Goal: Task Accomplishment & Management: Complete application form

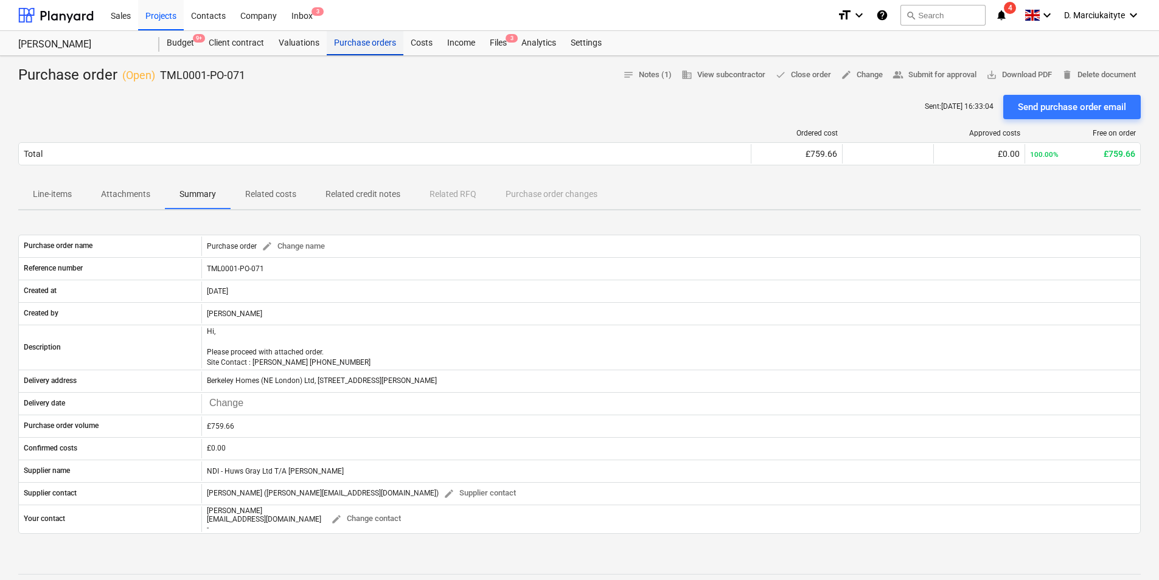
click at [367, 52] on div "Purchase orders" at bounding box center [365, 43] width 77 height 24
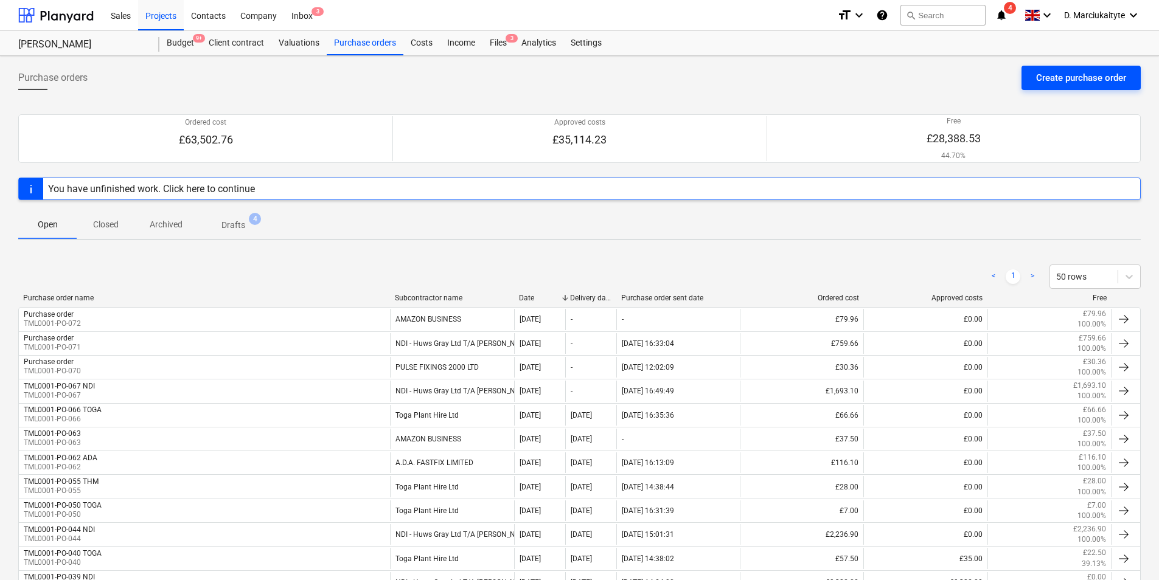
click at [1071, 78] on div "Create purchase order" at bounding box center [1081, 78] width 90 height 16
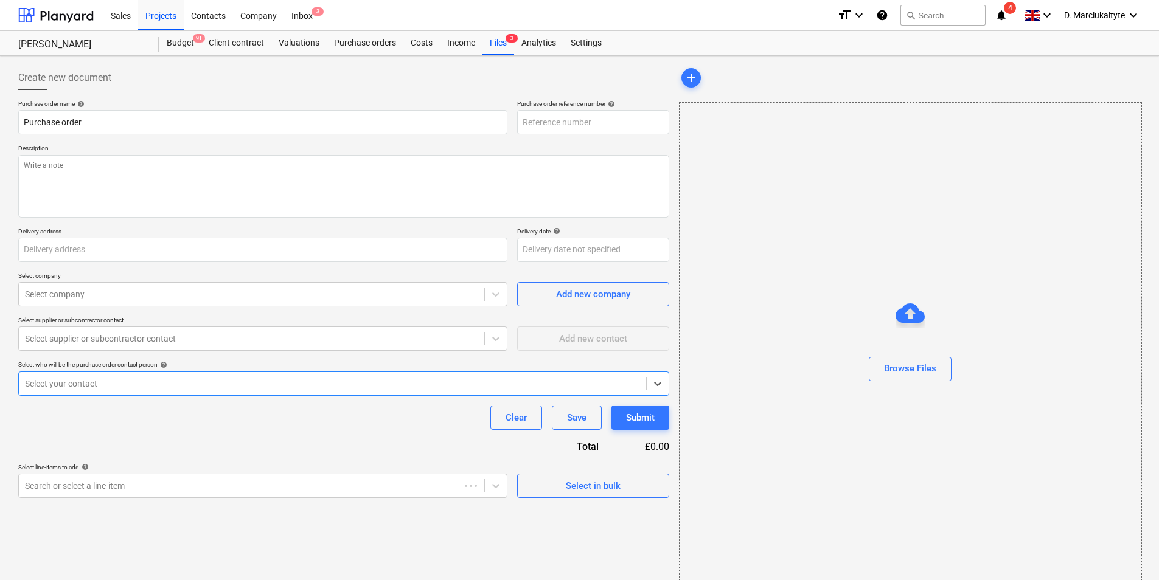
type textarea "x"
type input "Berkeley Homes (NE London) Ltd, [STREET_ADDRESS][PERSON_NAME]"
type textarea "x"
type input "TML0001-PO-073"
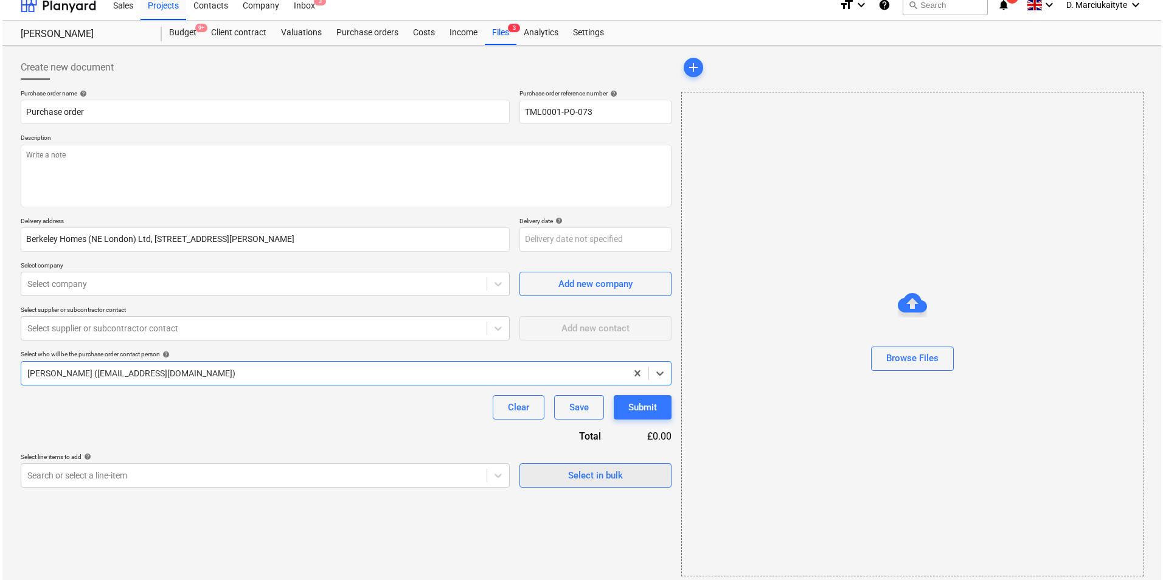
scroll to position [16, 0]
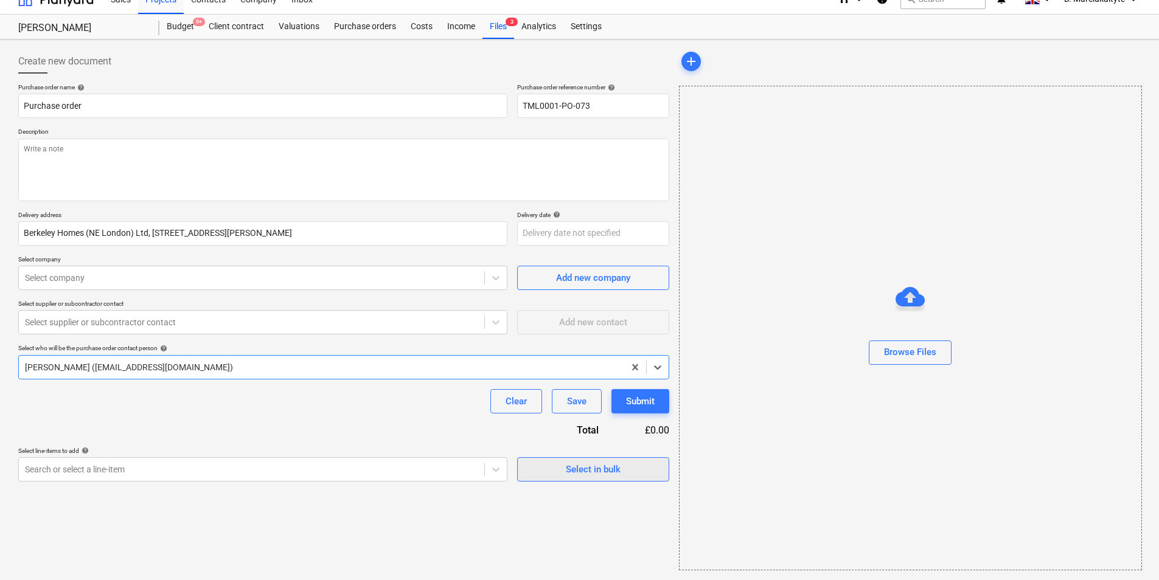
click at [609, 467] on div "Select in bulk" at bounding box center [593, 470] width 55 height 16
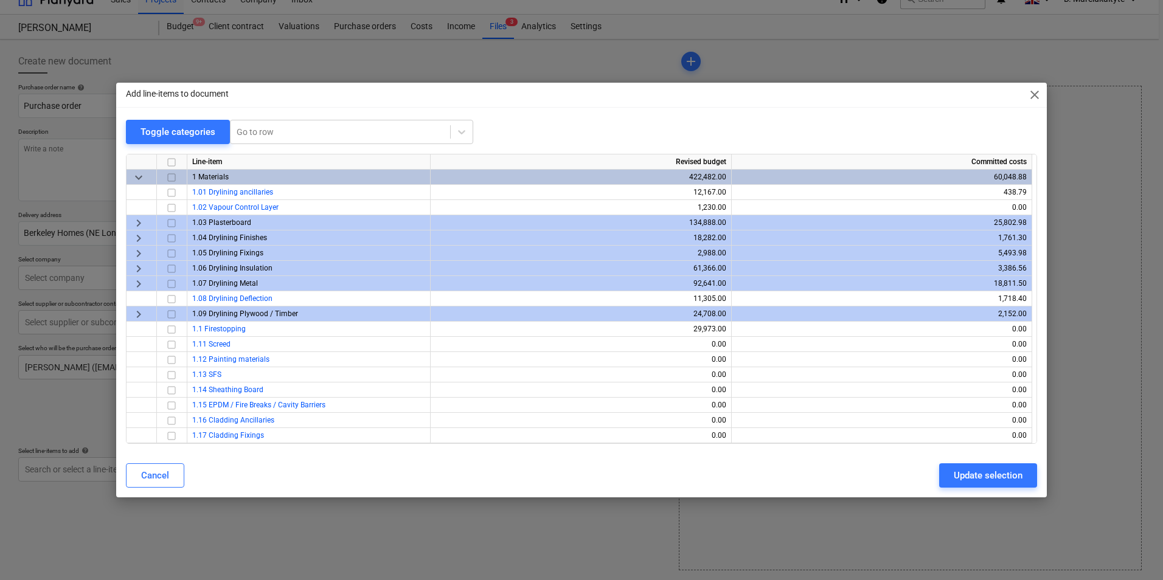
click at [137, 241] on span "keyboard_arrow_right" at bounding box center [138, 238] width 15 height 15
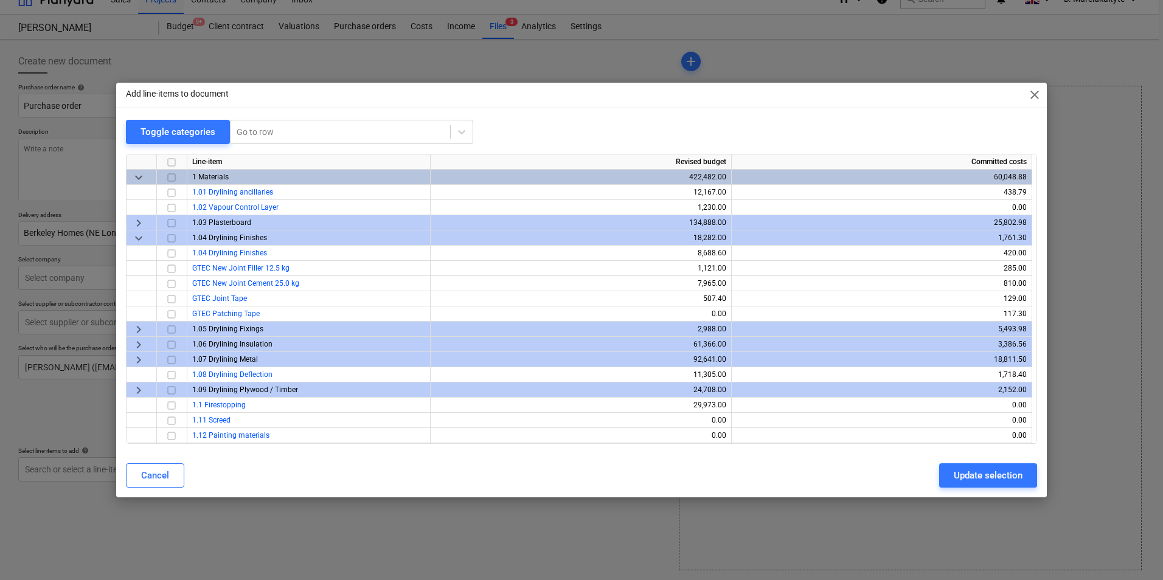
click at [137, 241] on span "keyboard_arrow_down" at bounding box center [138, 238] width 15 height 15
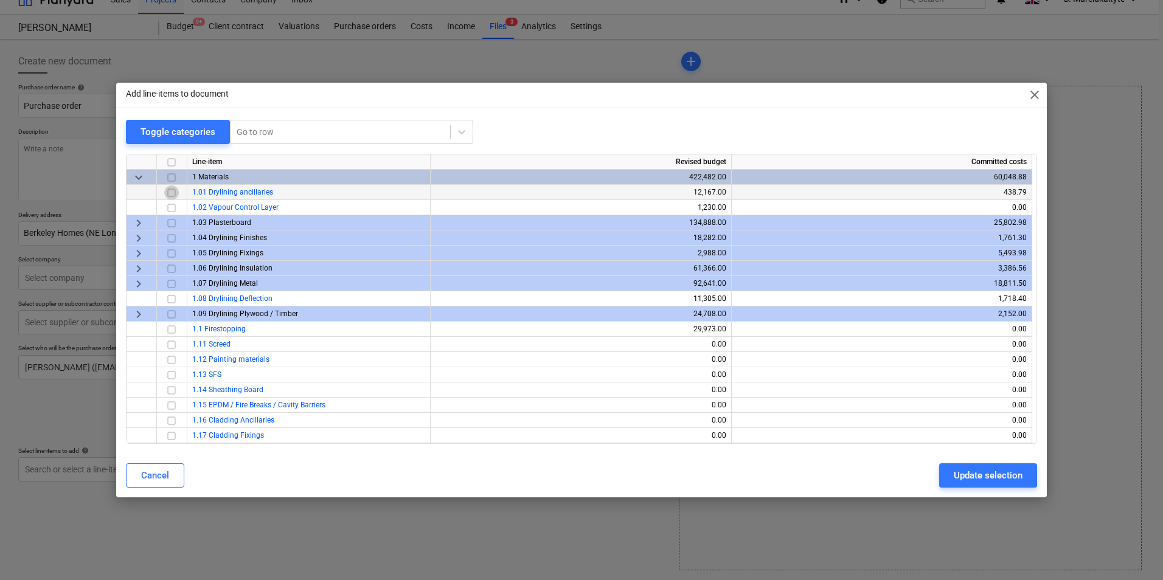
click at [175, 192] on input "checkbox" at bounding box center [171, 193] width 15 height 15
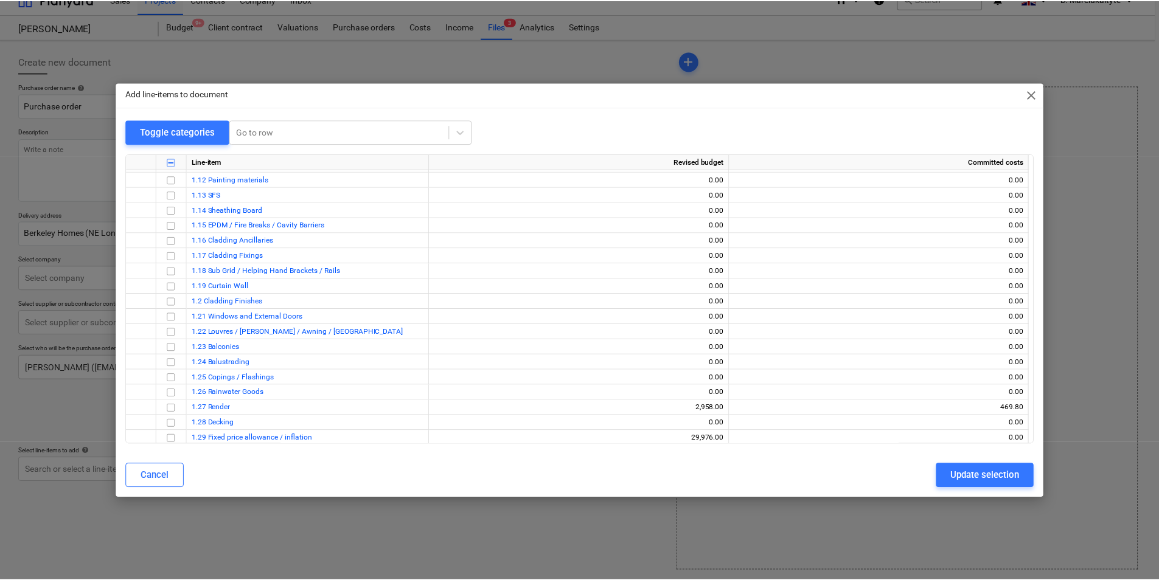
scroll to position [365, 0]
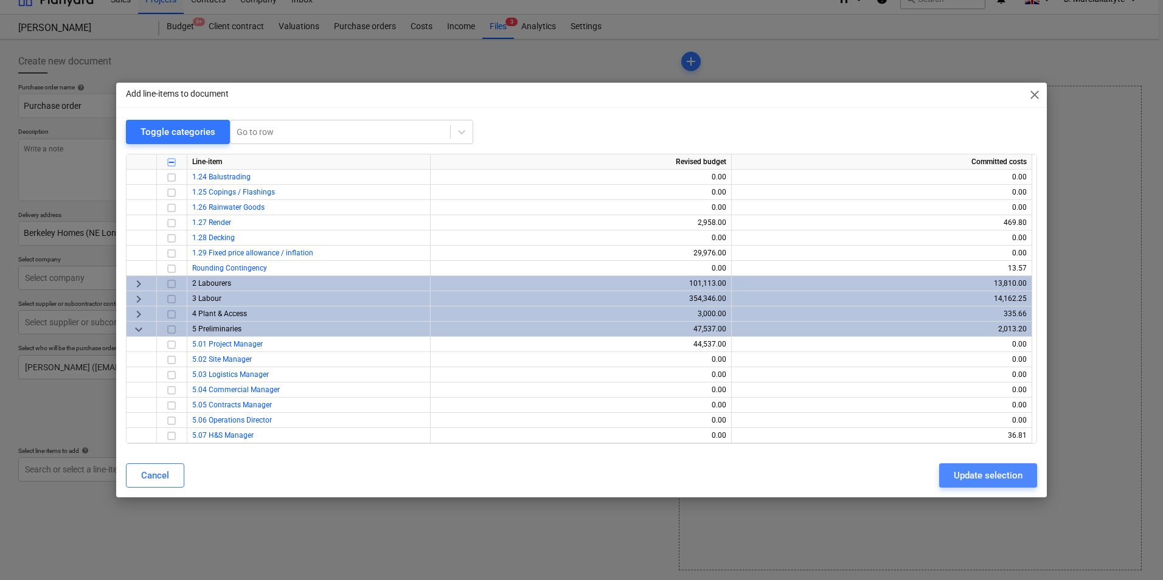
click at [985, 484] on div "Update selection" at bounding box center [988, 476] width 69 height 16
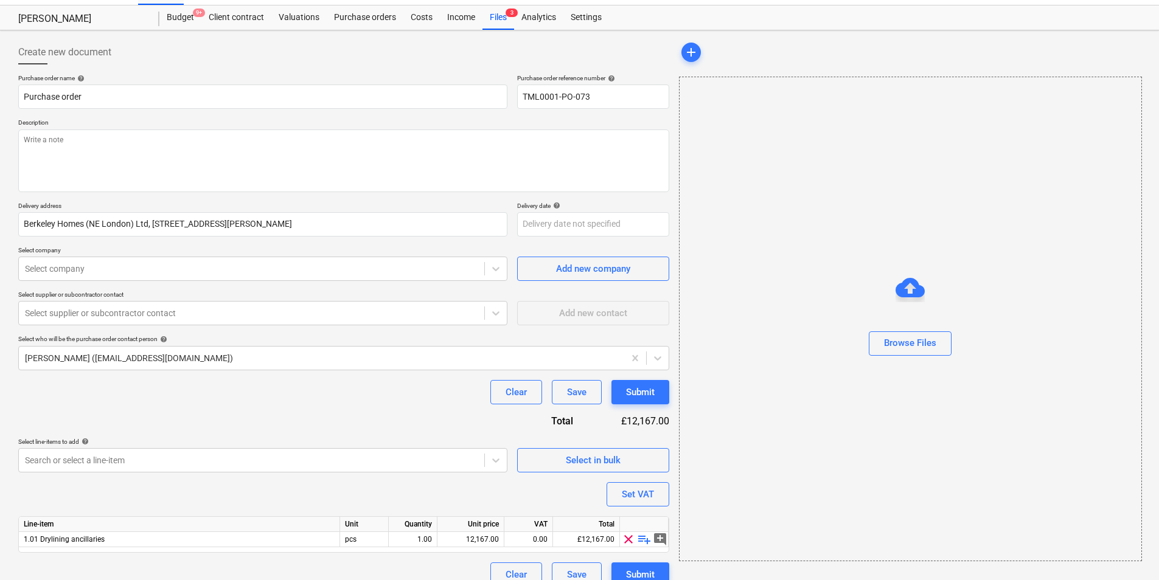
scroll to position [42, 0]
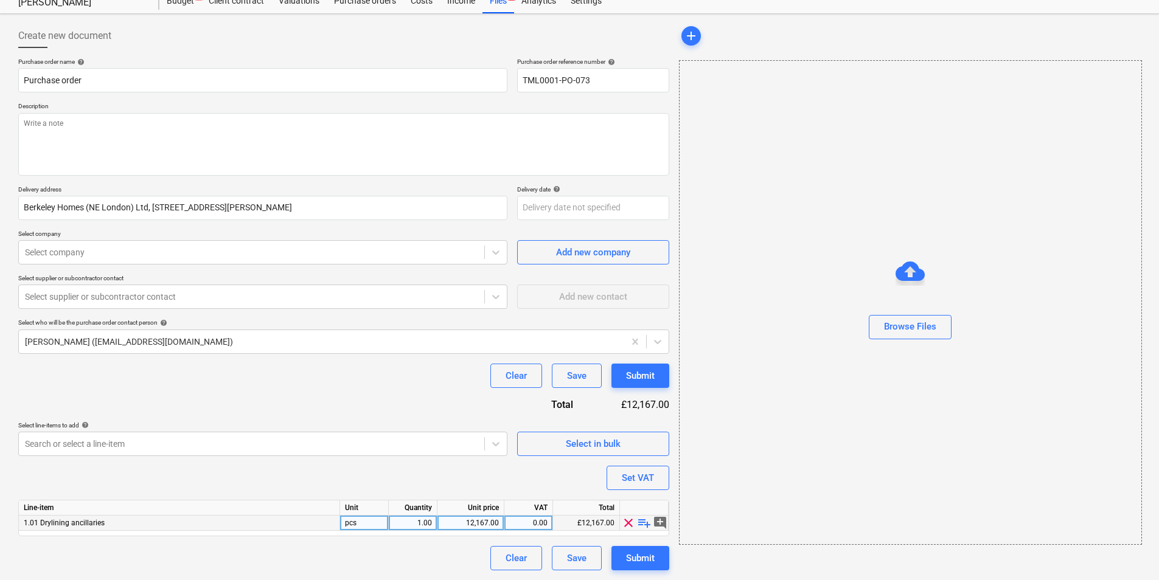
click at [642, 521] on span "playlist_add" at bounding box center [644, 523] width 15 height 15
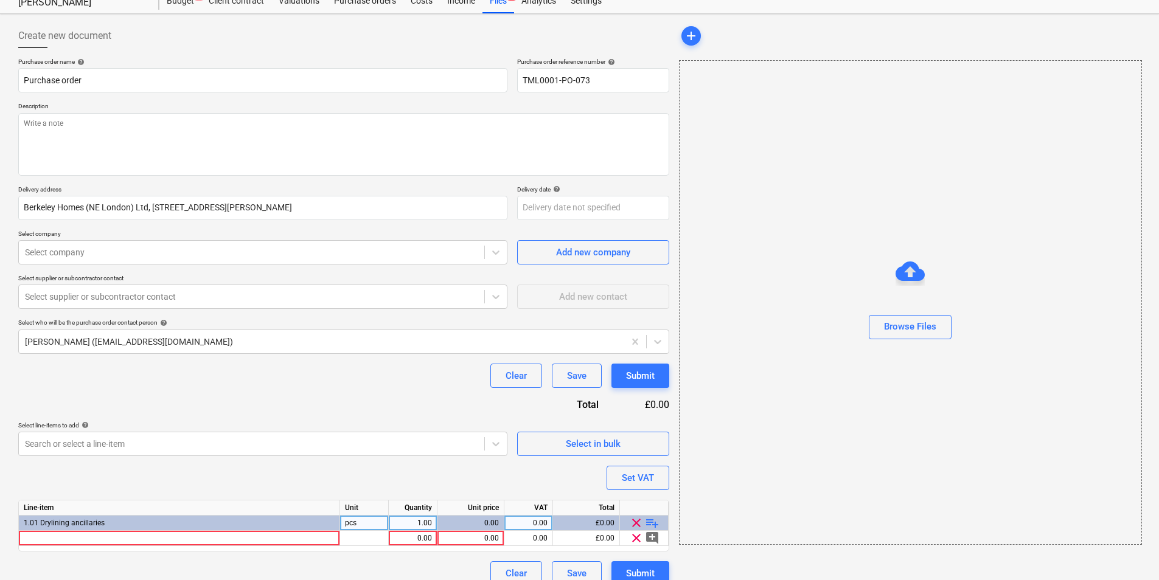
click at [651, 521] on span "playlist_add" at bounding box center [652, 523] width 15 height 15
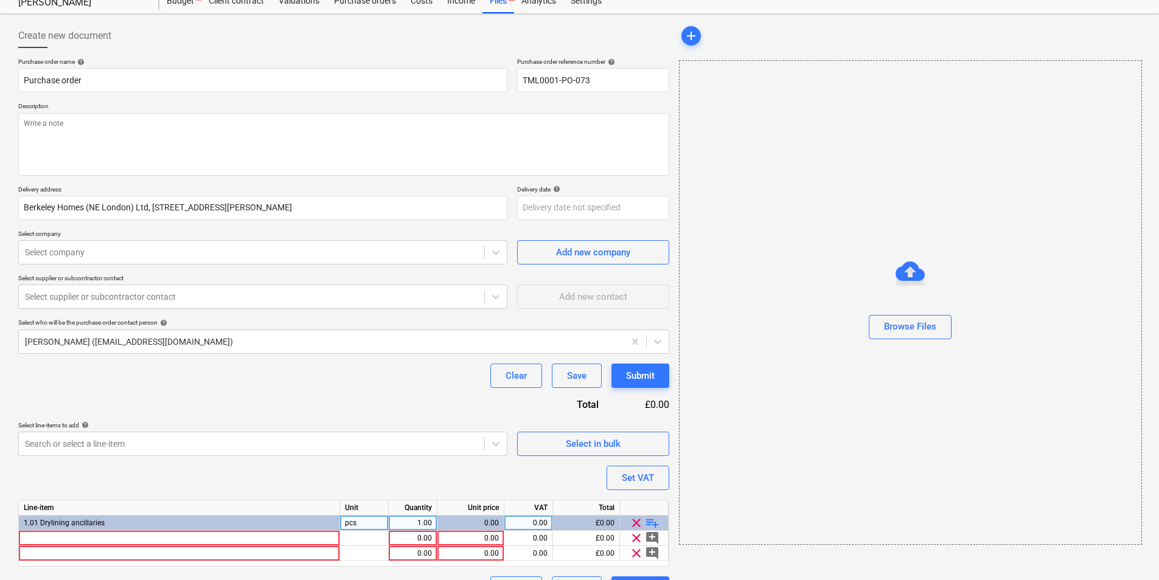
click at [651, 521] on span "playlist_add" at bounding box center [652, 523] width 15 height 15
click at [652, 521] on span "playlist_add" at bounding box center [652, 523] width 15 height 15
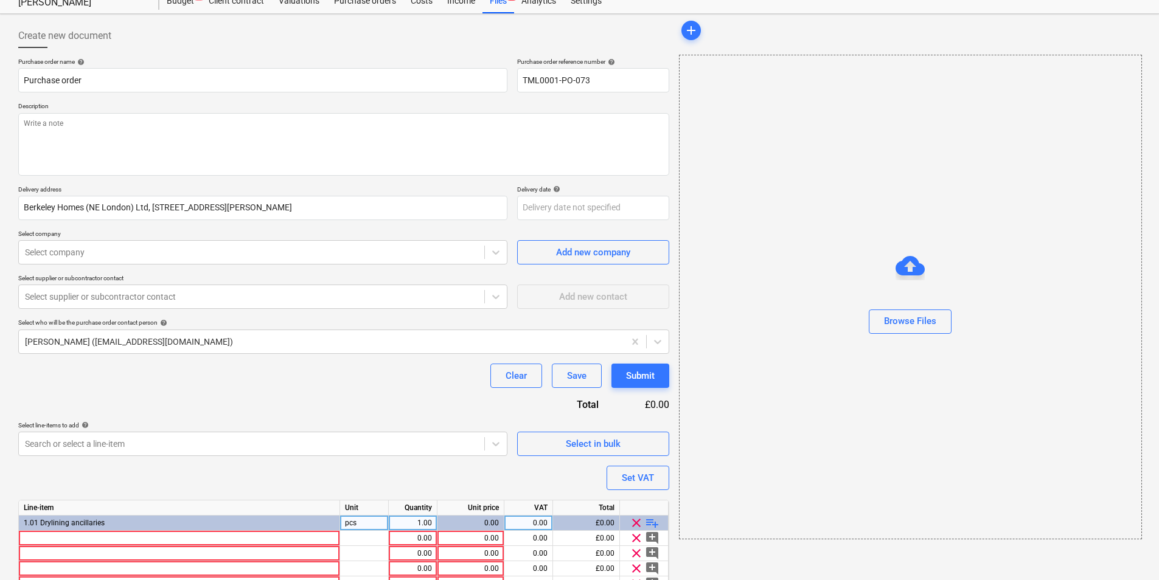
scroll to position [103, 0]
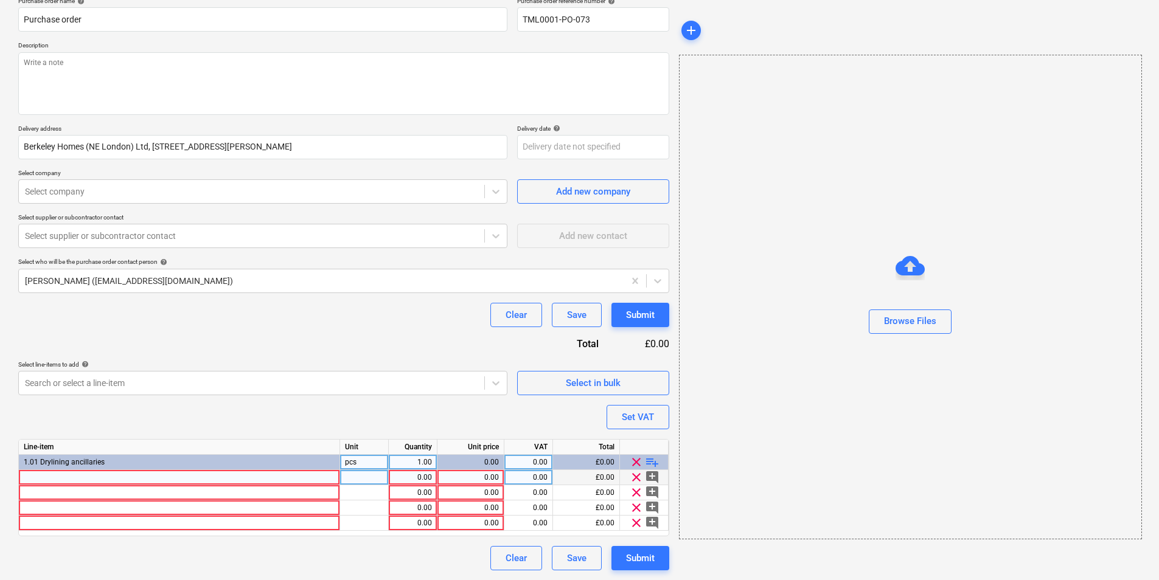
click at [198, 476] on div at bounding box center [179, 477] width 321 height 15
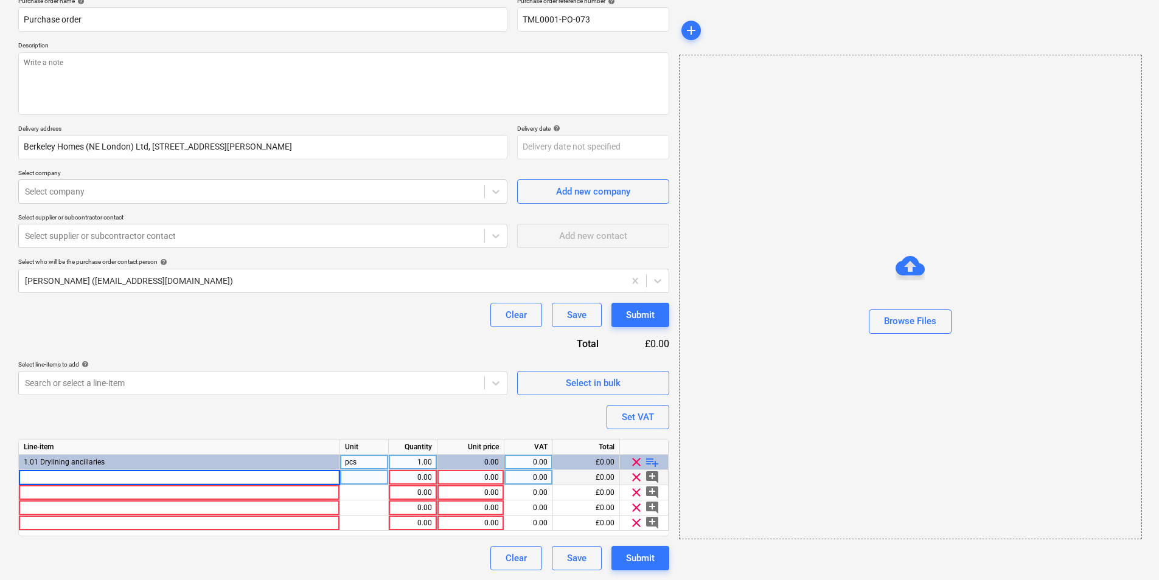
type textarea "x"
type input "235636 EXPAMET STAINLESS STEEL LATH 2500MMX700MM 95S"
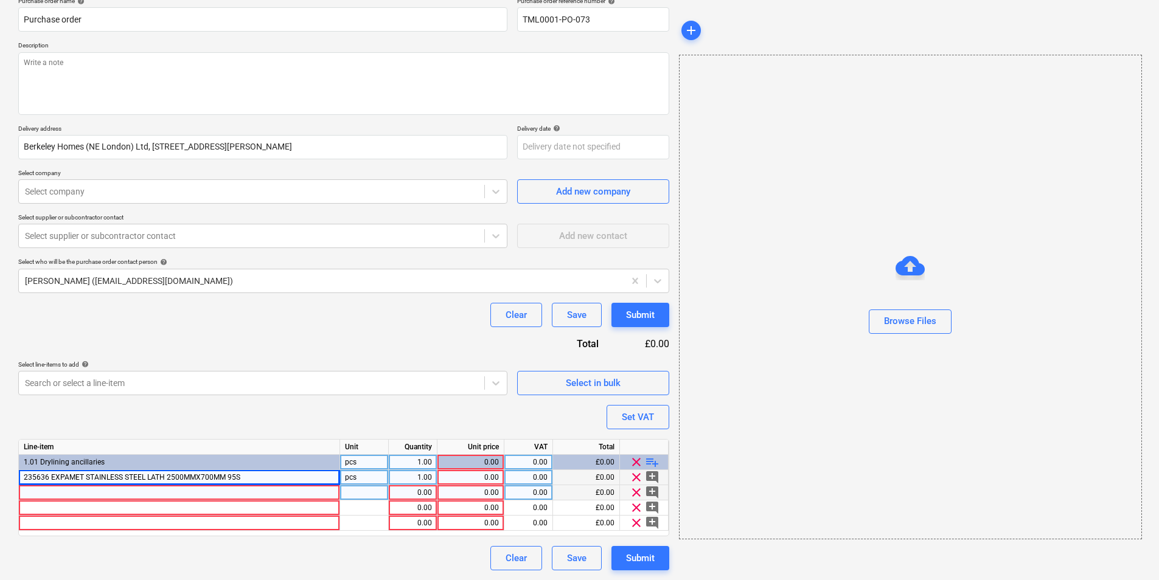
type textarea "x"
click at [217, 496] on div at bounding box center [179, 492] width 321 height 15
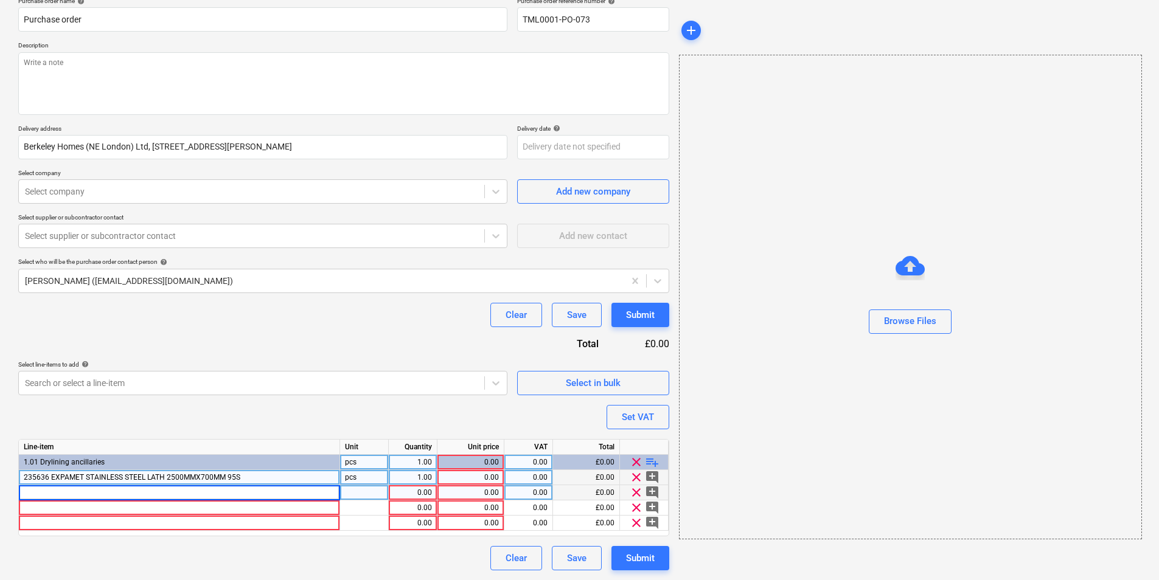
type input "235610 EXPAMET EXMET MESH COIL 765-20 175MM X 20M"
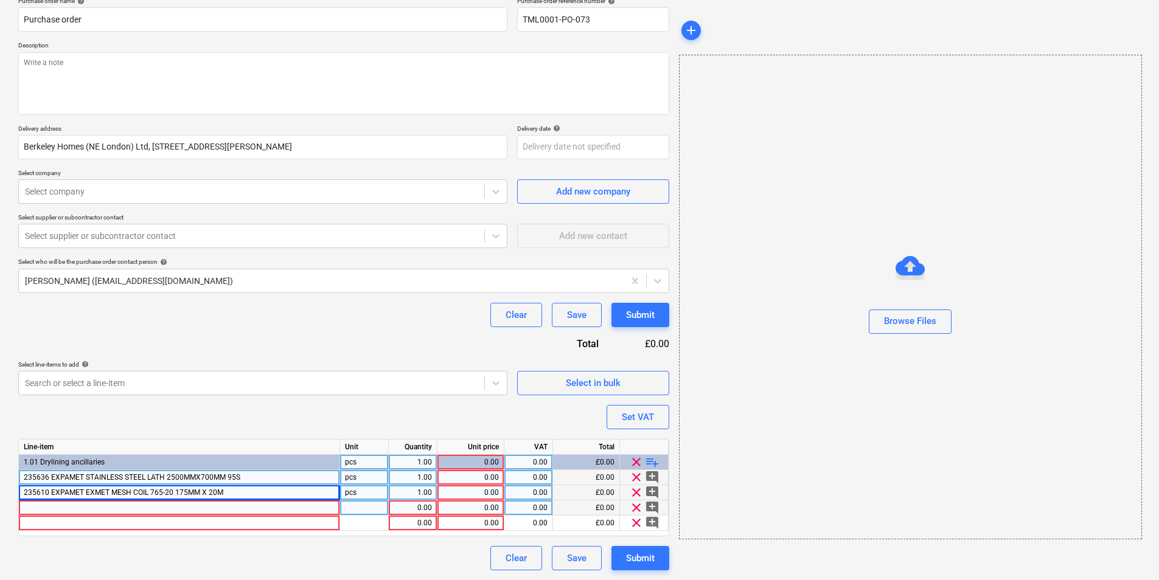
type textarea "x"
click at [187, 507] on div at bounding box center [179, 508] width 321 height 15
type input "235611 EXPAMET EXMET MESH COIL 766-20 225MM X 20M"
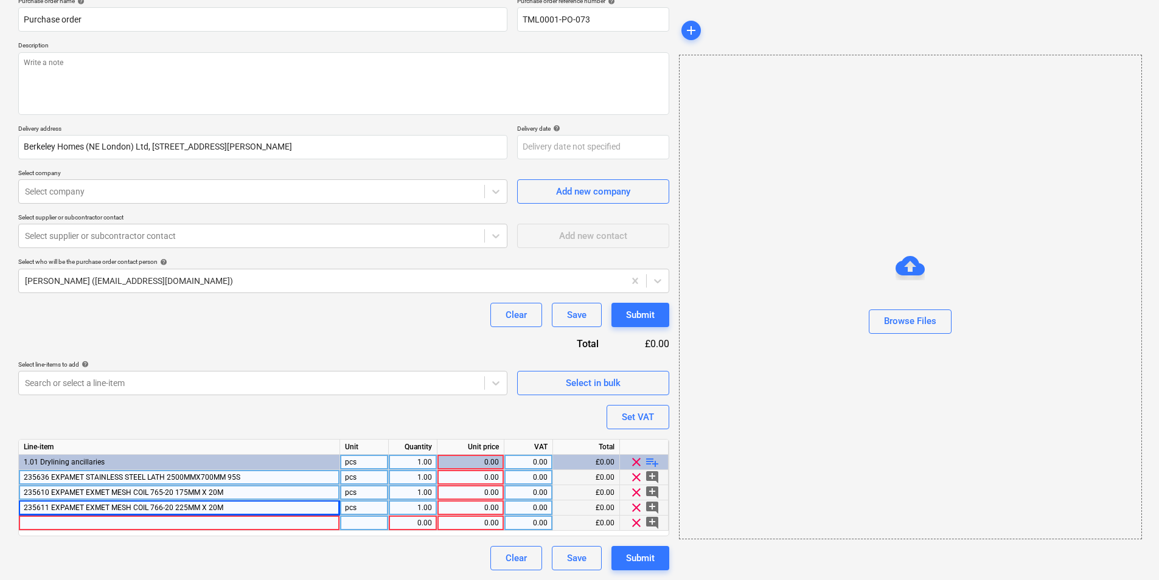
click at [108, 524] on div at bounding box center [179, 523] width 321 height 15
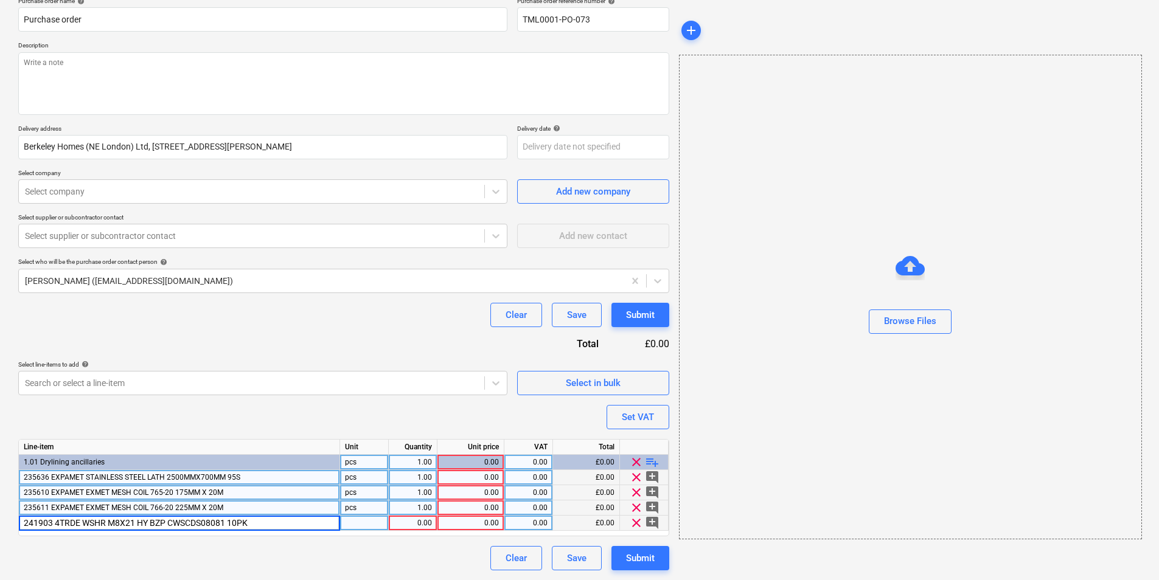
type textarea "x"
click at [367, 521] on div at bounding box center [364, 523] width 49 height 15
click at [422, 479] on div "1.00" at bounding box center [413, 477] width 38 height 15
type input "2"
type textarea "x"
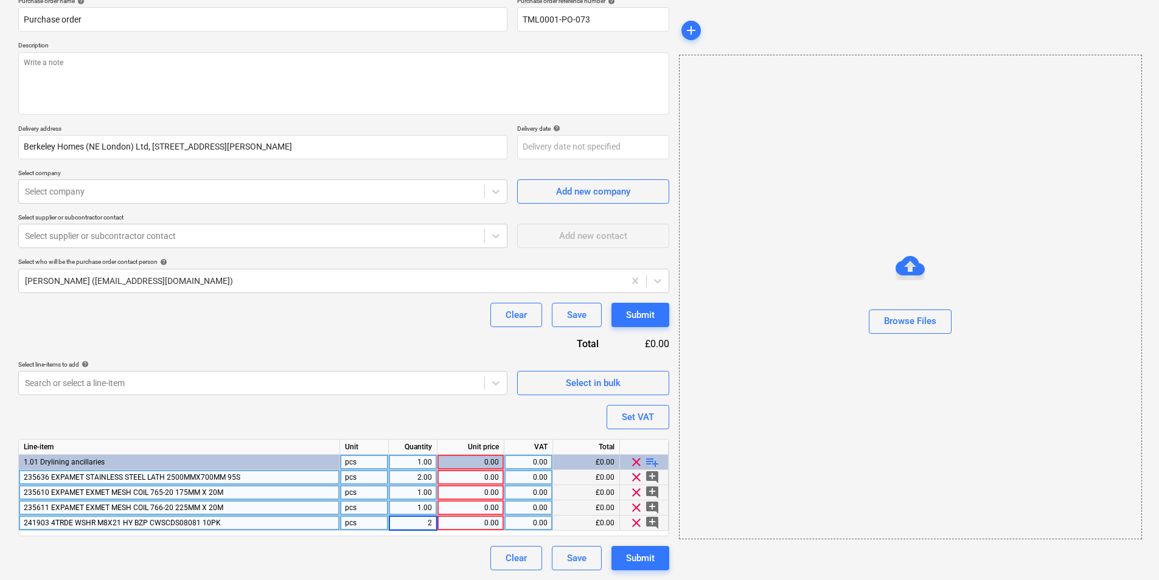
type input "20"
type textarea "x"
type input "54.47"
type textarea "x"
type input "33.93"
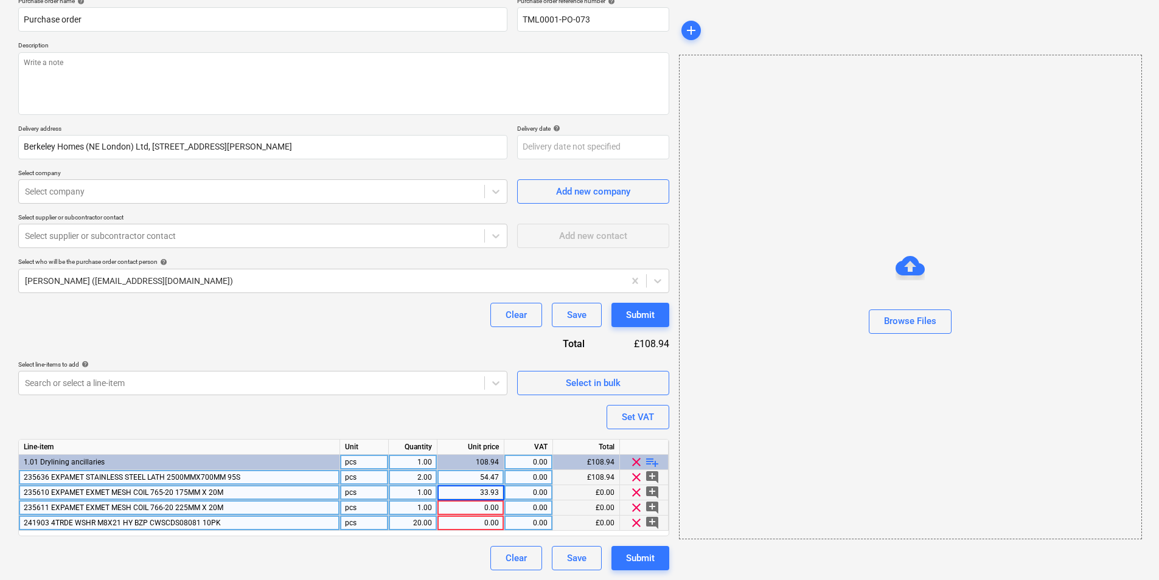
type textarea "x"
type input "35.86"
type textarea "x"
type input "0.24"
type textarea "x"
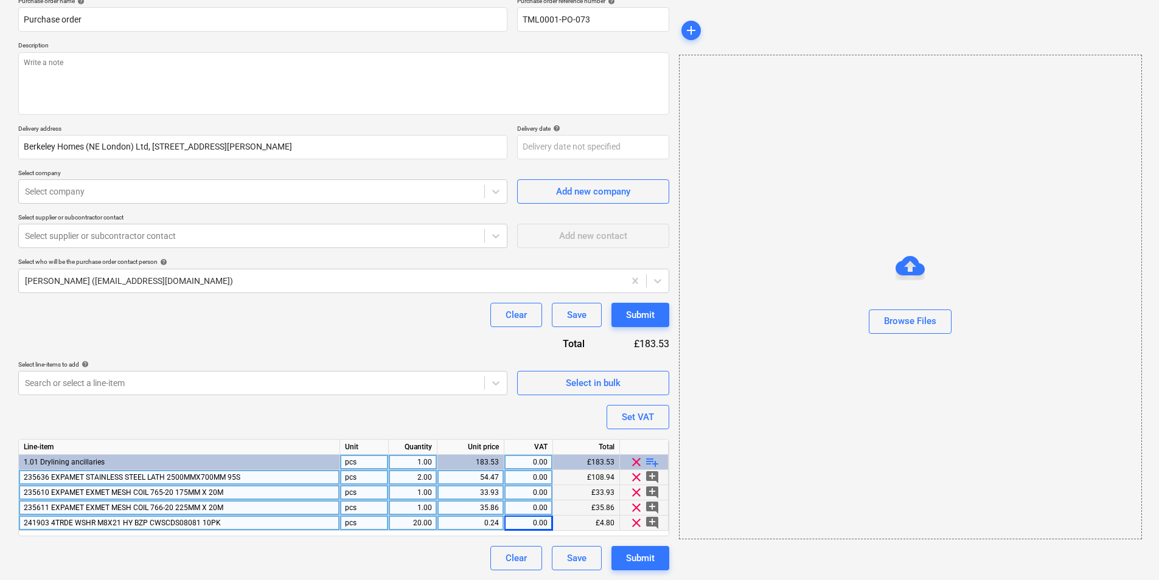
click at [535, 477] on div "0.00" at bounding box center [528, 477] width 38 height 15
type input "20"
type textarea "x"
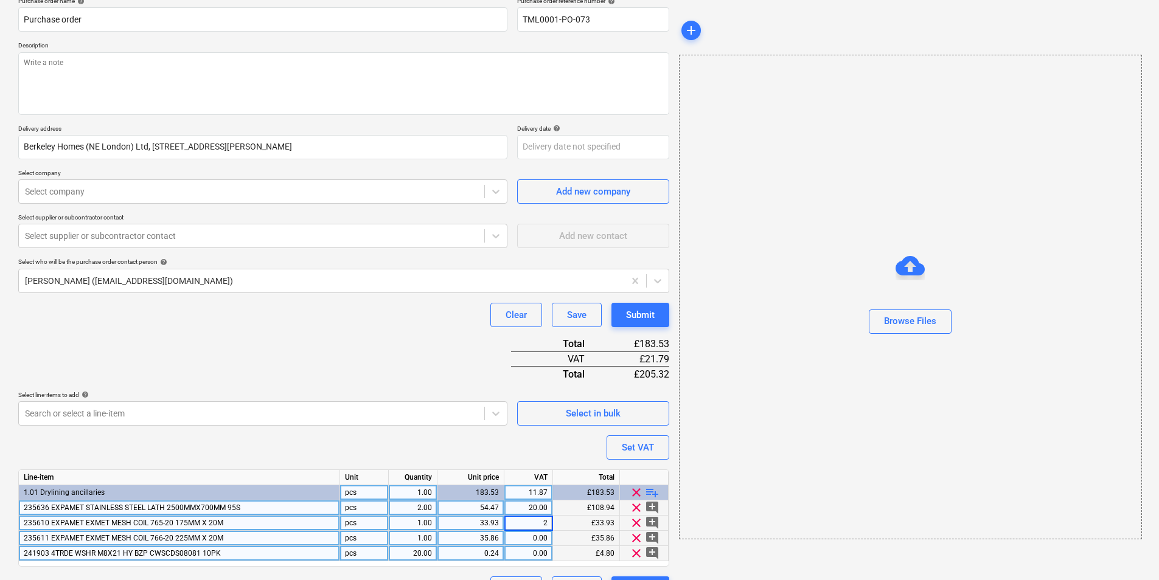
type input "20"
type textarea "x"
type input "200"
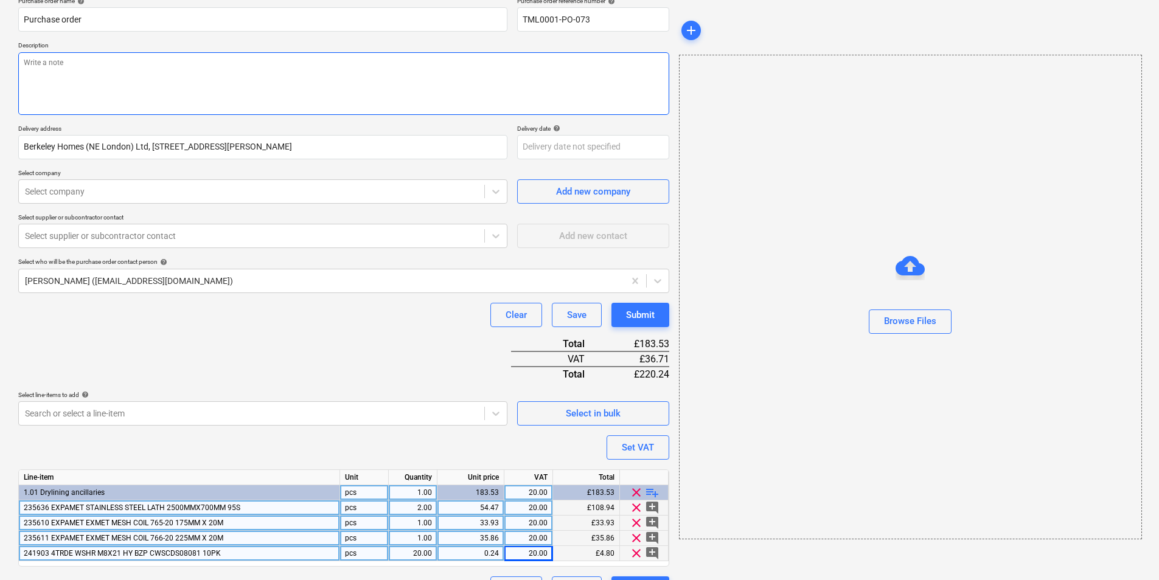
click at [48, 71] on textarea at bounding box center [343, 83] width 651 height 63
type textarea "x"
type textarea "A"
type textarea "x"
type textarea "Agt"
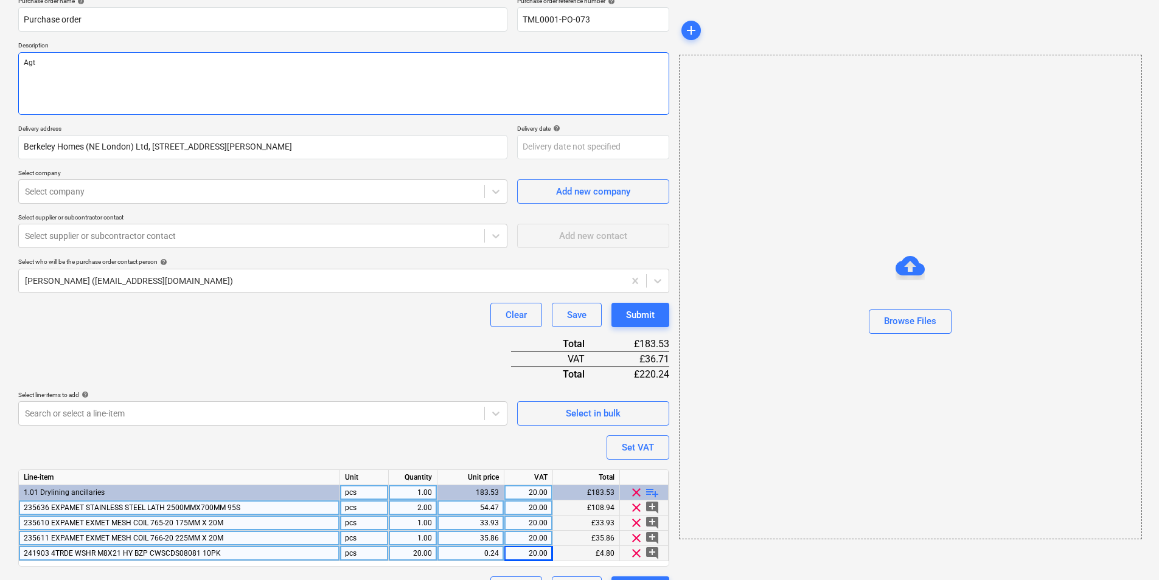
type textarea "x"
type textarea "Ag"
type textarea "x"
type textarea "A"
type textarea "x"
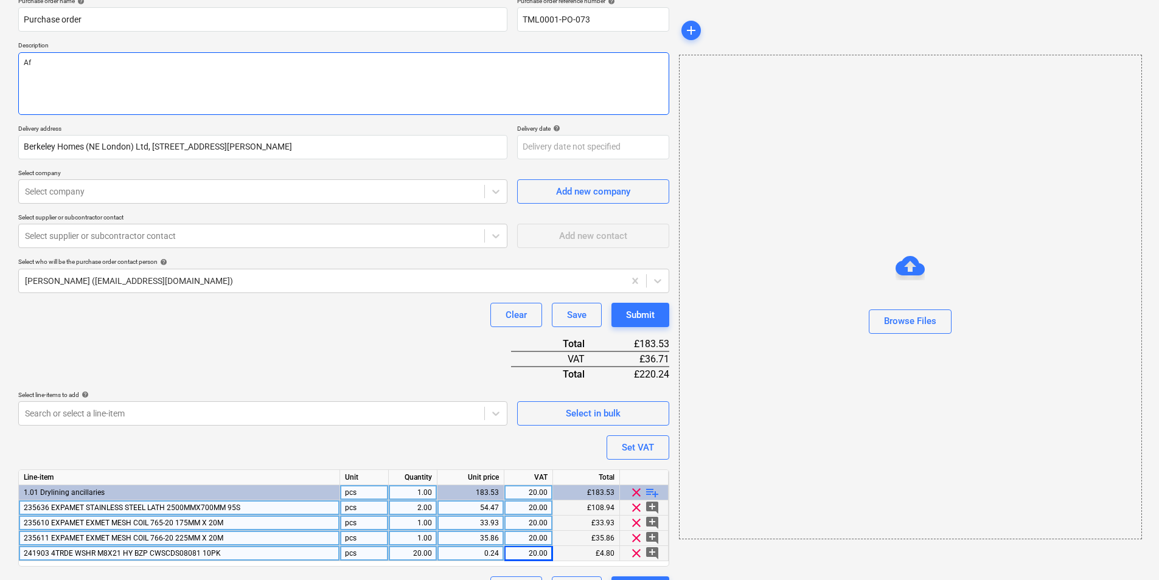
type textarea "Aft"
type textarea "x"
type textarea "Afte"
type textarea "x"
type textarea "After"
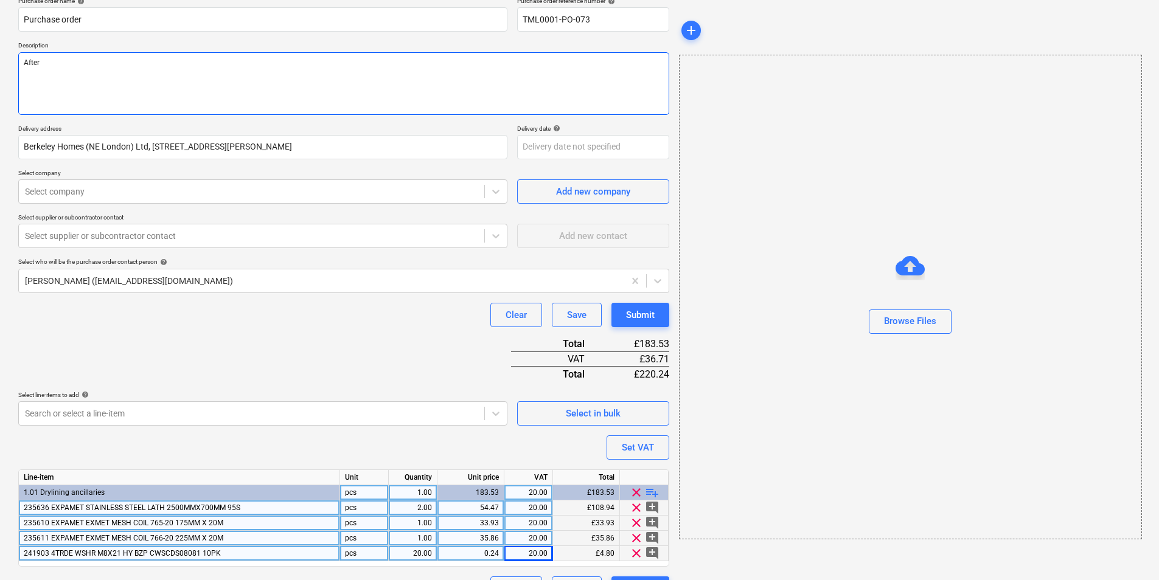
type textarea "x"
type textarea "Aftern"
type textarea "x"
type textarea "Afterni"
type textarea "x"
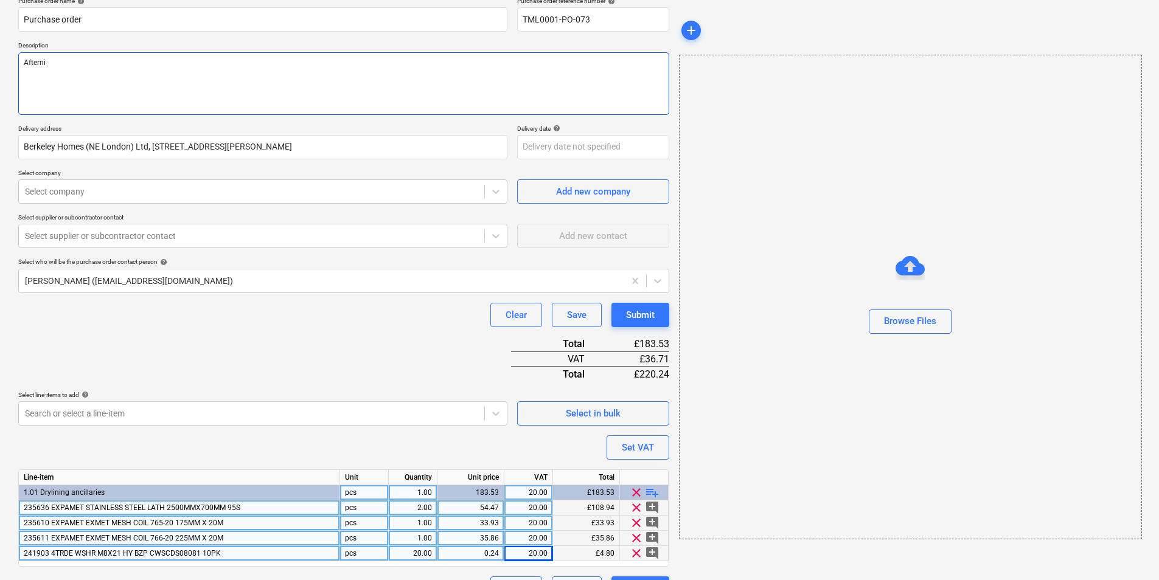
type textarea "Afternii"
type textarea "x"
type textarea "Afterni"
type textarea "x"
type textarea "Aftern"
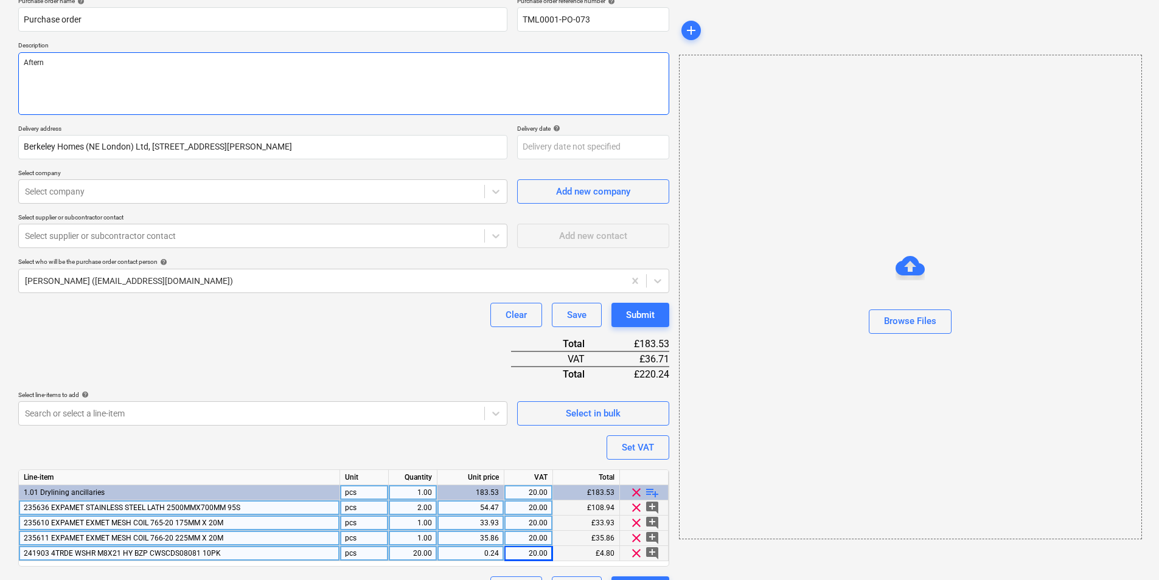
type textarea "x"
type textarea "Afterno"
type textarea "x"
type textarea "Afternoo"
type textarea "x"
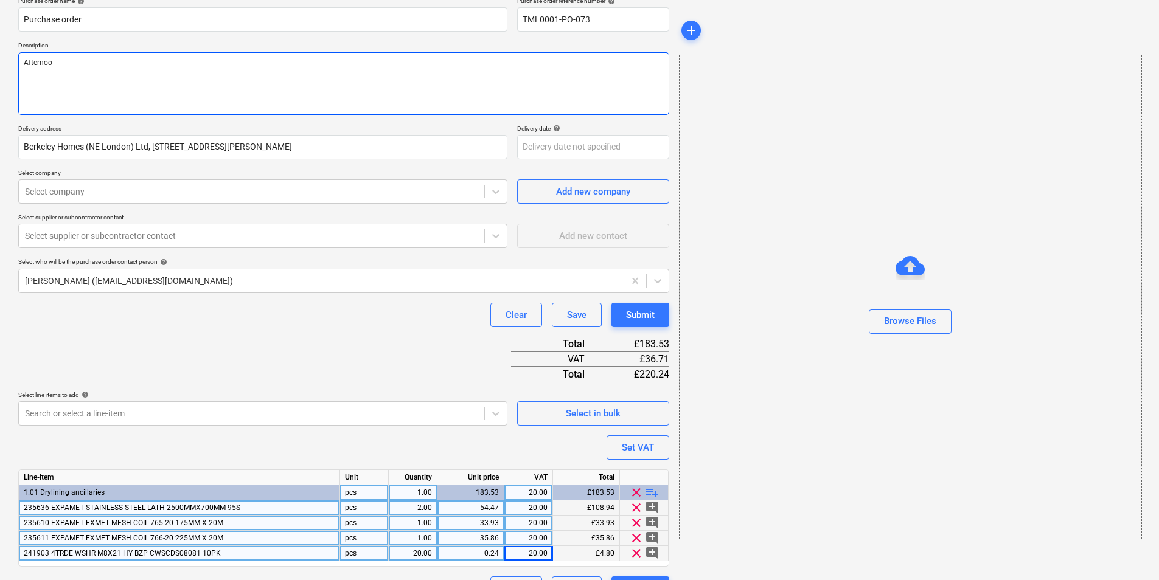
type textarea "Afternoon"
type textarea "x"
type textarea "Afternoon."
type textarea "x"
type textarea "Afternoon."
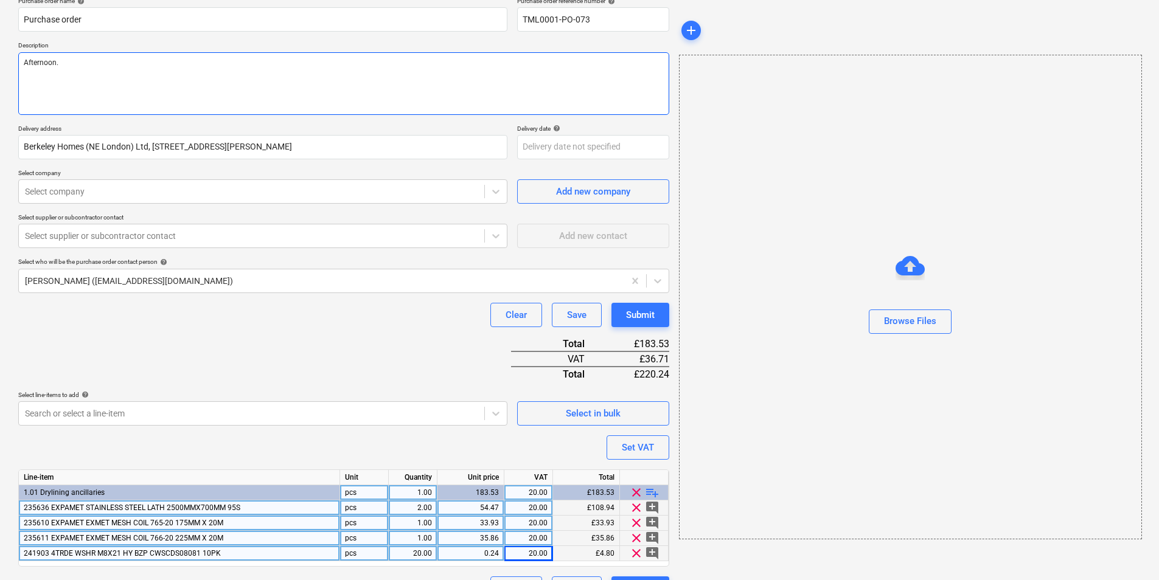
type textarea "x"
type textarea "Afternoon."
type textarea "x"
type textarea "Afternoon"
type textarea "x"
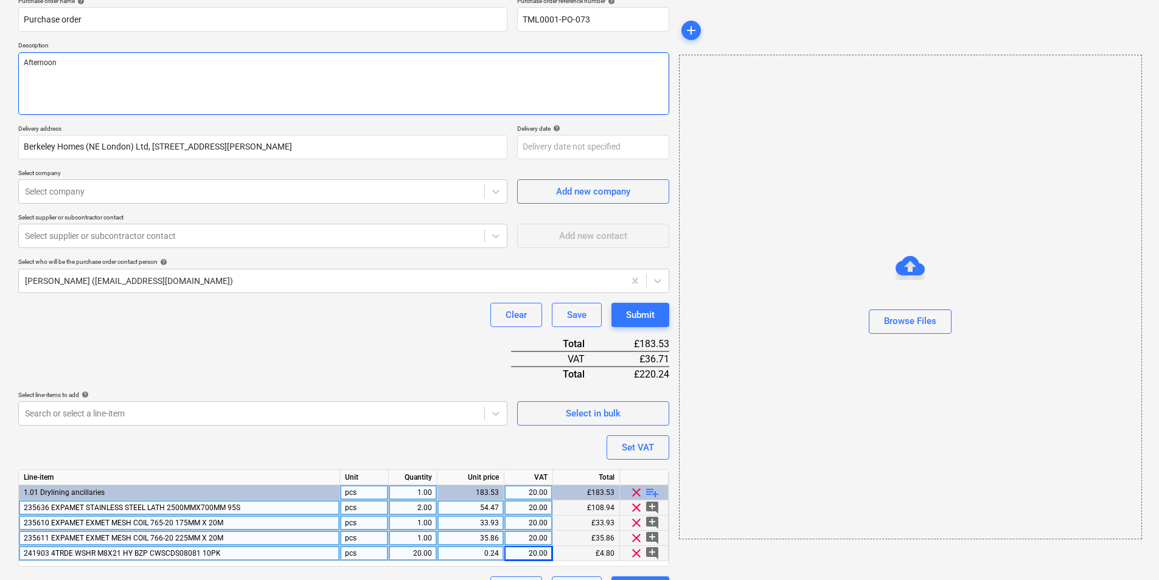
type textarea "Afternoon,"
type textarea "x"
type textarea "Afternoon,"
type textarea "x"
type textarea "Afternoon,"
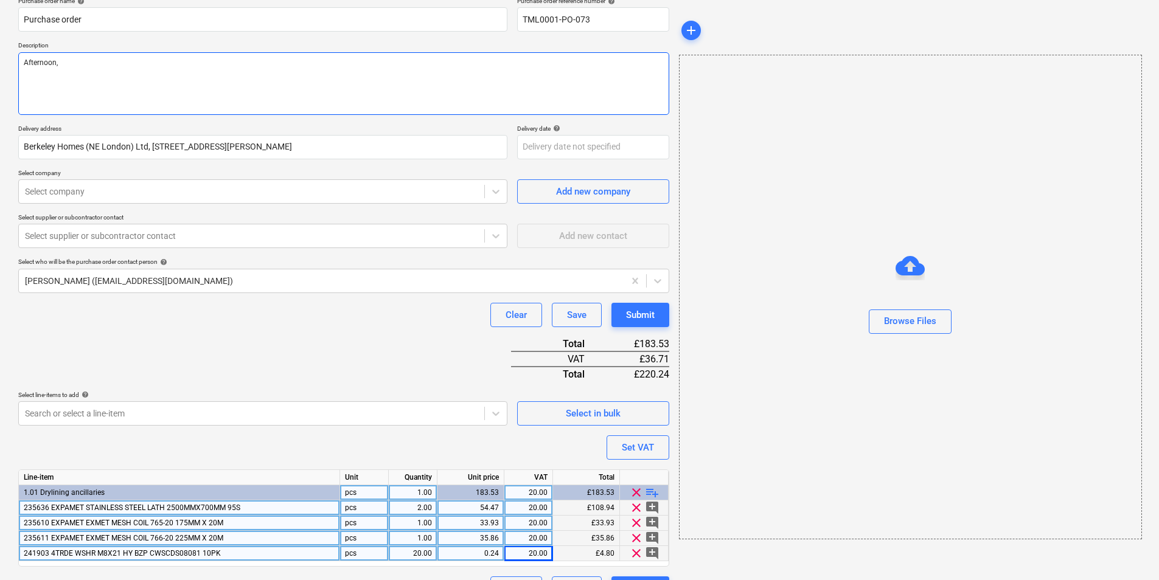
type textarea "x"
type textarea "Afternoon, Pl"
type textarea "x"
type textarea "Afternoon, Ple"
type textarea "x"
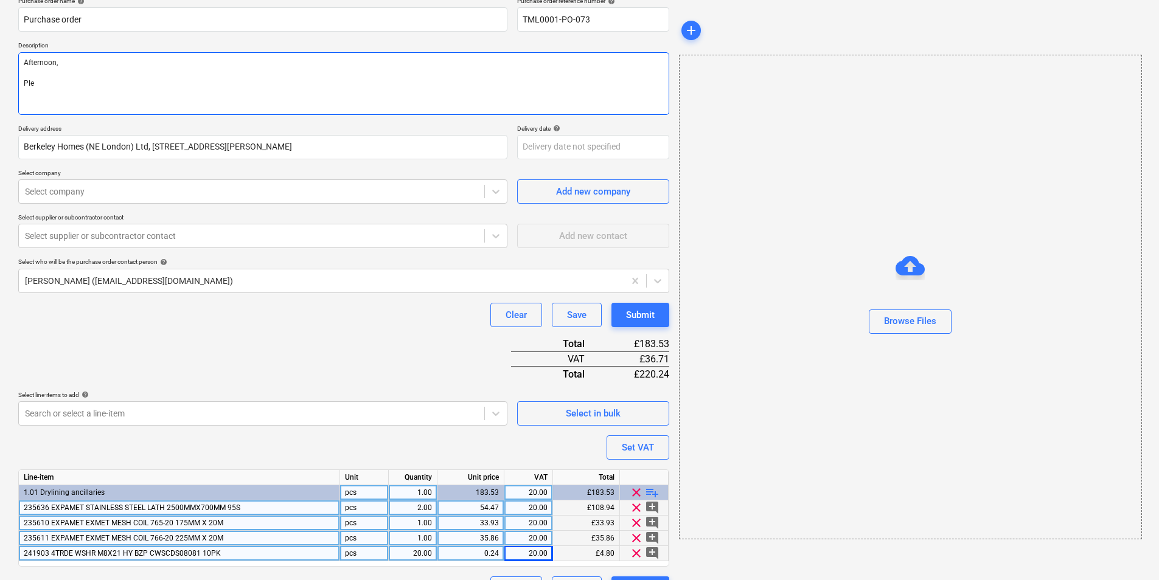
type textarea "Afternoon, Plea"
type textarea "x"
type textarea "Afternoon, Pleas"
type textarea "x"
type textarea "Afternoon, Please"
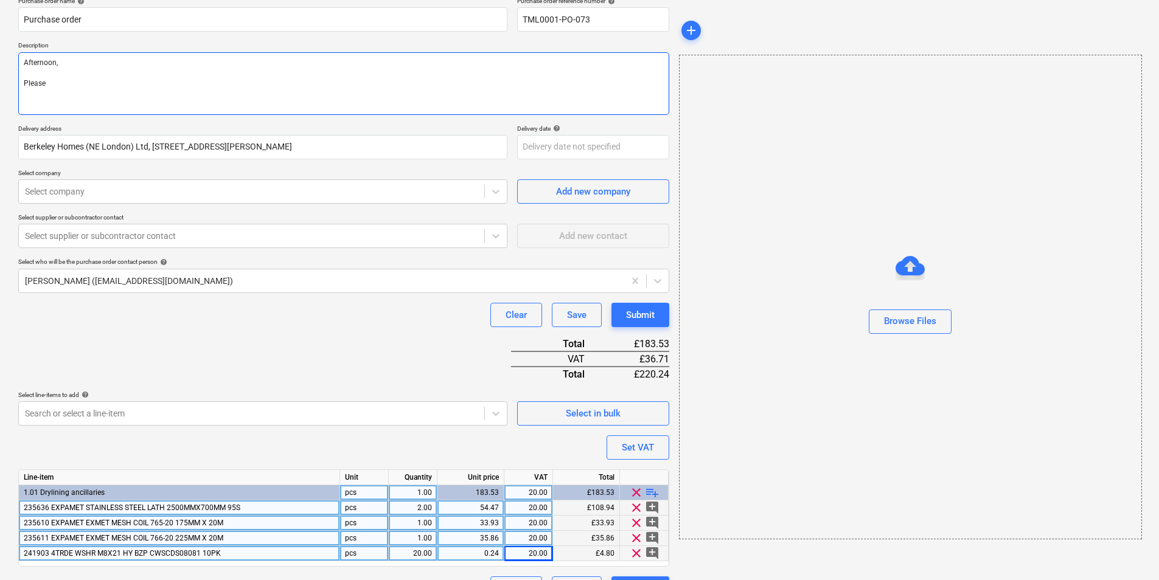
type textarea "x"
type textarea "Afternoon, Please"
type textarea "x"
type textarea "Afternoon, Please p"
type textarea "x"
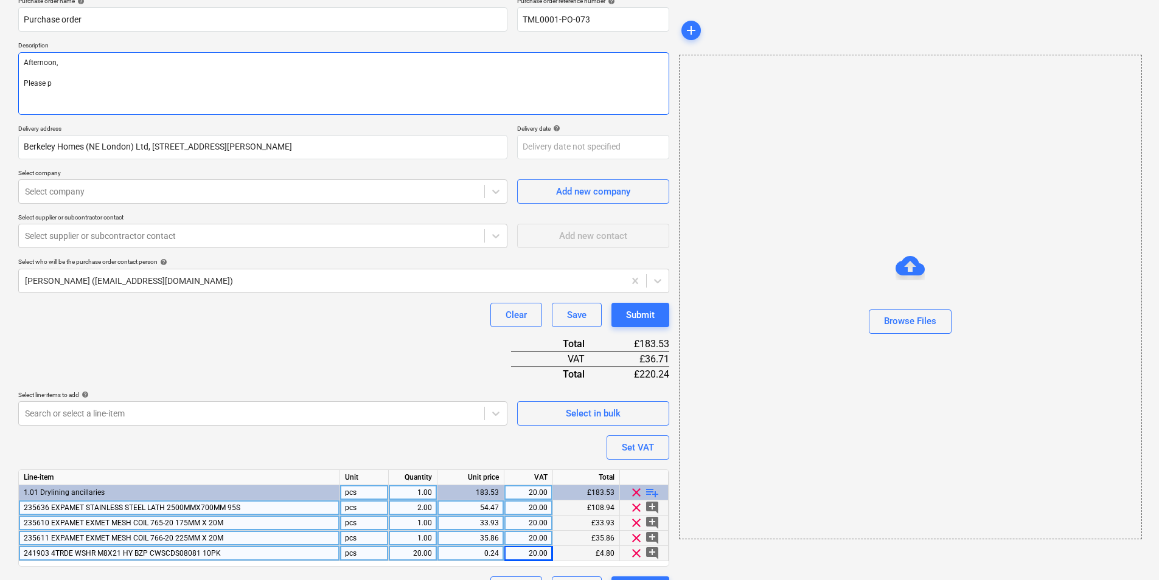
type textarea "Afternoon, Please pr"
type textarea "x"
type textarea "Afternoon, Please pro"
type textarea "x"
type textarea "Afternoon, Please proc"
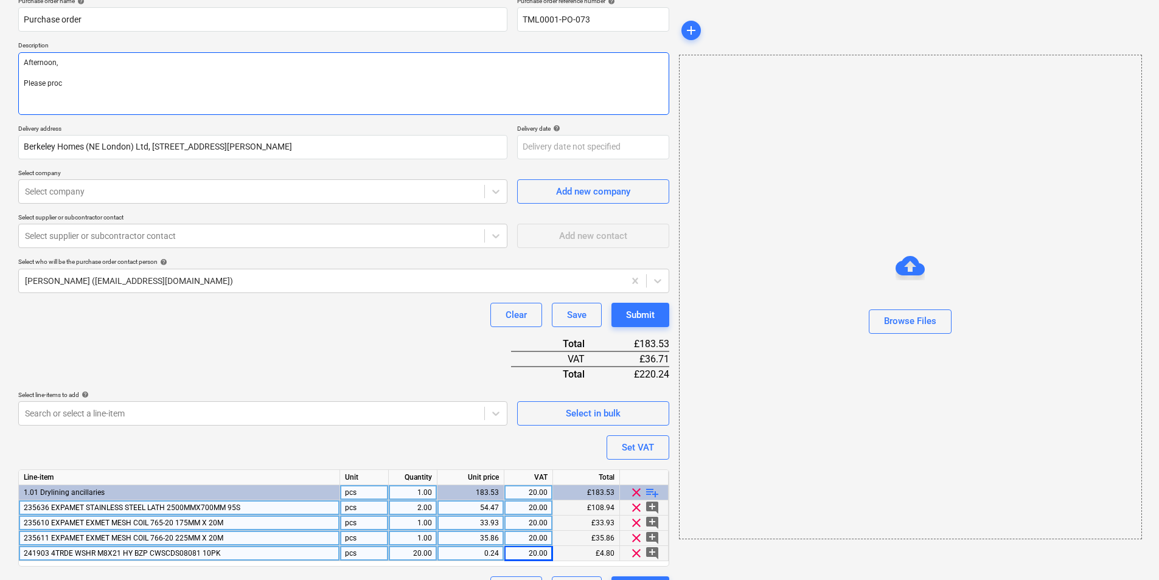
type textarea "x"
type textarea "Afternoon, Please proce"
type textarea "x"
type textarea "Afternoon, Please procee"
type textarea "x"
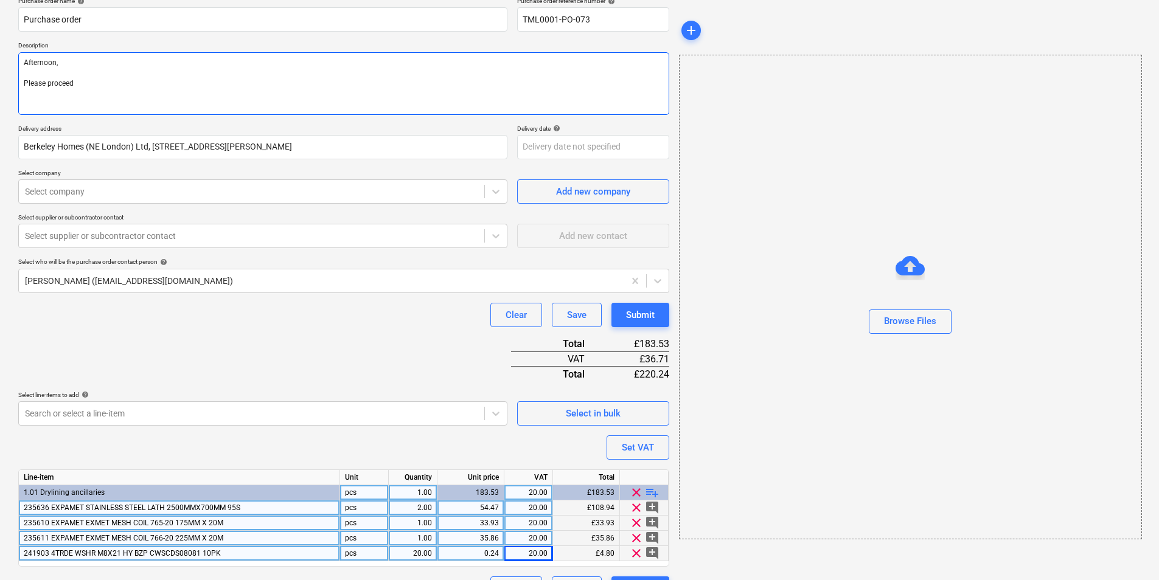
type textarea "Afternoon, Please proceed"
type textarea "x"
type textarea "Afternoon, Please proceed w"
type textarea "x"
type textarea "Afternoon, Please proceed wi"
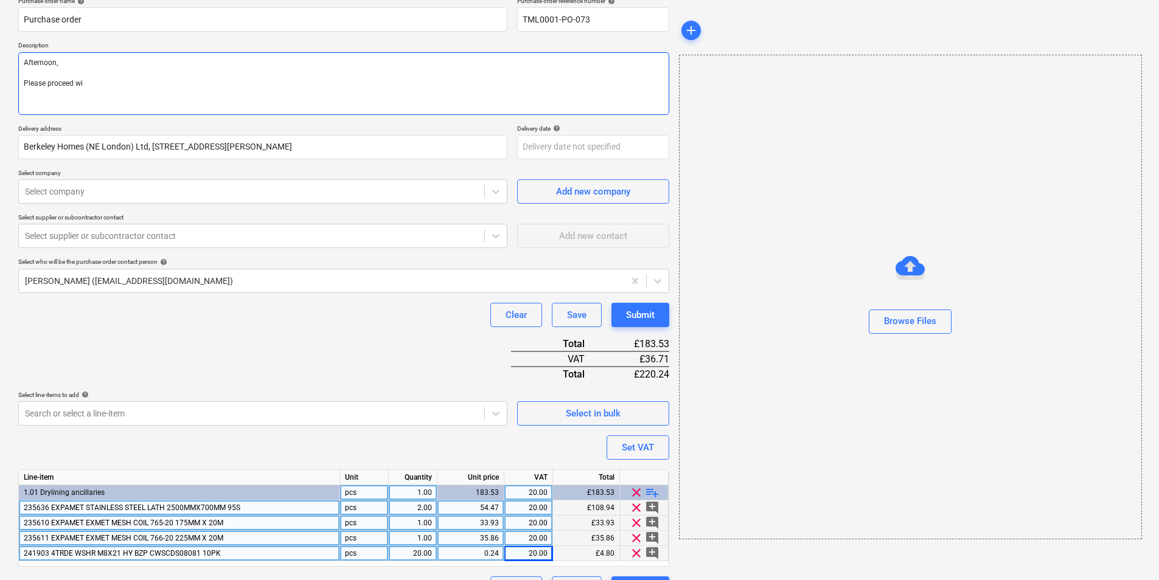
type textarea "x"
type textarea "Afternoon, Please proceed wit"
type textarea "x"
type textarea "Afternoon, Please proceed with"
type textarea "x"
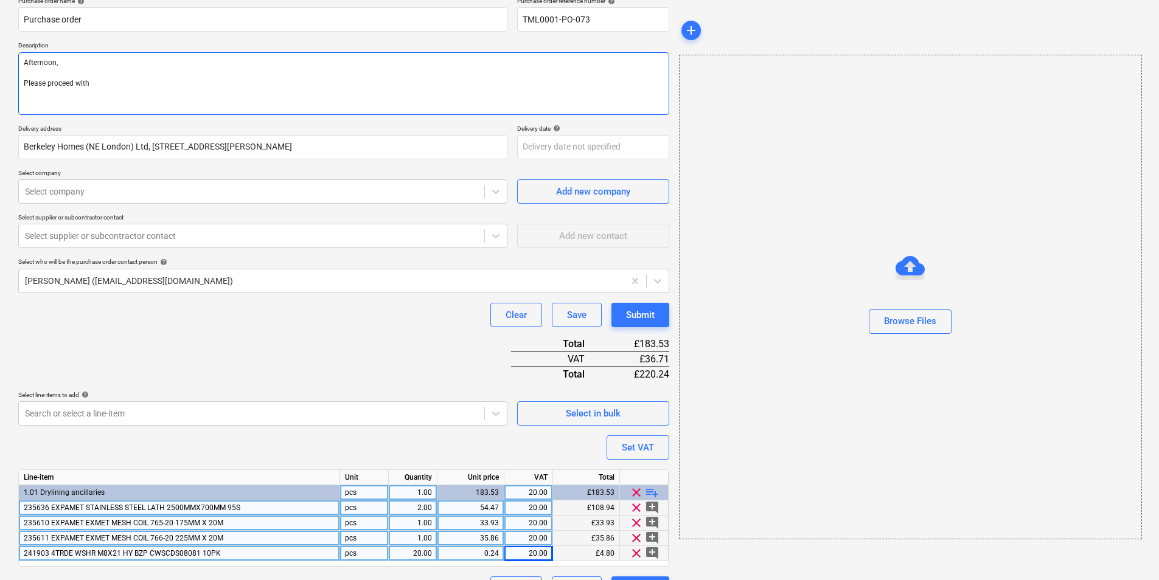
type textarea "Afternoon, Please proceed with"
type textarea "x"
type textarea "Afternoon, Please proceed with a"
type textarea "x"
type textarea "Afternoon, Please proceed with att"
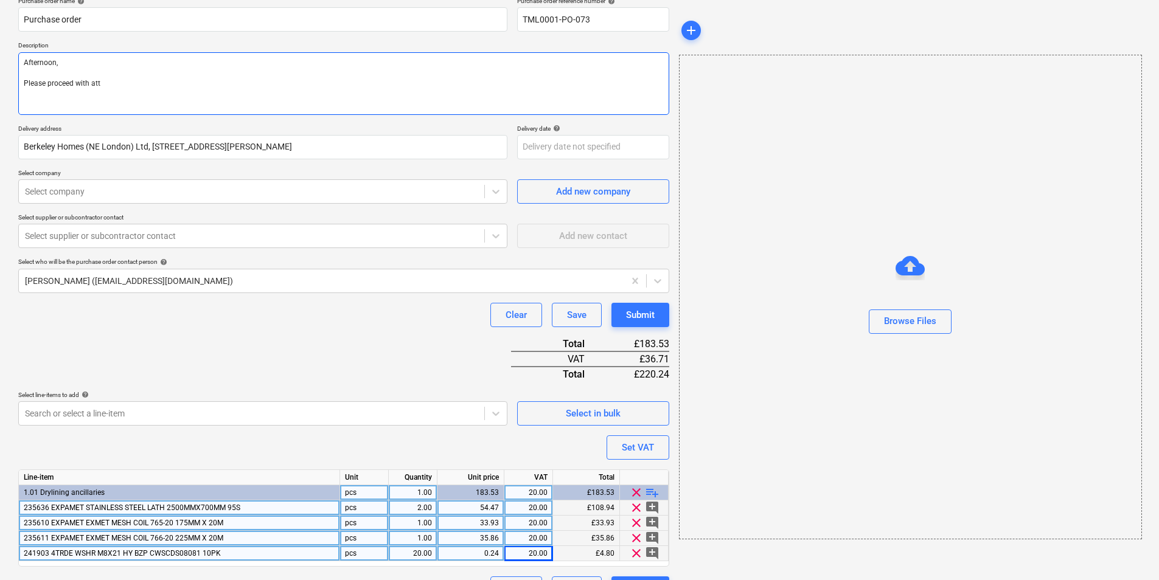
type textarea "x"
type textarea "Afternoon, Please proceed with atta"
type textarea "x"
type textarea "Afternoon, Please proceed with attac"
type textarea "x"
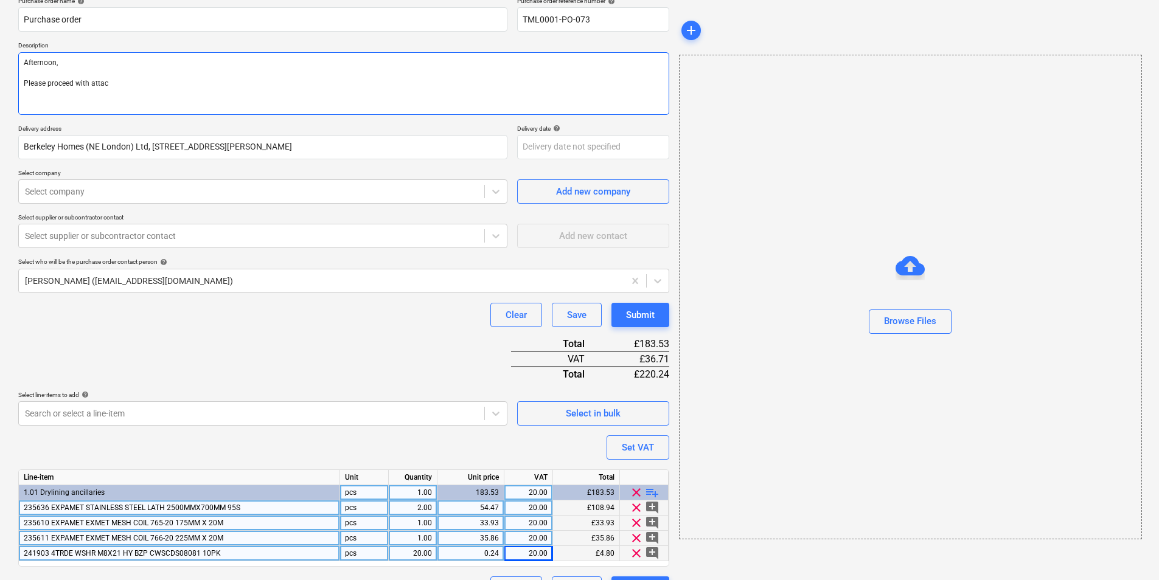
type textarea "Afternoon, Please proceed with attace"
type textarea "x"
type textarea "Afternoon, Please proceed with attaceh"
type textarea "x"
type textarea "Afternoon, Please proceed with attacehd"
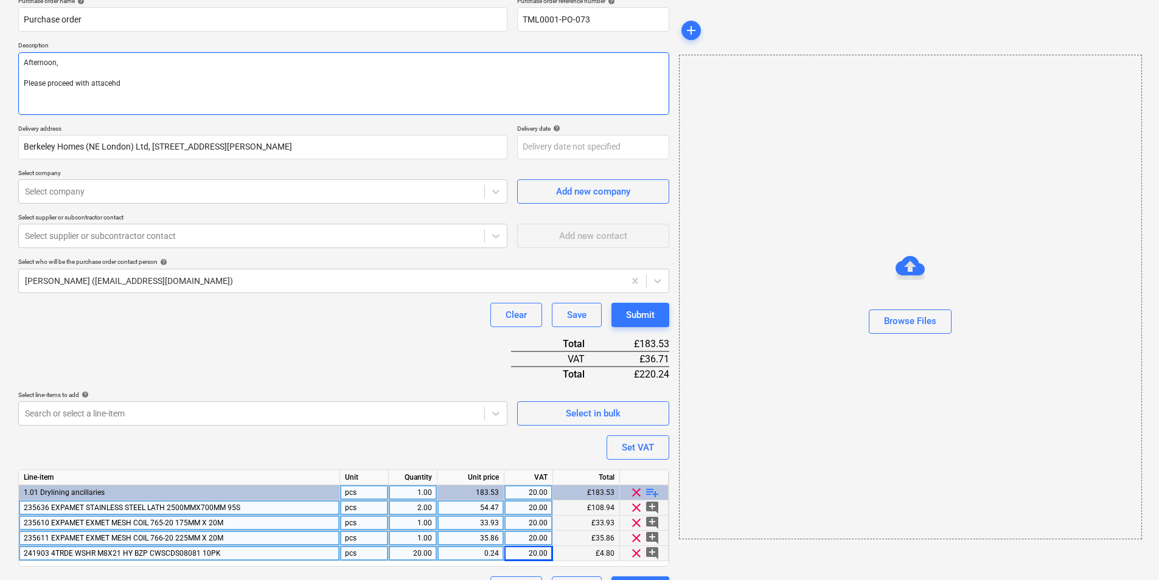
type textarea "x"
type textarea "Afternoon, Please proceed with attacehd"
type textarea "x"
type textarea "Afternoon, Please proceed with attaceh"
type textarea "x"
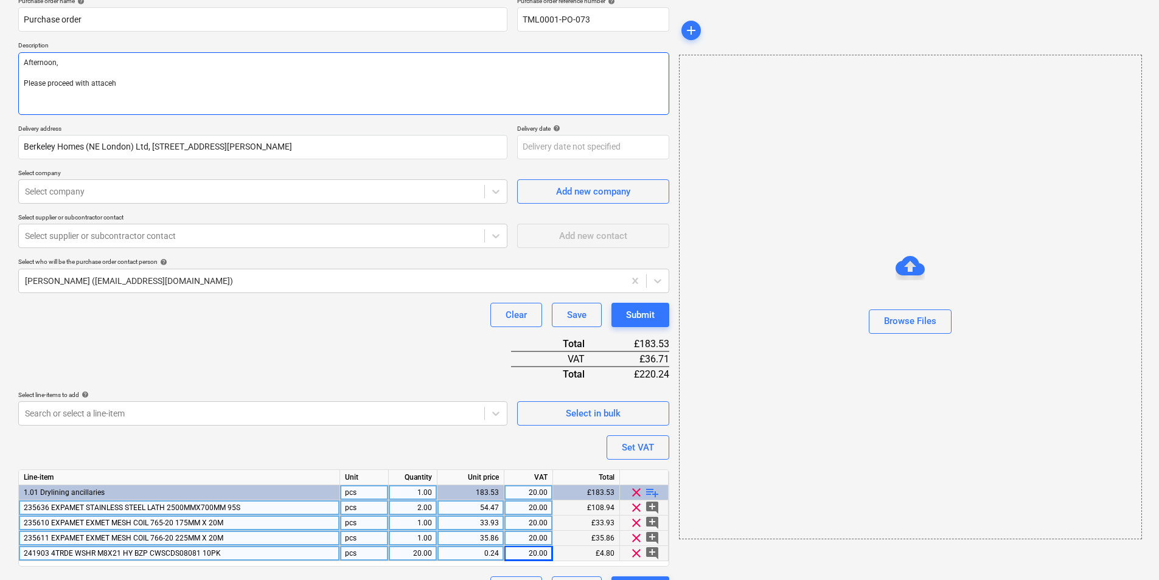
type textarea "Afternoon, Please proceed with attace"
type textarea "x"
type textarea "Afternoon, Please proceed with attac"
type textarea "x"
type textarea "Afternoon, Please proceed with atta"
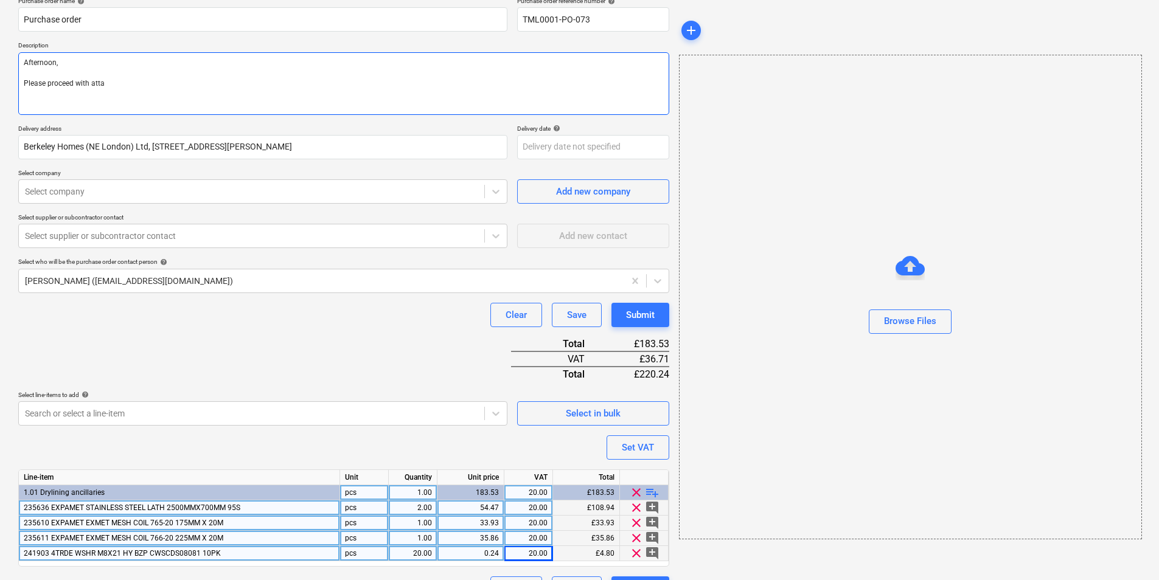
type textarea "x"
type textarea "Afternoon, Please proceed with attac"
type textarea "x"
type textarea "Afternoon, Please proceed with attach"
type textarea "x"
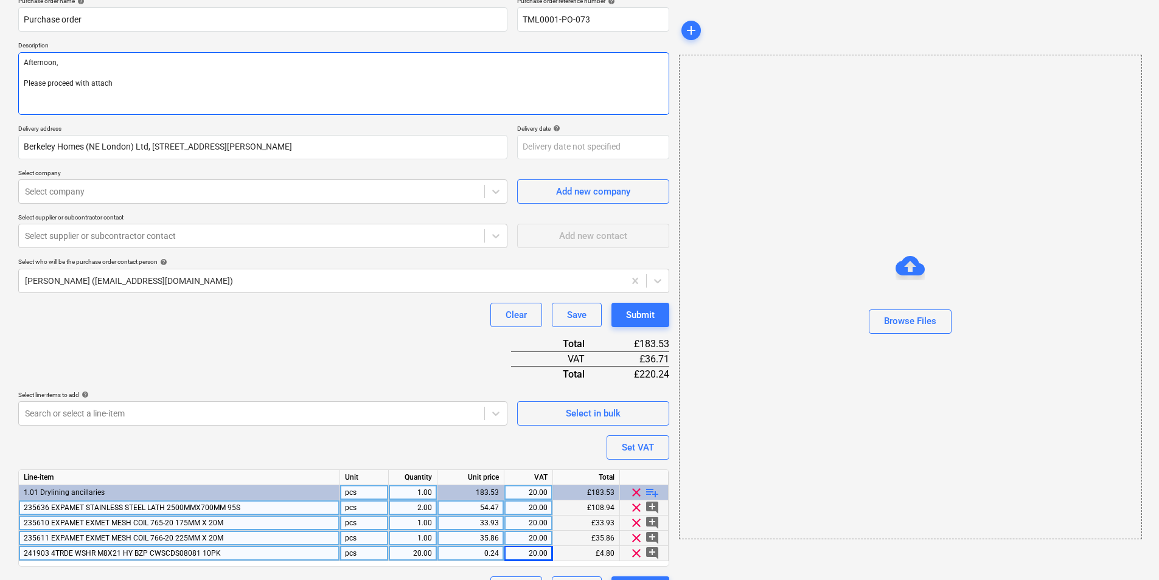
type textarea "Afternoon, Please proceed with attache"
type textarea "x"
type textarea "Afternoon, Please proceed with attached"
type textarea "x"
type textarea "Afternoon, Please proceed with attached"
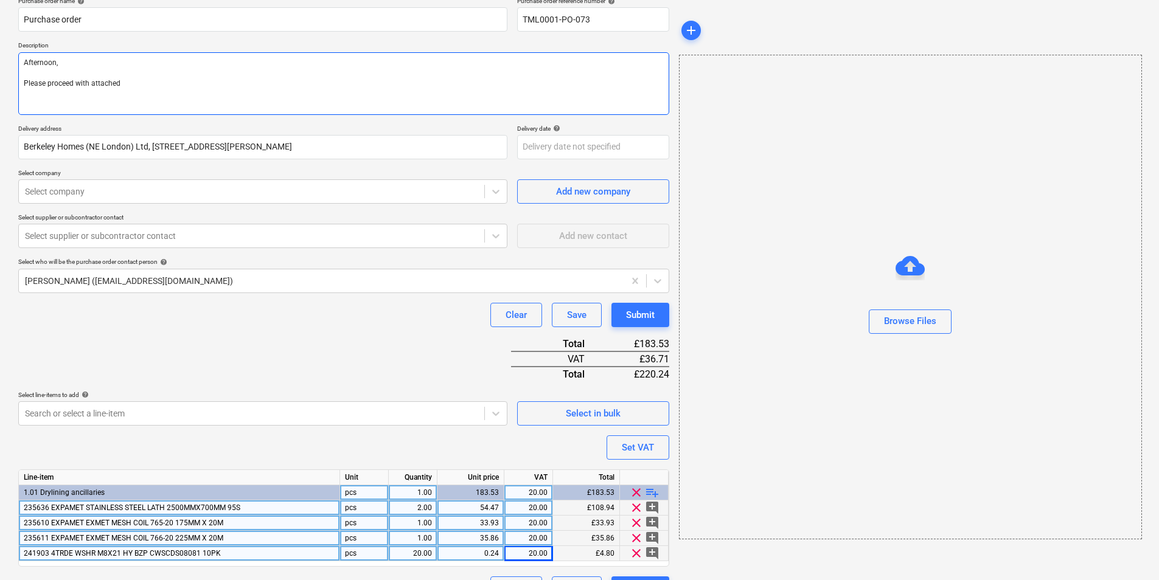
type textarea "x"
type textarea "Afternoon, Please proceed with attached o"
type textarea "x"
type textarea "Afternoon, Please proceed with attached or"
type textarea "x"
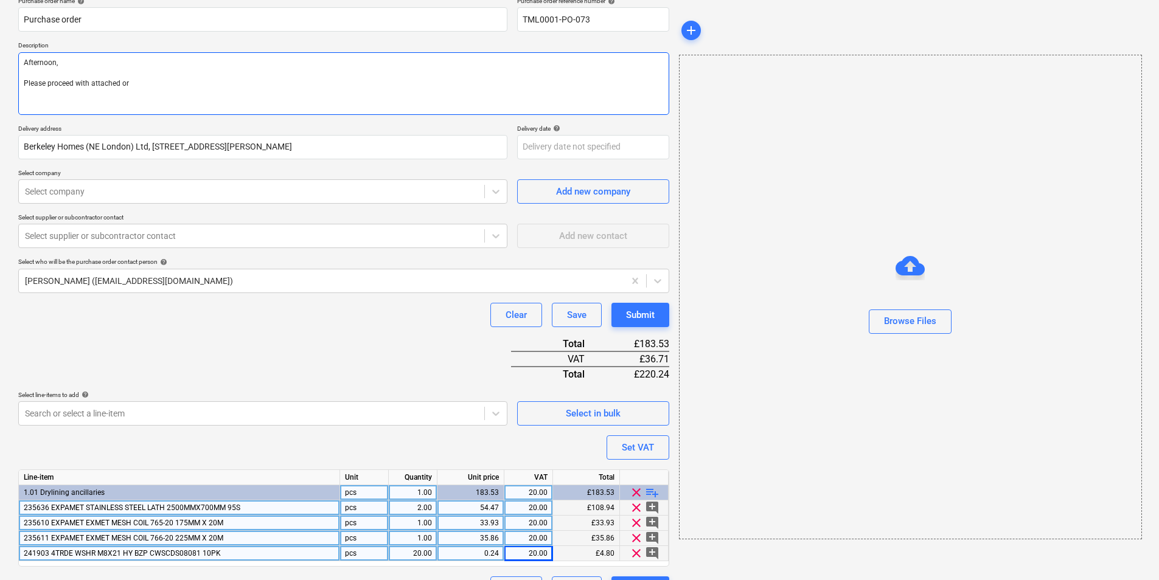
type textarea "Afternoon, Please proceed with attached ord"
type textarea "x"
type textarea "Afternoon, Please proceed with attached orde"
type textarea "x"
type textarea "Afternoon, Please proceed with attached order"
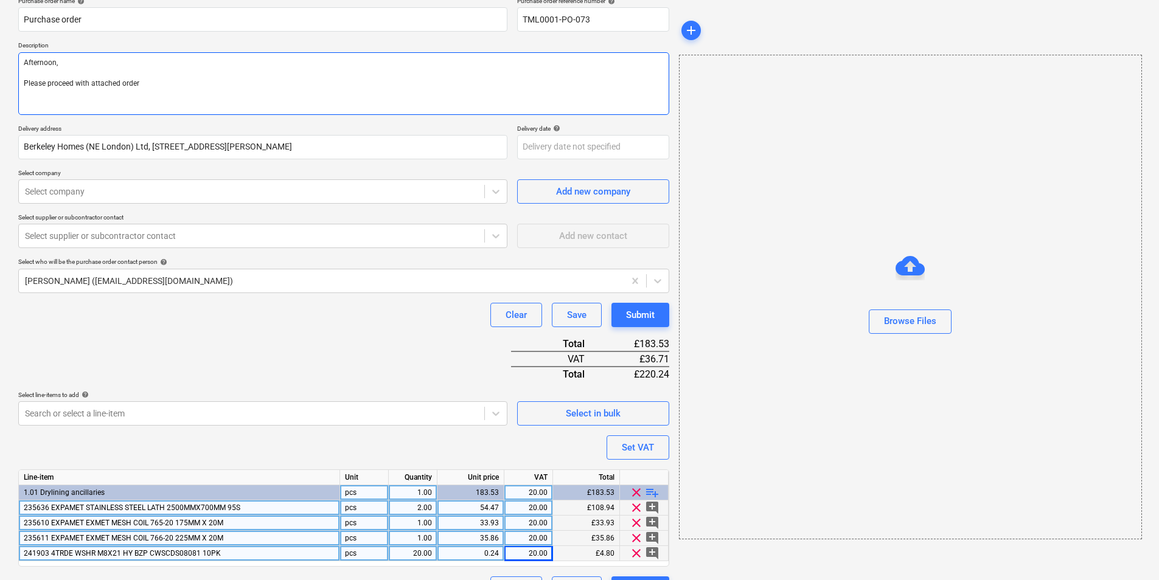
type textarea "x"
type textarea "Afternoon, Please proceed with attached order."
type textarea "x"
type textarea "Afternoon, Please proceed with attached order."
type textarea "x"
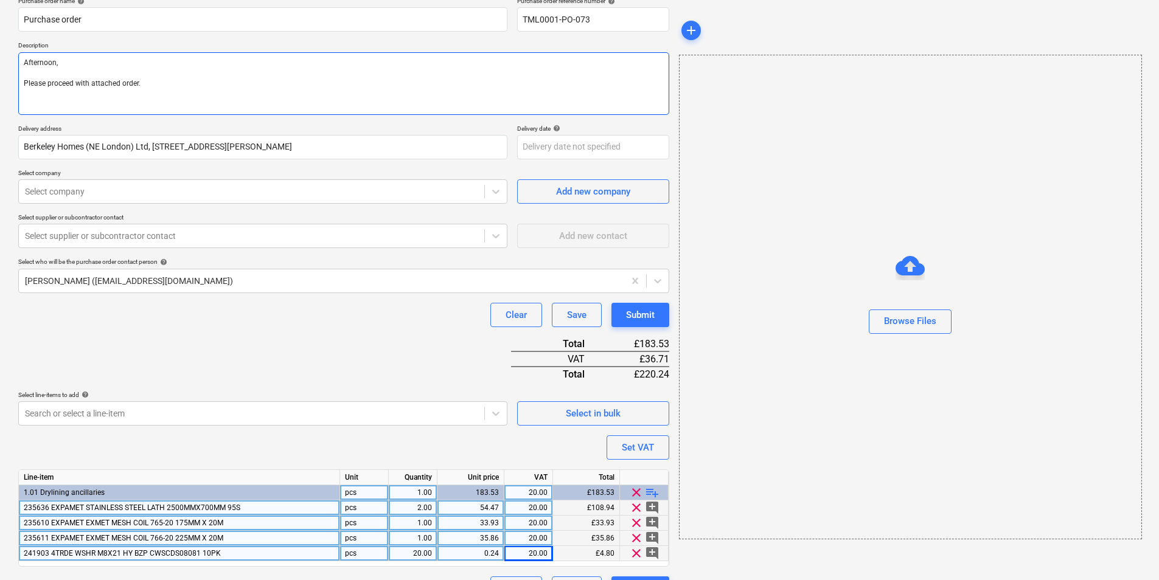
type textarea "Afternoon, Please proceed with attached order. T"
type textarea "x"
type textarea "Afternoon, Please proceed with attached order. Tha"
type textarea "x"
type textarea "Afternoon, Please proceed with attached order. Thank"
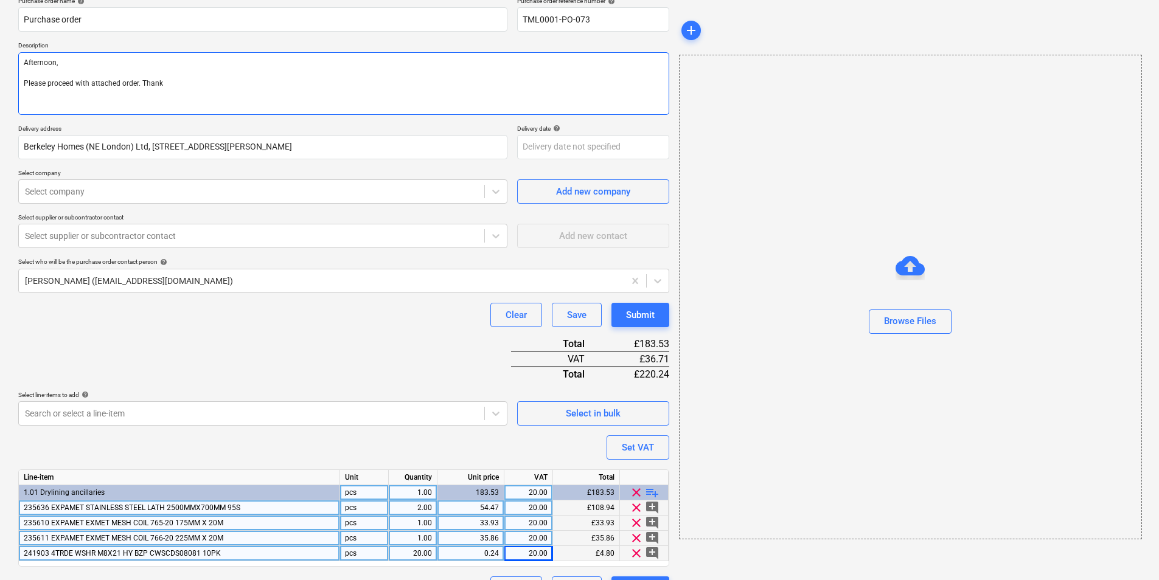
type textarea "x"
type textarea "Afternoon, Please proceed with attached order. Thank"
type textarea "x"
type textarea "Afternoon, Please proceed with attached order. Thank y"
type textarea "x"
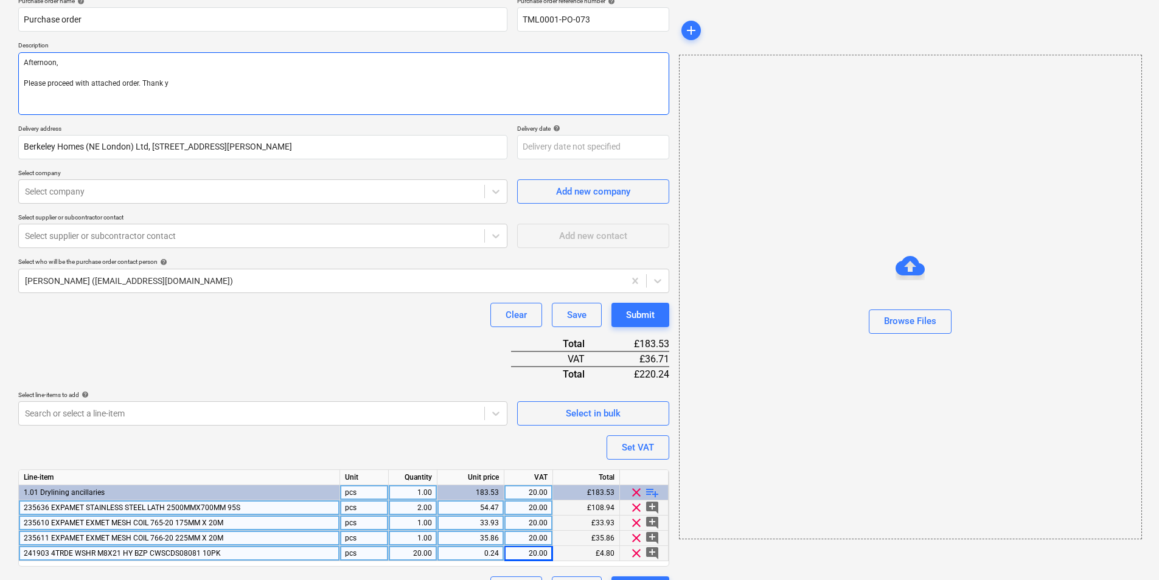
type textarea "Afternoon, Please proceed with attached order. Thank yo"
type textarea "x"
type textarea "Afternoon, Please proceed with attached order. Thank you"
type textarea "x"
type textarea "Afternoon, Please proceed with attached order. Thank you"
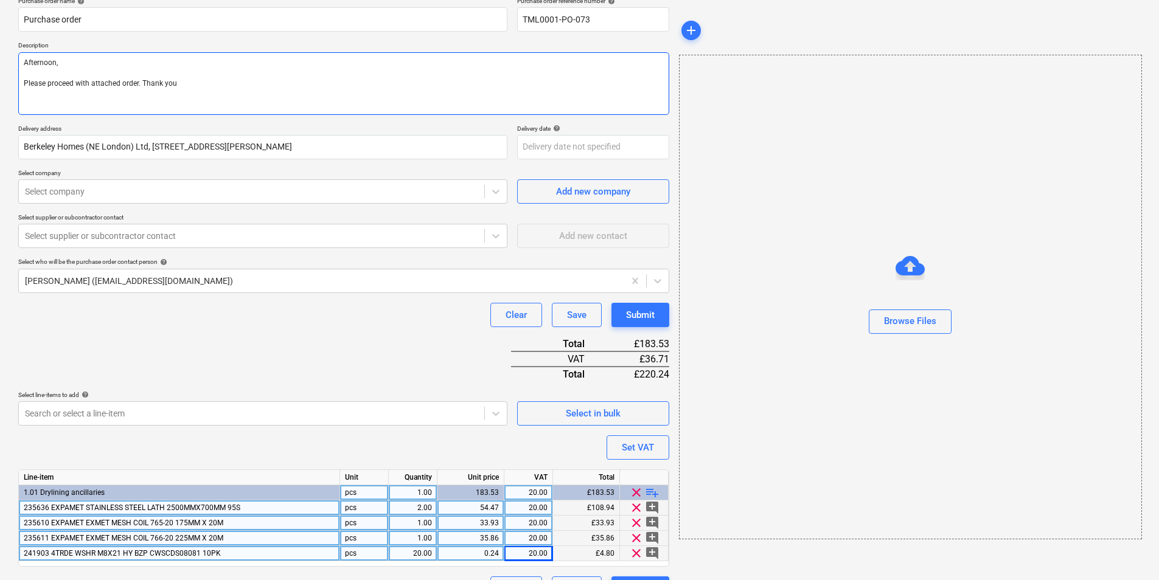
click at [150, 108] on textarea "Afternoon, Please proceed with attached order. Thank you" at bounding box center [343, 83] width 651 height 63
paste textarea "Site Contact : Malcolm 07479 382881"
type textarea "x"
type textarea "Afternoon, Please proceed with attached order. ThSite Contact : Malcolm 07479 3…"
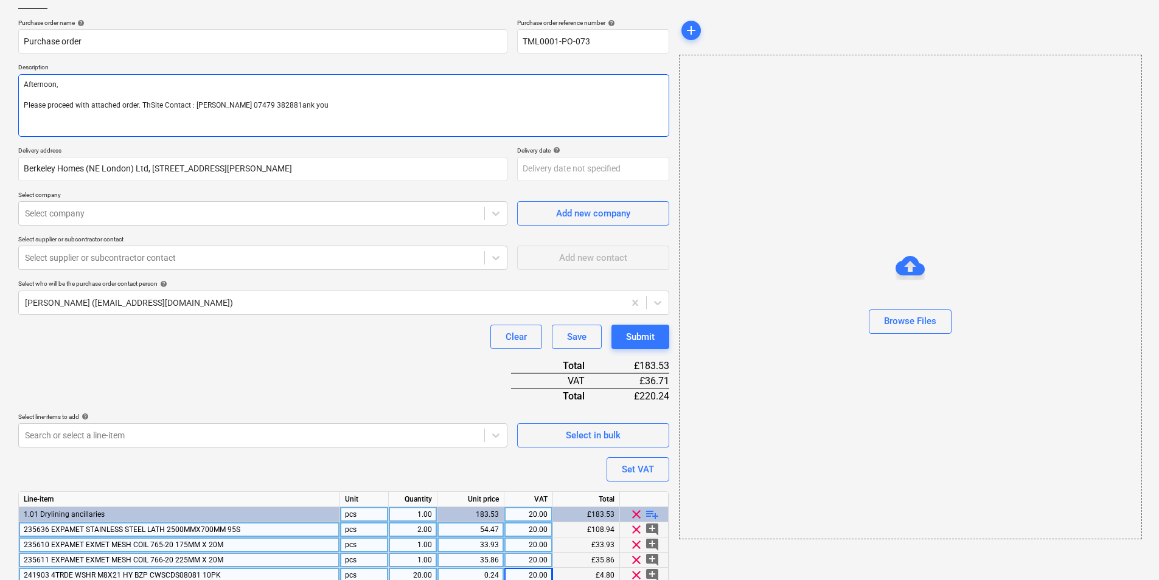
scroll to position [42, 0]
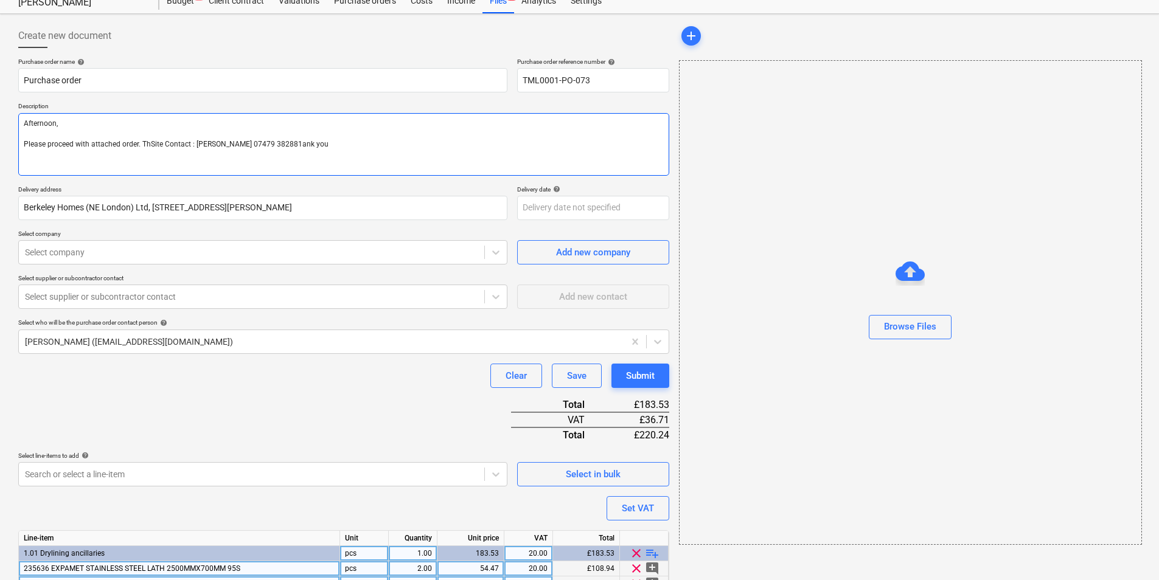
drag, startPoint x: 212, startPoint y: 197, endPoint x: 208, endPoint y: 228, distance: 30.6
click at [208, 228] on div "Purchase order name help Purchase order Purchase order reference number help TM…" at bounding box center [343, 360] width 651 height 604
click at [153, 145] on textarea "Afternoon, Please proceed with attached order. ThSite Contact : Malcolm 07479 3…" at bounding box center [343, 144] width 651 height 63
drag, startPoint x: 307, startPoint y: 147, endPoint x: 151, endPoint y: 147, distance: 155.7
click at [151, 147] on textarea "Afternoon, Please proceed with attached order. ThSite Contact : Malcolm 07479 3…" at bounding box center [343, 144] width 651 height 63
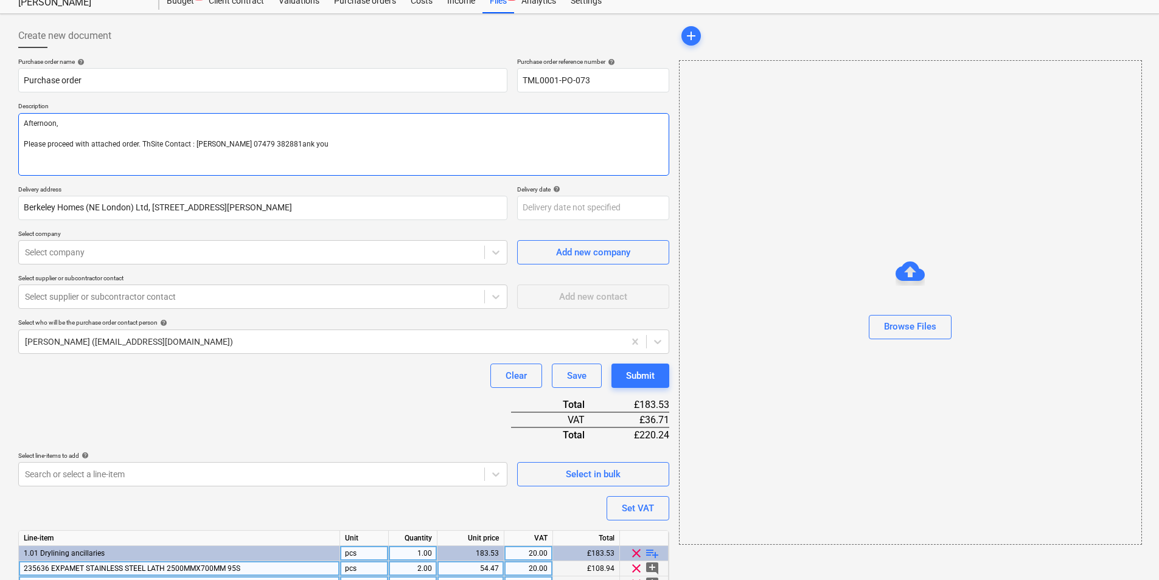
click at [151, 147] on textarea "Afternoon, Please proceed with attached order. ThSite Contact : Malcolm 07479 3…" at bounding box center [343, 144] width 651 height 63
type textarea "x"
type textarea "Afternoon, Please proceed with attached order. Th Site Contact : Malcolm 07479 …"
drag, startPoint x: 194, startPoint y: 156, endPoint x: 148, endPoint y: 158, distance: 45.7
click at [148, 158] on textarea "Afternoon, Please proceed with attached order. Th Site Contact : Malcolm 07479 …" at bounding box center [343, 144] width 651 height 63
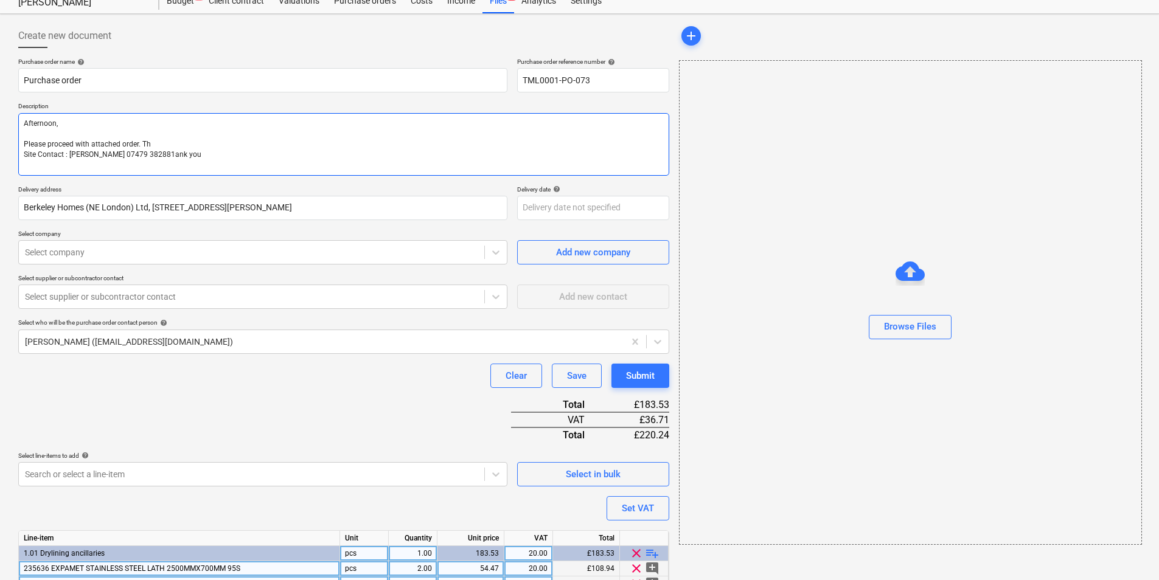
click at [148, 158] on textarea "Afternoon, Please proceed with attached order. Th Site Contact : Malcolm 07479 …" at bounding box center [343, 144] width 651 height 63
drag, startPoint x: 178, startPoint y: 155, endPoint x: 147, endPoint y: 156, distance: 31.0
click at [147, 156] on textarea "Afternoon, Please proceed with attached order. Th Site Contact : Malcolm 07479 …" at bounding box center [343, 144] width 651 height 63
click at [164, 144] on textarea "Afternoon, Please proceed with attached order. Th Site Contact : Malcolm 07479 …" at bounding box center [343, 144] width 651 height 63
paste textarea "ank you"
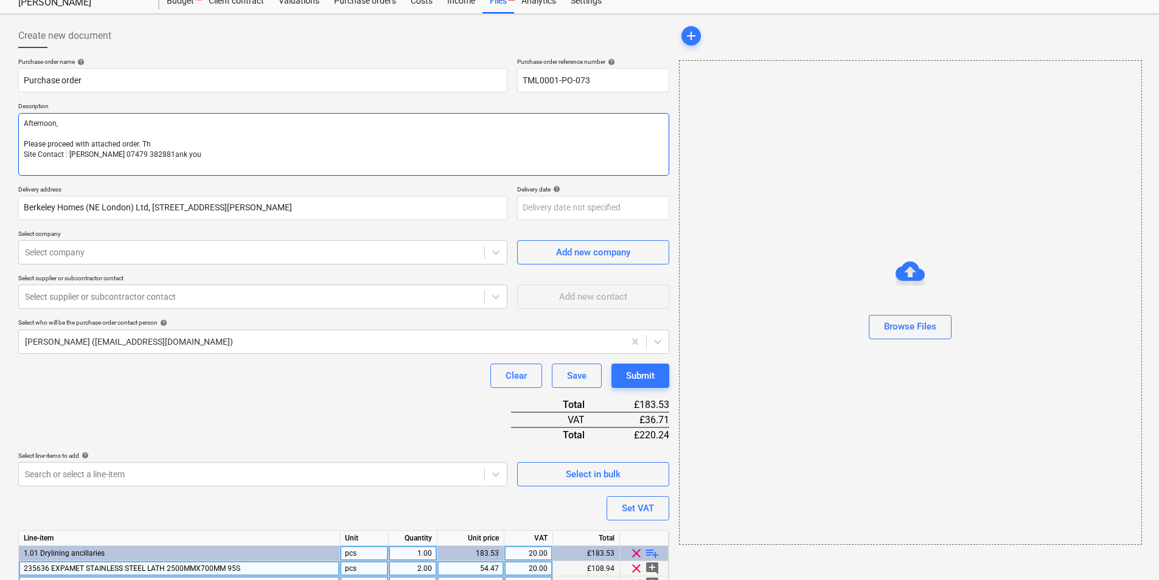
type textarea "x"
type textarea "Afternoon, Please proceed with attached order. Thank you Site Contact : Malcolm…"
drag, startPoint x: 179, startPoint y: 158, endPoint x: 153, endPoint y: 159, distance: 26.8
click at [153, 159] on textarea "Afternoon, Please proceed with attached order. Thank you Site Contact : Malcolm…" at bounding box center [343, 144] width 651 height 63
type textarea "x"
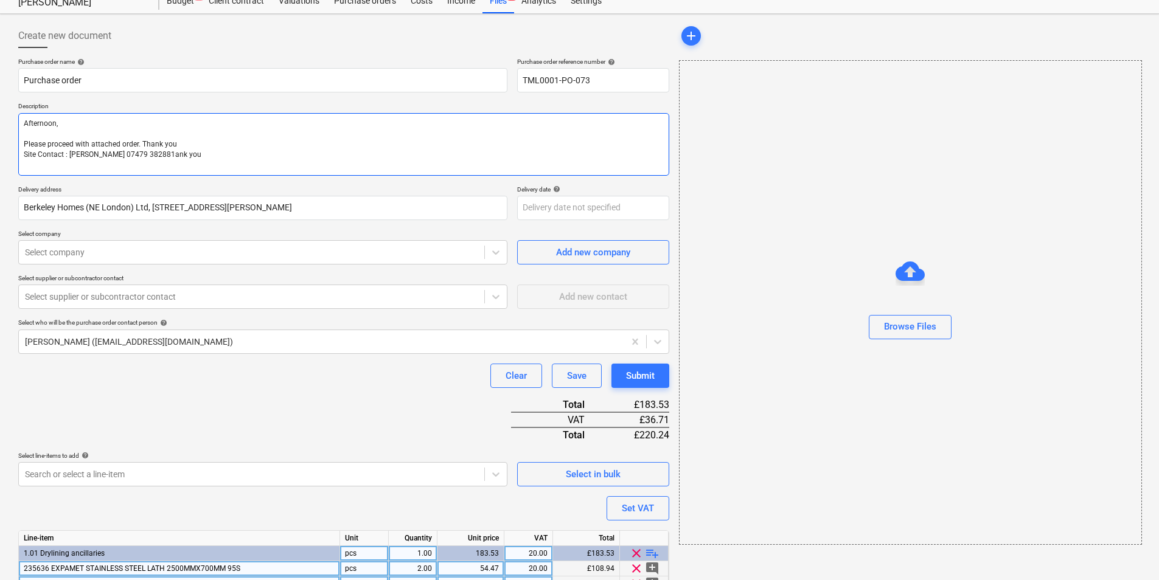
type textarea "Afternoon, Please proceed with attached order. Thank you Site Contact : Malcolm…"
type textarea "x"
type textarea "Afternoon, Please proceed with attached order. Thank you Site Contact : Malcolm…"
type textarea "x"
click at [155, 174] on textarea "Afternoon, Please proceed with attached order. Thank you Site Contact : Malcolm…" at bounding box center [343, 144] width 651 height 63
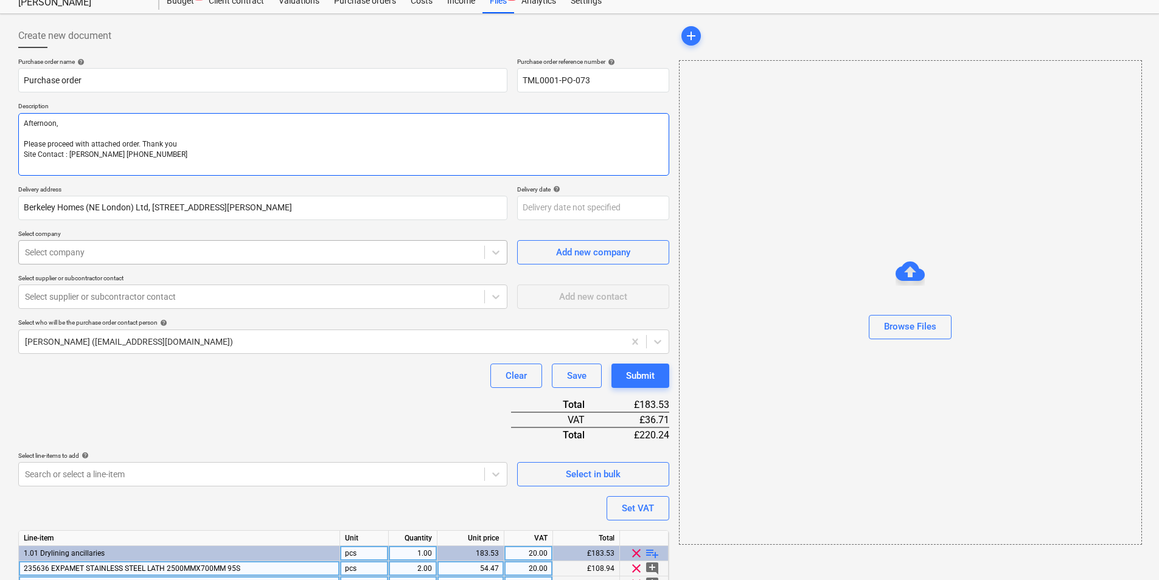
type textarea "Afternoon, Please proceed with attached order. Thank you Site Contact : Malcolm…"
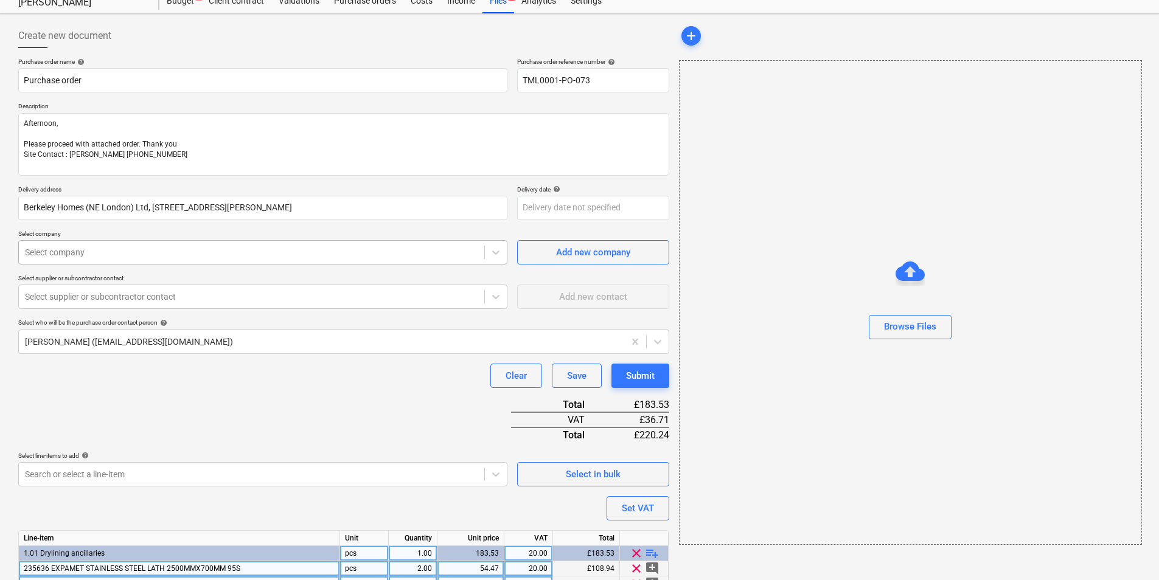
type textarea "x"
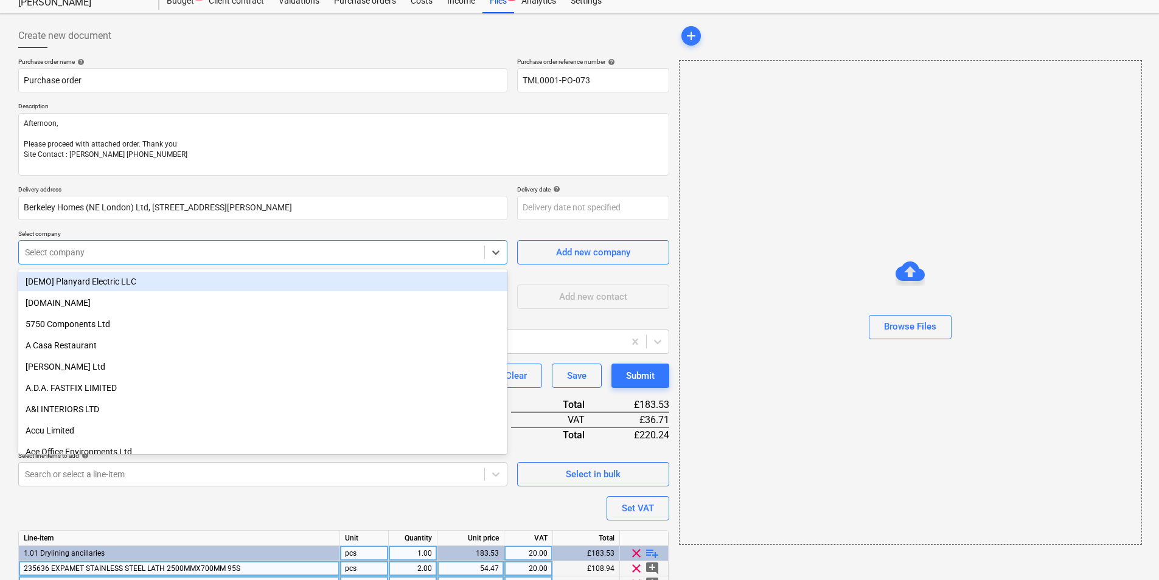
click at [179, 256] on div at bounding box center [251, 252] width 453 height 12
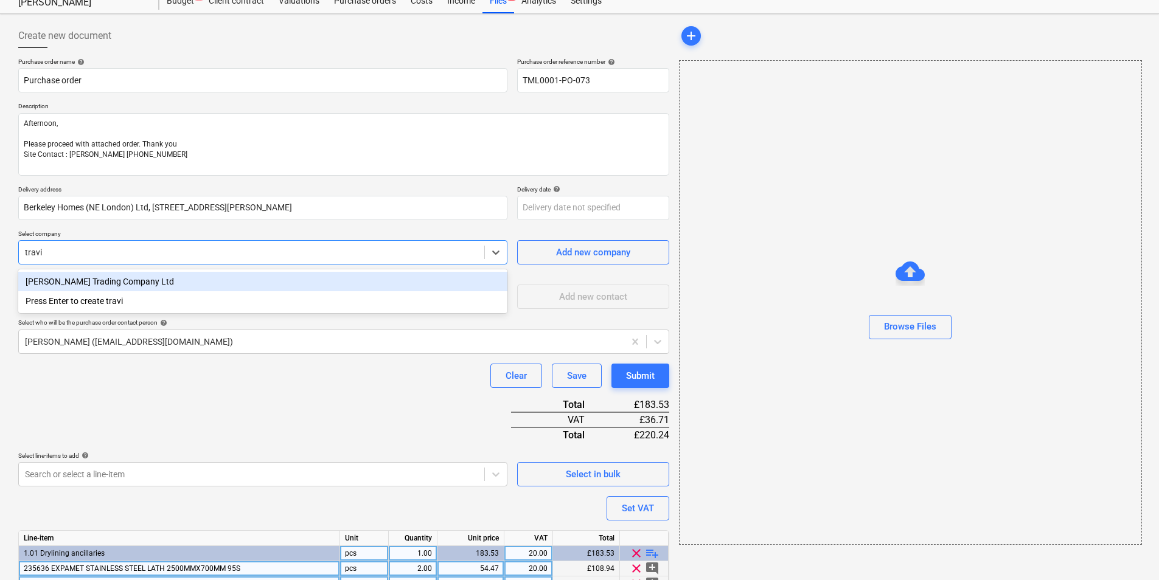
type input "travis"
type textarea "x"
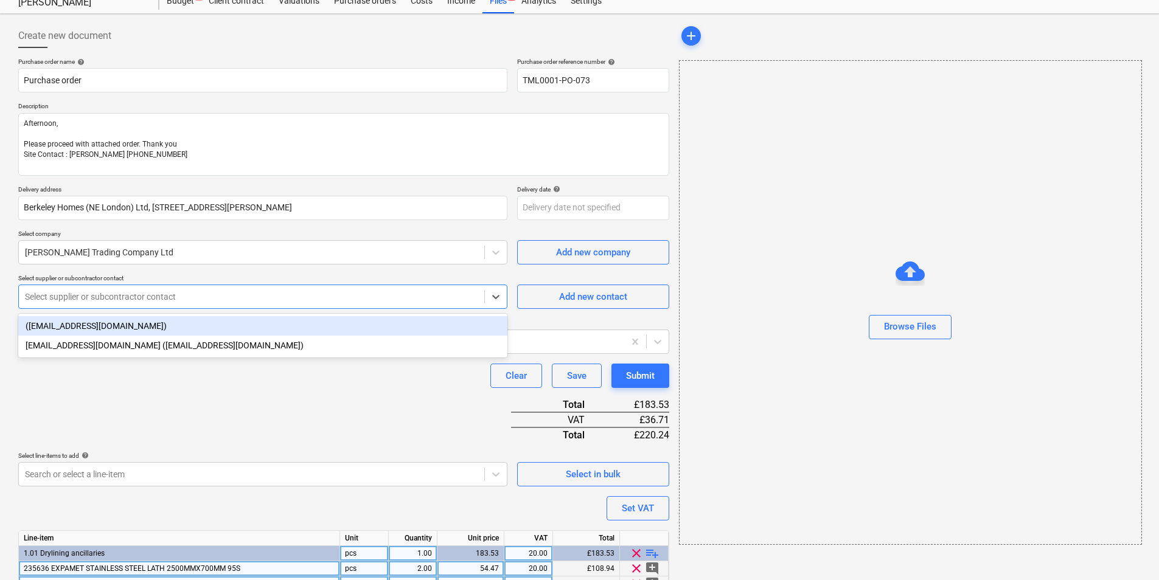
click at [475, 293] on div at bounding box center [251, 297] width 453 height 12
click at [610, 295] on div "Add new contact" at bounding box center [593, 297] width 68 height 16
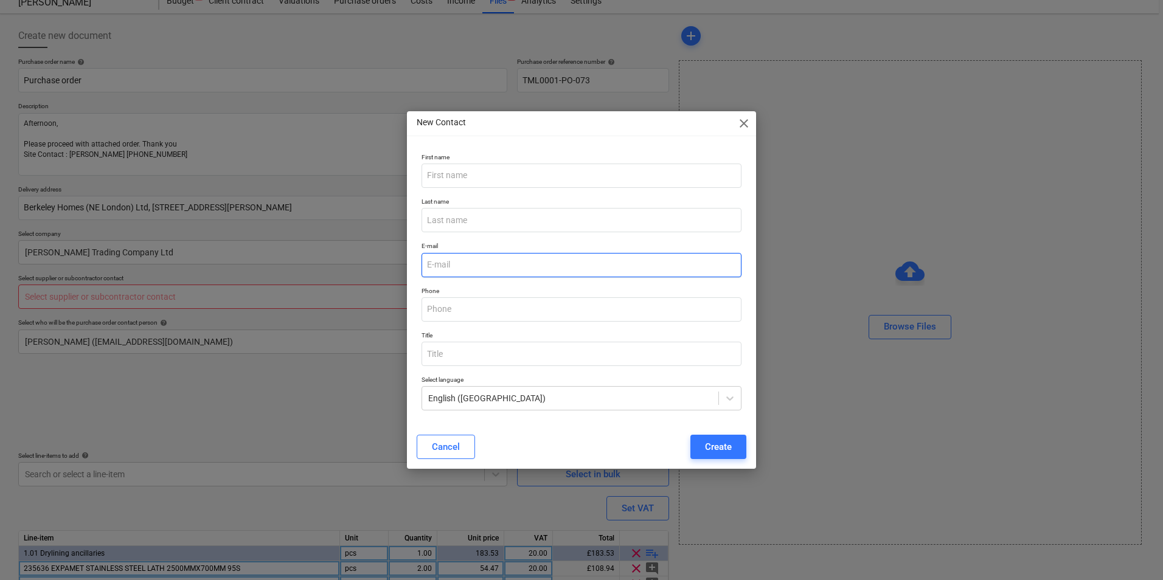
type textarea "x"
click at [503, 267] on input "email" at bounding box center [582, 265] width 320 height 24
paste input "daniel.telling@travisperkins.co.uk"
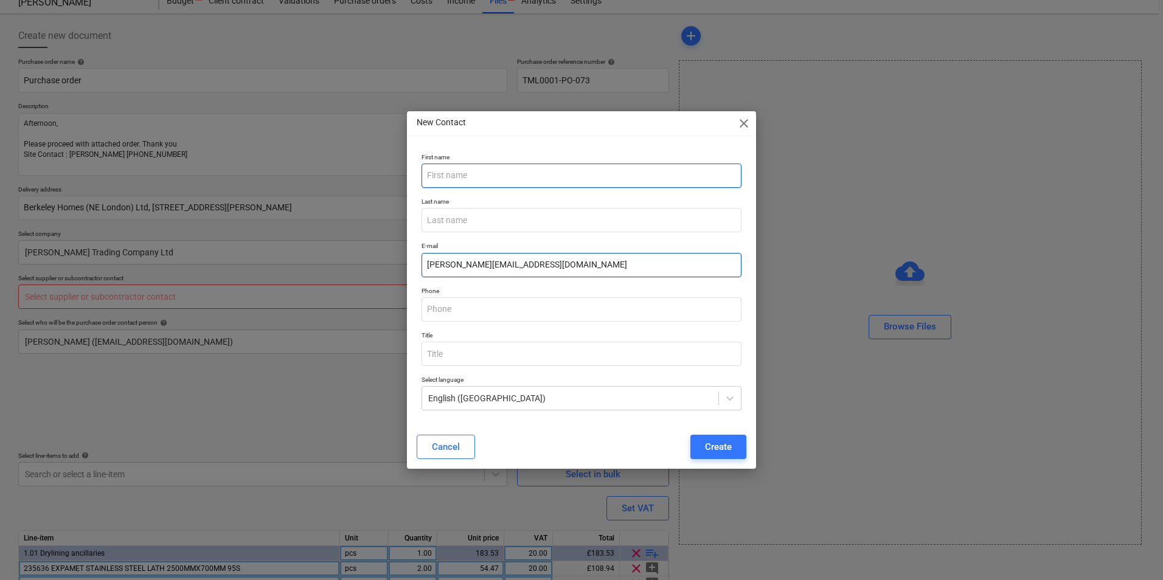
type input "daniel.telling@travisperkins.co.uk"
click at [535, 185] on input "text" at bounding box center [582, 176] width 320 height 24
type textarea "x"
type input "Daniel"
click at [728, 445] on div "Create" at bounding box center [718, 447] width 27 height 16
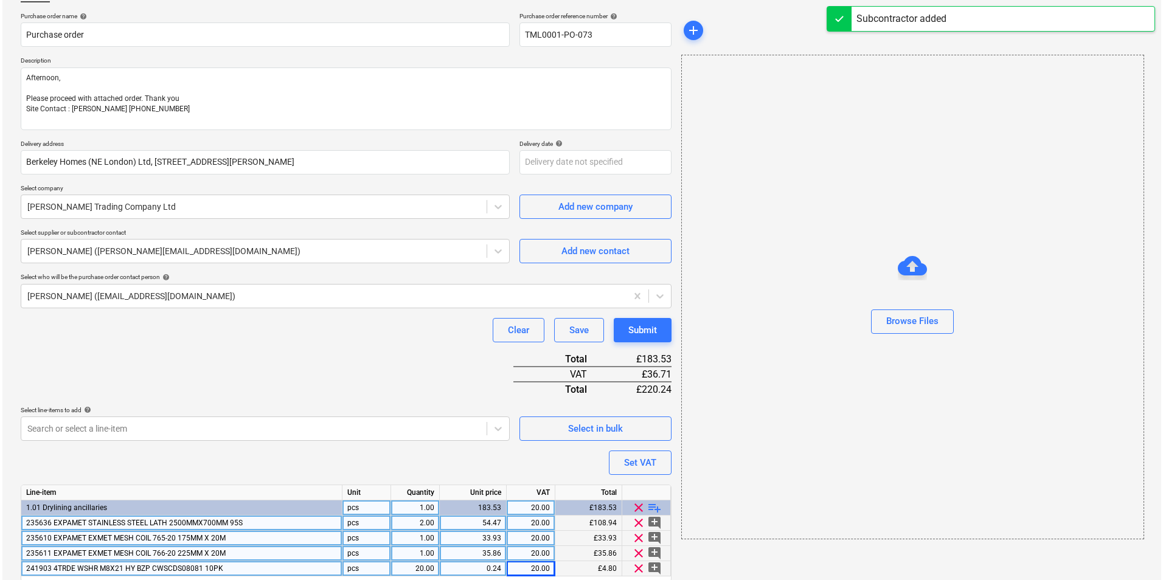
scroll to position [133, 0]
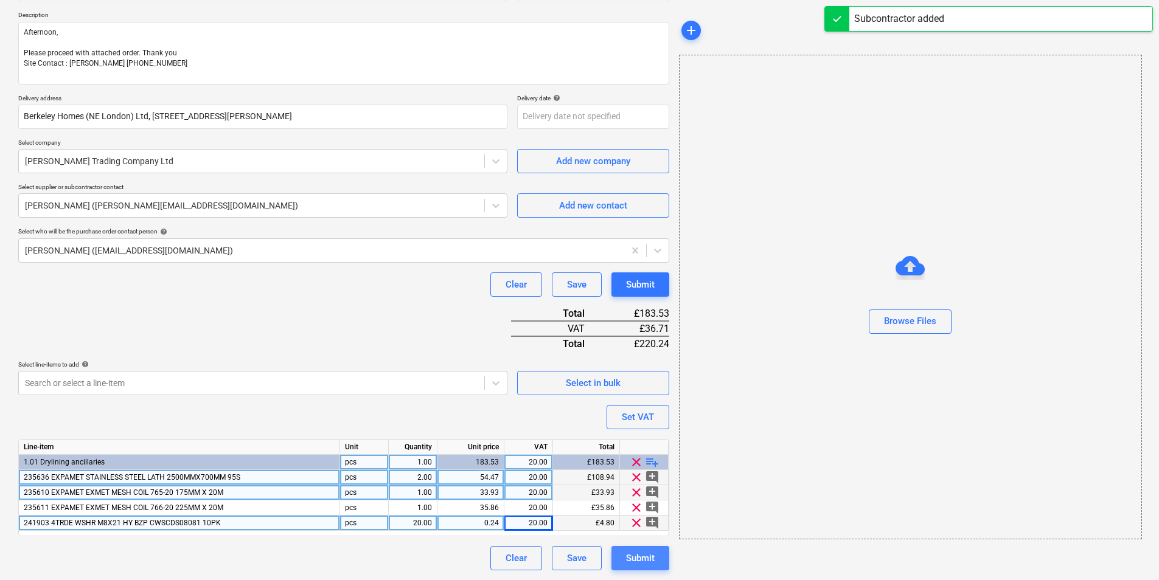
click at [637, 555] on div "Submit" at bounding box center [640, 559] width 29 height 16
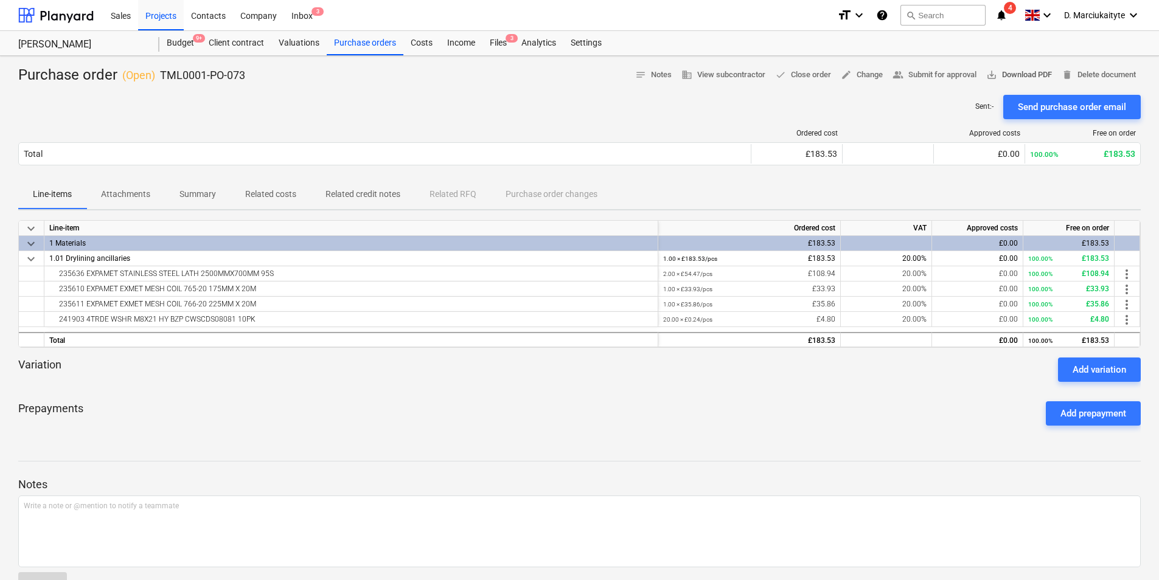
click at [1025, 74] on span "save_alt Download PDF" at bounding box center [1019, 75] width 66 height 14
drag, startPoint x: 232, startPoint y: 69, endPoint x: 273, endPoint y: 74, distance: 40.4
click at [232, 69] on p "TML0001-PO-073" at bounding box center [202, 75] width 85 height 15
drag, startPoint x: 258, startPoint y: 75, endPoint x: 159, endPoint y: 80, distance: 98.7
click at [159, 80] on div "Purchase order ( Open ) TML0001-PO-073 notes Notes business View subcontractor …" at bounding box center [579, 75] width 1122 height 19
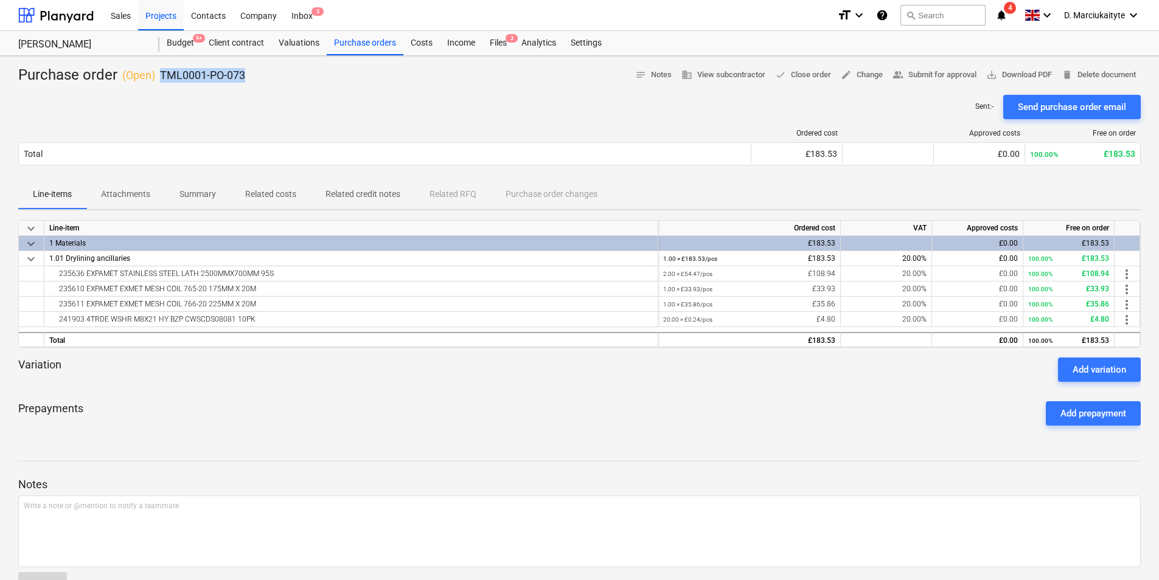
copy p "TML0001-PO-073"
click at [148, 15] on div "Projects" at bounding box center [161, 14] width 46 height 31
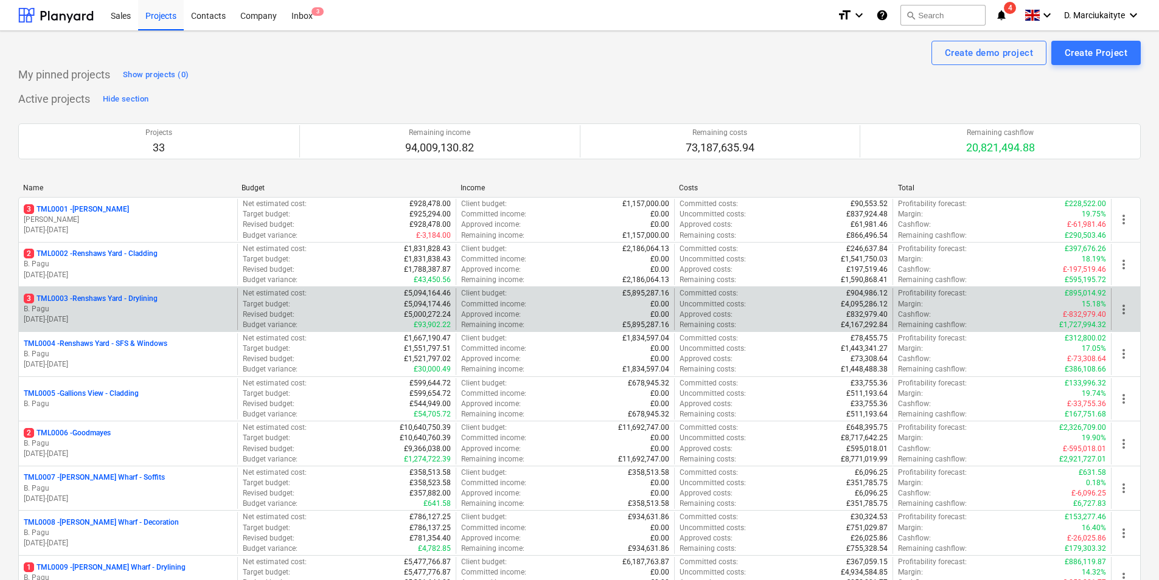
click at [133, 311] on p "B. Pagu" at bounding box center [128, 309] width 209 height 10
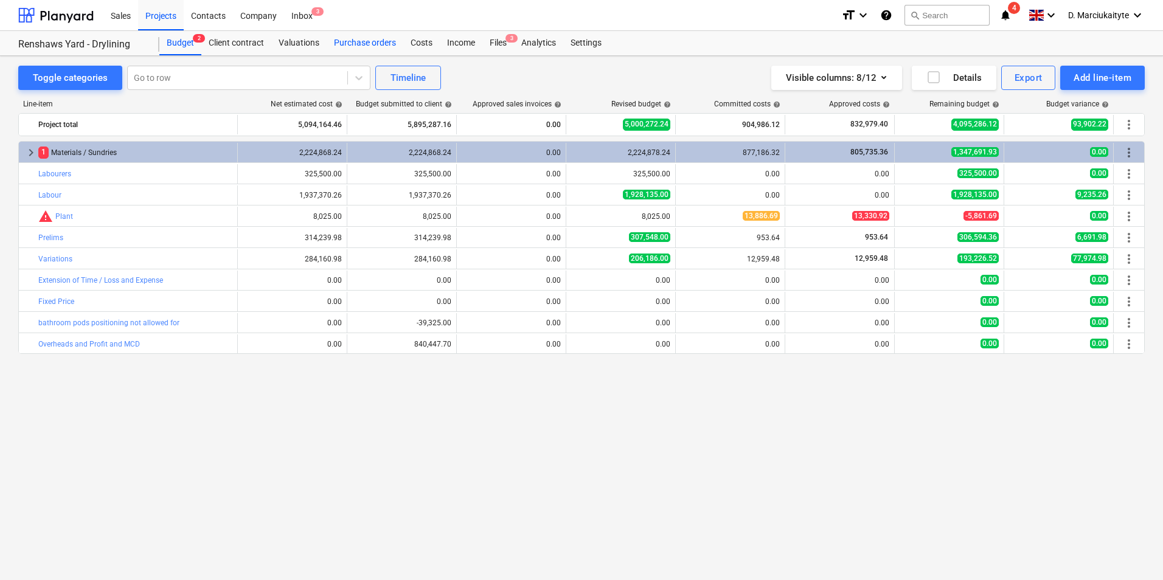
click at [363, 48] on div "Purchase orders" at bounding box center [365, 43] width 77 height 24
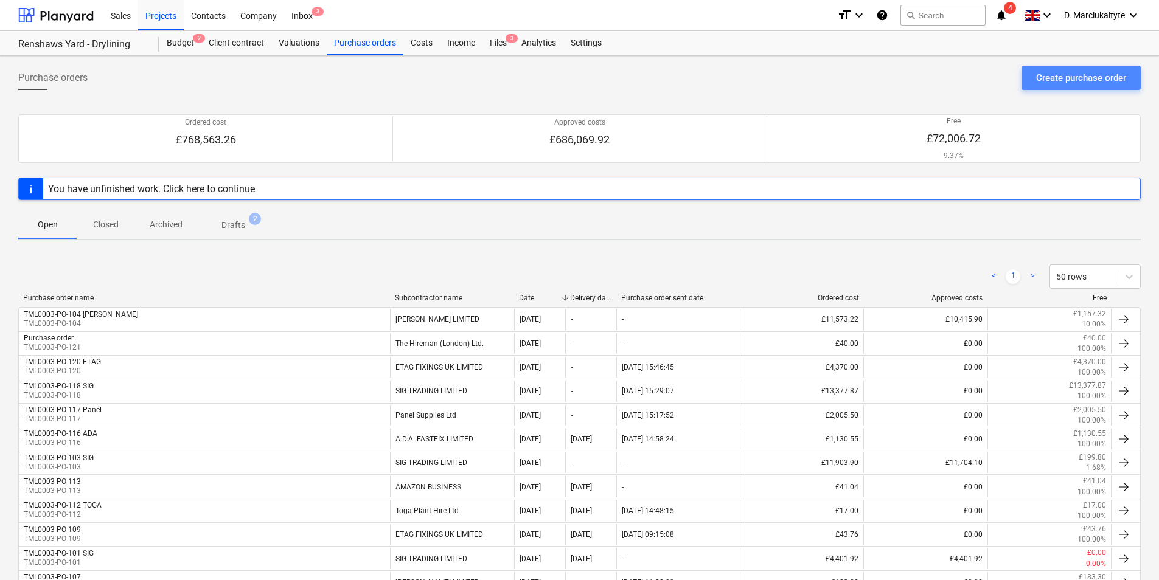
click at [1063, 83] on div "Create purchase order" at bounding box center [1081, 78] width 90 height 16
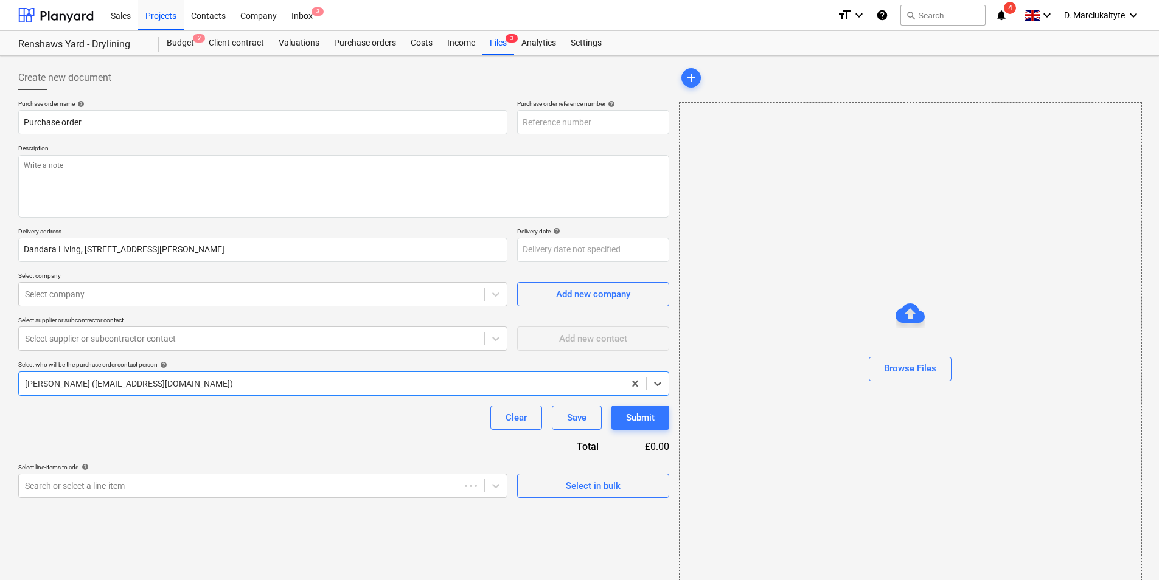
type textarea "x"
type input "TML0003-PO-124"
click at [612, 492] on div "Select in bulk" at bounding box center [593, 486] width 55 height 16
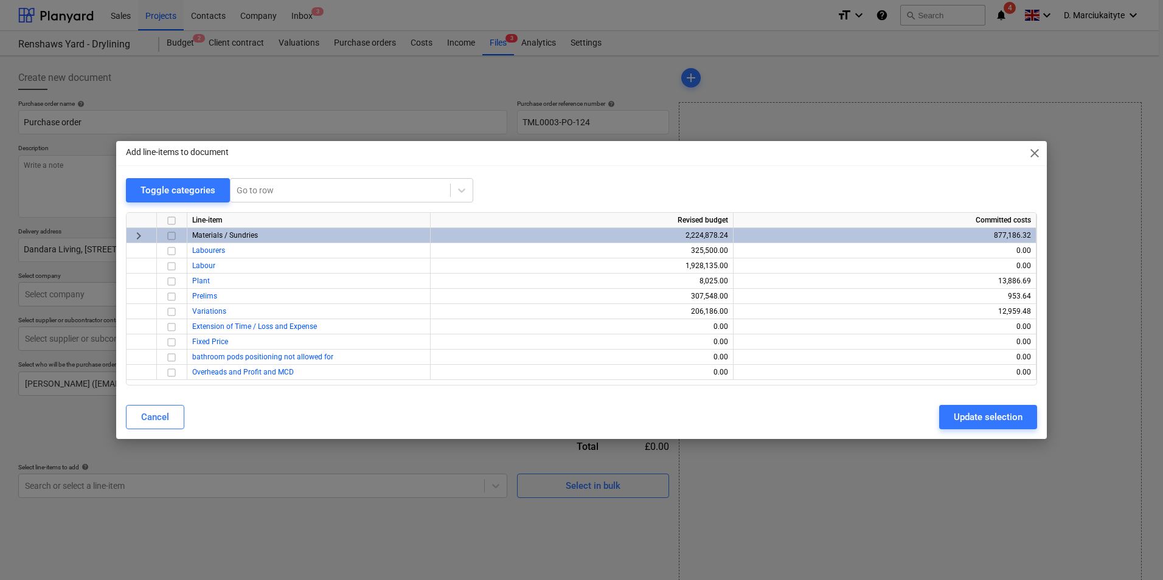
click at [174, 235] on input "checkbox" at bounding box center [171, 236] width 15 height 15
click at [966, 412] on button "Update selection" at bounding box center [988, 417] width 98 height 24
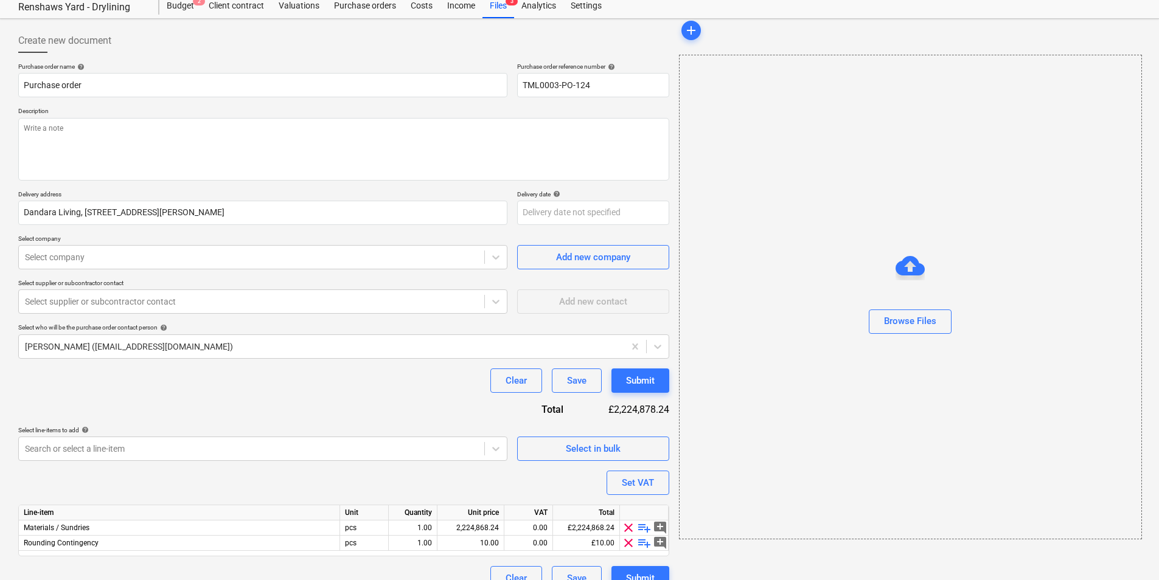
scroll to position [57, 0]
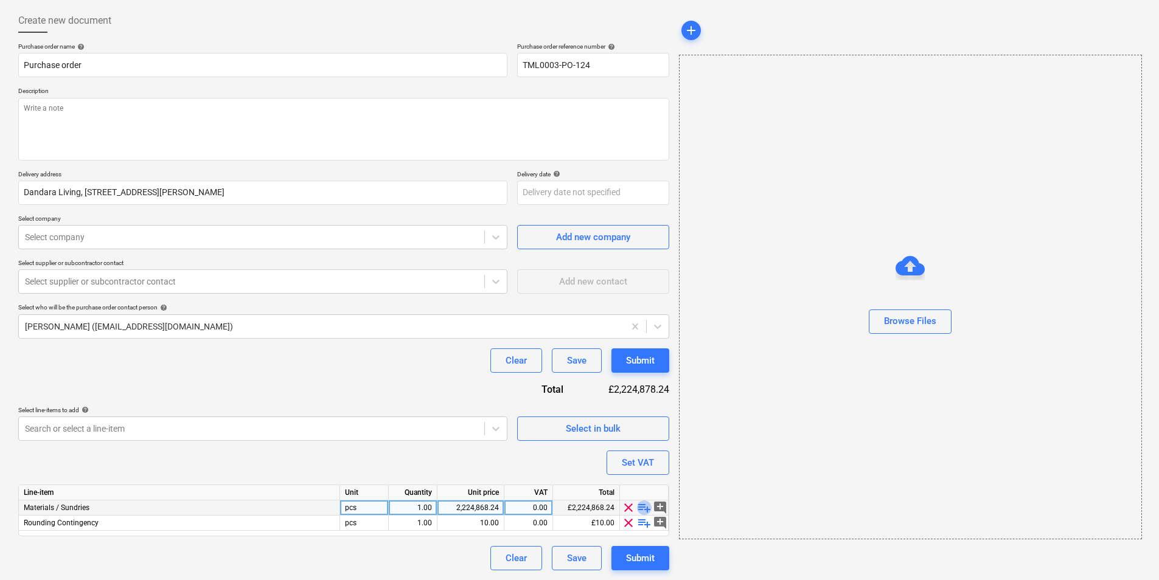
click at [645, 506] on span "playlist_add" at bounding box center [644, 508] width 15 height 15
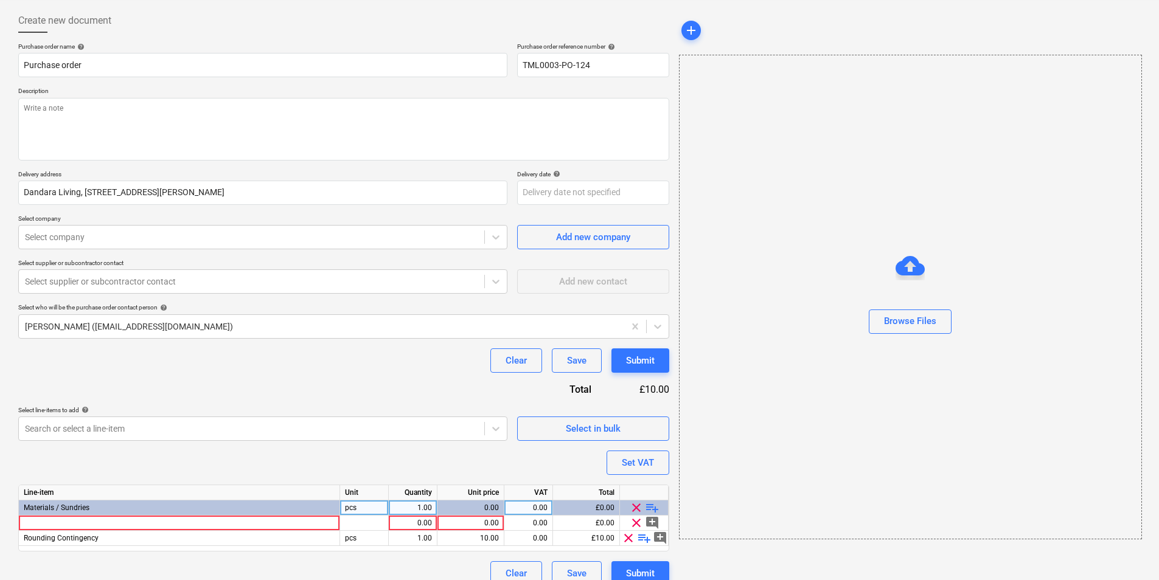
click at [647, 506] on span "playlist_add" at bounding box center [652, 508] width 15 height 15
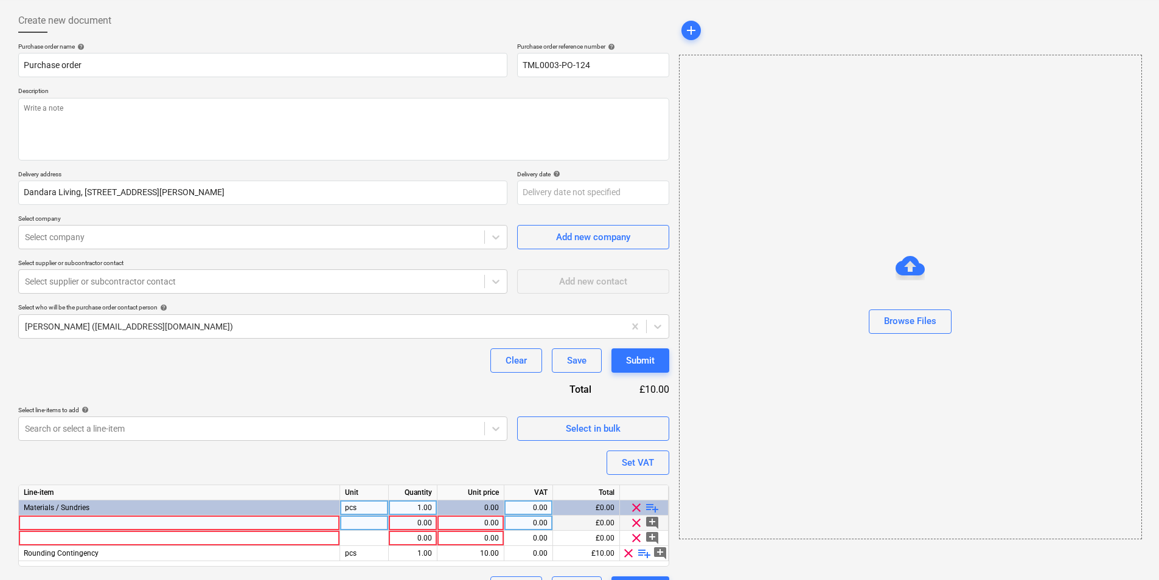
type textarea "x"
click at [141, 521] on div at bounding box center [179, 523] width 321 height 15
type input "FF15/000/PWD/PF"
type textarea "x"
type input "FF15/000/PWD/PF"
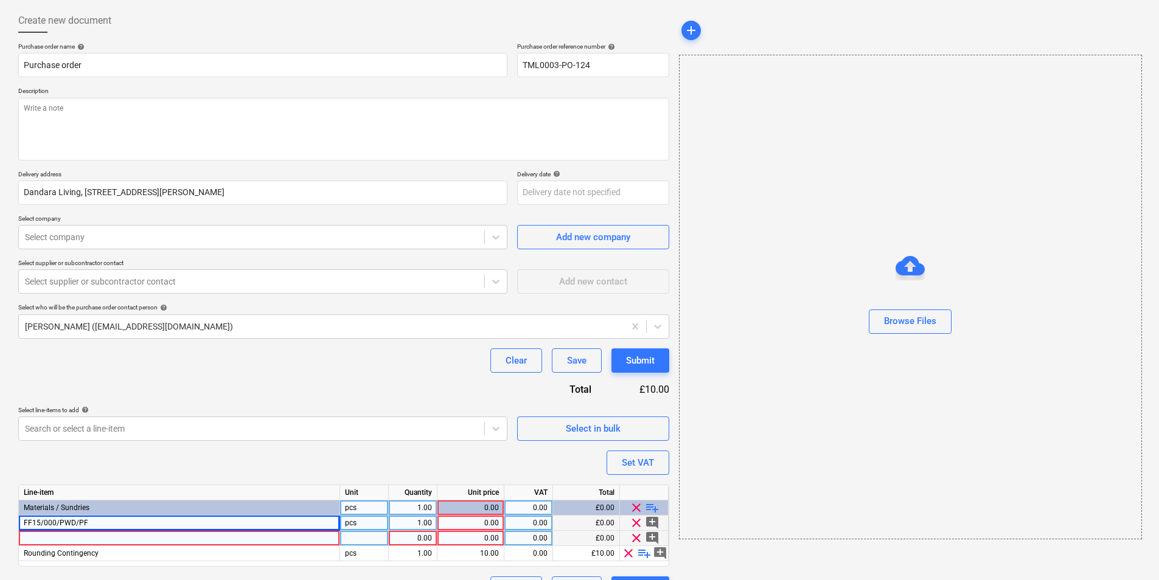
click at [169, 542] on div at bounding box center [179, 538] width 321 height 15
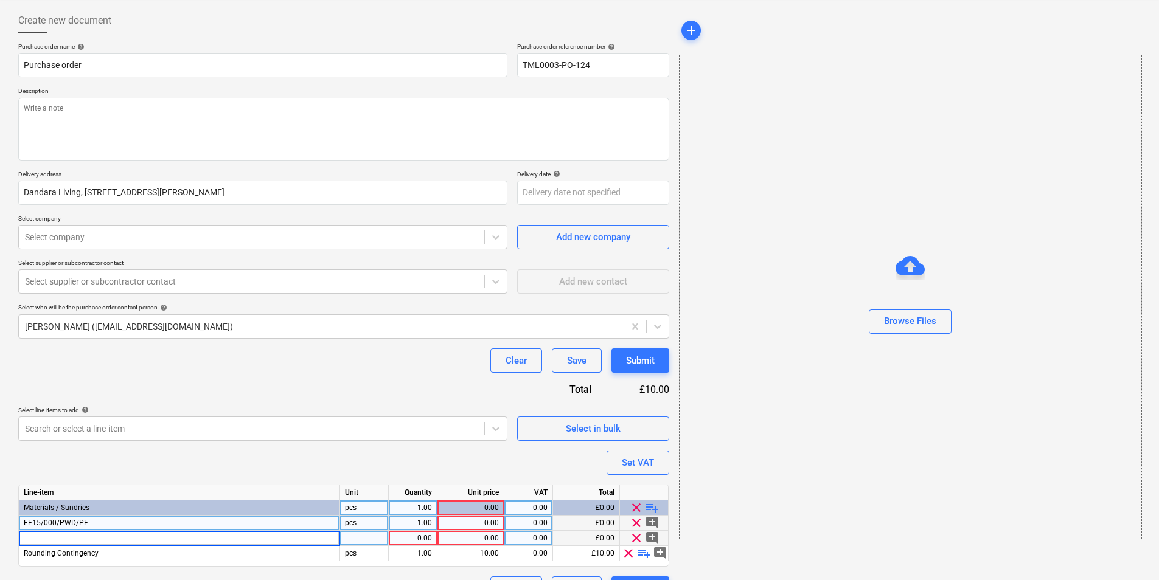
click at [174, 524] on div "FF15/000/PWD/PF" at bounding box center [179, 523] width 321 height 15
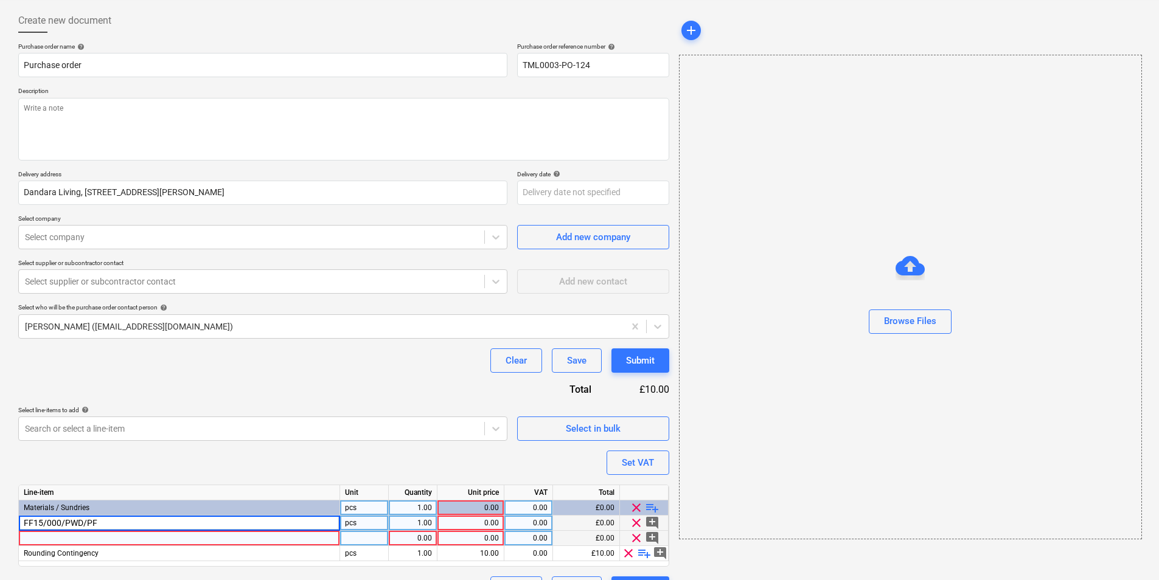
drag, startPoint x: 180, startPoint y: 521, endPoint x: 199, endPoint y: 518, distance: 19.0
click at [181, 520] on input "FF15/000/PWD/PF" at bounding box center [179, 523] width 321 height 15
type textarea "x"
type input "FF15/000/PWD/PF 0457x0457"
click at [89, 540] on div at bounding box center [179, 538] width 321 height 15
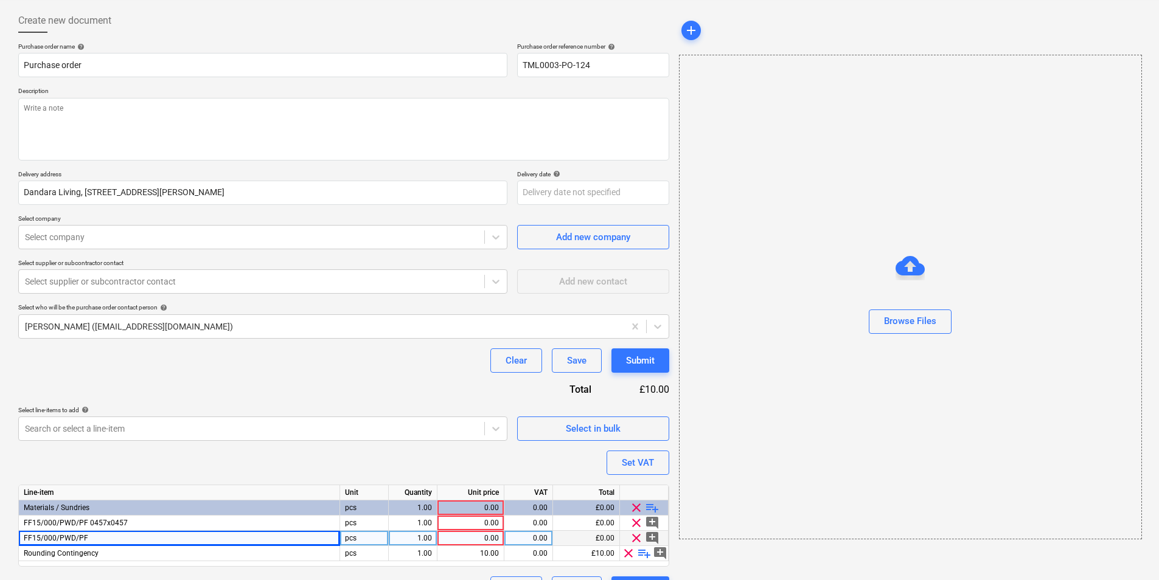
click at [209, 543] on div "FF15/000/PWD/PF" at bounding box center [179, 538] width 321 height 15
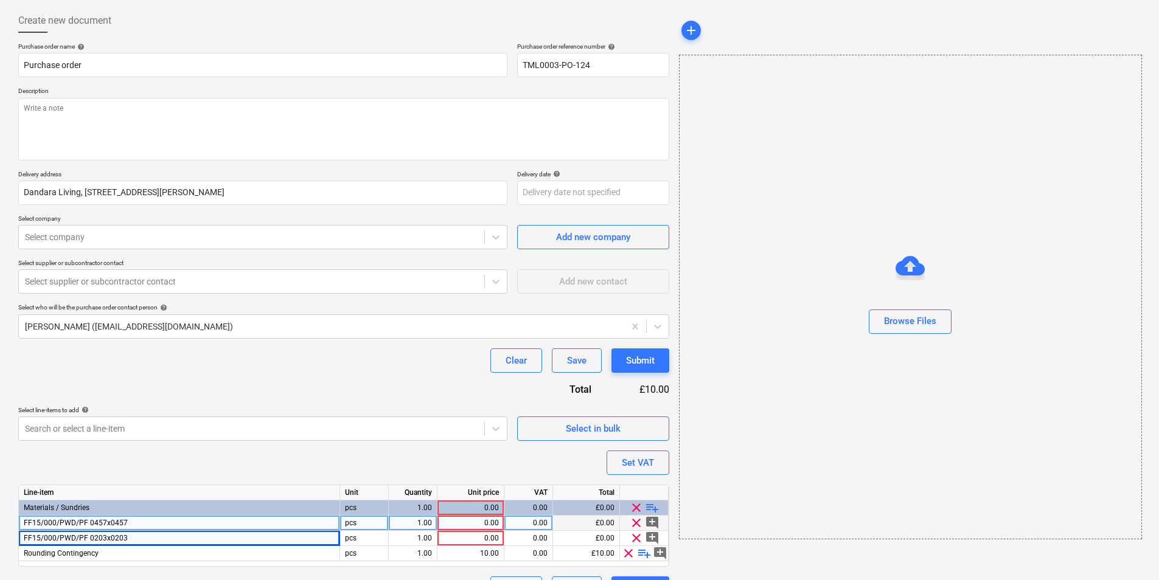
click at [364, 524] on div "pcs" at bounding box center [364, 523] width 49 height 15
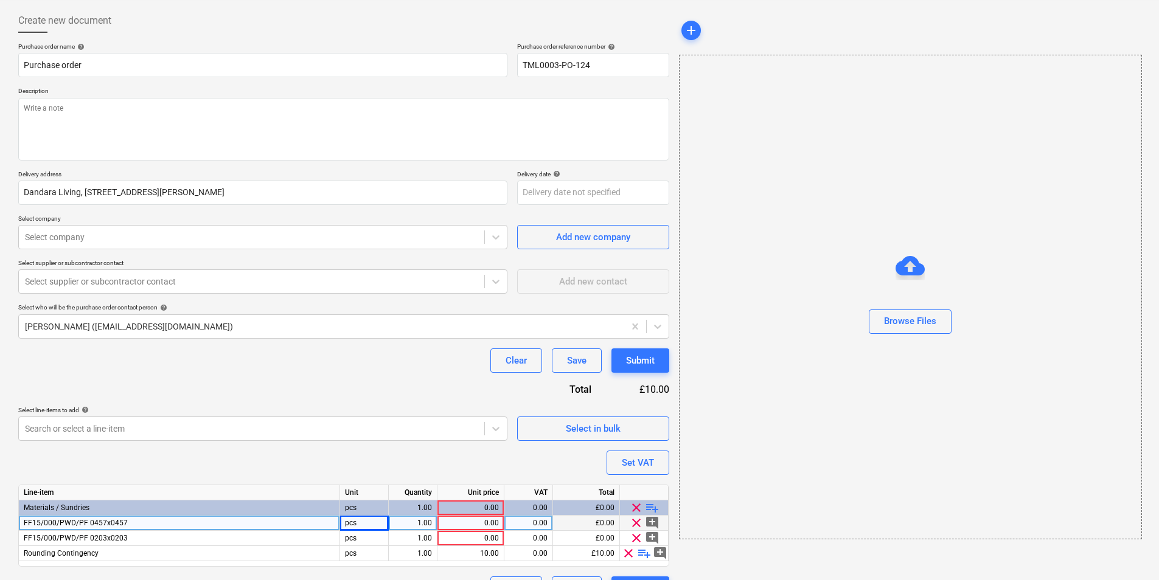
click at [406, 527] on div "1.00" at bounding box center [413, 523] width 38 height 15
click at [417, 521] on div "1.00" at bounding box center [413, 523] width 38 height 15
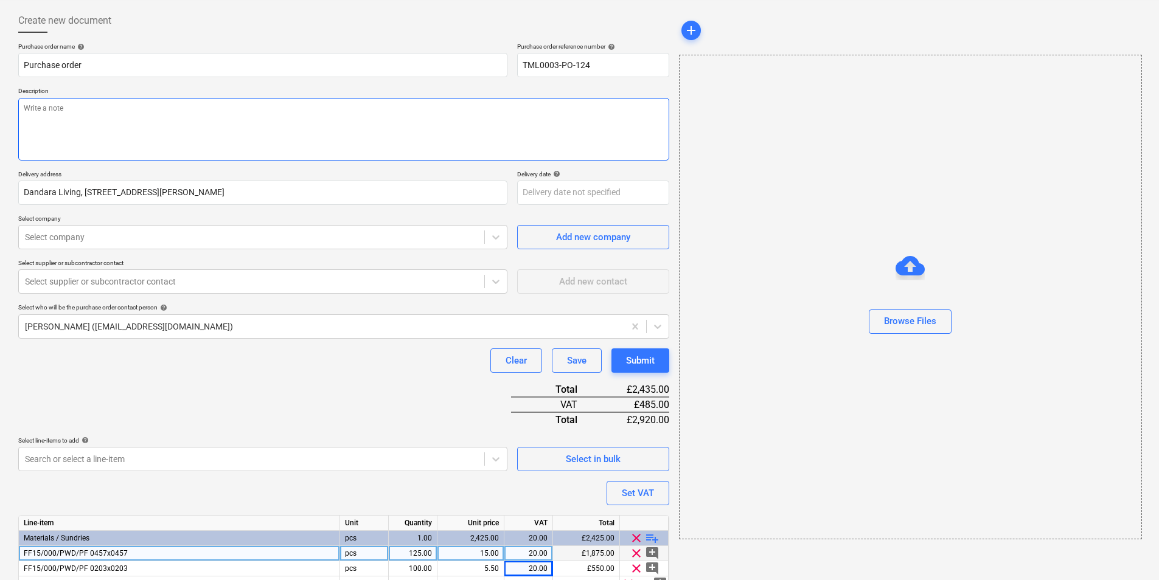
click at [268, 116] on textarea at bounding box center [343, 129] width 651 height 63
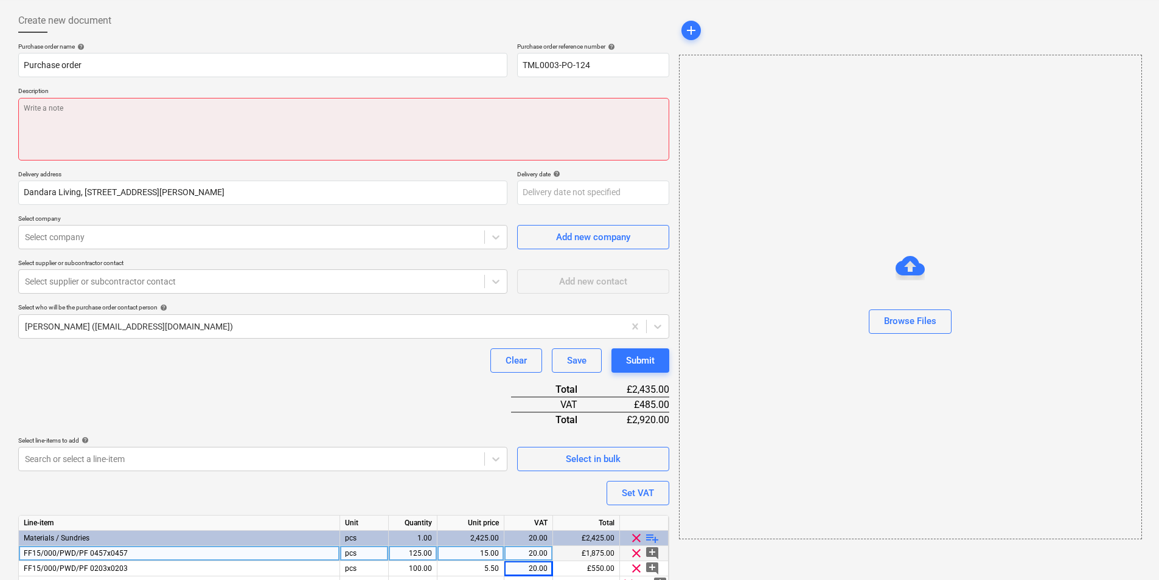
click at [103, 102] on textarea at bounding box center [343, 129] width 651 height 63
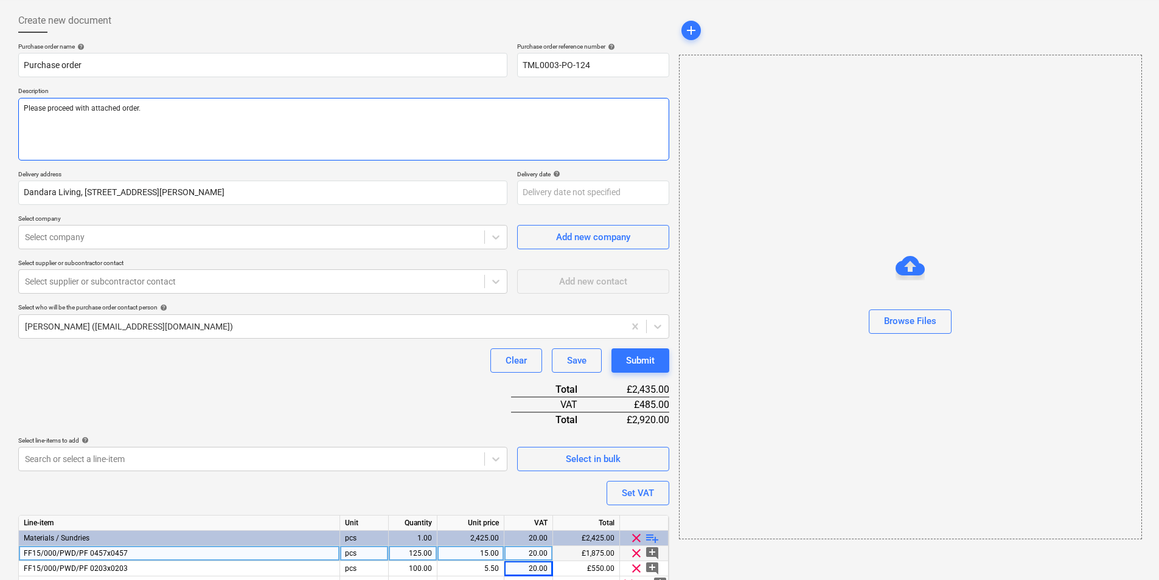
click at [159, 130] on textarea "Please proceed with attached order." at bounding box center [343, 129] width 651 height 63
paste textarea "Site contact Joseph 07375 054805"
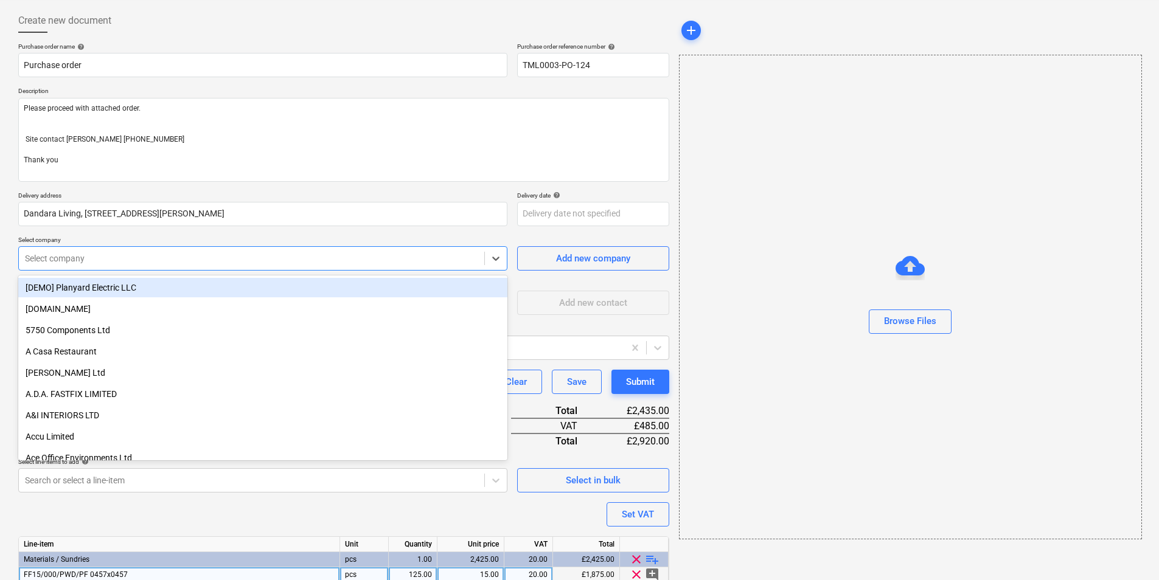
click at [244, 266] on div "Select company" at bounding box center [251, 258] width 465 height 17
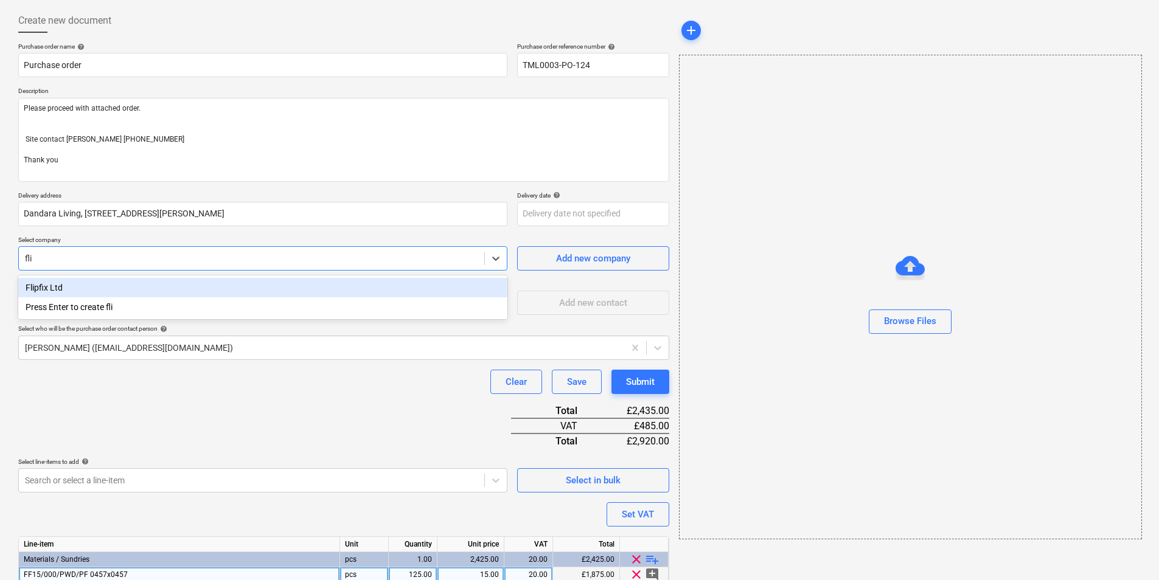
click at [280, 289] on div "Flipfix Ltd" at bounding box center [262, 287] width 489 height 19
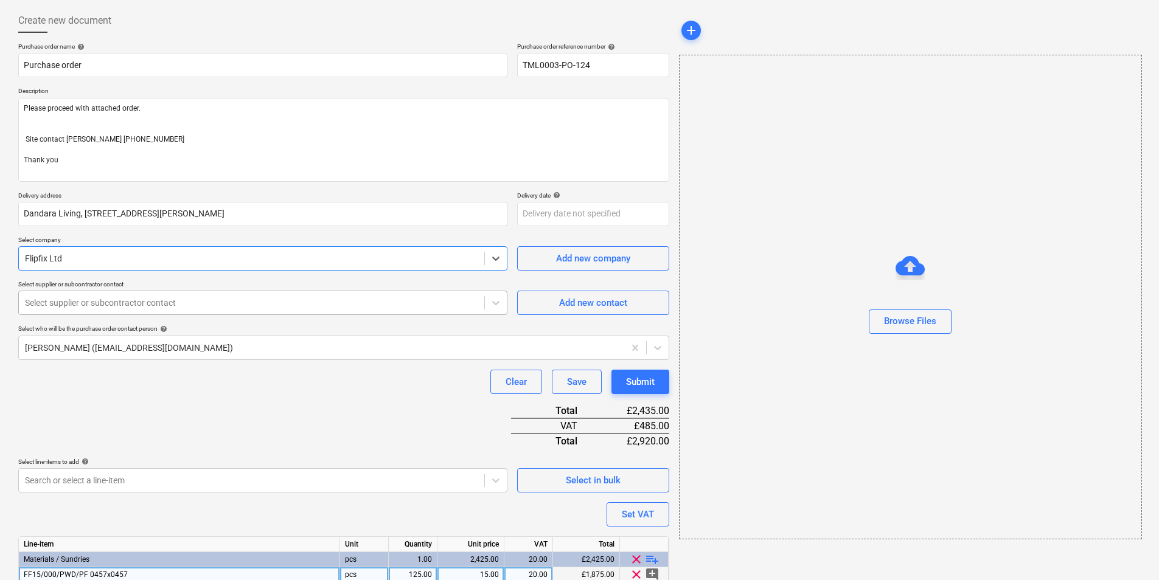
click at [140, 301] on div at bounding box center [251, 303] width 453 height 12
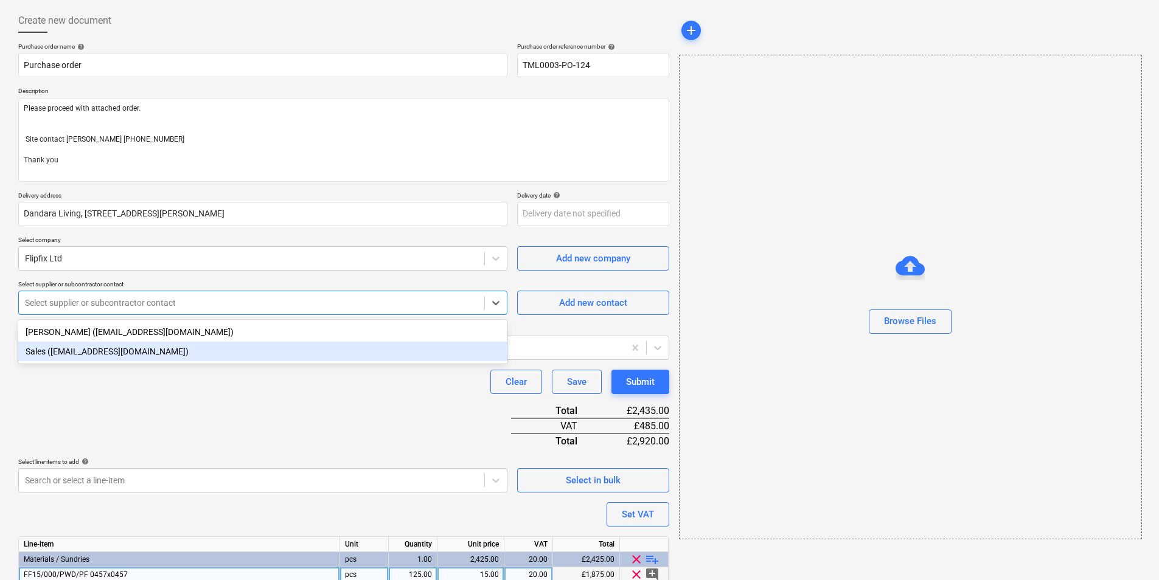
click at [152, 352] on div "Sales (sales@flipfix.com)" at bounding box center [262, 351] width 489 height 19
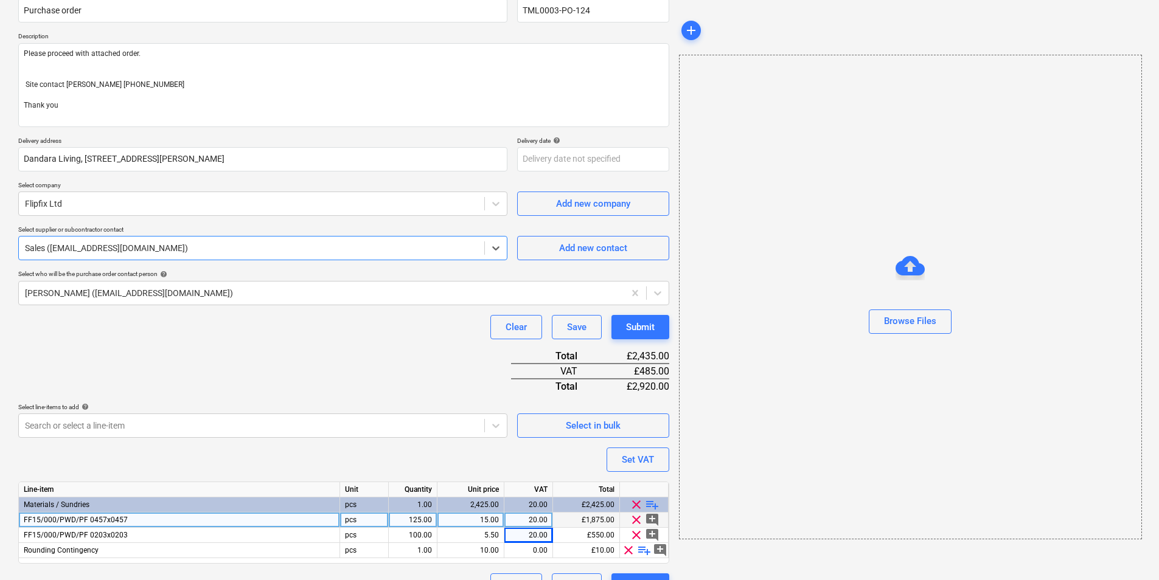
scroll to position [139, 0]
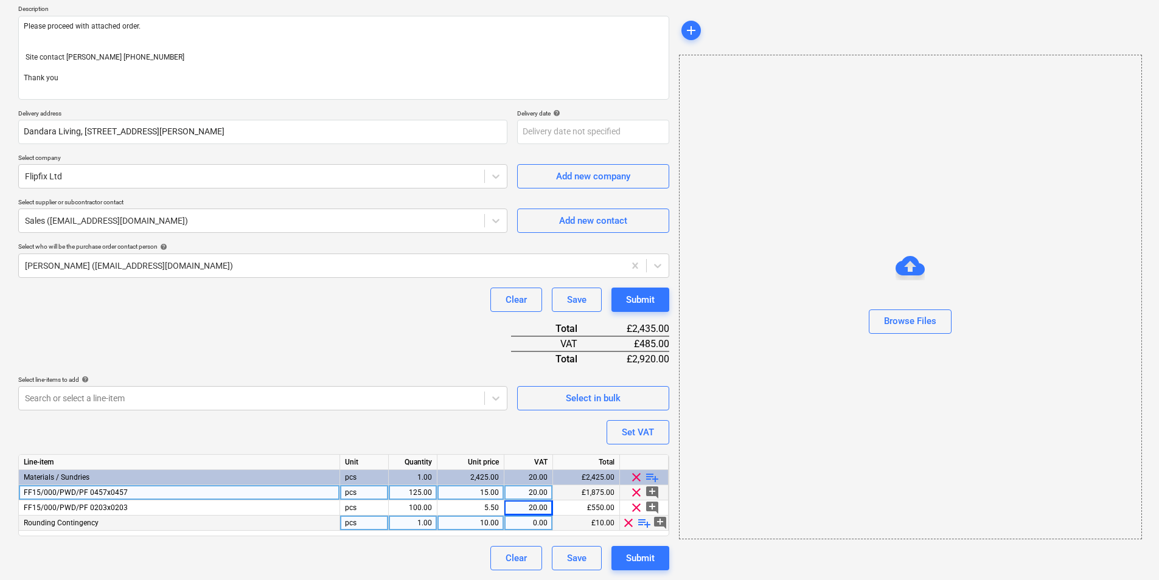
click at [631, 522] on span "clear" at bounding box center [628, 523] width 15 height 15
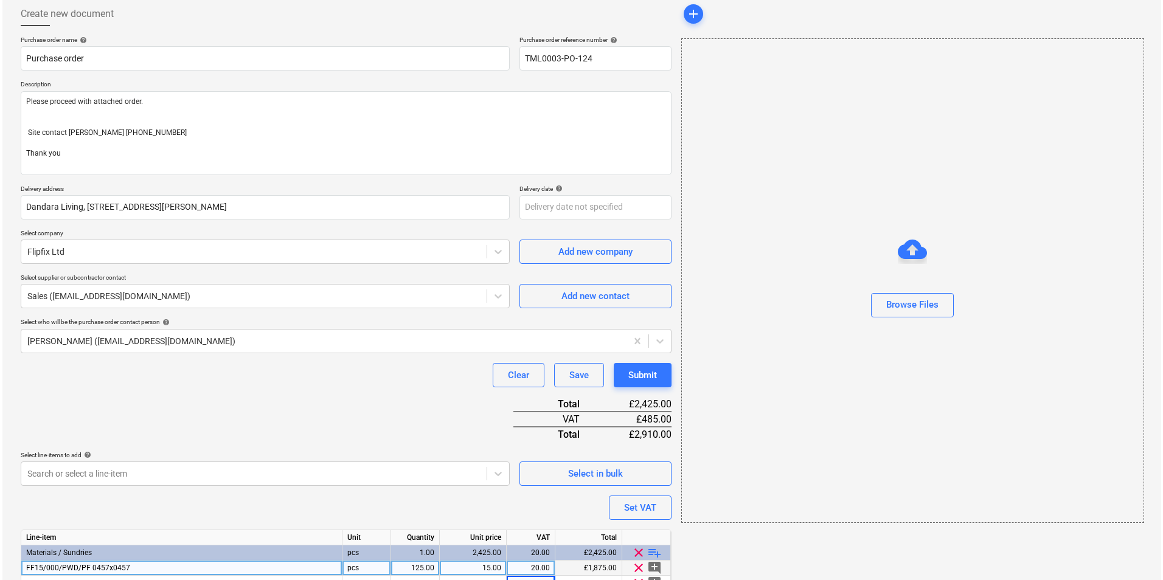
scroll to position [124, 0]
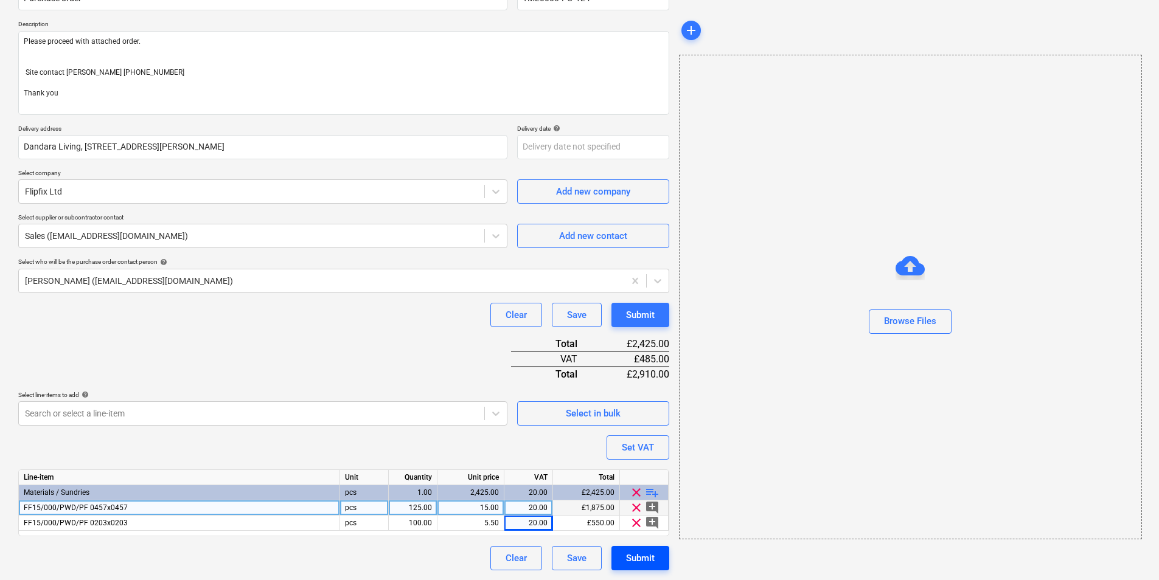
click at [654, 557] on div "Submit" at bounding box center [640, 559] width 29 height 16
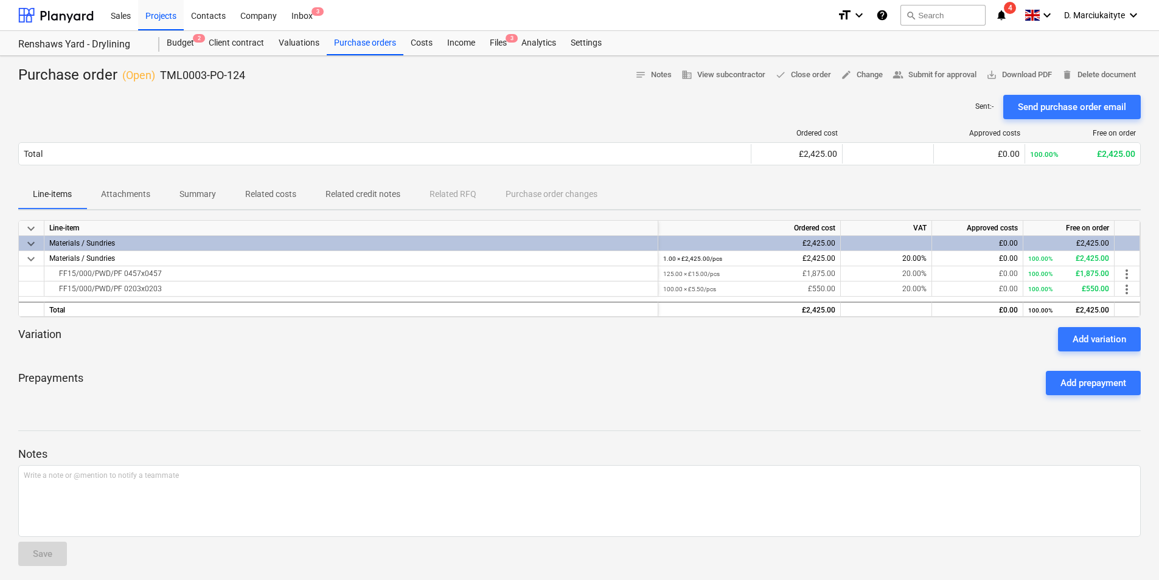
click at [1041, 110] on div "Send purchase order email" at bounding box center [1072, 107] width 108 height 16
click at [370, 43] on div "Purchase orders" at bounding box center [365, 43] width 77 height 24
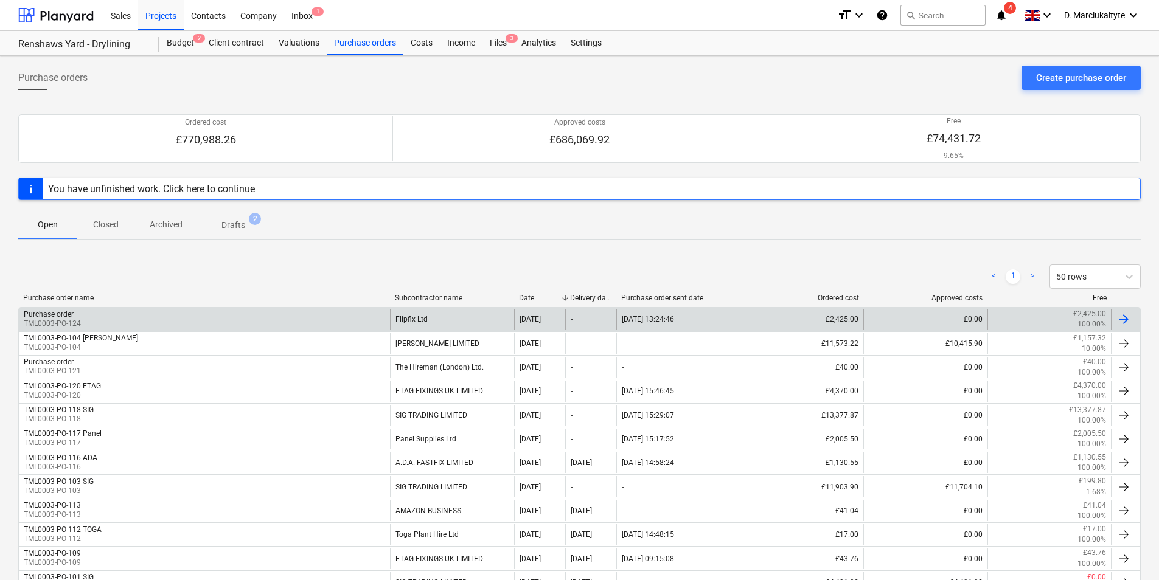
click at [252, 325] on div "Purchase order TML0003-PO-124" at bounding box center [204, 319] width 371 height 21
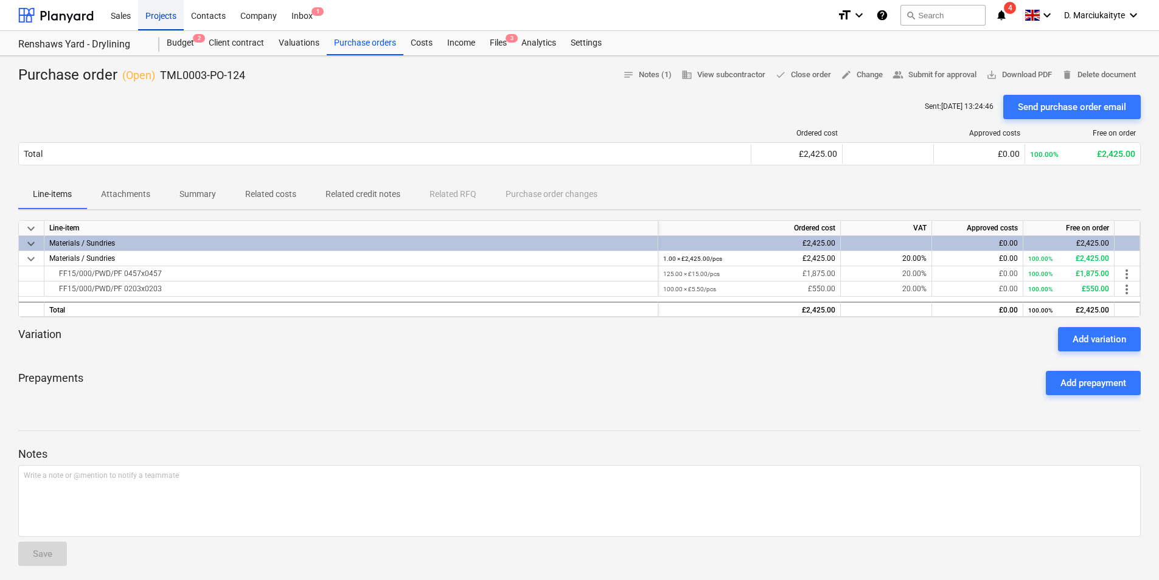
click at [161, 23] on div "Projects" at bounding box center [161, 14] width 46 height 31
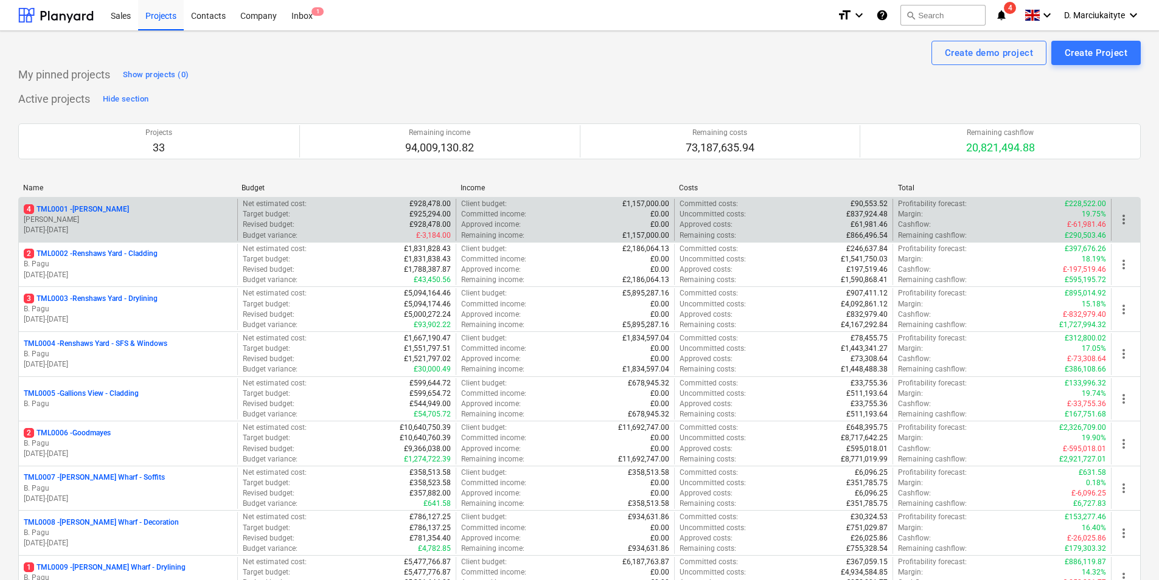
click at [131, 215] on p "[PERSON_NAME]" at bounding box center [128, 220] width 209 height 10
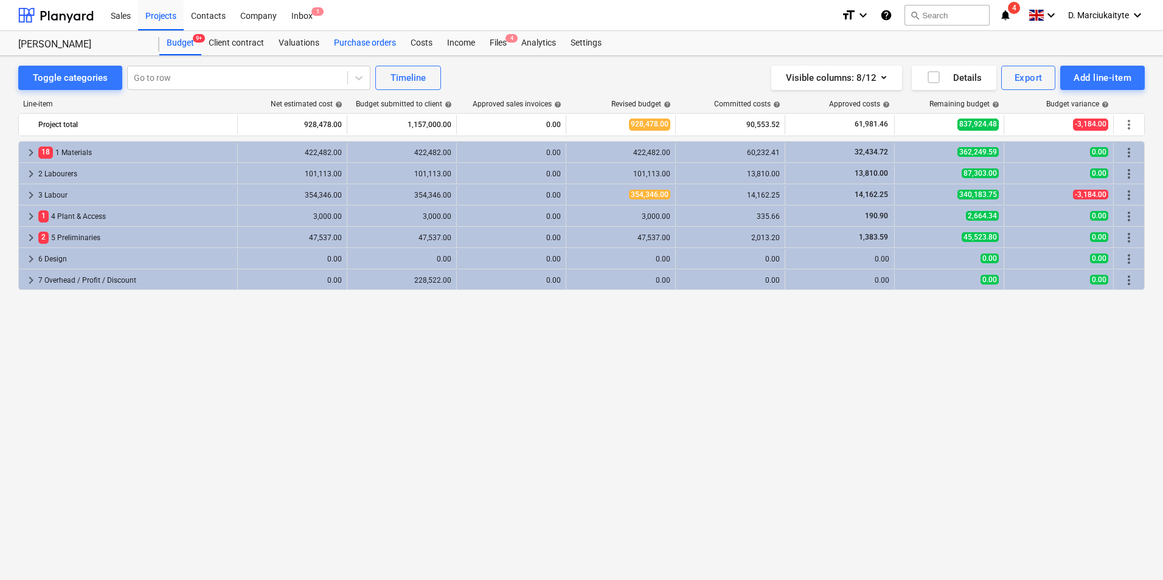
click at [335, 48] on div "Purchase orders" at bounding box center [365, 43] width 77 height 24
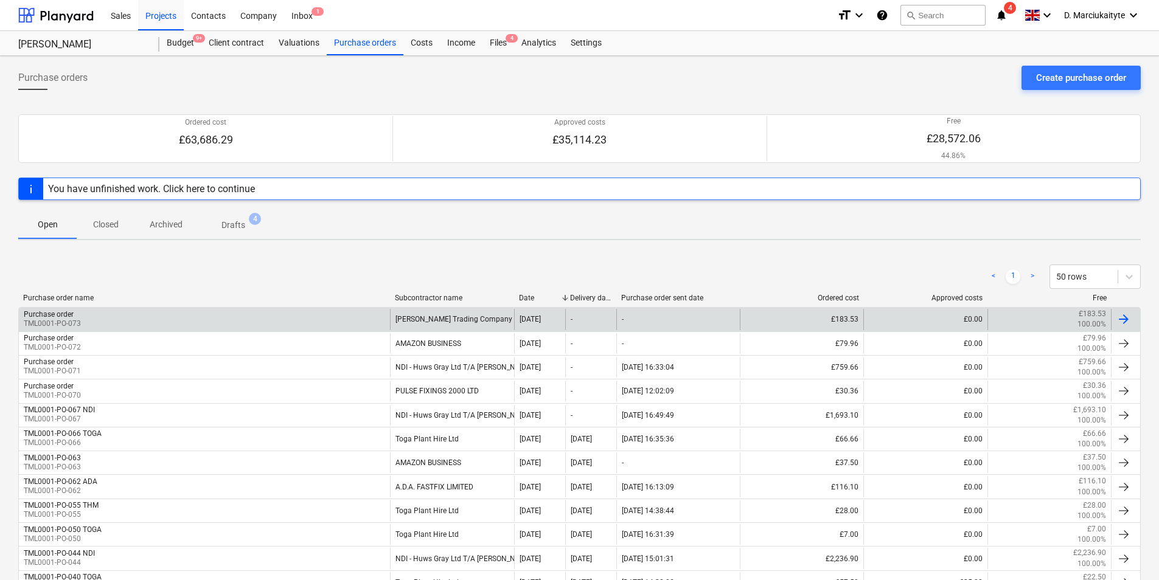
click at [207, 322] on div "Purchase order TML0001-PO-073" at bounding box center [204, 319] width 371 height 21
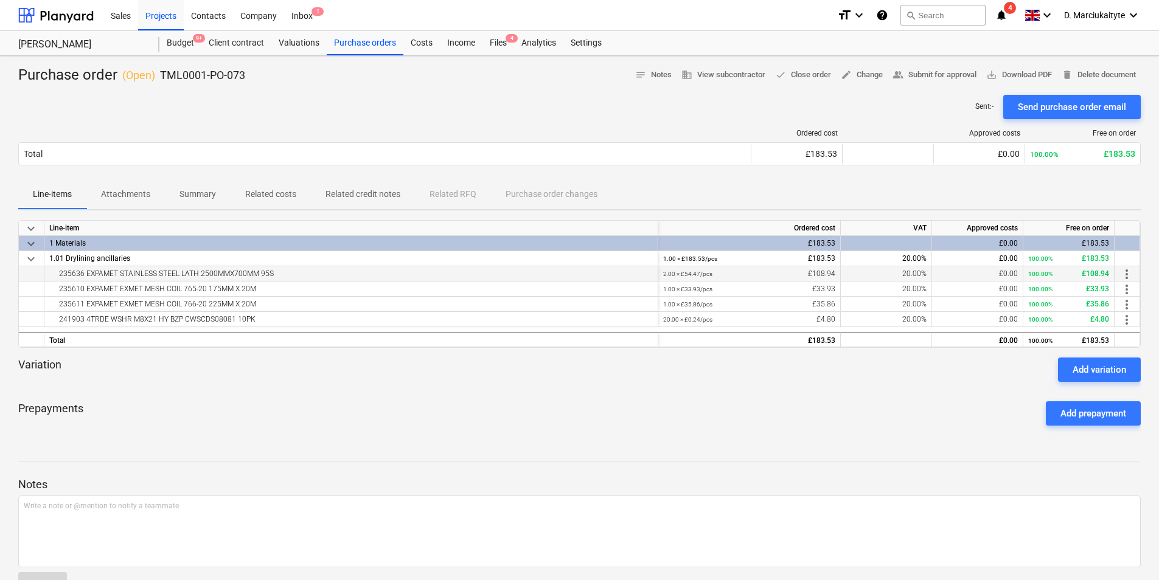
click at [47, 280] on div "235636 EXPAMET STAINLESS STEEL LATH 2500MMX700MM 95S" at bounding box center [351, 273] width 614 height 15
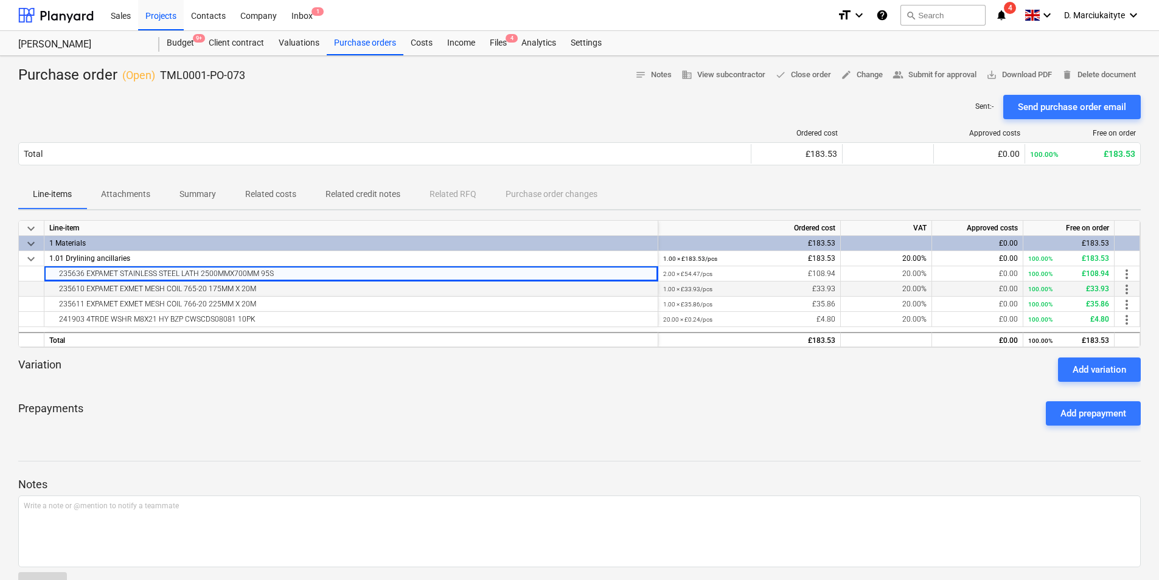
copy div "235636 EXPAMET STAINLESS STEEL LATH 2500MMX700MM 95S"
click at [349, 292] on div "235610 EXPAMET EXMET MESH COIL 765-20 175MM X 20M" at bounding box center [351, 289] width 604 height 15
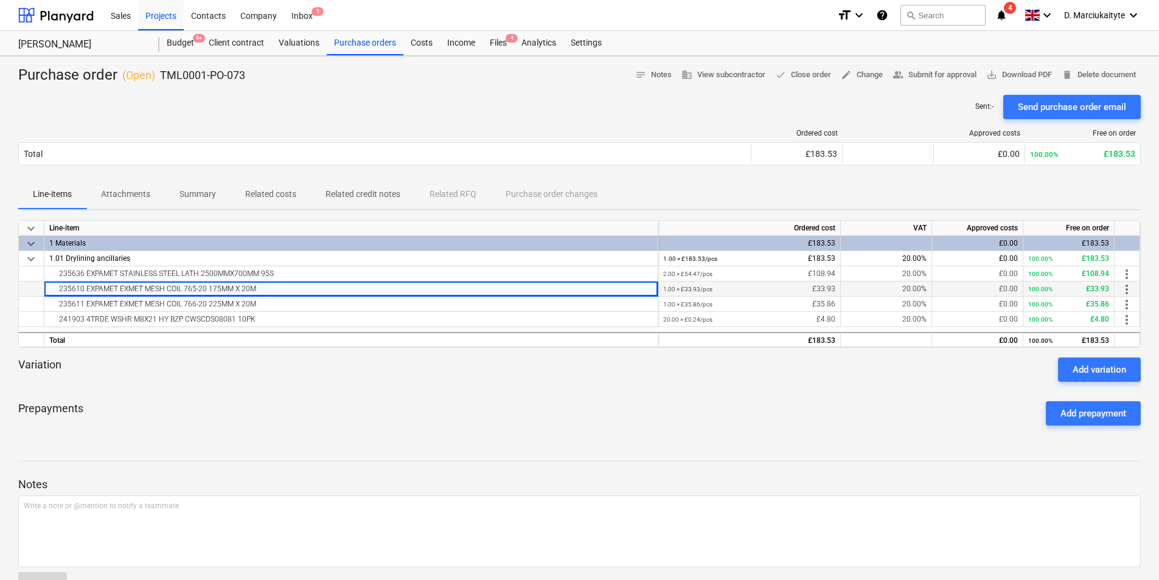
drag, startPoint x: 303, startPoint y: 287, endPoint x: 52, endPoint y: 288, distance: 250.7
click at [52, 288] on div "235610 EXPAMET EXMET MESH COIL 765-20 175MM X 20M" at bounding box center [351, 289] width 604 height 15
copy div "235610 EXPAMET EXMET MESH COIL 765-20 175MM X 20M"
click at [246, 300] on div "235611 EXPAMET EXMET MESH COIL 766-20 225MM X 20M" at bounding box center [351, 304] width 604 height 15
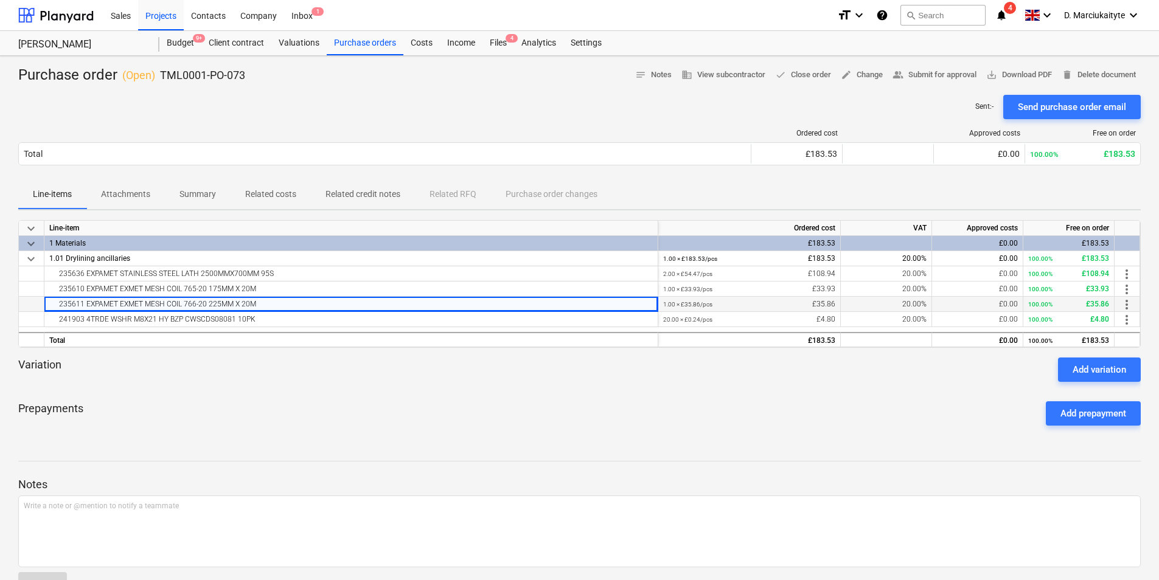
drag, startPoint x: 259, startPoint y: 308, endPoint x: 52, endPoint y: 306, distance: 206.9
click at [52, 306] on div "235611 EXPAMET EXMET MESH COIL 766-20 225MM X 20M" at bounding box center [351, 304] width 604 height 15
drag, startPoint x: 52, startPoint y: 306, endPoint x: 285, endPoint y: 281, distance: 233.7
click at [285, 282] on div "235610 EXPAMET EXMET MESH COIL 765-20 175MM X 20M" at bounding box center [351, 289] width 604 height 15
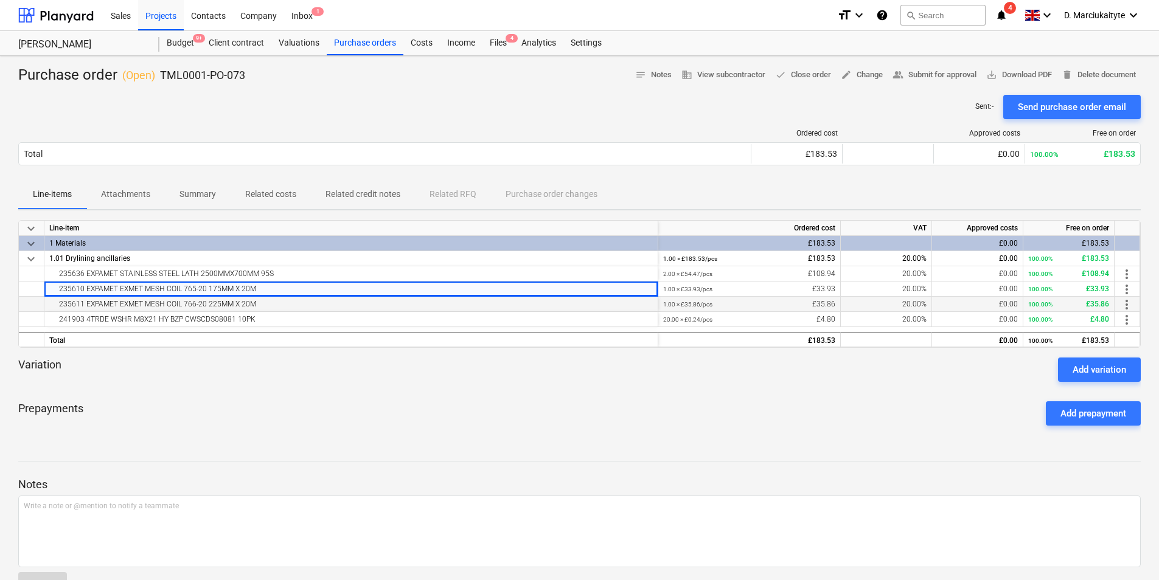
click at [257, 303] on div "235611 EXPAMET EXMET MESH COIL 766-20 225MM X 20M" at bounding box center [351, 304] width 604 height 15
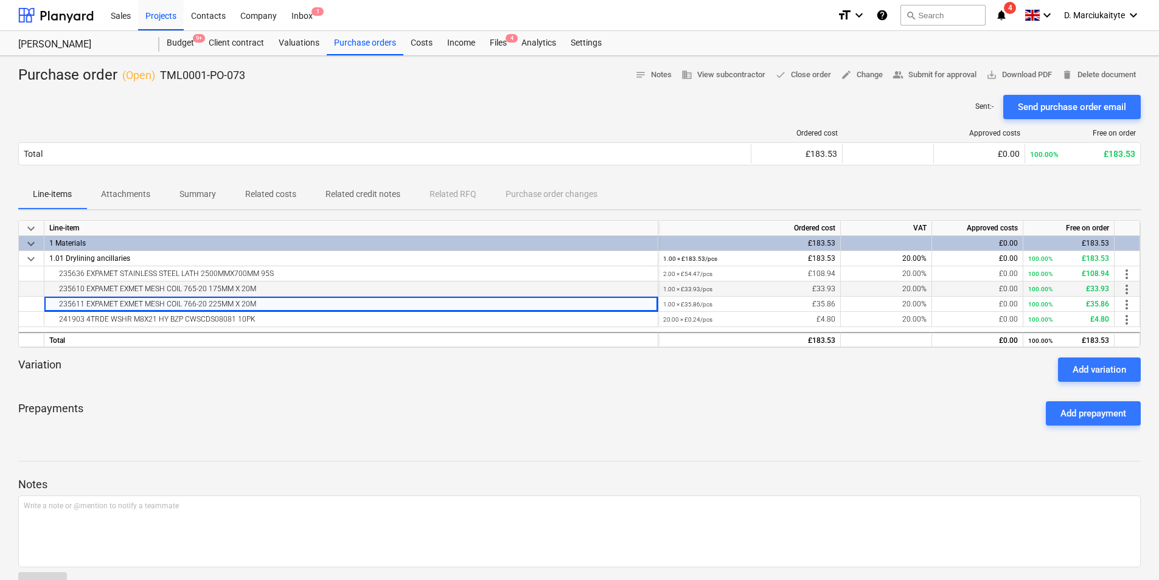
drag, startPoint x: 257, startPoint y: 285, endPoint x: 55, endPoint y: 290, distance: 202.6
click at [55, 290] on div "235610 EXPAMET EXMET MESH COIL 765-20 175MM X 20M" at bounding box center [351, 289] width 604 height 15
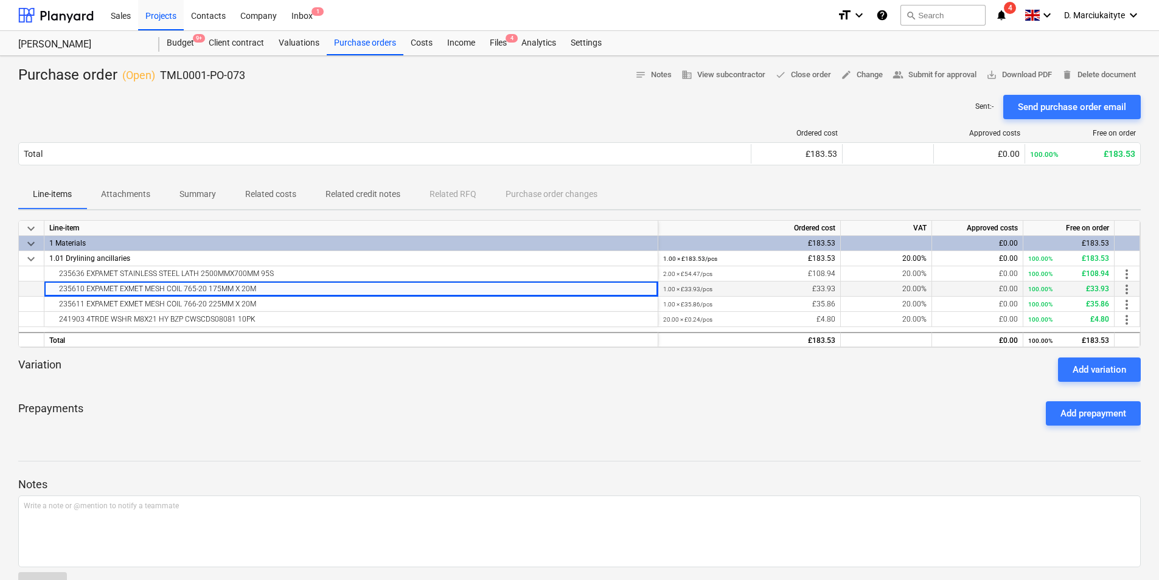
copy div "235610 EXPAMET EXMET MESH COIL 765-20 175MM X 20M"
click at [295, 307] on div "235611 EXPAMET EXMET MESH COIL 766-20 225MM X 20M" at bounding box center [351, 304] width 604 height 15
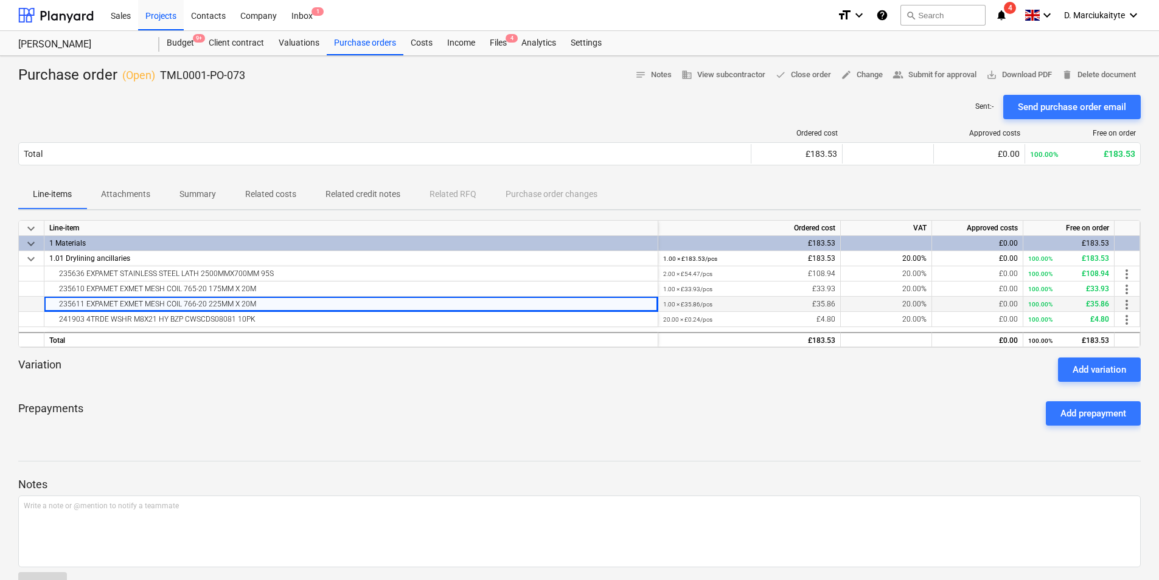
drag, startPoint x: 285, startPoint y: 306, endPoint x: 71, endPoint y: 318, distance: 213.9
click at [47, 310] on div "235611 EXPAMET EXMET MESH COIL 766-20 225MM X 20M" at bounding box center [351, 304] width 614 height 15
copy div "235611 EXPAMET EXMET MESH COIL 766-20 225MM X 20M"
drag, startPoint x: 226, startPoint y: 271, endPoint x: 249, endPoint y: 271, distance: 23.7
click at [226, 271] on div "235636 EXPAMET STAINLESS STEEL LATH 2500MMX700MM 95S" at bounding box center [351, 273] width 604 height 15
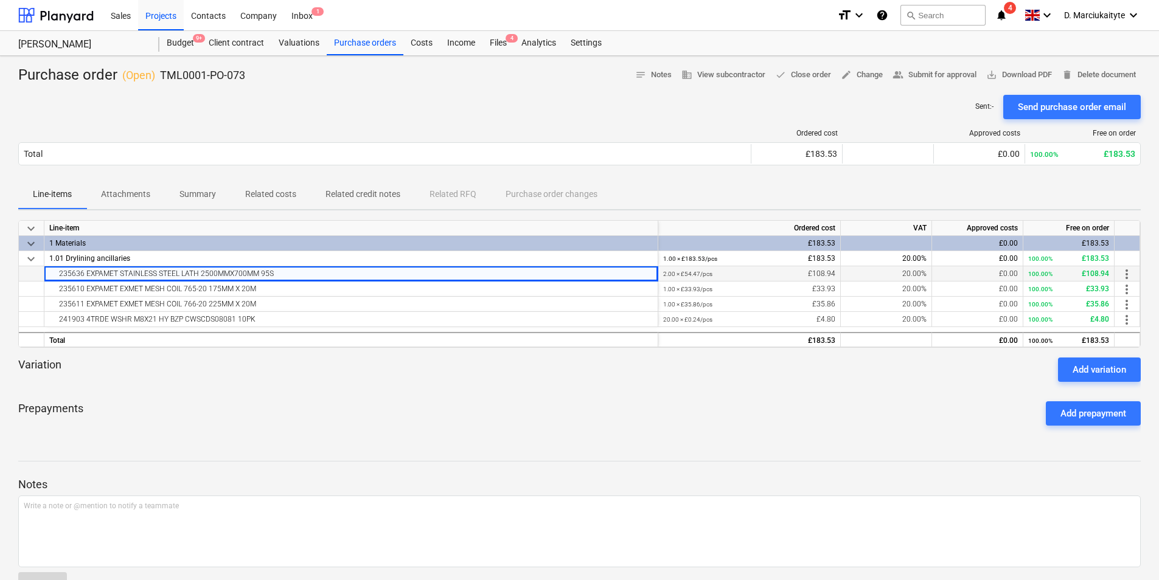
drag, startPoint x: 153, startPoint y: 279, endPoint x: 19, endPoint y: 277, distance: 133.2
click at [0, 0] on div "235636 EXPAMET STAINLESS STEEL LATH 2500MMX700MM 95S 2.00 × £54.47 / pcs £108.9…" at bounding box center [0, 0] width 0 height 0
copy div "235636 EXPAMET STAINLESS STEEL LATH 2500MMX700MM 95S"
click at [279, 310] on div "235611 EXPAMET EXMET MESH COIL 766-20 225MM X 20M" at bounding box center [351, 304] width 604 height 15
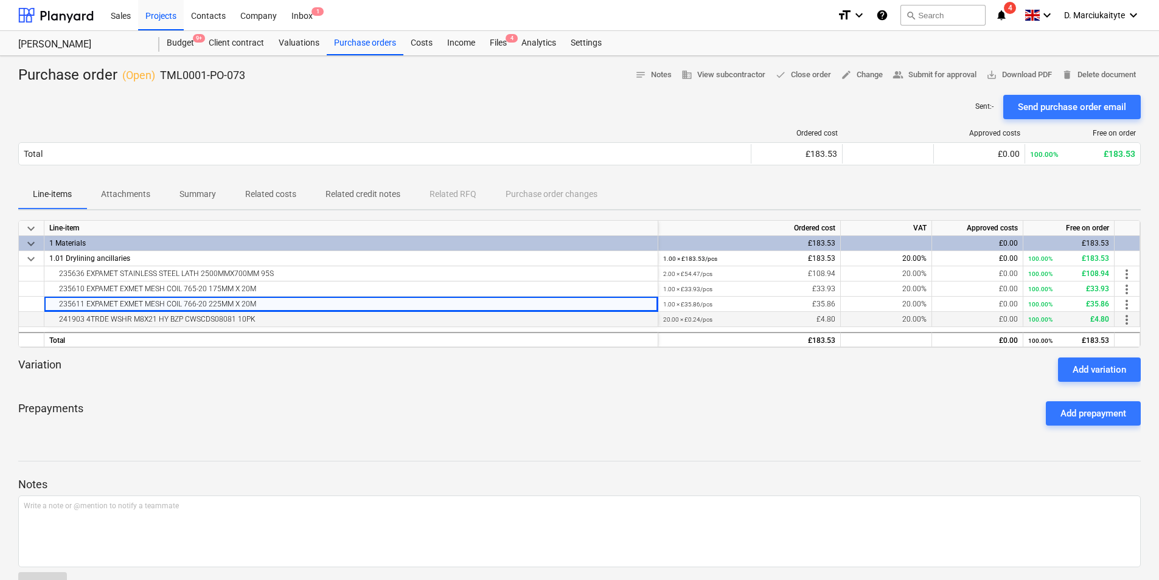
click at [277, 315] on div "241903 4TRDE WSHR M8X21 HY BZP CWSCDS08081 10PK" at bounding box center [351, 319] width 604 height 15
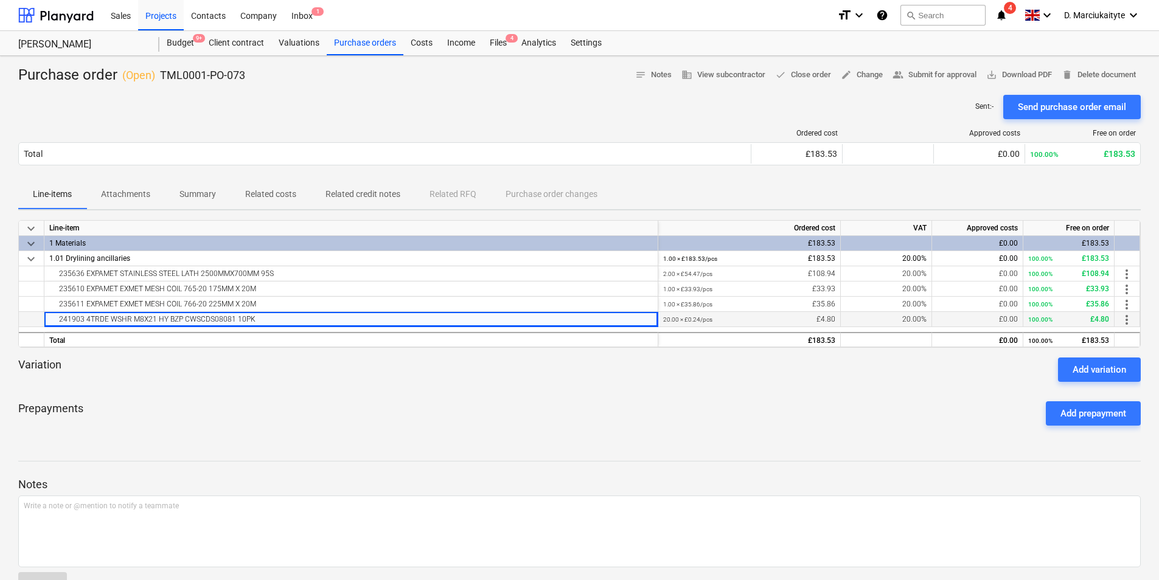
drag, startPoint x: 276, startPoint y: 318, endPoint x: 40, endPoint y: 323, distance: 236.1
click at [0, 0] on div "241903 4TRDE WSHR M8X21 HY BZP CWSCDS08081 10PK 20.00 × £0.24 / pcs £4.80 20.00…" at bounding box center [0, 0] width 0 height 0
copy div "241903 4TRDE WSHR M8X21 HY BZP CWSCDS08081 10PK"
drag, startPoint x: 260, startPoint y: 74, endPoint x: 160, endPoint y: 82, distance: 100.1
click at [160, 82] on div "Purchase order ( Open ) TML0001-PO-073 notes Notes business View subcontractor …" at bounding box center [579, 75] width 1122 height 19
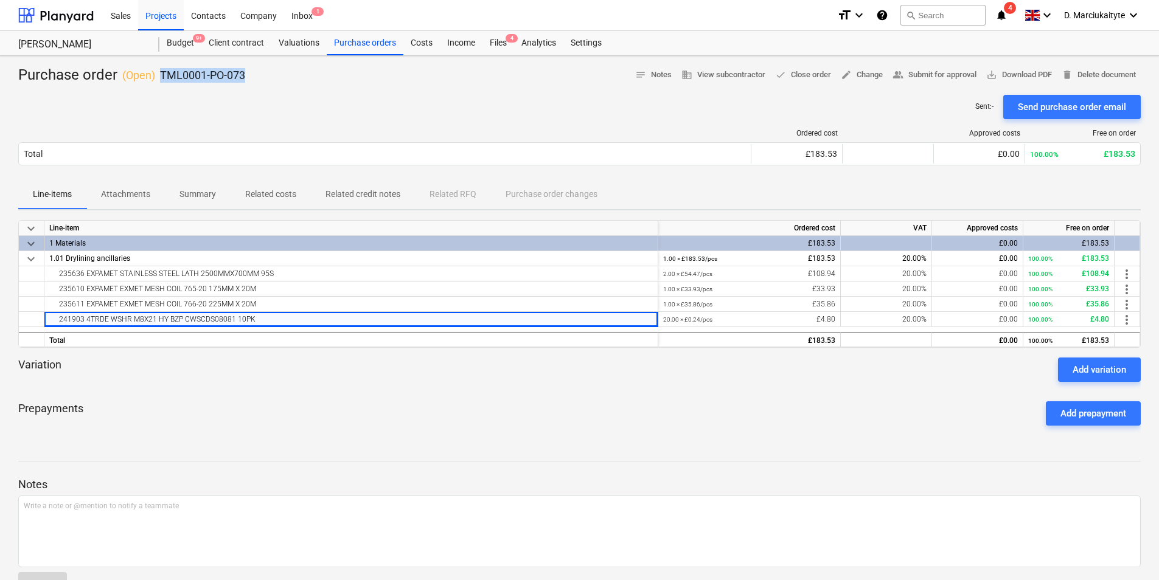
copy p "TML0001-PO-073"
click at [368, 44] on div "Purchase orders" at bounding box center [365, 43] width 77 height 24
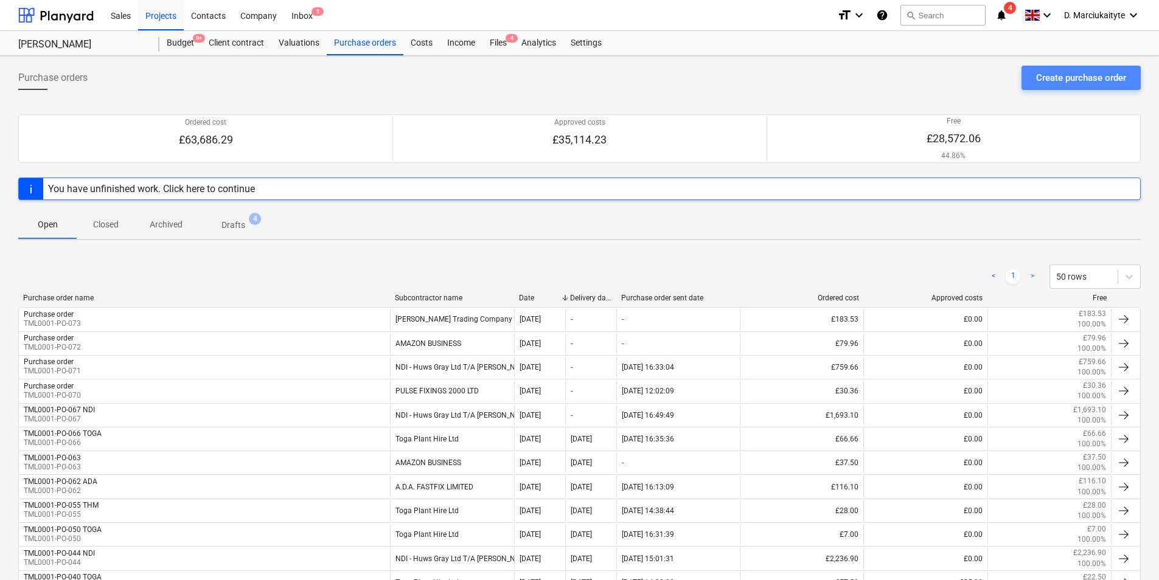
click at [1079, 77] on div "Create purchase order" at bounding box center [1081, 78] width 90 height 16
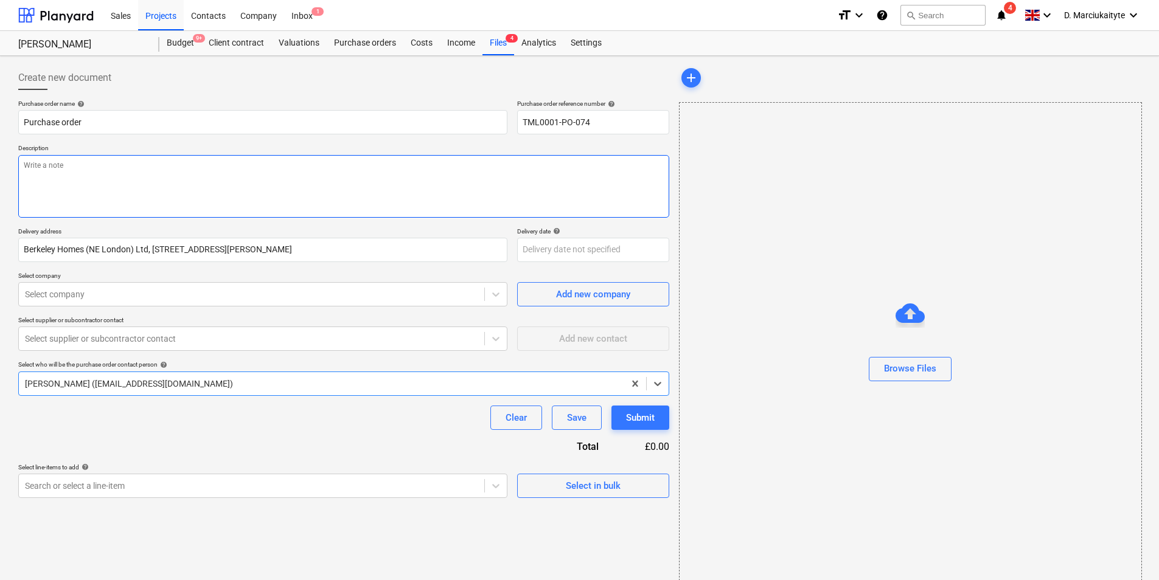
click at [167, 171] on textarea at bounding box center [343, 186] width 651 height 63
click at [114, 171] on textarea "Hi," at bounding box center [343, 186] width 651 height 63
paste textarea "Afternoon, Please proceed with attached order. Thank you Site Contact : Malcolm…"
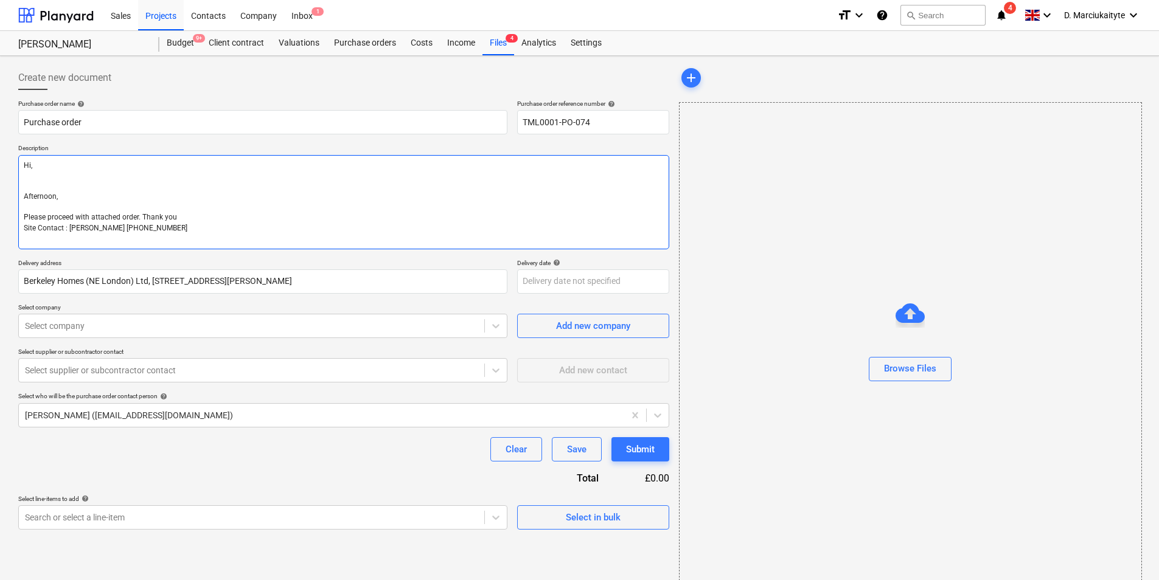
drag, startPoint x: 76, startPoint y: 198, endPoint x: -2, endPoint y: 196, distance: 78.5
click at [0, 196] on html "Sales Projects Contacts Company Inbox 1 format_size keyboard_arrow_down help se…" at bounding box center [579, 290] width 1159 height 580
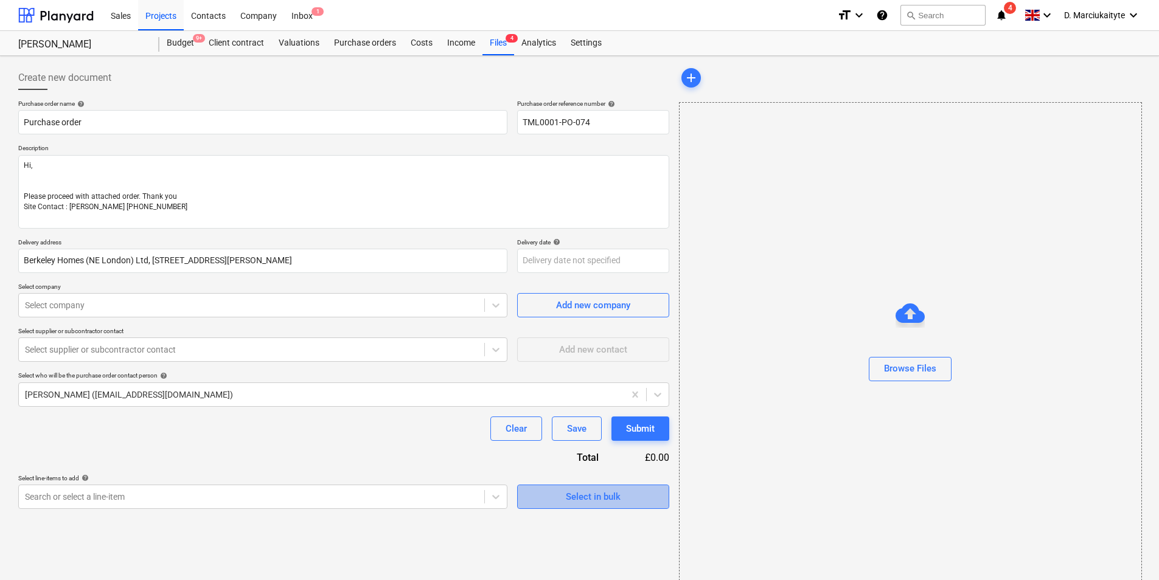
click at [586, 485] on button "Select in bulk" at bounding box center [593, 497] width 152 height 24
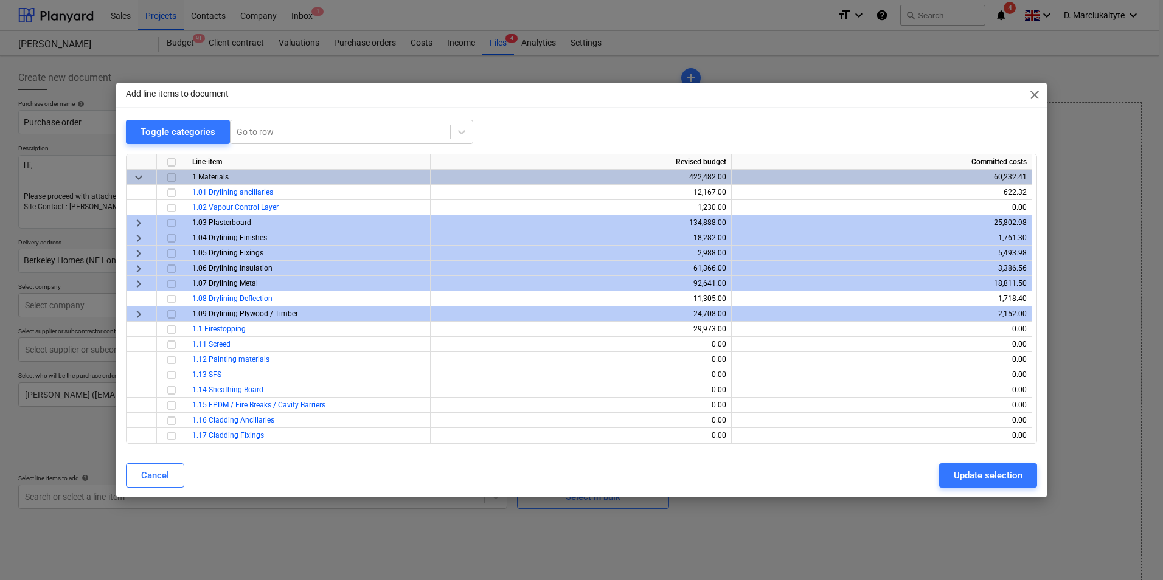
click at [142, 221] on span "keyboard_arrow_right" at bounding box center [138, 223] width 15 height 15
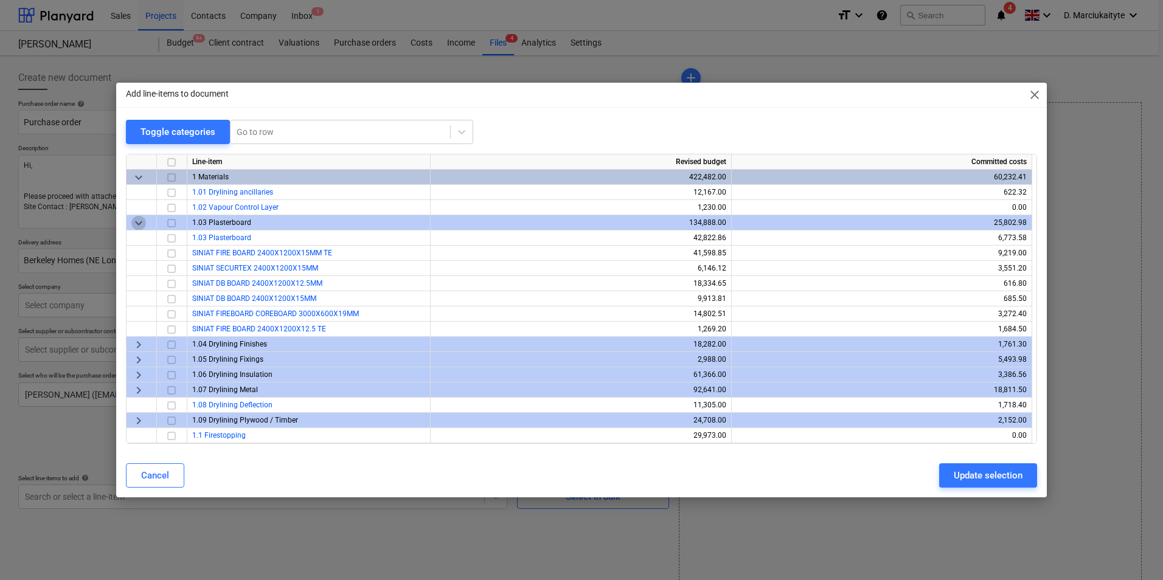
click at [142, 221] on span "keyboard_arrow_down" at bounding box center [138, 223] width 15 height 15
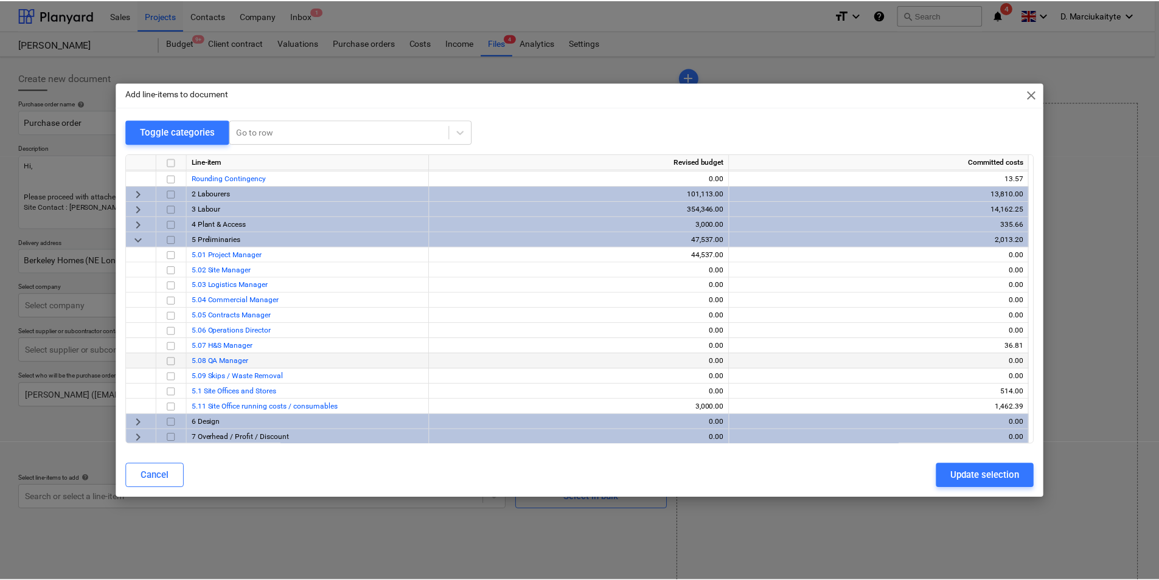
scroll to position [456, 0]
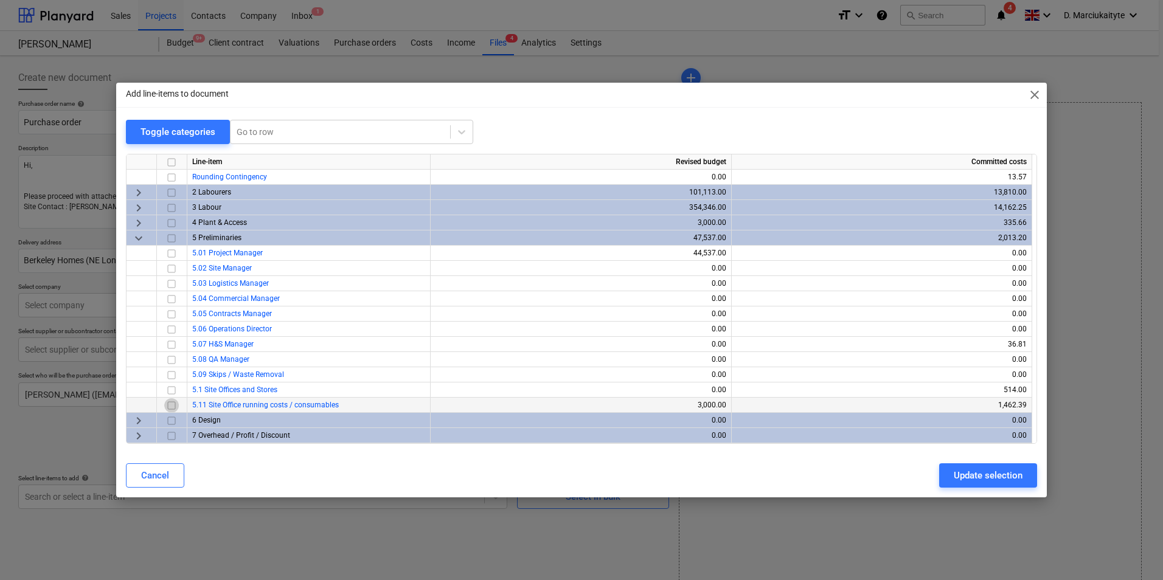
click at [175, 405] on input "checkbox" at bounding box center [171, 405] width 15 height 15
click at [958, 476] on div "Update selection" at bounding box center [988, 476] width 69 height 16
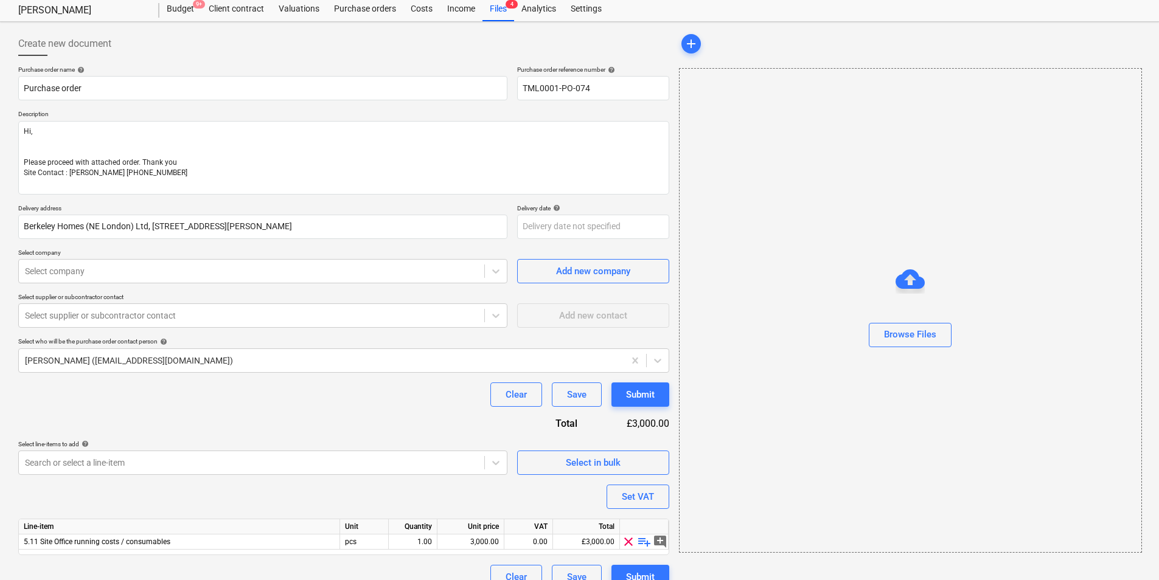
scroll to position [53, 0]
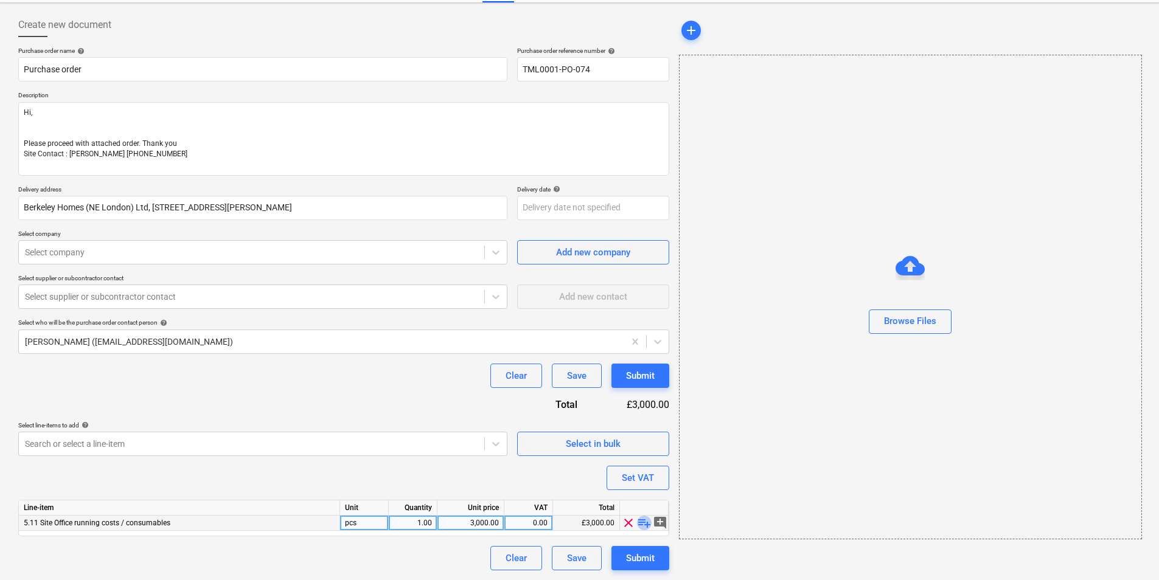
click at [642, 521] on span "playlist_add" at bounding box center [644, 523] width 15 height 15
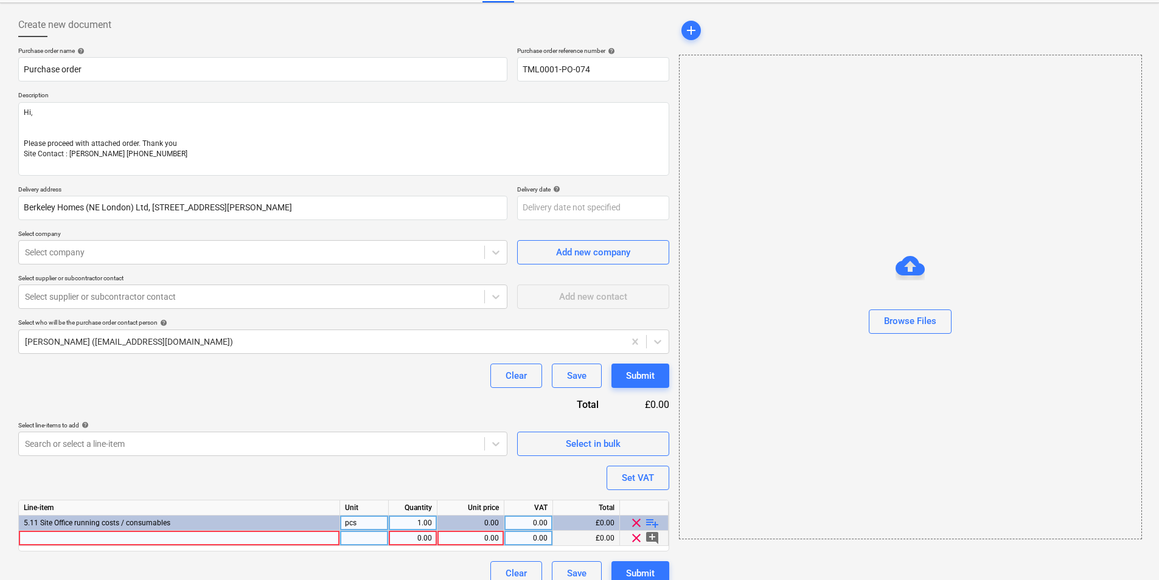
click at [239, 539] on div at bounding box center [179, 538] width 321 height 15
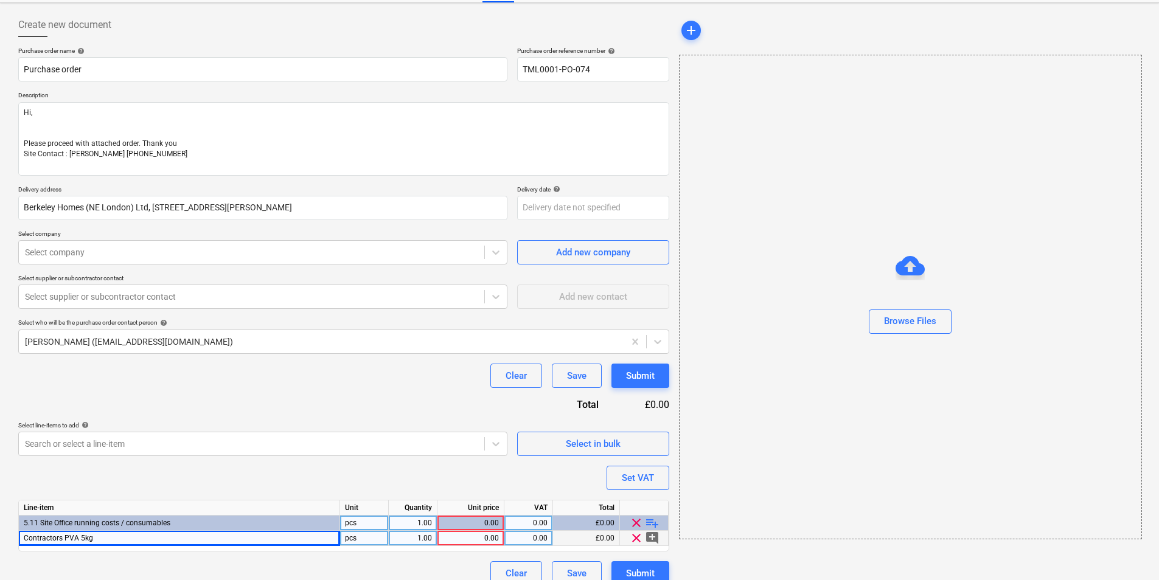
click at [265, 544] on div "Contractors PVA 5kg" at bounding box center [179, 538] width 321 height 15
click at [265, 543] on input "Contractors PVA 5kg" at bounding box center [179, 538] width 321 height 15
click at [271, 543] on input "Contractors PVA 5kg" at bounding box center [179, 538] width 321 height 15
click at [419, 538] on div "1.00" at bounding box center [413, 538] width 38 height 15
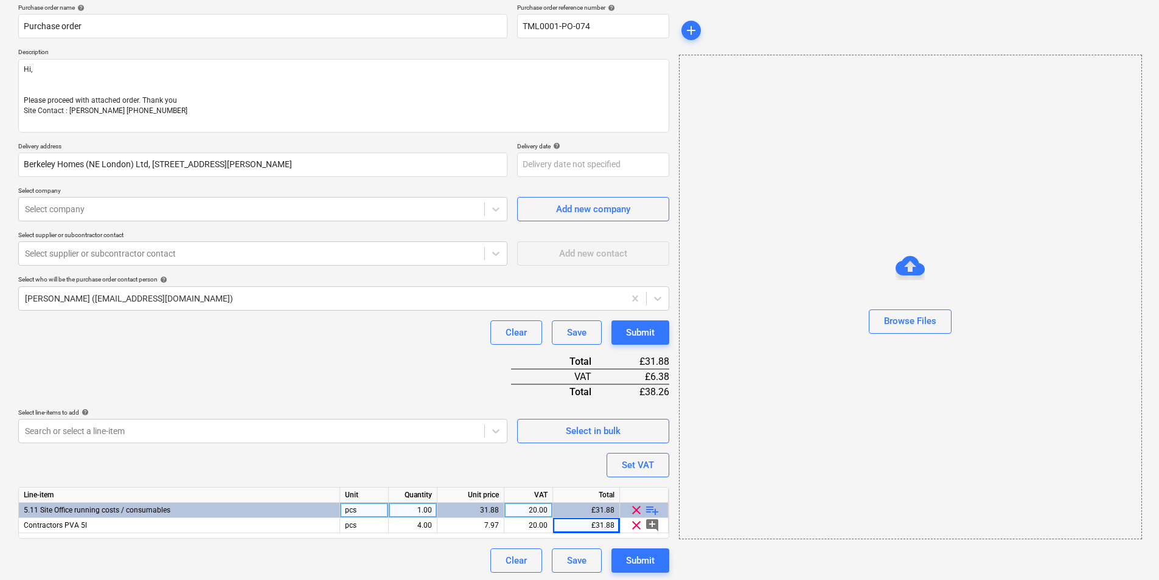
scroll to position [99, 0]
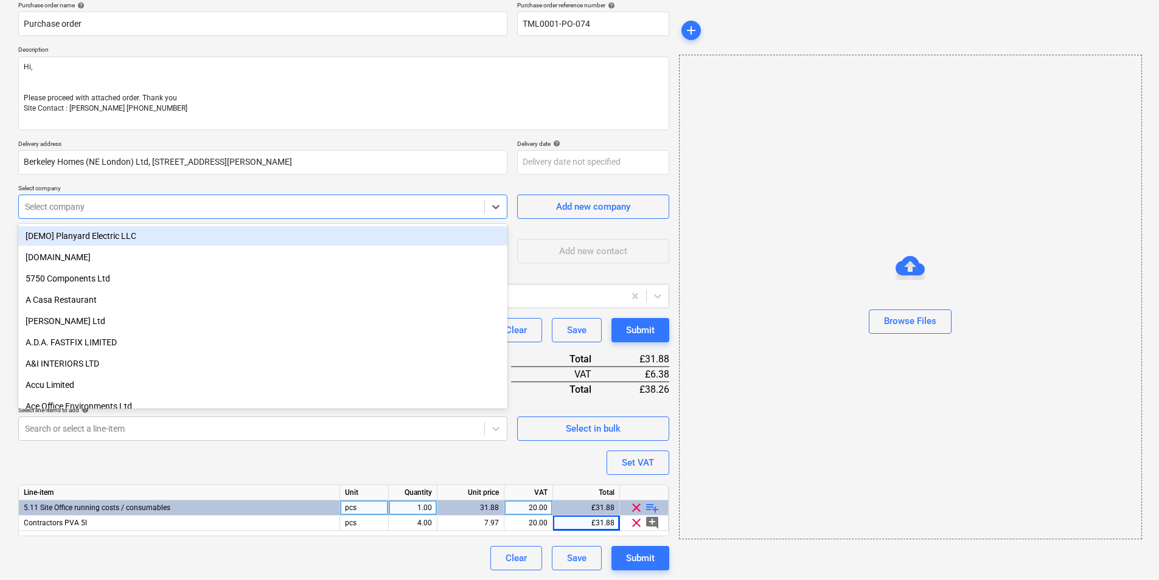
click at [286, 214] on div "Select company" at bounding box center [251, 206] width 465 height 17
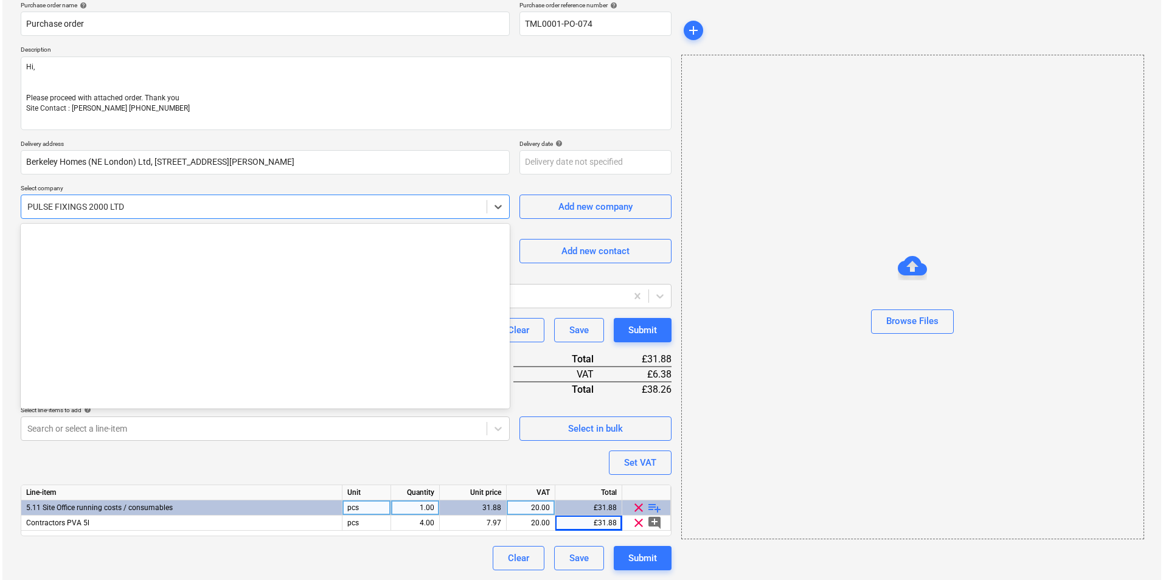
scroll to position [8453, 0]
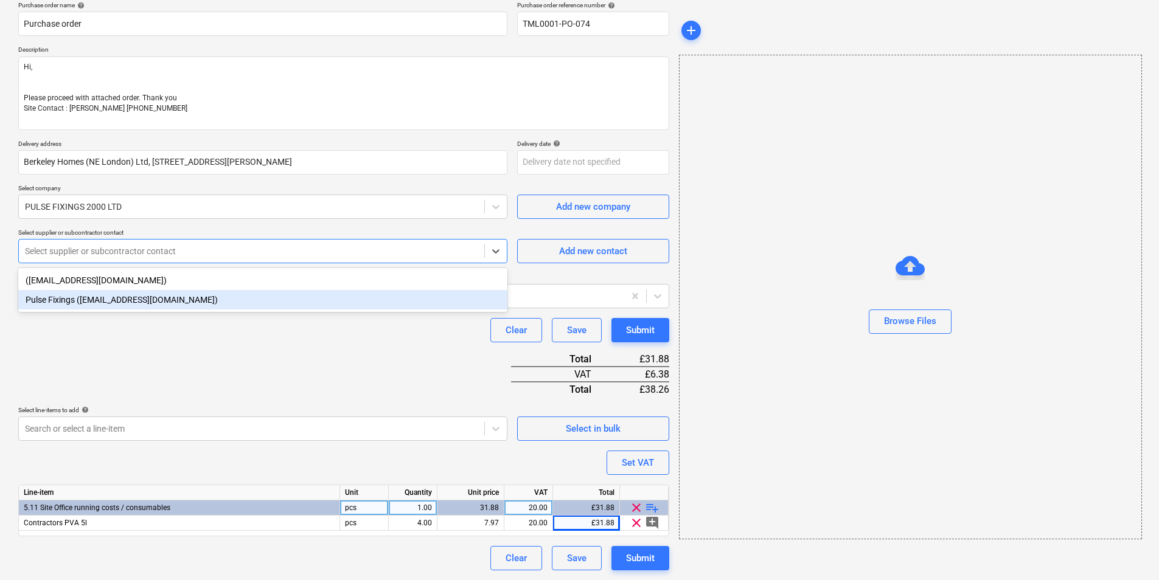
click at [127, 307] on div "Pulse Fixings (orders@pulsefixings.co.uk)" at bounding box center [262, 299] width 489 height 19
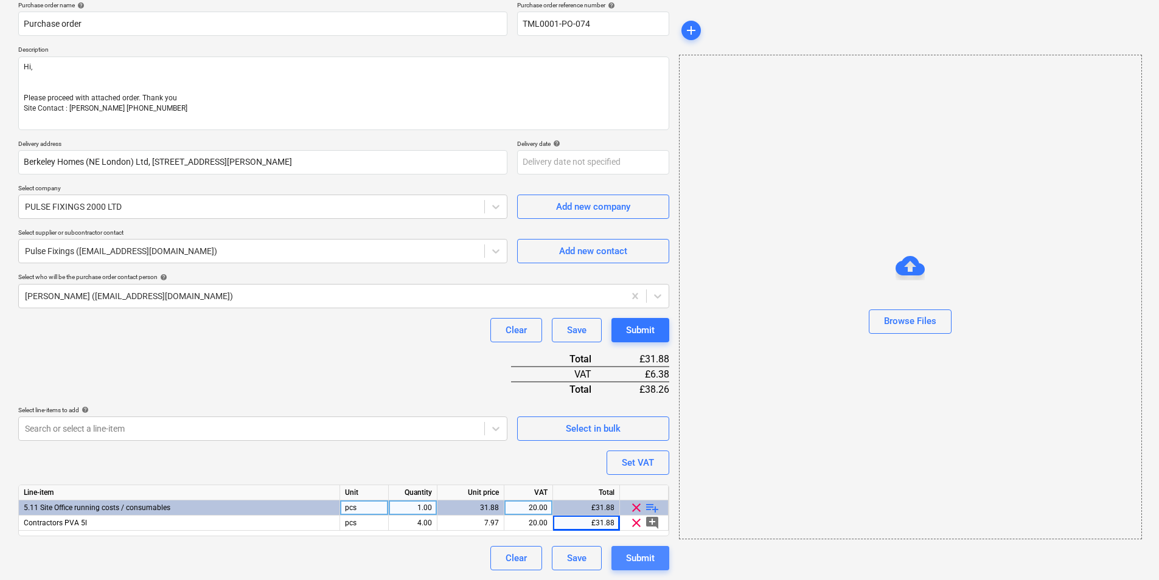
click at [636, 561] on div "Submit" at bounding box center [640, 559] width 29 height 16
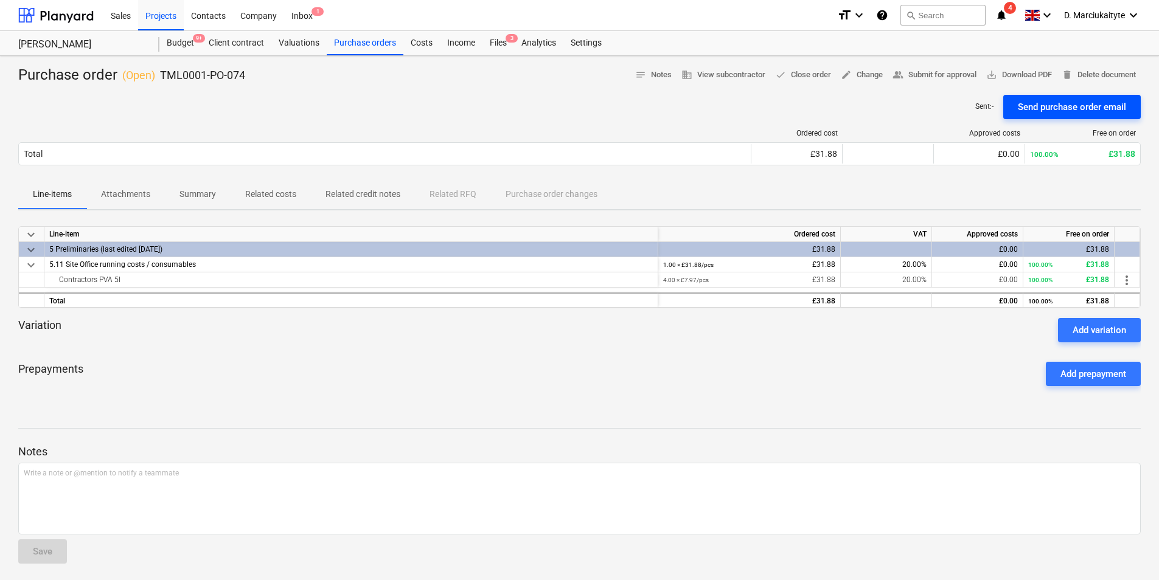
click at [1045, 101] on div "Send purchase order email" at bounding box center [1072, 107] width 108 height 16
drag, startPoint x: 249, startPoint y: 75, endPoint x: 158, endPoint y: 77, distance: 91.3
click at [158, 77] on div "Purchase order ( Open ) TML0001-PO-074 notes Notes business View subcontractor …" at bounding box center [579, 75] width 1122 height 19
copy p "TML0001-PO-074"
drag, startPoint x: 365, startPoint y: 37, endPoint x: 367, endPoint y: 46, distance: 8.7
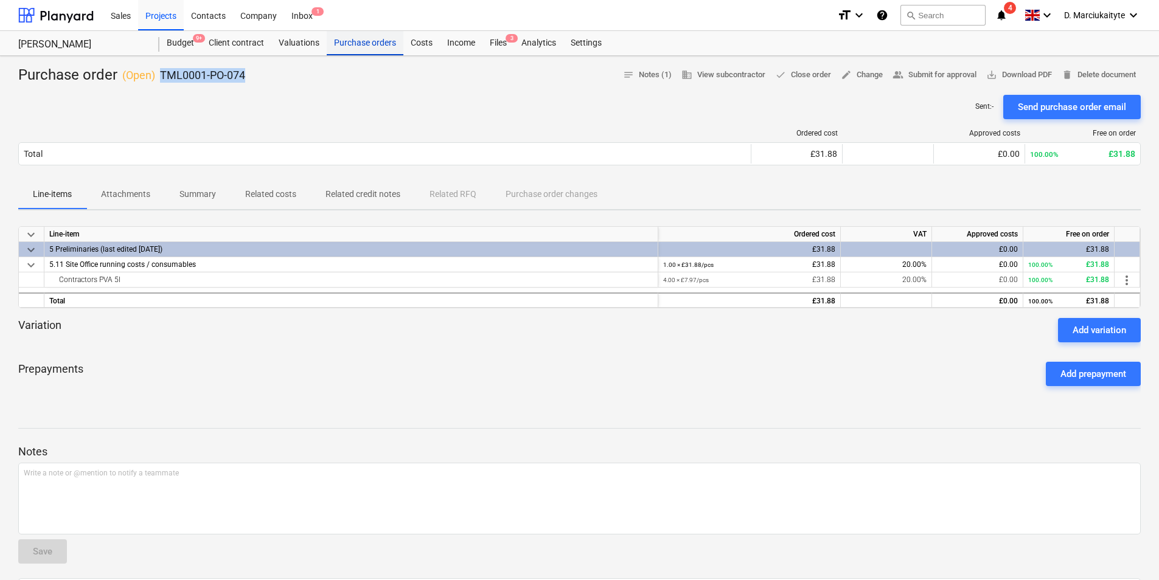
click at [365, 37] on div "Purchase orders" at bounding box center [365, 43] width 77 height 24
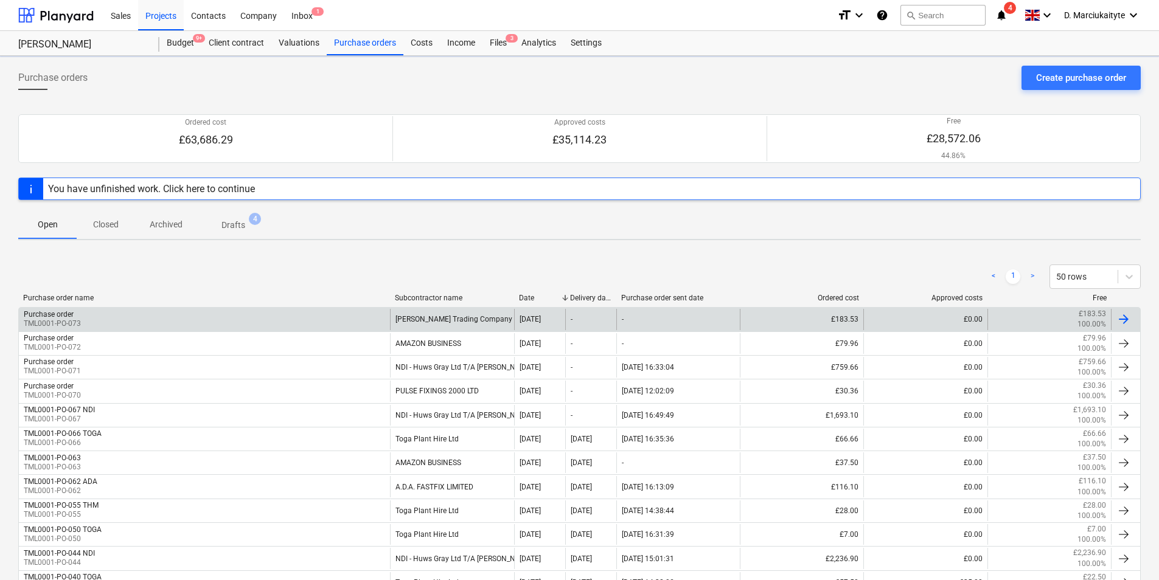
click at [190, 312] on div "Purchase order TML0001-PO-073" at bounding box center [204, 319] width 371 height 21
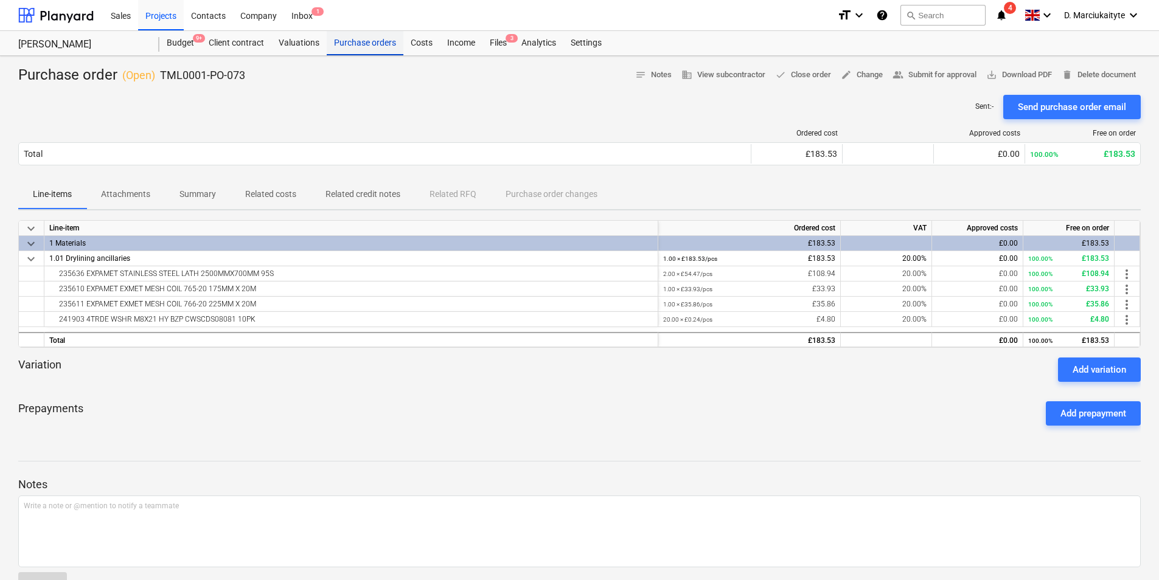
click at [361, 49] on div "Purchase orders" at bounding box center [365, 43] width 77 height 24
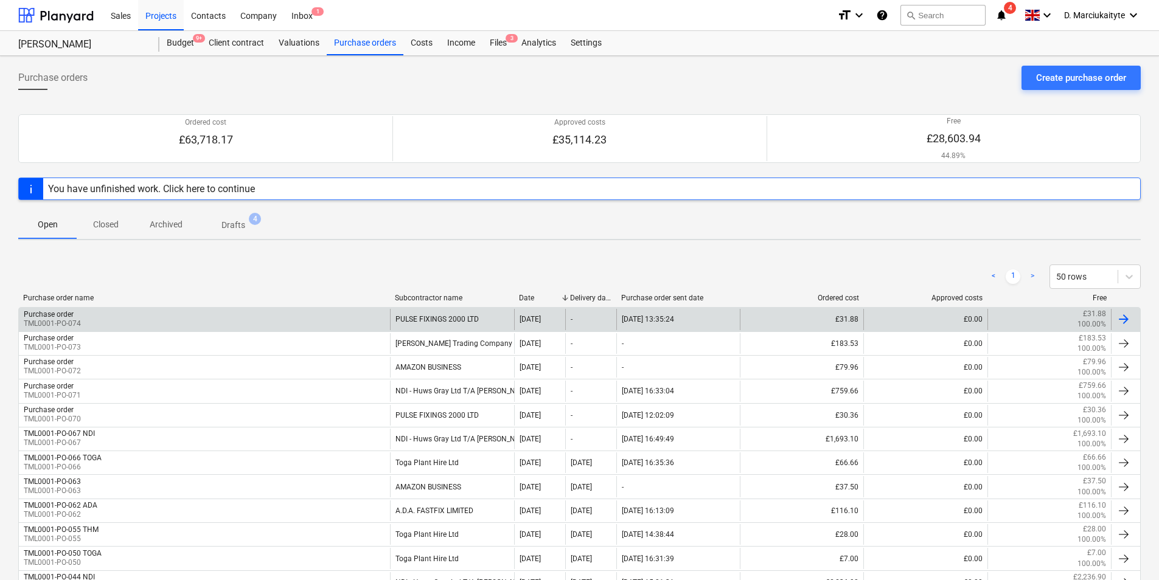
click at [470, 326] on div "PULSE FIXINGS 2000 LTD" at bounding box center [452, 319] width 124 height 21
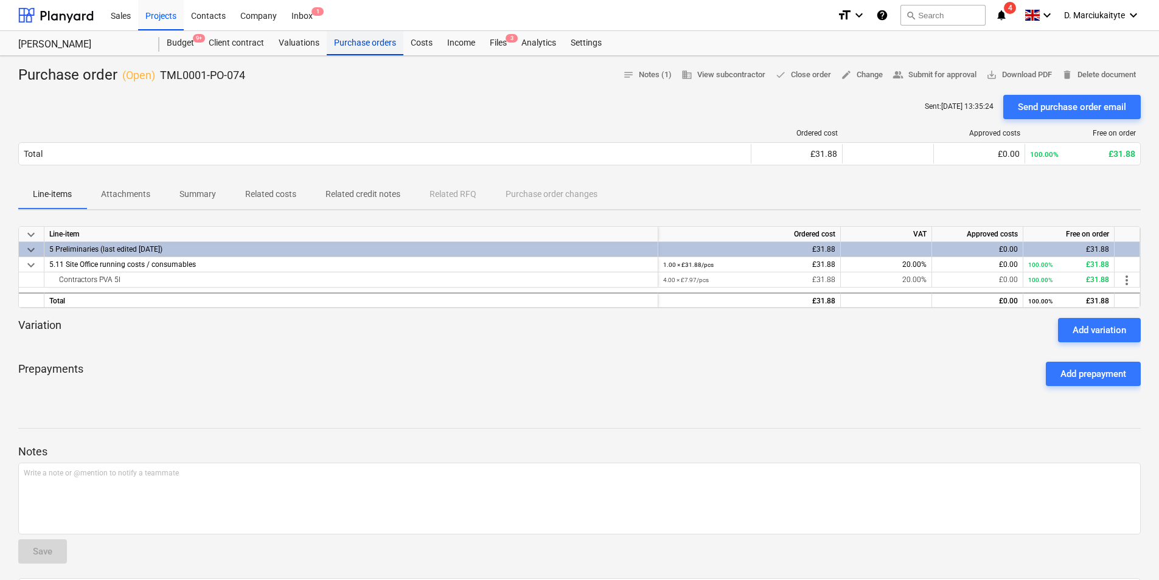
click at [371, 44] on div "Purchase orders" at bounding box center [365, 43] width 77 height 24
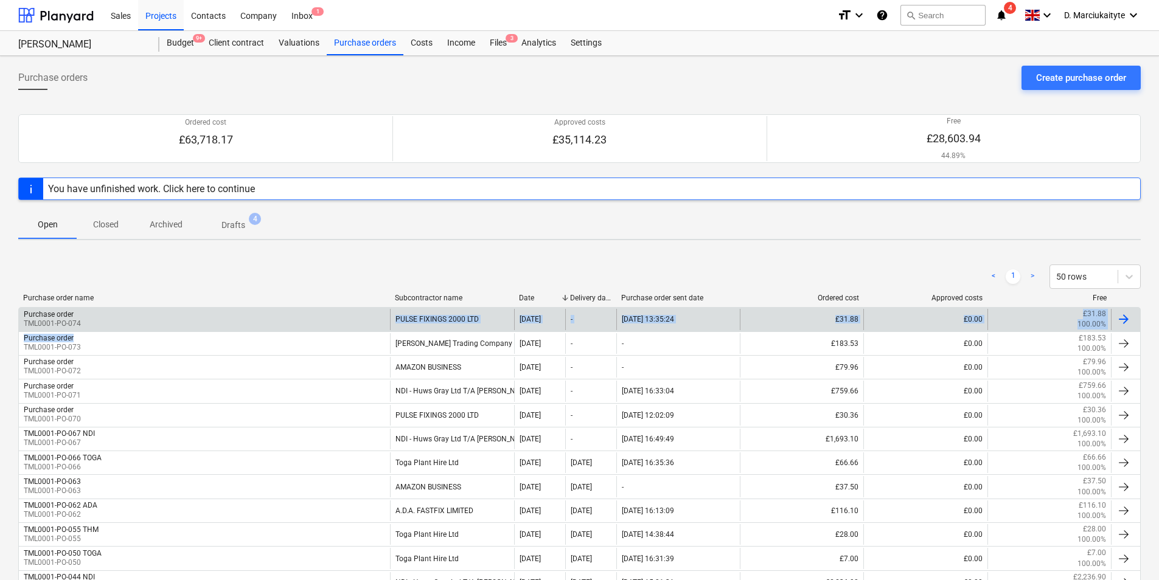
drag, startPoint x: 135, startPoint y: 339, endPoint x: 147, endPoint y: 319, distance: 23.5
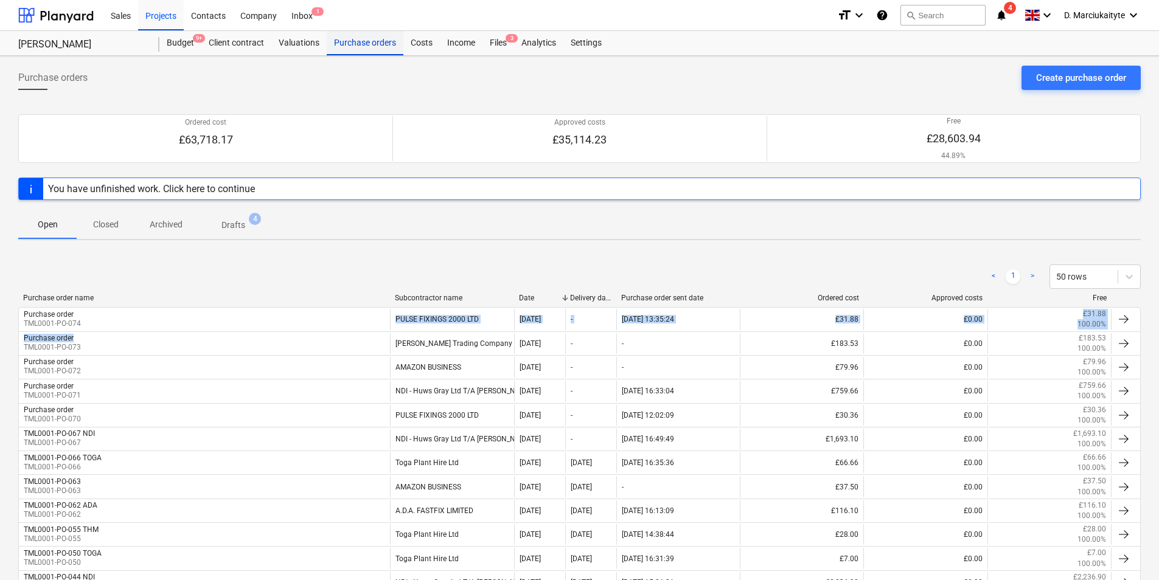
click at [344, 44] on div "Purchase orders" at bounding box center [365, 43] width 77 height 24
click at [165, 17] on div "Projects" at bounding box center [161, 14] width 46 height 31
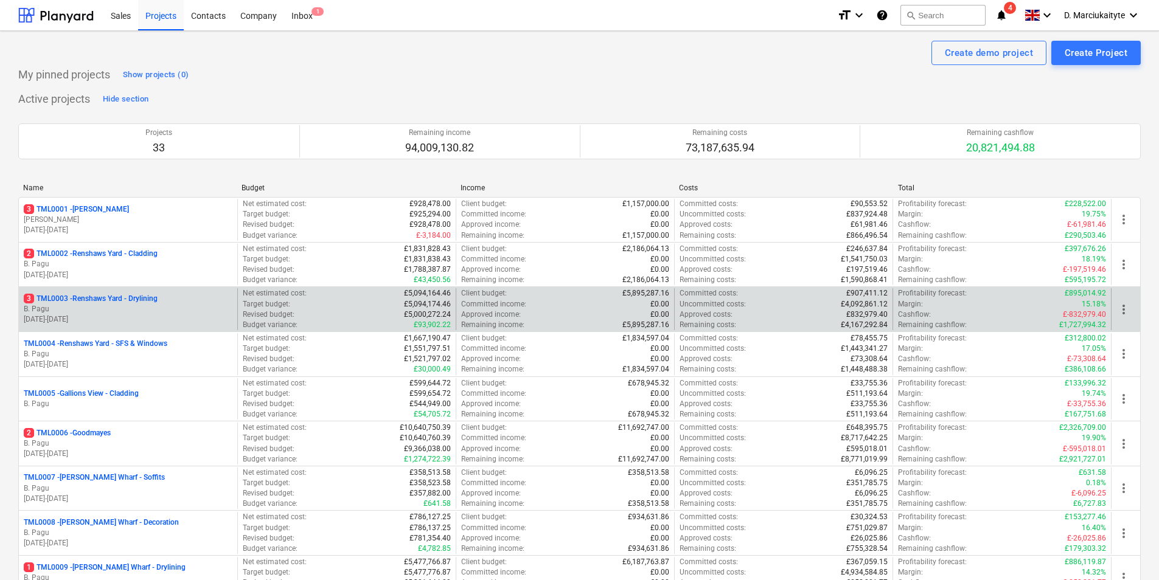
click at [183, 307] on p "B. Pagu" at bounding box center [128, 309] width 209 height 10
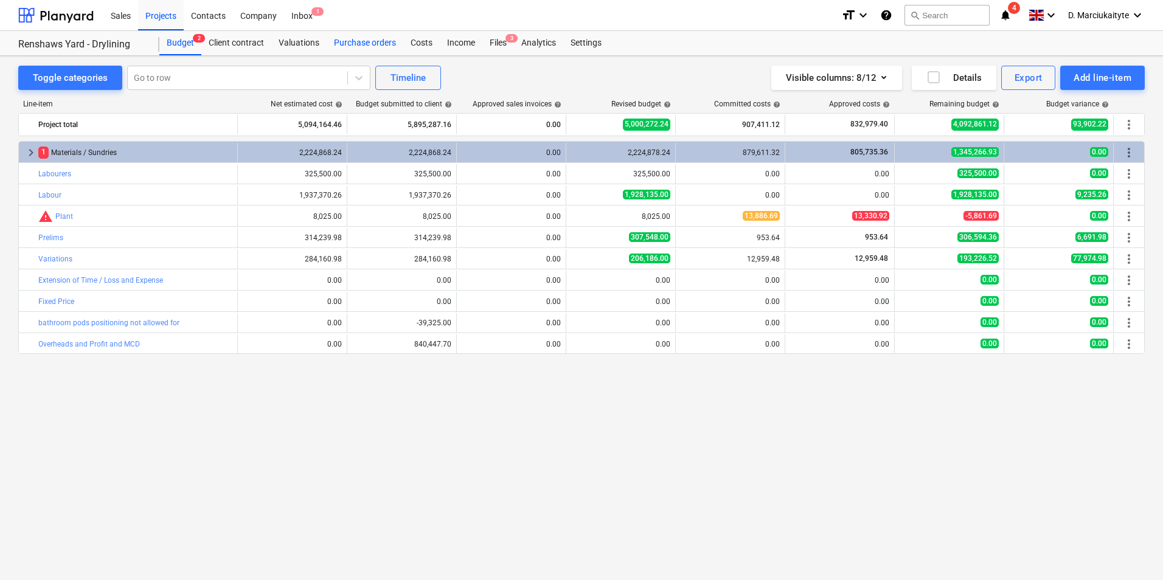
click at [344, 40] on div "Purchase orders" at bounding box center [365, 43] width 77 height 24
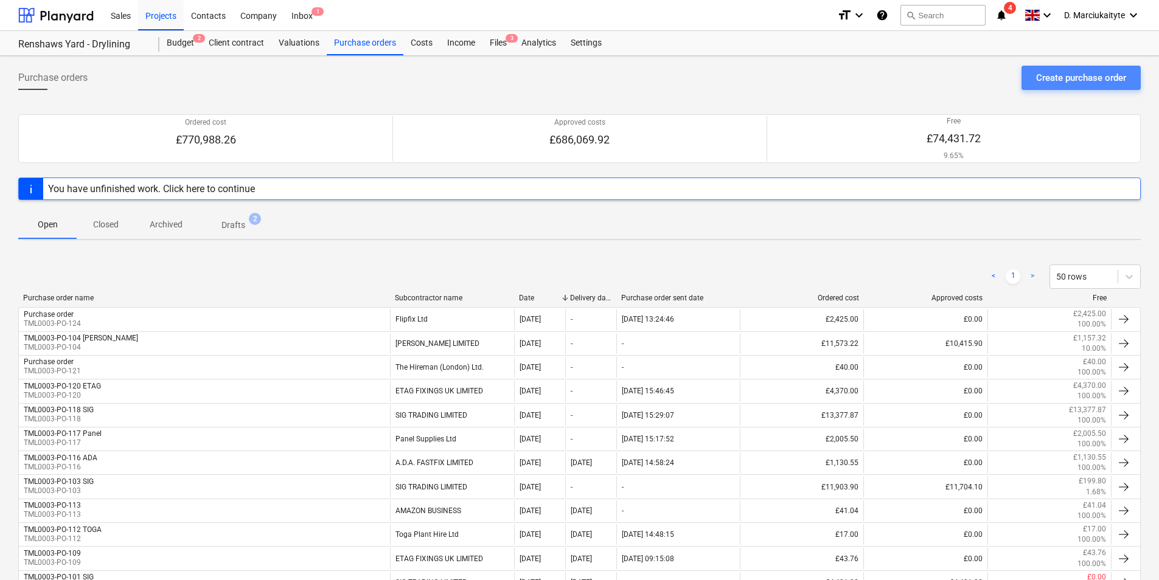
click at [1051, 68] on button "Create purchase order" at bounding box center [1080, 78] width 119 height 24
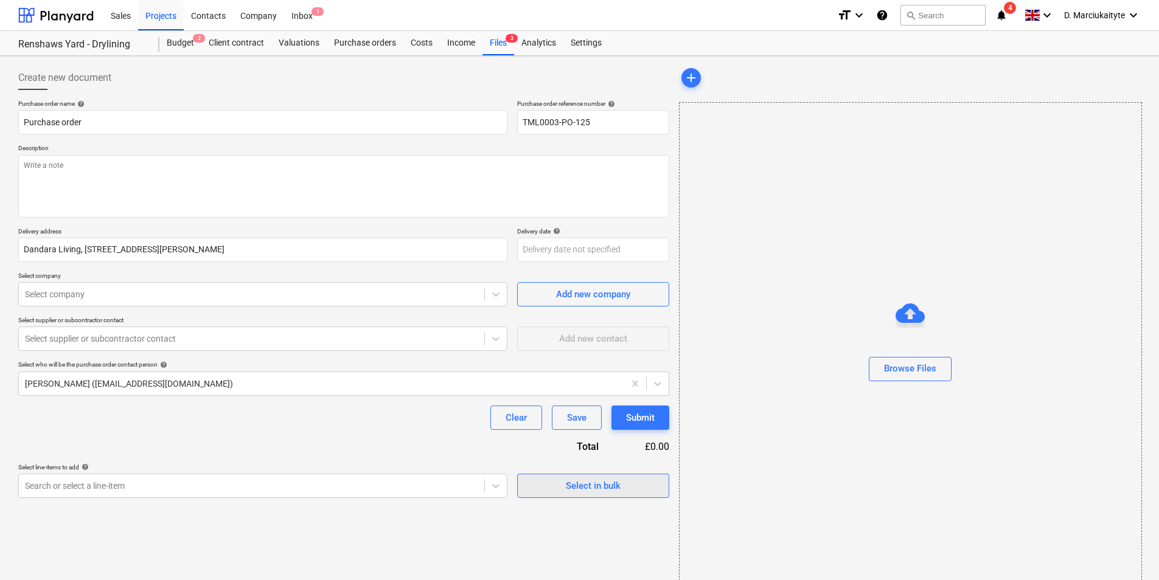
click at [614, 491] on div "Select in bulk" at bounding box center [593, 486] width 55 height 16
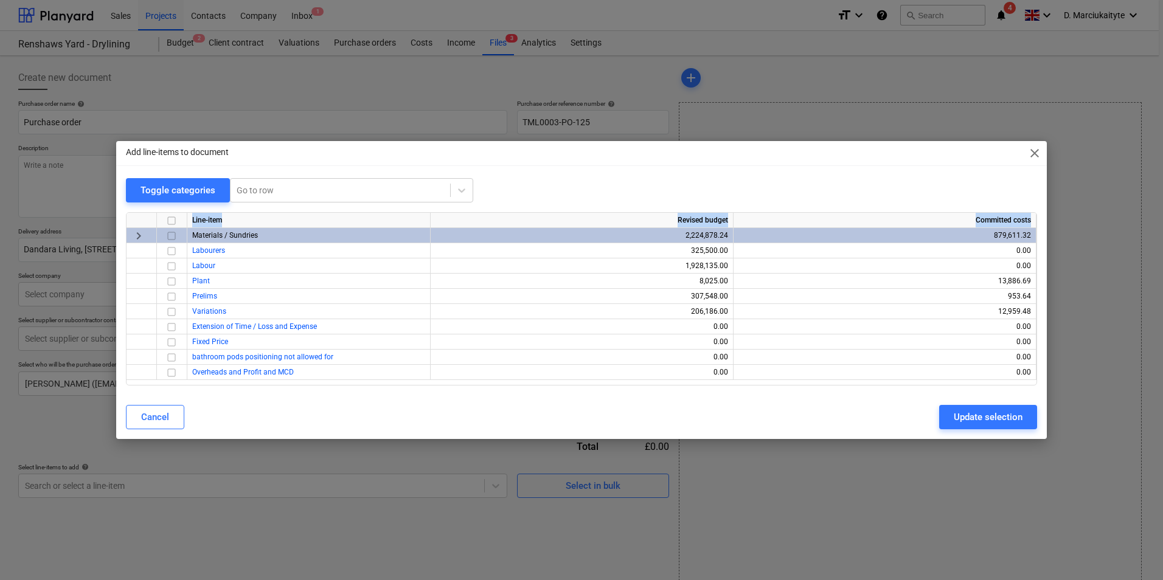
click at [167, 229] on div "Line-item Revised budget Committed costs keyboard_arrow_right Materials / Sundr…" at bounding box center [581, 298] width 911 height 173
drag, startPoint x: 167, startPoint y: 229, endPoint x: 173, endPoint y: 238, distance: 10.8
click at [173, 238] on input "checkbox" at bounding box center [171, 236] width 15 height 15
click at [971, 422] on div "Update selection" at bounding box center [988, 417] width 69 height 16
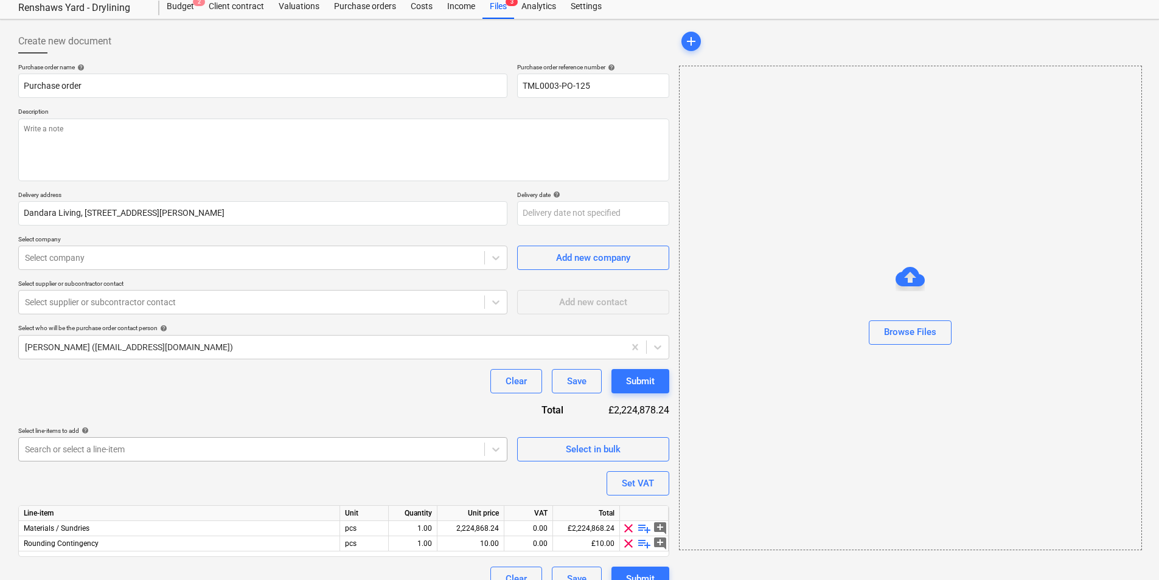
scroll to position [57, 0]
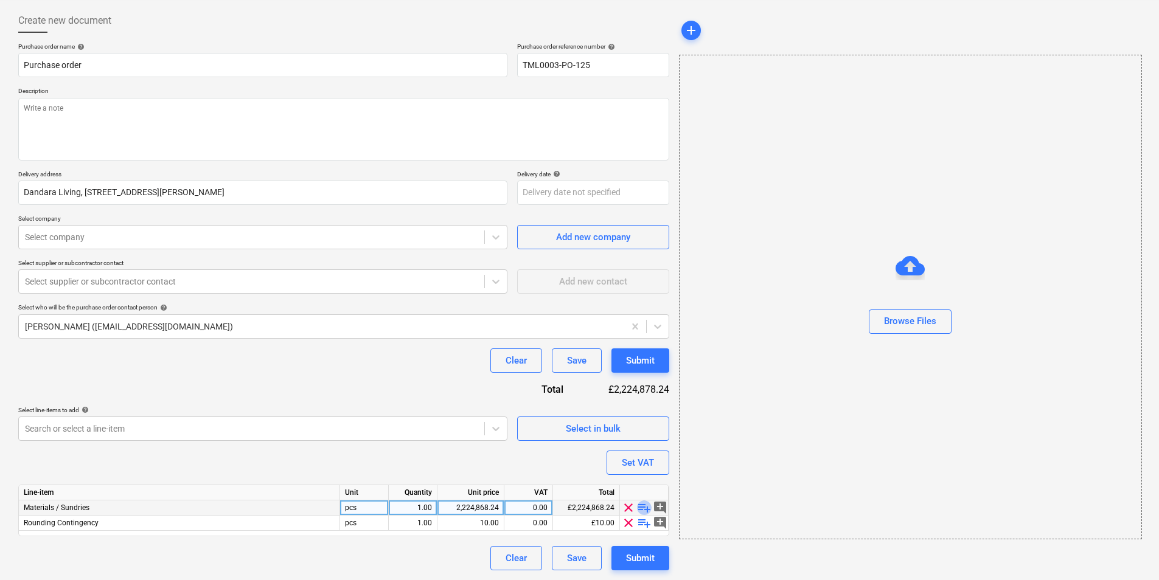
click at [647, 506] on span "playlist_add" at bounding box center [644, 508] width 15 height 15
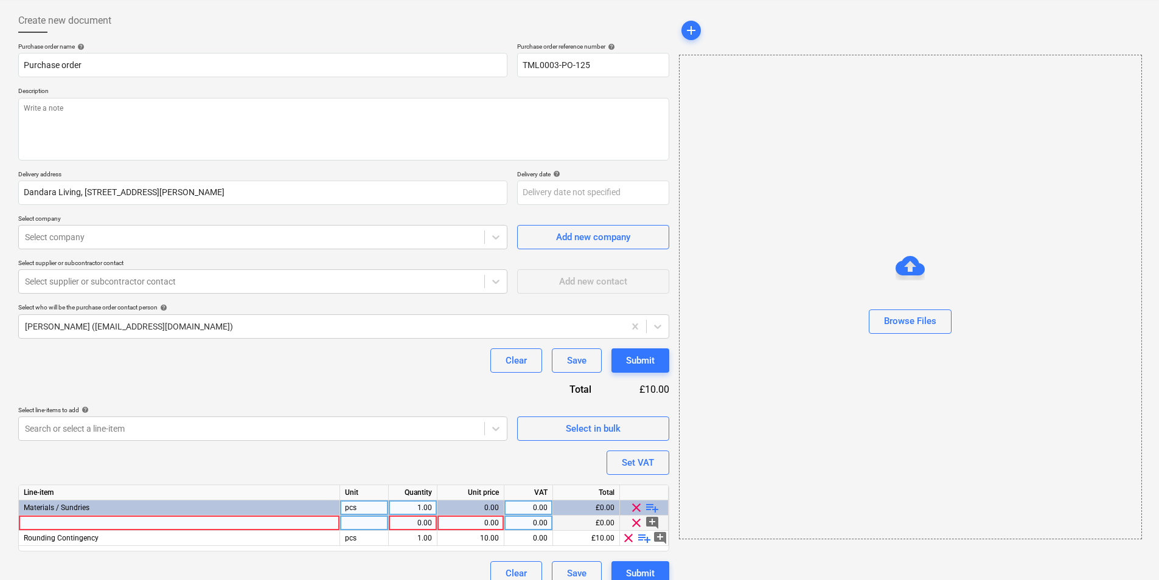
click at [207, 524] on div at bounding box center [179, 523] width 321 height 15
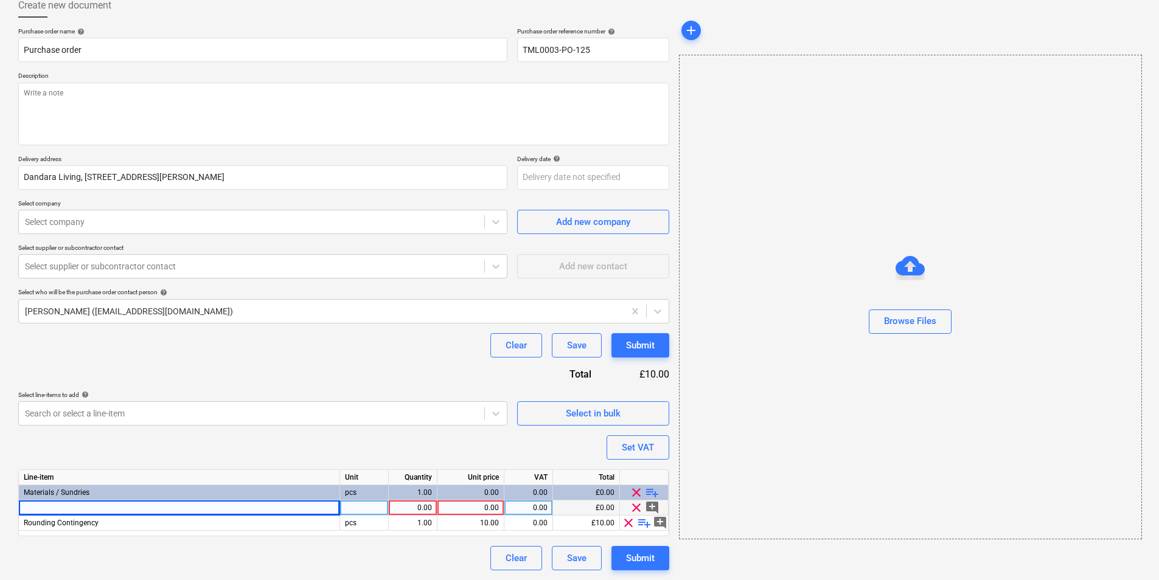
click at [262, 510] on div at bounding box center [179, 508] width 321 height 15
drag, startPoint x: 63, startPoint y: 512, endPoint x: 0, endPoint y: 503, distance: 63.4
click at [0, 505] on html "Sales Projects Contacts Company Inbox 1 format_size keyboard_arrow_down help se…" at bounding box center [579, 218] width 1159 height 580
click at [420, 507] on div "1.00" at bounding box center [413, 508] width 38 height 15
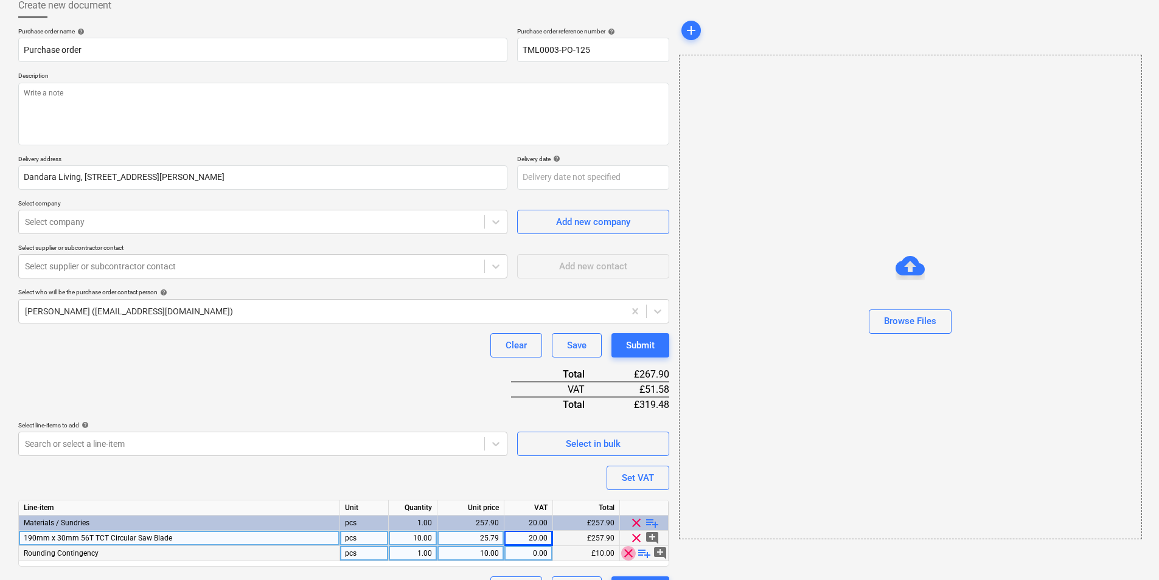
click at [629, 551] on span "clear" at bounding box center [628, 553] width 15 height 15
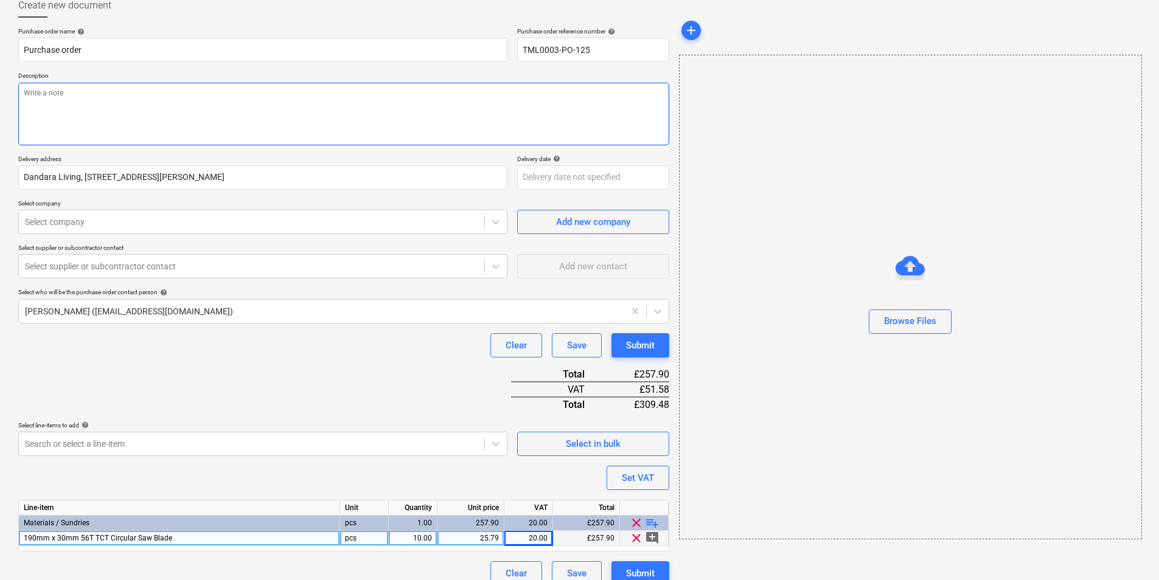
click at [236, 99] on textarea at bounding box center [343, 114] width 651 height 63
paste textarea "Please proceed with attached order. Site contact Joseph 07375 054805 Thank you"
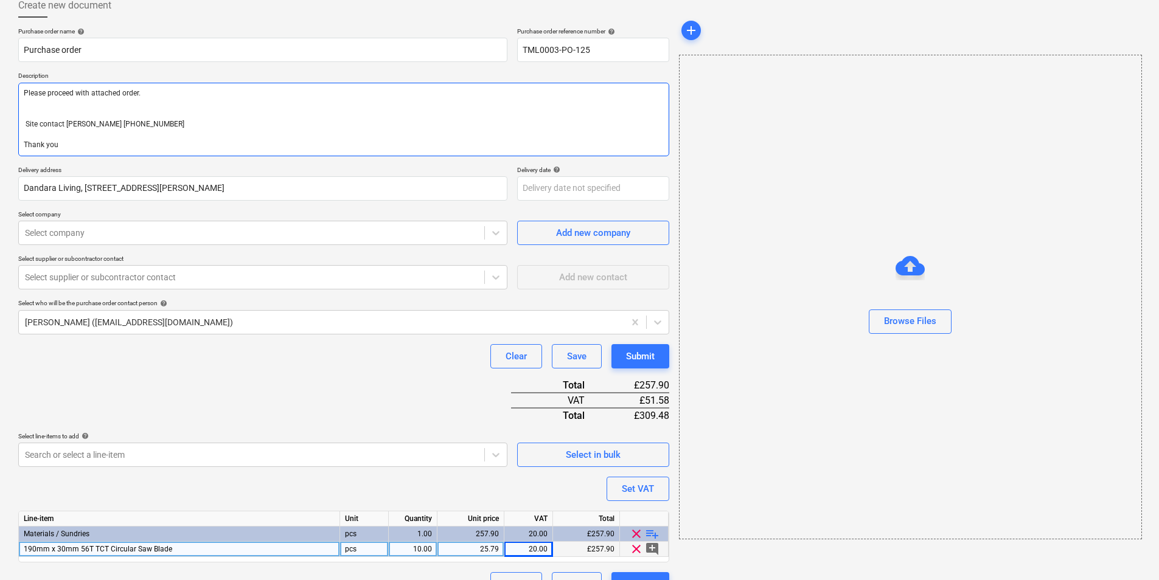
click at [20, 96] on textarea "Please proceed with attached order. Site contact Joseph 07375 054805 Thank you" at bounding box center [343, 120] width 651 height 74
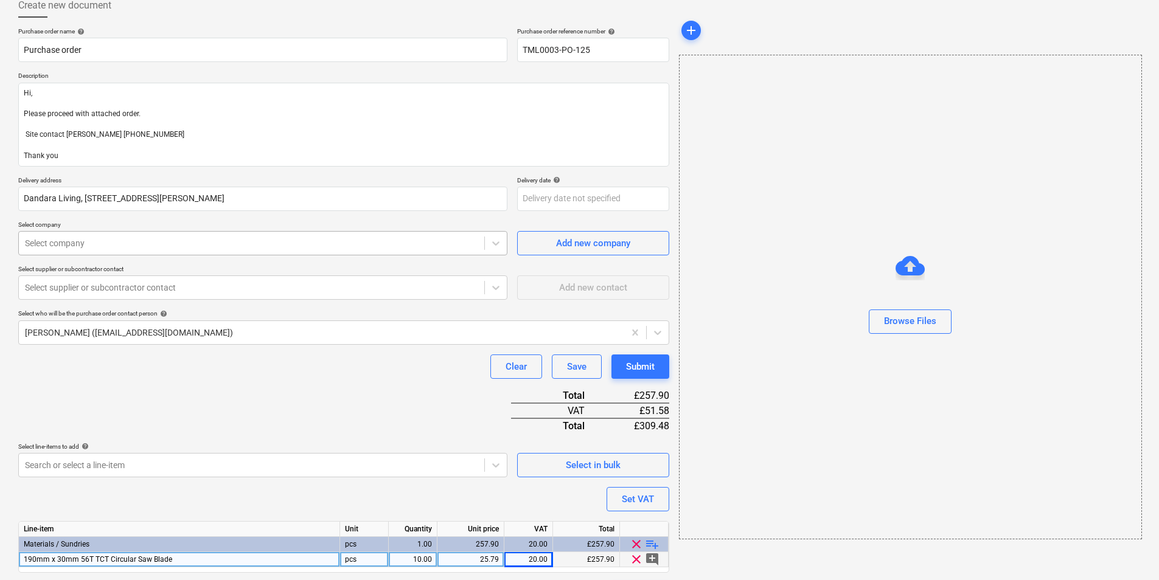
click at [210, 243] on div at bounding box center [251, 243] width 453 height 12
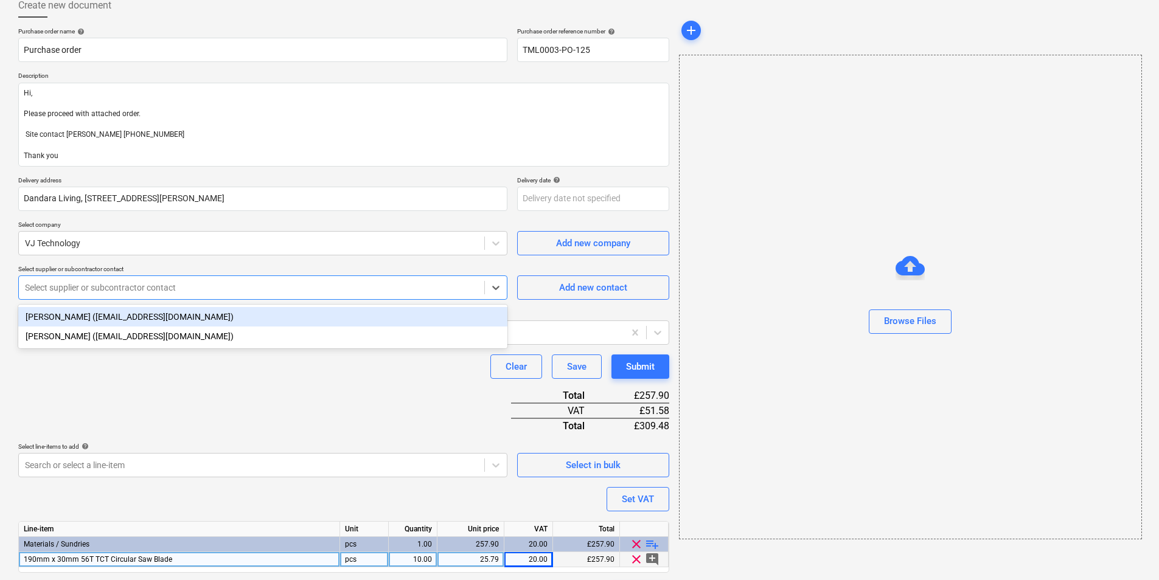
click at [293, 296] on div "Select supplier or subcontractor contact" at bounding box center [251, 287] width 465 height 17
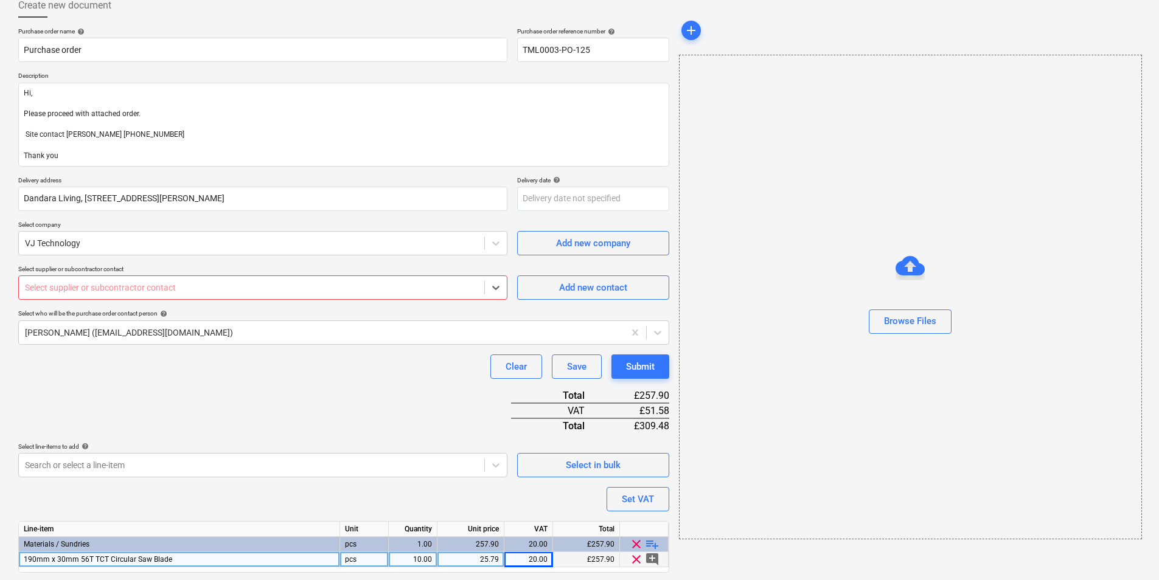
click at [148, 289] on div at bounding box center [251, 288] width 453 height 12
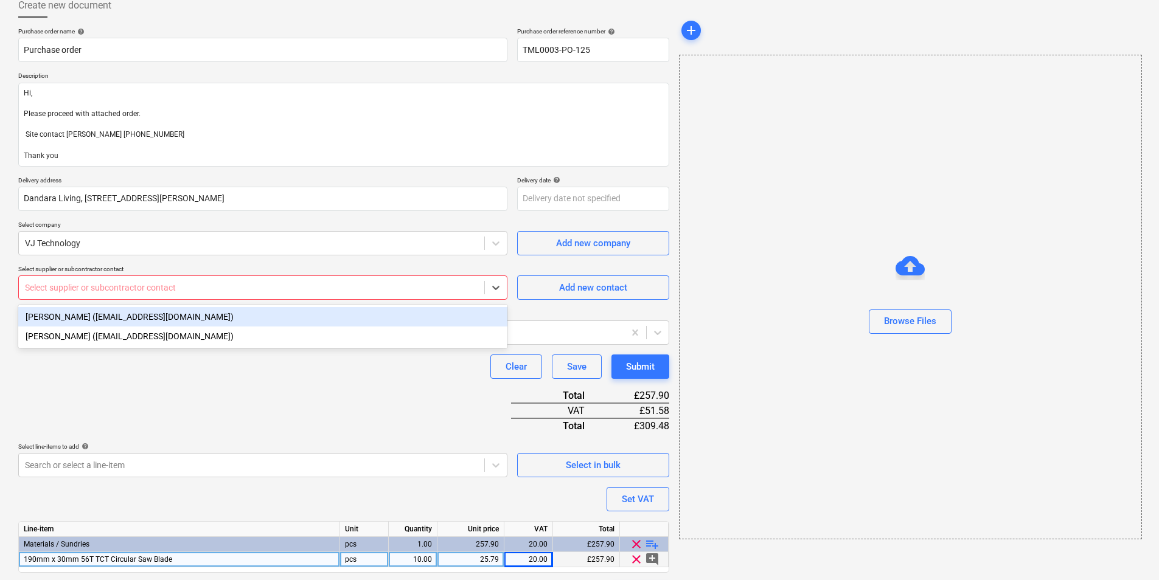
drag, startPoint x: 116, startPoint y: 316, endPoint x: 225, endPoint y: 381, distance: 127.7
click at [124, 322] on div "James (jroberts@vjtechnology.com)" at bounding box center [262, 316] width 489 height 19
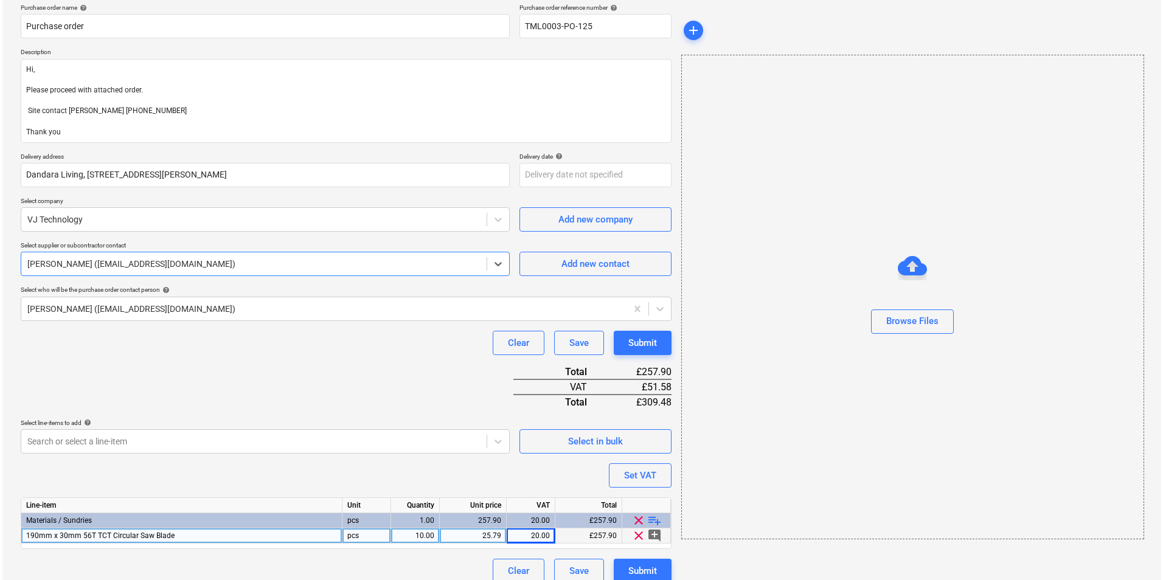
scroll to position [109, 0]
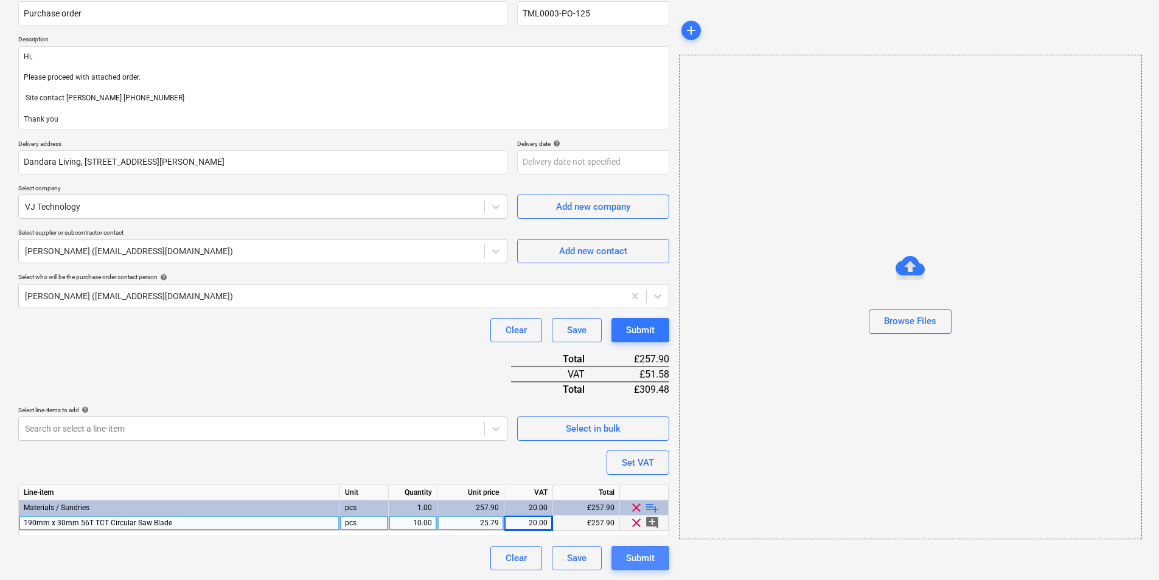
click at [630, 560] on div "Submit" at bounding box center [640, 559] width 29 height 16
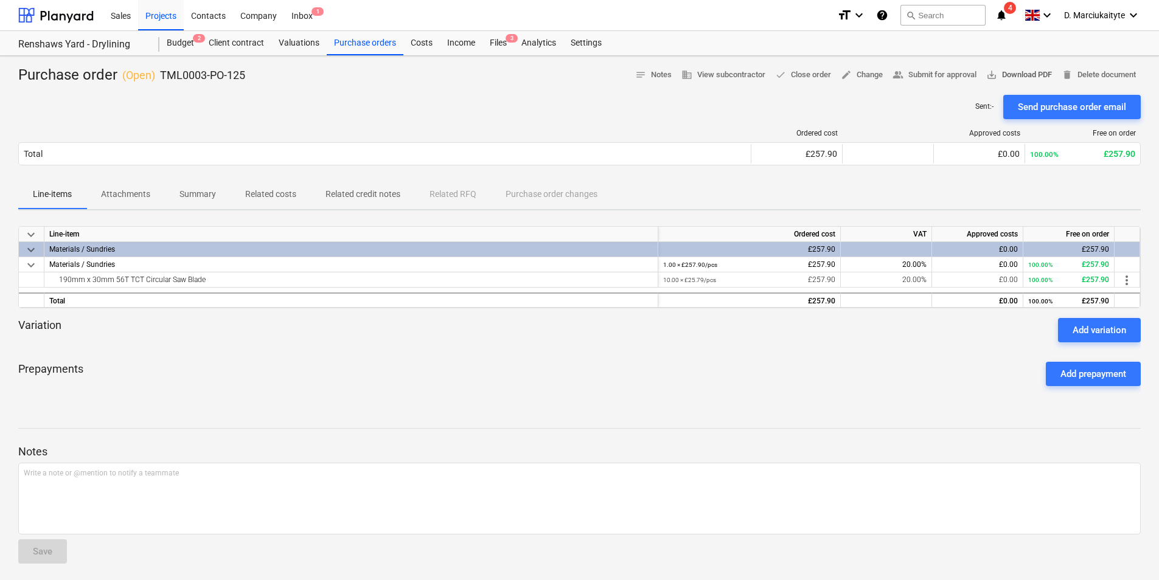
click at [998, 71] on span "save_alt Download PDF" at bounding box center [1019, 75] width 66 height 14
drag, startPoint x: 256, startPoint y: 78, endPoint x: 158, endPoint y: 74, distance: 98.0
click at [158, 74] on div "Purchase order ( Open ) TML0003-PO-125 notes Notes business View subcontractor …" at bounding box center [579, 75] width 1122 height 19
copy p "TML0003-PO-125"
drag, startPoint x: 220, startPoint y: 279, endPoint x: 30, endPoint y: 281, distance: 190.4
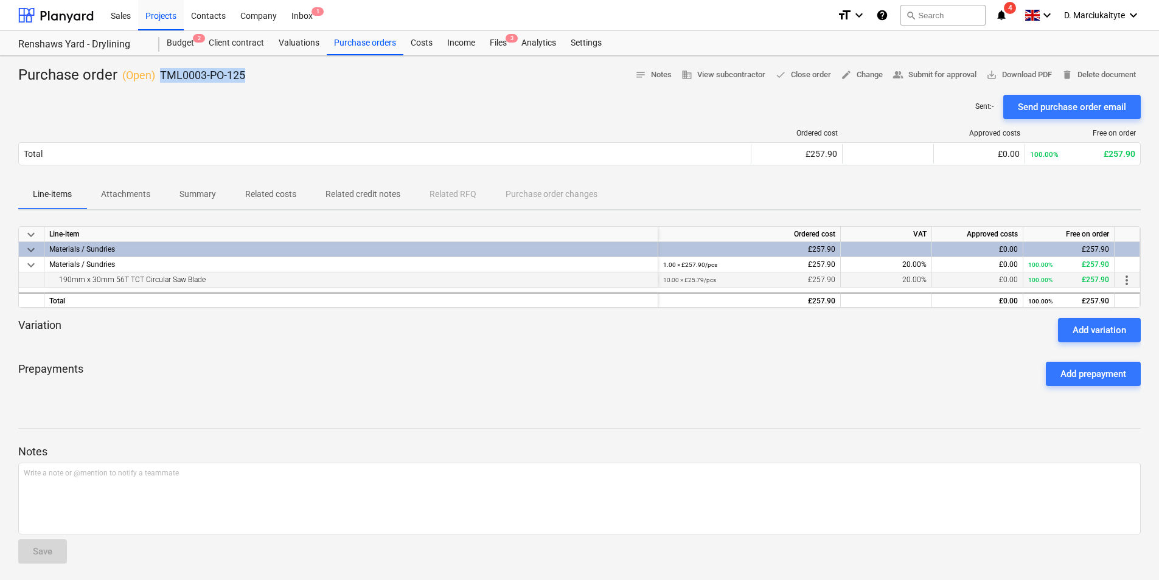
click at [0, 0] on div "190mm x 30mm 56T TCT Circular Saw Blade 10.00 × £25.79 / pcs £257.90 20.00% £0.…" at bounding box center [0, 0] width 0 height 0
drag, startPoint x: 221, startPoint y: 78, endPoint x: 153, endPoint y: 78, distance: 68.7
click at [155, 75] on div "Purchase order ( Open ) TML0003-PO-125 notes Notes business View subcontractor …" at bounding box center [579, 75] width 1122 height 19
click at [358, 44] on div "Purchase orders" at bounding box center [365, 43] width 77 height 24
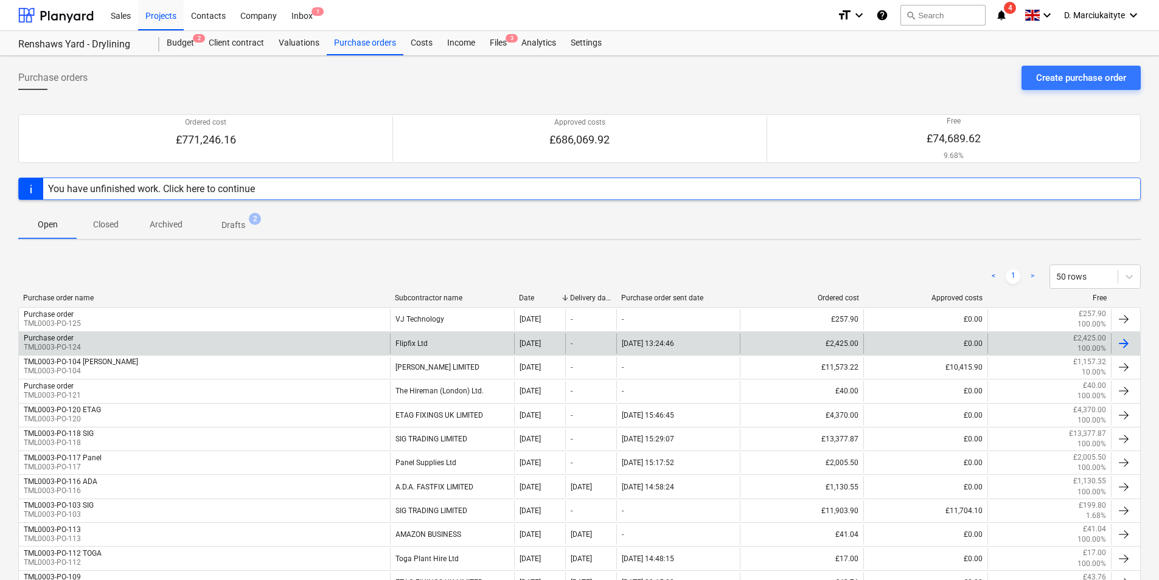
click at [327, 335] on div "Purchase order TML0003-PO-124" at bounding box center [204, 343] width 371 height 21
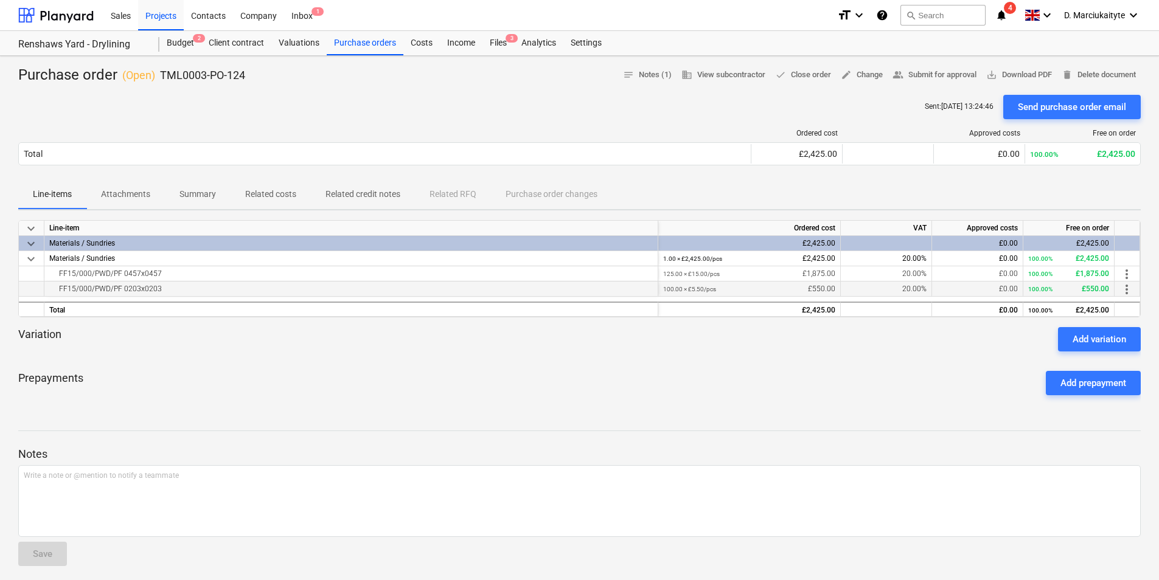
click at [217, 282] on div "FF15/000/PWD/PF 0203x0203" at bounding box center [351, 289] width 604 height 15
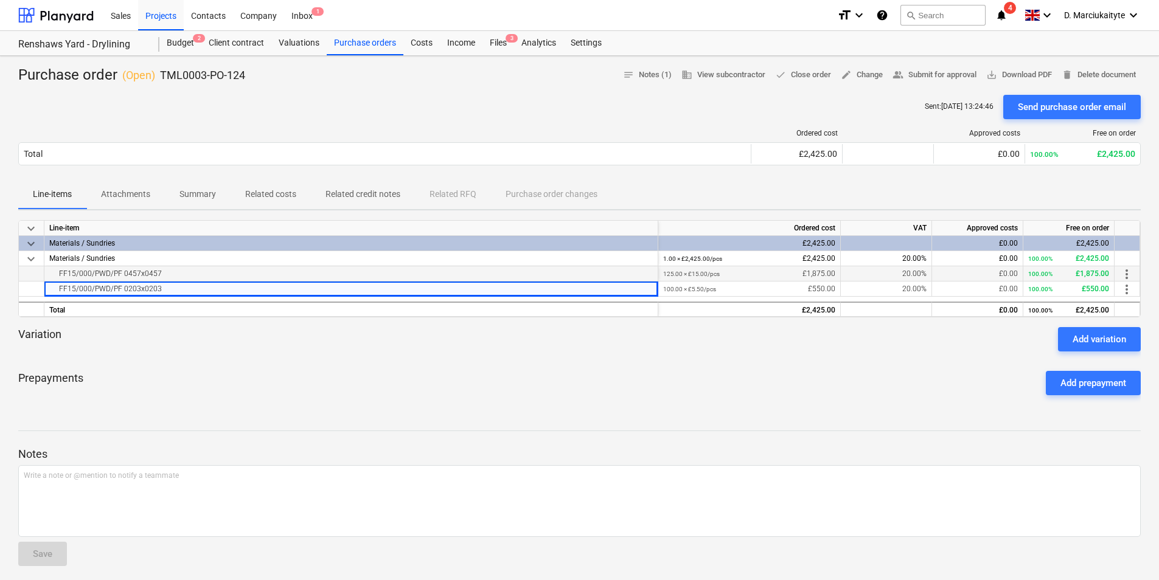
drag, startPoint x: 203, startPoint y: 276, endPoint x: 63, endPoint y: 271, distance: 140.0
click at [63, 271] on div "FF15/000/PWD/PF 0457x0457" at bounding box center [351, 273] width 604 height 15
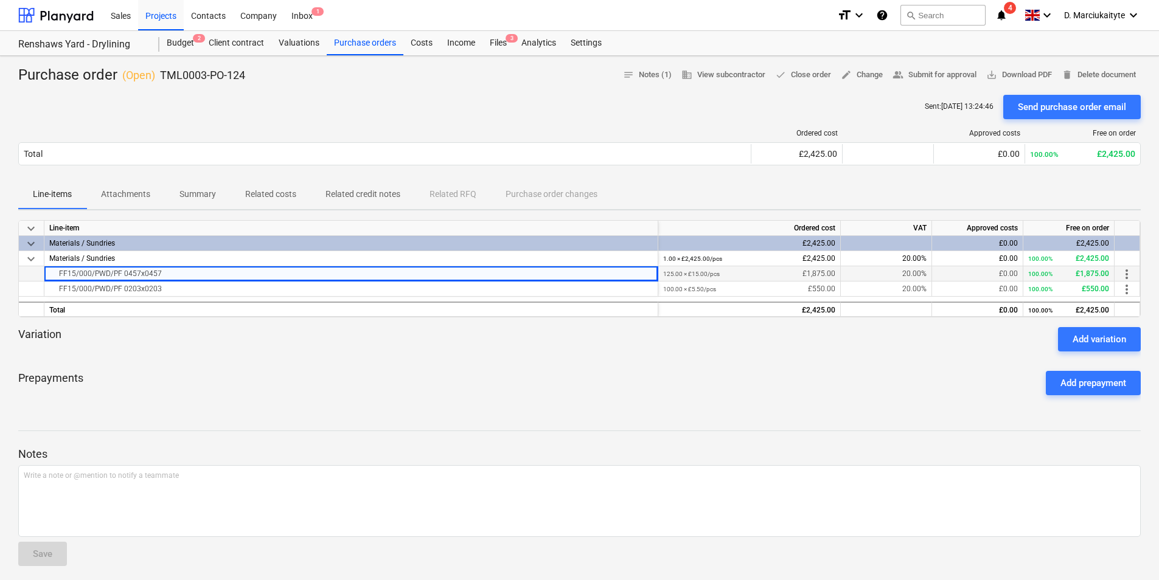
click at [62, 273] on div "FF15/000/PWD/PF 0457x0457" at bounding box center [351, 273] width 604 height 15
drag, startPoint x: 57, startPoint y: 273, endPoint x: 186, endPoint y: 273, distance: 128.4
click at [186, 273] on div "FF15/000/PWD/PF 0457x0457" at bounding box center [351, 273] width 604 height 15
click at [210, 290] on div "FF15/000/PWD/PF 0203x0203" at bounding box center [351, 289] width 604 height 15
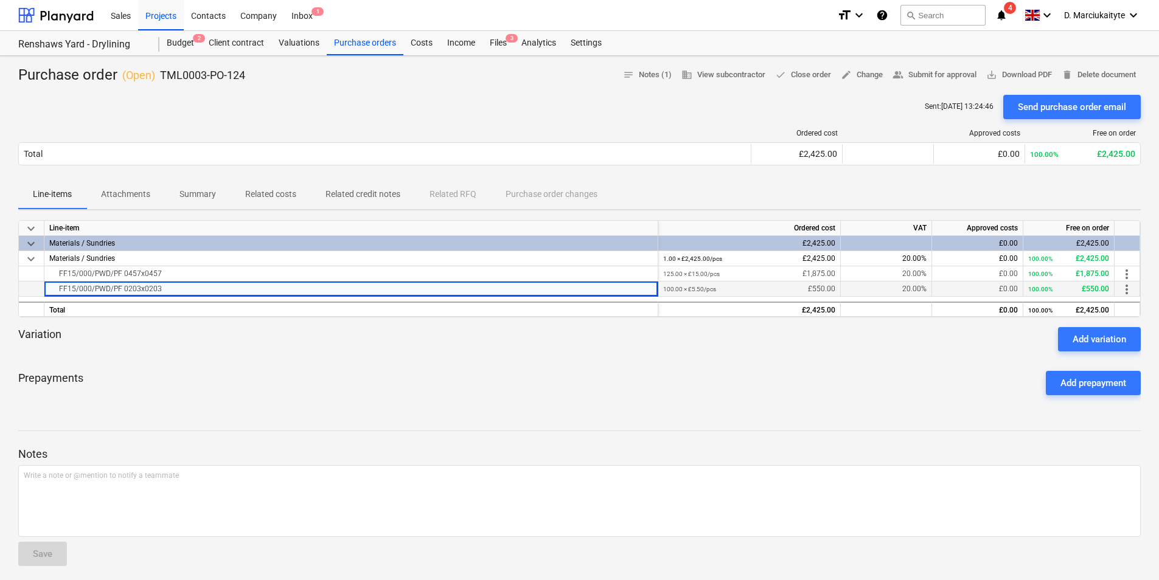
drag, startPoint x: 179, startPoint y: 288, endPoint x: 46, endPoint y: 287, distance: 133.2
click at [46, 287] on div "FF15/000/PWD/PF 0203x0203" at bounding box center [351, 289] width 614 height 15
drag, startPoint x: 245, startPoint y: 73, endPoint x: 160, endPoint y: 76, distance: 84.6
click at [160, 76] on div "Purchase order ( Open ) TML0003-PO-124 notes Notes (1) business View subcontrac…" at bounding box center [579, 75] width 1122 height 19
click at [403, 47] on div "Costs" at bounding box center [421, 43] width 37 height 24
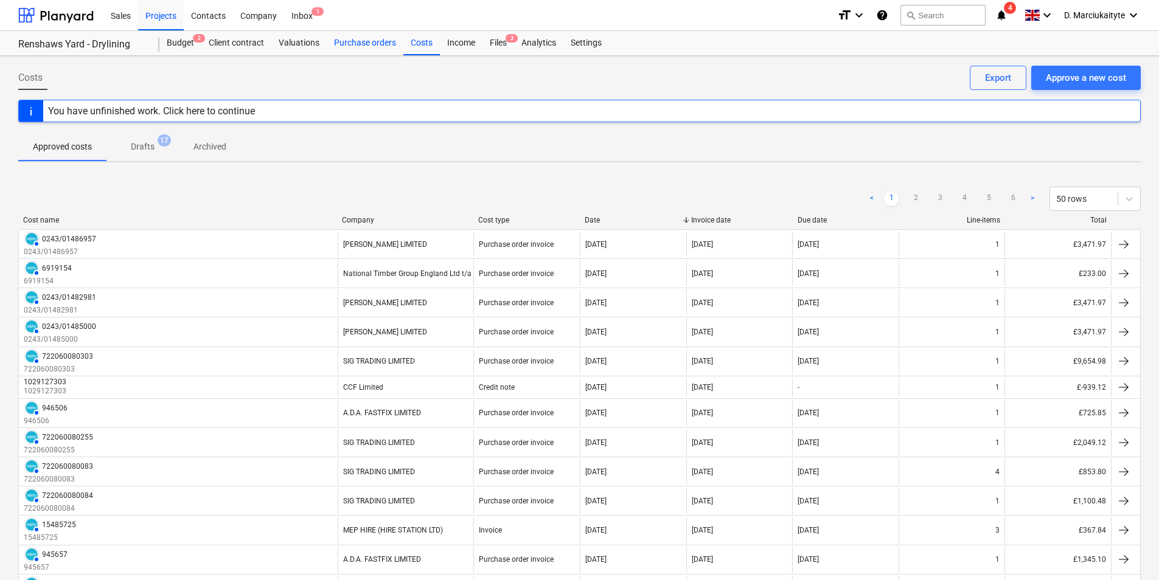
click at [353, 48] on div "Purchase orders" at bounding box center [365, 43] width 77 height 24
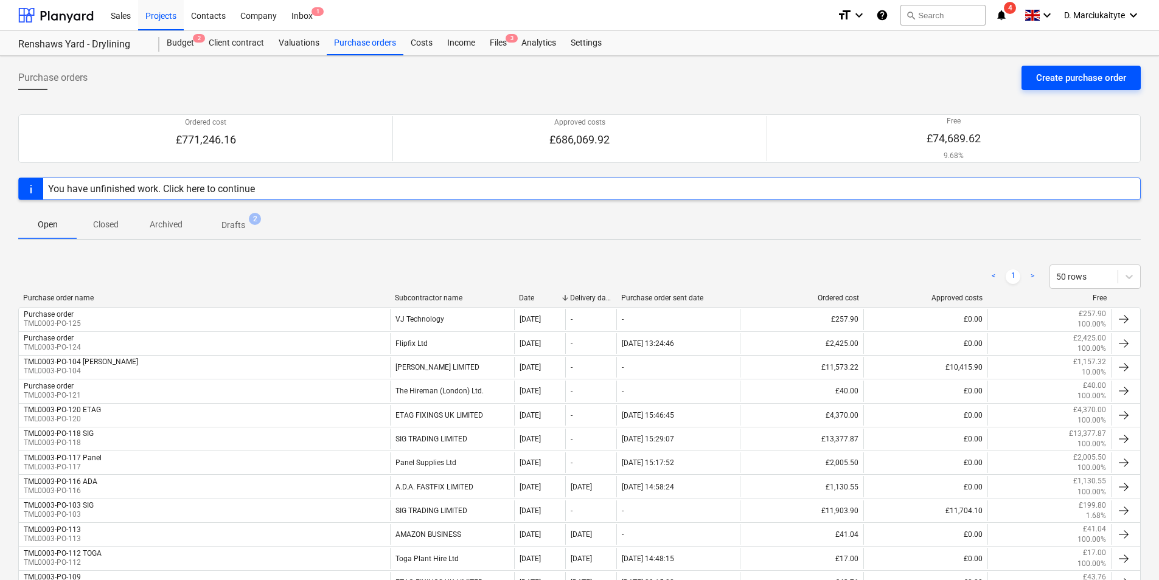
click at [1077, 68] on button "Create purchase order" at bounding box center [1080, 78] width 119 height 24
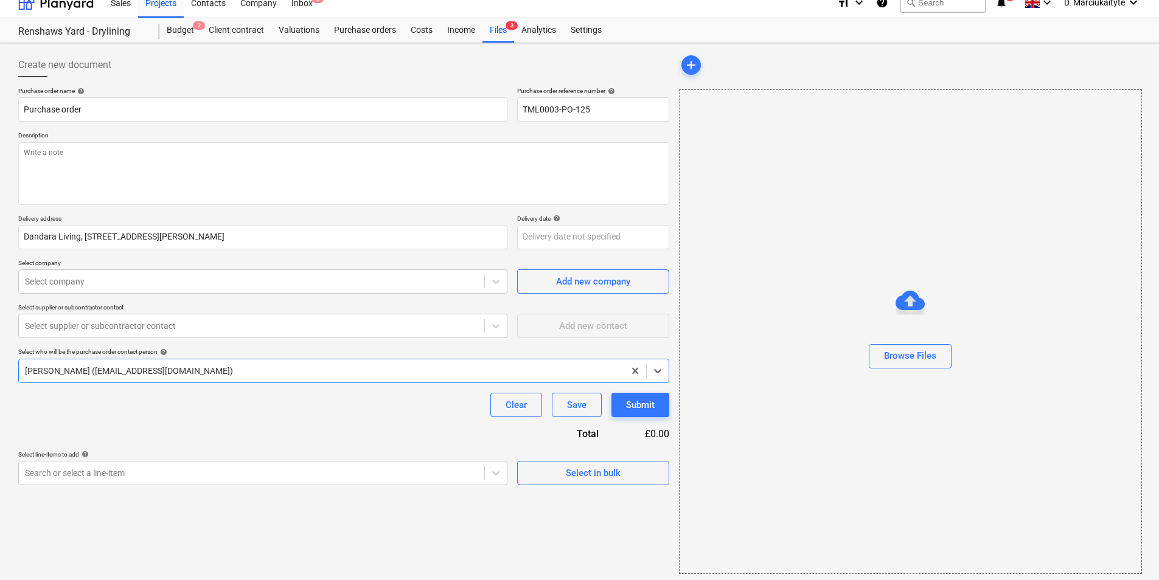
scroll to position [16, 0]
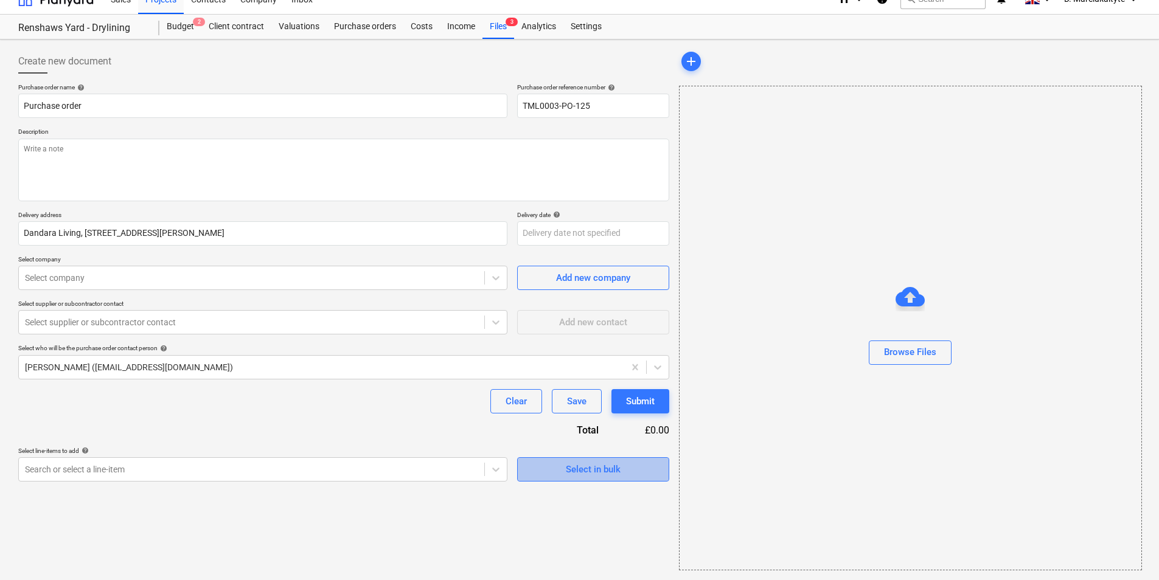
click at [613, 470] on div "Select in bulk" at bounding box center [593, 470] width 55 height 16
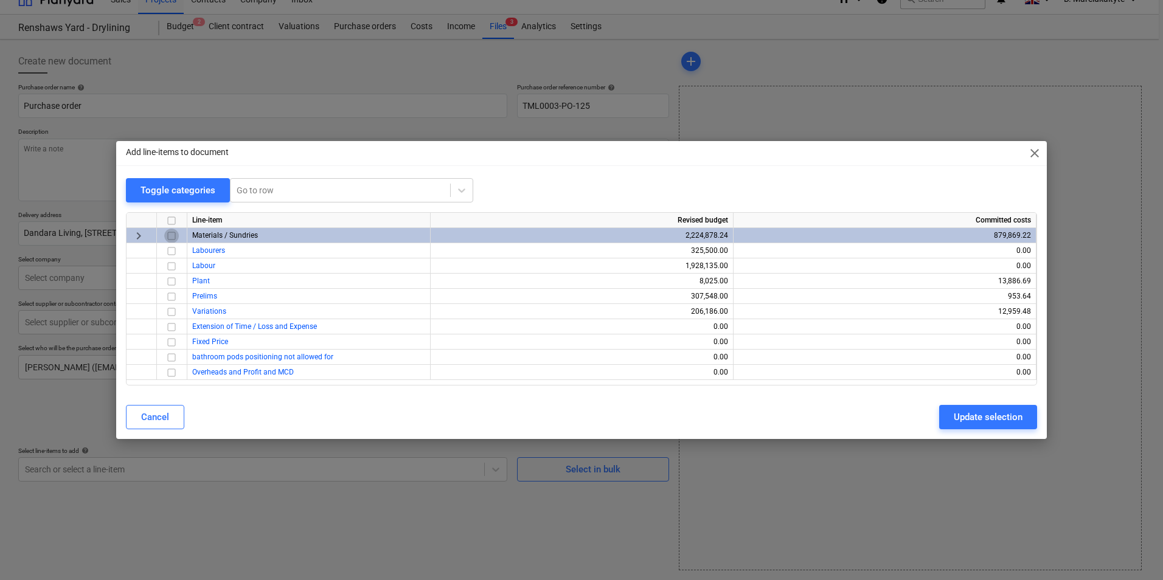
click at [172, 237] on input "checkbox" at bounding box center [171, 236] width 15 height 15
click at [986, 429] on button "Update selection" at bounding box center [988, 417] width 98 height 24
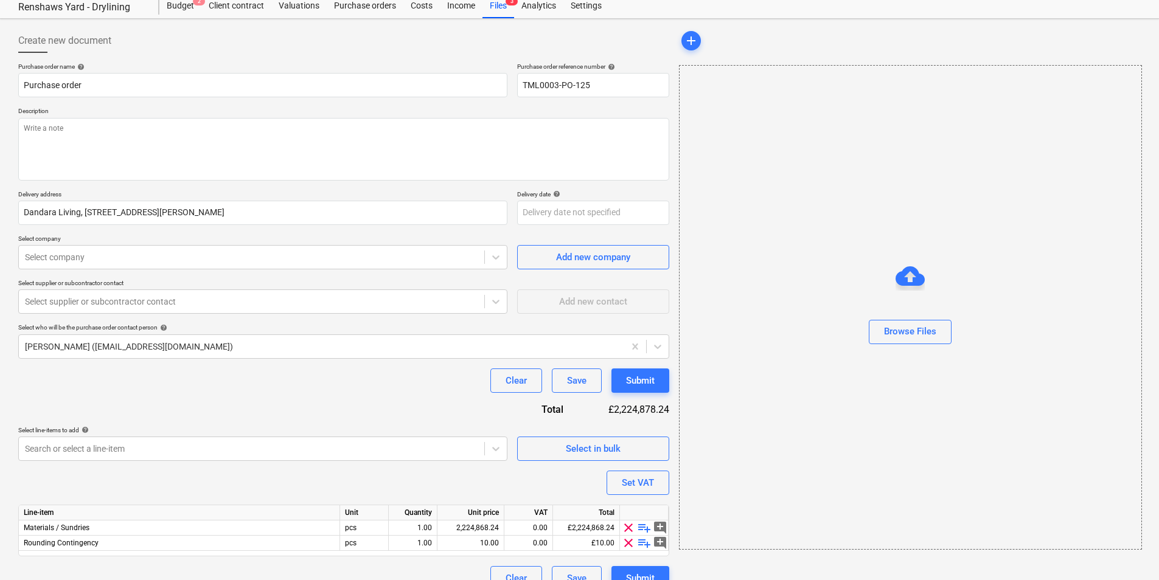
scroll to position [57, 0]
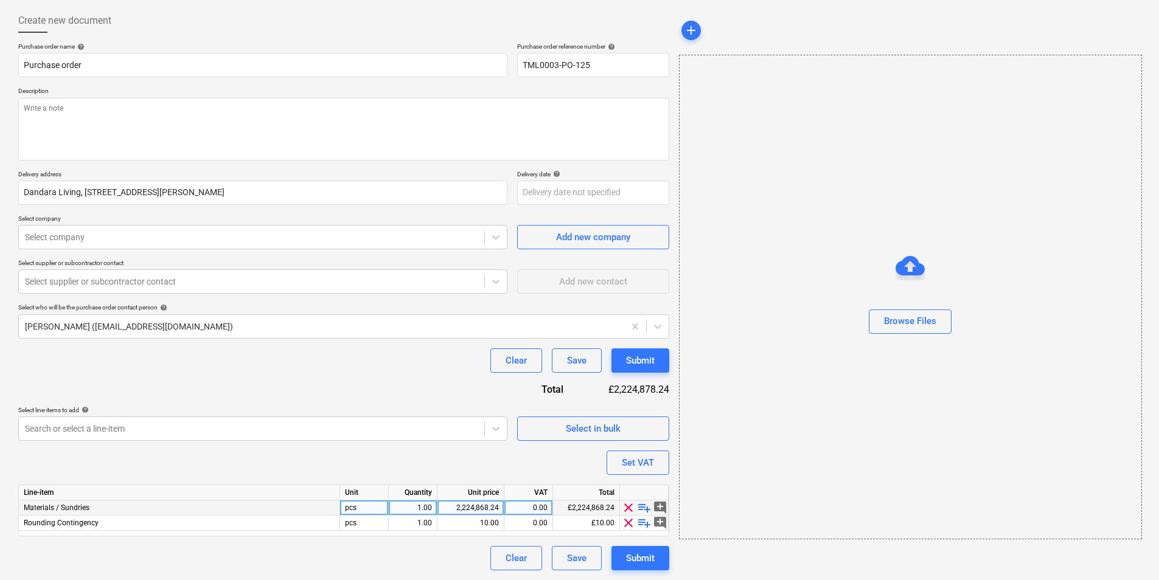
click at [645, 510] on span "playlist_add" at bounding box center [644, 508] width 15 height 15
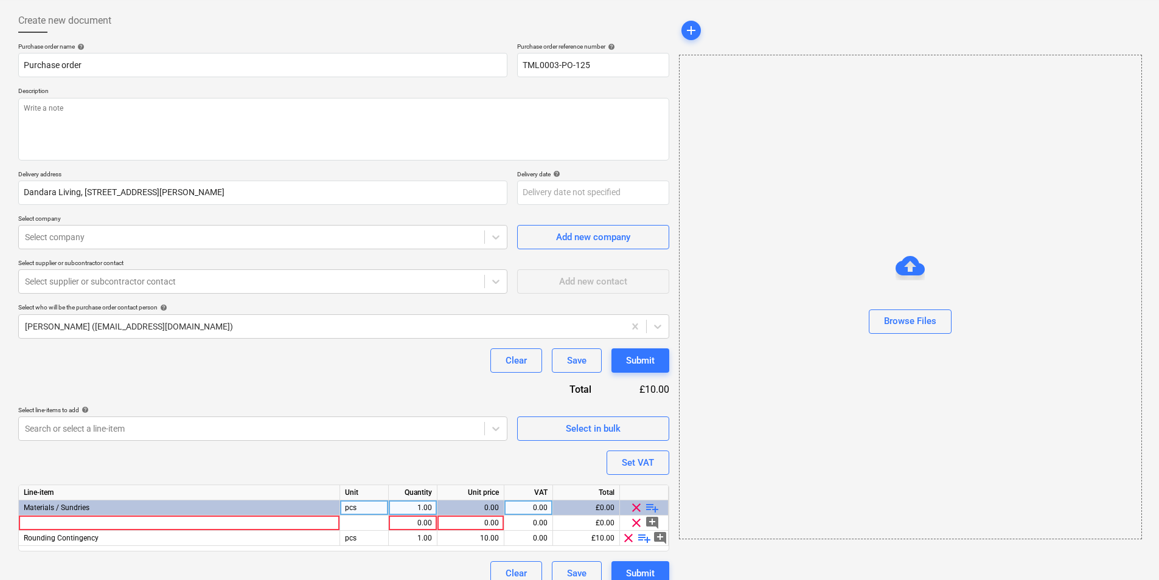
click at [650, 508] on span "playlist_add" at bounding box center [652, 508] width 15 height 15
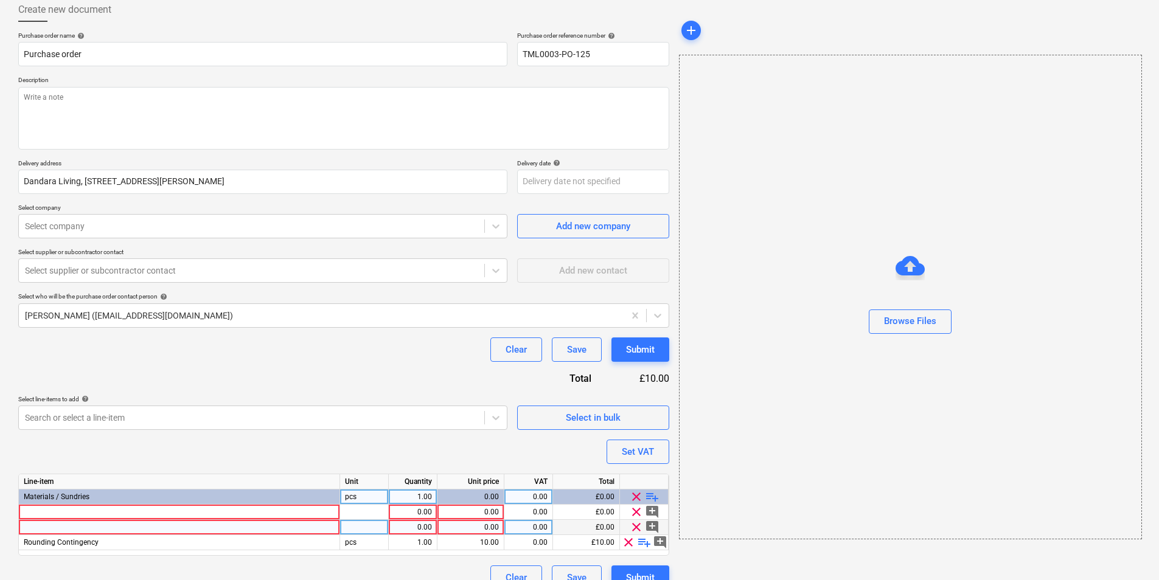
scroll to position [88, 0]
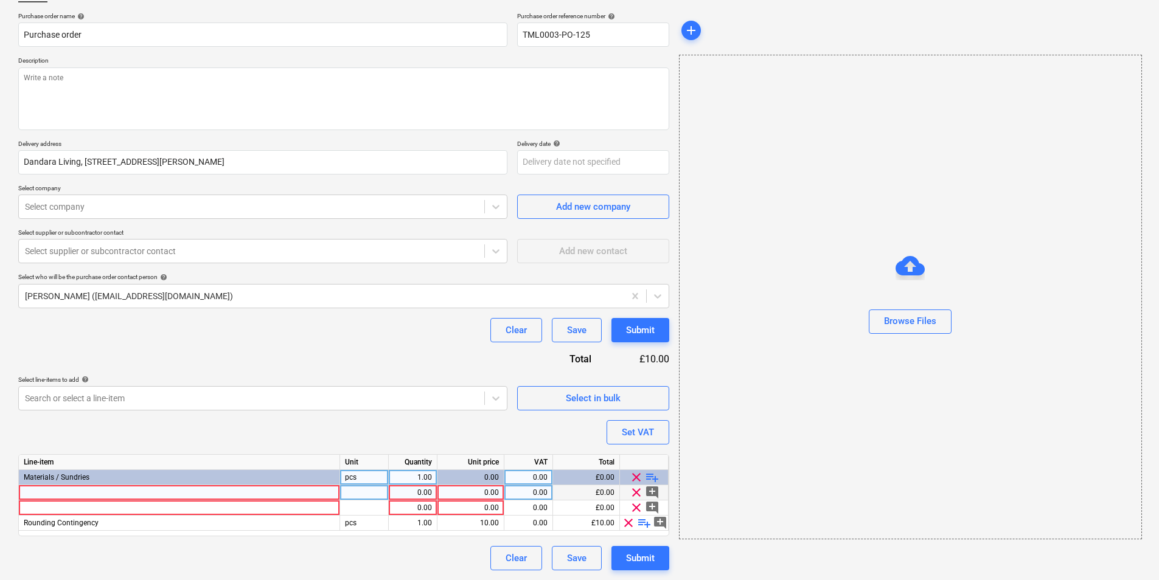
click at [293, 495] on div at bounding box center [179, 492] width 321 height 15
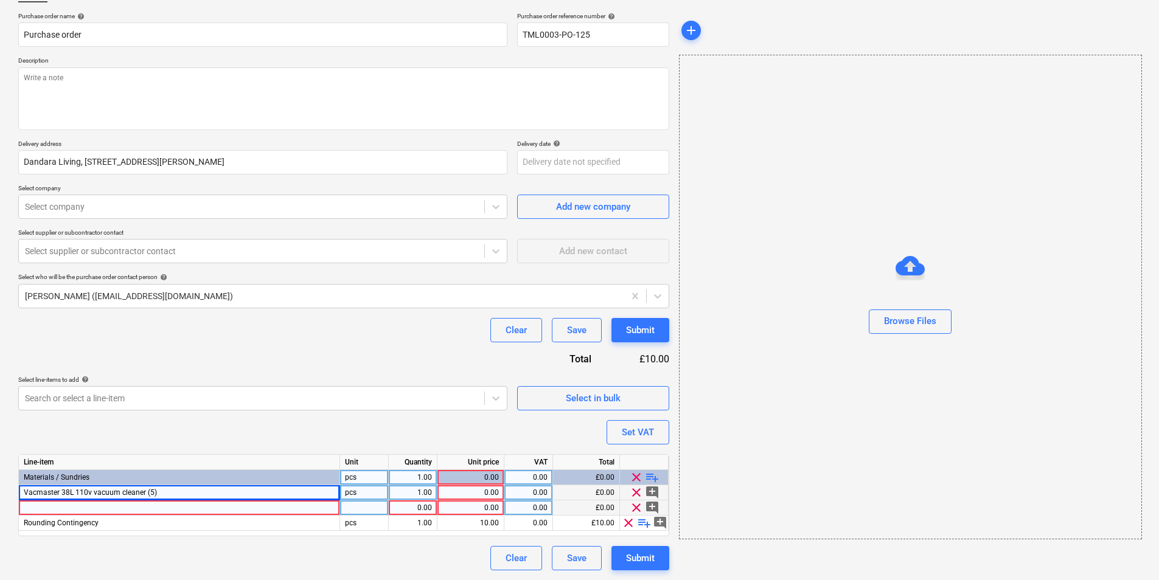
click at [270, 507] on div at bounding box center [179, 508] width 321 height 15
click at [357, 502] on div "Line-item Unit Quantity Unit price VAT Total Materials / Sundries pcs 1.00 0.00…" at bounding box center [343, 495] width 651 height 82
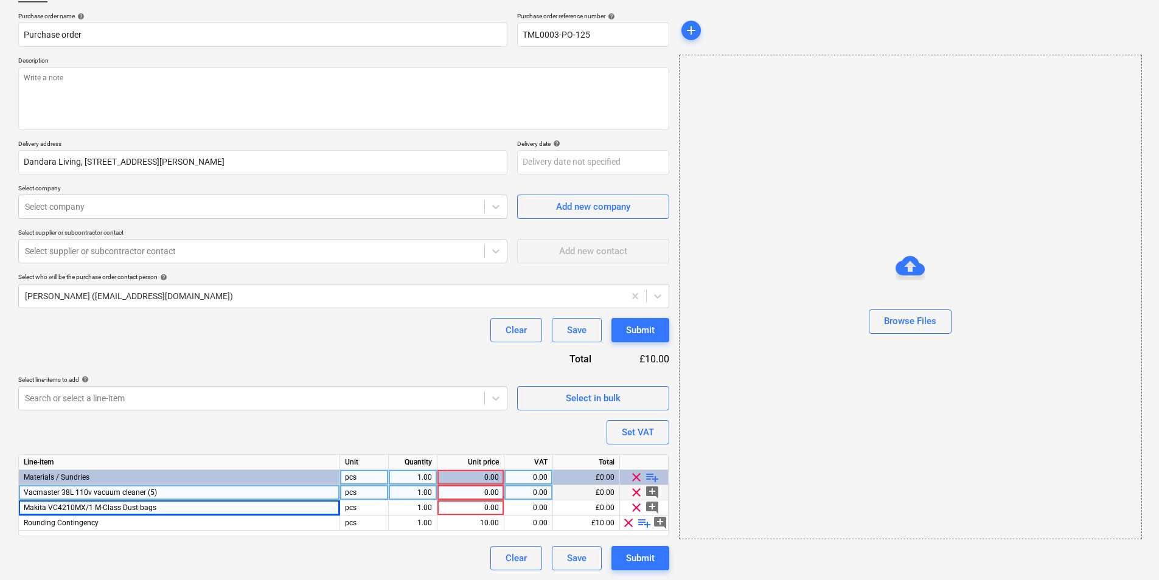
click at [401, 490] on div "1.00" at bounding box center [413, 492] width 38 height 15
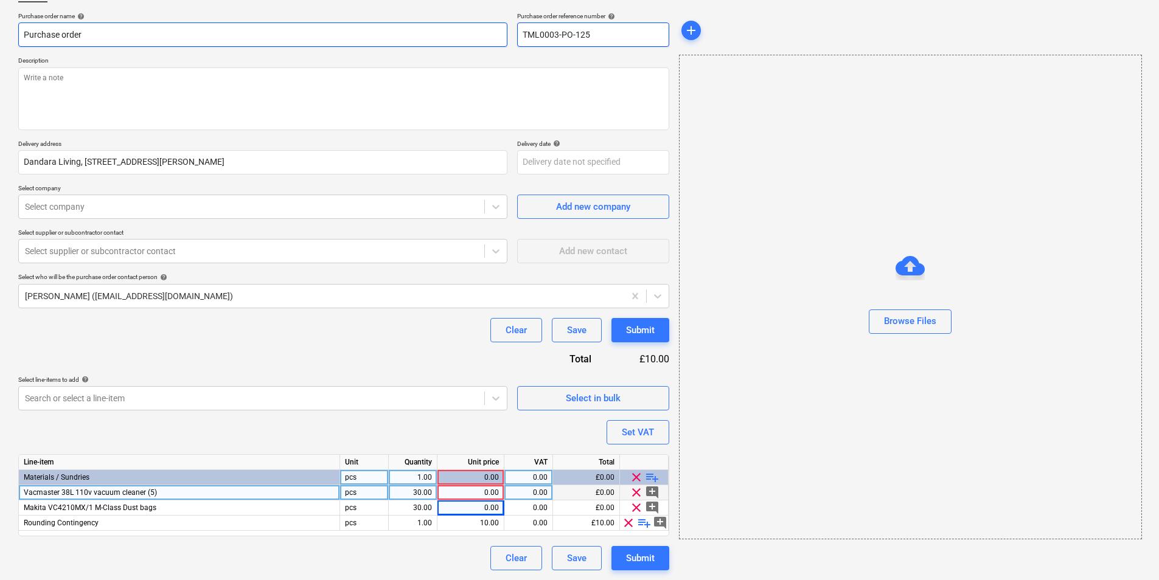
drag, startPoint x: 591, startPoint y: 37, endPoint x: 453, endPoint y: 40, distance: 138.1
click at [458, 36] on div "Purchase order name help Purchase order Purchase order reference number help TM…" at bounding box center [343, 29] width 651 height 35
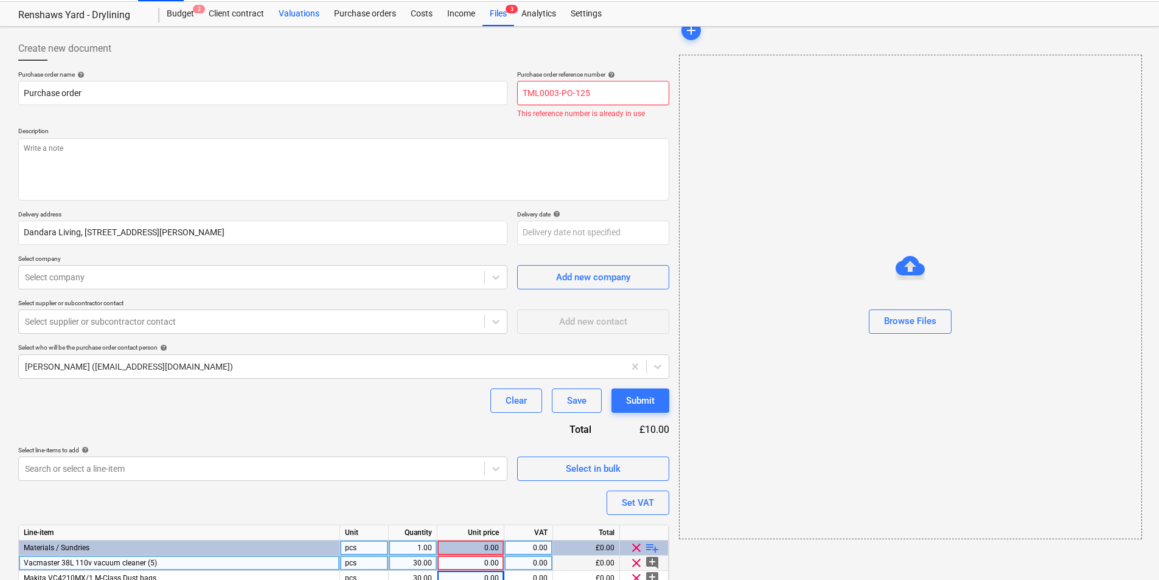
scroll to position [0, 0]
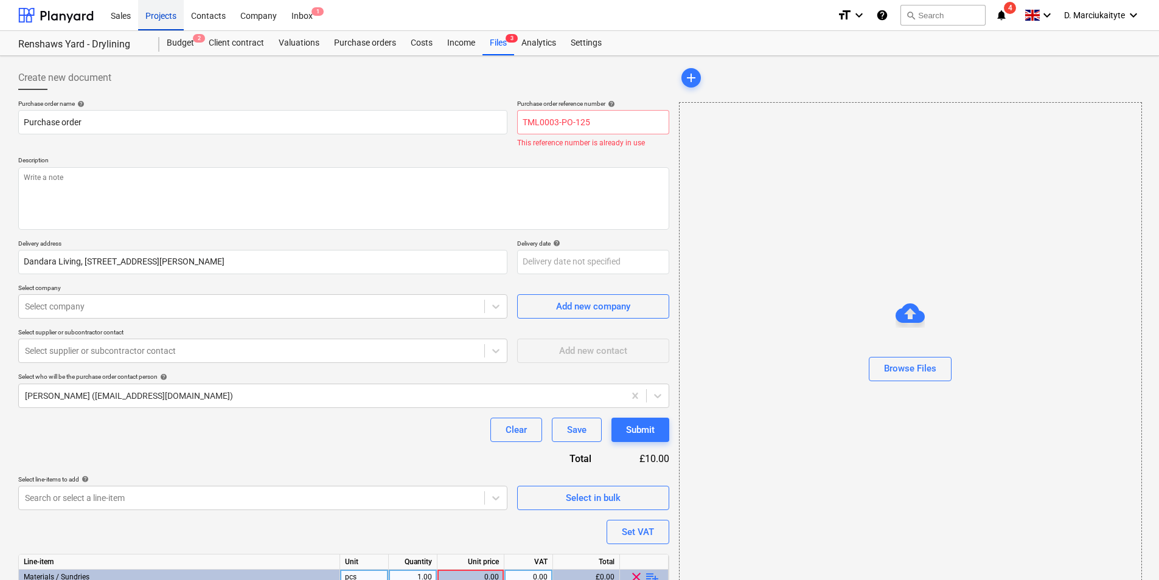
click at [169, 18] on div "Projects" at bounding box center [161, 14] width 46 height 31
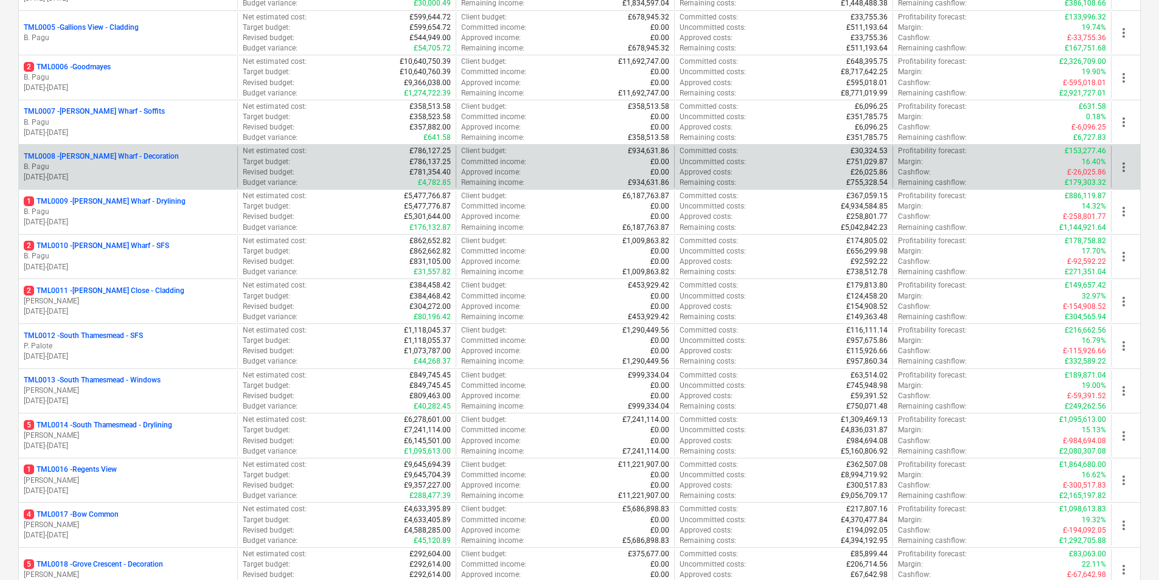
scroll to position [365, 0]
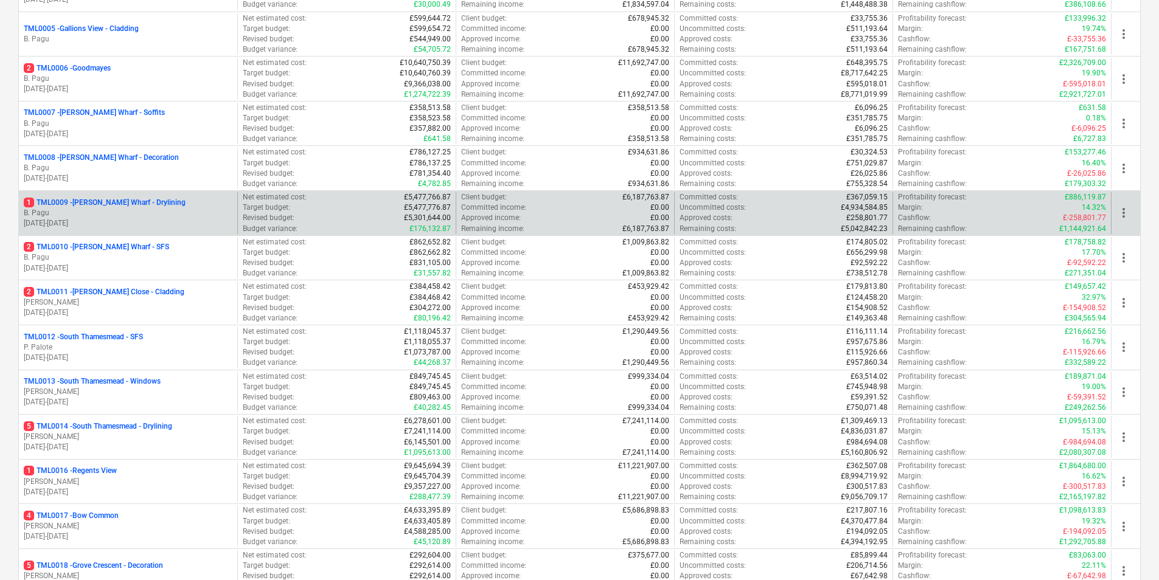
click at [99, 211] on p "B. Pagu" at bounding box center [128, 213] width 209 height 10
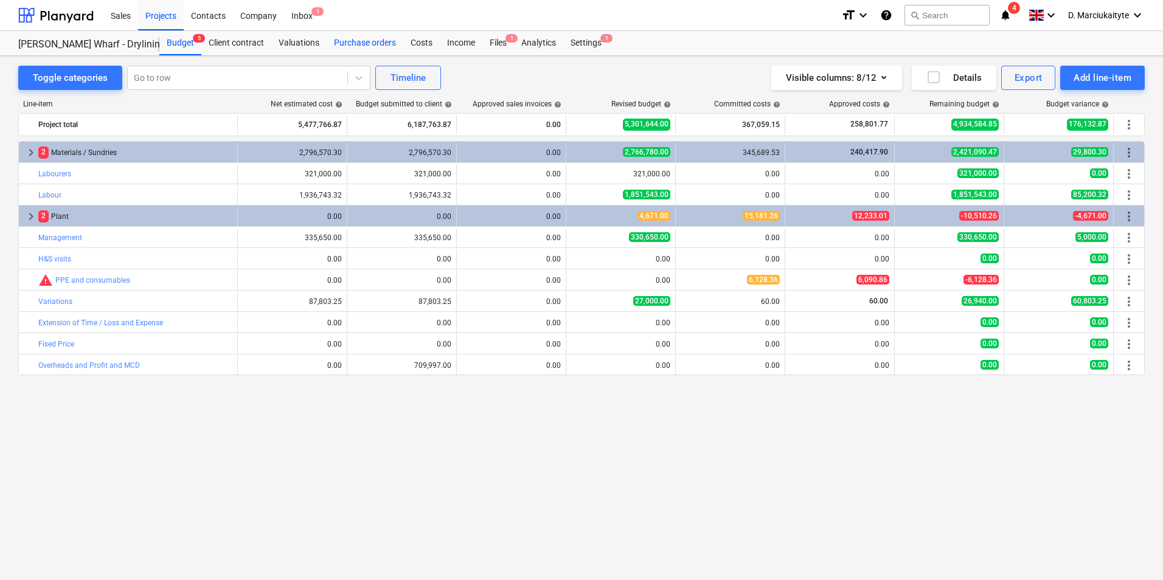
click at [351, 42] on div "Purchase orders" at bounding box center [365, 43] width 77 height 24
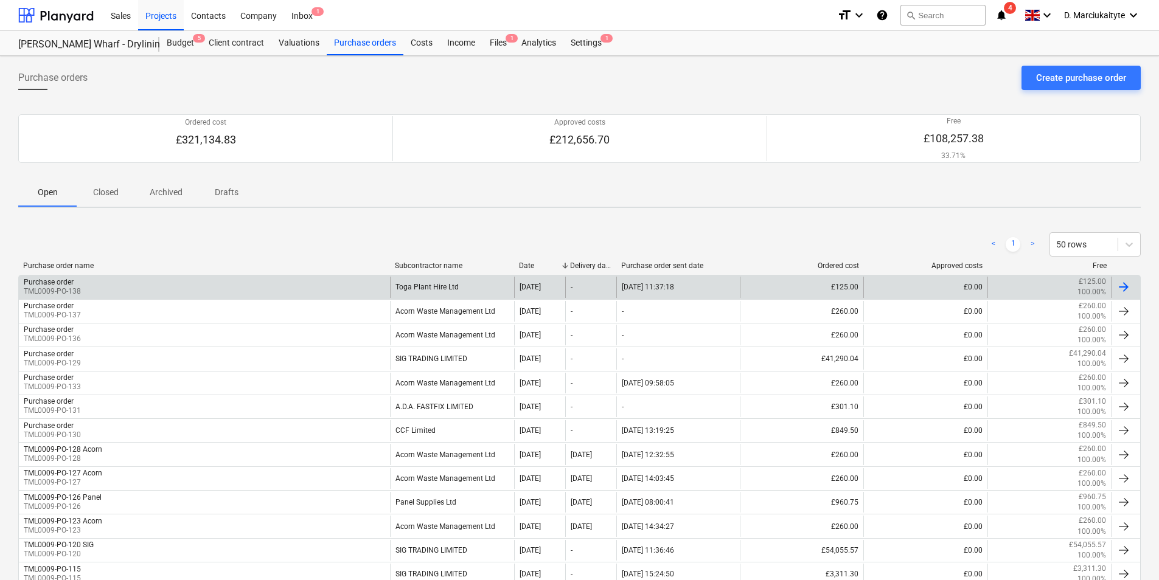
click at [260, 292] on div "Purchase order TML0009-PO-138" at bounding box center [204, 287] width 371 height 21
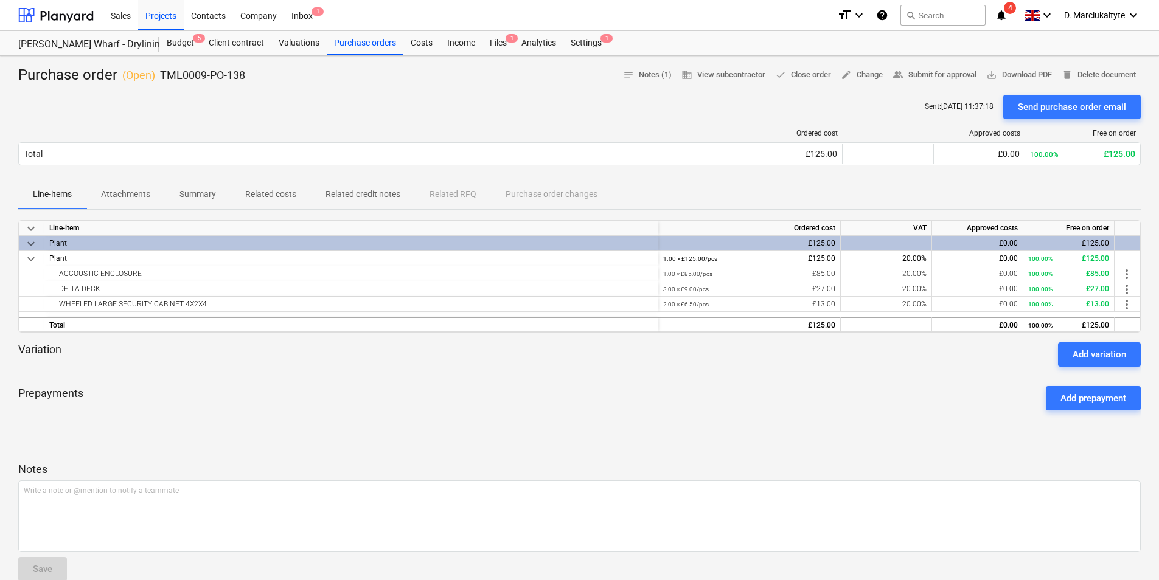
click at [196, 192] on p "Summary" at bounding box center [197, 194] width 37 height 13
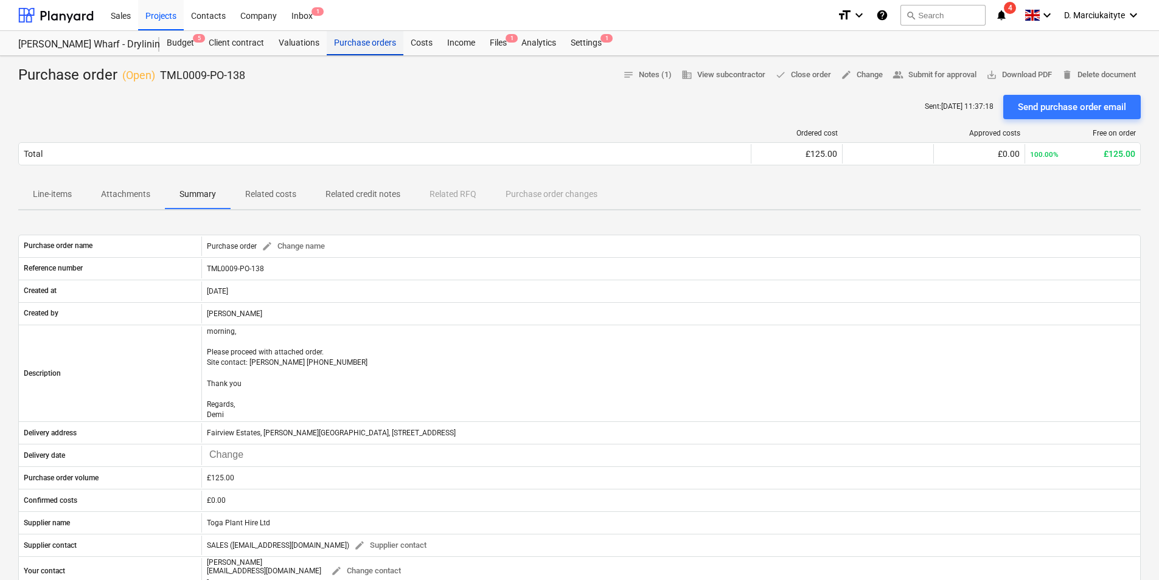
click at [375, 33] on div "Purchase orders" at bounding box center [365, 43] width 77 height 24
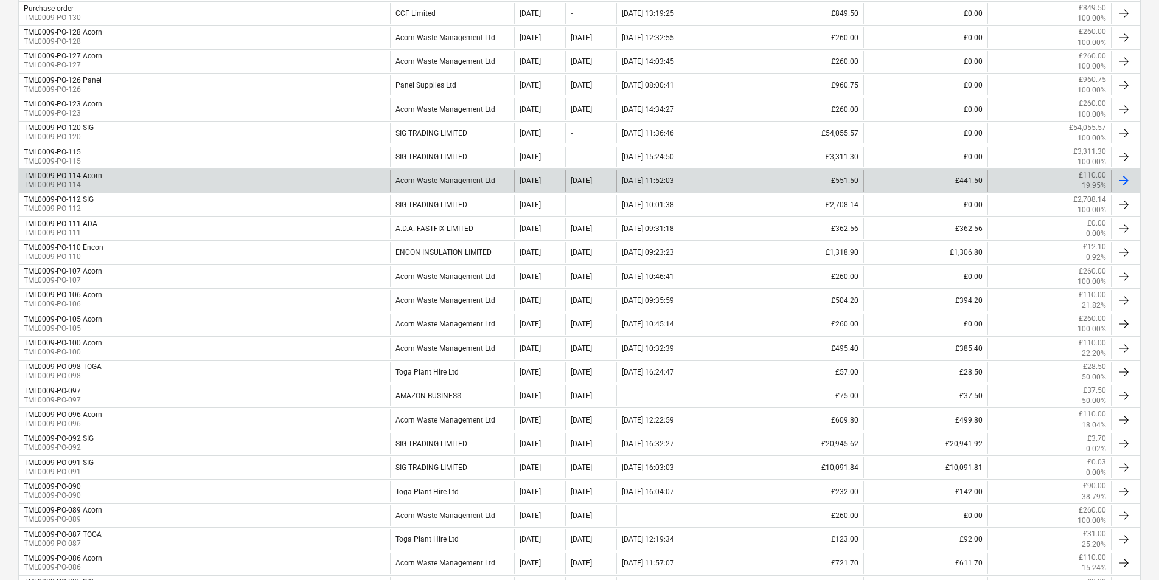
scroll to position [426, 0]
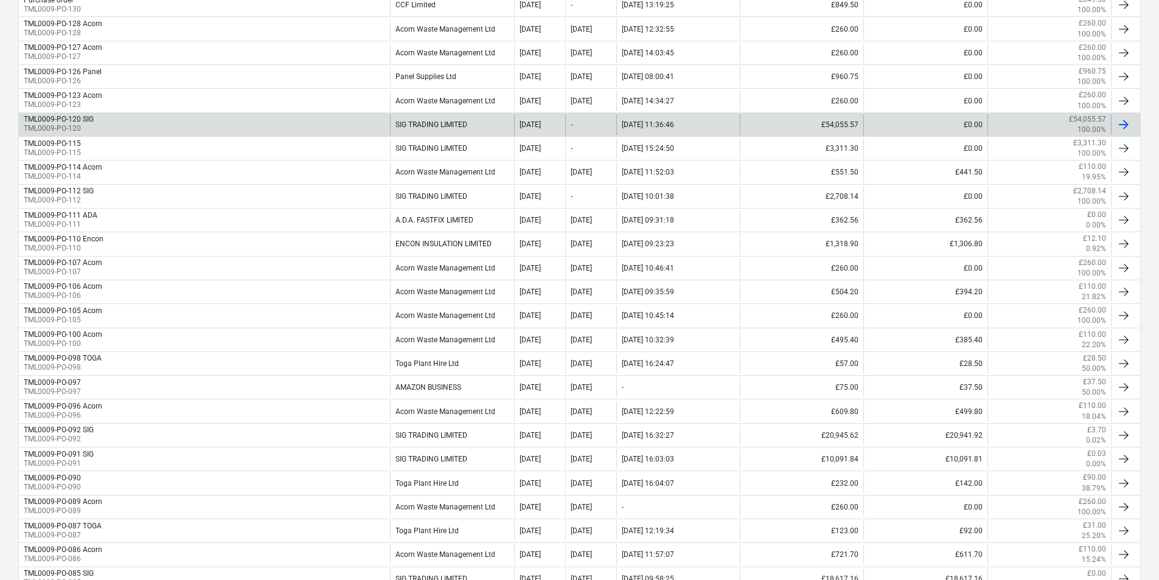
click at [128, 114] on div "TML0009-PO-120 SIG TML0009-PO-120" at bounding box center [204, 124] width 371 height 21
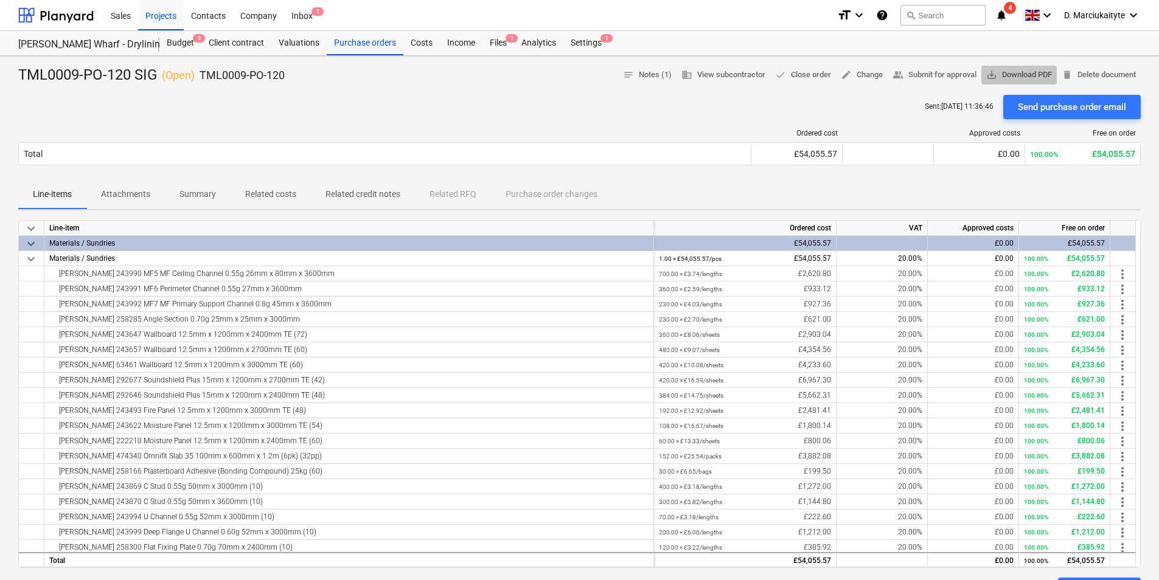
click at [1026, 77] on span "save_alt Download PDF" at bounding box center [1019, 75] width 66 height 14
drag, startPoint x: 338, startPoint y: 77, endPoint x: 199, endPoint y: 72, distance: 138.8
click at [199, 72] on div "TML0009-PO-120 SIG ( Open ) TML0009-PO-120 notes Notes (1) business View subcon…" at bounding box center [579, 75] width 1122 height 19
click at [369, 43] on div "Purchase orders" at bounding box center [365, 43] width 77 height 24
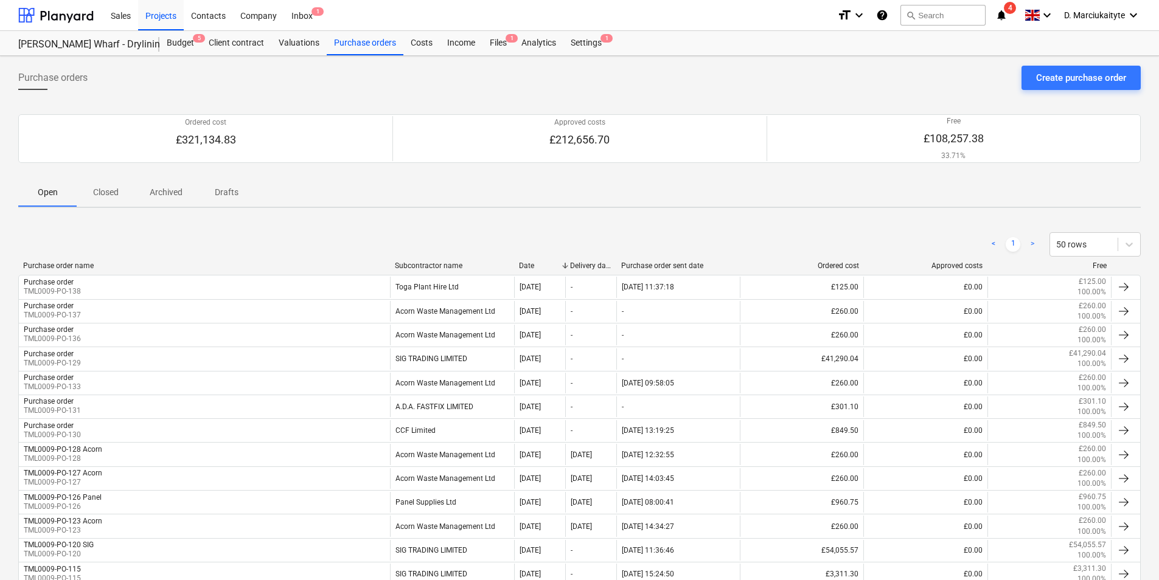
click at [1068, 79] on div "Create purchase order" at bounding box center [1081, 78] width 90 height 16
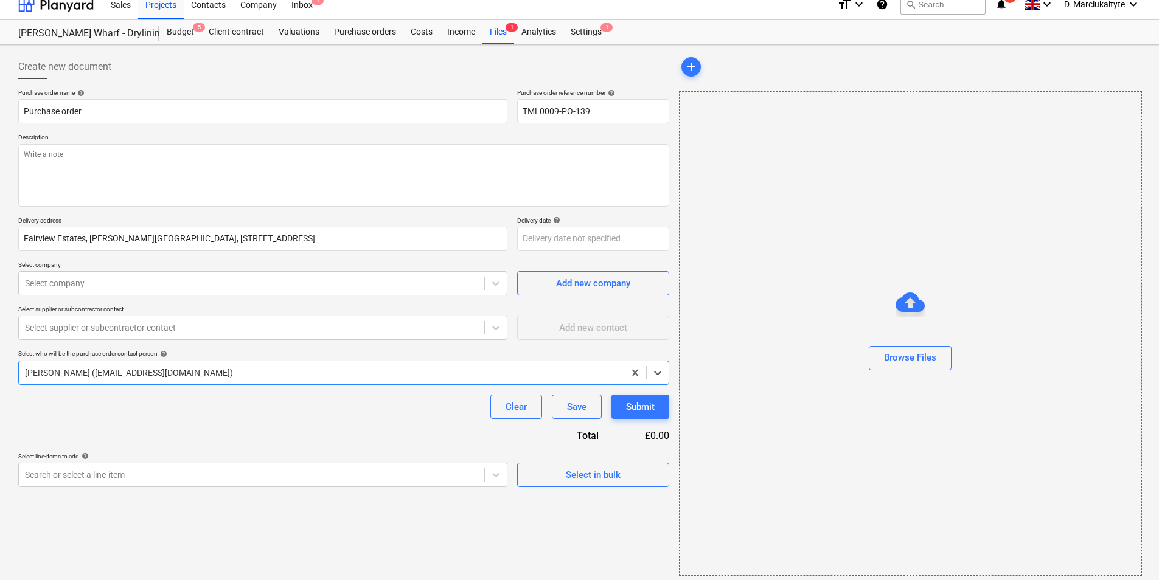
scroll to position [16, 0]
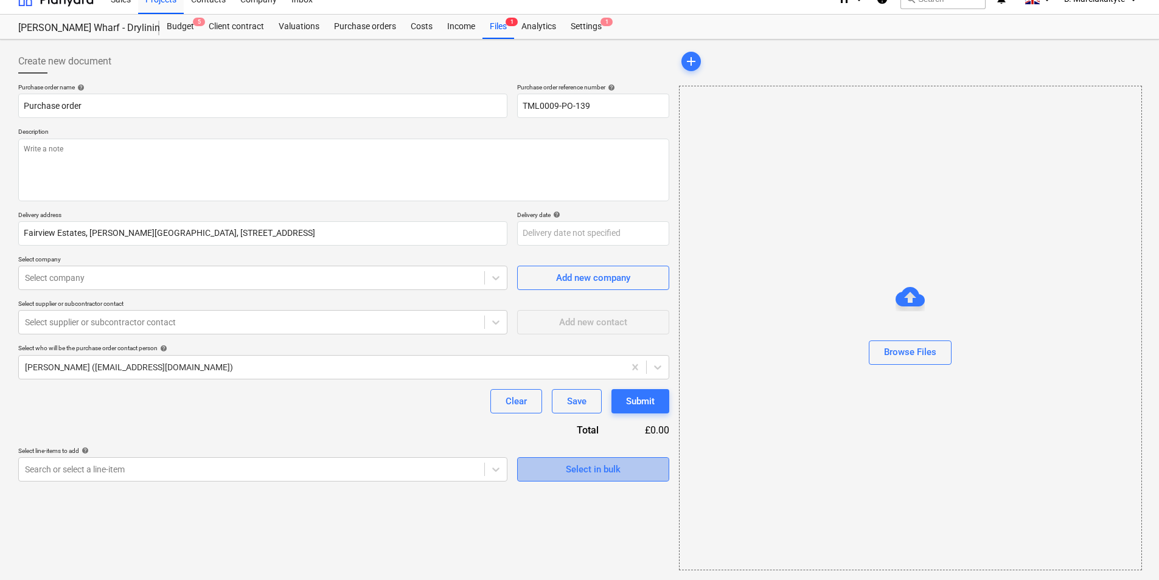
click at [604, 459] on button "Select in bulk" at bounding box center [593, 470] width 152 height 24
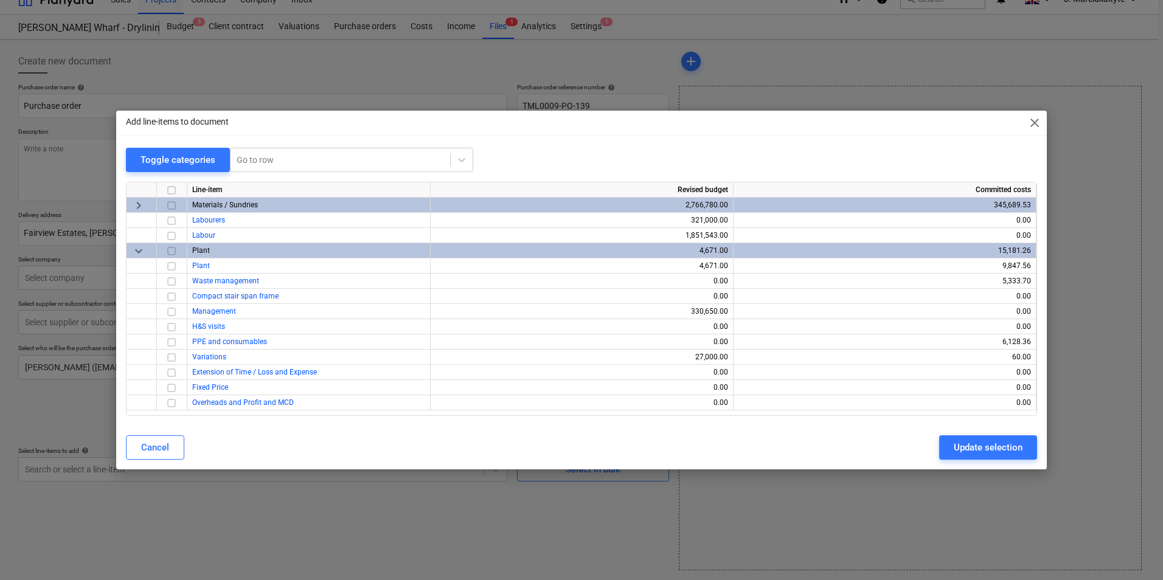
click at [170, 211] on input "checkbox" at bounding box center [171, 205] width 15 height 15
click at [1000, 448] on div "Update selection" at bounding box center [988, 448] width 69 height 16
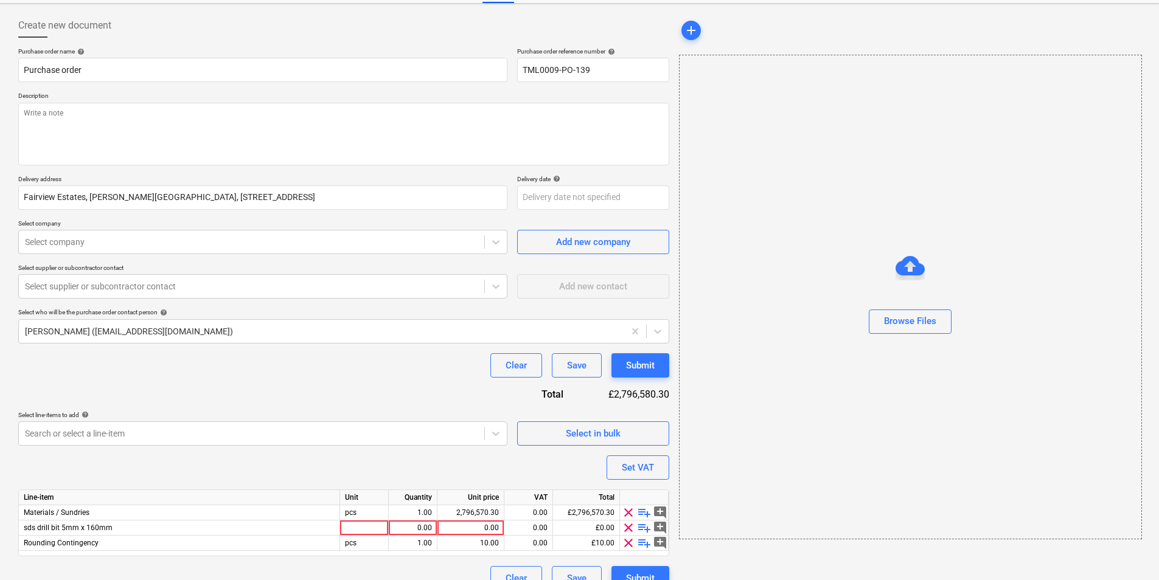
scroll to position [72, 0]
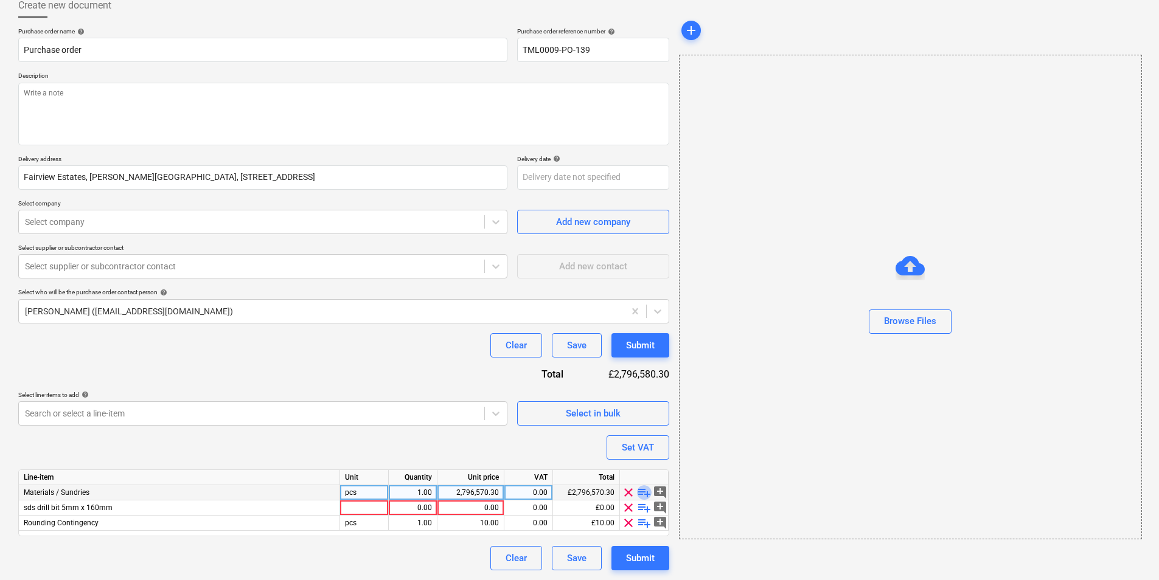
click at [643, 493] on span "playlist_add" at bounding box center [644, 492] width 15 height 15
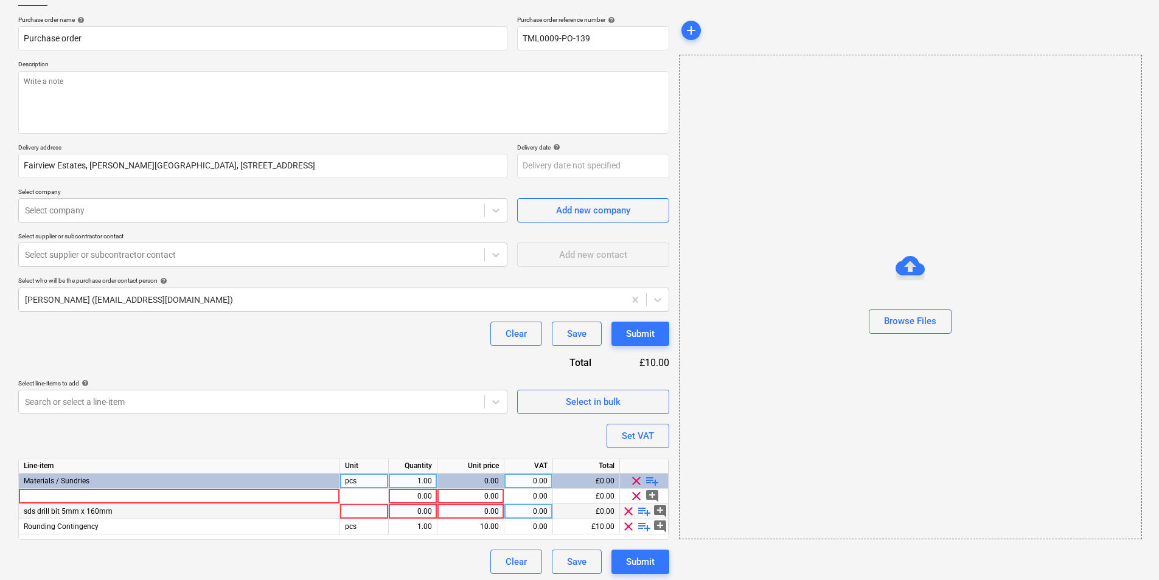
scroll to position [88, 0]
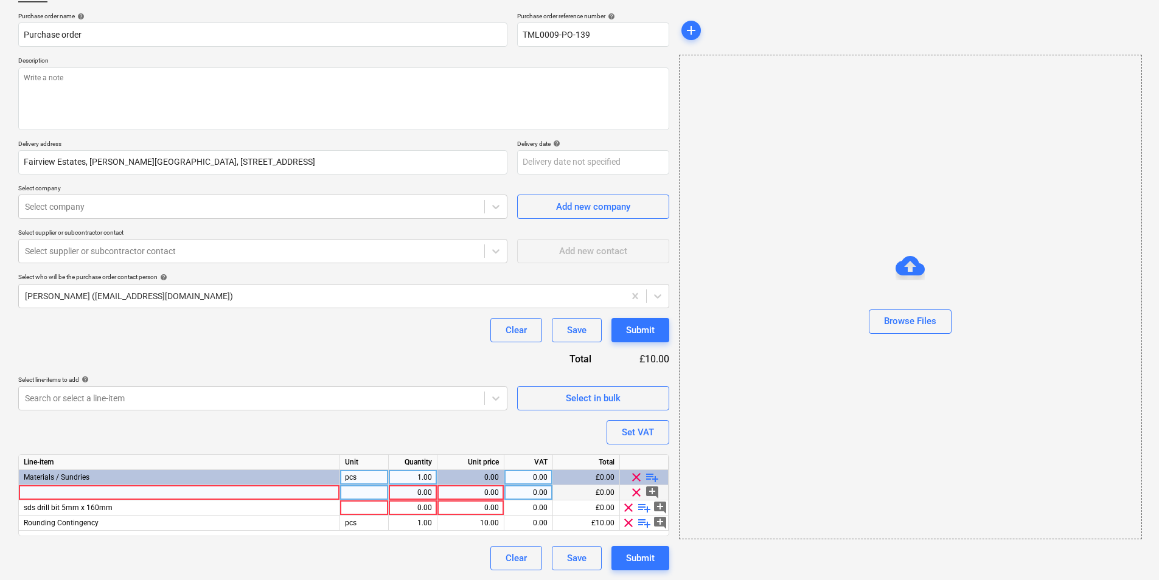
click at [322, 487] on div at bounding box center [179, 492] width 321 height 15
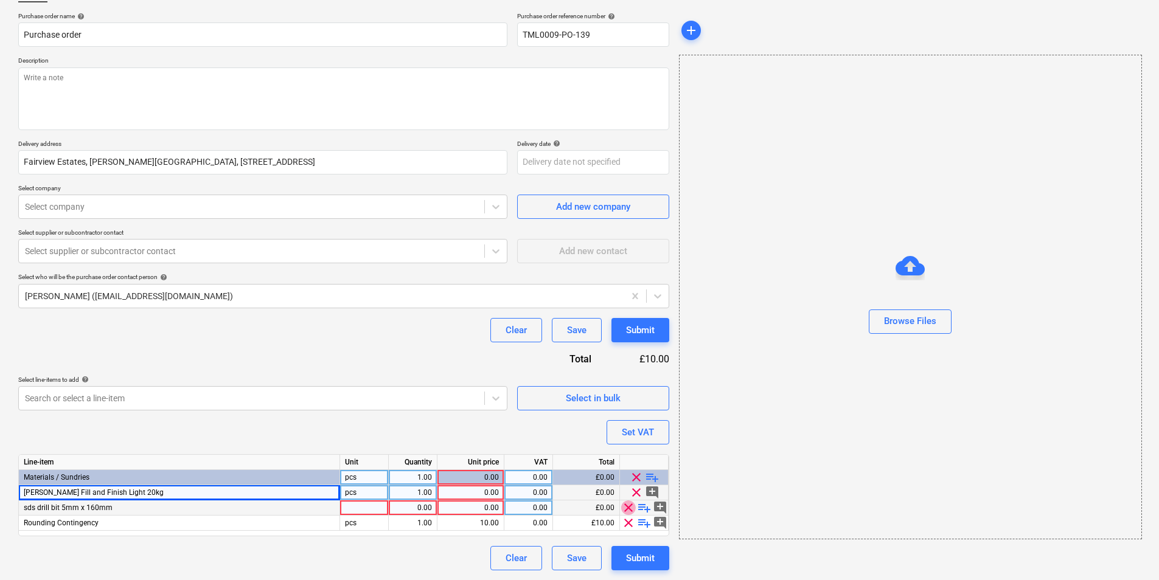
click at [633, 509] on span "clear" at bounding box center [628, 508] width 15 height 15
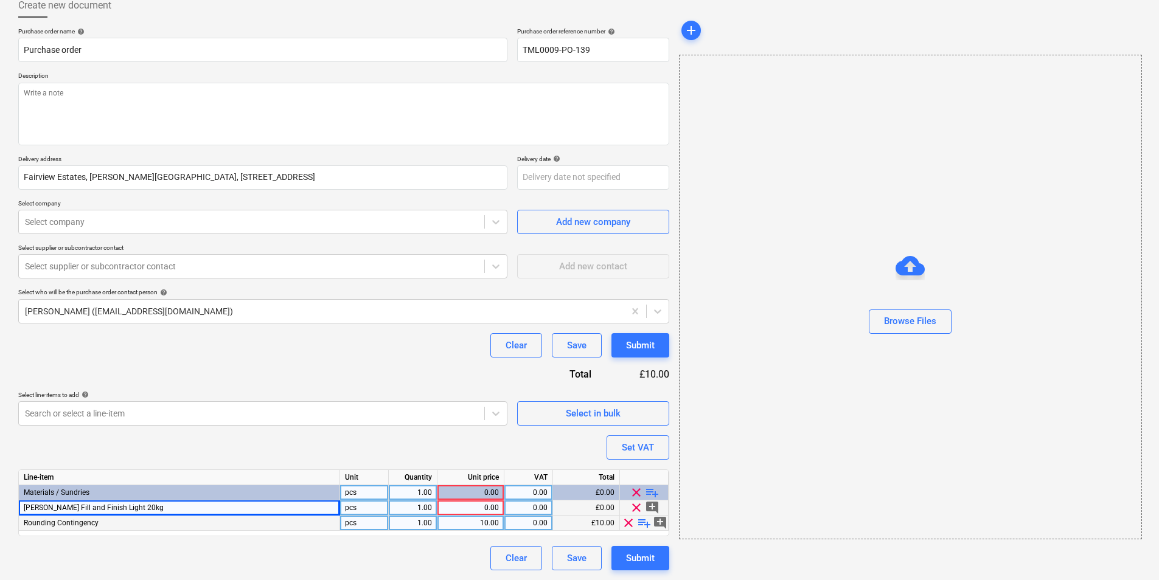
click at [415, 506] on div "1.00" at bounding box center [413, 508] width 38 height 15
click at [523, 505] on div "0.00" at bounding box center [528, 508] width 38 height 15
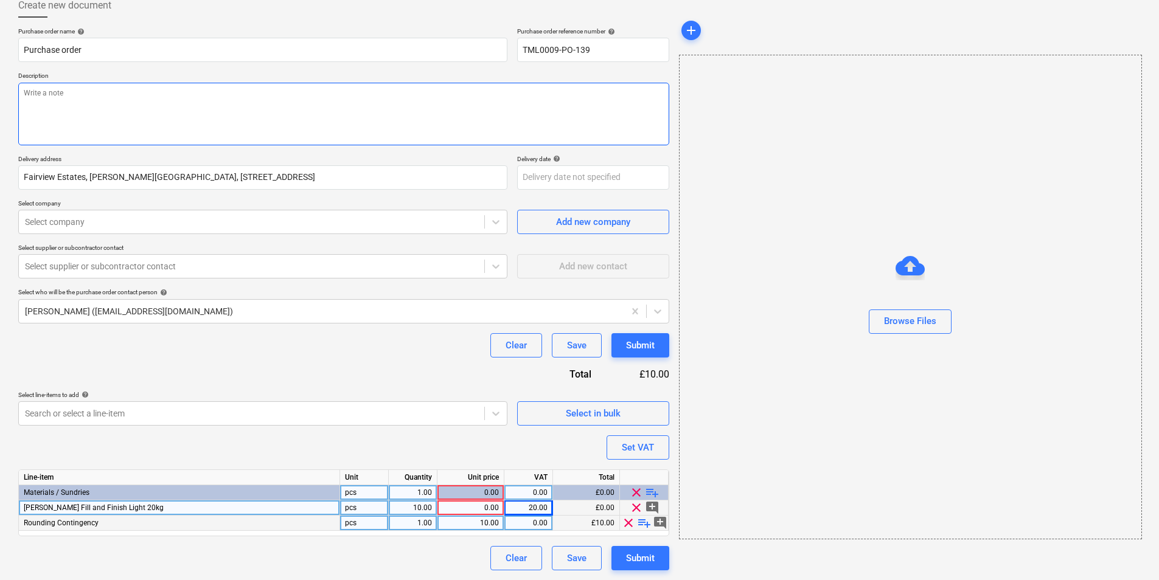
click at [237, 94] on textarea at bounding box center [343, 114] width 651 height 63
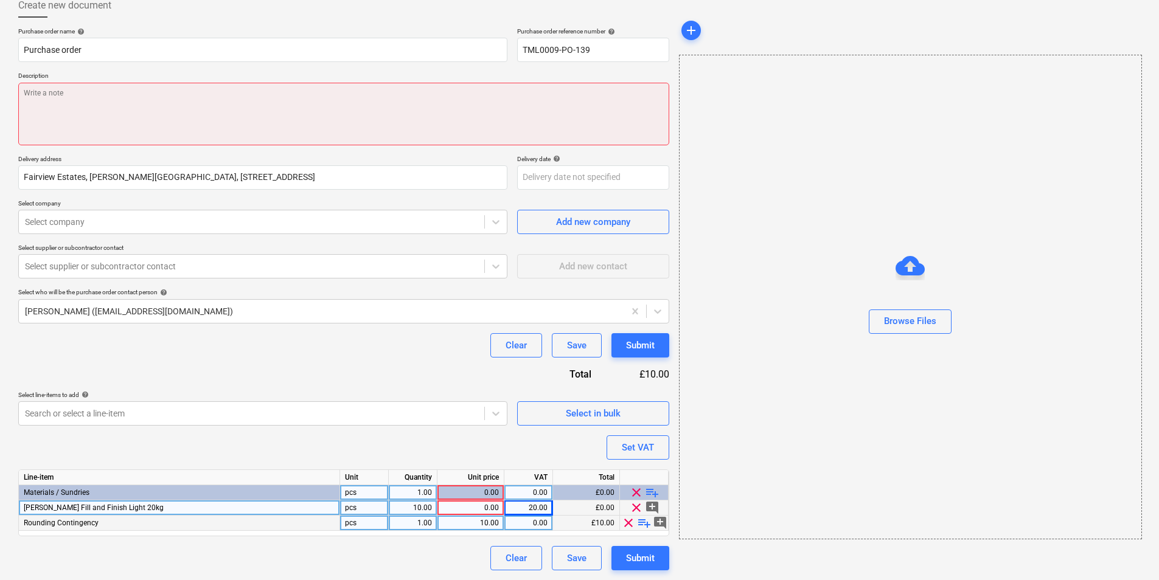
drag, startPoint x: 205, startPoint y: 124, endPoint x: 206, endPoint y: 111, distance: 12.8
click at [206, 120] on textarea at bounding box center [343, 114] width 651 height 63
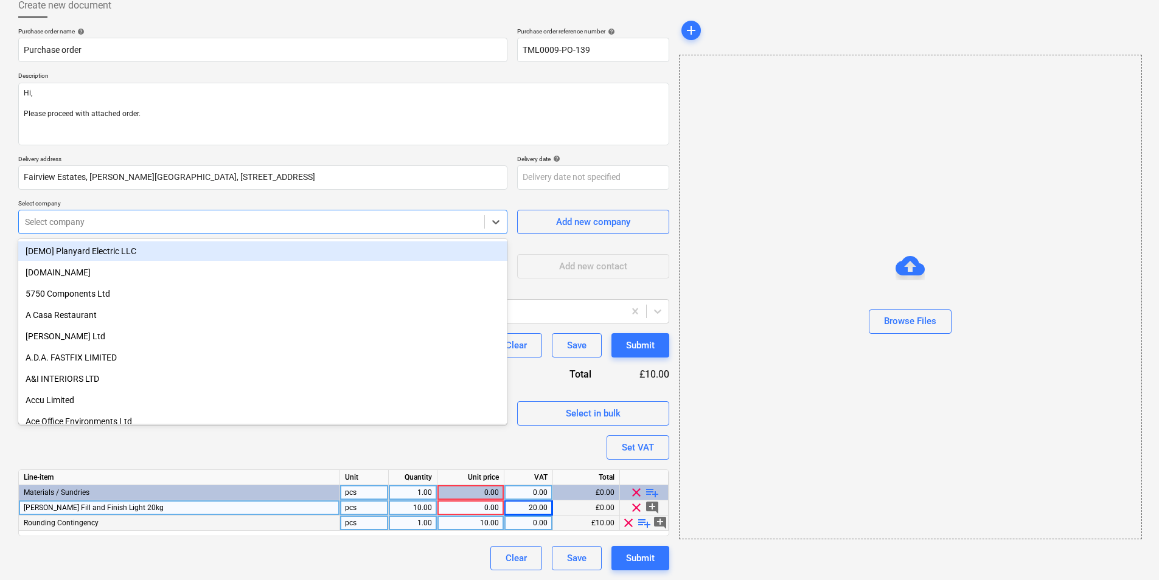
click at [228, 224] on div at bounding box center [251, 222] width 453 height 12
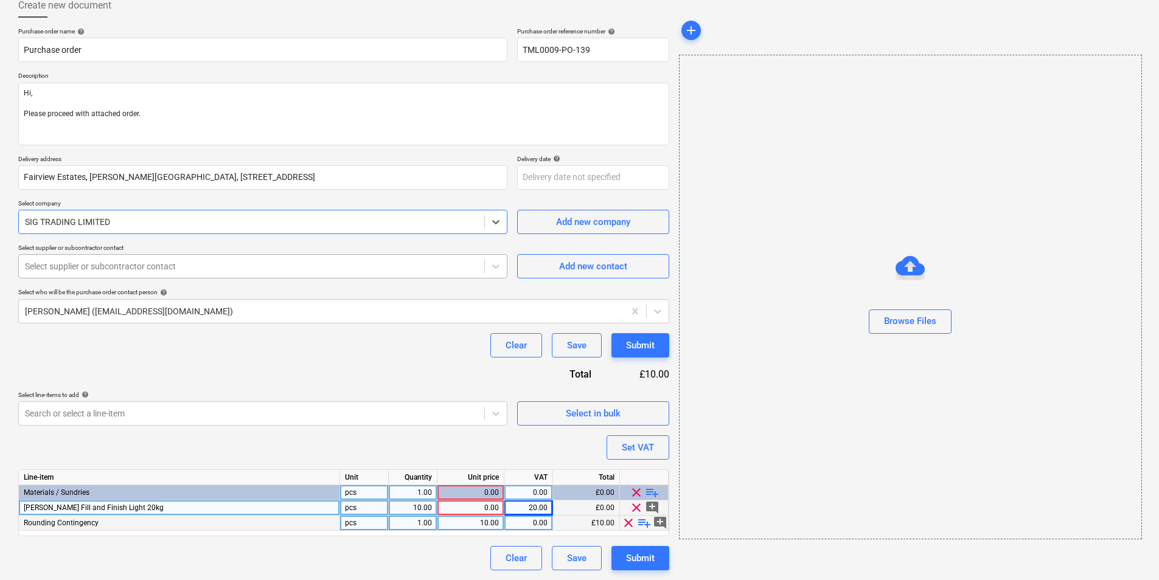
click at [176, 260] on div at bounding box center [251, 266] width 453 height 12
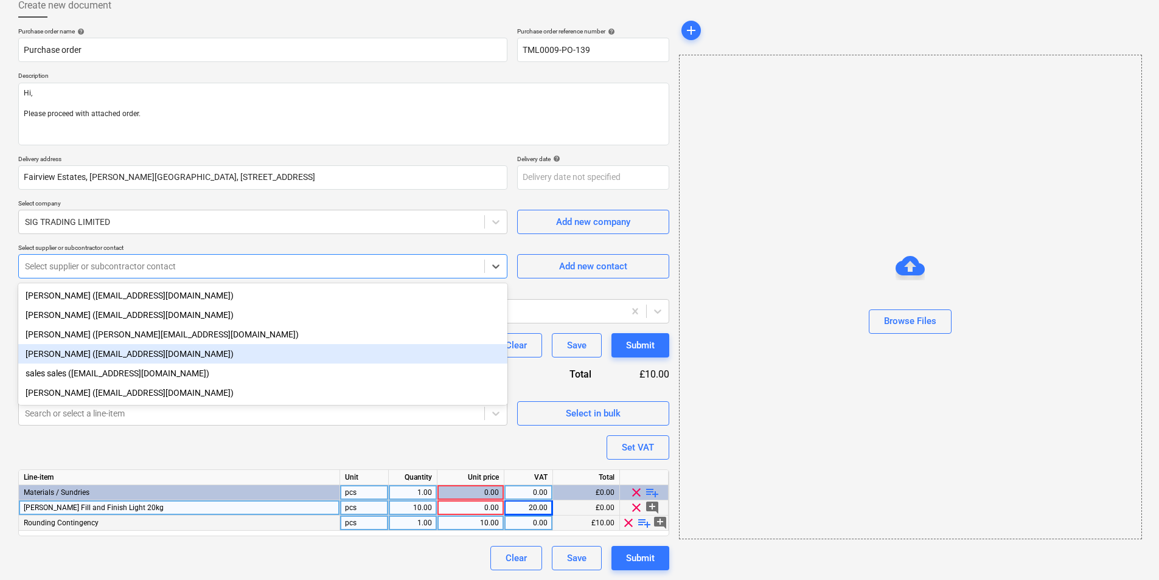
click at [125, 354] on div "Sam Richardson (samrichardson@sigplc.com)" at bounding box center [262, 353] width 489 height 19
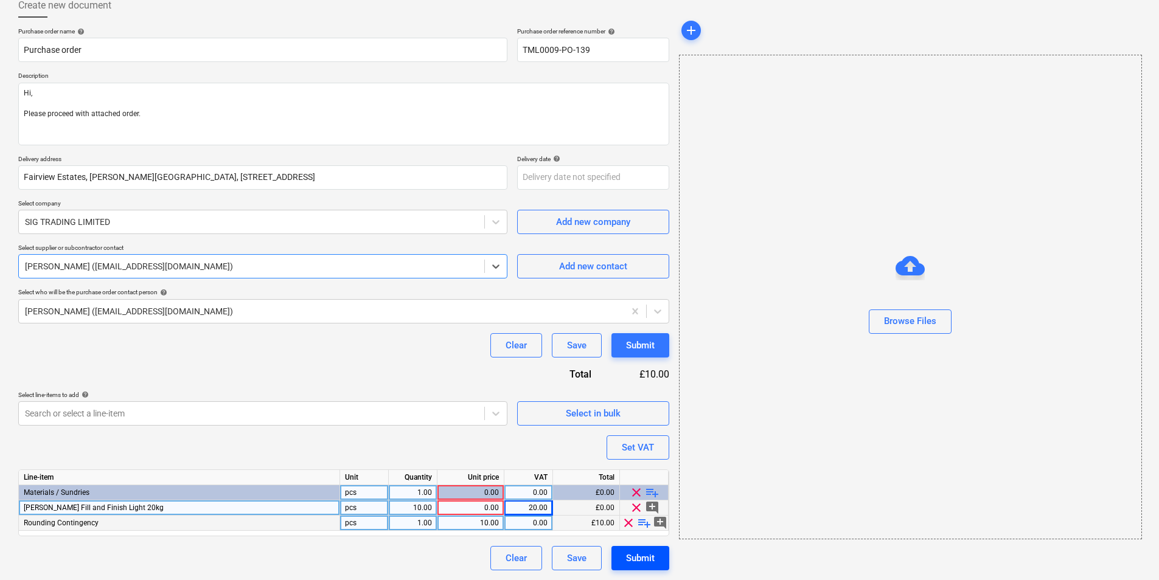
click at [647, 554] on div "Submit" at bounding box center [640, 559] width 29 height 16
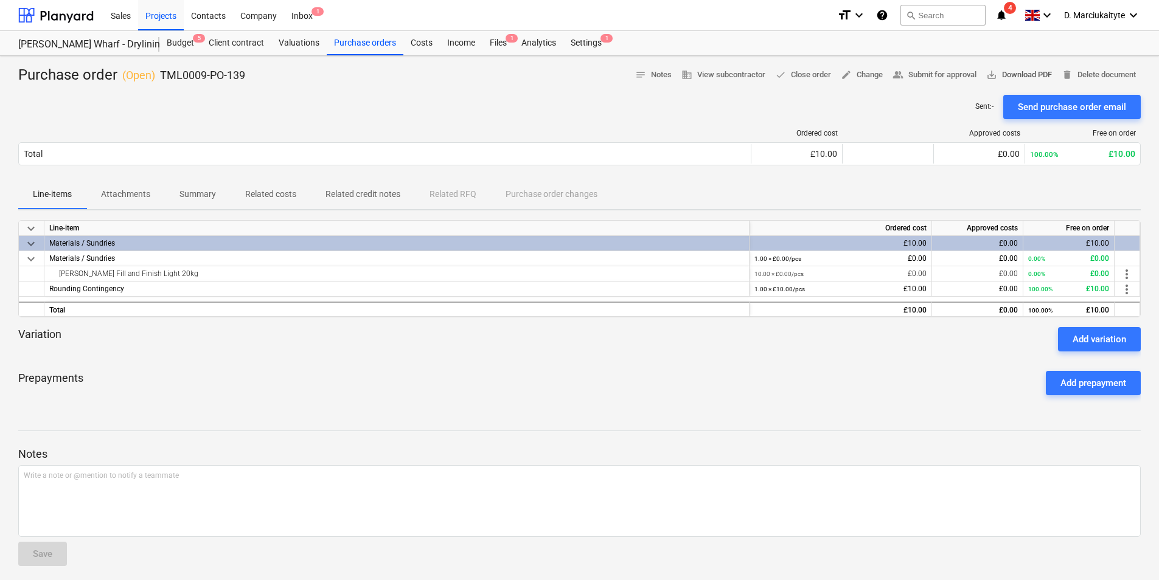
click at [1029, 68] on button "save_alt Download PDF" at bounding box center [1018, 75] width 75 height 19
click at [210, 202] on span "Summary" at bounding box center [198, 194] width 66 height 20
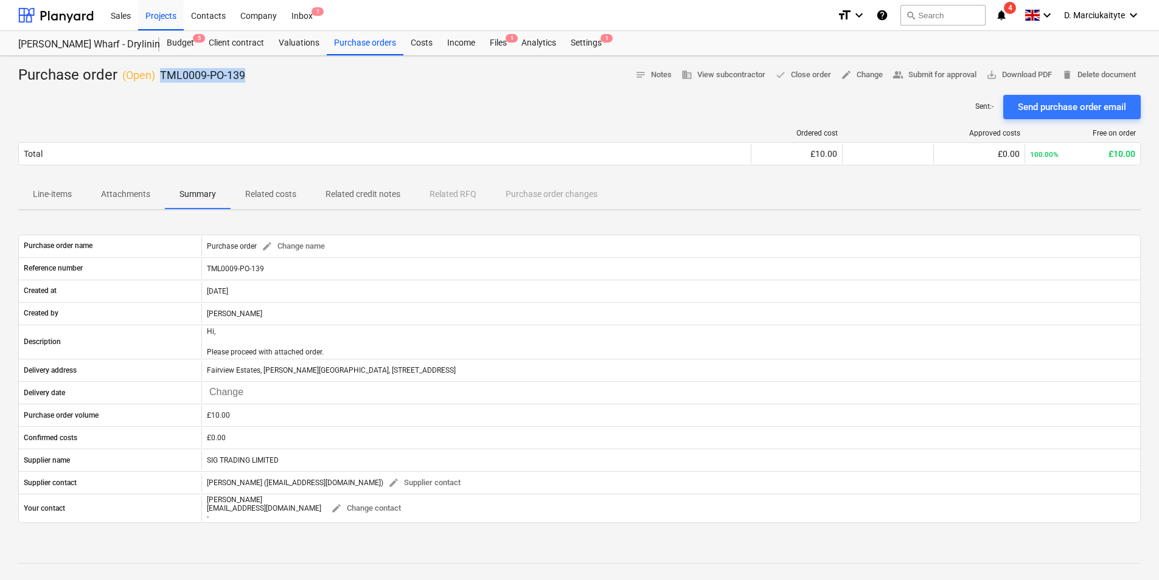
drag, startPoint x: 257, startPoint y: 79, endPoint x: 157, endPoint y: 75, distance: 99.9
click at [157, 75] on div "Purchase order ( Open ) TML0009-PO-139 notes Notes business View subcontractor …" at bounding box center [579, 75] width 1122 height 19
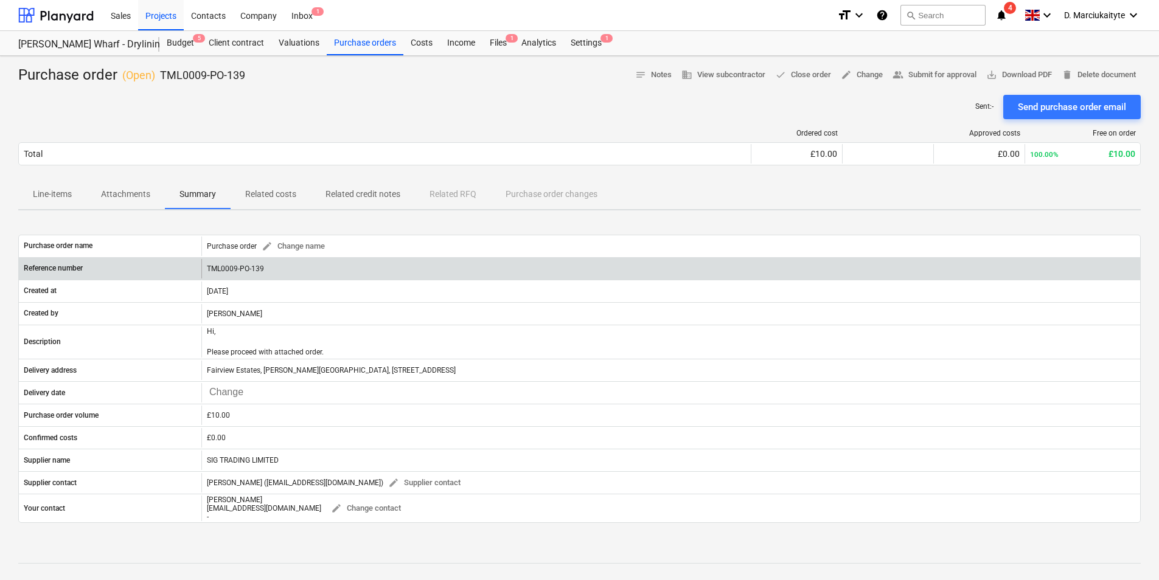
click at [261, 279] on div "Reference number TML0009-PO-139" at bounding box center [579, 268] width 1122 height 23
drag, startPoint x: 228, startPoint y: 266, endPoint x: 192, endPoint y: 265, distance: 35.9
click at [192, 265] on div "Reference number TML0009-PO-139" at bounding box center [579, 268] width 1121 height 19
click at [313, 277] on div "TML0009-PO-139" at bounding box center [670, 268] width 939 height 19
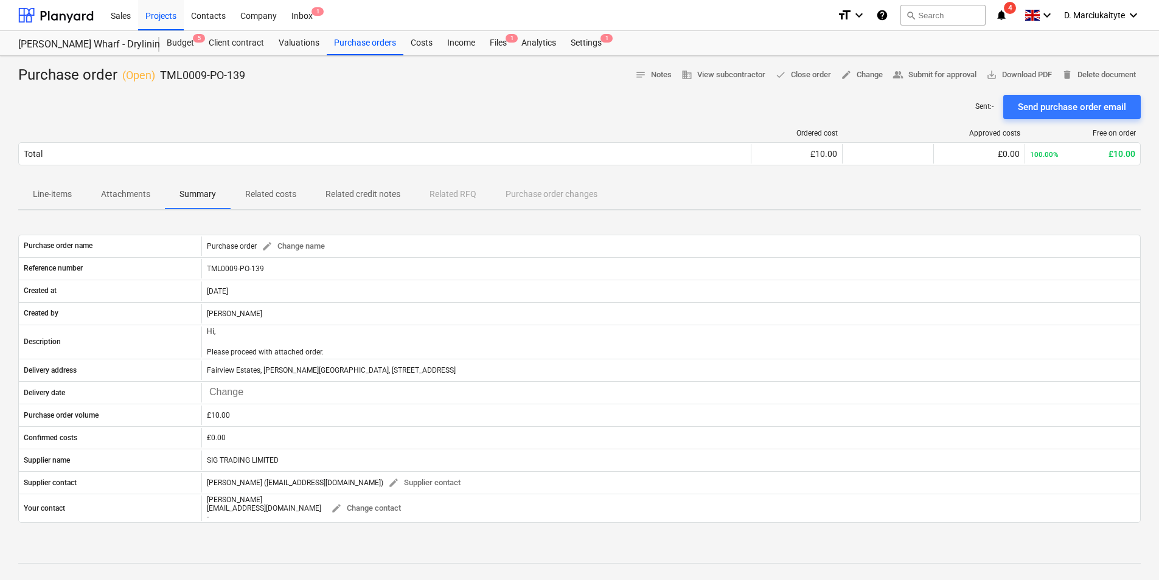
click at [408, 115] on div "Sent : - Send purchase order email" at bounding box center [579, 107] width 1122 height 24
drag, startPoint x: 266, startPoint y: 76, endPoint x: 162, endPoint y: 76, distance: 104.0
click at [162, 76] on div "Purchase order ( Open ) TML0009-PO-139 notes Notes business View subcontractor …" at bounding box center [579, 75] width 1122 height 19
click at [369, 37] on div "Purchase orders" at bounding box center [365, 43] width 77 height 24
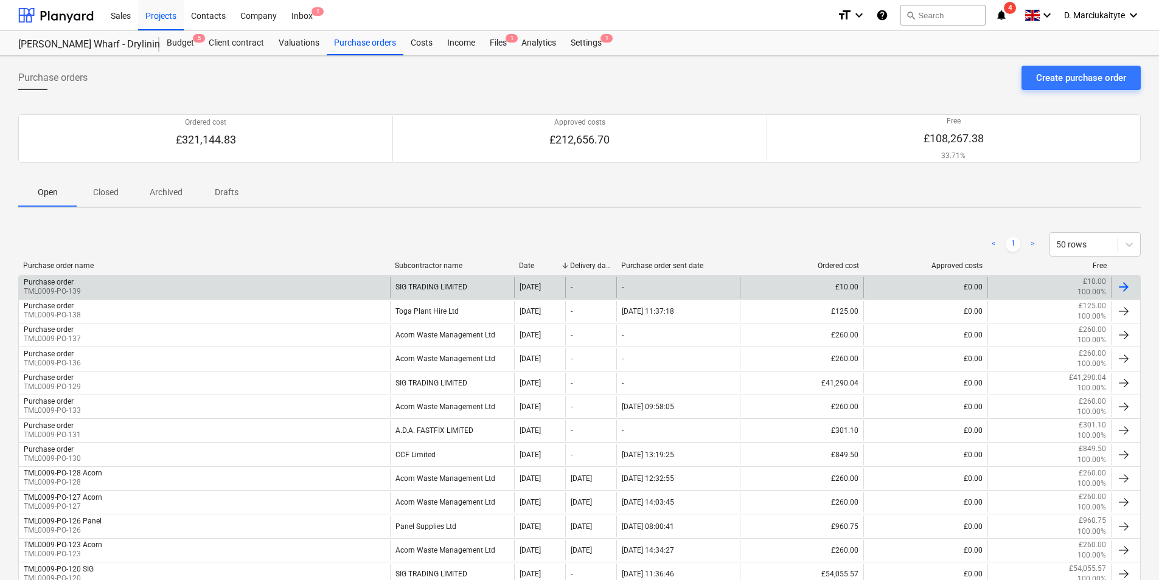
click at [489, 294] on div "SIG TRADING LIMITED" at bounding box center [452, 287] width 124 height 21
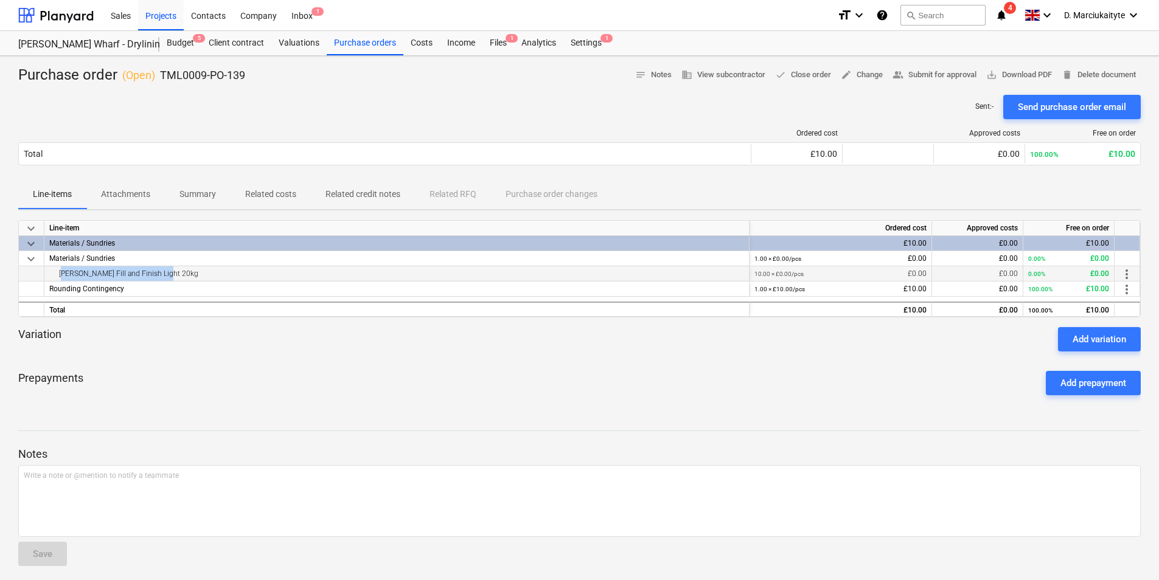
drag, startPoint x: 195, startPoint y: 274, endPoint x: 54, endPoint y: 276, distance: 141.2
click at [54, 276] on div "Knauf Fill and Finish Light 20kg" at bounding box center [396, 273] width 695 height 15
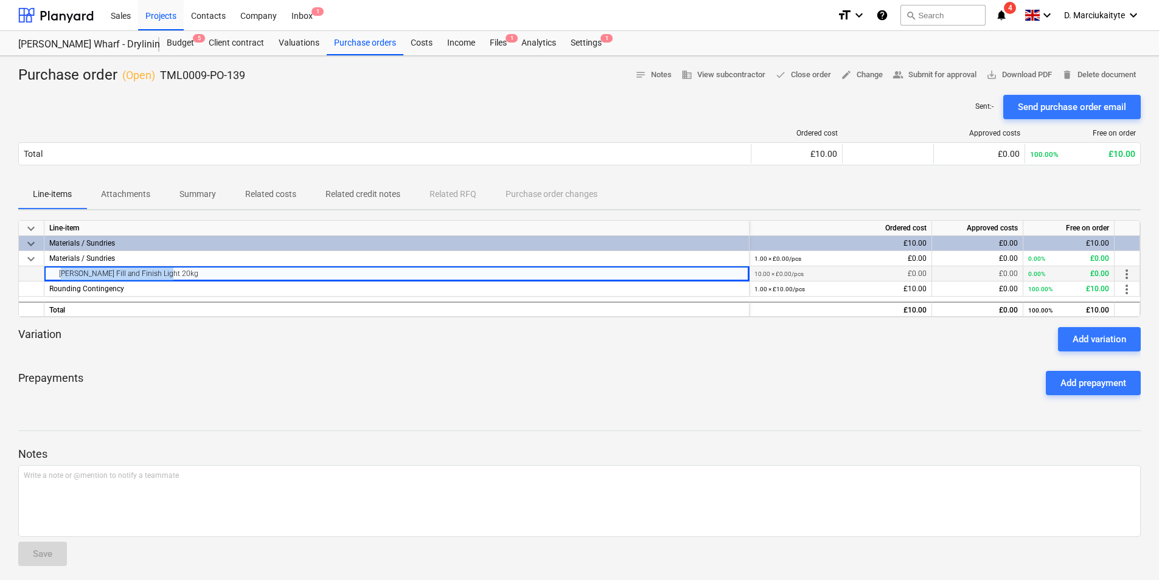
click at [192, 278] on div "Knauf Fill and Finish Light 20kg" at bounding box center [396, 273] width 695 height 15
click at [245, 72] on p "TML0009-PO-139" at bounding box center [202, 75] width 85 height 15
drag, startPoint x: 238, startPoint y: 78, endPoint x: 161, endPoint y: 80, distance: 77.9
click at [161, 80] on div "Purchase order ( Open ) TML0009-PO-139 notes Notes business View subcontractor …" at bounding box center [579, 75] width 1122 height 19
click at [362, 40] on div "Purchase orders" at bounding box center [365, 43] width 77 height 24
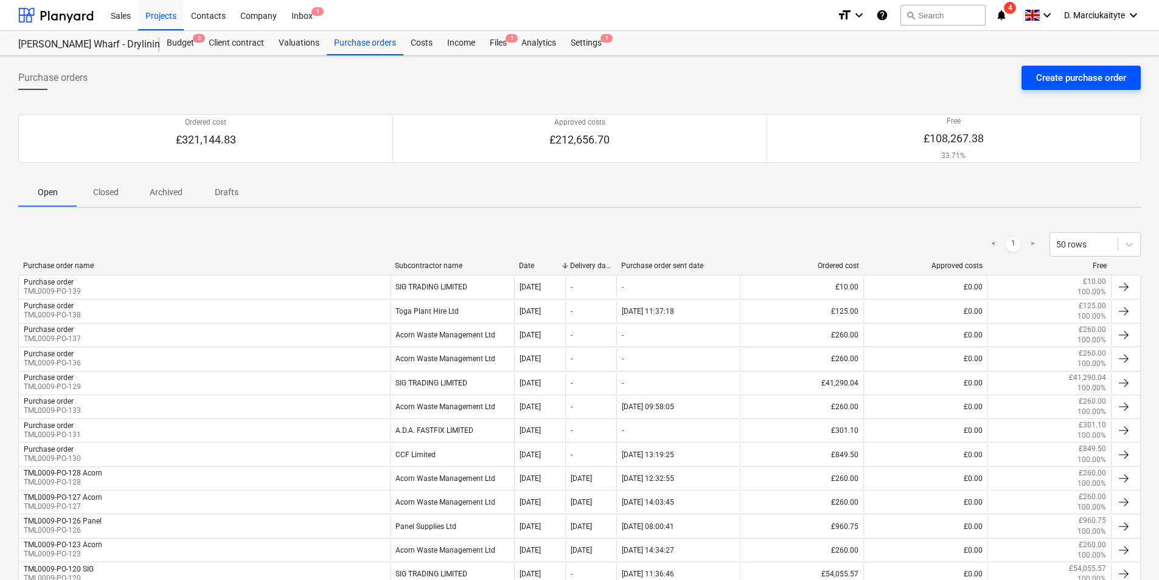
click at [1094, 79] on div "Create purchase order" at bounding box center [1081, 78] width 90 height 16
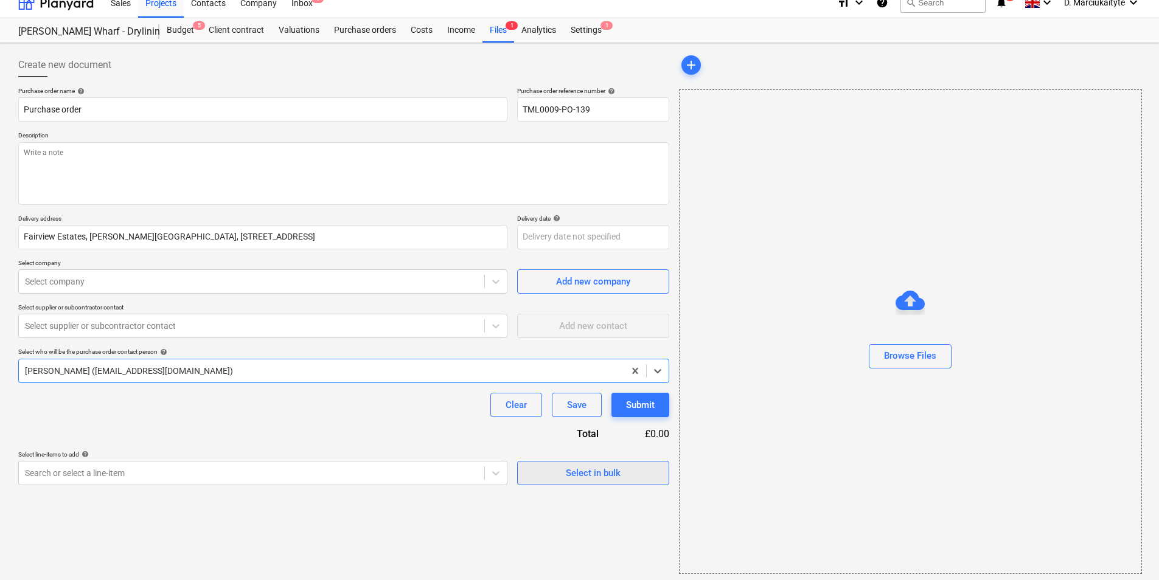
scroll to position [16, 0]
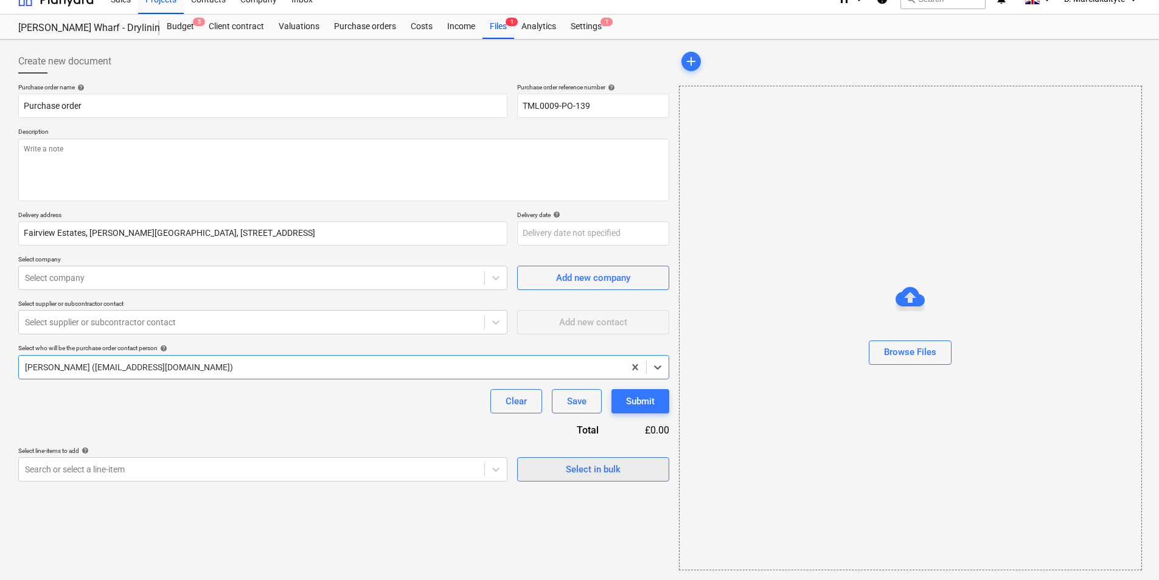
click at [601, 476] on div "Select in bulk" at bounding box center [593, 470] width 55 height 16
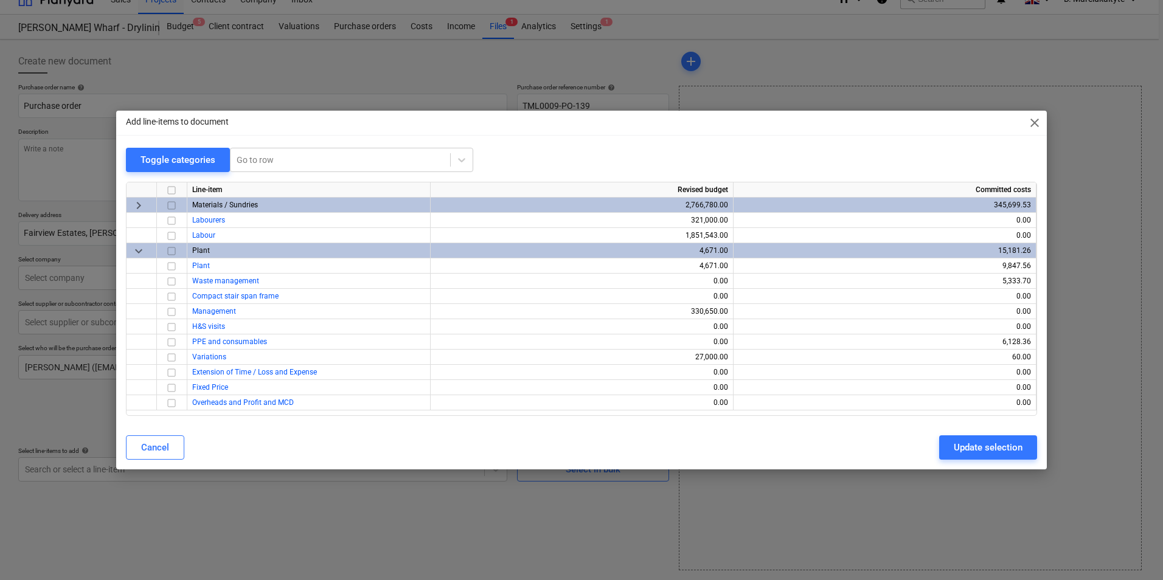
click at [167, 198] on div "Line-item Revised budget Committed costs keyboard_arrow_right Materials / Sundr…" at bounding box center [581, 299] width 911 height 234
click at [172, 204] on input "checkbox" at bounding box center [171, 205] width 15 height 15
click at [966, 451] on div "Update selection" at bounding box center [988, 448] width 69 height 16
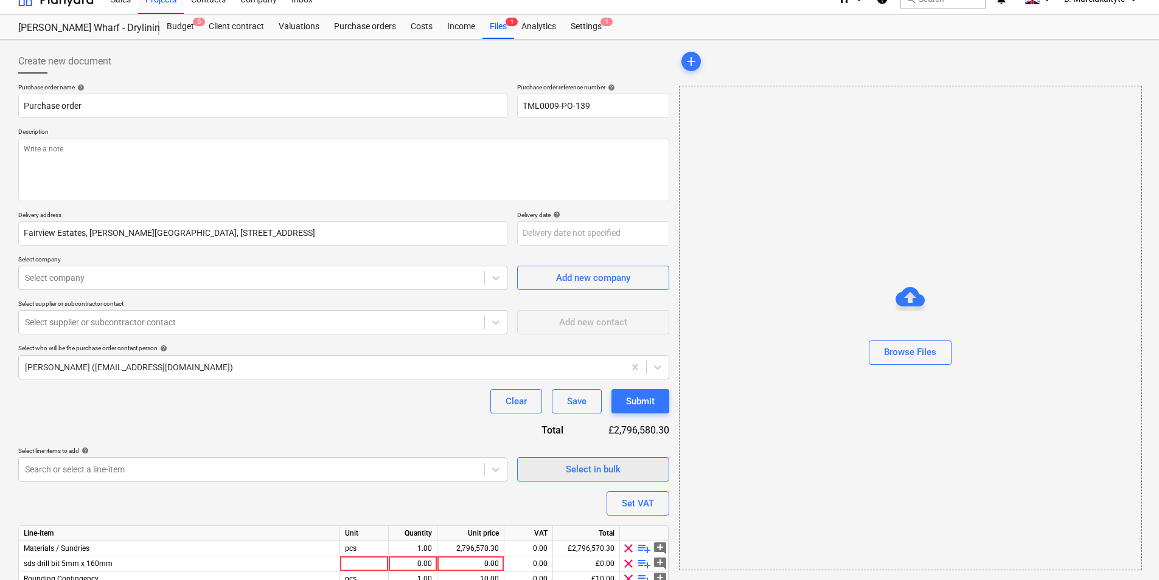
scroll to position [72, 0]
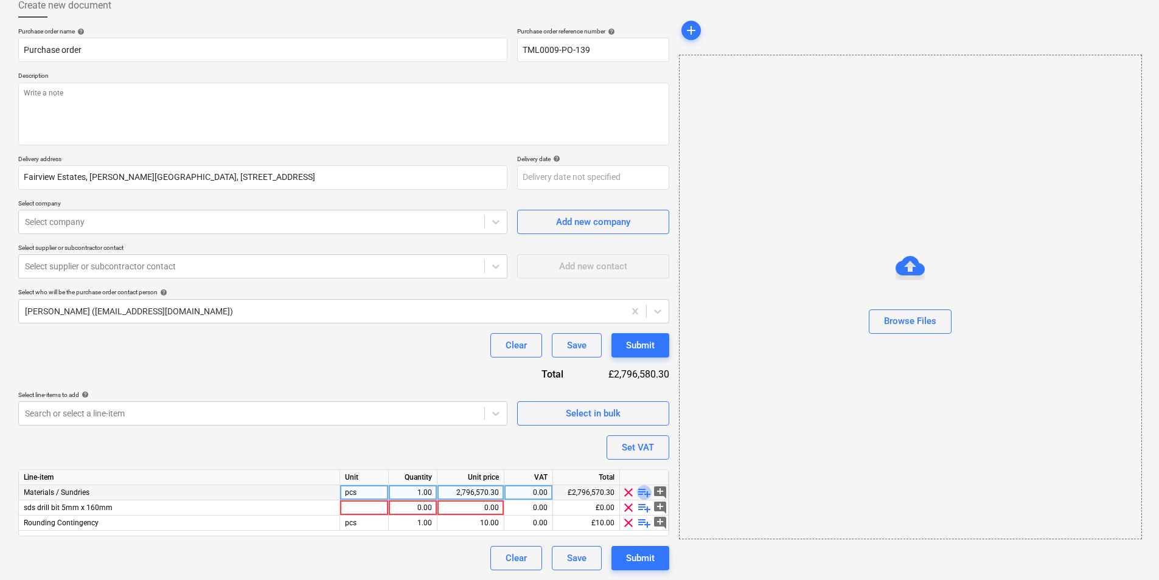
click at [645, 490] on span "playlist_add" at bounding box center [644, 492] width 15 height 15
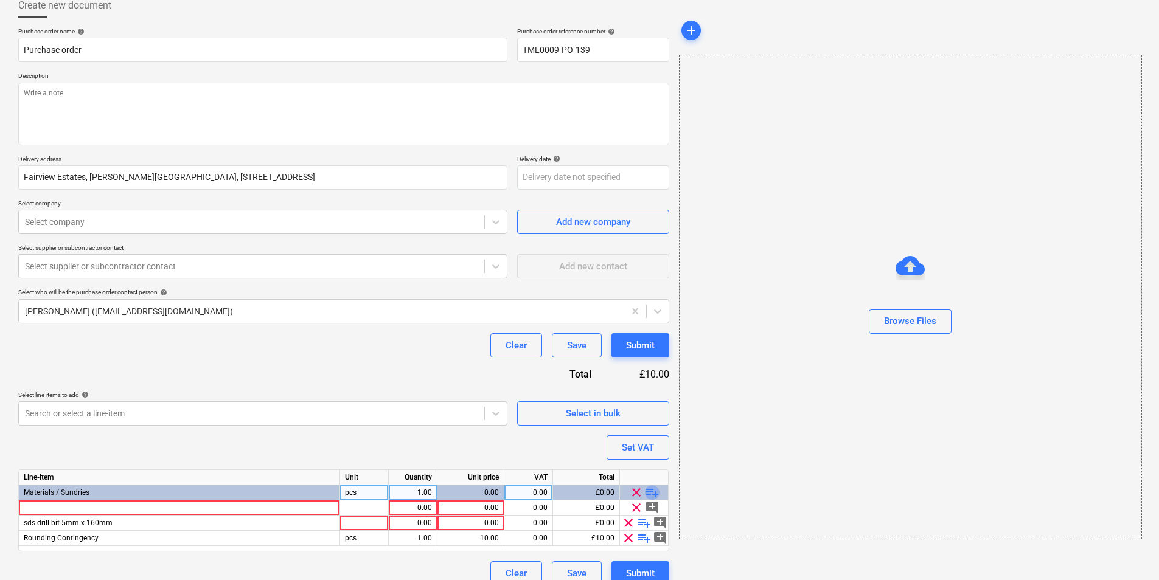
click at [651, 490] on span "playlist_add" at bounding box center [652, 492] width 15 height 15
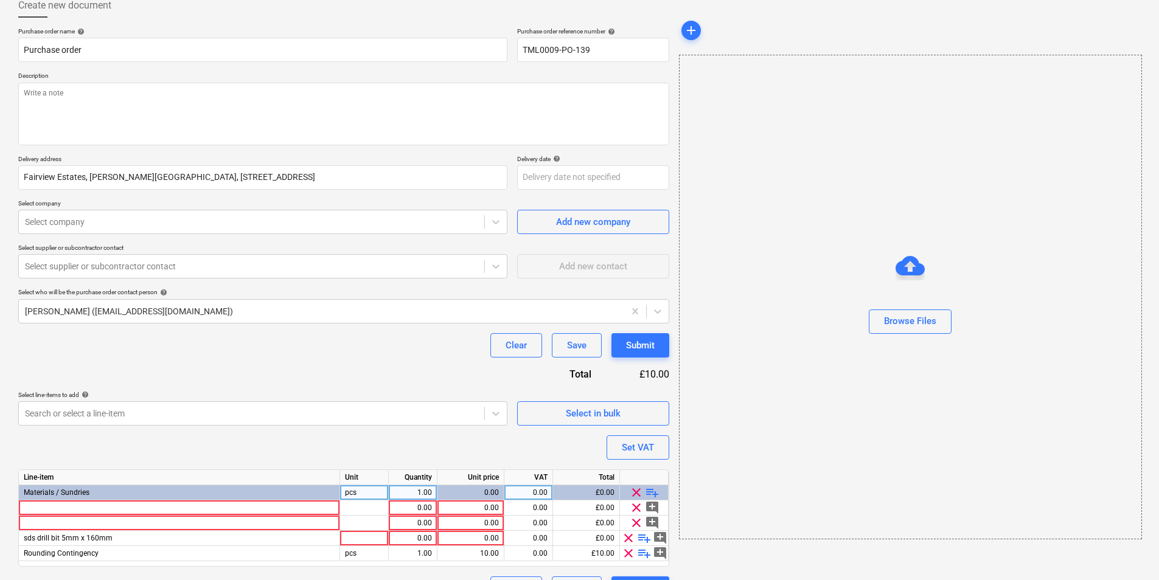
click at [651, 490] on span "playlist_add" at bounding box center [652, 492] width 15 height 15
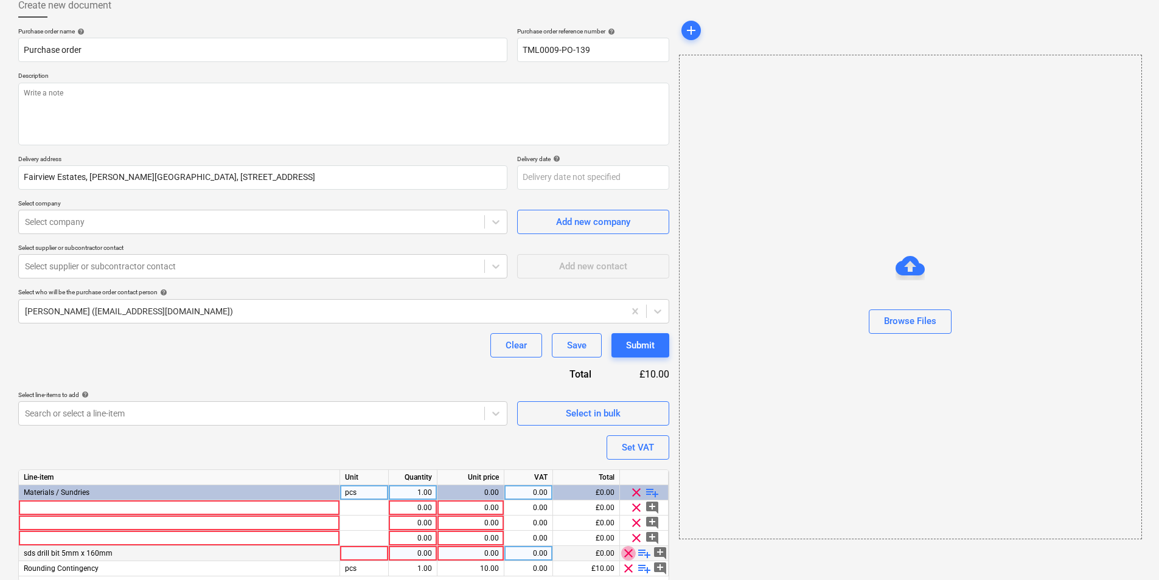
click at [628, 555] on span "clear" at bounding box center [628, 553] width 15 height 15
click at [628, 554] on span "clear" at bounding box center [628, 553] width 15 height 15
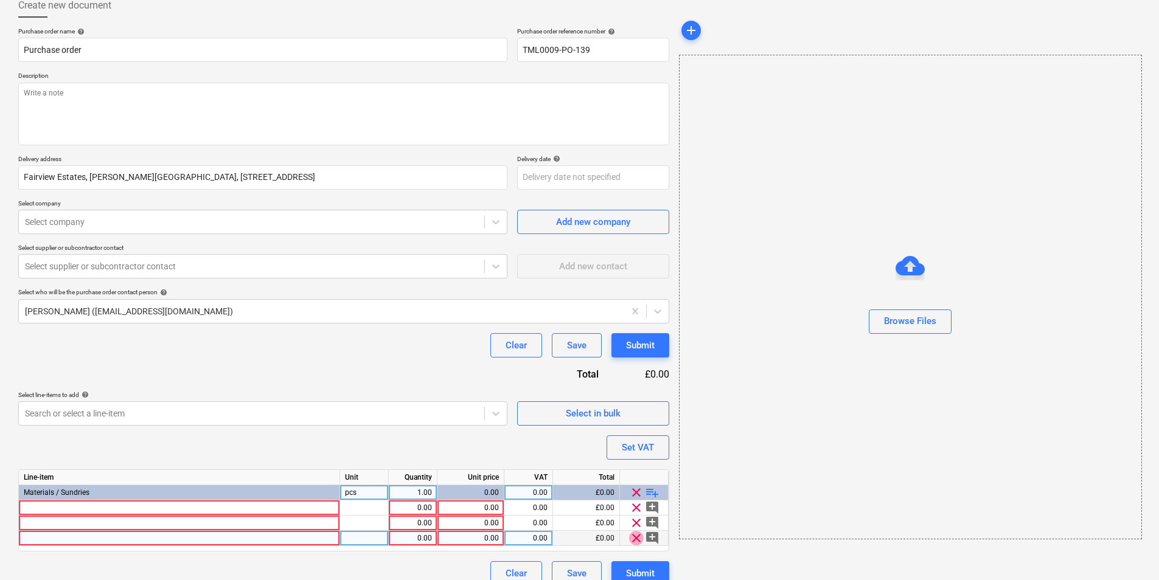
click at [635, 540] on span "clear" at bounding box center [636, 538] width 15 height 15
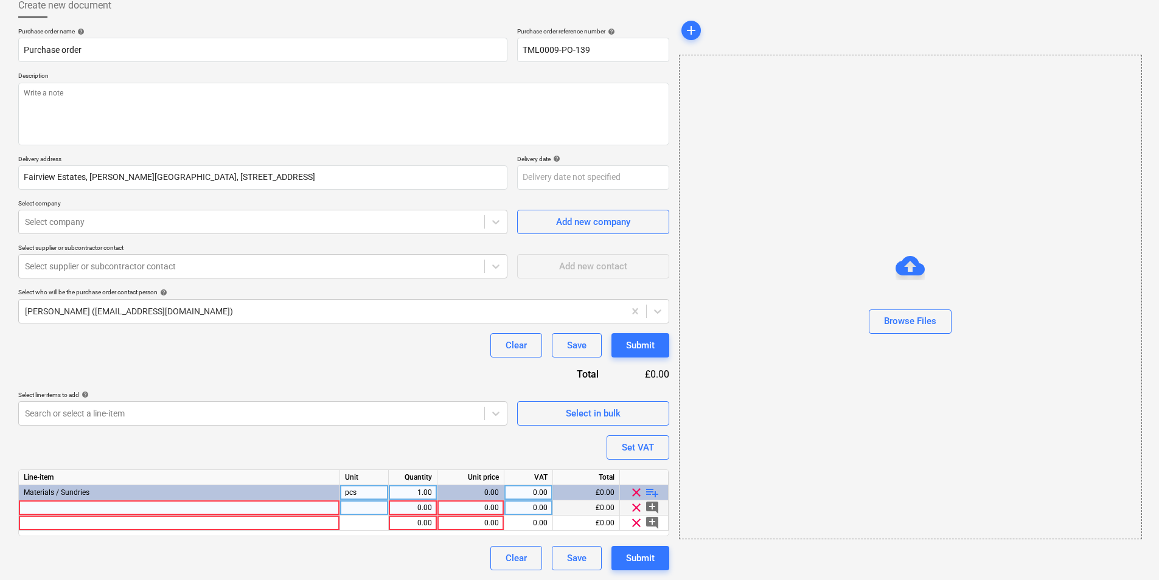
click at [113, 504] on div at bounding box center [179, 508] width 321 height 15
click at [386, 507] on div at bounding box center [364, 508] width 49 height 15
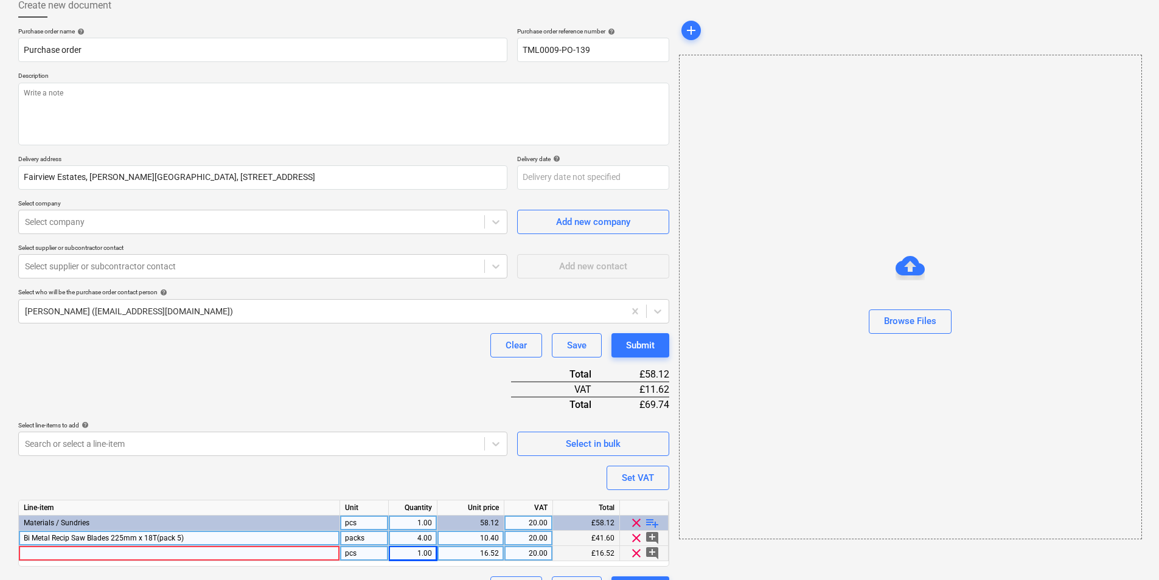
click at [370, 554] on div "pcs" at bounding box center [364, 553] width 49 height 15
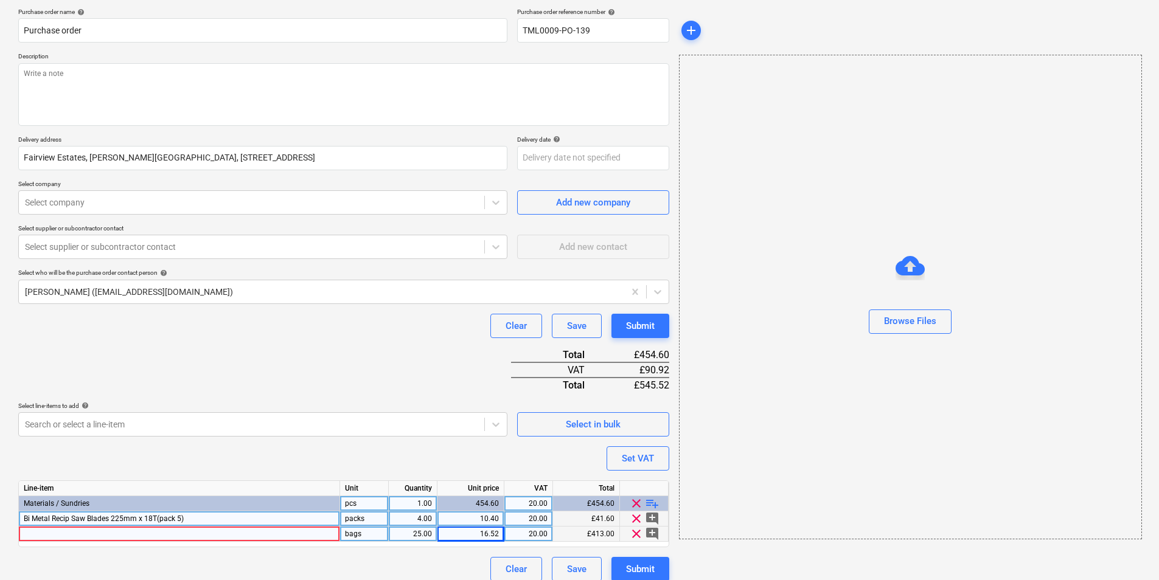
scroll to position [103, 0]
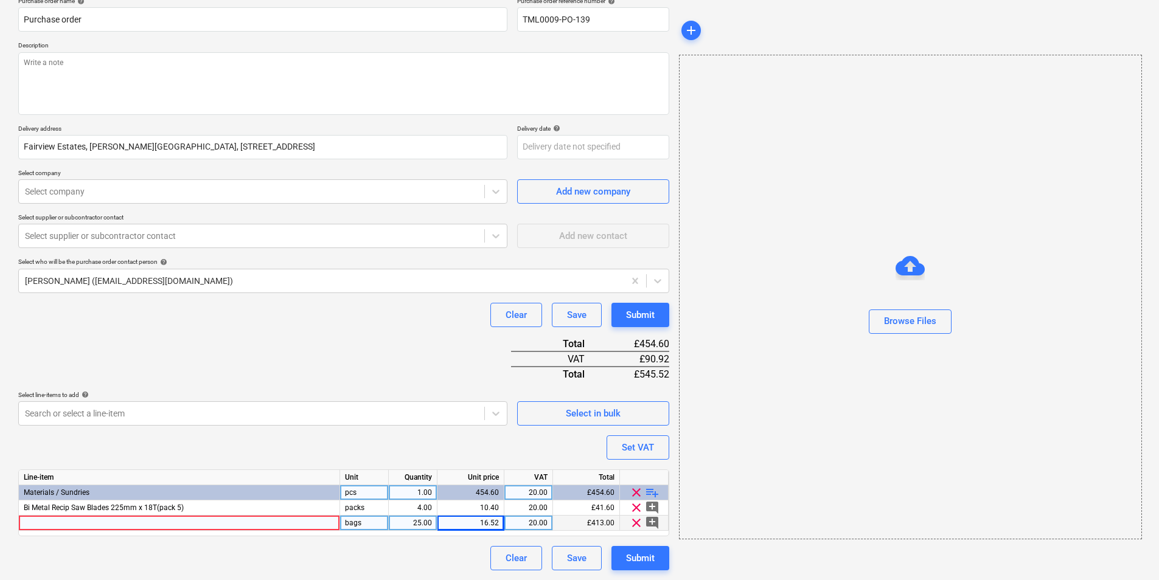
click at [224, 529] on div at bounding box center [179, 523] width 321 height 15
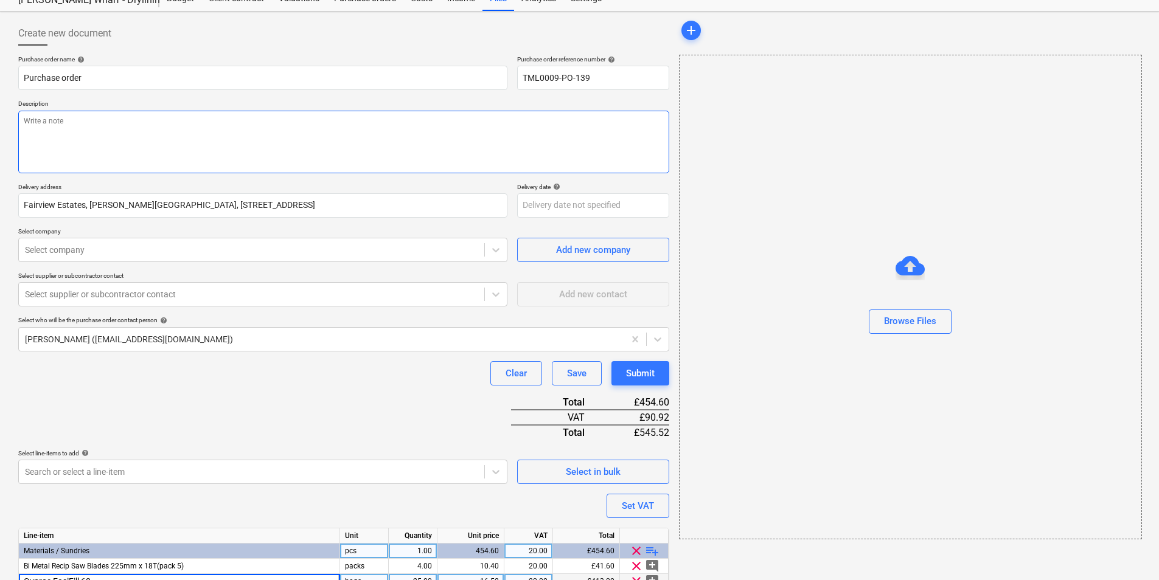
scroll to position [0, 0]
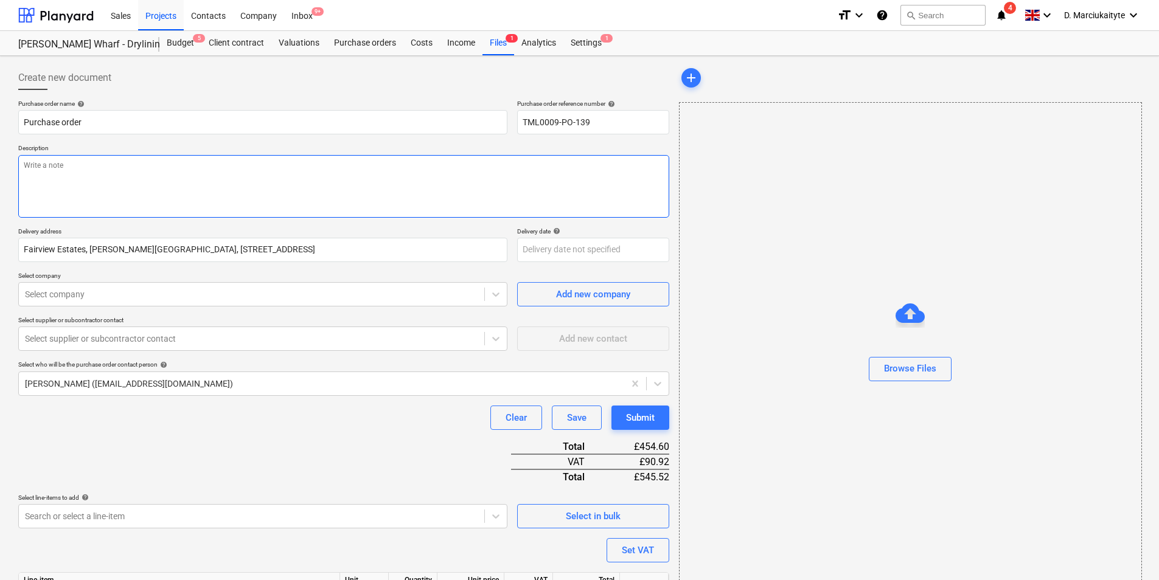
click at [249, 180] on textarea at bounding box center [343, 186] width 651 height 63
click at [205, 173] on textarea at bounding box center [343, 186] width 651 height 63
paste textarea "Please proceed with attached order. Site contact Joseph 07375 054805 Thank you"
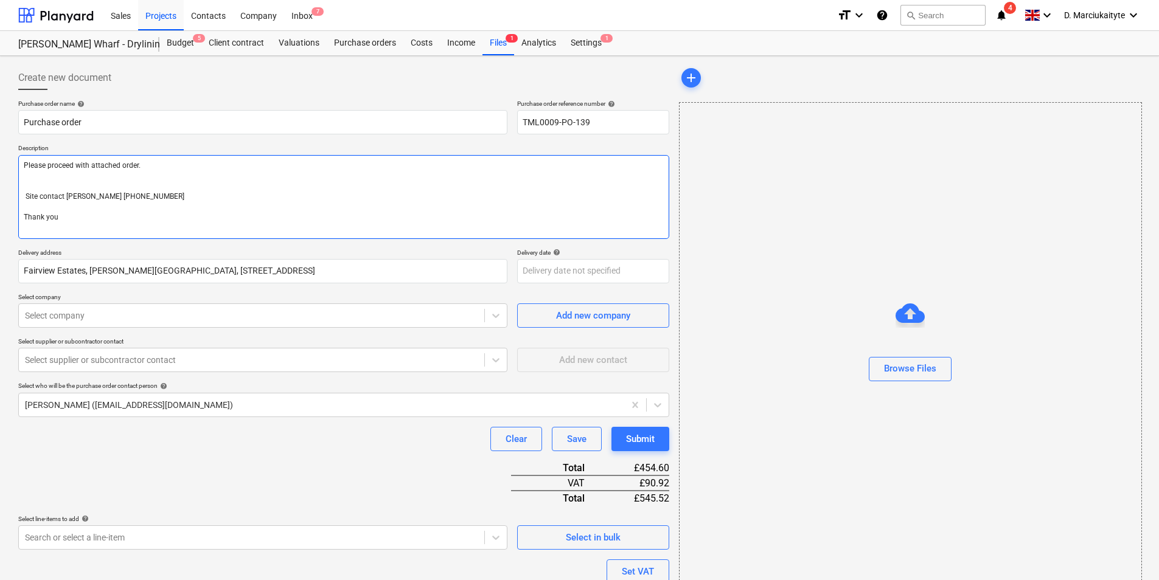
click at [32, 191] on textarea "Please proceed with attached order. Site contact Joseph 07375 054805 Thank you" at bounding box center [343, 197] width 651 height 84
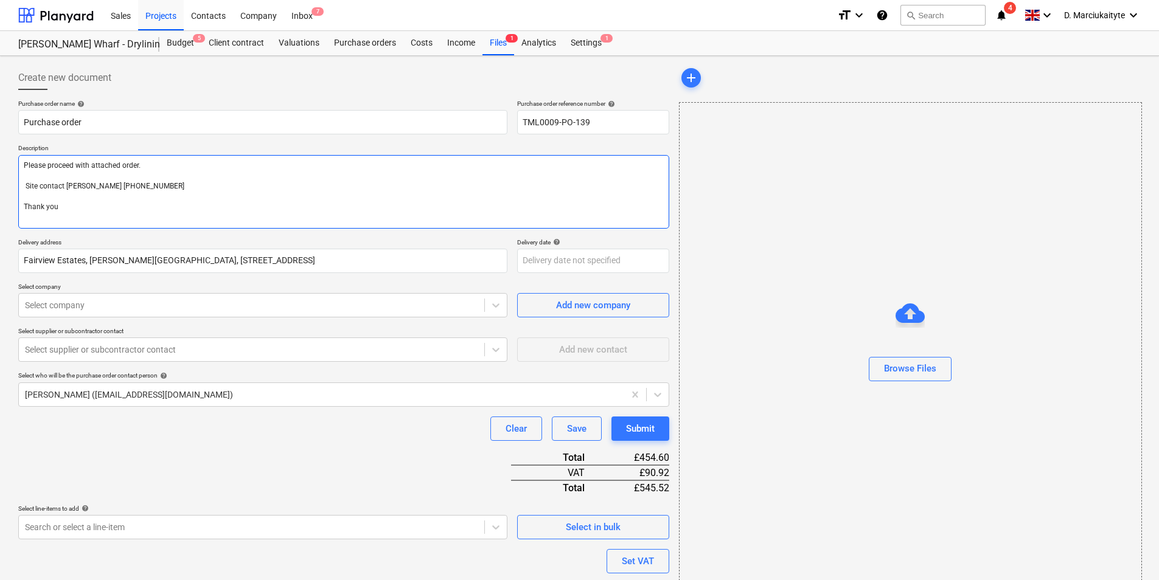
click at [36, 186] on textarea "Please proceed with attached order. Site contact Joseph 07375 054805 Thank you" at bounding box center [343, 192] width 651 height 74
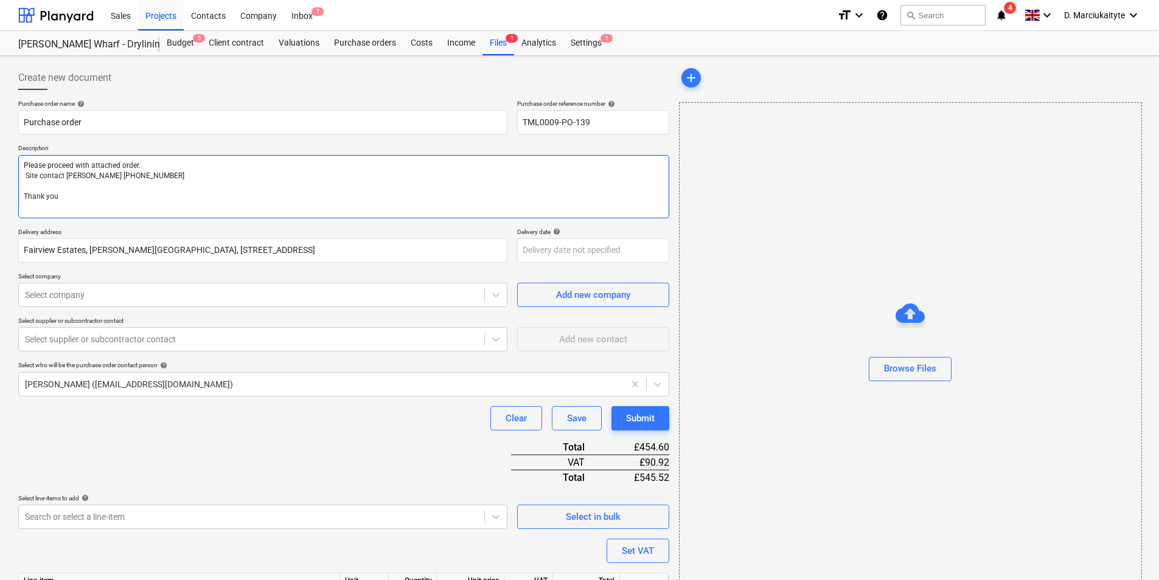
click at [25, 186] on textarea "Please proceed with attached order. Site contact Joseph 07375 054805 Thank you" at bounding box center [343, 186] width 651 height 63
click at [175, 295] on div at bounding box center [251, 295] width 453 height 12
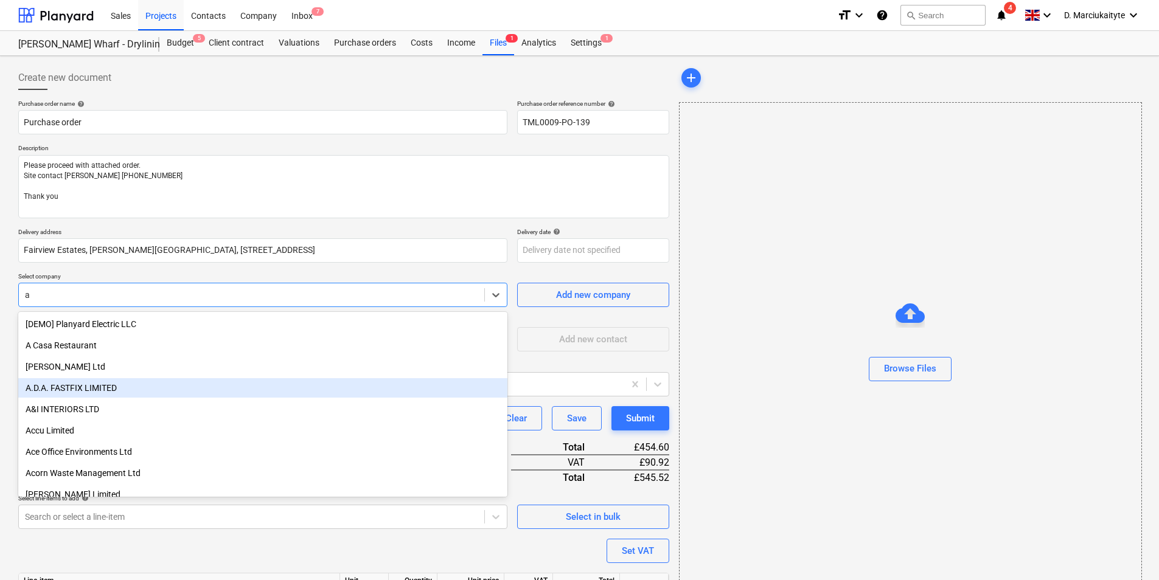
drag, startPoint x: 176, startPoint y: 366, endPoint x: 182, endPoint y: 395, distance: 30.3
click at [177, 390] on div "A.D.A. FASTFIX LIMITED" at bounding box center [262, 387] width 489 height 19
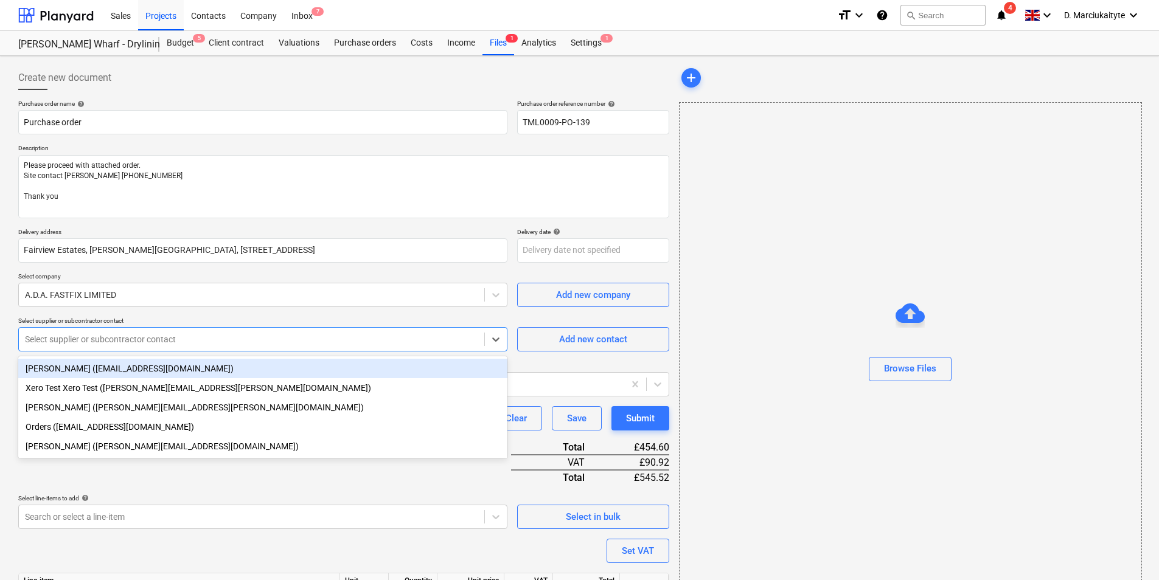
click at [155, 329] on div "Select supplier or subcontractor contact" at bounding box center [262, 339] width 489 height 24
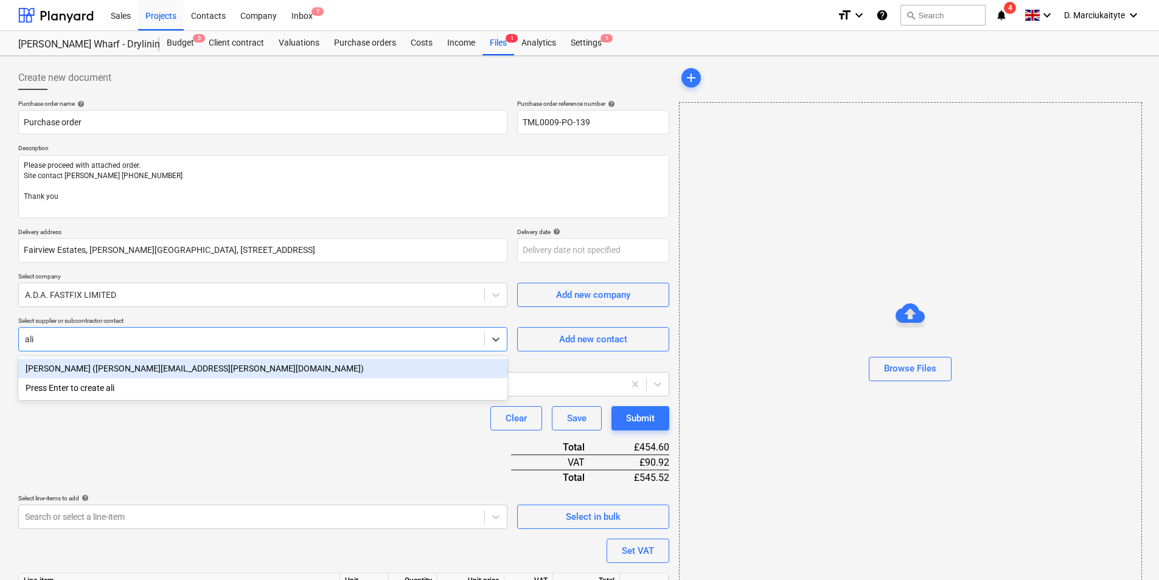
click at [137, 363] on div "Alison Alford (alison.alford@adafastfix.co.uk)" at bounding box center [262, 368] width 489 height 19
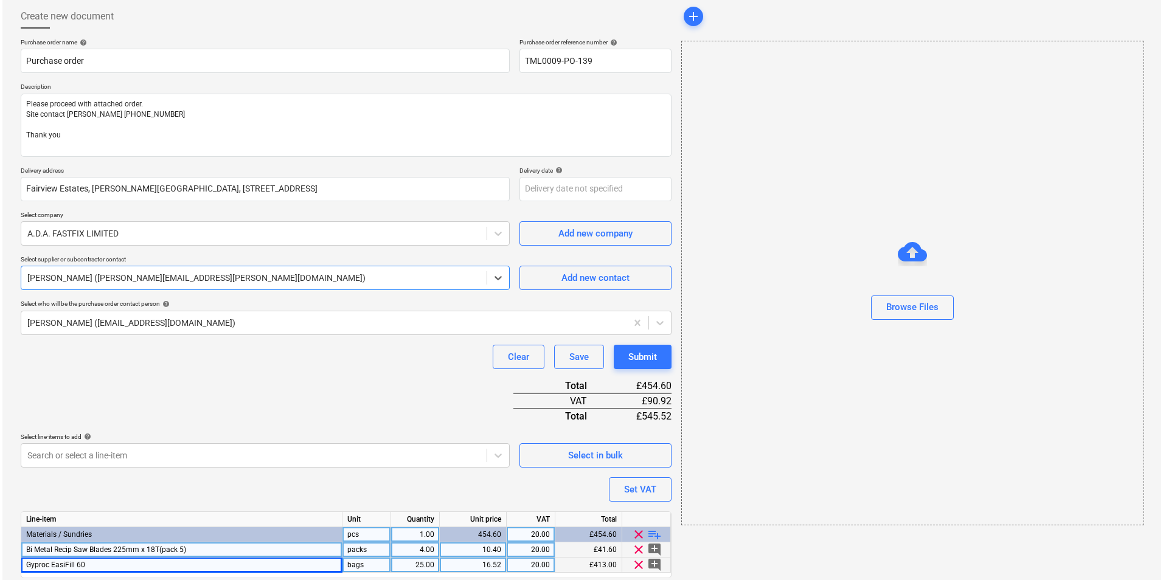
scroll to position [103, 0]
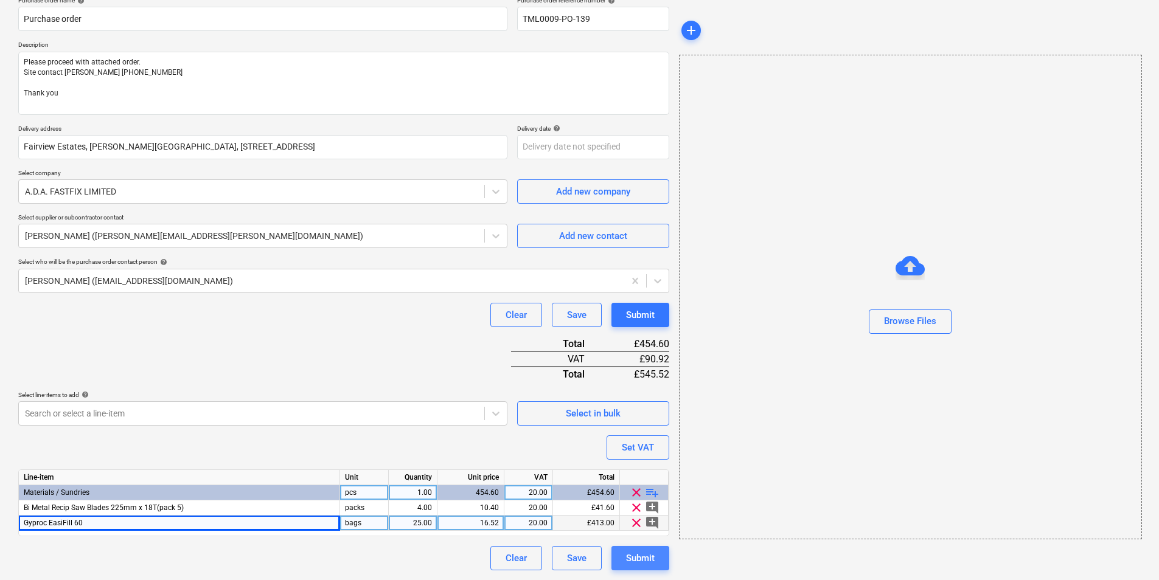
click at [626, 561] on div "Submit" at bounding box center [640, 559] width 29 height 16
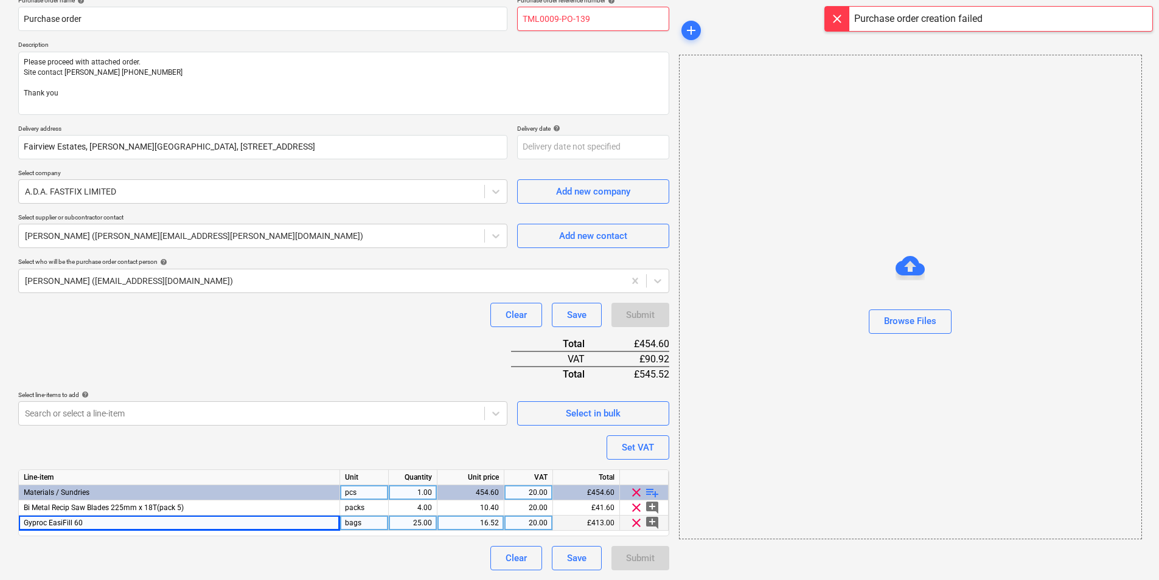
click at [602, 16] on input "TML0009-PO-139" at bounding box center [593, 19] width 152 height 24
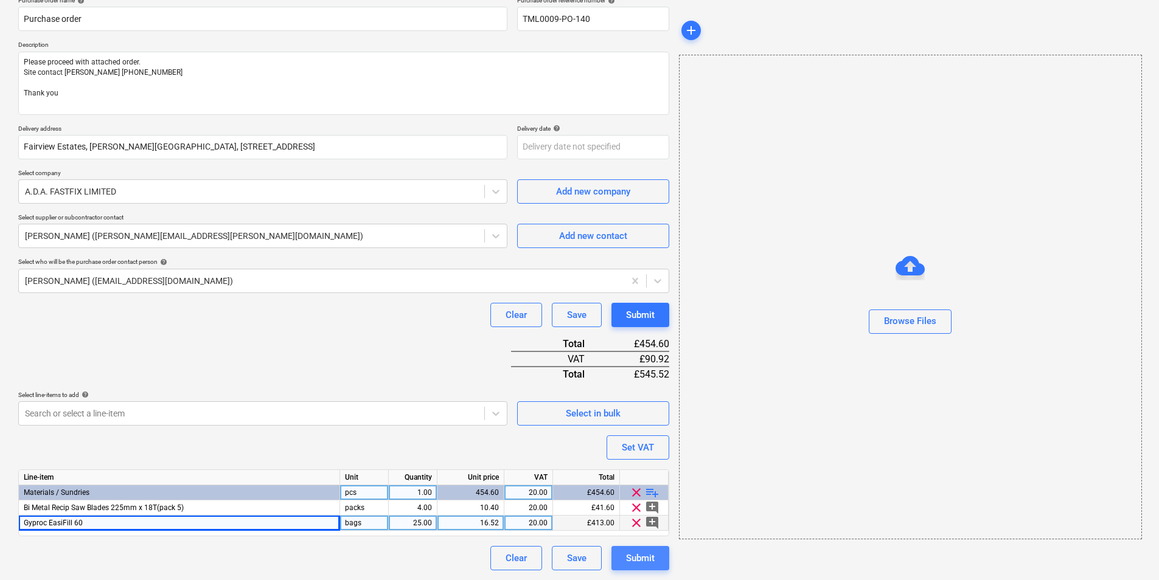
click at [647, 559] on div "Submit" at bounding box center [640, 559] width 29 height 16
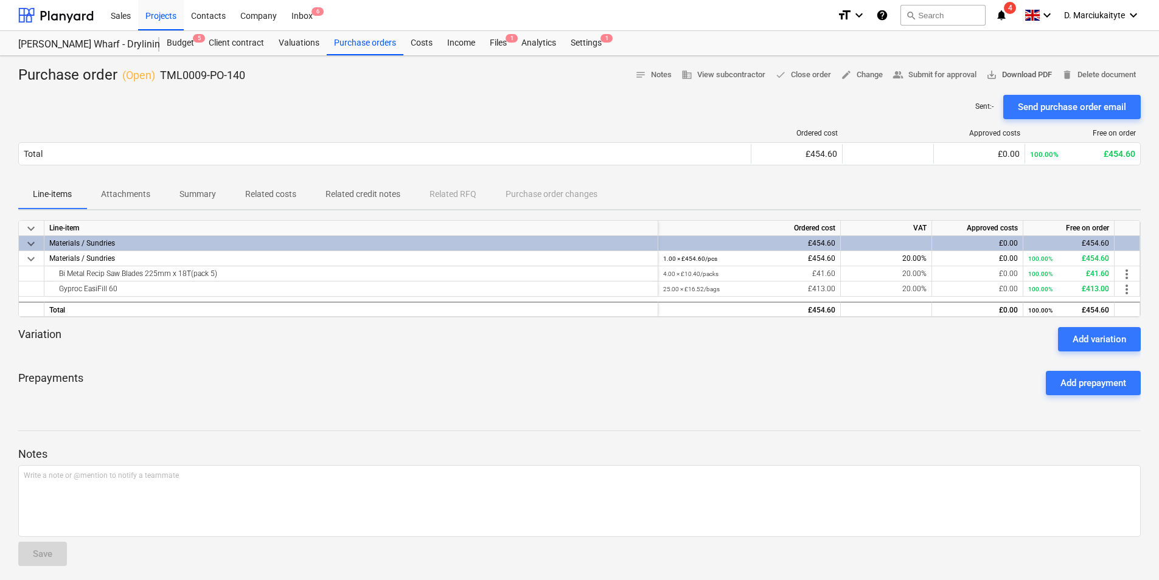
click at [1025, 75] on span "save_alt Download PDF" at bounding box center [1019, 75] width 66 height 14
drag, startPoint x: 308, startPoint y: 281, endPoint x: 299, endPoint y: 278, distance: 10.2
click at [308, 281] on div "Bi Metal Recip Saw Blades 225mm x 18T(pack 5)" at bounding box center [351, 273] width 614 height 15
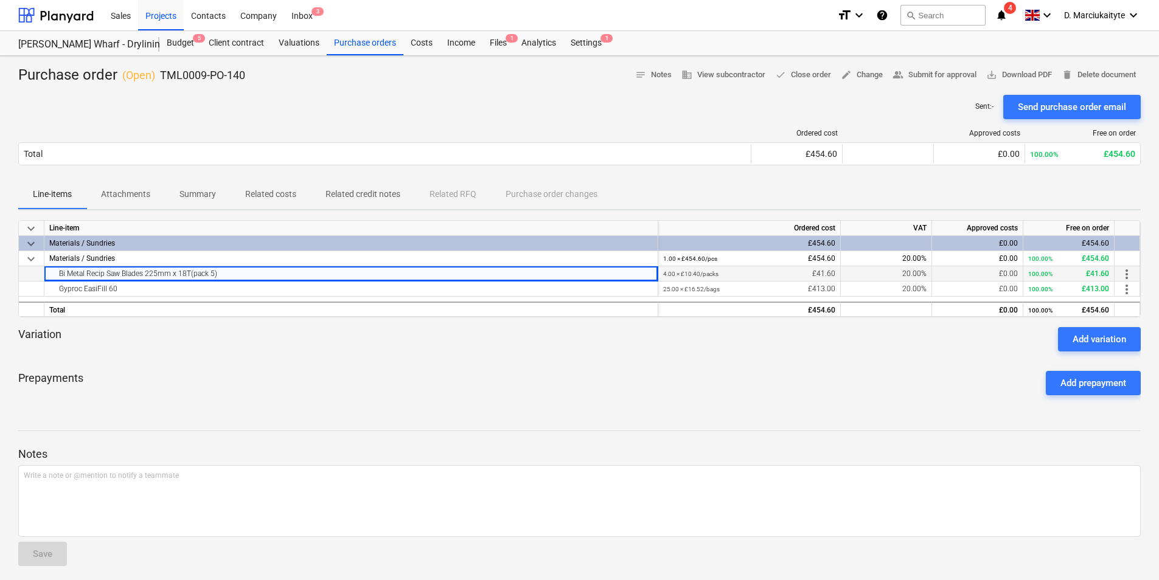
drag, startPoint x: 256, startPoint y: 275, endPoint x: 42, endPoint y: 279, distance: 213.6
click at [0, 0] on div "Bi Metal Recip Saw Blades 225mm x 18T(pack 5) 4.00 × £10.40 / packs £41.60 20.0…" at bounding box center [0, 0] width 0 height 0
click at [131, 290] on div "Gyproc EasiFill 60" at bounding box center [351, 289] width 604 height 15
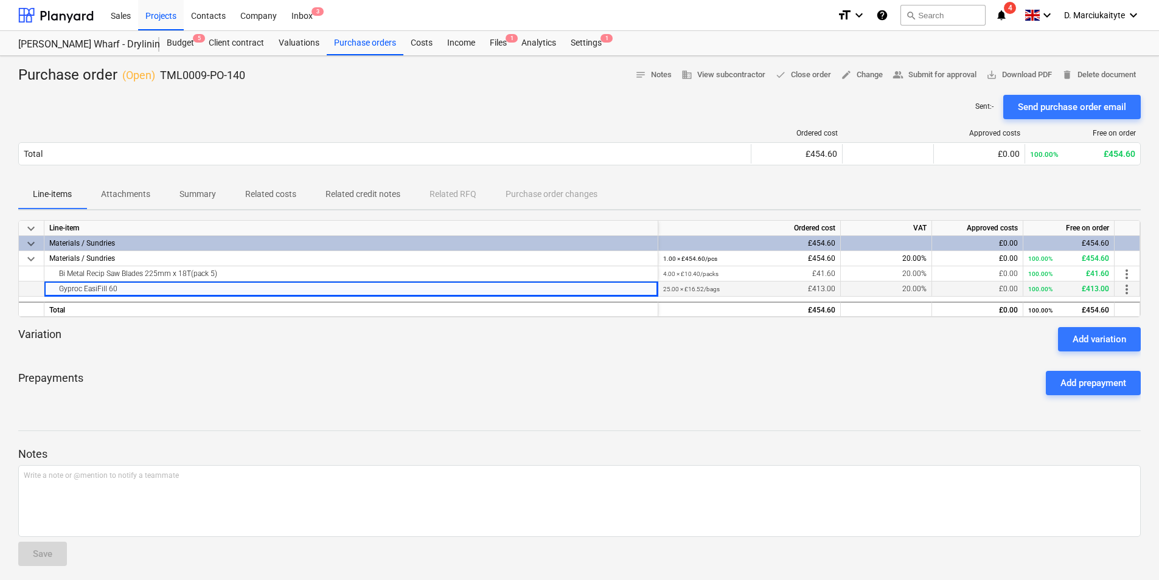
drag, startPoint x: 105, startPoint y: 290, endPoint x: 40, endPoint y: 290, distance: 64.5
click at [0, 0] on div "Gyproc EasiFill 60 25.00 × £16.52 / bags £413.00 20.00% £0.00 100.00% £413.00 m…" at bounding box center [0, 0] width 0 height 0
drag, startPoint x: 201, startPoint y: 79, endPoint x: 161, endPoint y: 80, distance: 40.2
click at [161, 80] on div "Purchase order ( Open ) TML0009-PO-140 notes Notes business View subcontractor …" at bounding box center [579, 75] width 1122 height 19
click at [277, 274] on div "Bi Metal Recip Saw Blades 225mm x 18T(pack 5)" at bounding box center [351, 273] width 604 height 15
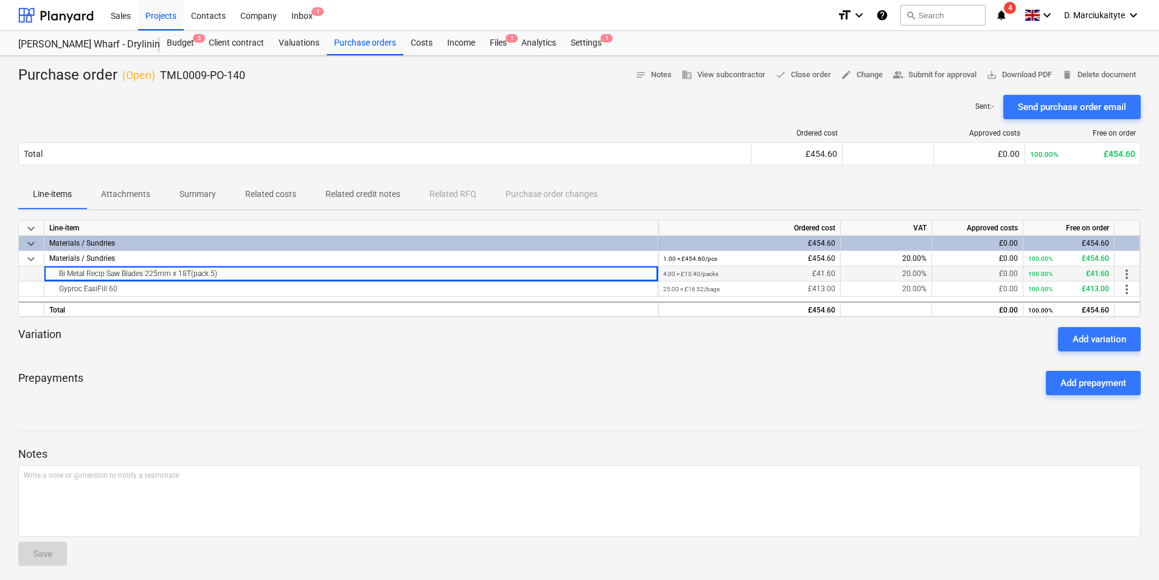
drag, startPoint x: 259, startPoint y: 276, endPoint x: 50, endPoint y: 273, distance: 208.7
click at [50, 273] on div "Bi Metal Recip Saw Blades 225mm x 18T(pack 5)" at bounding box center [351, 273] width 604 height 15
click at [141, 291] on div "Gyproc EasiFill 60" at bounding box center [351, 289] width 604 height 15
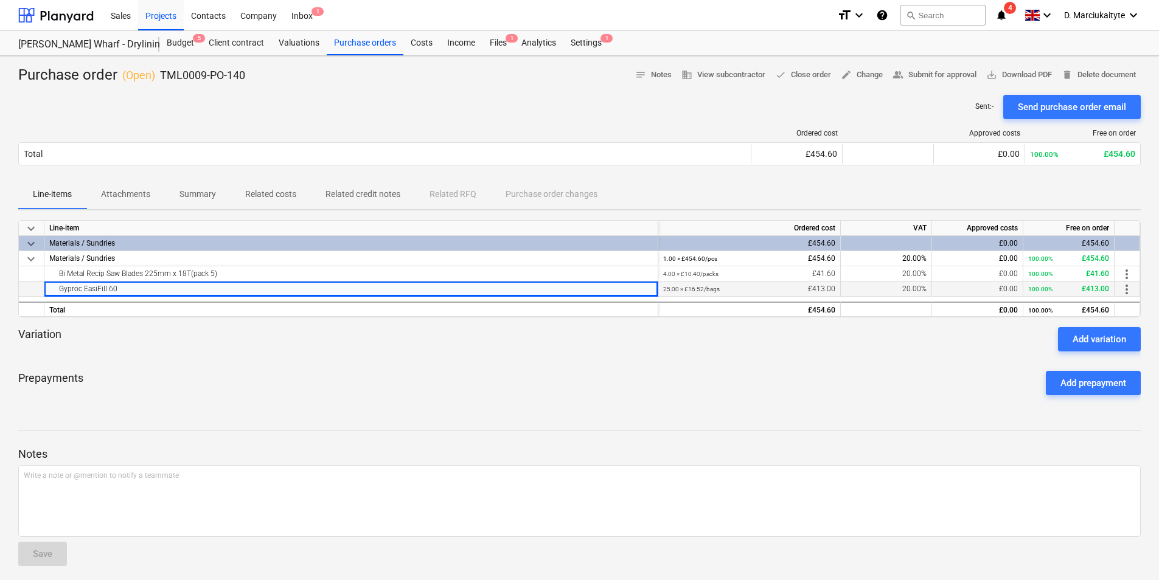
drag, startPoint x: 145, startPoint y: 291, endPoint x: 35, endPoint y: 290, distance: 109.5
click at [0, 0] on div "Gyproc EasiFill 60 25.00 × £16.52 / bags £413.00 20.00% £0.00 100.00% £413.00 m…" at bounding box center [0, 0] width 0 height 0
click at [207, 194] on p "Summary" at bounding box center [197, 194] width 37 height 13
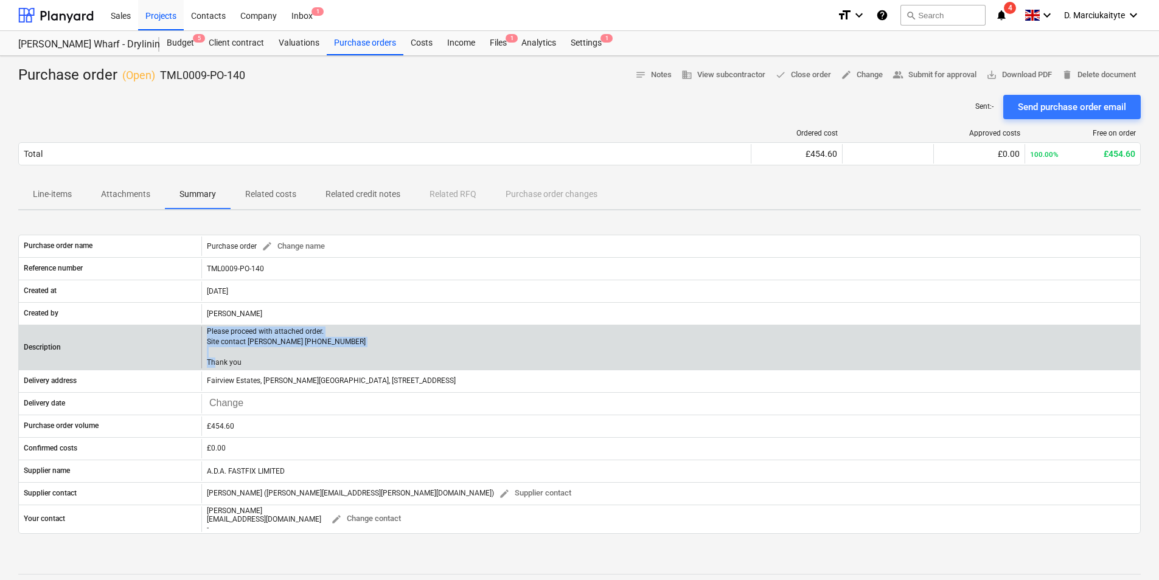
drag, startPoint x: 284, startPoint y: 369, endPoint x: 209, endPoint y: 335, distance: 83.0
click at [209, 335] on p "Please proceed with attached order. Site contact Joseph 07375 054805 Thank you" at bounding box center [286, 348] width 159 height 42
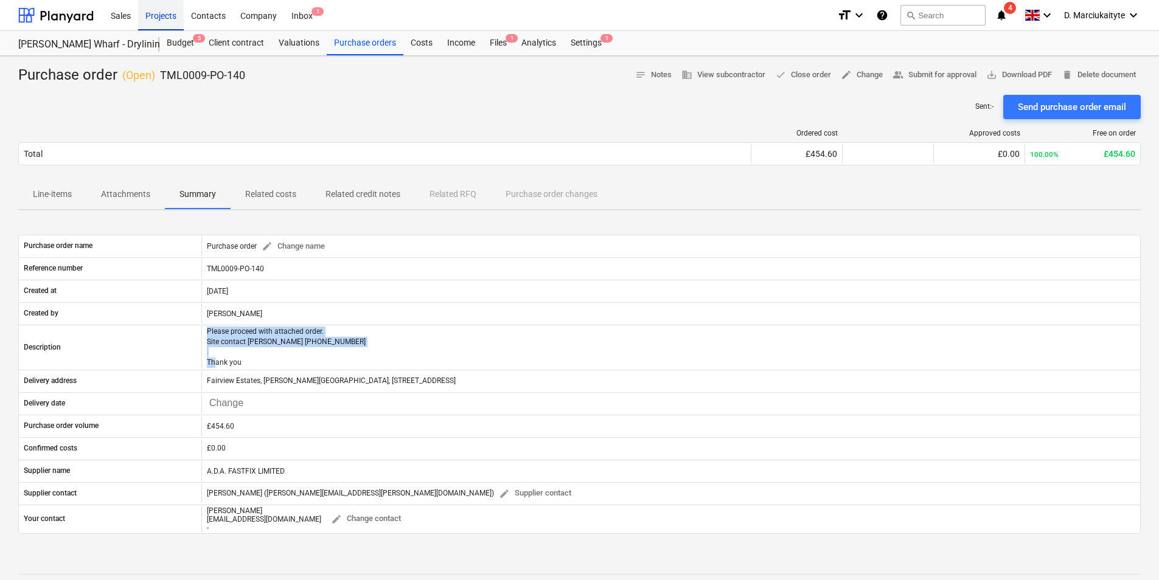
click at [175, 11] on div "Projects" at bounding box center [161, 14] width 46 height 31
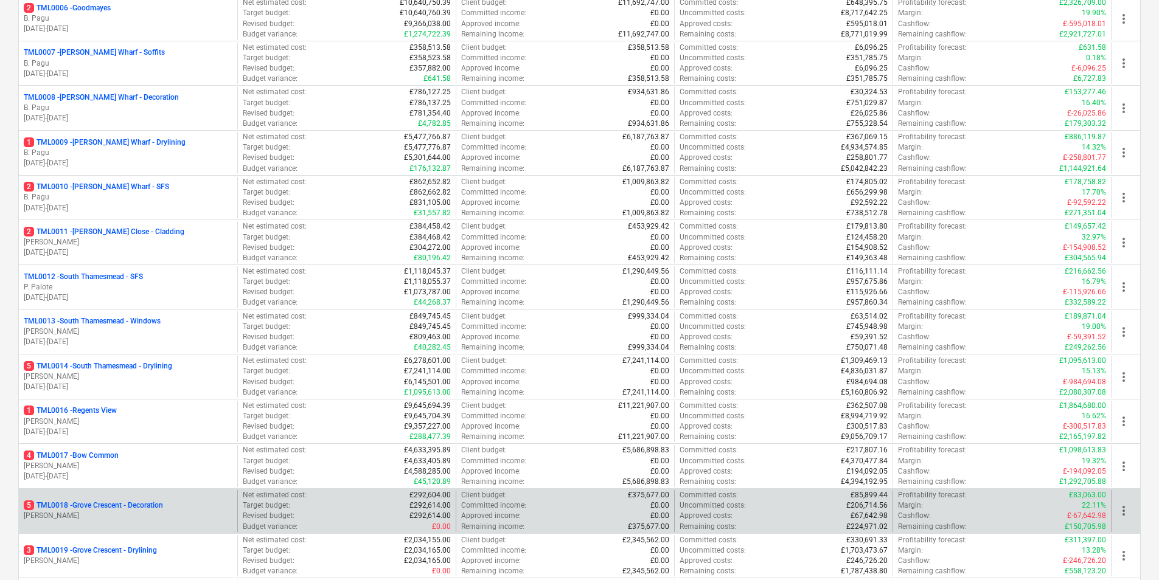
scroll to position [426, 0]
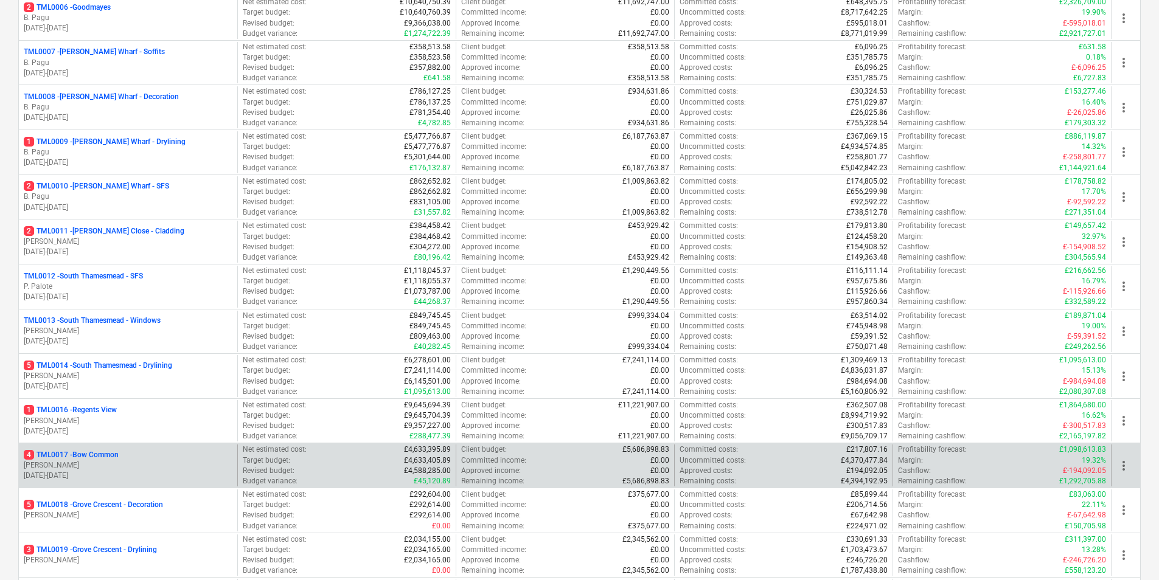
click at [122, 447] on div "4 TML0017 - Bow Common R. Williamson 04.03.2024 - 20.10.2025" at bounding box center [128, 466] width 218 height 42
click at [127, 450] on div "4 TML0017 - Bow Common" at bounding box center [128, 455] width 209 height 10
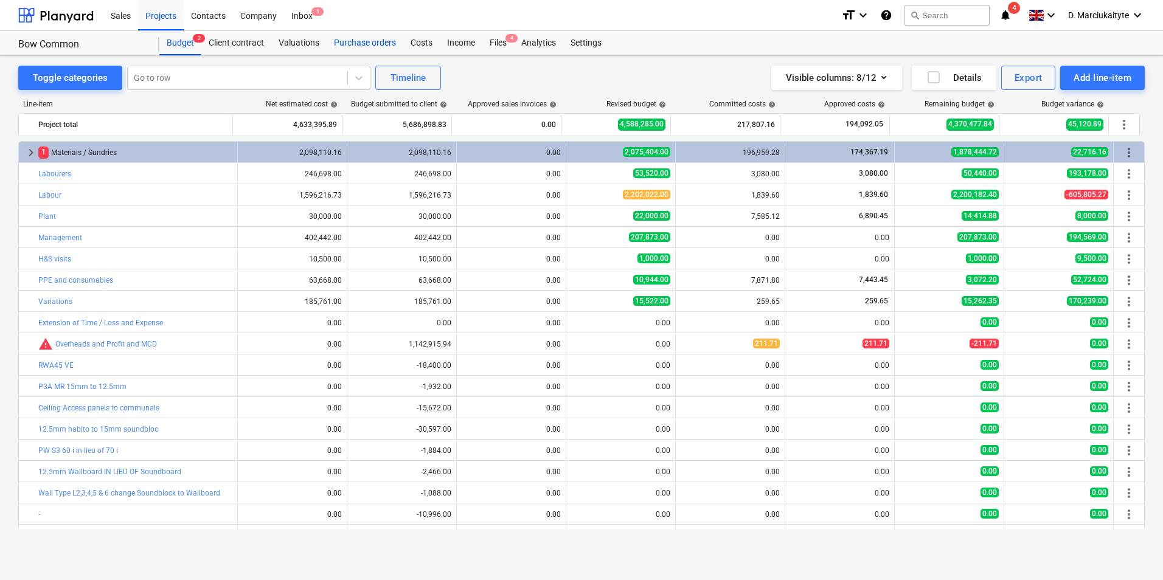
click at [357, 41] on div "Purchase orders" at bounding box center [365, 43] width 77 height 24
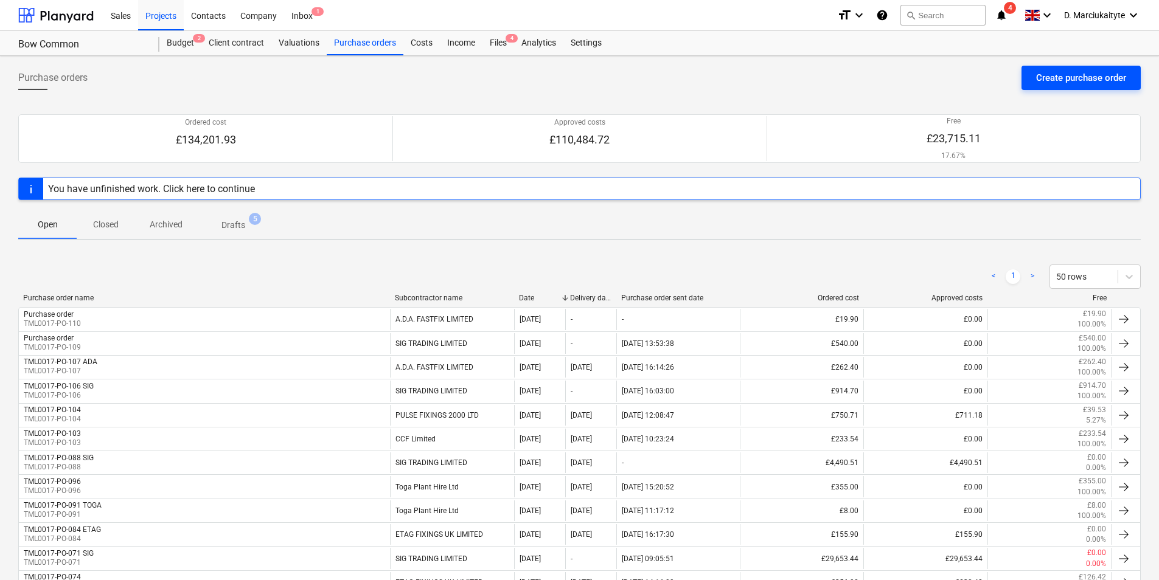
click at [1063, 68] on button "Create purchase order" at bounding box center [1080, 78] width 119 height 24
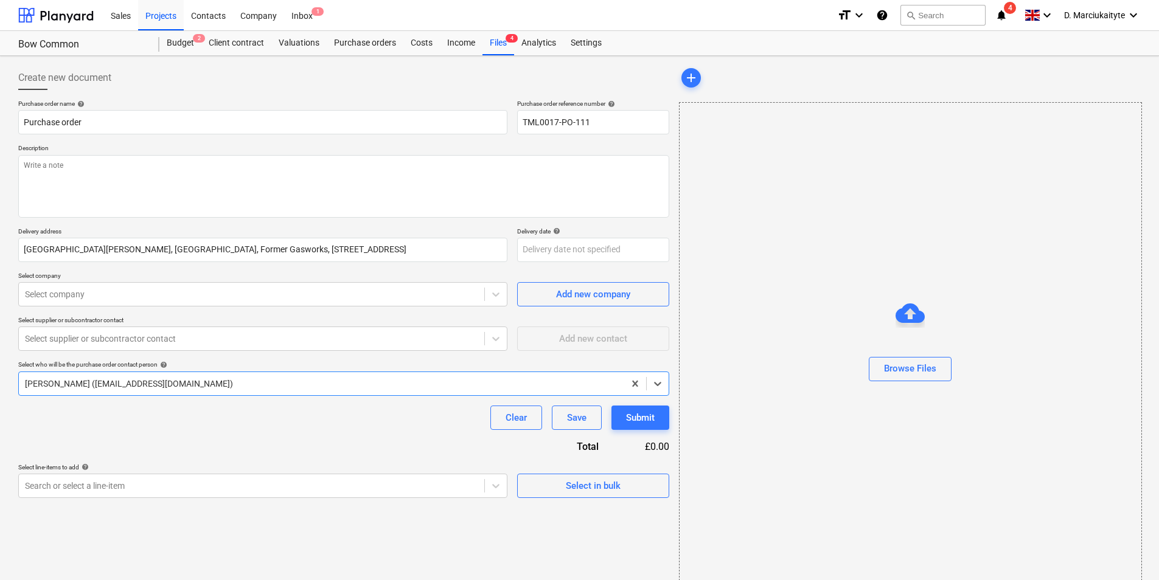
scroll to position [16, 0]
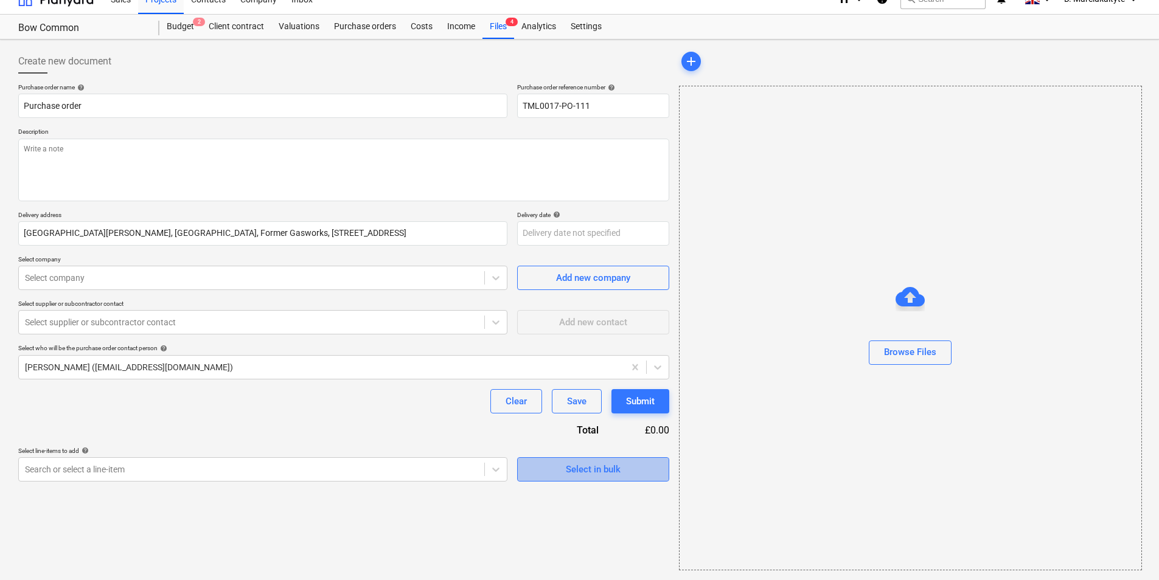
click at [618, 459] on button "Select in bulk" at bounding box center [593, 470] width 152 height 24
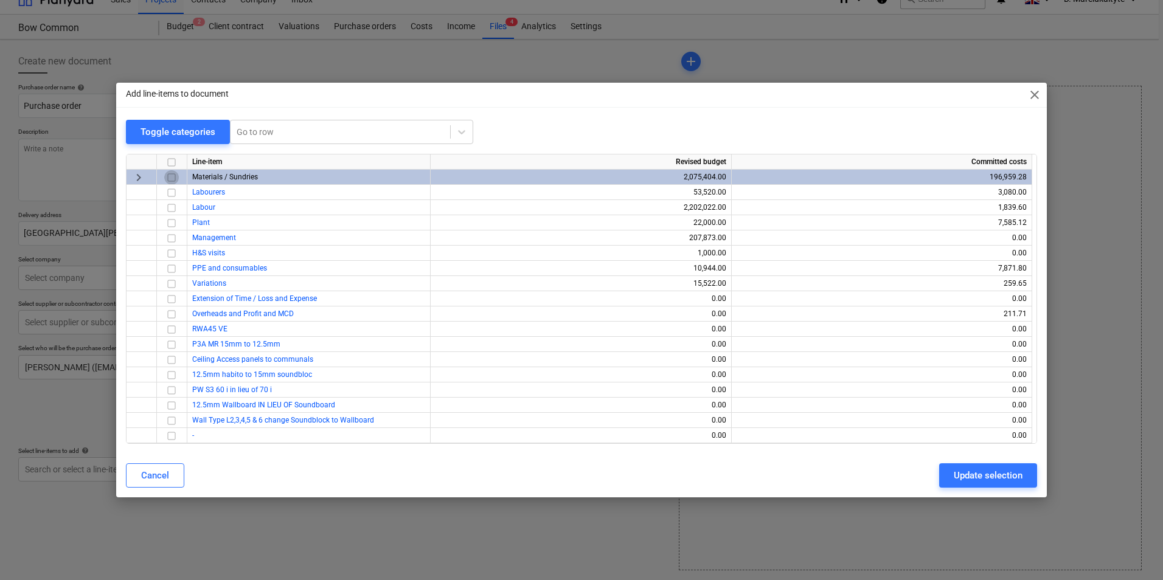
click at [178, 175] on input "checkbox" at bounding box center [171, 177] width 15 height 15
click at [978, 470] on div "Update selection" at bounding box center [988, 476] width 69 height 16
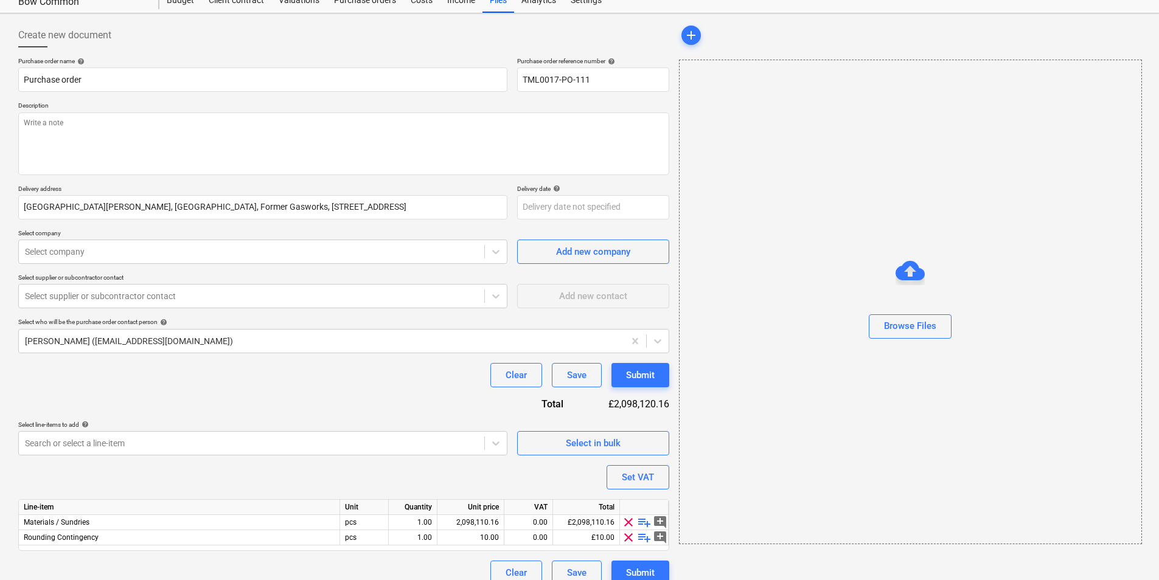
scroll to position [57, 0]
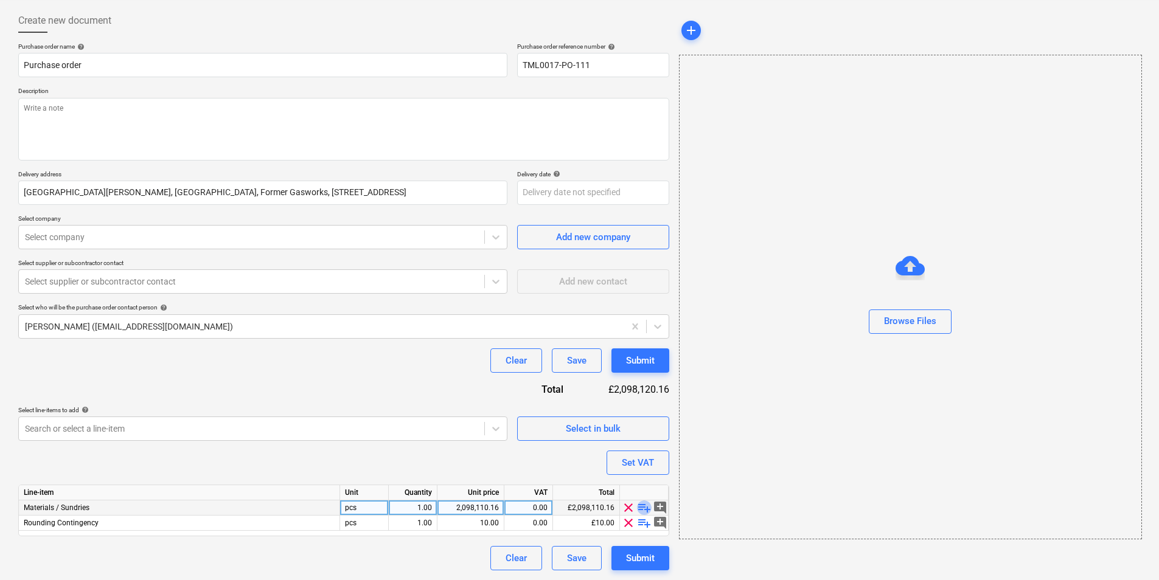
click at [641, 502] on span "playlist_add" at bounding box center [644, 508] width 15 height 15
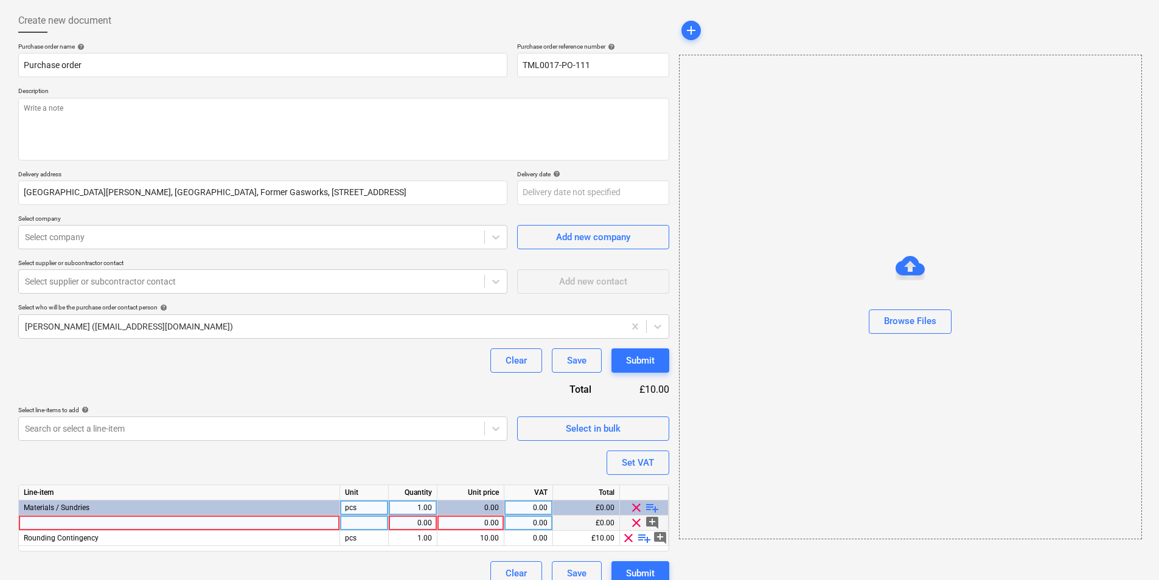
click at [206, 527] on div at bounding box center [179, 523] width 321 height 15
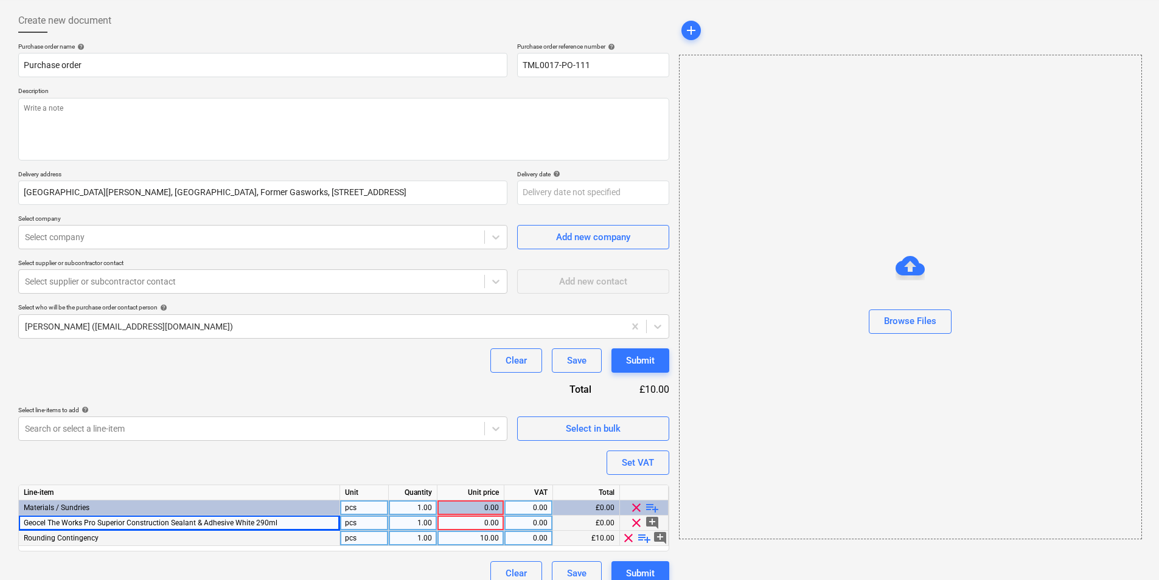
click at [423, 524] on div "1.00" at bounding box center [413, 523] width 38 height 15
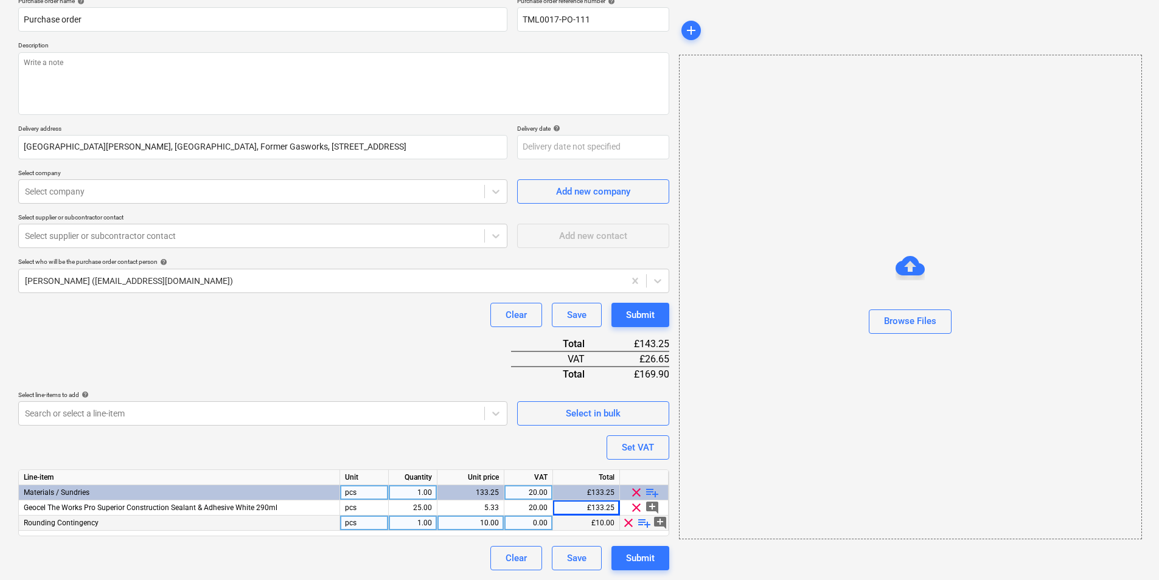
click at [624, 517] on span "clear" at bounding box center [628, 523] width 15 height 15
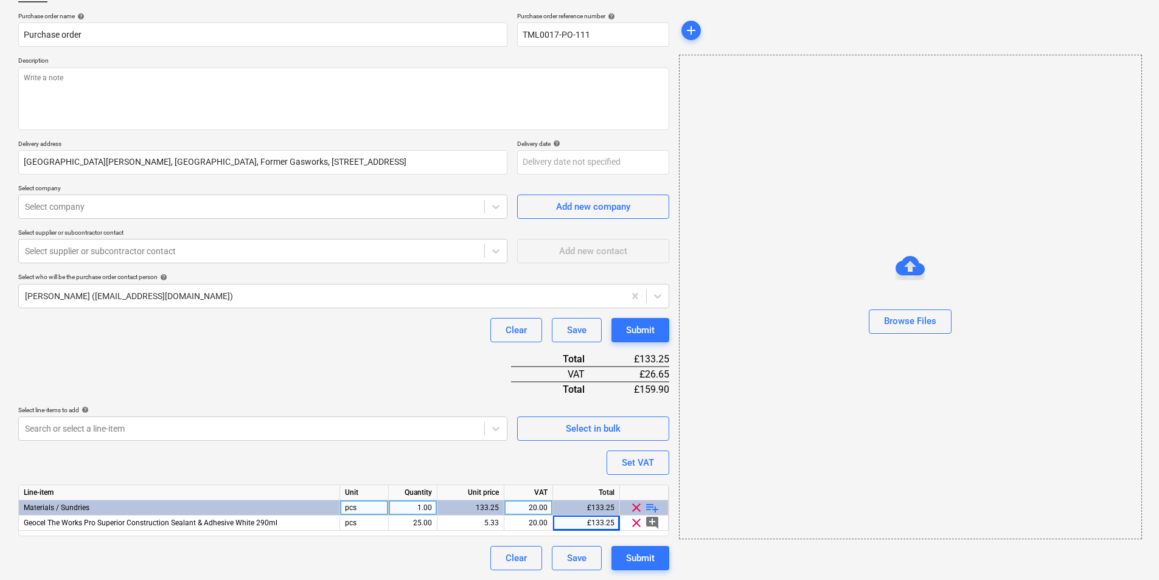
scroll to position [88, 0]
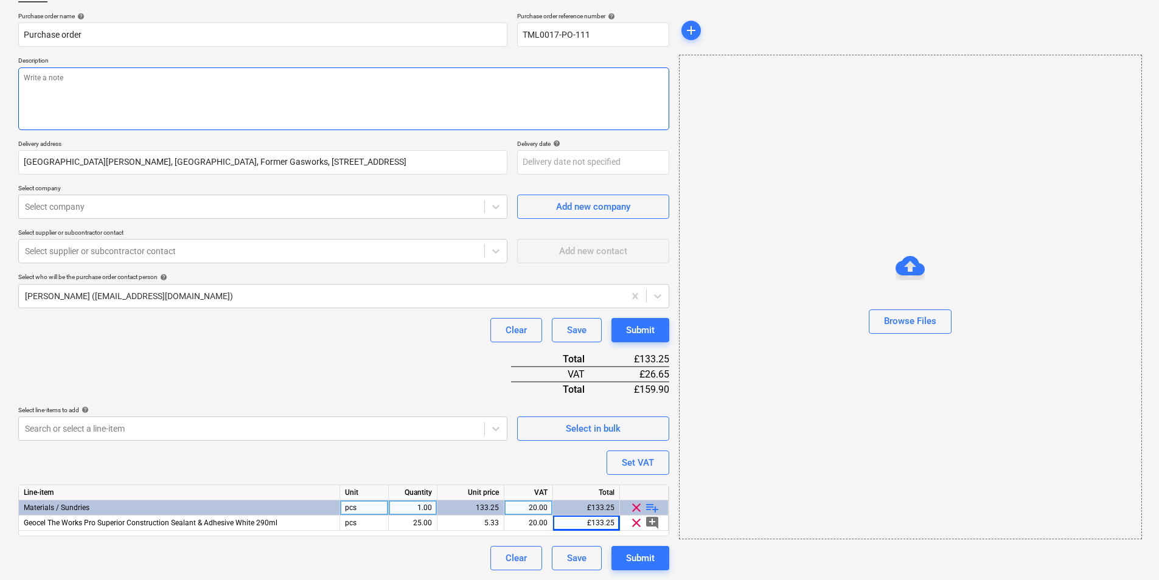
click at [159, 106] on textarea at bounding box center [343, 99] width 651 height 63
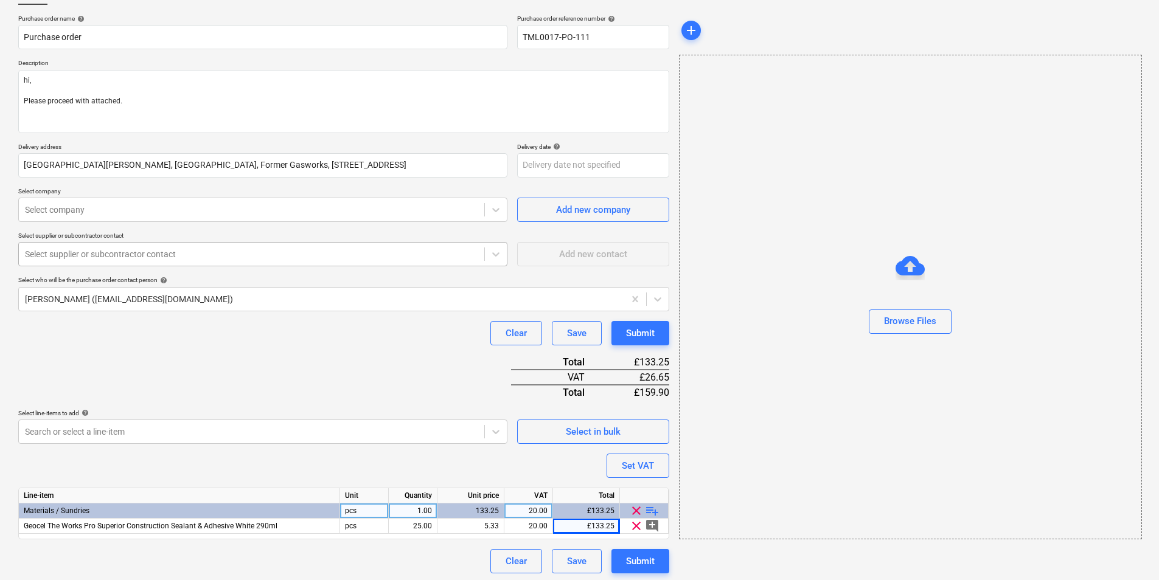
scroll to position [88, 0]
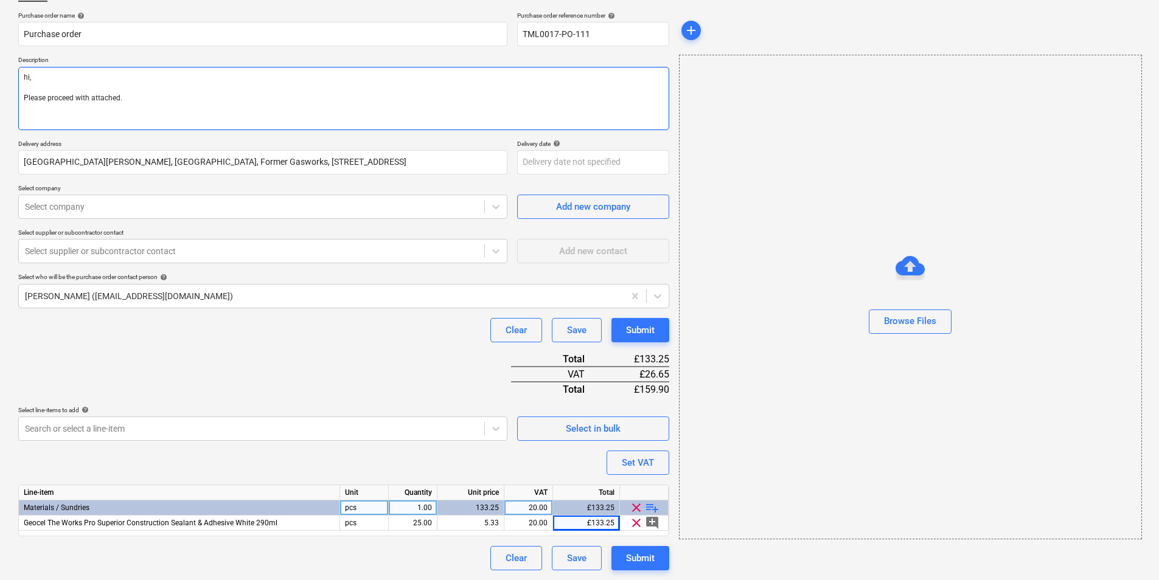
drag, startPoint x: 163, startPoint y: 98, endPoint x: -2, endPoint y: 56, distance: 170.7
click at [0, 56] on html "Sales Projects Contacts Company Inbox 1 format_size keyboard_arrow_down help se…" at bounding box center [579, 202] width 1159 height 580
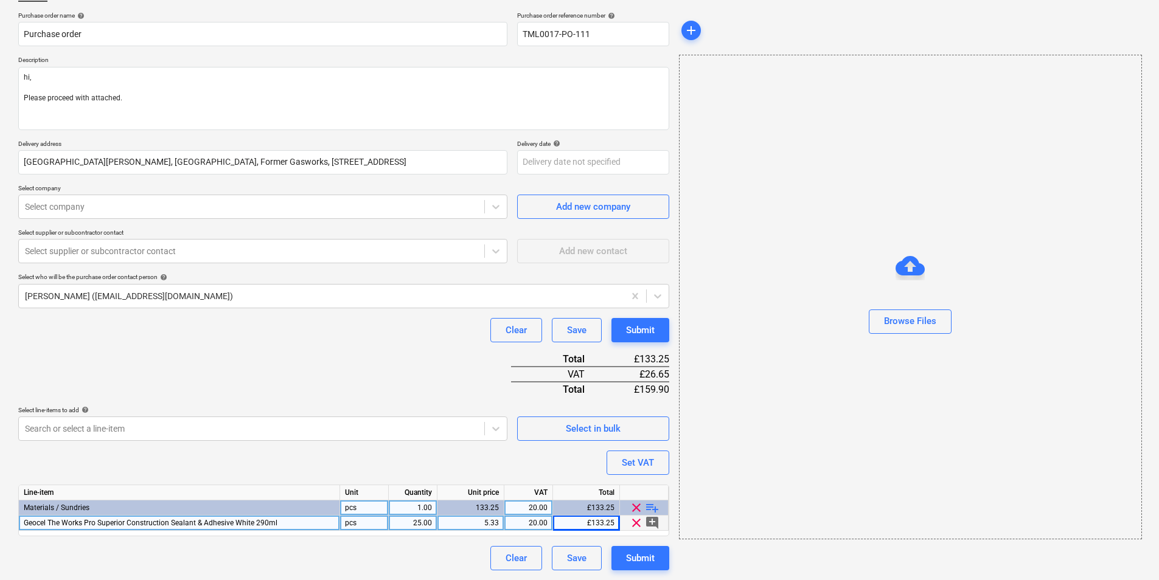
click at [281, 525] on div "Geocel The Works Pro Superior Construction Sealant & Adhesive White 290ml" at bounding box center [179, 523] width 321 height 15
click at [285, 522] on div "Geocel The Works Pro Superior Construction Sealant & Adhesive White 290ml" at bounding box center [179, 523] width 321 height 15
click at [412, 523] on div "25.00" at bounding box center [413, 523] width 38 height 15
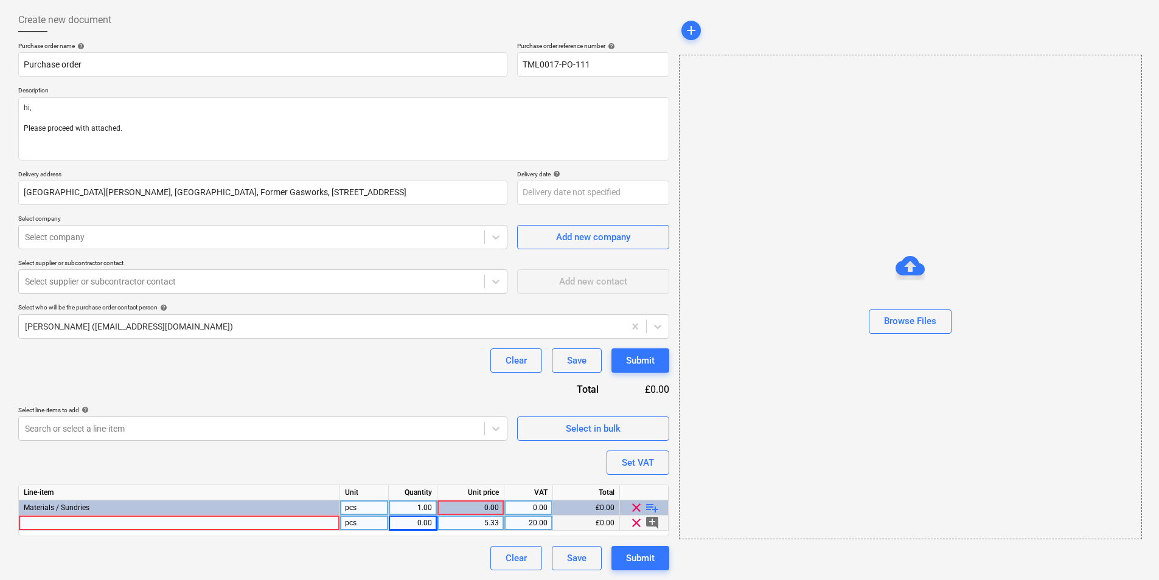
scroll to position [58, 0]
click at [647, 503] on span "playlist_add" at bounding box center [652, 508] width 15 height 15
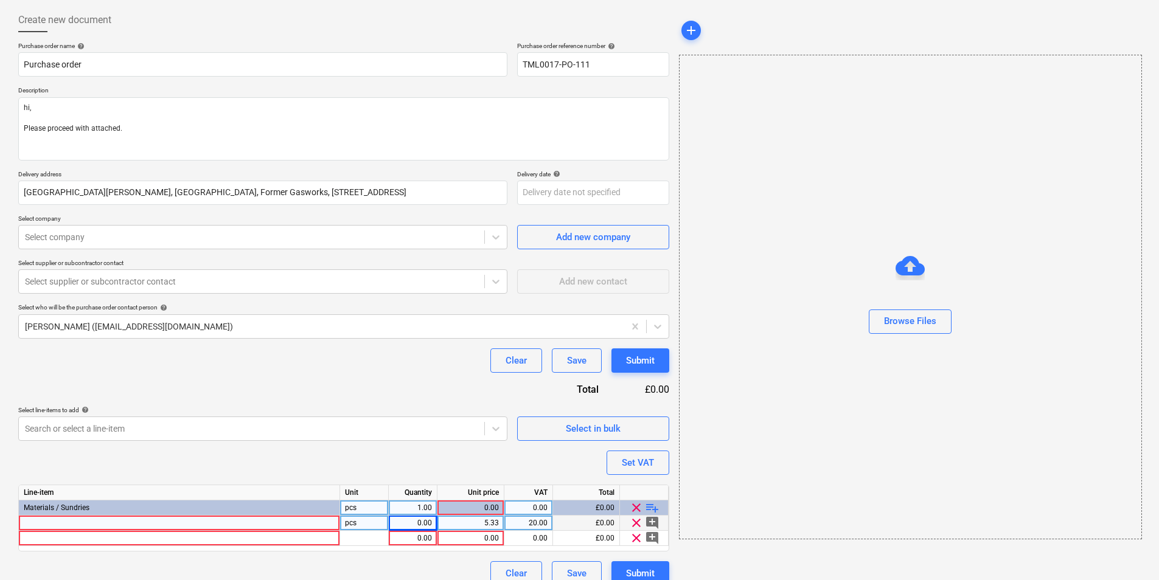
click at [185, 524] on div at bounding box center [179, 523] width 321 height 15
click at [40, 527] on input "• 83mm Bi metal holesaw" at bounding box center [179, 523] width 321 height 15
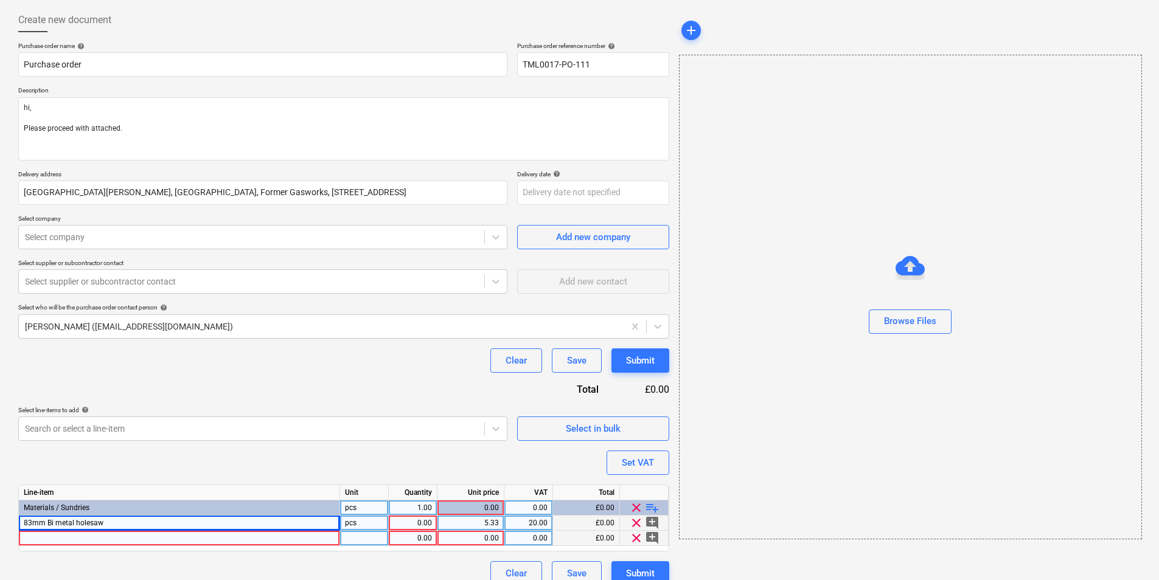
click at [92, 537] on div at bounding box center [179, 538] width 321 height 15
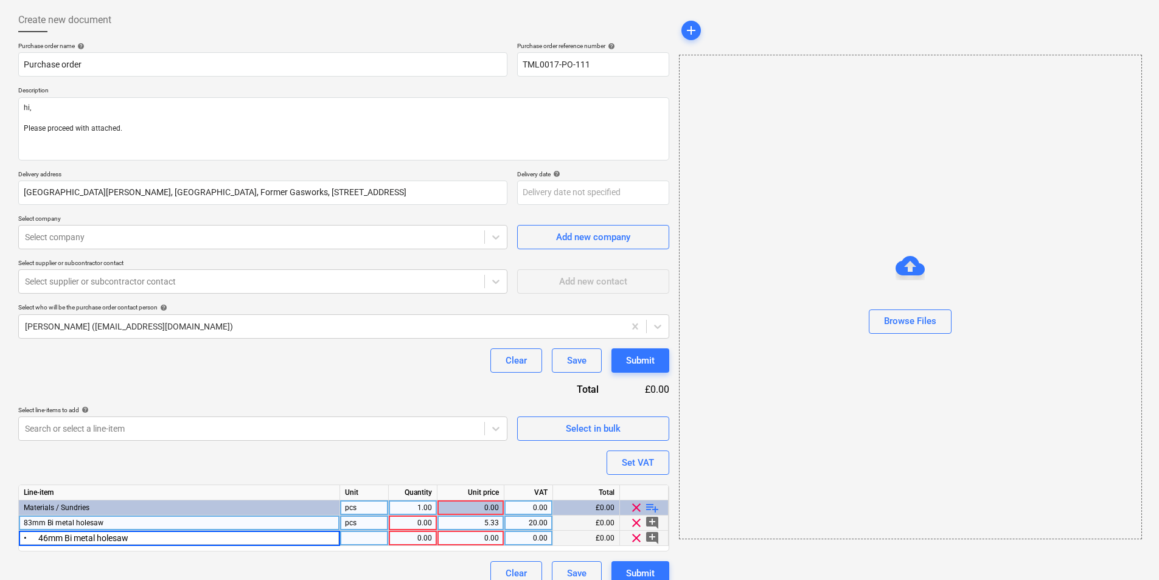
click at [38, 539] on input "• 46mm Bi metal holesaw" at bounding box center [179, 538] width 321 height 15
click at [646, 507] on span "playlist_add" at bounding box center [652, 508] width 15 height 15
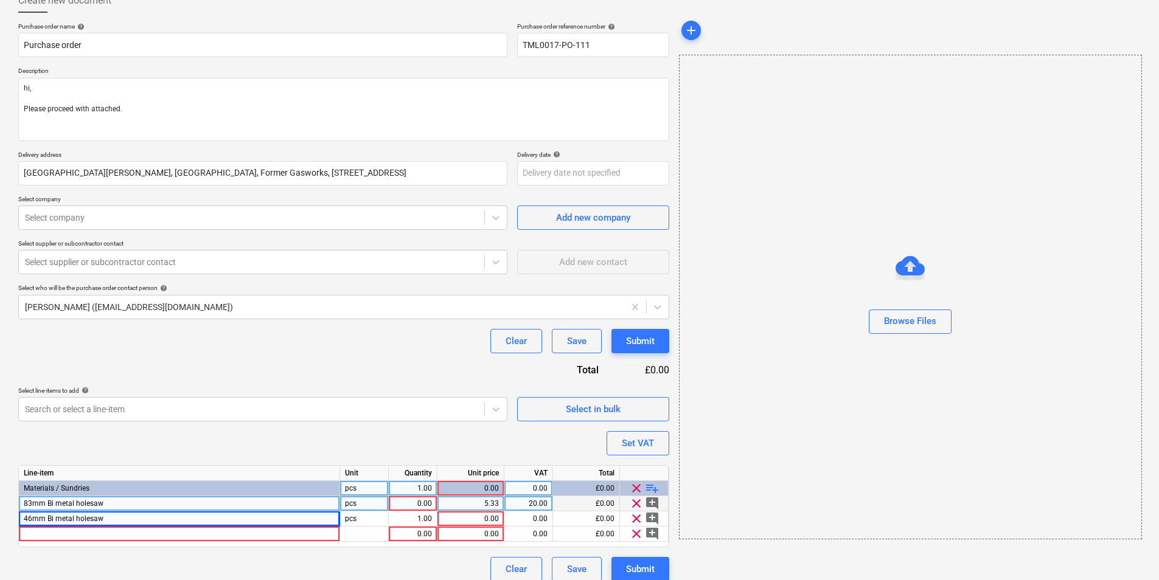
scroll to position [88, 0]
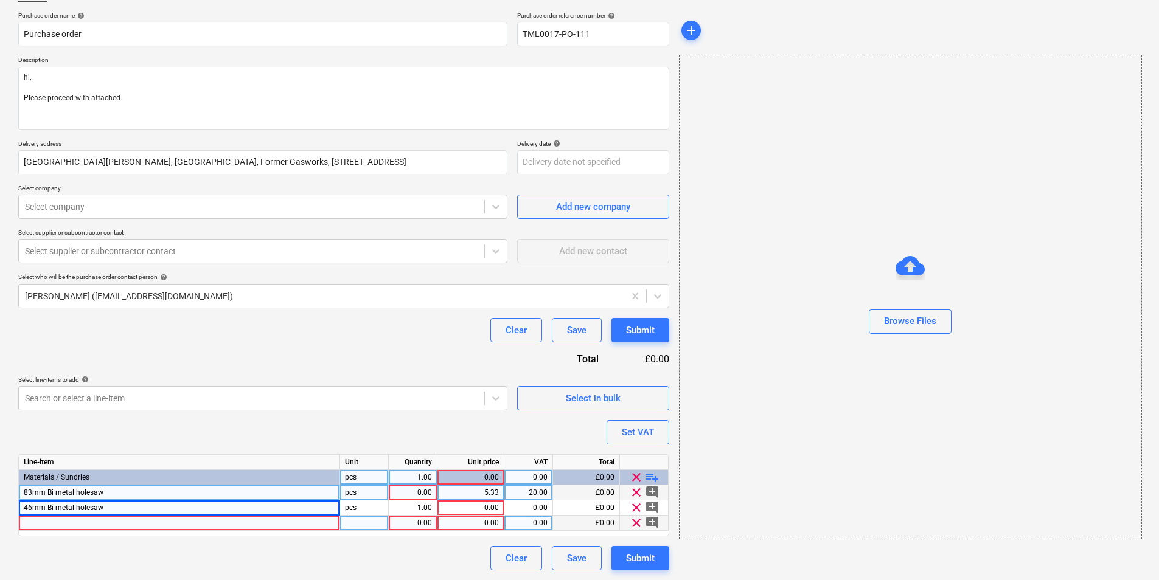
click at [179, 518] on div at bounding box center [179, 523] width 321 height 15
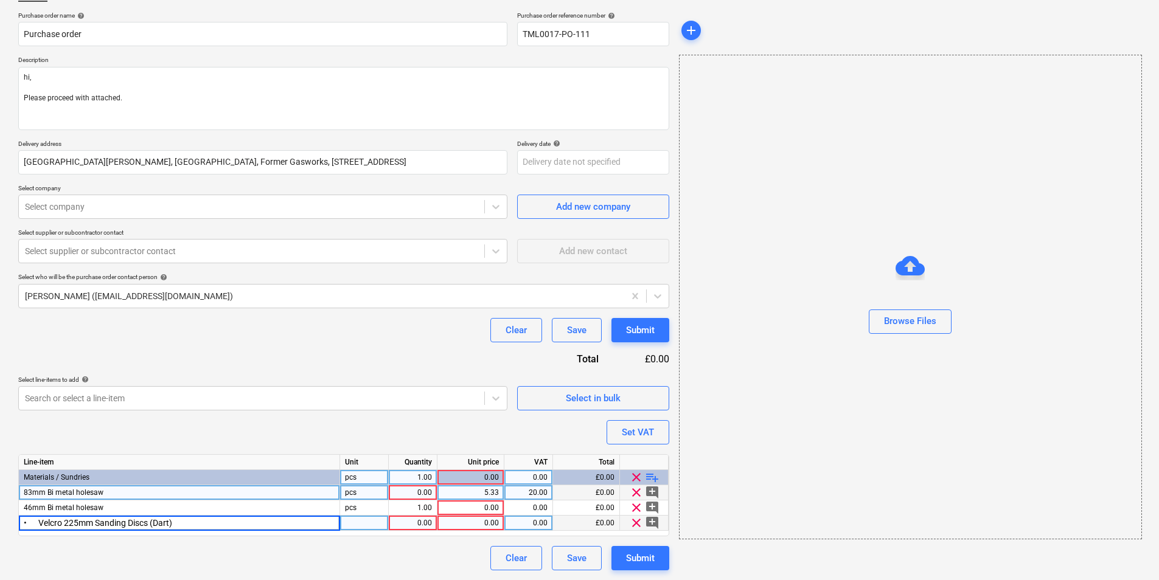
click at [34, 522] on input "• Velcro 225mm Sanding Discs (Dart)" at bounding box center [179, 523] width 321 height 15
click at [172, 521] on input "Velcro 225mm Sanding Discs (Dart)" at bounding box center [179, 523] width 321 height 15
click at [371, 524] on div at bounding box center [364, 523] width 49 height 15
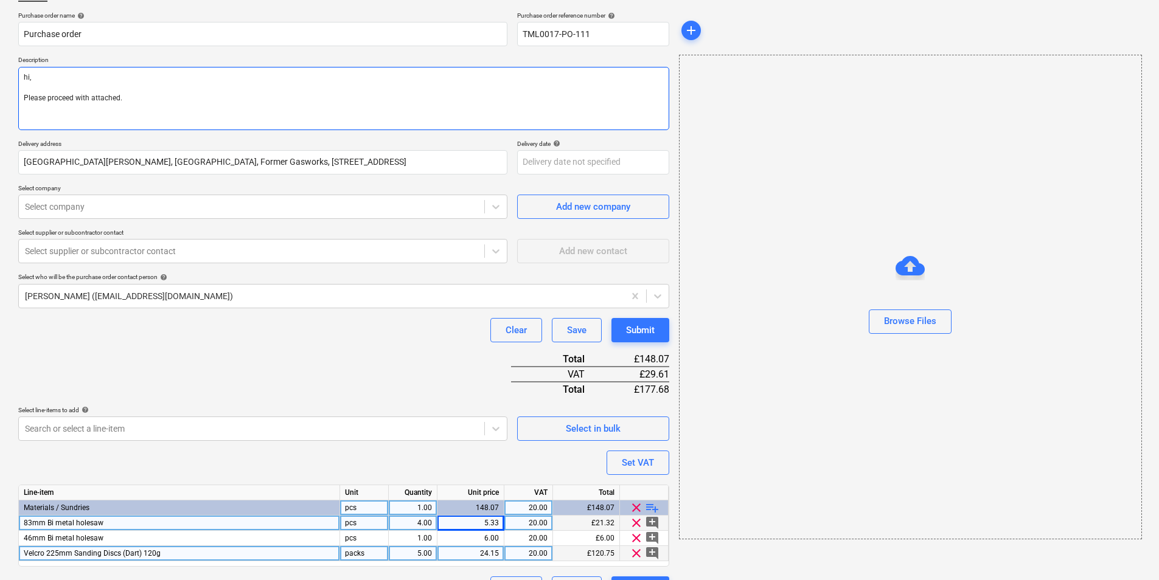
click at [141, 111] on textarea "hi, Please proceed with attached." at bounding box center [343, 98] width 651 height 63
paste textarea "Site contact Teddy 07359 993035 Regards. Demi"
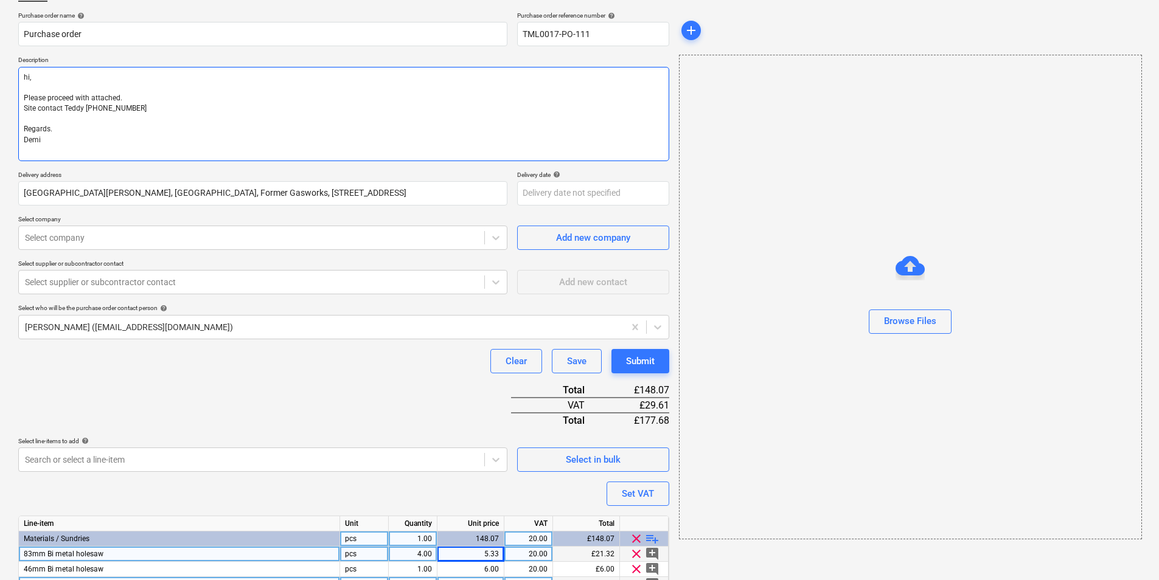
drag, startPoint x: 74, startPoint y: 91, endPoint x: 10, endPoint y: 72, distance: 66.4
click at [0, 77] on html "Sales Projects Contacts Company Inbox 1 format_size keyboard_arrow_down help se…" at bounding box center [579, 202] width 1159 height 580
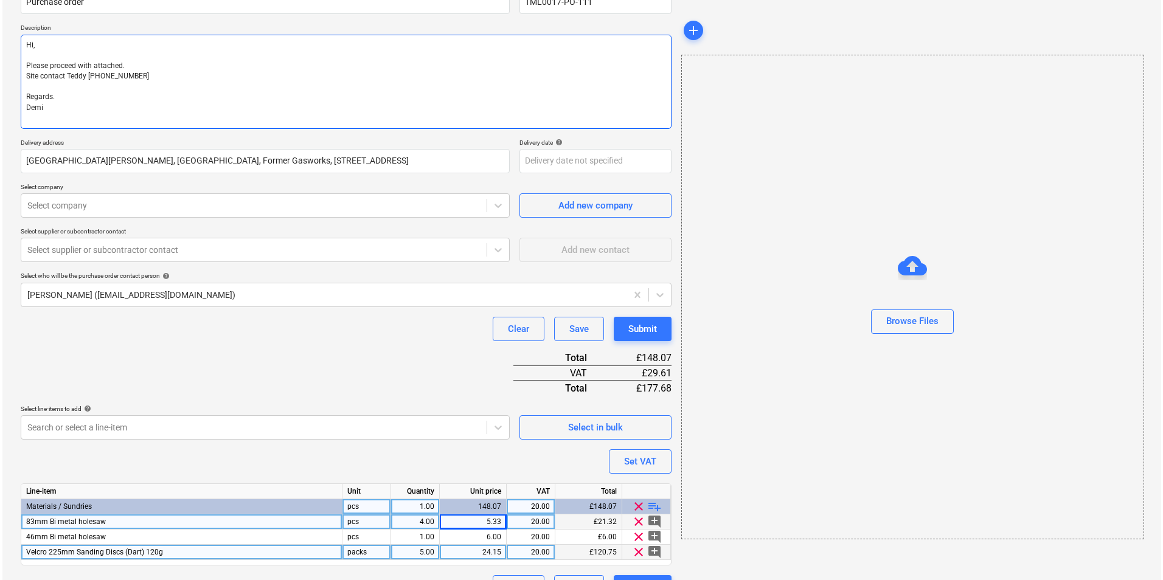
scroll to position [150, 0]
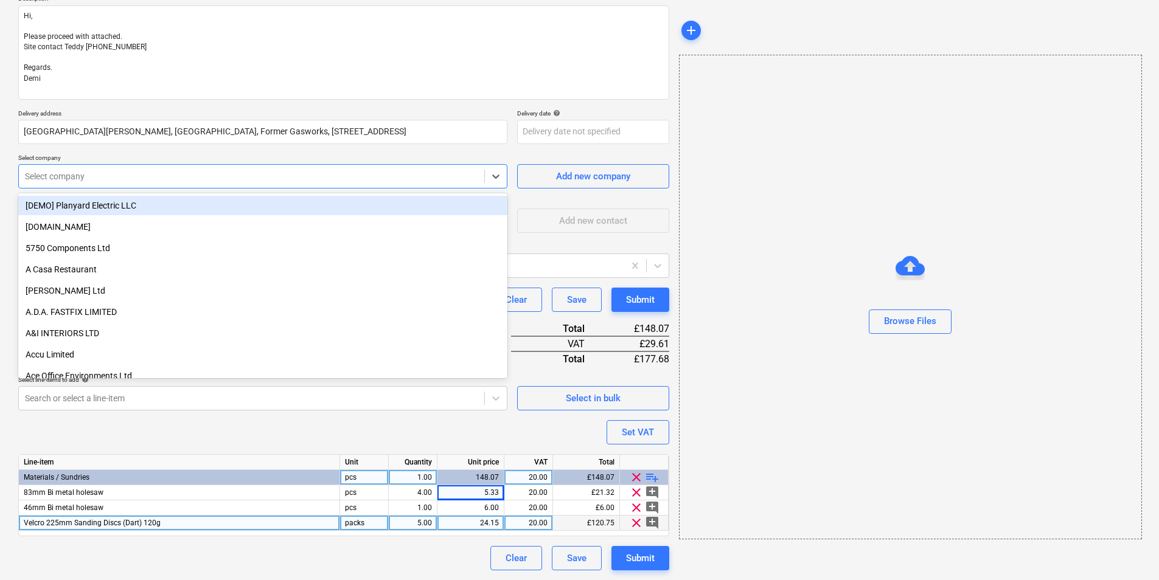
click at [156, 172] on div at bounding box center [251, 176] width 453 height 12
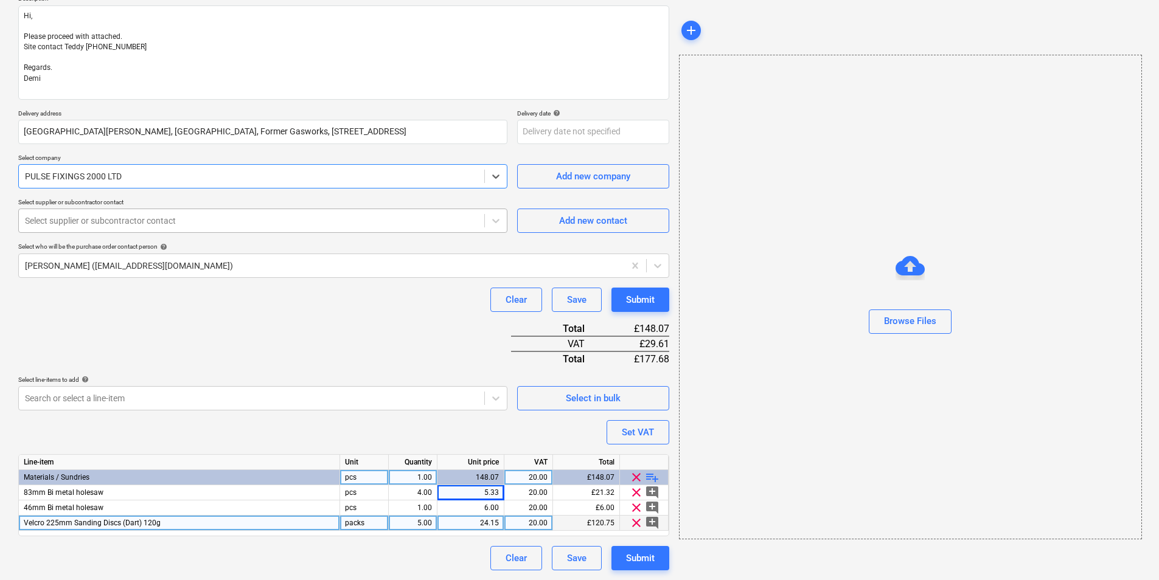
click at [230, 216] on div at bounding box center [251, 221] width 453 height 12
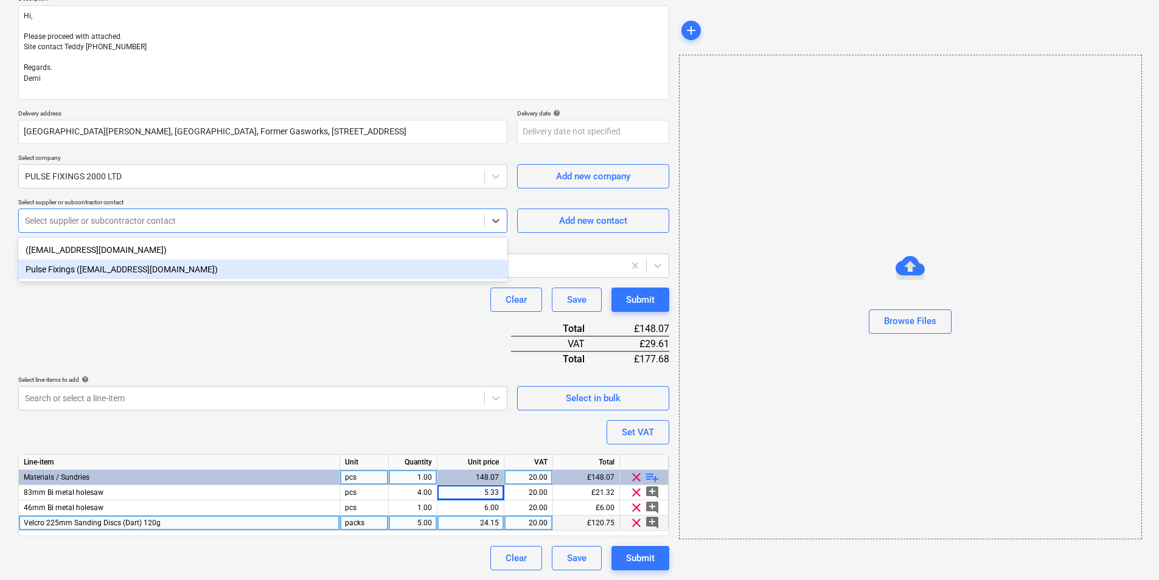
click at [198, 273] on div "Pulse Fixings (orders@pulsefixings.co.uk)" at bounding box center [262, 269] width 489 height 19
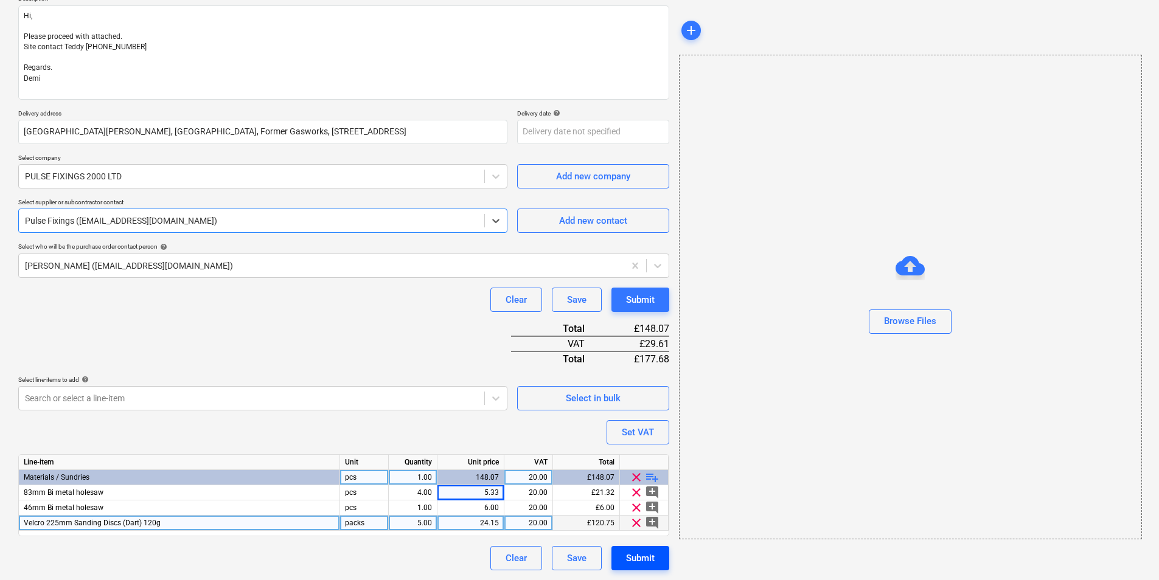
click at [636, 558] on div "Submit" at bounding box center [640, 559] width 29 height 16
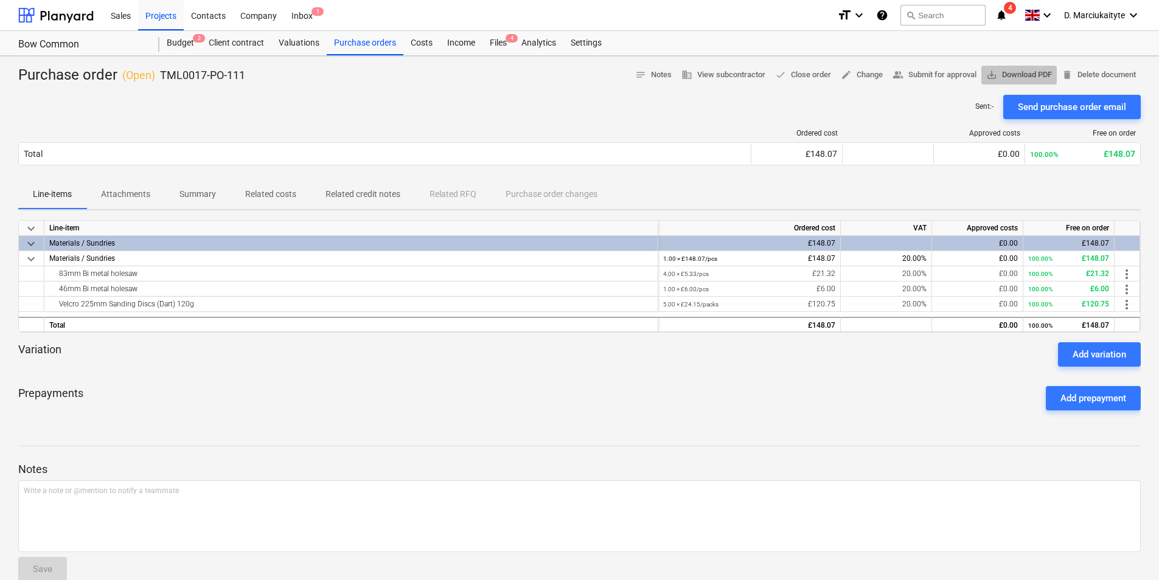
click at [1018, 73] on span "save_alt Download PDF" at bounding box center [1019, 75] width 66 height 14
drag, startPoint x: 161, startPoint y: 273, endPoint x: 58, endPoint y: 270, distance: 102.8
click at [58, 270] on div "83mm Bi metal holesaw" at bounding box center [351, 273] width 604 height 15
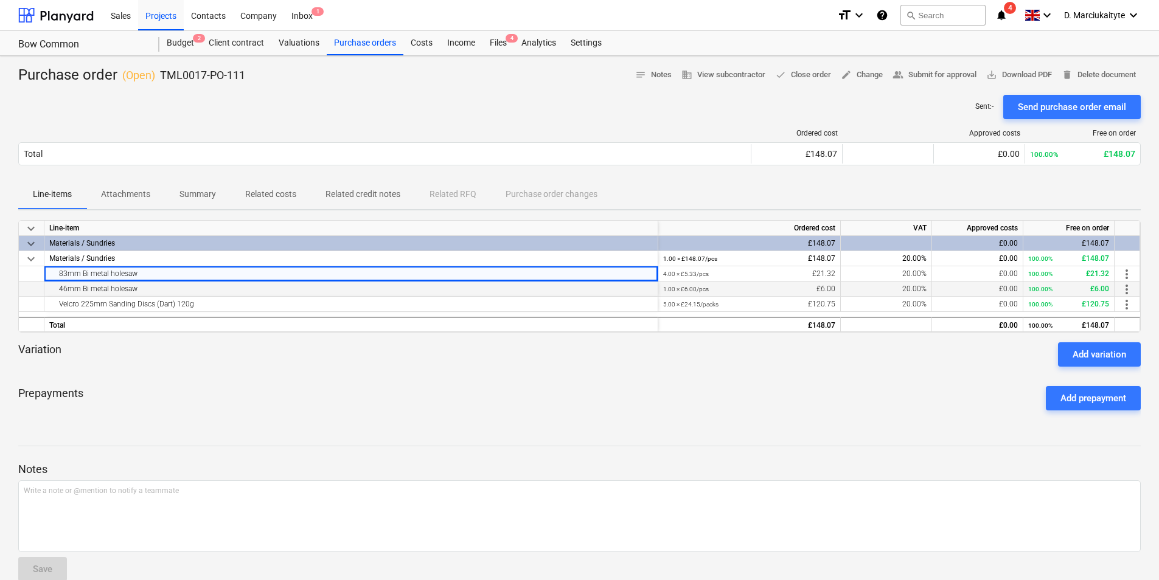
click at [160, 291] on div "46mm Bi metal holesaw" at bounding box center [351, 289] width 604 height 15
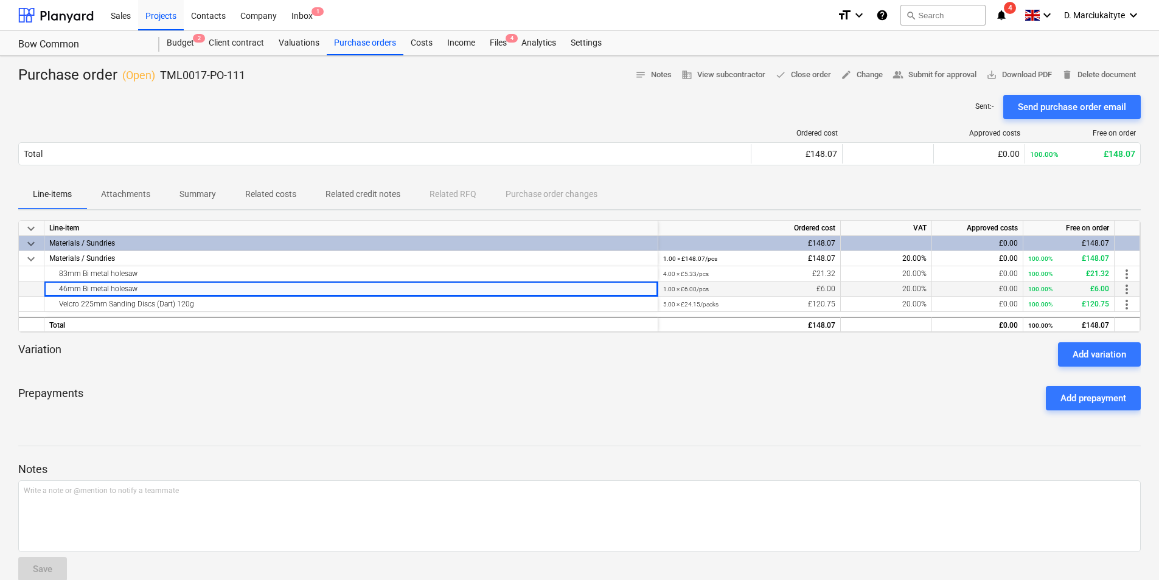
drag, startPoint x: 158, startPoint y: 288, endPoint x: 41, endPoint y: 288, distance: 116.8
click at [0, 0] on div "46mm Bi metal holesaw 1.00 × £6.00 / pcs £6.00 20.00% £0.00 100.00% £6.00 more_…" at bounding box center [0, 0] width 0 height 0
drag, startPoint x: 203, startPoint y: 302, endPoint x: 210, endPoint y: 307, distance: 7.9
click at [203, 302] on div "Velcro 225mm Sanding Discs (Dart) 120g" at bounding box center [351, 304] width 604 height 15
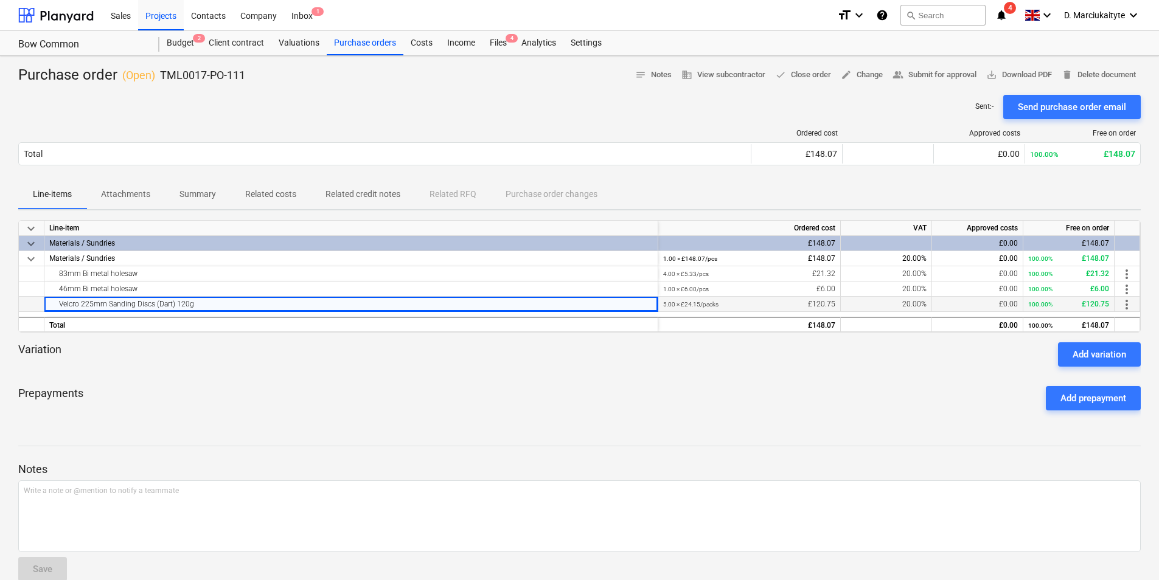
drag, startPoint x: 216, startPoint y: 305, endPoint x: 39, endPoint y: 307, distance: 177.1
click at [0, 0] on div "Velcro 225mm Sanding Discs (Dart) 120g 5.00 × £24.15 / packs £120.75 20.00% £0.…" at bounding box center [0, 0] width 0 height 0
drag, startPoint x: 268, startPoint y: 80, endPoint x: 263, endPoint y: 75, distance: 6.5
click at [266, 80] on div "Purchase order ( Open ) TML0017-PO-111 notes Notes business View subcontractor …" at bounding box center [579, 75] width 1122 height 19
drag, startPoint x: 265, startPoint y: 72, endPoint x: 162, endPoint y: 79, distance: 102.4
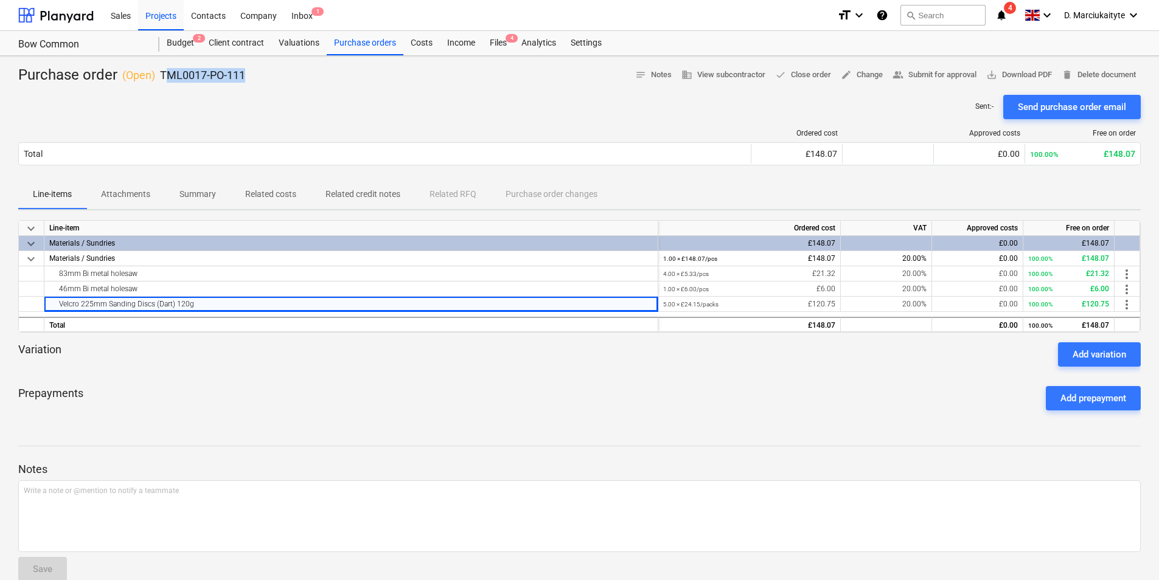
click at [162, 79] on div "Purchase order ( Open ) TML0017-PO-111 notes Notes business View subcontractor …" at bounding box center [579, 75] width 1122 height 19
click at [363, 38] on div "Purchase orders" at bounding box center [365, 43] width 77 height 24
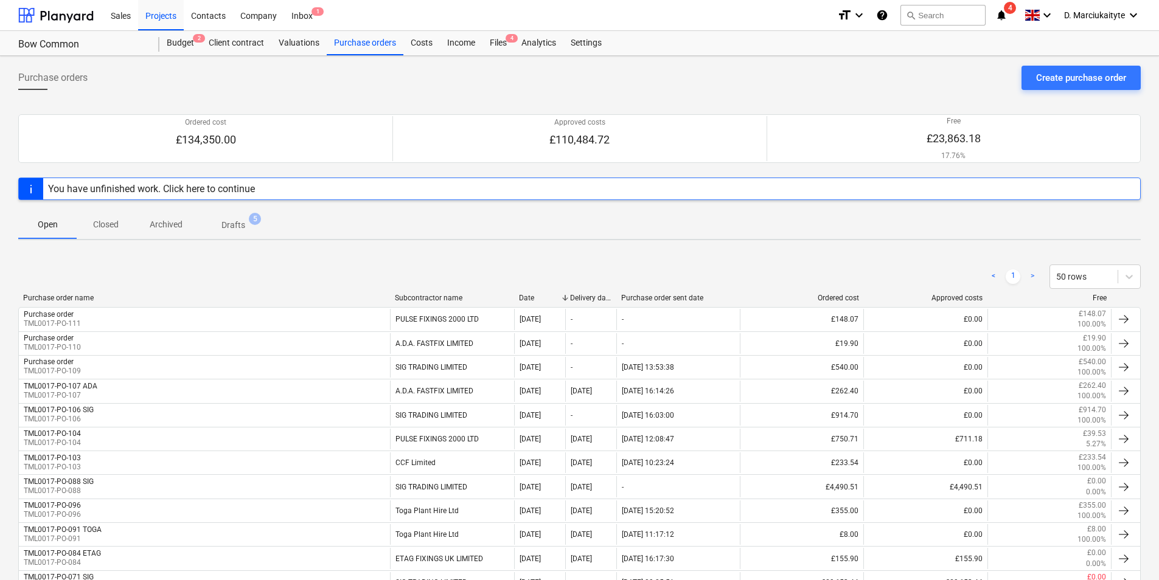
drag, startPoint x: 172, startPoint y: 15, endPoint x: 169, endPoint y: 50, distance: 34.8
click at [172, 15] on div "Projects" at bounding box center [161, 14] width 46 height 31
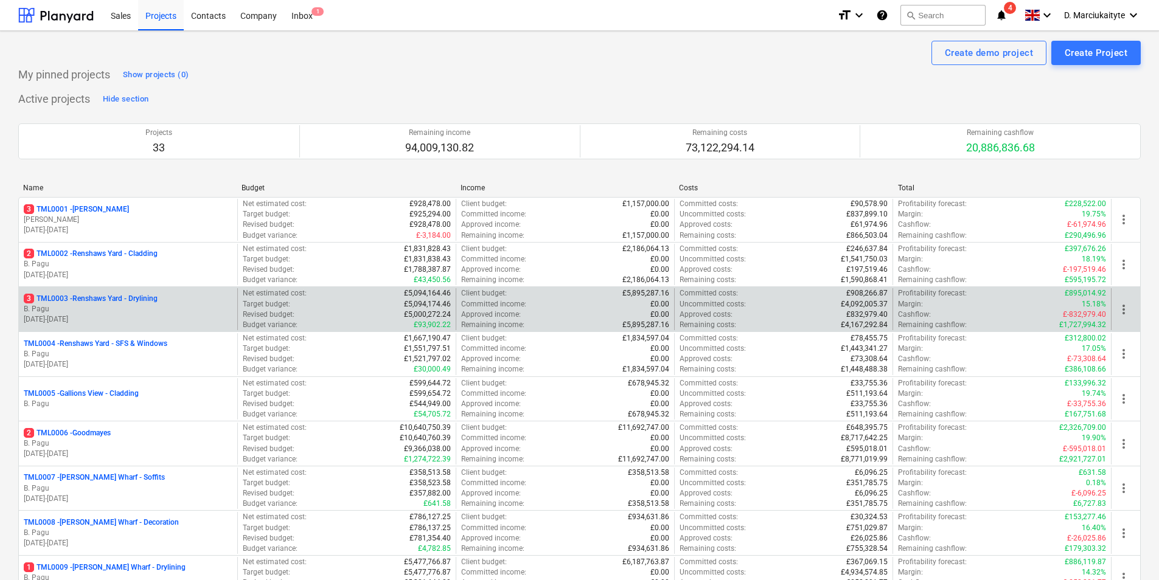
click at [106, 306] on p "B. Pagu" at bounding box center [128, 309] width 209 height 10
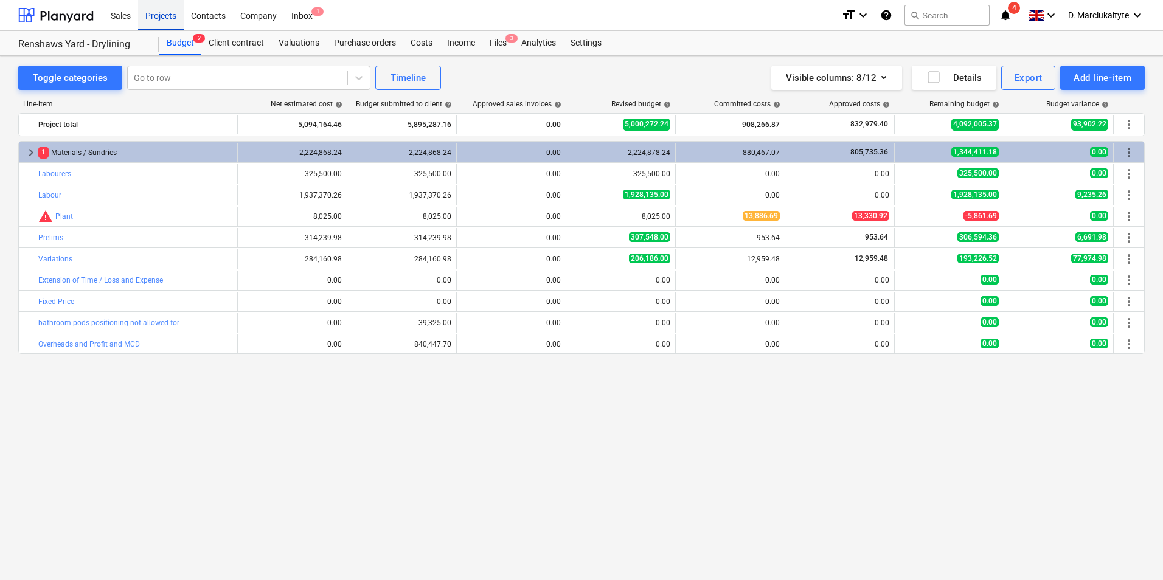
click at [164, 19] on div "Projects" at bounding box center [161, 14] width 46 height 31
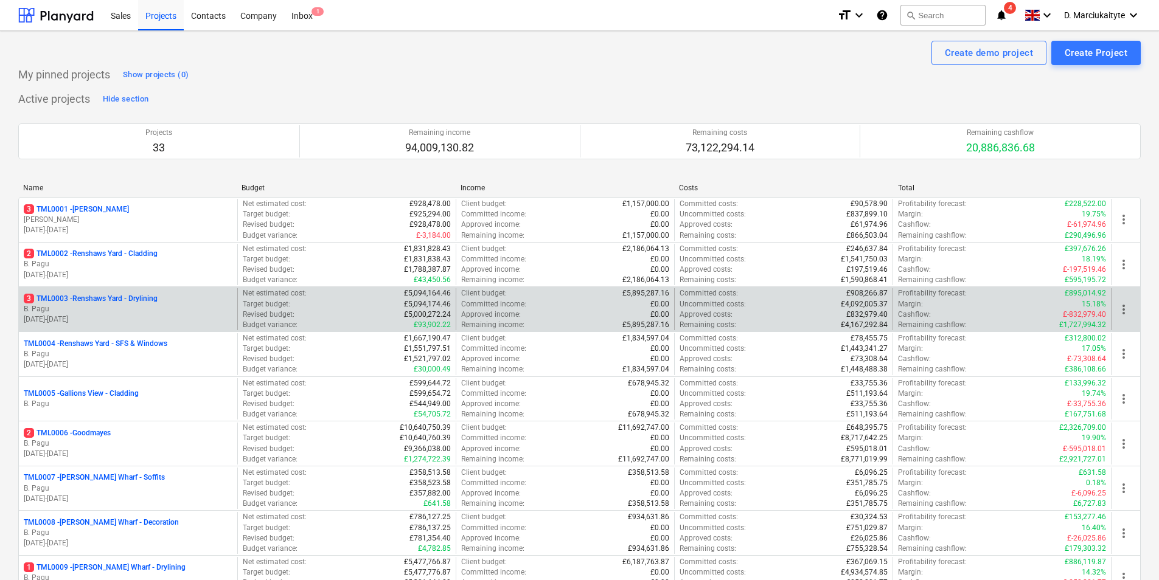
click at [134, 302] on p "3 TML0003 - Renshaws Yard - Drylining" at bounding box center [91, 299] width 134 height 10
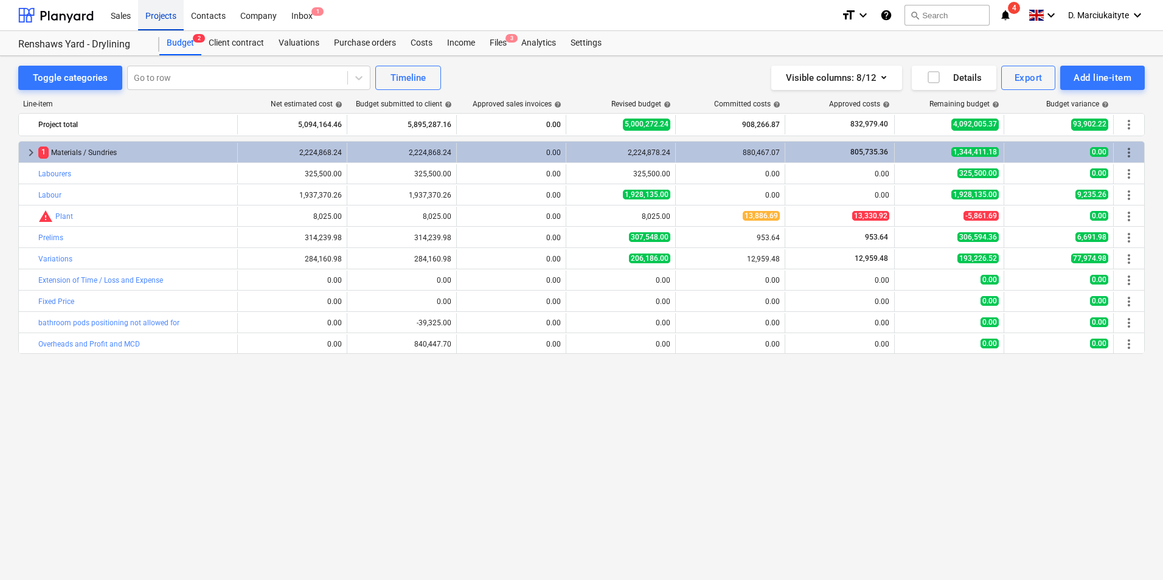
click at [158, 9] on div "Projects" at bounding box center [161, 14] width 46 height 31
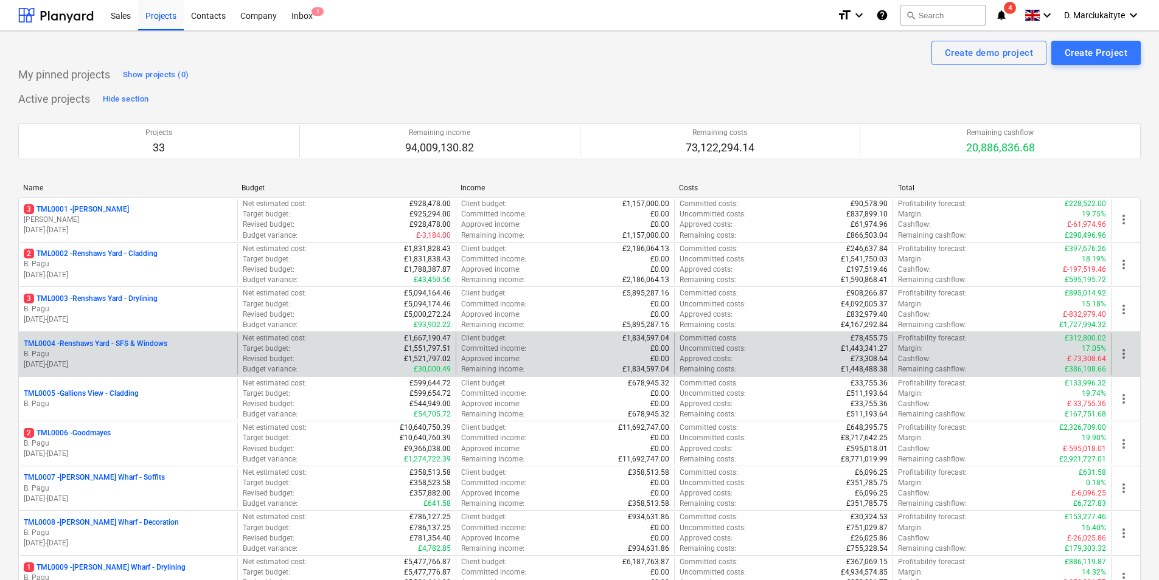
click at [170, 341] on div "TML0004 - Renshaws Yard - SFS & Windows" at bounding box center [128, 344] width 209 height 10
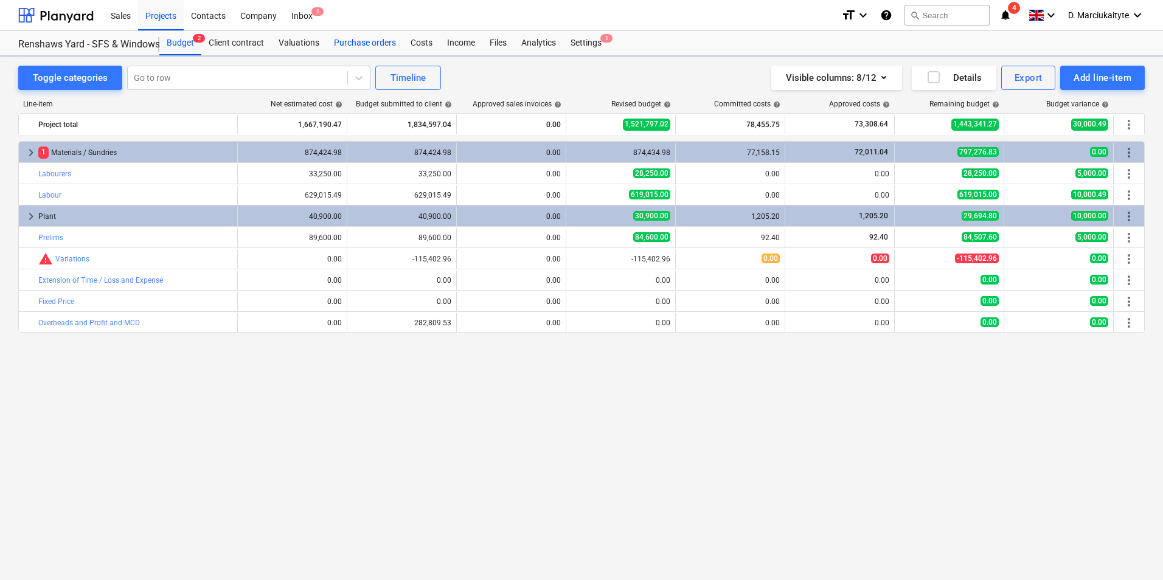
click at [344, 31] on div "Purchase orders" at bounding box center [365, 43] width 77 height 24
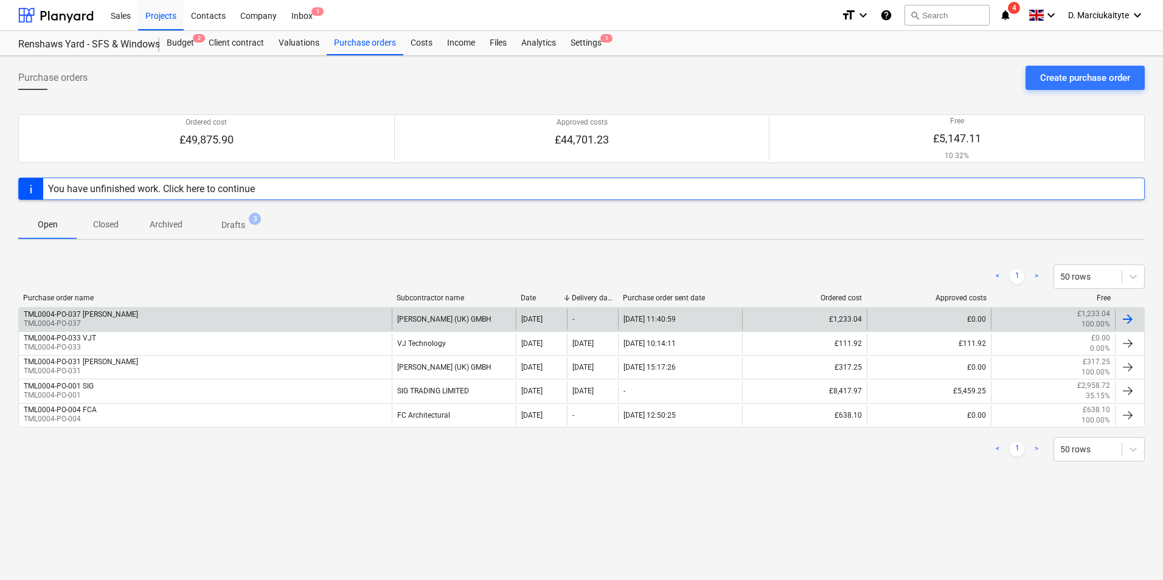
click at [361, 321] on div "TML0004-PO-037 Knauf TML0004-PO-037" at bounding box center [205, 319] width 373 height 21
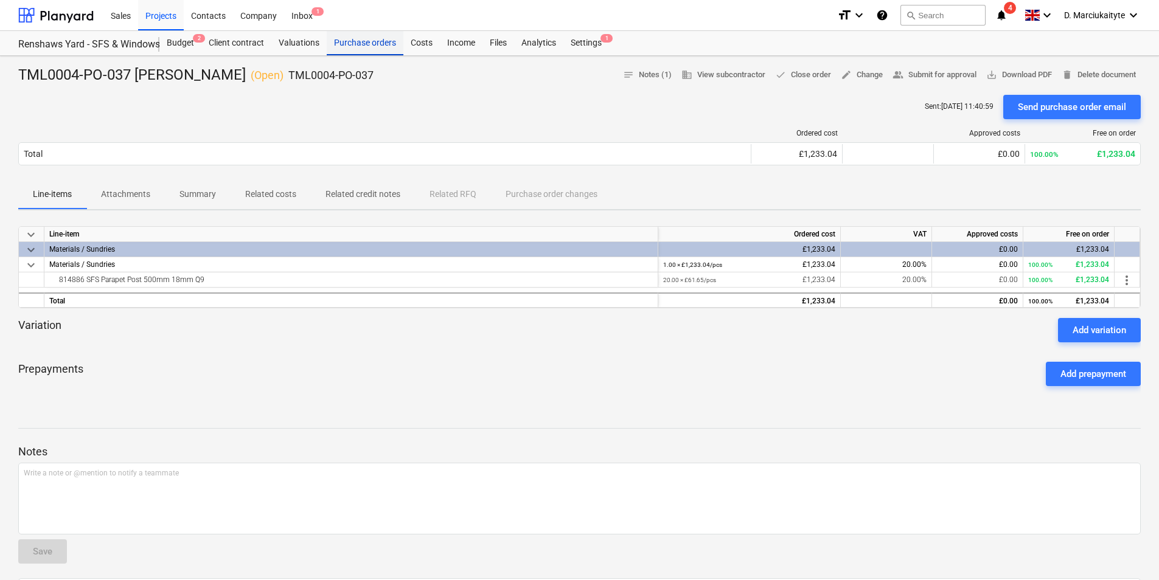
click at [374, 43] on div "Purchase orders" at bounding box center [365, 43] width 77 height 24
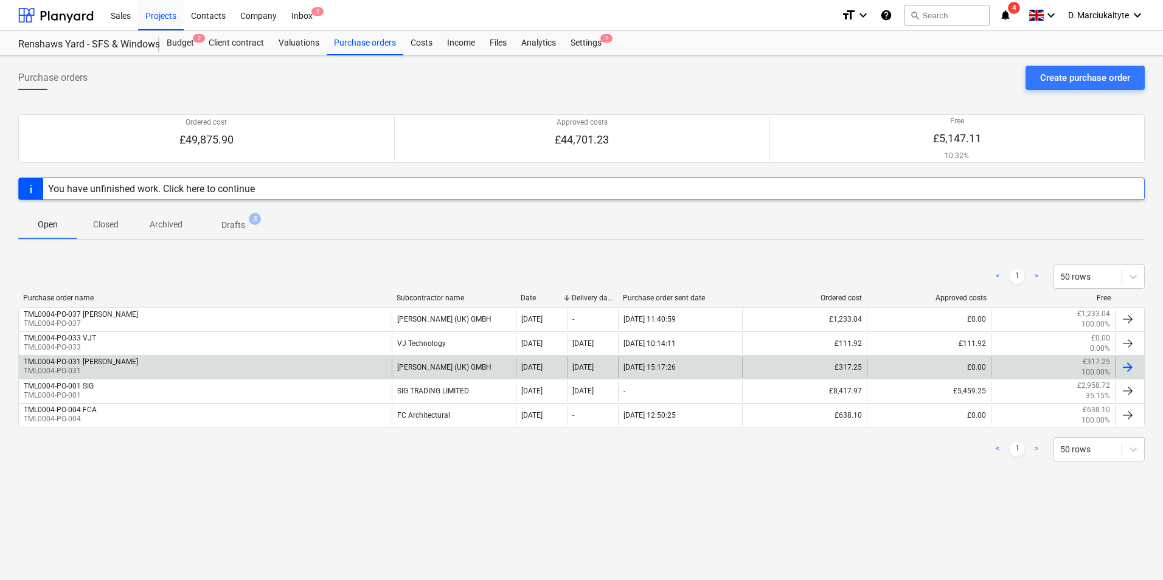
click at [190, 368] on div "TML0004-PO-031 Knauf TML0004-PO-031" at bounding box center [205, 367] width 373 height 21
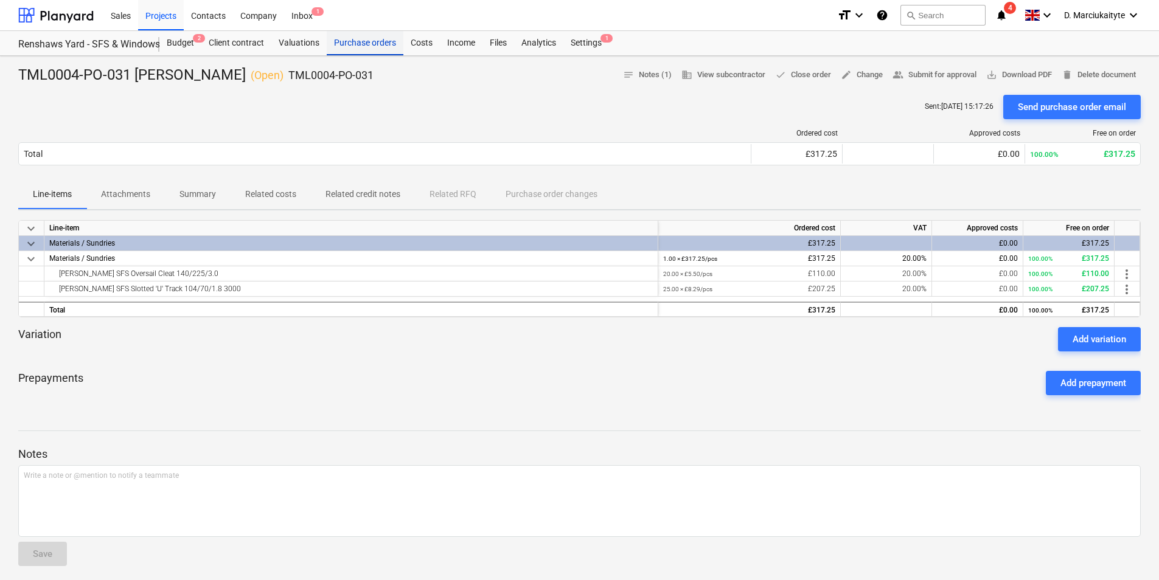
click at [367, 44] on div "Purchase orders" at bounding box center [365, 43] width 77 height 24
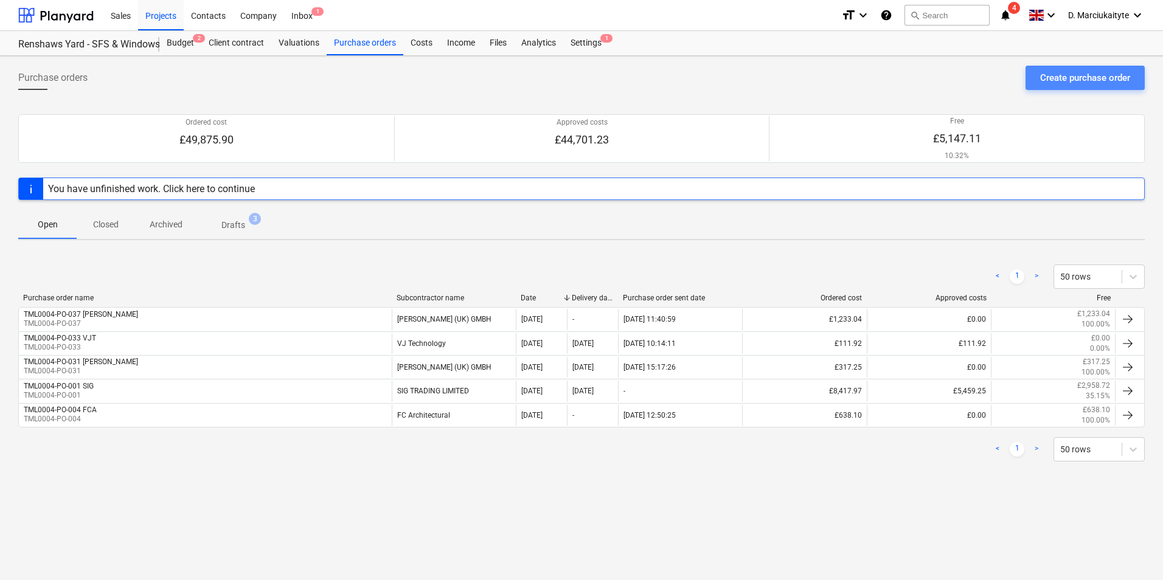
click at [1093, 77] on div "Create purchase order" at bounding box center [1085, 78] width 90 height 16
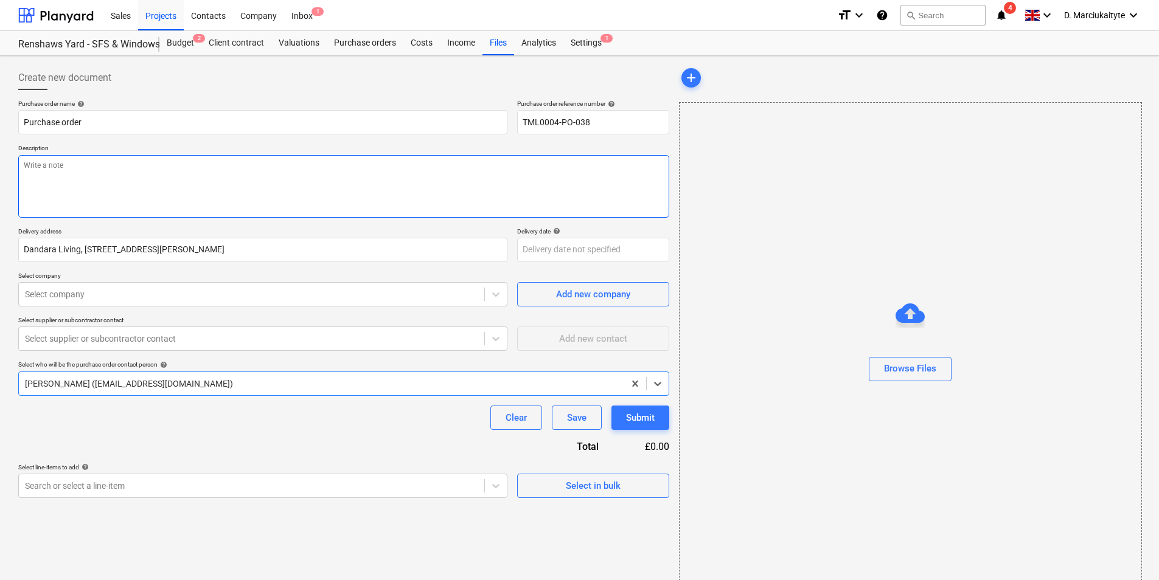
click at [256, 172] on textarea at bounding box center [343, 186] width 651 height 63
click at [597, 503] on div "Create new document Purchase order name help Purchase order Purchase order refe…" at bounding box center [343, 326] width 661 height 531
click at [598, 494] on button "Select in bulk" at bounding box center [593, 486] width 152 height 24
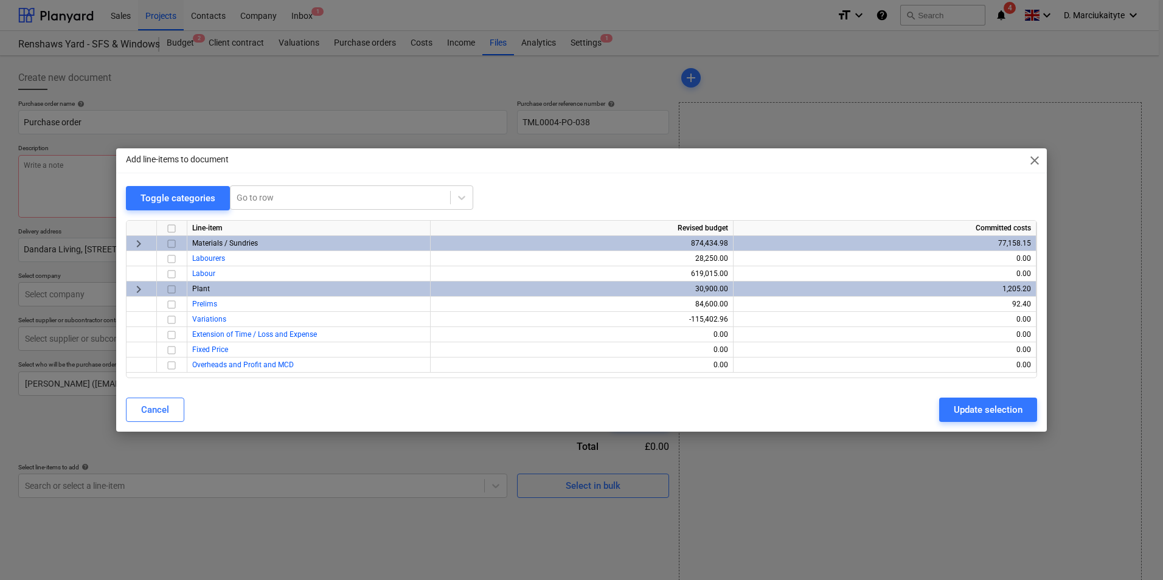
click at [170, 242] on input "checkbox" at bounding box center [171, 244] width 15 height 15
click at [985, 412] on div "Update selection" at bounding box center [988, 410] width 69 height 16
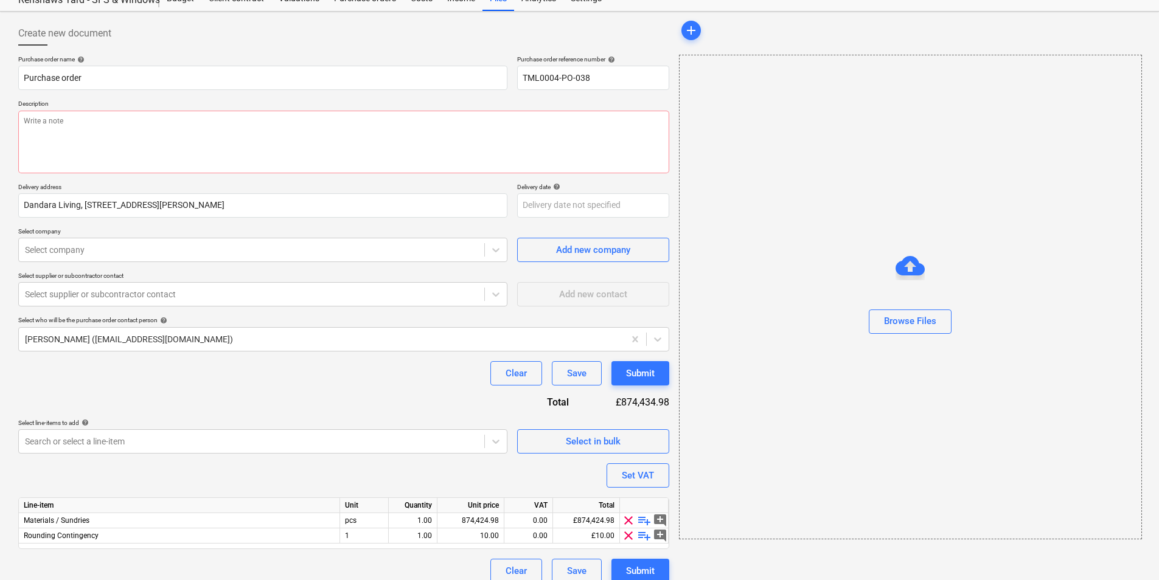
scroll to position [57, 0]
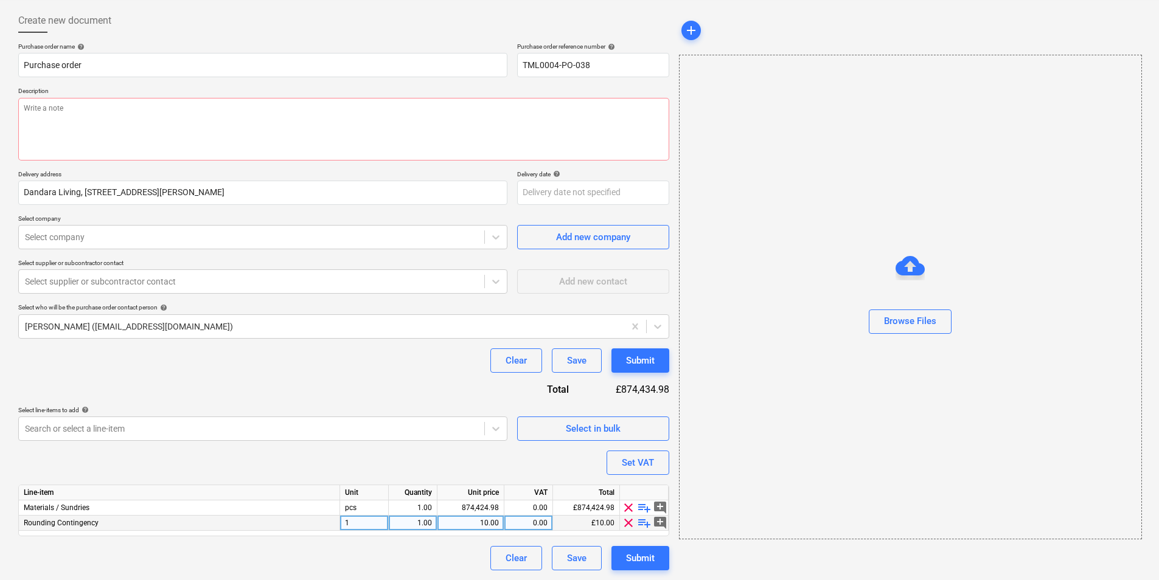
click at [625, 520] on span "clear" at bounding box center [628, 523] width 15 height 15
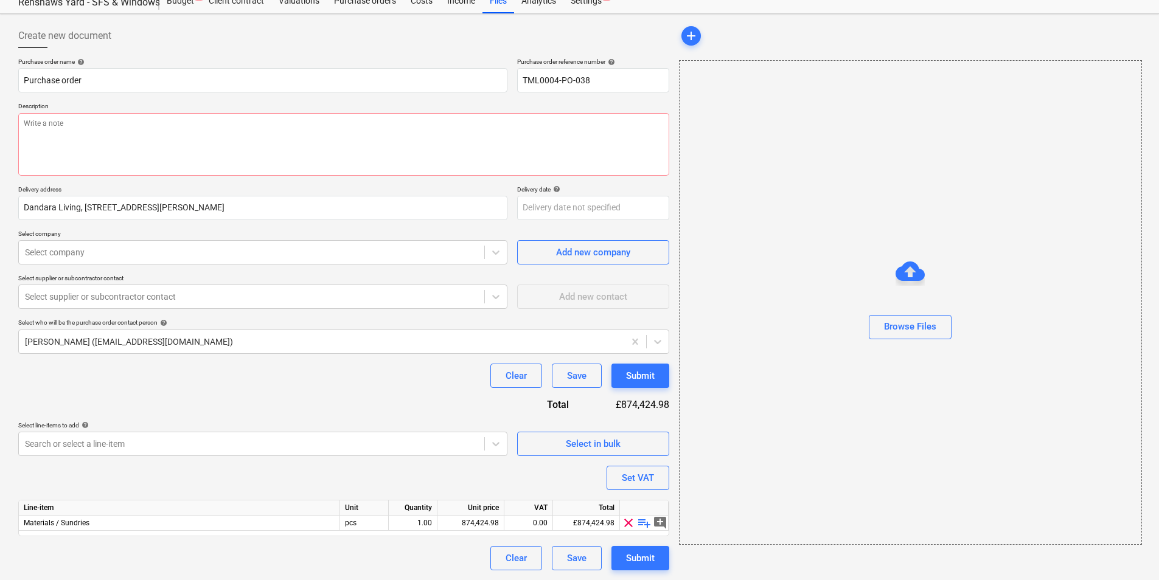
scroll to position [42, 0]
click at [647, 527] on span "playlist_add" at bounding box center [644, 523] width 15 height 15
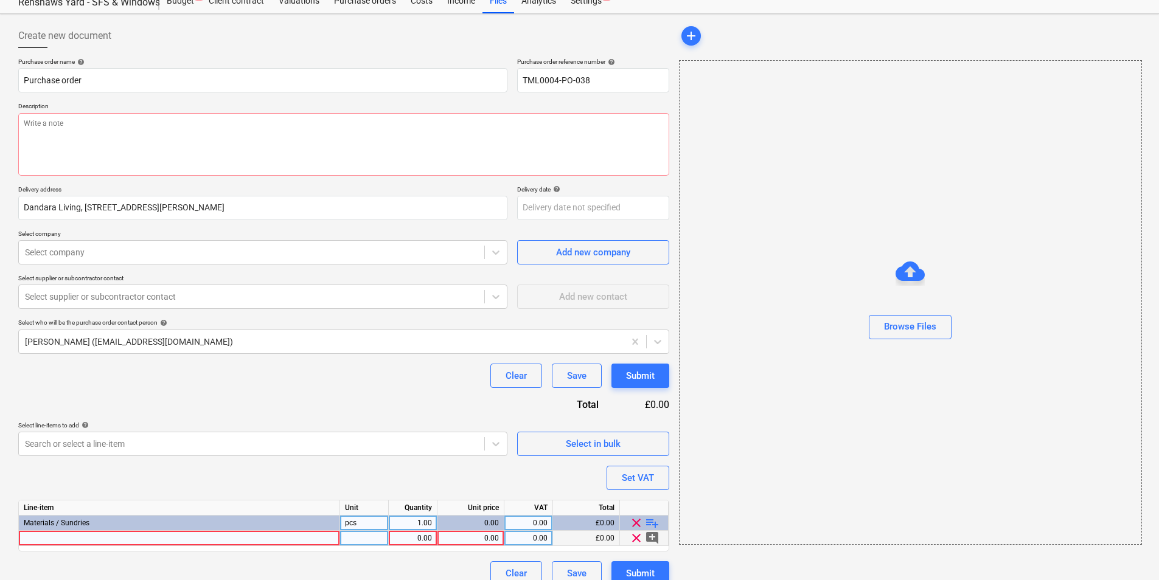
click at [82, 539] on div at bounding box center [179, 538] width 321 height 15
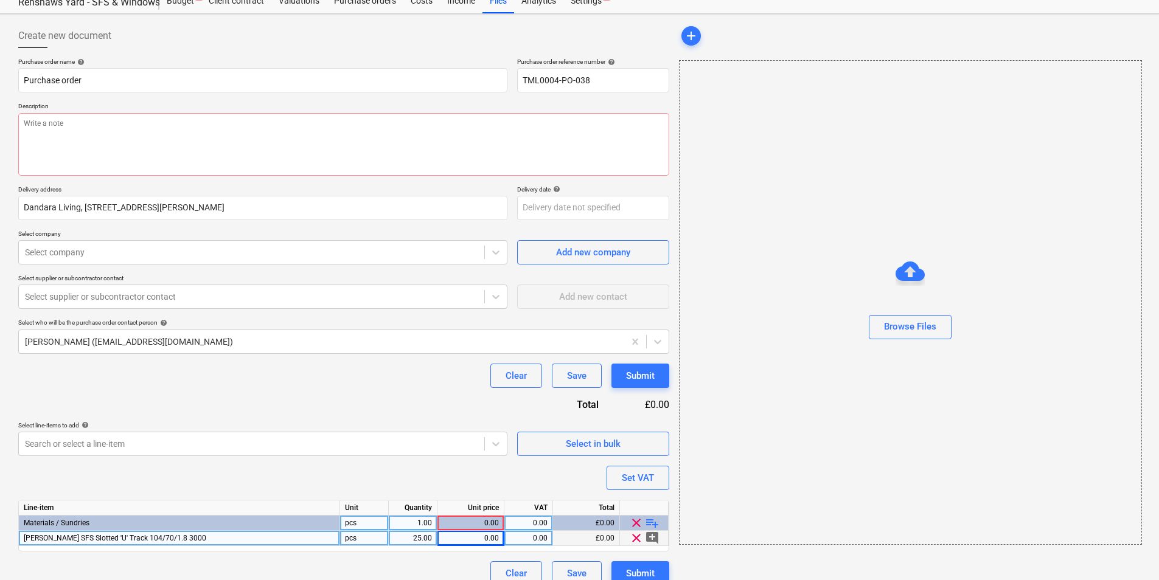
click at [204, 534] on div "Knauf SFS Slotted 'U' Track 104/70/1.8 3000" at bounding box center [179, 538] width 321 height 15
click at [494, 541] on div "0.00" at bounding box center [470, 538] width 57 height 15
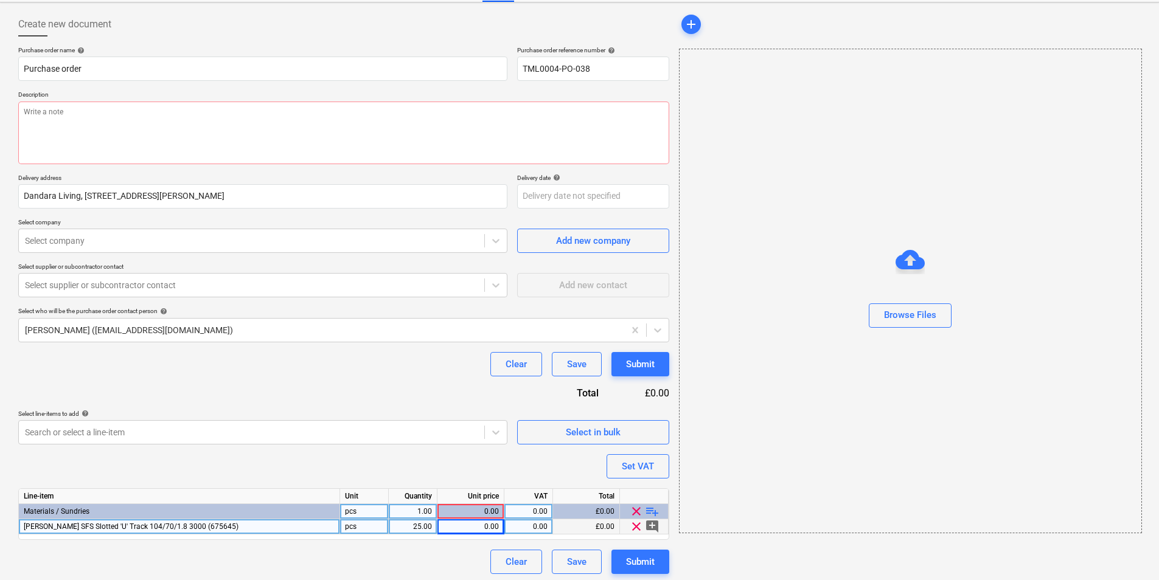
scroll to position [57, 0]
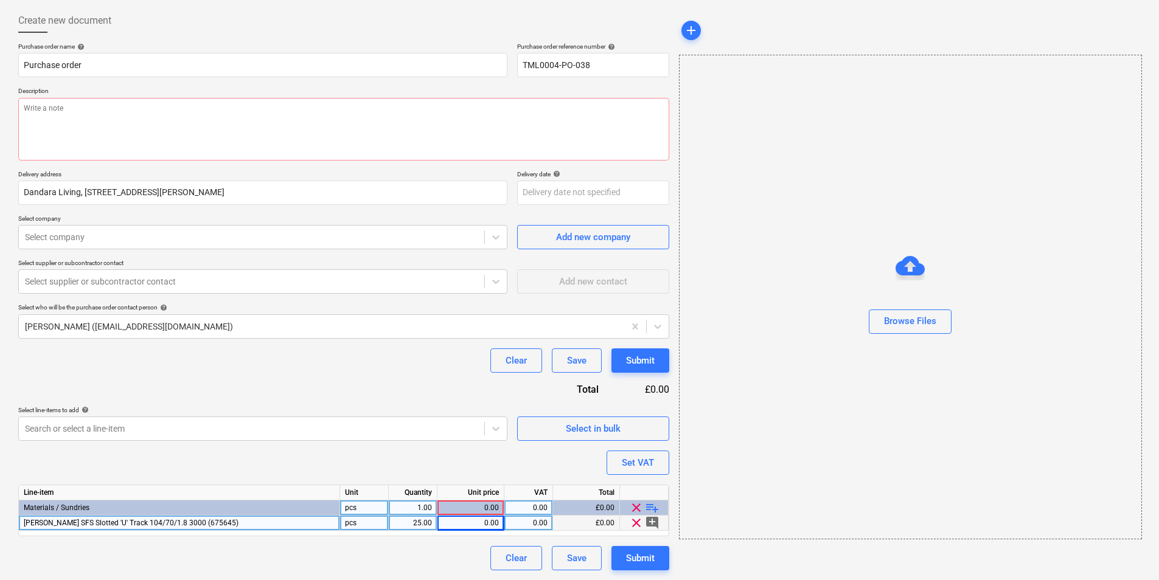
click at [475, 520] on div "0.00" at bounding box center [470, 523] width 57 height 15
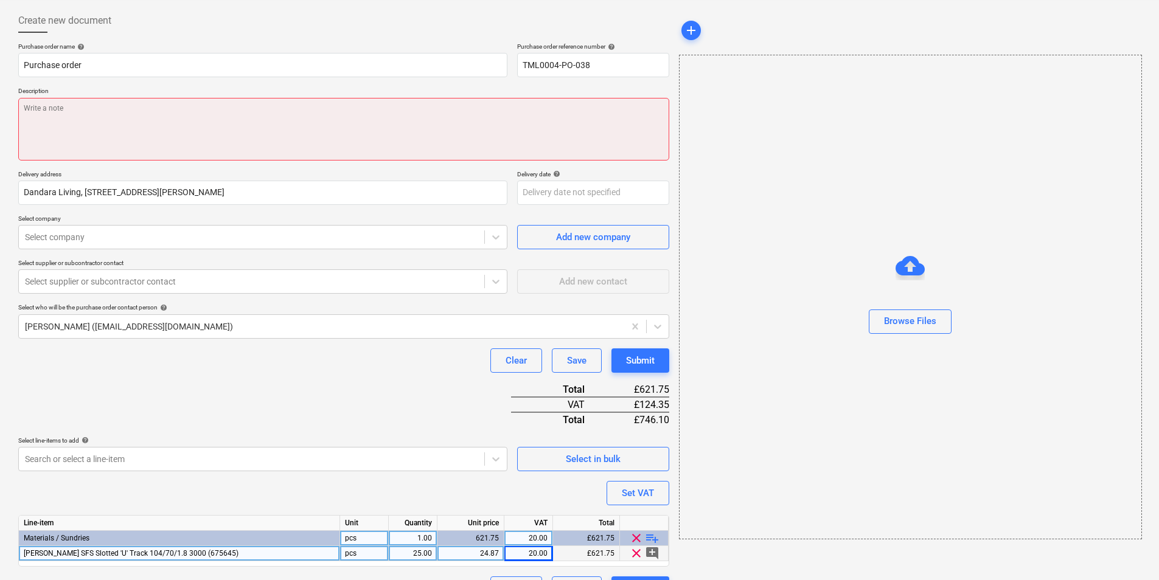
click at [123, 120] on textarea at bounding box center [343, 129] width 651 height 63
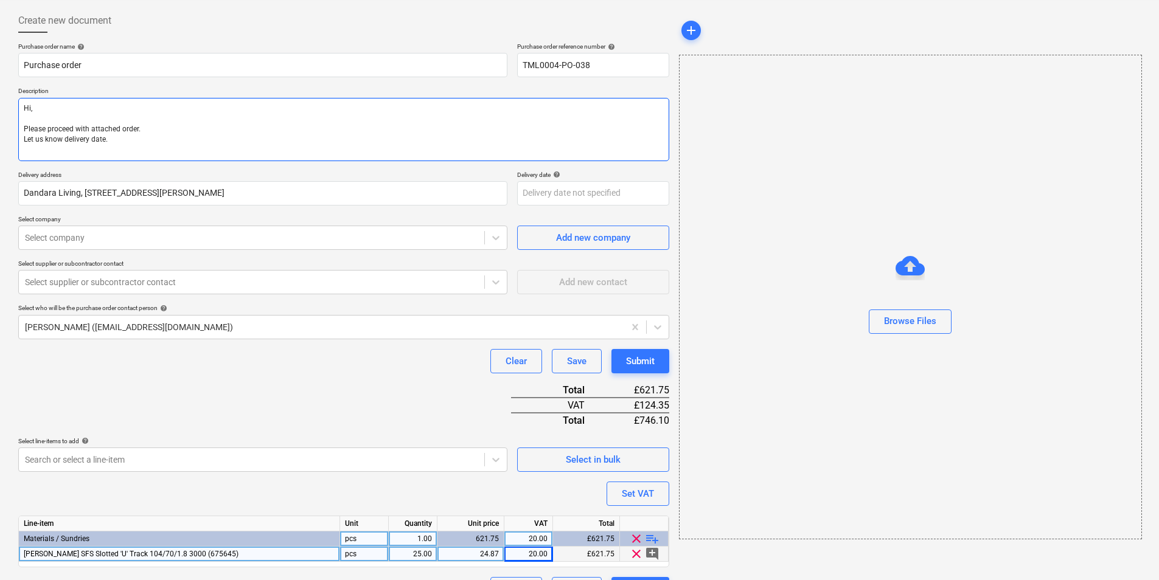
paste textarea "Site contact Pedzi 07547 691710"
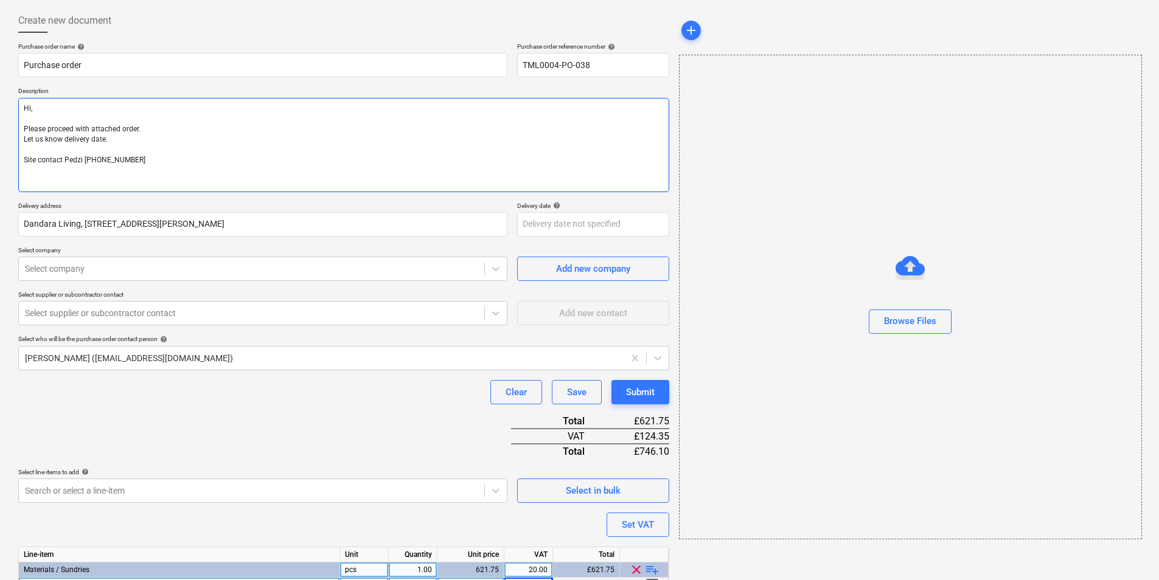
drag, startPoint x: 97, startPoint y: 159, endPoint x: 64, endPoint y: 147, distance: 34.8
click at [64, 147] on textarea "Hi, Please proceed with attached order. Let us know delivery date. Site contact…" at bounding box center [343, 145] width 651 height 94
click at [141, 159] on textarea "Hi, Please proceed with attached order. Let us know delivery date. Site contact…" at bounding box center [343, 145] width 651 height 94
drag, startPoint x: 155, startPoint y: 165, endPoint x: -2, endPoint y: 89, distance: 175.0
click at [0, 89] on html "Sales Projects Contacts Company Inbox 1 format_size keyboard_arrow_down help se…" at bounding box center [579, 233] width 1159 height 580
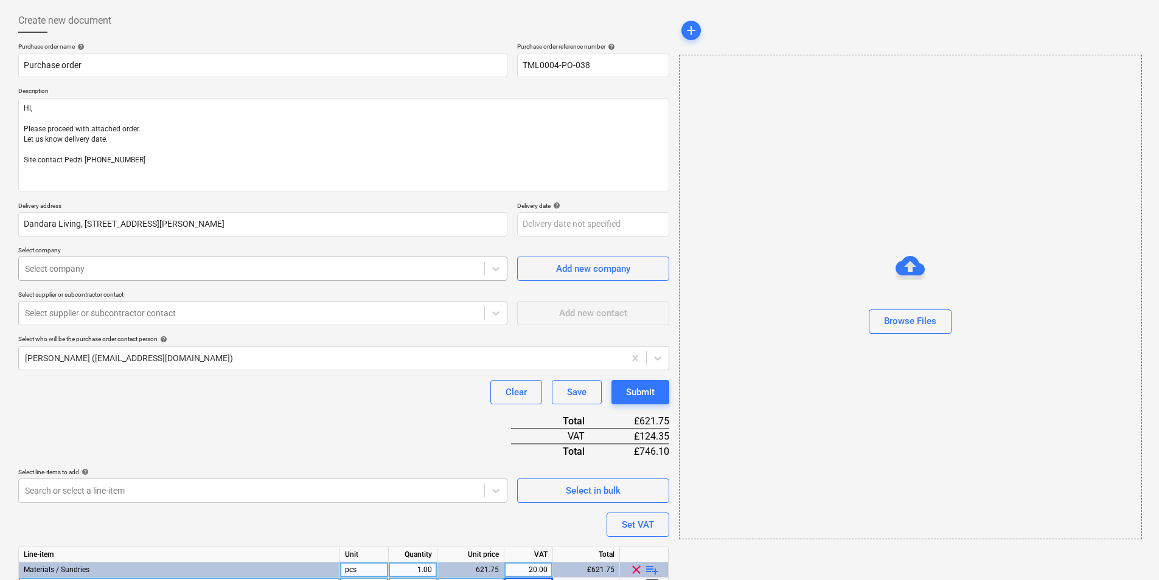
click at [76, 260] on div "Select company" at bounding box center [262, 269] width 489 height 24
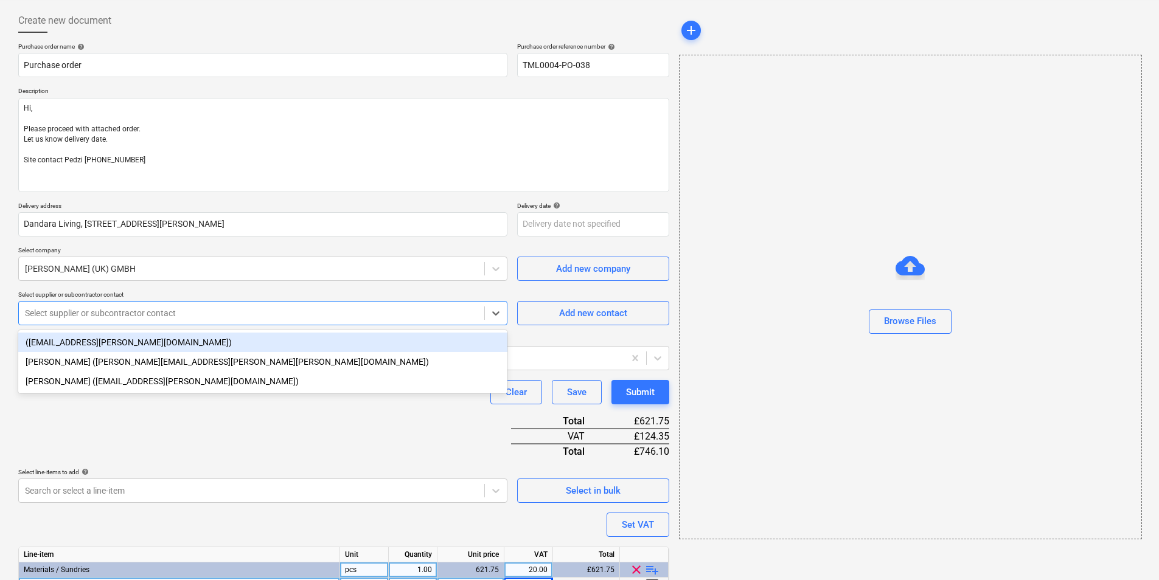
click at [127, 311] on div at bounding box center [251, 313] width 453 height 12
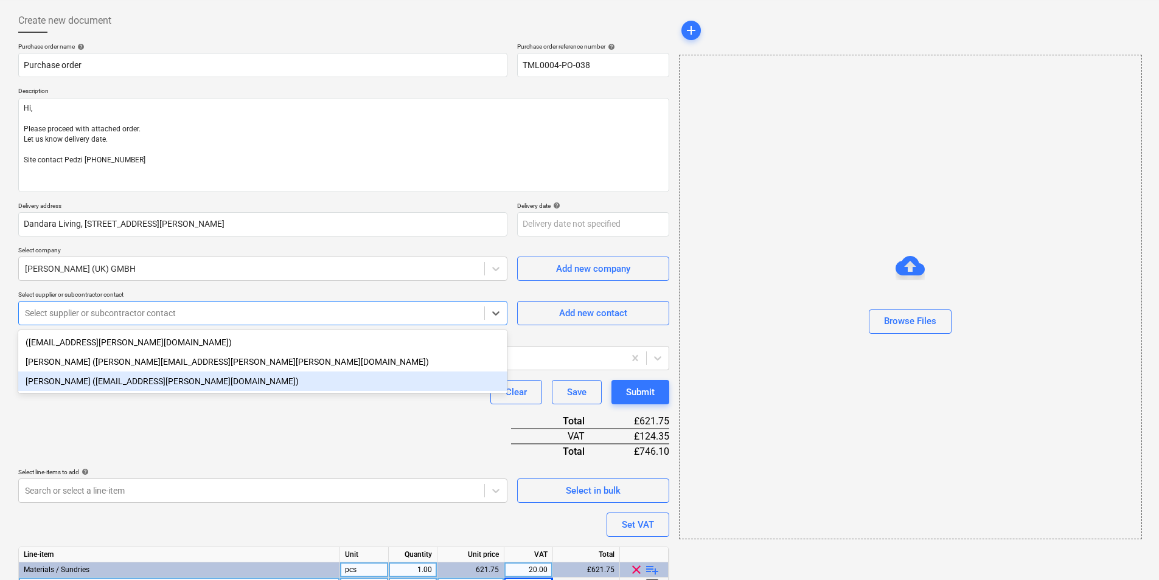
click at [159, 379] on div "Knauf (cservice@knauf.com)" at bounding box center [262, 381] width 489 height 19
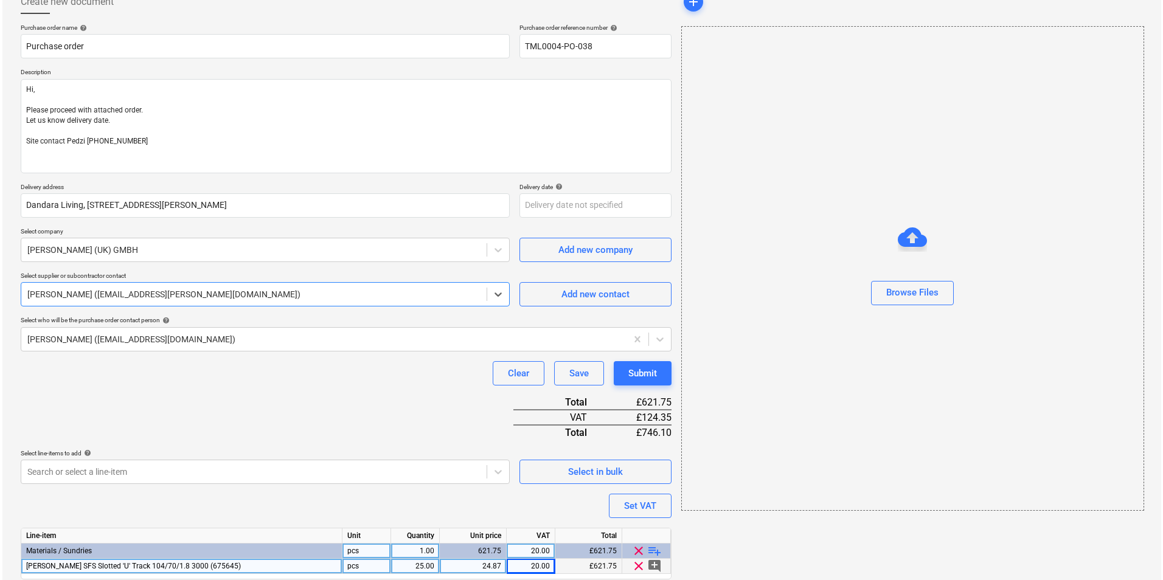
scroll to position [119, 0]
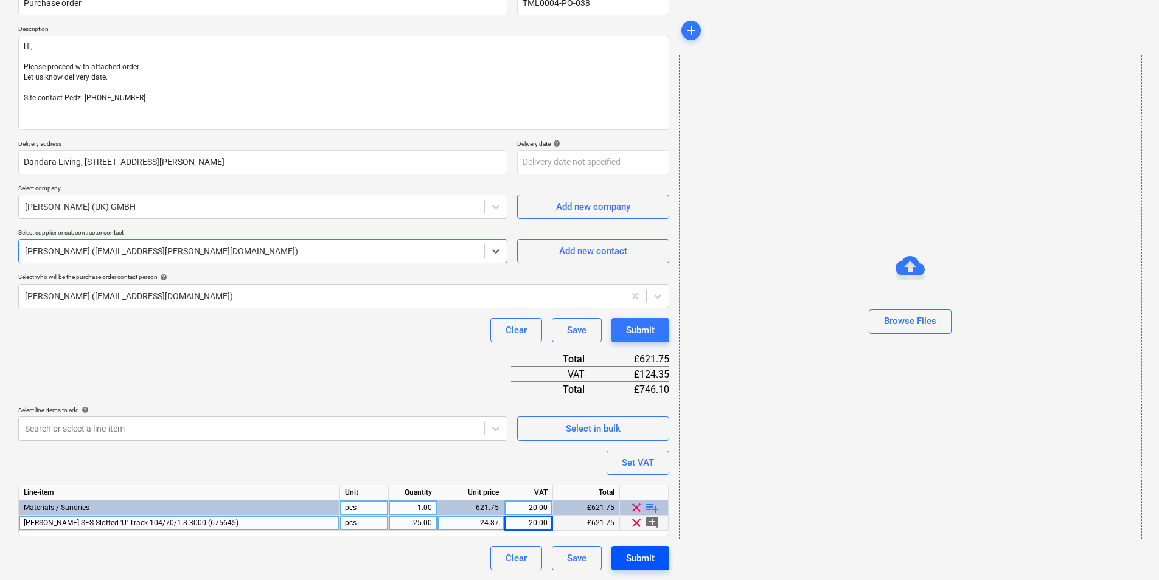
click at [645, 560] on div "Submit" at bounding box center [640, 559] width 29 height 16
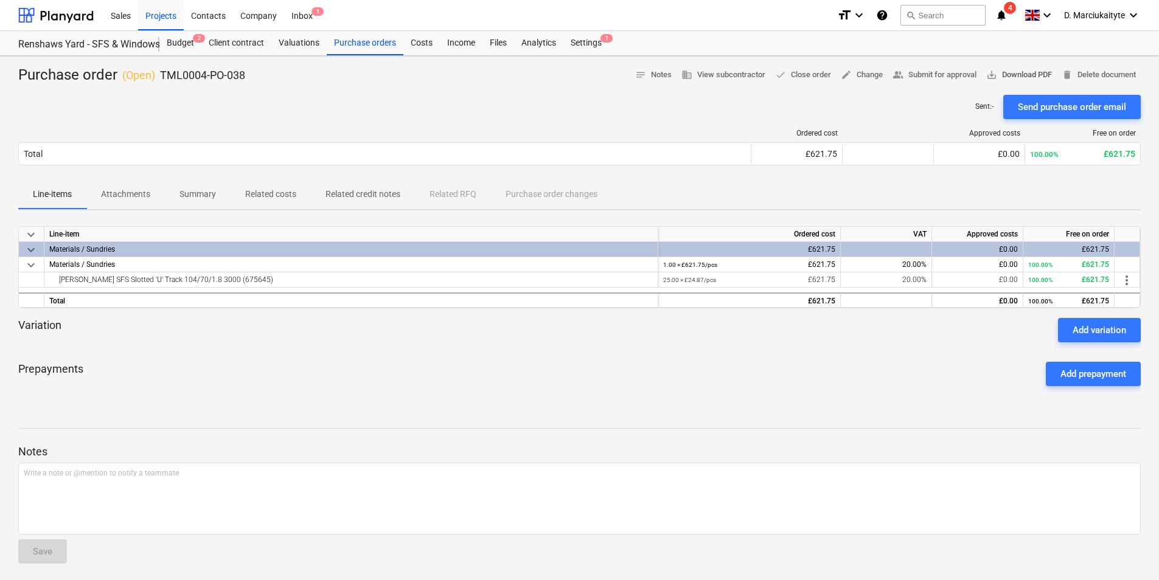
click at [1012, 76] on span "save_alt Download PDF" at bounding box center [1019, 75] width 66 height 14
click at [206, 201] on span "Summary" at bounding box center [198, 194] width 66 height 20
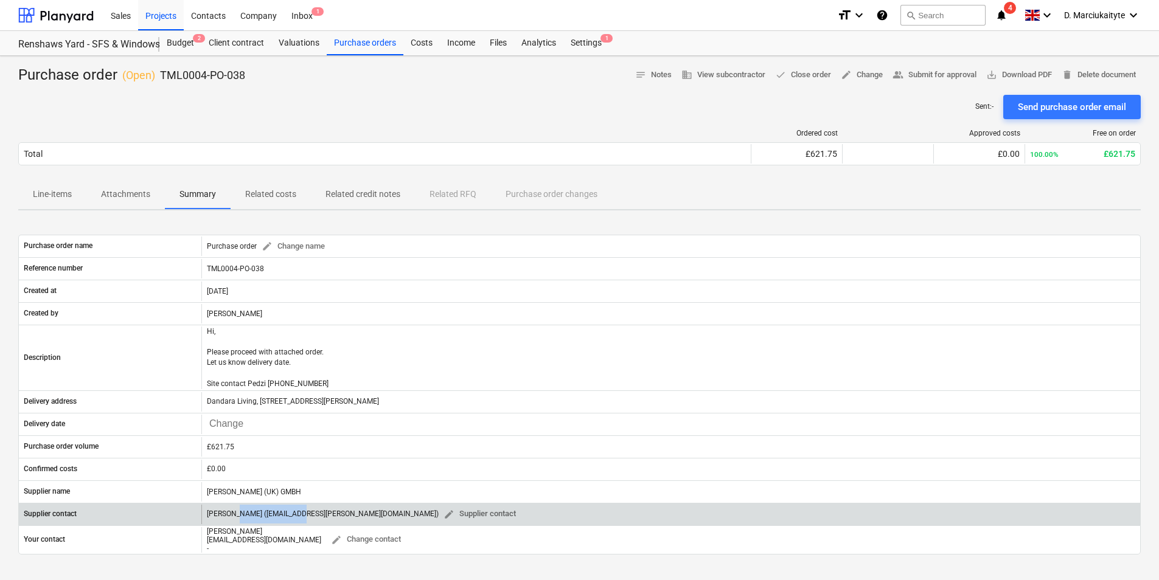
drag, startPoint x: 297, startPoint y: 526, endPoint x: 231, endPoint y: 523, distance: 65.8
click at [231, 523] on div "Knauf (cservice@knauf.com) edit Supplier contact" at bounding box center [364, 514] width 314 height 19
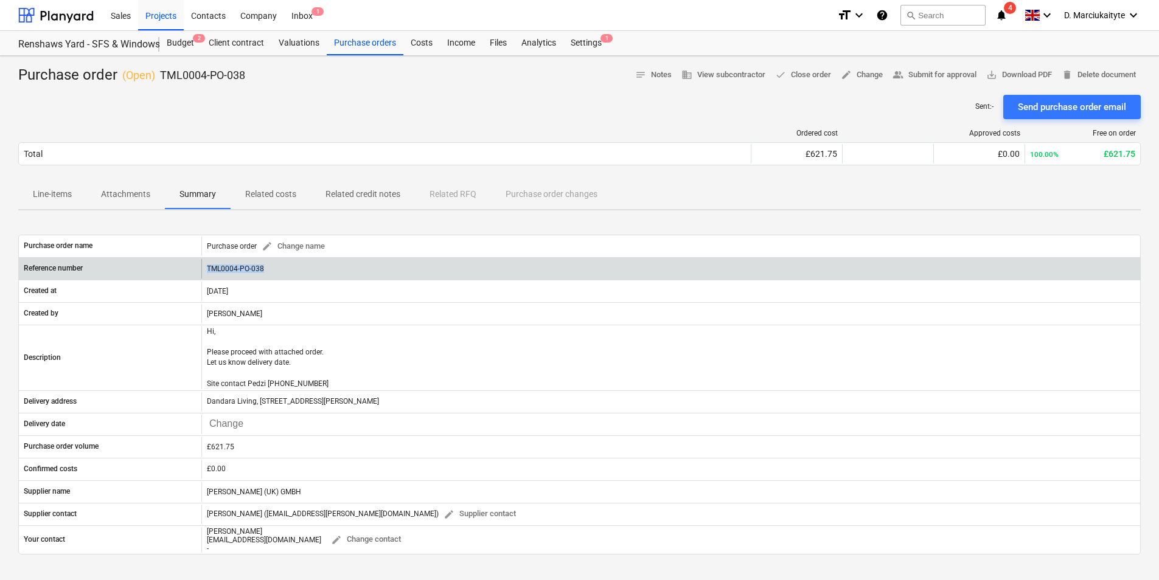
drag, startPoint x: 287, startPoint y: 272, endPoint x: 190, endPoint y: 267, distance: 96.2
click at [190, 267] on div "Reference number TML0004-PO-038" at bounding box center [579, 268] width 1121 height 19
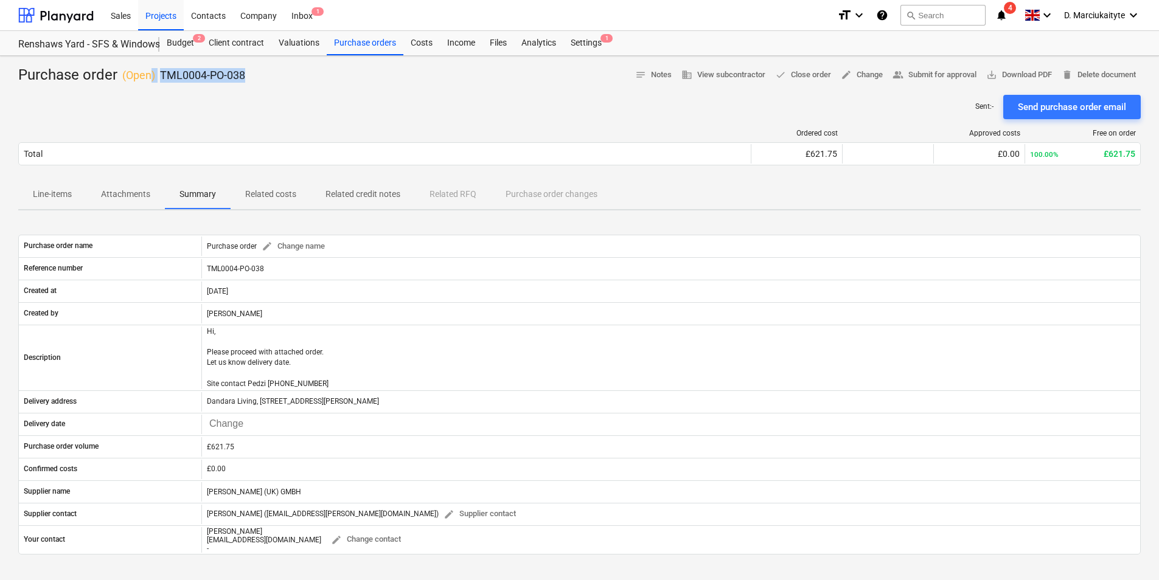
drag, startPoint x: 263, startPoint y: 78, endPoint x: 153, endPoint y: 75, distance: 110.2
click at [153, 75] on div "Purchase order ( Open ) TML0004-PO-038 notes Notes business View subcontractor …" at bounding box center [579, 75] width 1122 height 19
click at [257, 74] on div "Purchase order ( Open ) TML0004-PO-038 notes Notes business View subcontractor …" at bounding box center [579, 75] width 1122 height 19
click at [258, 75] on div "Purchase order ( Open ) TML0004-PO-038 notes Notes business View subcontractor …" at bounding box center [579, 75] width 1122 height 19
drag, startPoint x: 258, startPoint y: 75, endPoint x: 160, endPoint y: 79, distance: 98.0
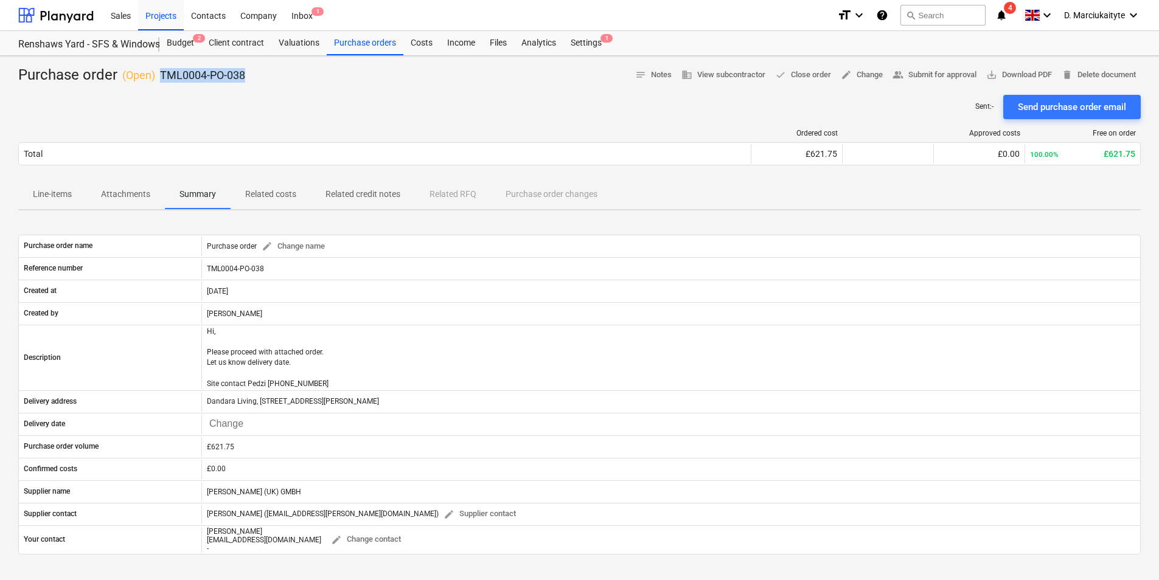
click at [160, 79] on div "Purchase order ( Open ) TML0004-PO-038 notes Notes business View subcontractor …" at bounding box center [579, 75] width 1122 height 19
click at [351, 54] on div "Purchase orders" at bounding box center [365, 43] width 77 height 24
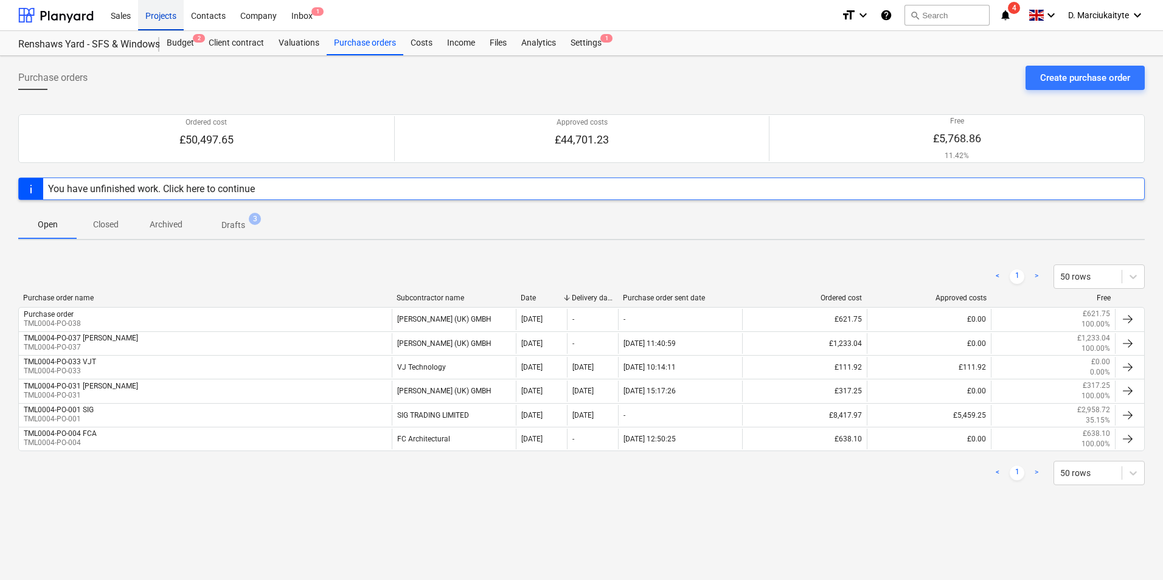
click at [161, 21] on div "Projects" at bounding box center [161, 14] width 46 height 31
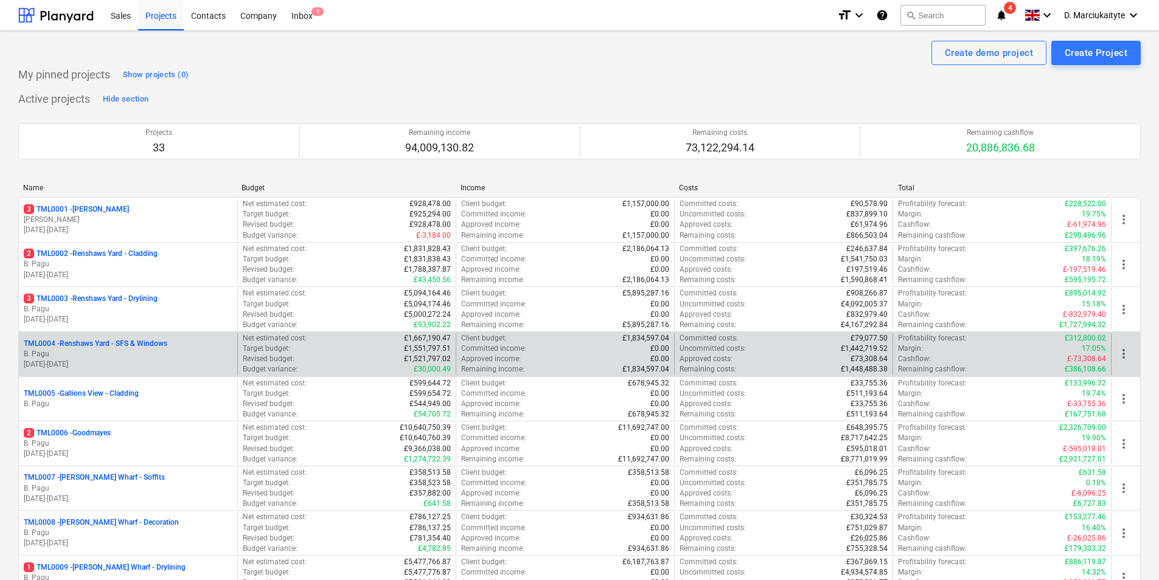
click at [120, 347] on p "TML0004 - Renshaws Yard - SFS & Windows" at bounding box center [96, 344] width 144 height 10
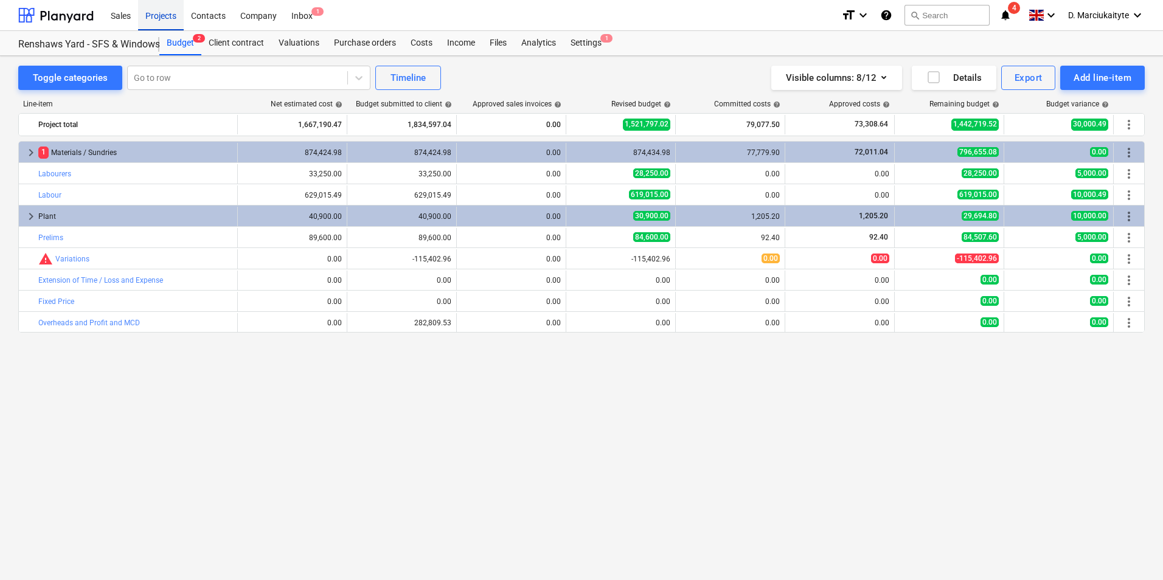
click at [163, 19] on div "Projects" at bounding box center [161, 14] width 46 height 31
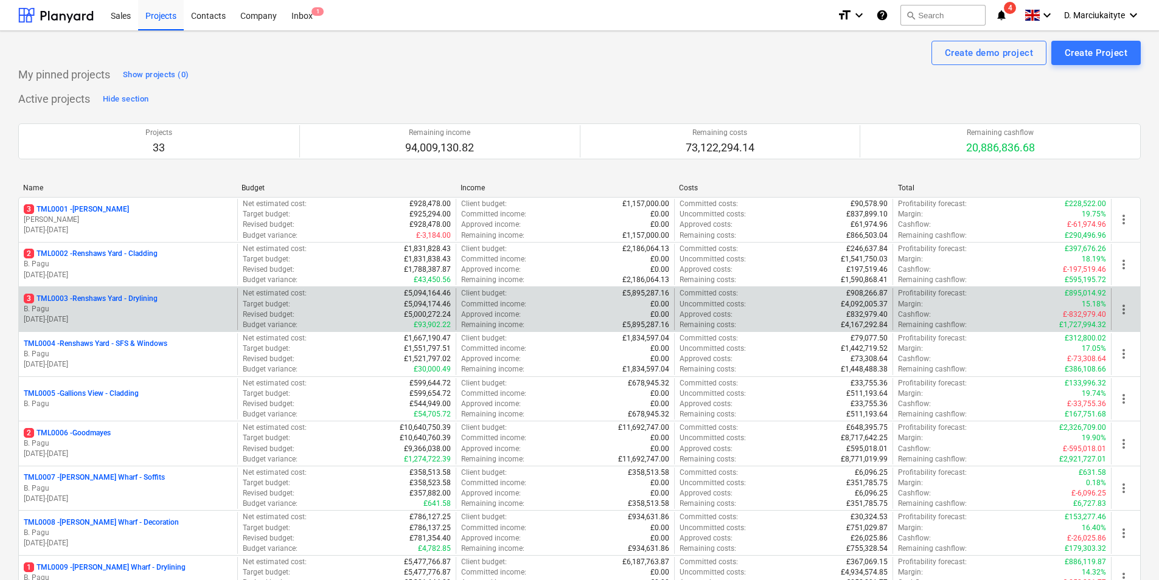
click at [128, 310] on p "B. Pagu" at bounding box center [128, 309] width 209 height 10
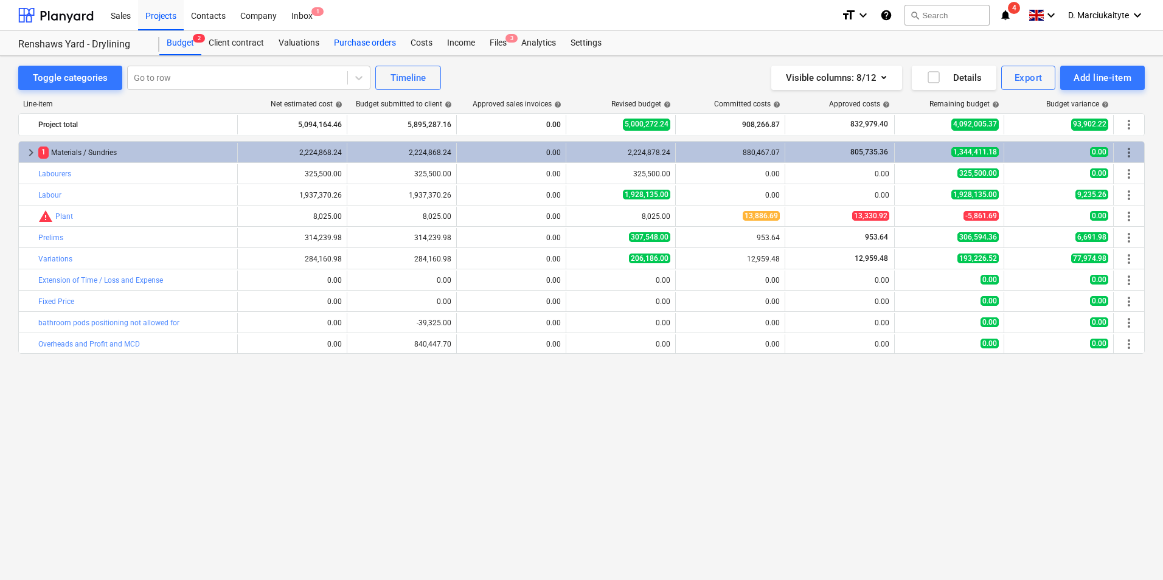
click at [375, 49] on div "Purchase orders" at bounding box center [365, 43] width 77 height 24
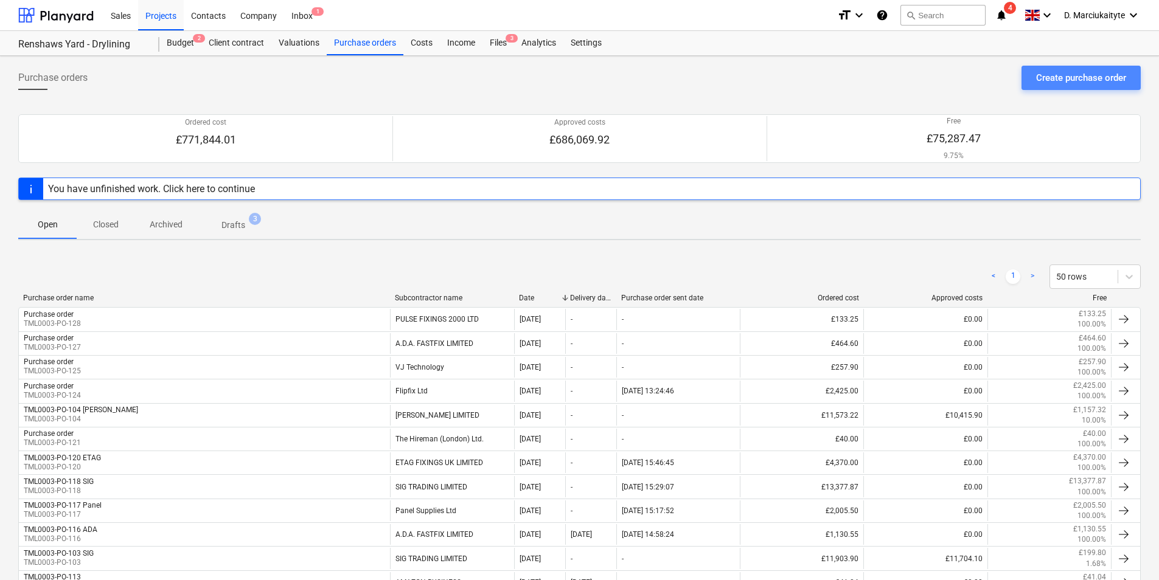
click at [1049, 84] on div "Create purchase order" at bounding box center [1081, 78] width 90 height 16
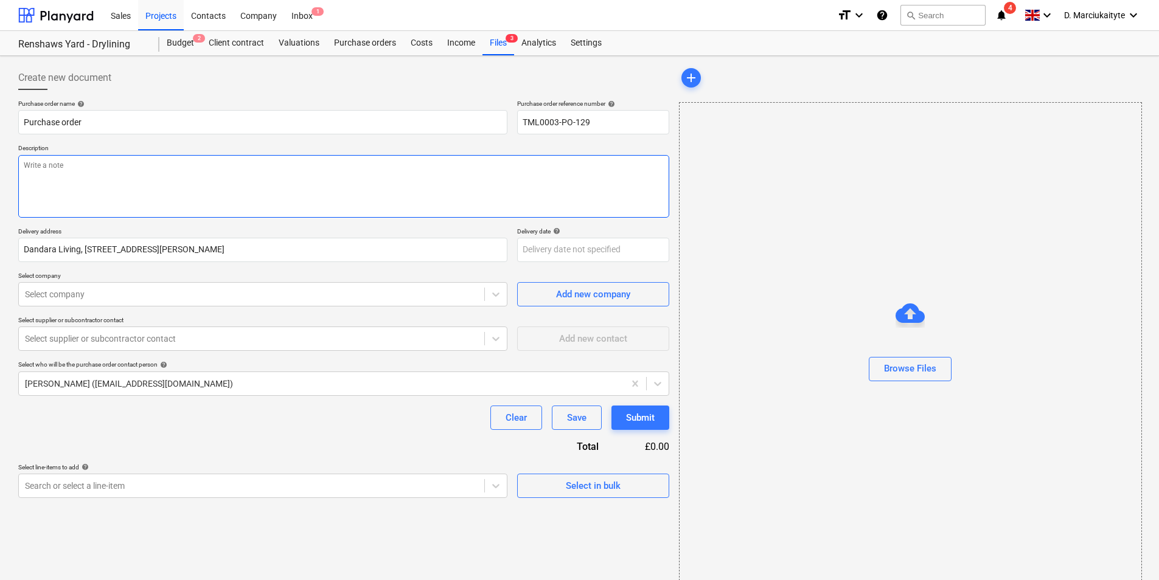
click at [212, 196] on textarea at bounding box center [343, 186] width 651 height 63
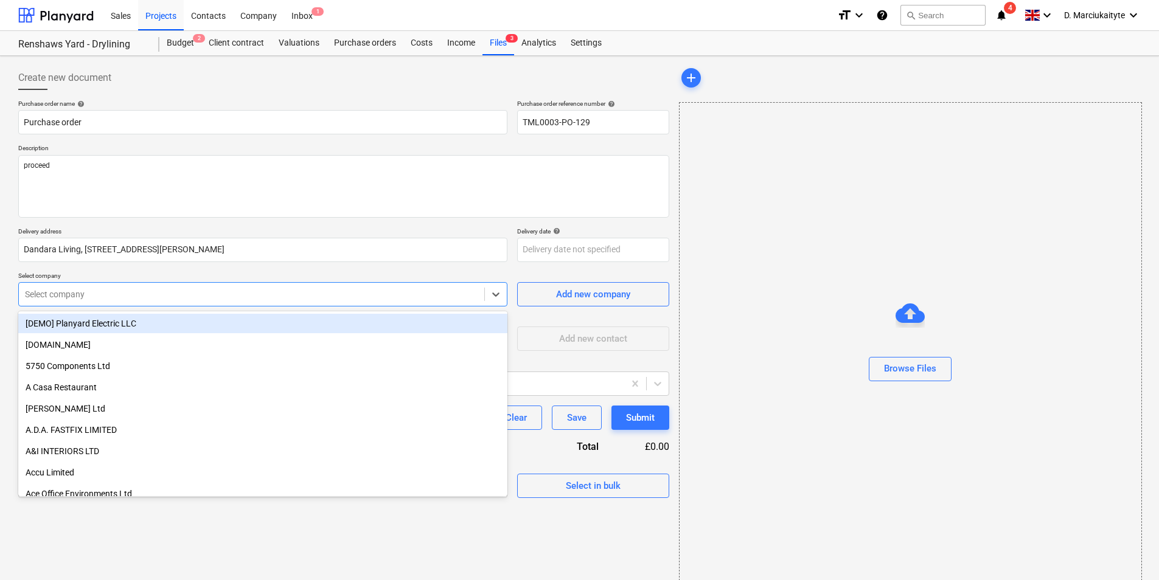
click at [145, 287] on div "Select company" at bounding box center [251, 294] width 465 height 17
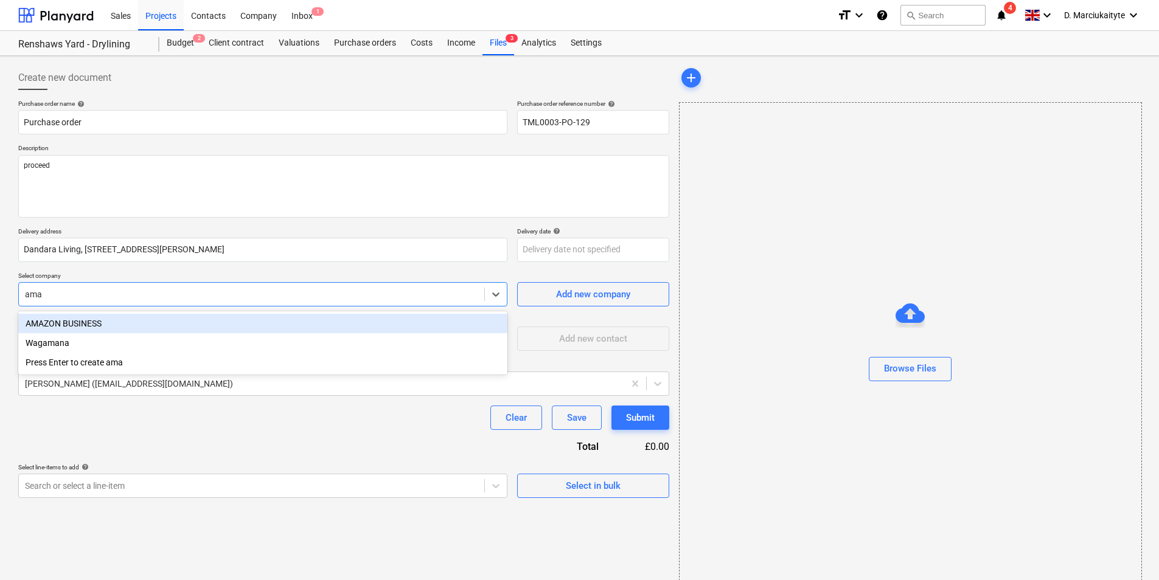
click at [89, 327] on div "AMAZON BUSINESS" at bounding box center [262, 323] width 489 height 19
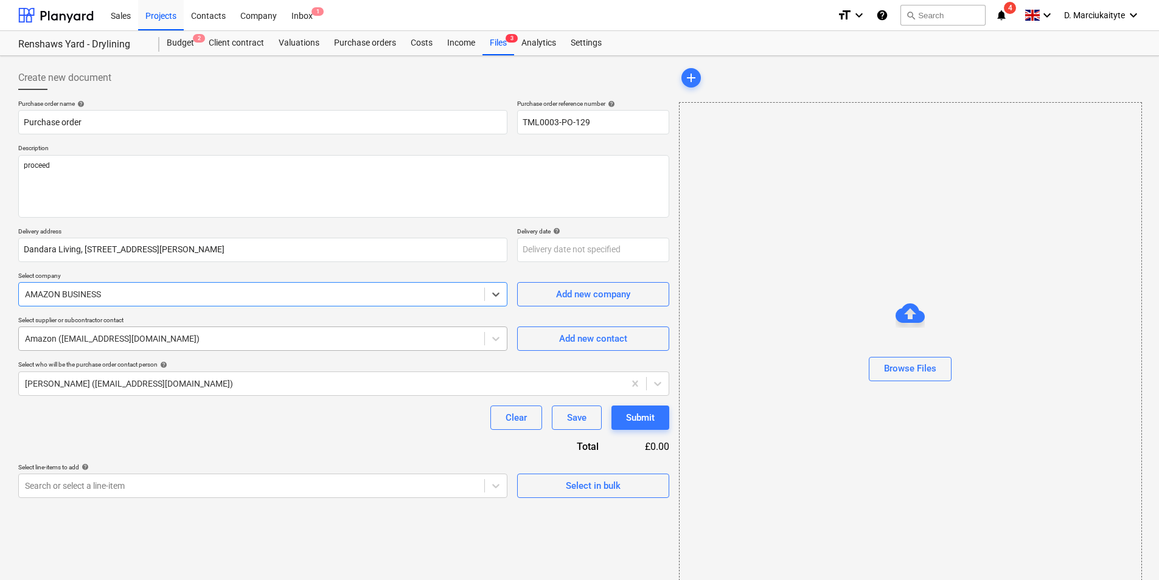
click at [103, 344] on div at bounding box center [251, 339] width 453 height 12
click at [614, 489] on div "Select in bulk" at bounding box center [593, 486] width 55 height 16
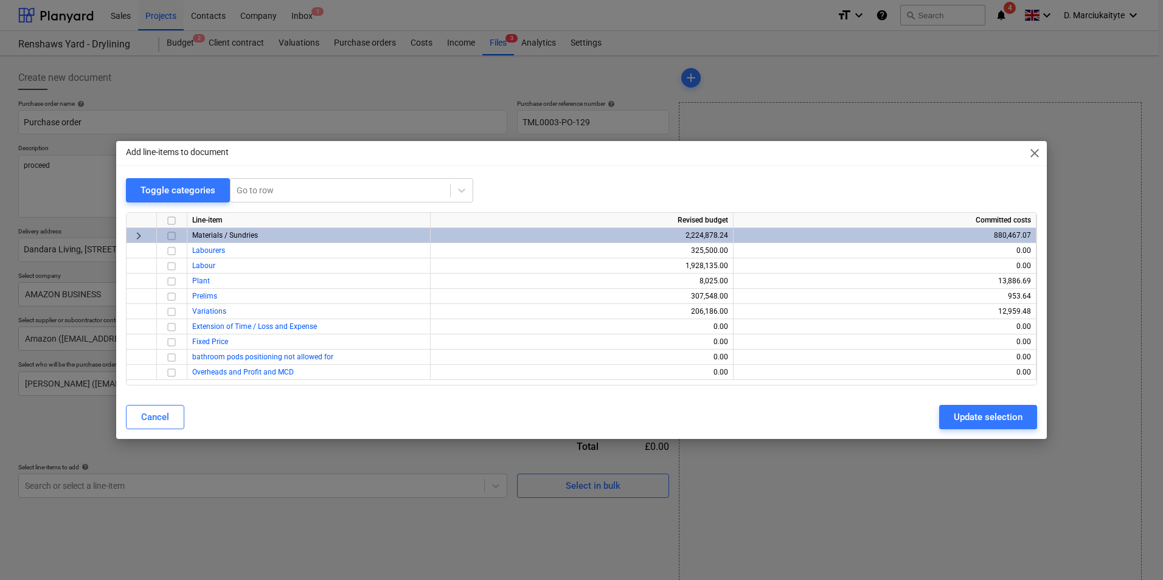
click at [175, 238] on input "checkbox" at bounding box center [171, 236] width 15 height 15
click at [972, 425] on div "Update selection" at bounding box center [988, 417] width 69 height 16
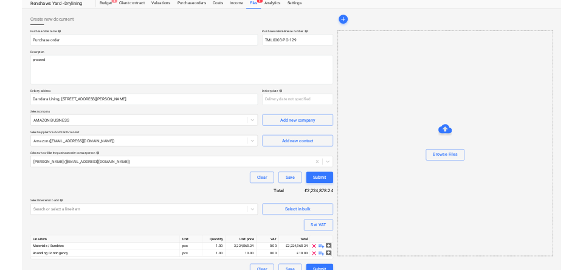
scroll to position [57, 0]
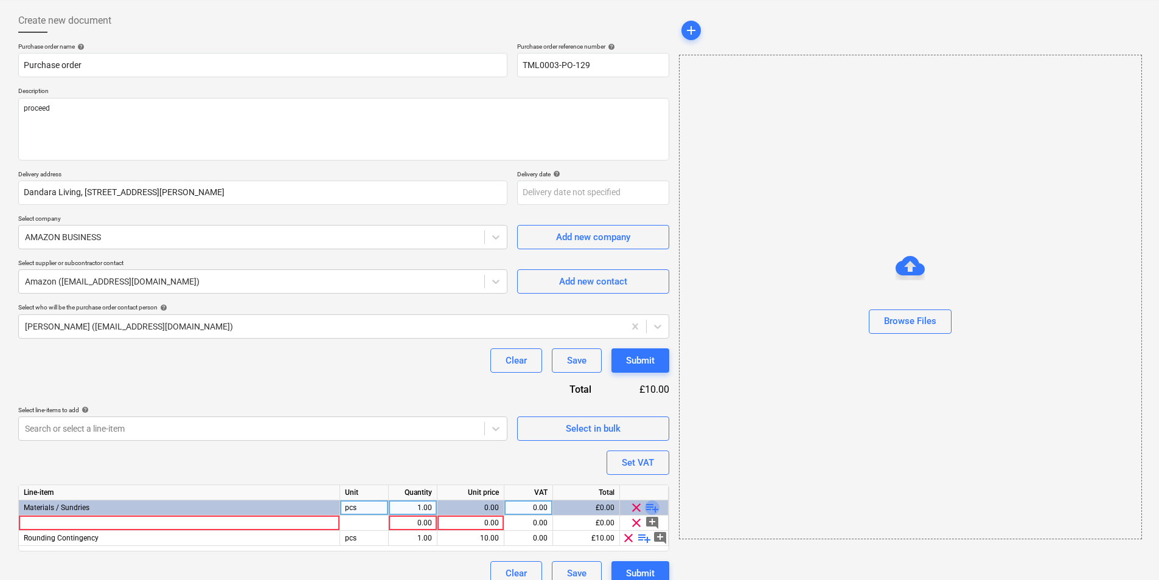
click at [652, 508] on span "playlist_add" at bounding box center [652, 508] width 15 height 15
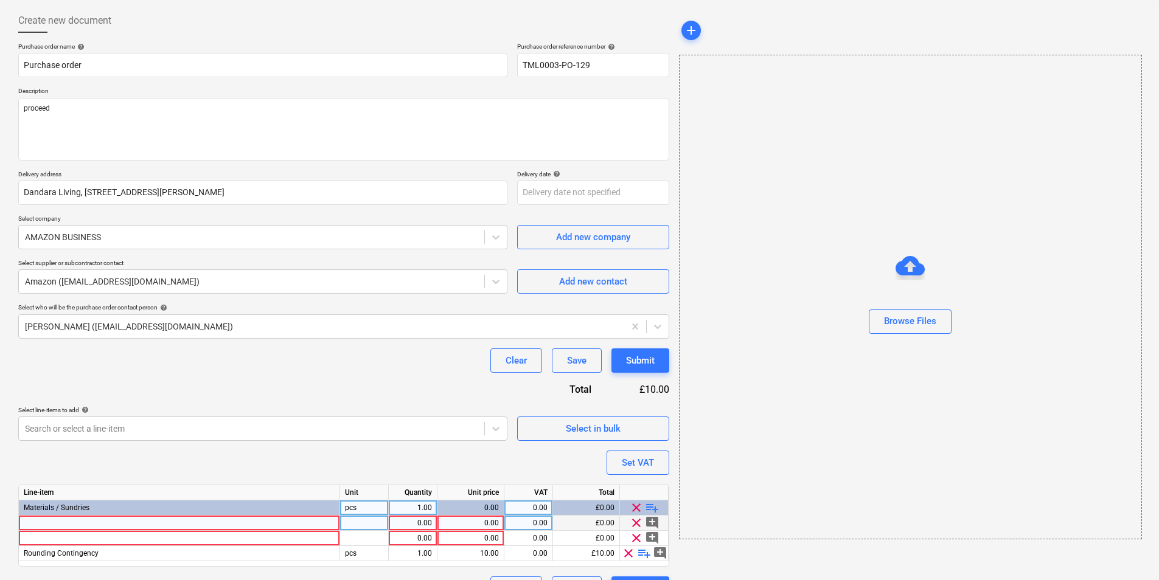
click at [104, 518] on div at bounding box center [179, 523] width 321 height 15
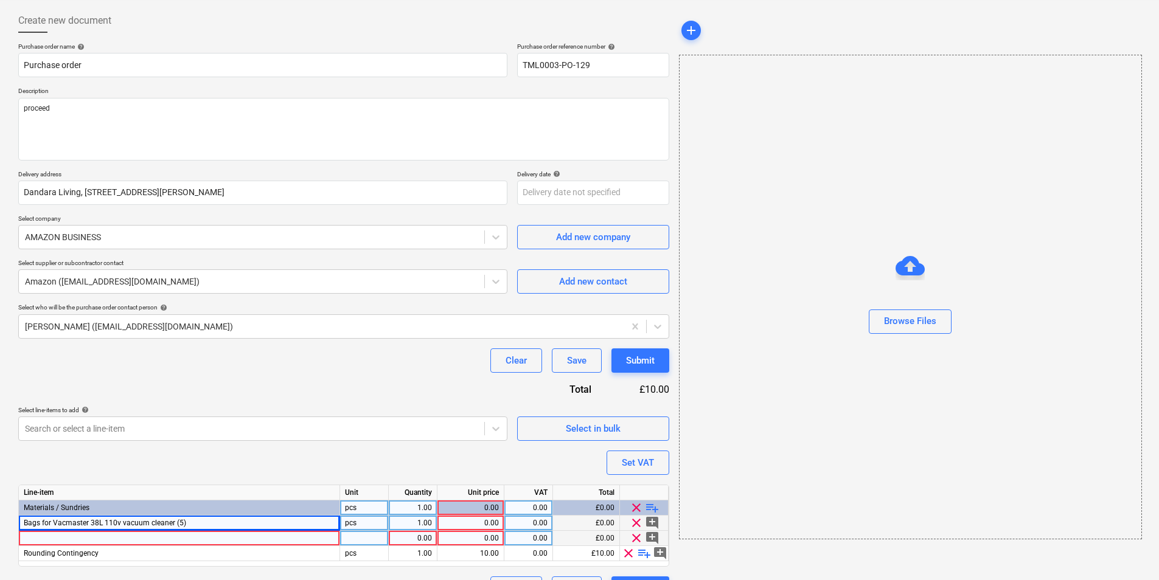
click at [100, 541] on div at bounding box center [179, 538] width 321 height 15
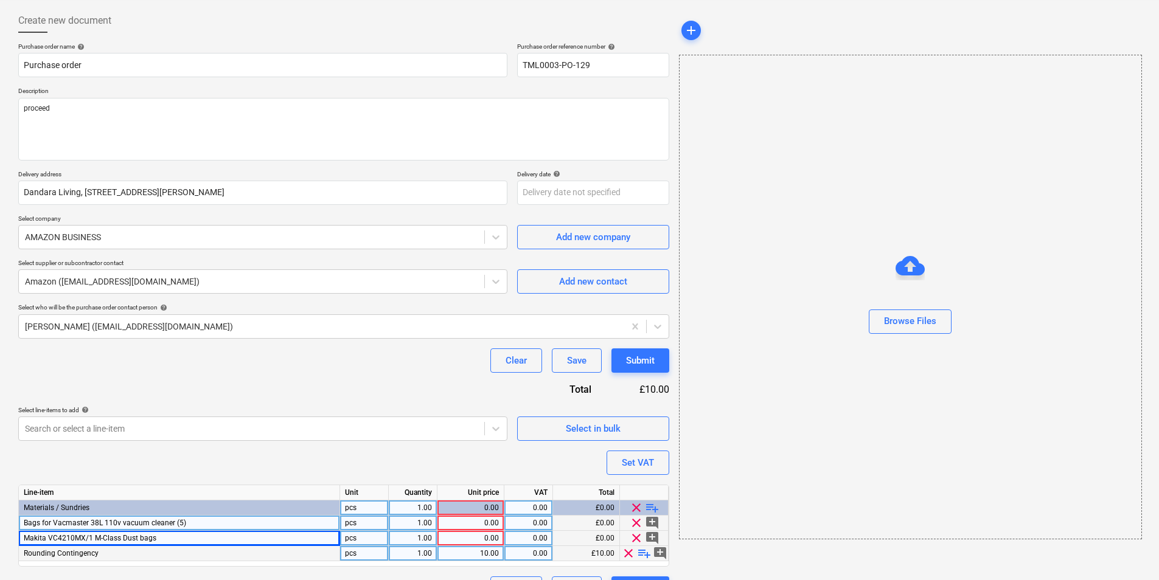
click at [424, 527] on div "1.00" at bounding box center [413, 523] width 38 height 15
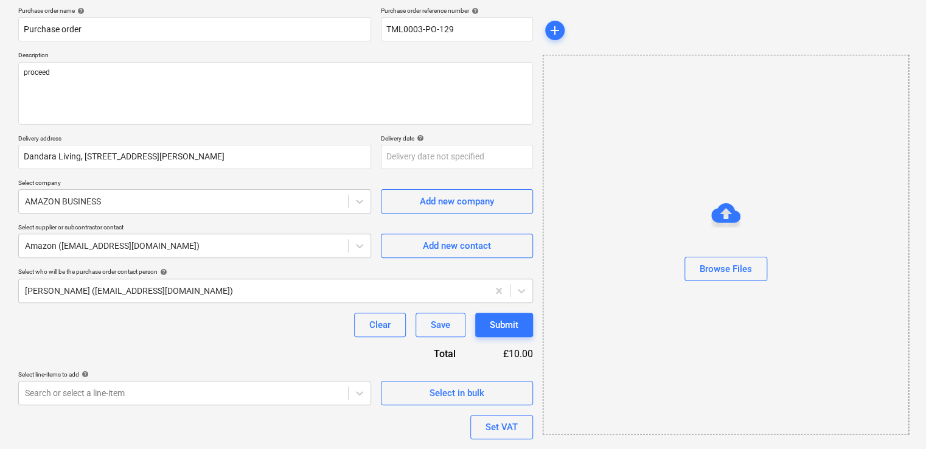
scroll to position [218, 0]
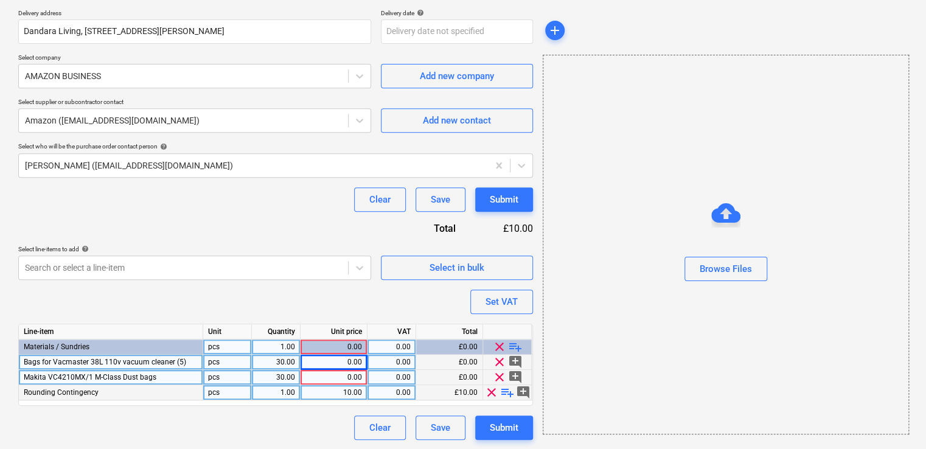
click at [333, 362] on div "0.00" at bounding box center [333, 362] width 57 height 15
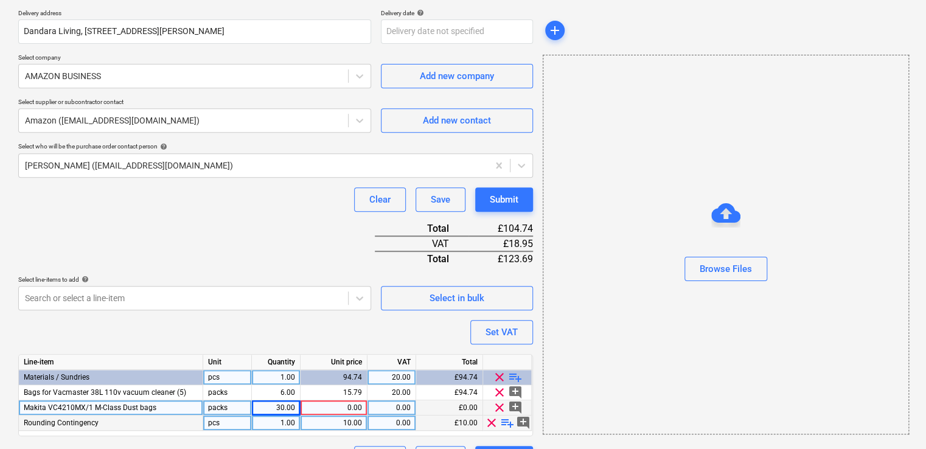
click at [338, 403] on div "0.00" at bounding box center [333, 407] width 57 height 15
click at [339, 407] on div "0.00" at bounding box center [333, 407] width 57 height 15
click at [402, 403] on div "0.00" at bounding box center [391, 407] width 38 height 15
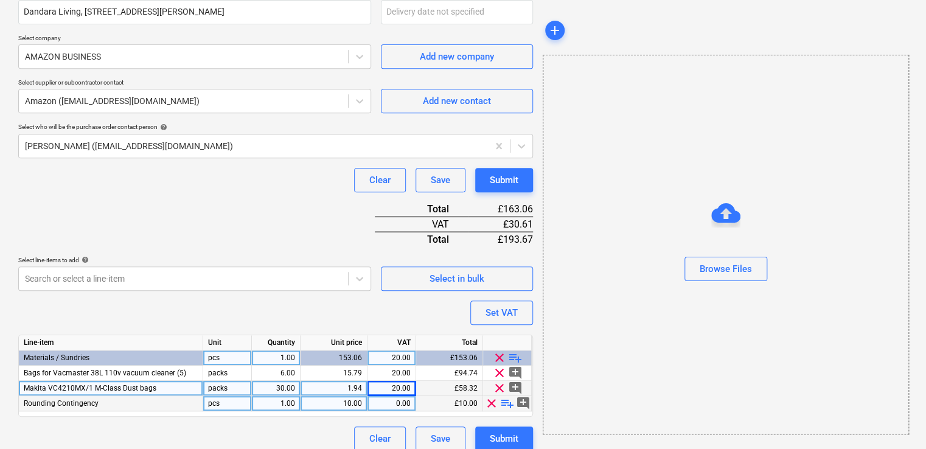
scroll to position [248, 0]
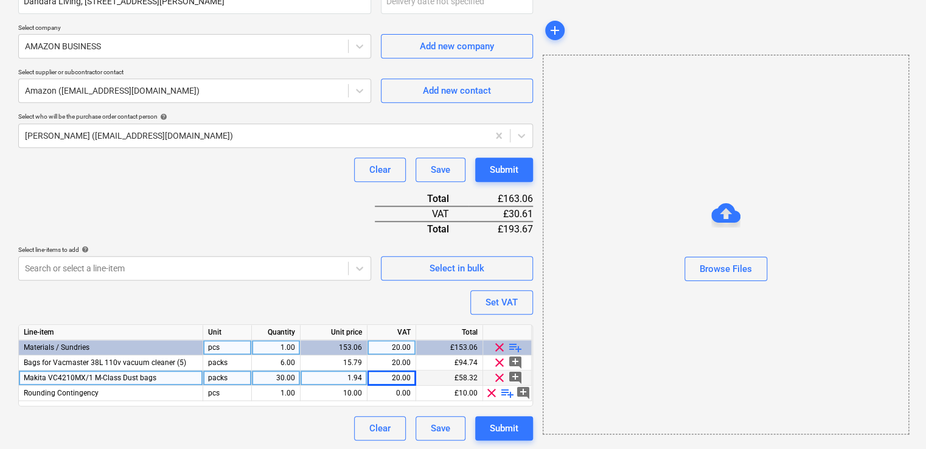
click at [274, 374] on div "30.00" at bounding box center [276, 378] width 38 height 15
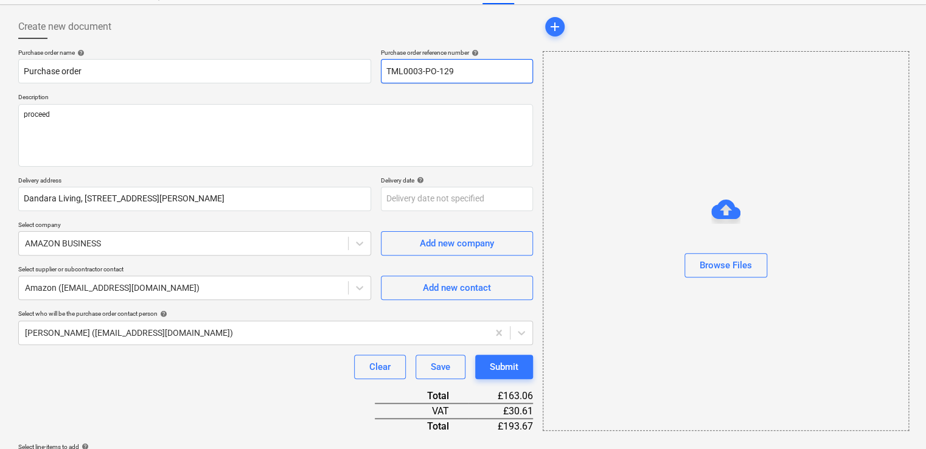
scroll to position [5, 0]
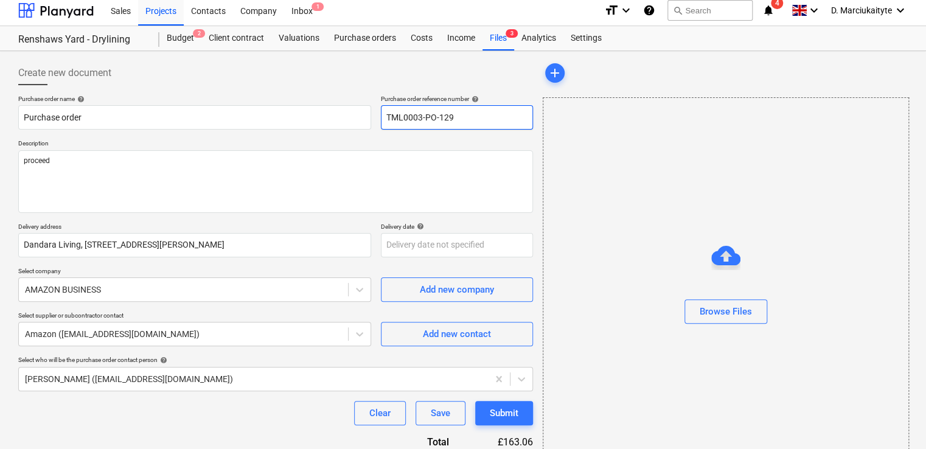
drag, startPoint x: 504, startPoint y: 116, endPoint x: 291, endPoint y: 102, distance: 213.4
click at [291, 102] on div "Purchase order name help Purchase order Purchase order reference number help TM…" at bounding box center [275, 112] width 515 height 35
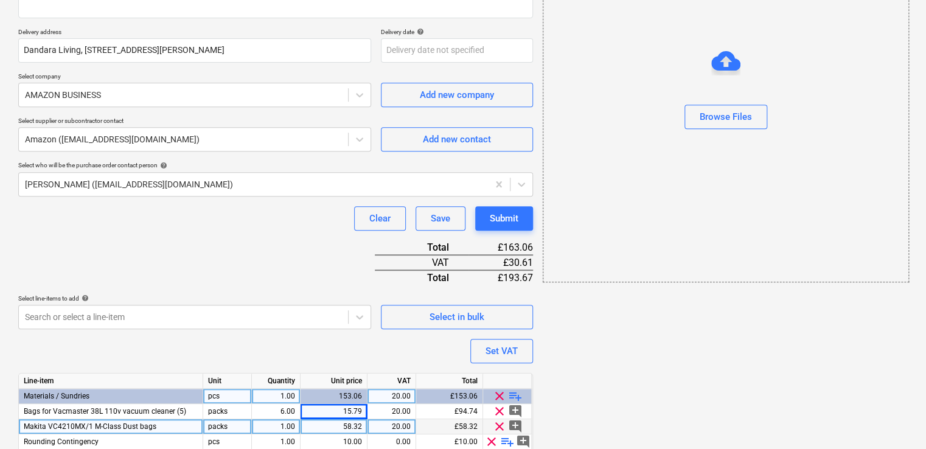
scroll to position [248, 0]
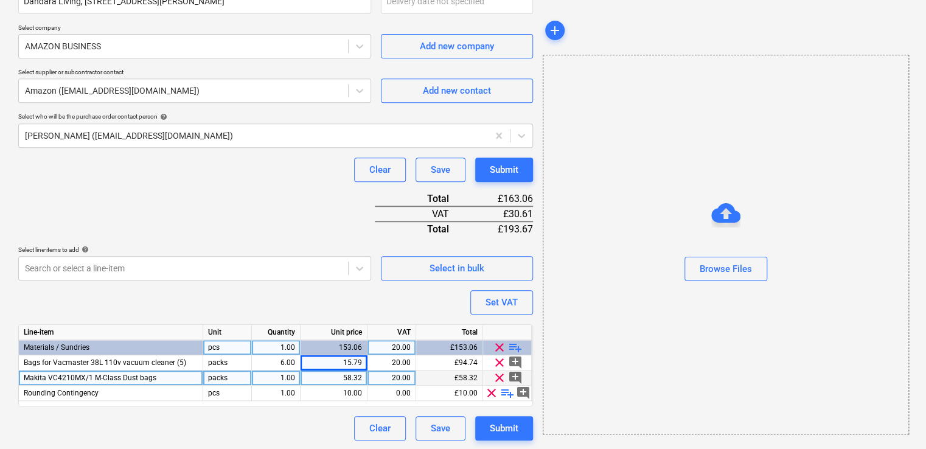
click at [342, 381] on div "58.32" at bounding box center [333, 378] width 57 height 15
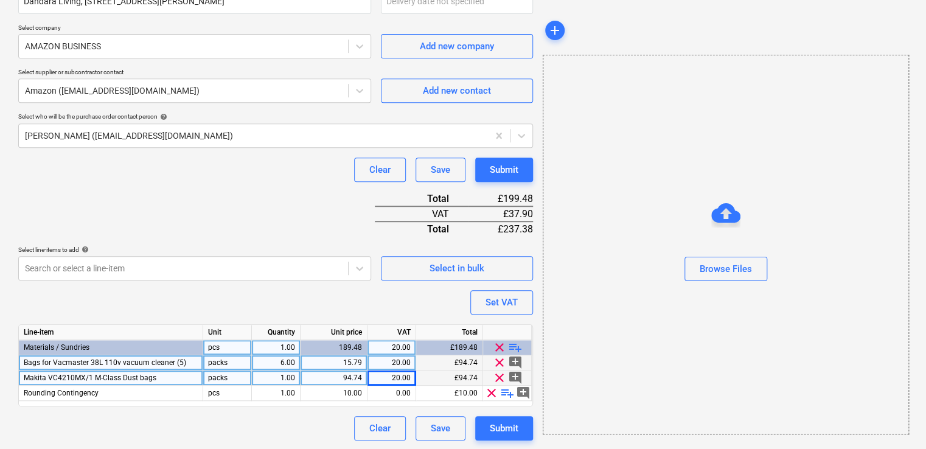
click at [356, 361] on div "15.79" at bounding box center [333, 362] width 57 height 15
click at [350, 363] on div "15.79" at bounding box center [333, 362] width 57 height 15
click at [284, 360] on div "6.00" at bounding box center [276, 362] width 38 height 15
click at [492, 393] on span "clear" at bounding box center [491, 393] width 15 height 15
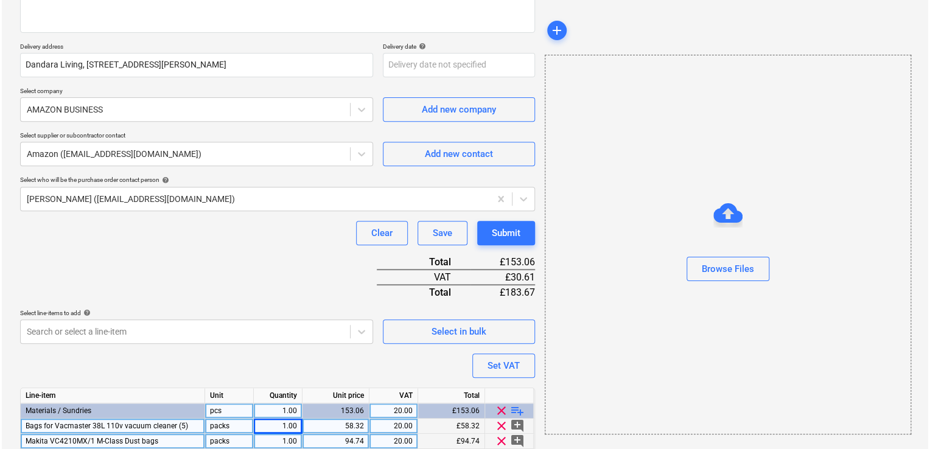
scroll to position [234, 0]
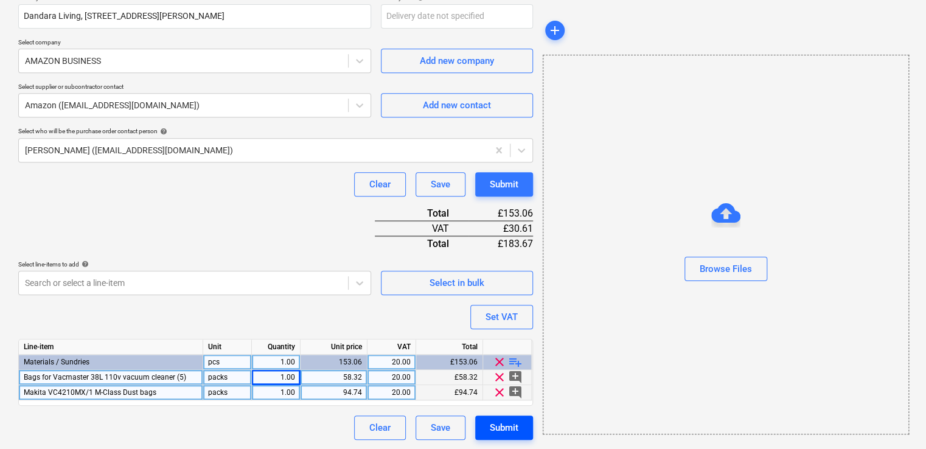
click at [504, 433] on div "Submit" at bounding box center [504, 428] width 29 height 16
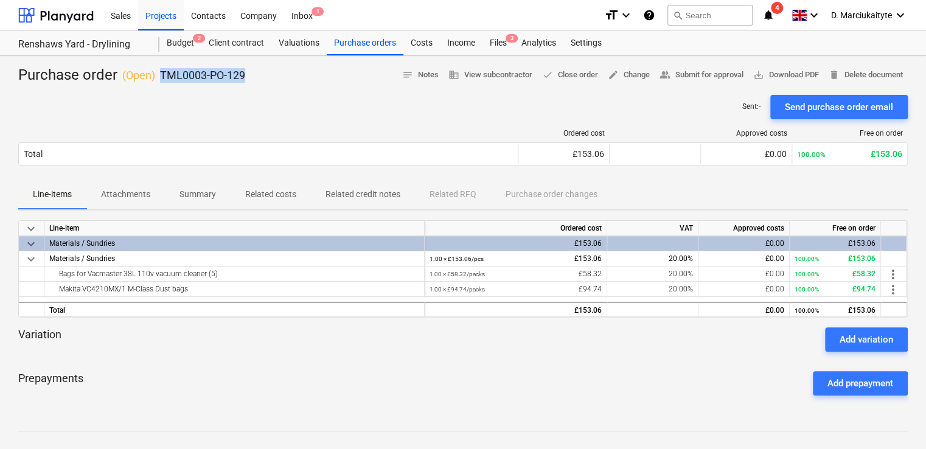
drag, startPoint x: 267, startPoint y: 79, endPoint x: 162, endPoint y: 74, distance: 105.4
click at [162, 74] on div "Purchase order ( Open ) TML0003-PO-129 notes Notes business View subcontractor …" at bounding box center [462, 75] width 889 height 19
click at [153, 14] on div "Projects" at bounding box center [161, 14] width 46 height 31
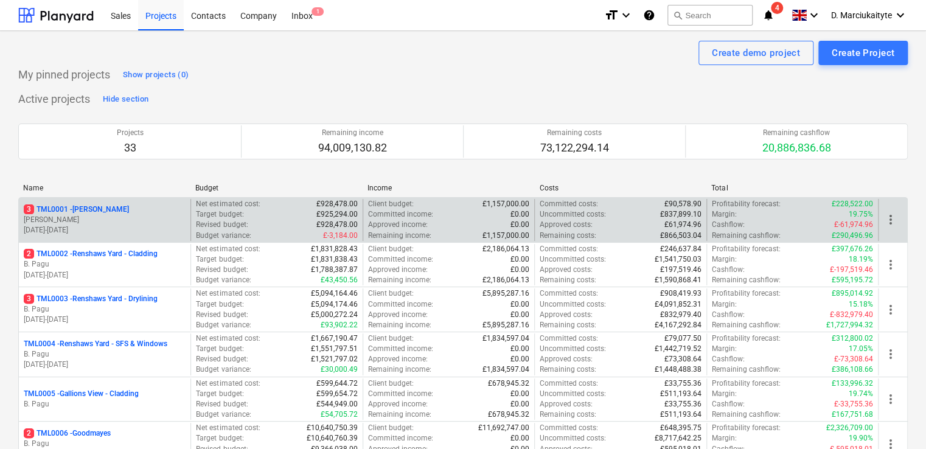
click at [117, 222] on p "[PERSON_NAME]" at bounding box center [105, 220] width 162 height 10
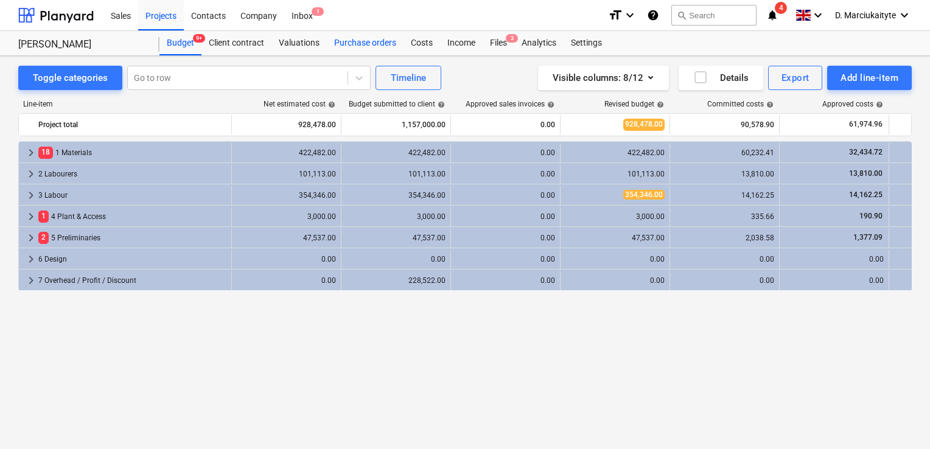
click at [347, 42] on div "Purchase orders" at bounding box center [365, 43] width 77 height 24
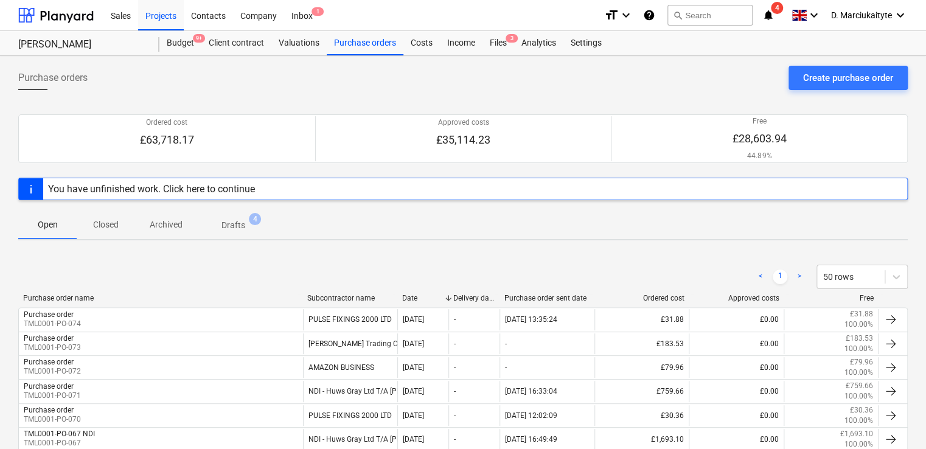
click at [98, 229] on p "Closed" at bounding box center [105, 224] width 29 height 13
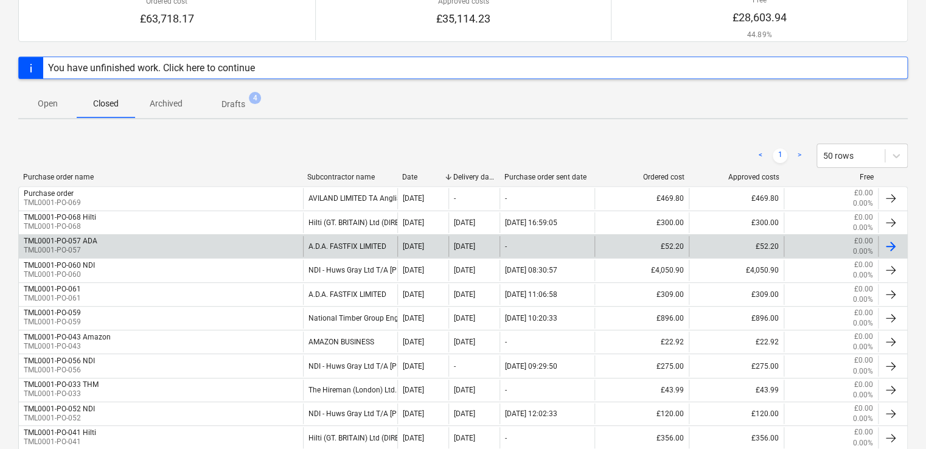
scroll to position [122, 0]
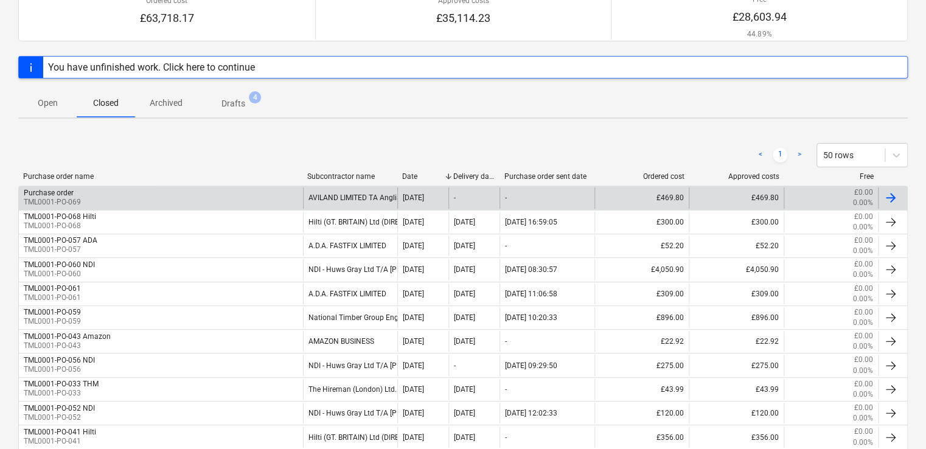
click at [363, 200] on div "AVILAND LIMITED TA Anglia Lime Company" at bounding box center [350, 197] width 95 height 21
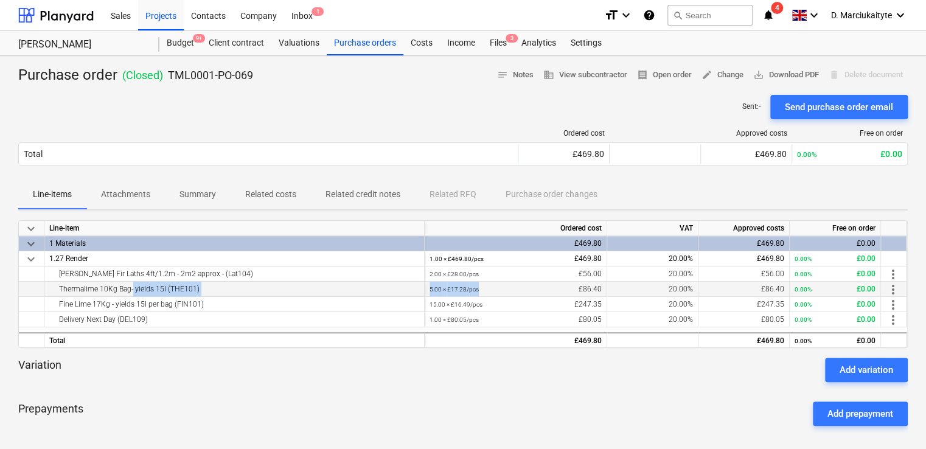
drag, startPoint x: 127, startPoint y: 288, endPoint x: 602, endPoint y: 292, distance: 474.6
click at [0, 0] on div "Thermalime 10Kg Bag- yields 15l (THE101) 5.00 × £17.28 / pcs £86.40 20.00% £86.…" at bounding box center [0, 0] width 0 height 0
click at [204, 193] on p "Summary" at bounding box center [197, 194] width 37 height 13
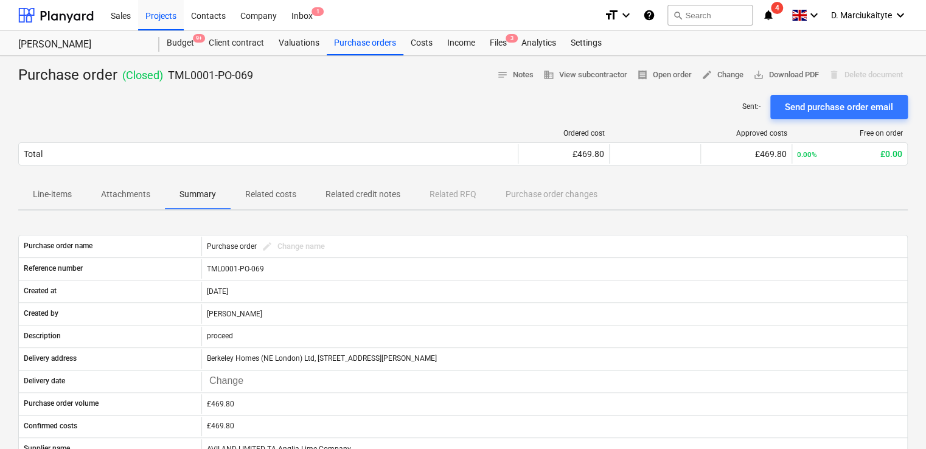
click at [134, 176] on div "Ordered cost Approved costs Free on order Total £469.80 £469.80 0.00% £0.00 Ple…" at bounding box center [462, 149] width 889 height 61
click at [146, 204] on button "Attachments" at bounding box center [125, 194] width 78 height 29
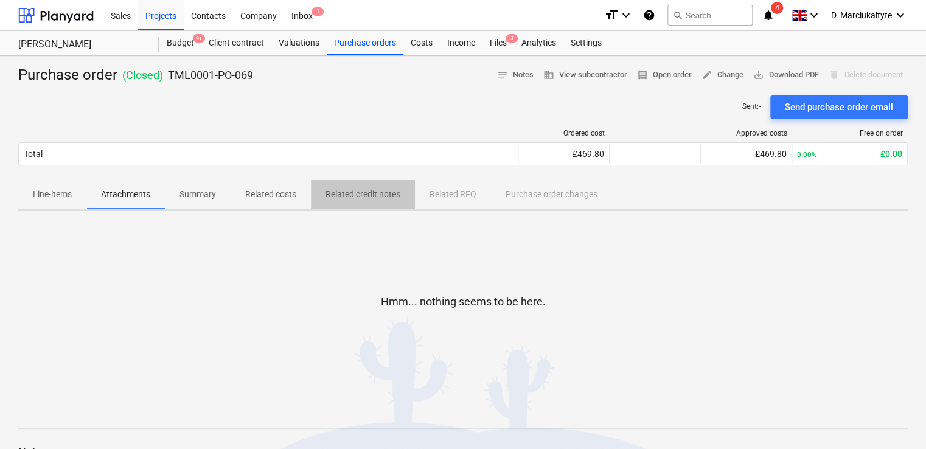
click at [357, 189] on p "Related credit notes" at bounding box center [362, 194] width 75 height 13
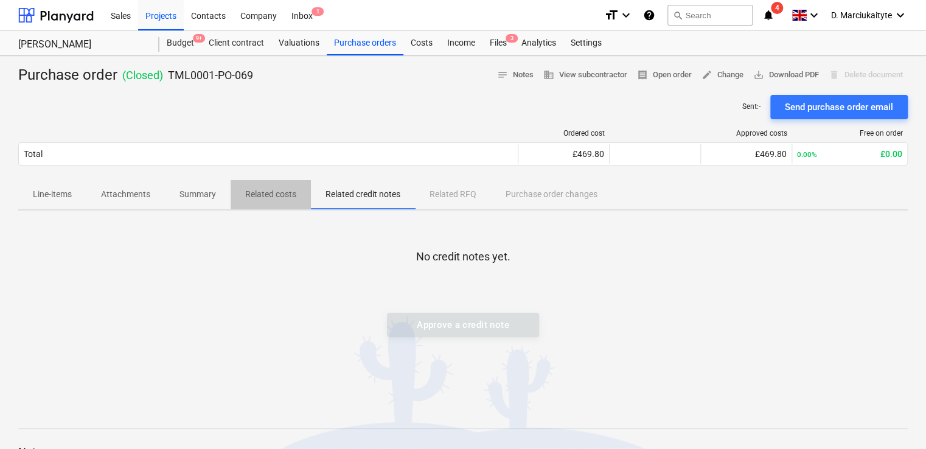
click at [258, 191] on p "Related costs" at bounding box center [270, 194] width 51 height 13
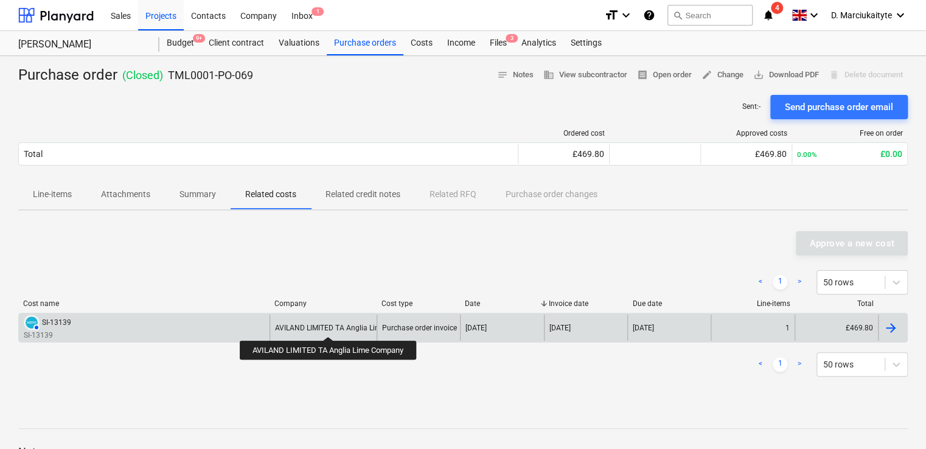
click at [330, 325] on div "AVILAND LIMITED TA Anglia Lime Company" at bounding box center [347, 328] width 144 height 9
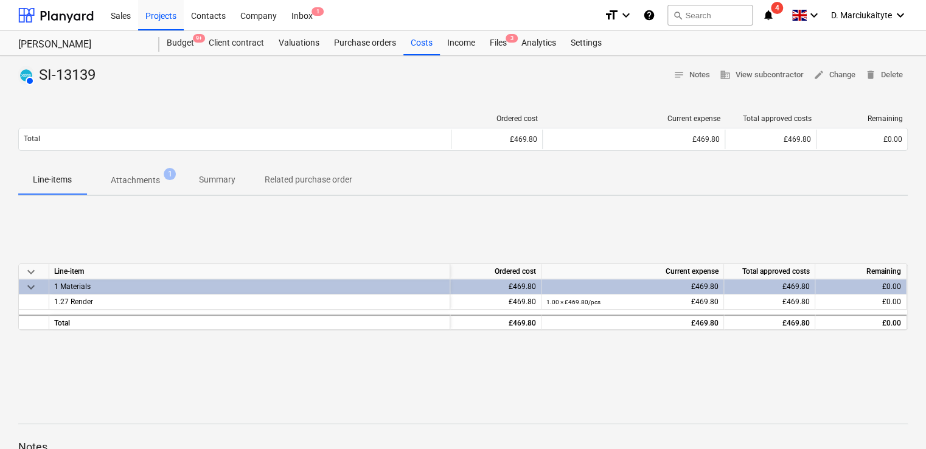
click at [150, 184] on p "Attachments" at bounding box center [135, 180] width 49 height 13
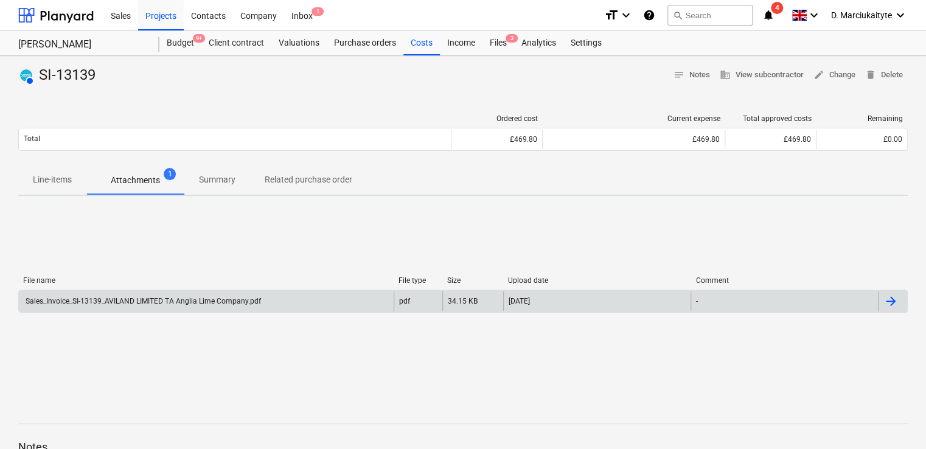
click at [169, 298] on div "Sales_Invoice_SI-13139_AVILAND LIMITED TA Anglia Lime Company.pdf" at bounding box center [142, 301] width 237 height 9
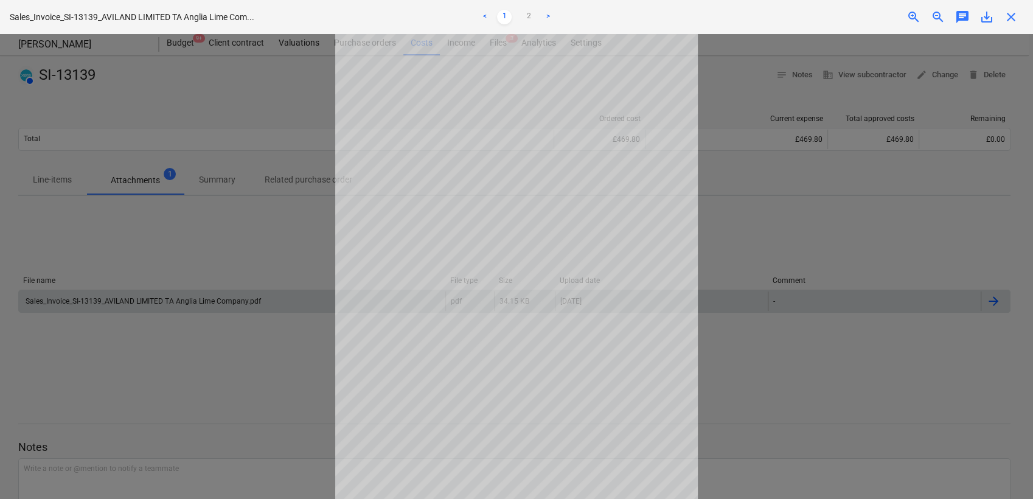
click at [1015, 16] on span "close" at bounding box center [1011, 17] width 15 height 15
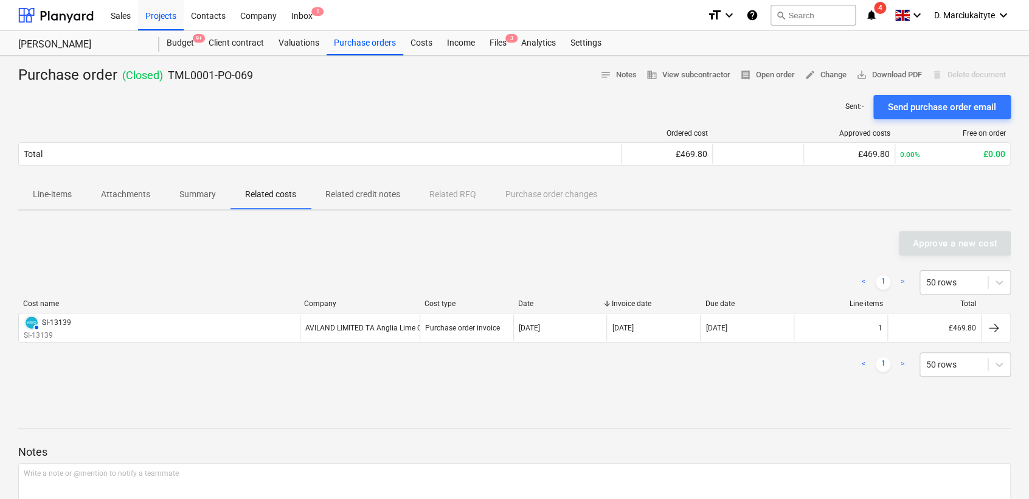
click at [63, 198] on p "Line-items" at bounding box center [52, 194] width 39 height 13
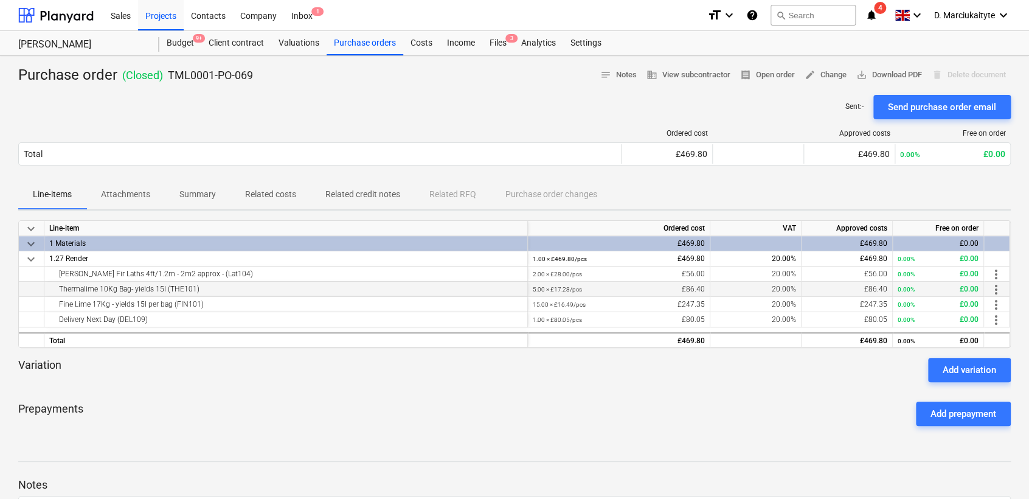
drag, startPoint x: 210, startPoint y: 289, endPoint x: 53, endPoint y: 291, distance: 157.0
click at [53, 291] on div "Thermalime 10Kg Bag- yields 15l (THE101)" at bounding box center [285, 289] width 473 height 15
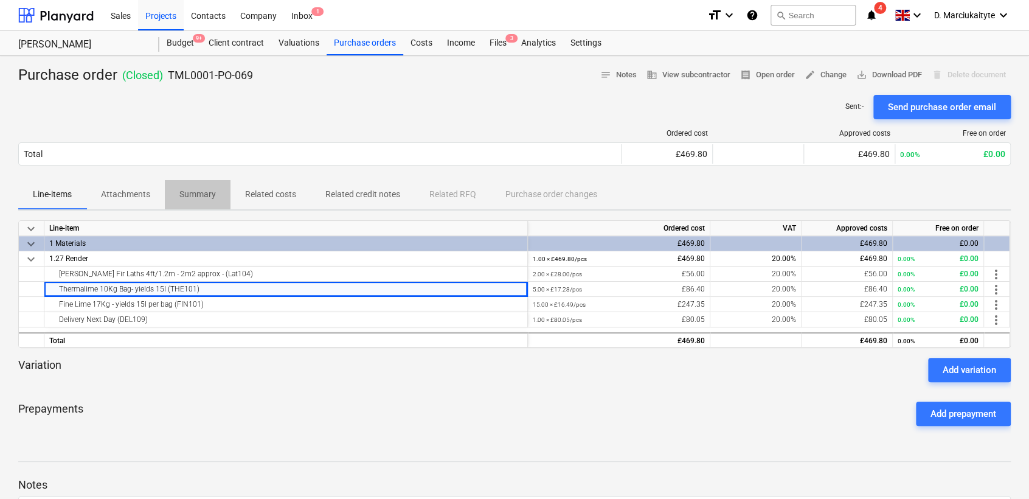
click at [204, 190] on p "Summary" at bounding box center [197, 194] width 37 height 13
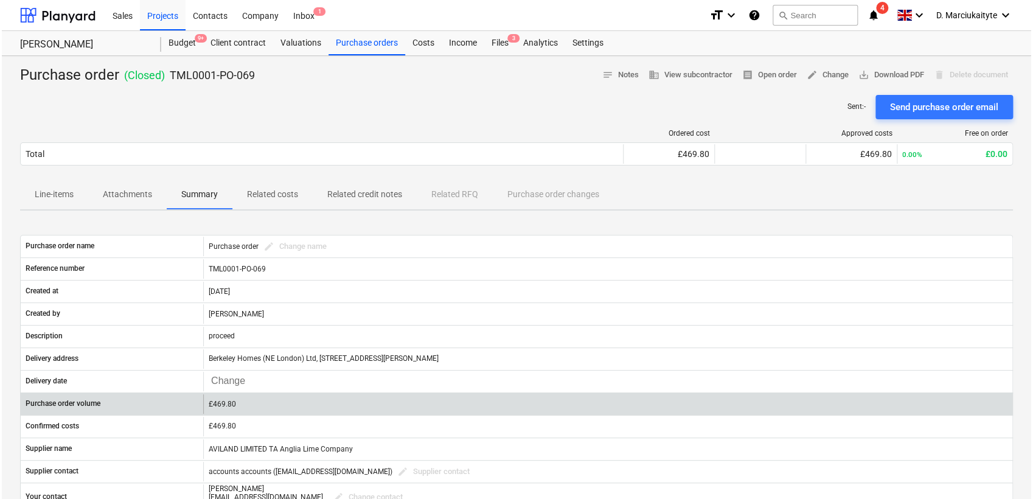
scroll to position [68, 0]
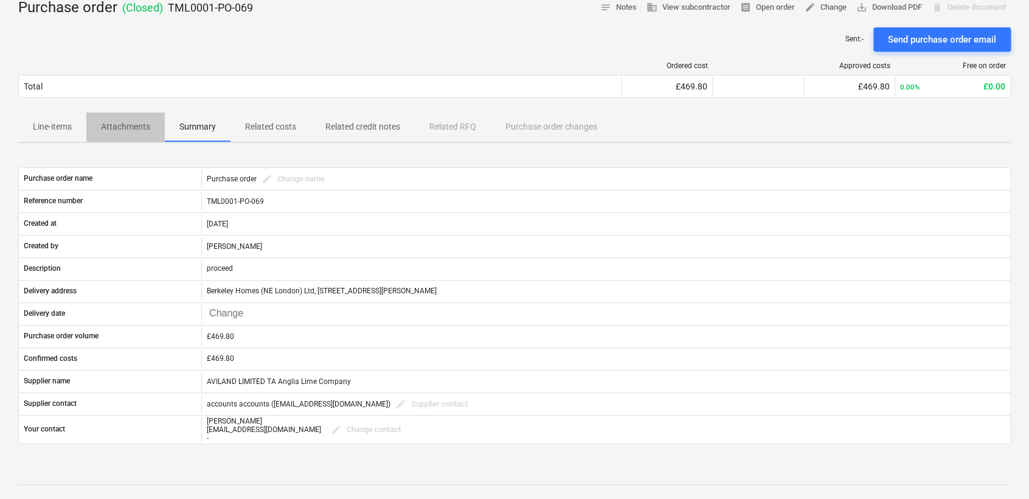
click at [124, 129] on p "Attachments" at bounding box center [125, 126] width 49 height 13
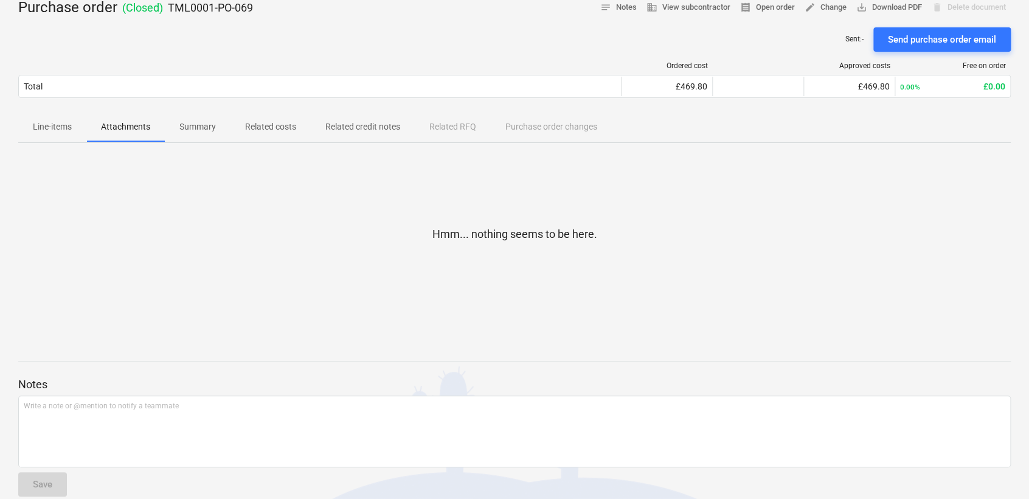
click at [44, 129] on p "Line-items" at bounding box center [52, 126] width 39 height 13
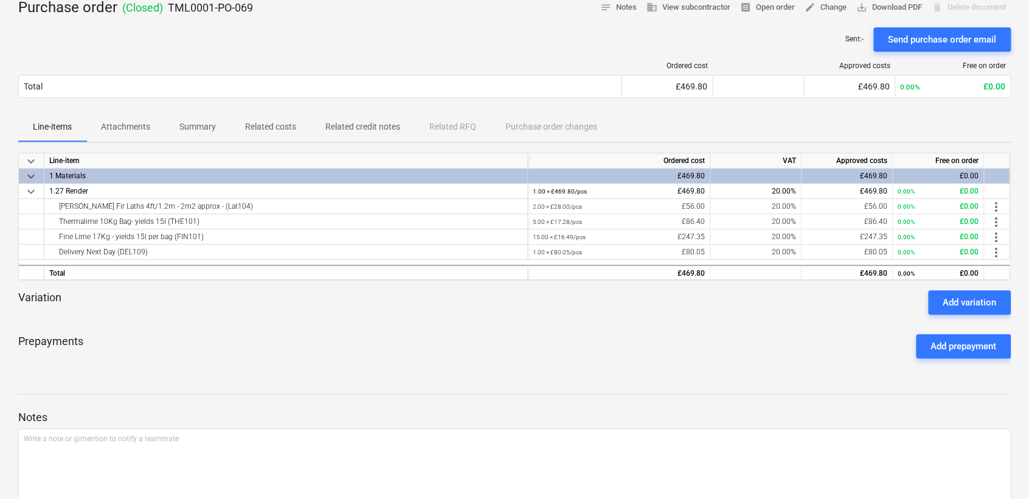
click at [297, 131] on span "Related costs" at bounding box center [271, 127] width 80 height 20
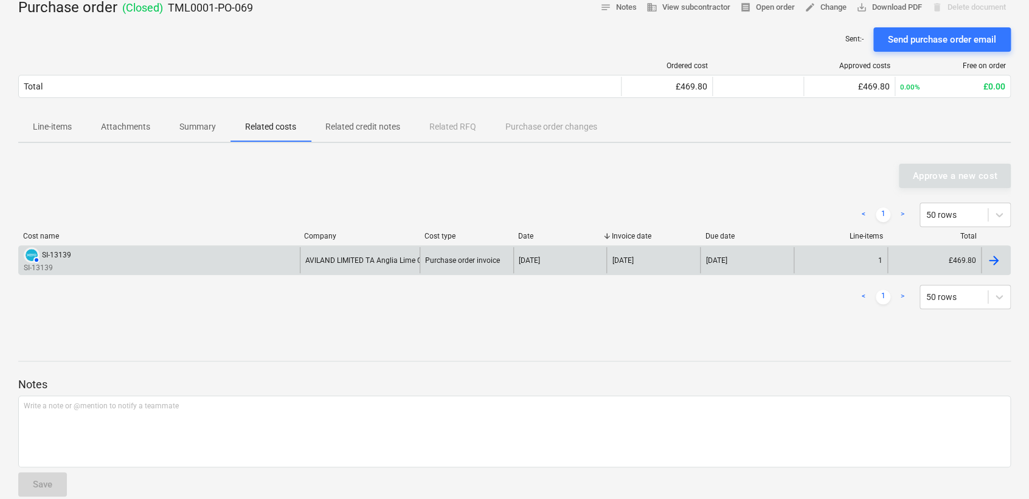
click at [294, 252] on div "AUTHORISED SI-13139 SI-13139" at bounding box center [159, 260] width 281 height 26
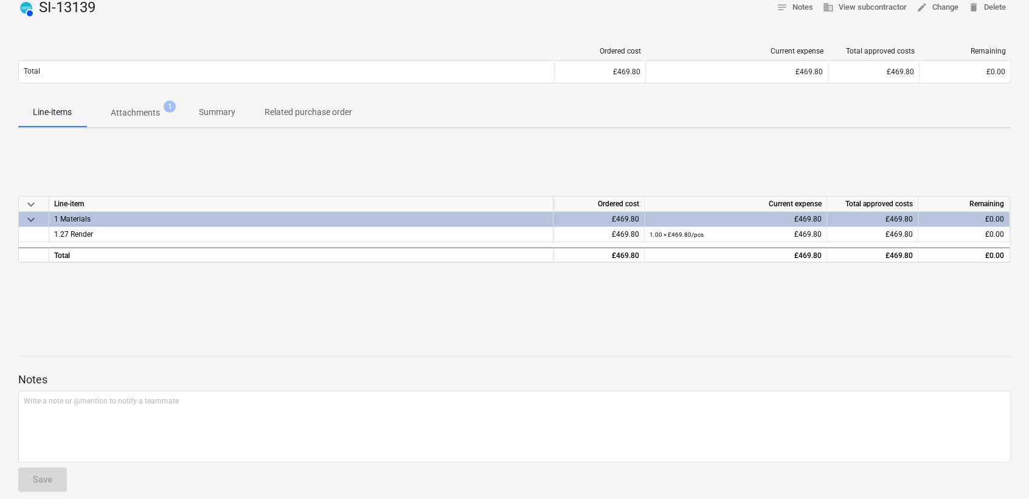
click at [148, 124] on button "Attachments 1" at bounding box center [135, 112] width 98 height 29
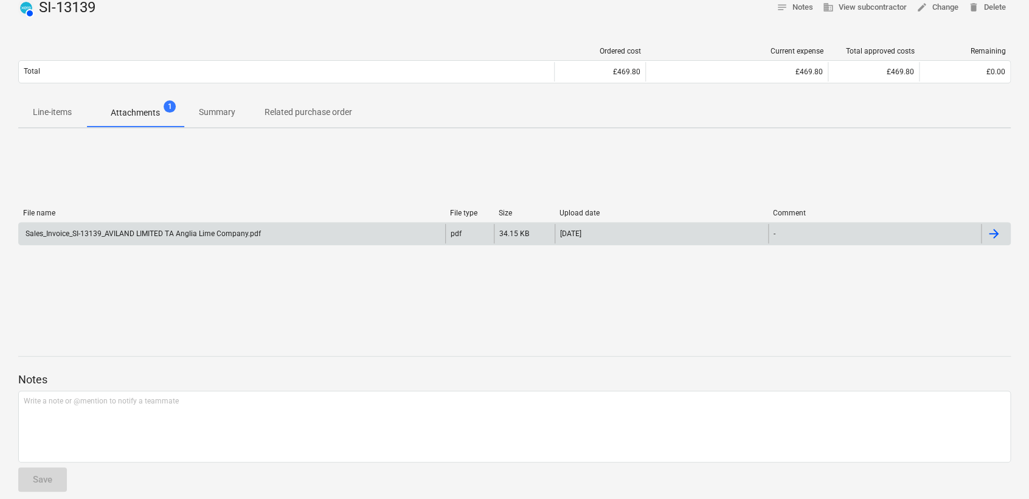
click at [185, 229] on div "Sales_Invoice_SI-13139_AVILAND LIMITED TA Anglia Lime Company.pdf" at bounding box center [142, 233] width 237 height 9
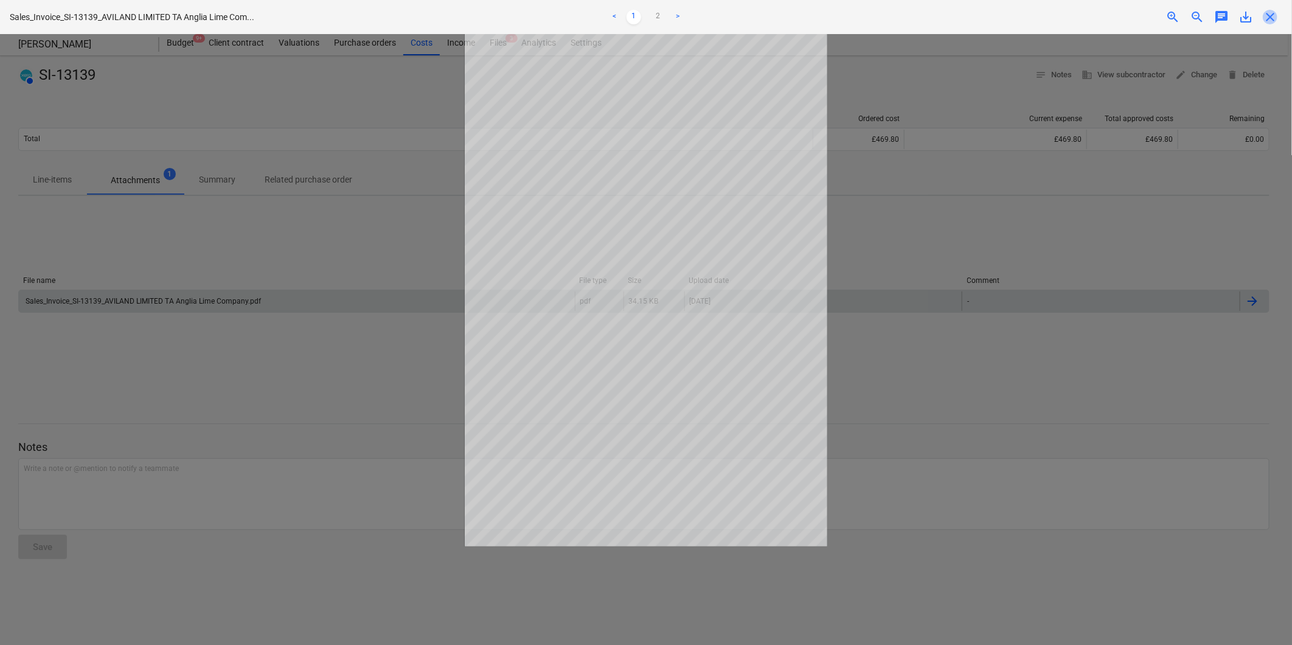
click at [1158, 23] on span "close" at bounding box center [1270, 17] width 15 height 15
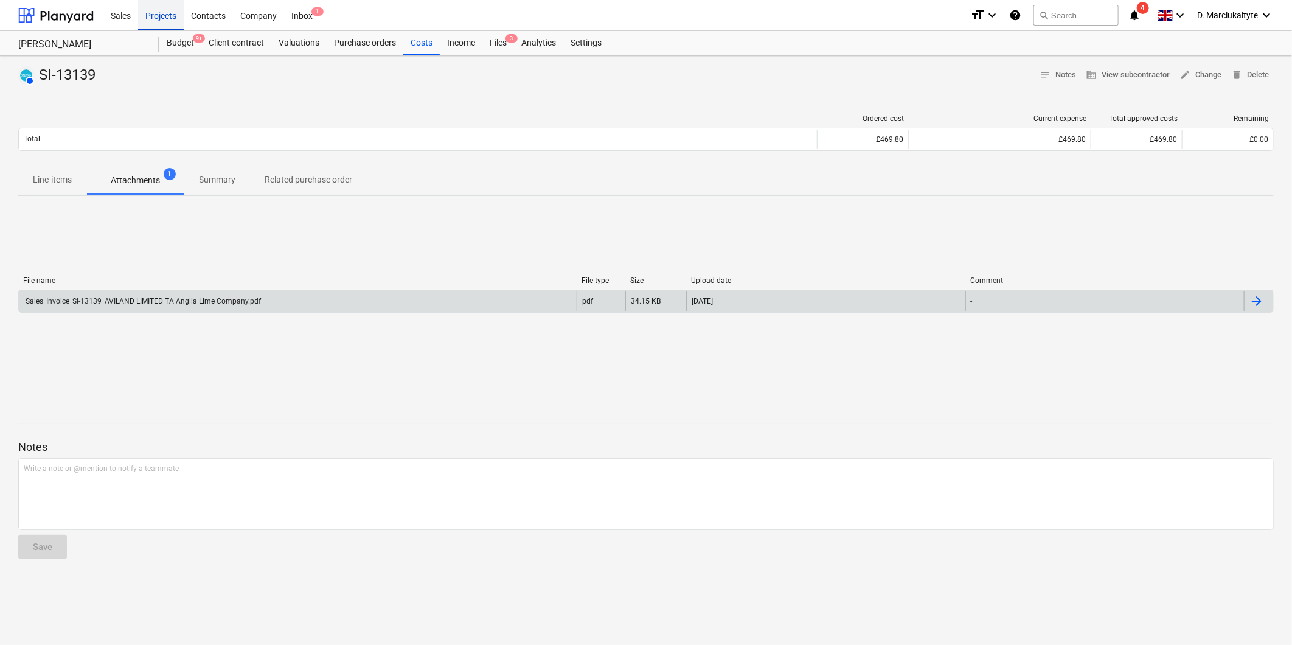
click at [164, 13] on div "Projects" at bounding box center [161, 14] width 46 height 31
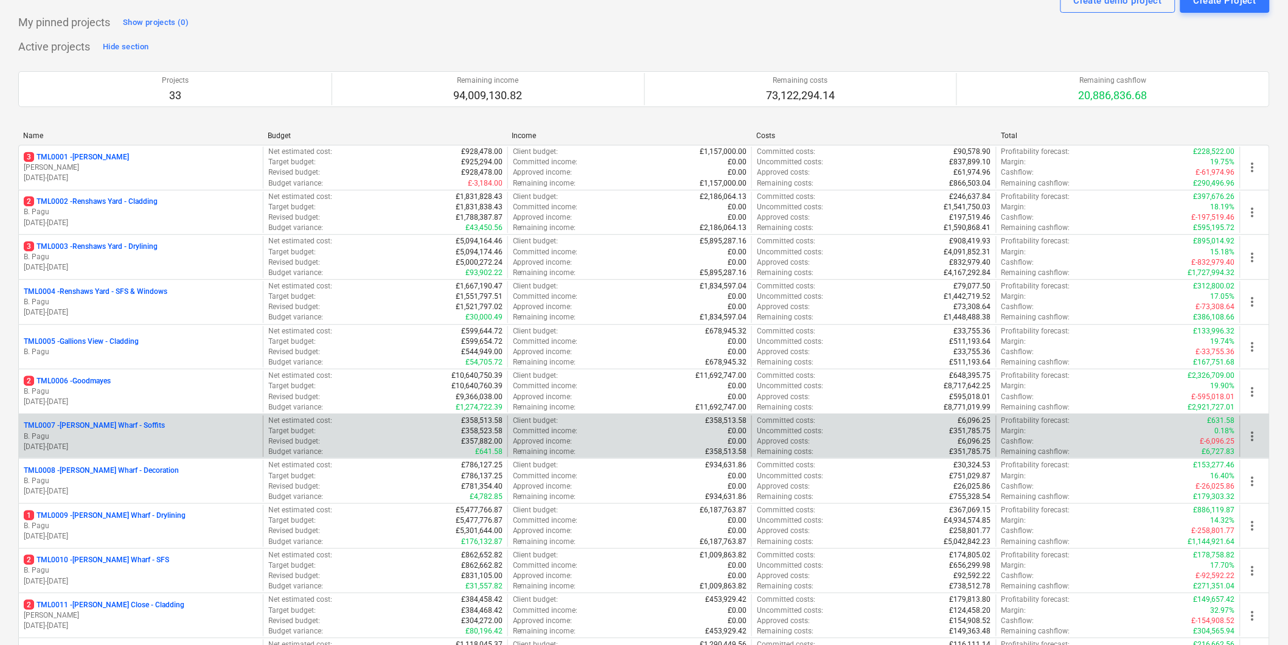
scroll to position [68, 0]
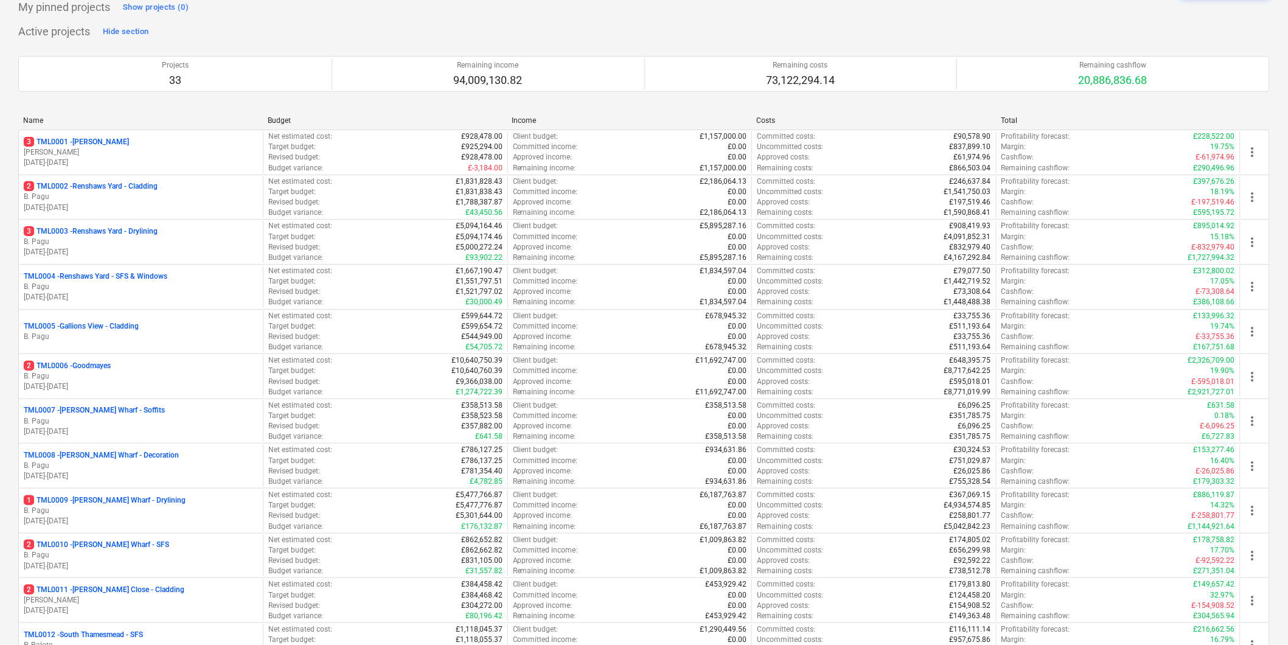
drag, startPoint x: 94, startPoint y: 366, endPoint x: 83, endPoint y: 376, distance: 15.1
click at [94, 366] on p "2 TML0006 - Goodmayes" at bounding box center [67, 366] width 87 height 10
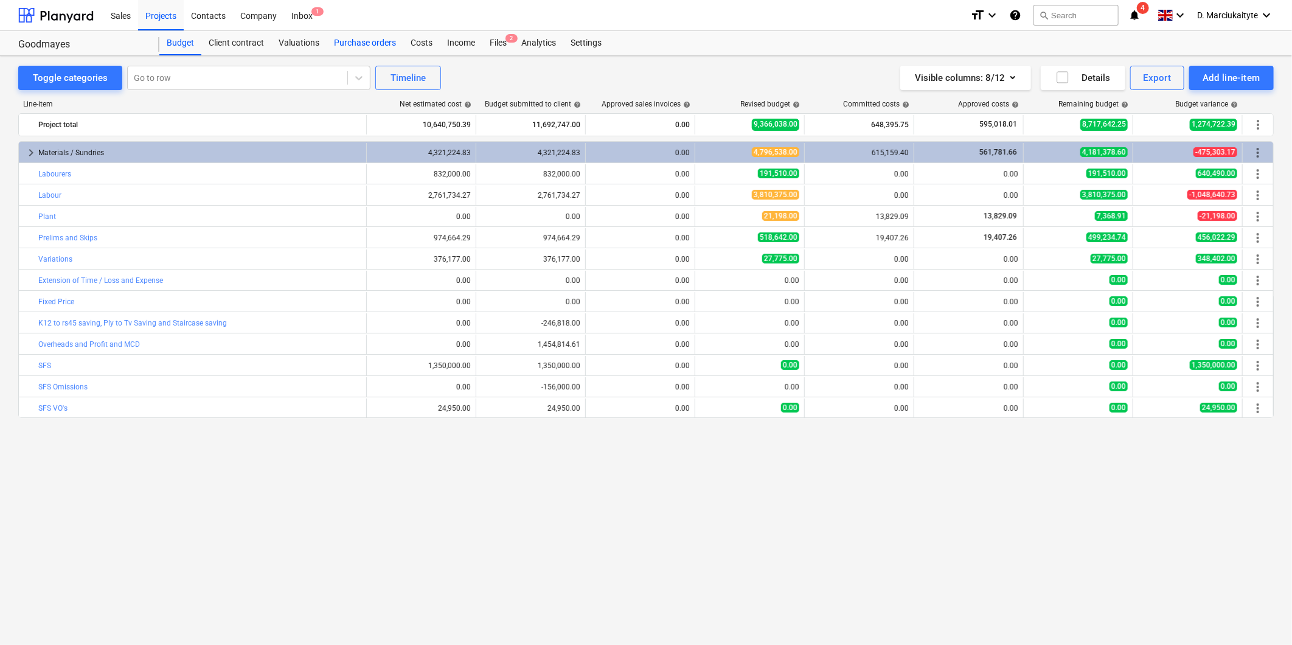
drag, startPoint x: 360, startPoint y: 38, endPoint x: 358, endPoint y: 47, distance: 9.9
click at [360, 38] on div "Purchase orders" at bounding box center [365, 43] width 77 height 24
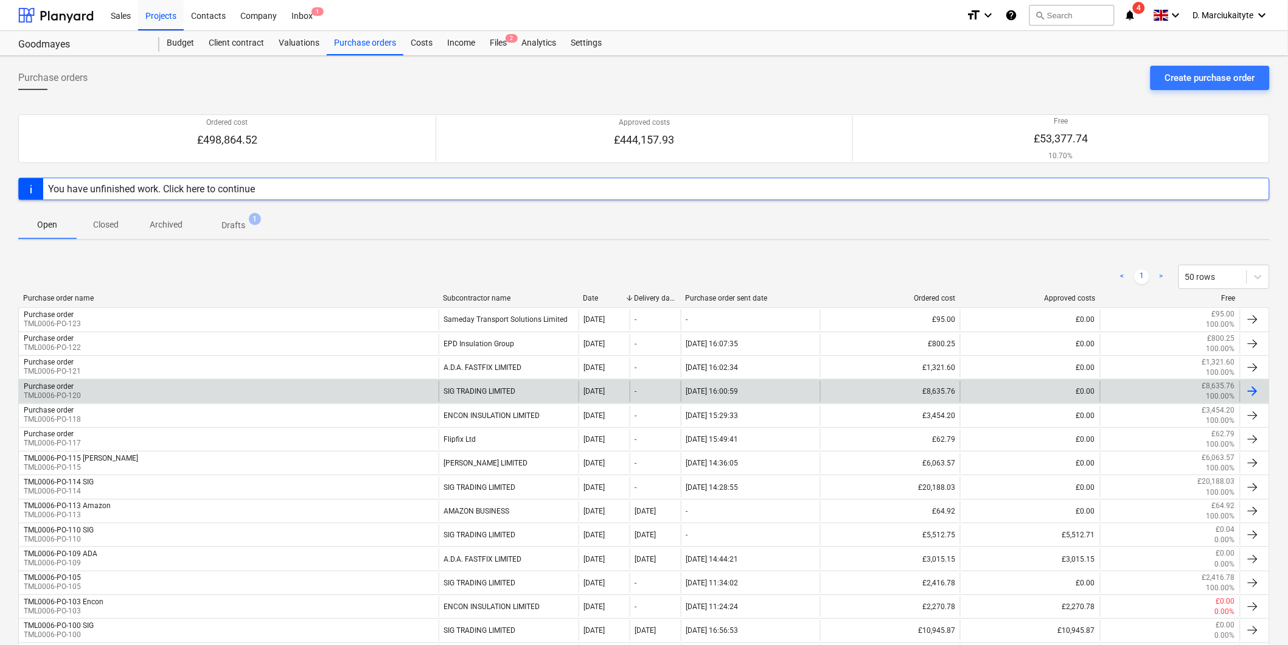
click at [223, 393] on div "Purchase order TML0006-PO-120" at bounding box center [229, 391] width 420 height 21
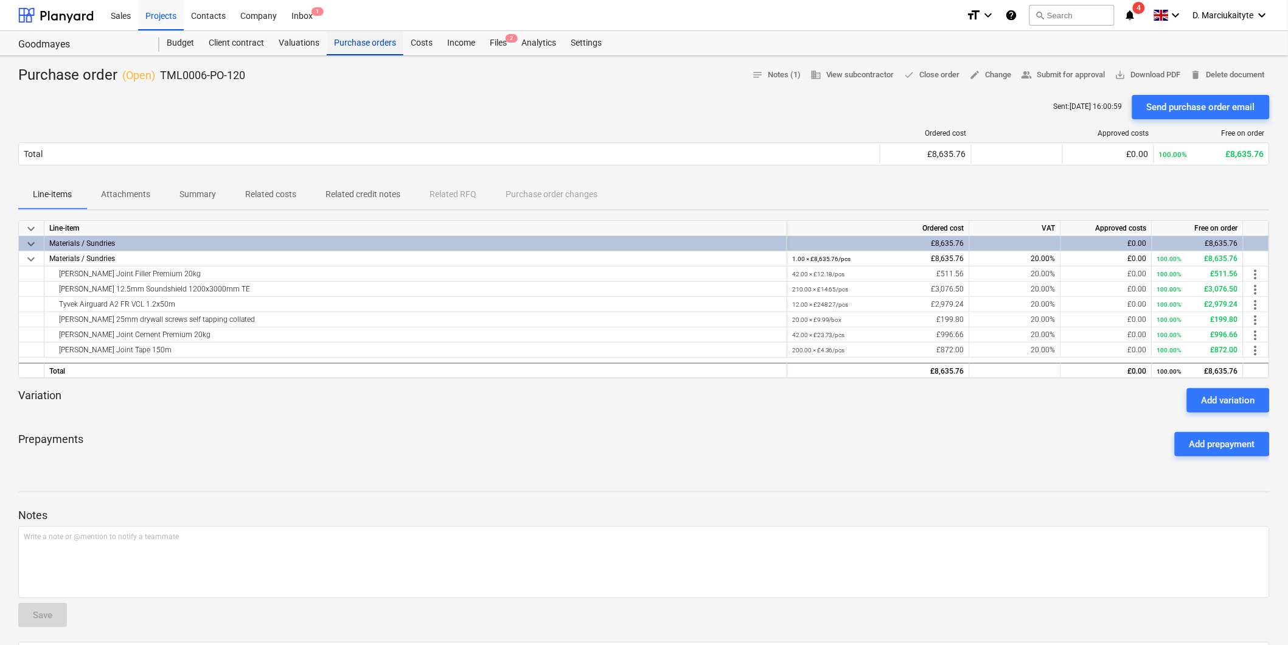
click at [374, 44] on div "Purchase orders" at bounding box center [365, 43] width 77 height 24
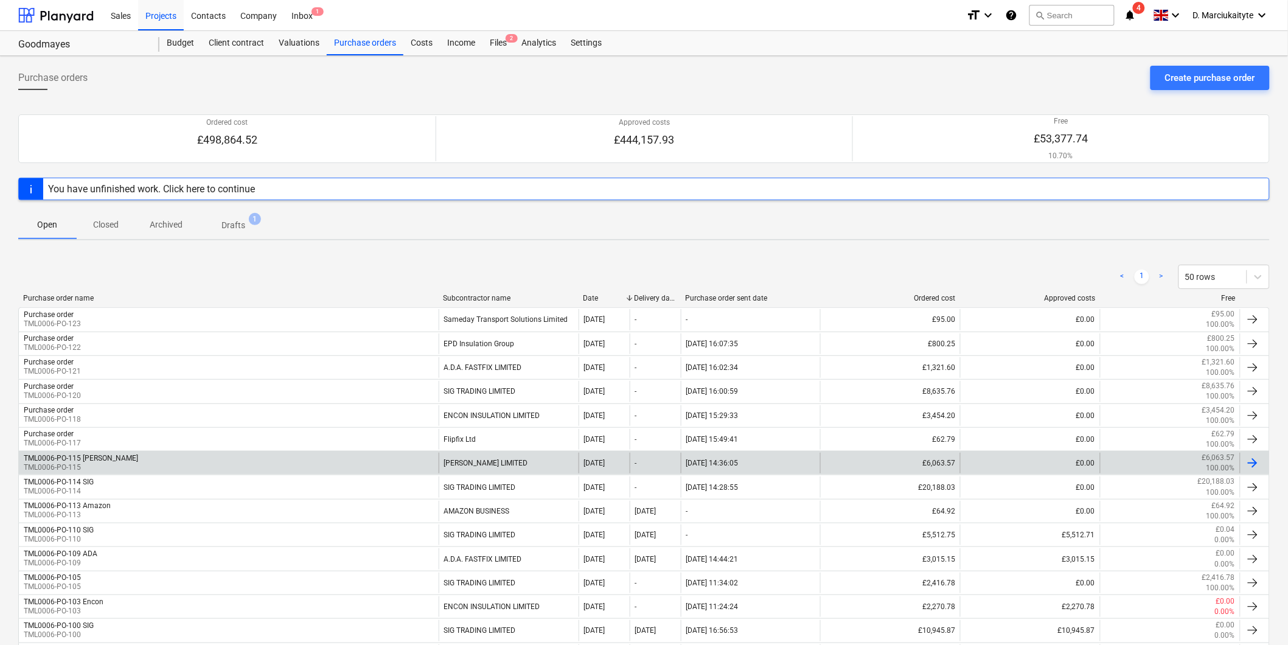
click at [461, 463] on div "[PERSON_NAME] LIMITED" at bounding box center [509, 463] width 140 height 21
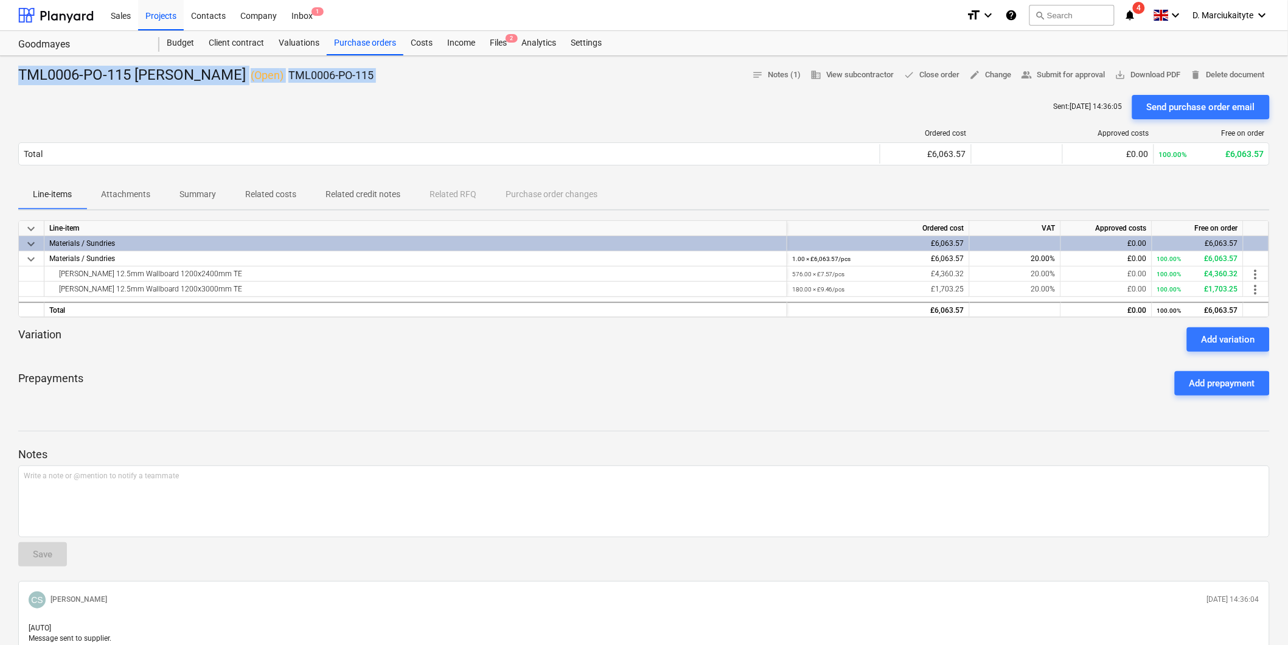
drag, startPoint x: 15, startPoint y: 72, endPoint x: 238, endPoint y: 82, distance: 223.5
click at [238, 82] on div "TML0006-PO-115 Marko ( Open ) TML0006-PO-115 notes Notes (1) business View subc…" at bounding box center [644, 388] width 1288 height 664
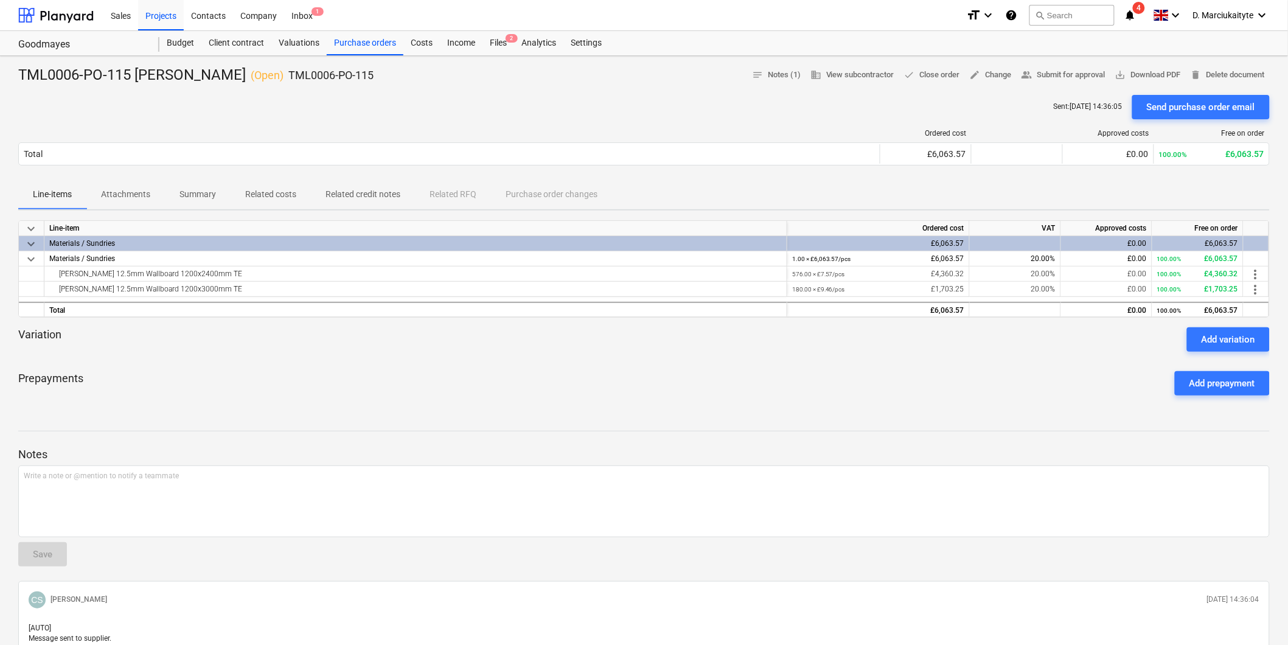
drag, startPoint x: 238, startPoint y: 82, endPoint x: 187, endPoint y: 90, distance: 51.8
click at [187, 90] on div at bounding box center [643, 90] width 1251 height 10
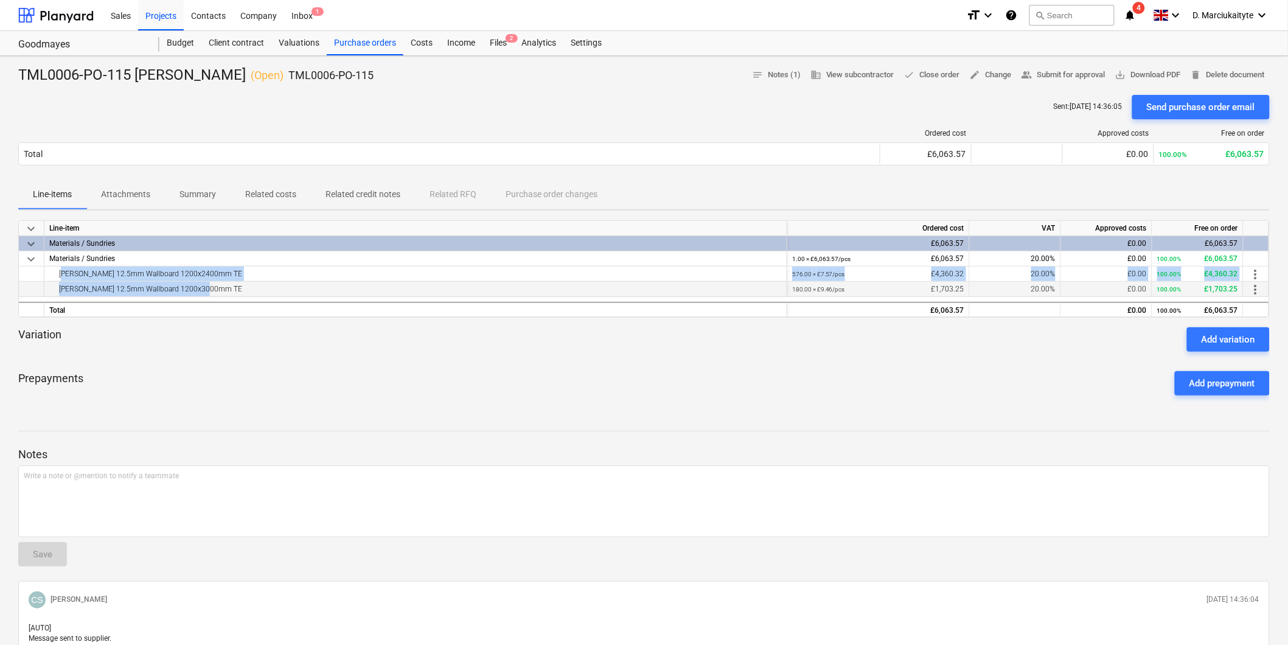
drag, startPoint x: 58, startPoint y: 276, endPoint x: 242, endPoint y: 293, distance: 184.5
click at [242, 293] on div "keyboard_arrow_down Line-item Ordered cost VAT Approved costs Free on order key…" at bounding box center [643, 268] width 1251 height 97
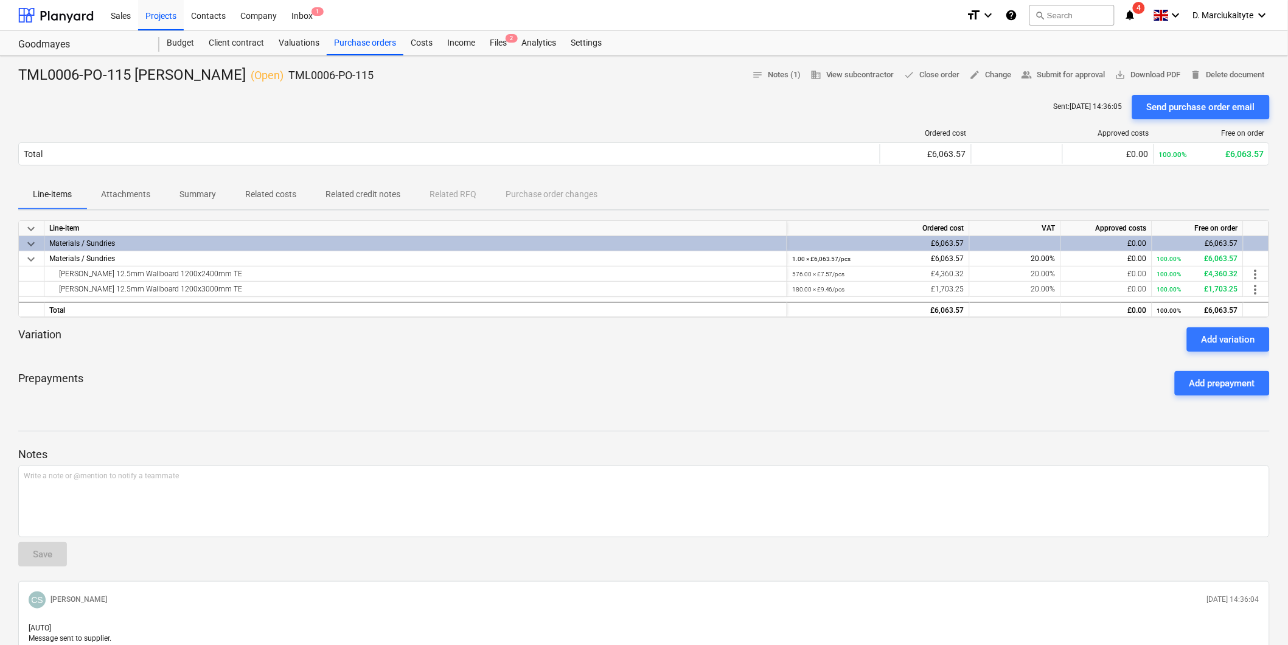
drag, startPoint x: 242, startPoint y: 293, endPoint x: 232, endPoint y: 358, distance: 65.2
click at [231, 358] on div at bounding box center [643, 357] width 1251 height 10
click at [357, 47] on div "Purchase orders" at bounding box center [365, 43] width 77 height 24
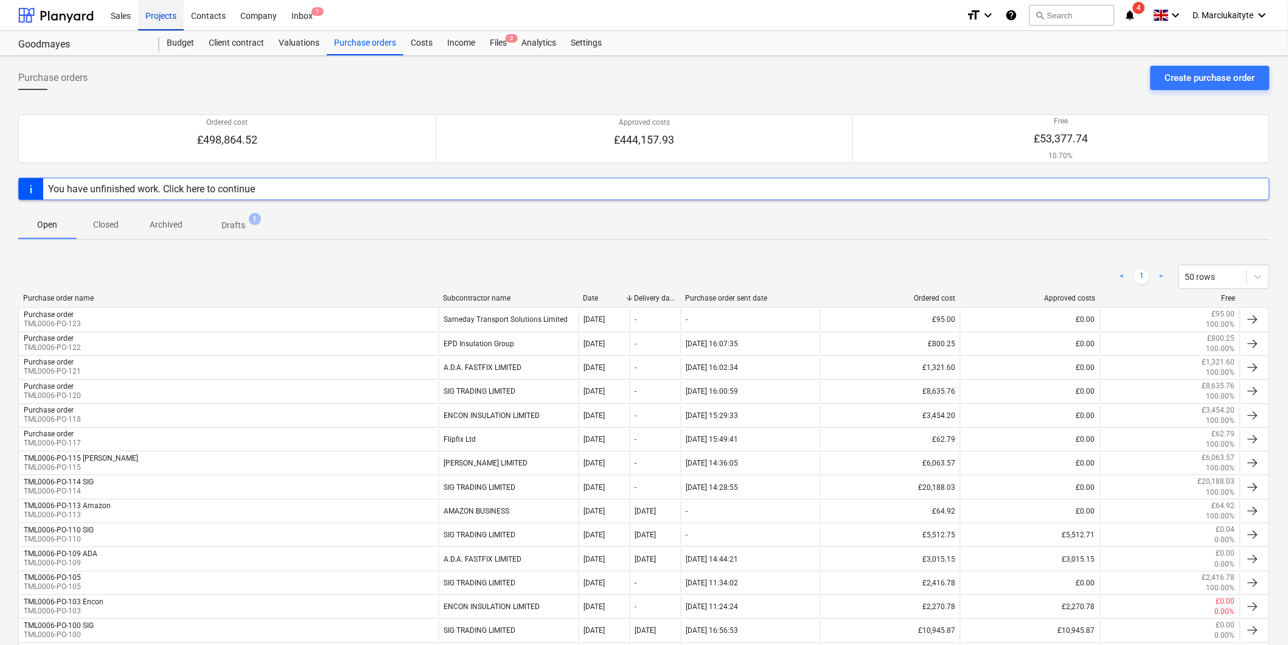
click at [164, 11] on div "Projects" at bounding box center [161, 14] width 46 height 31
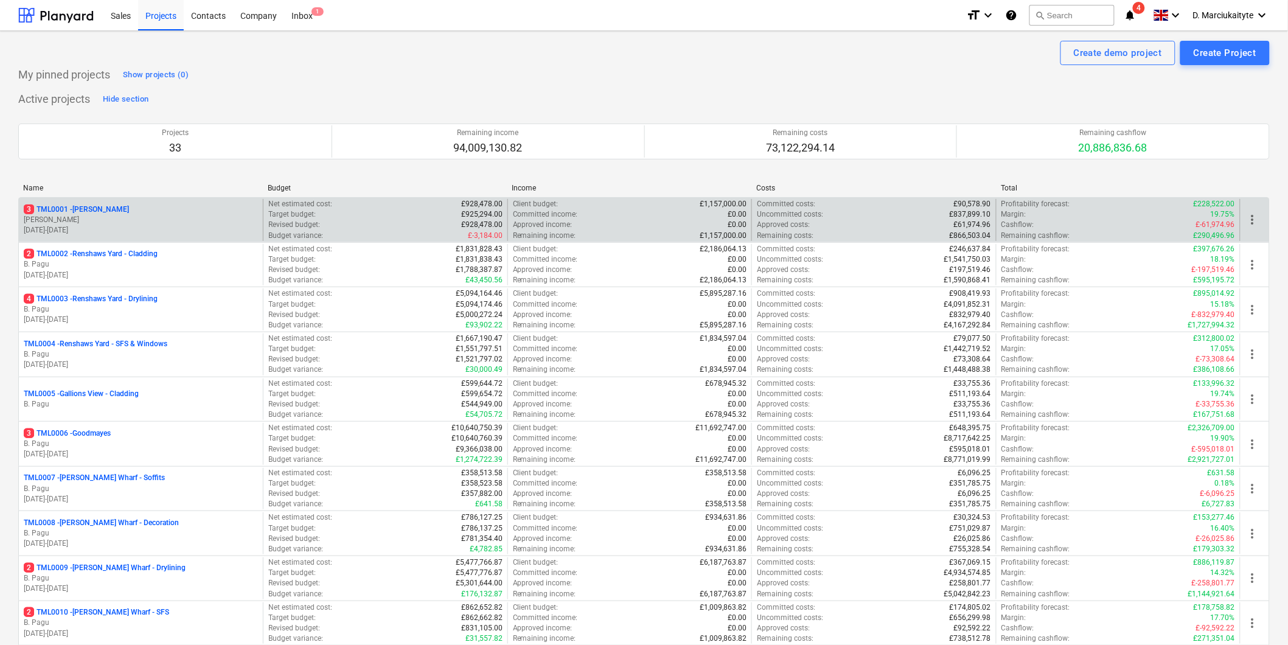
click at [161, 209] on div "3 TML0001 - Trent Park" at bounding box center [141, 209] width 234 height 10
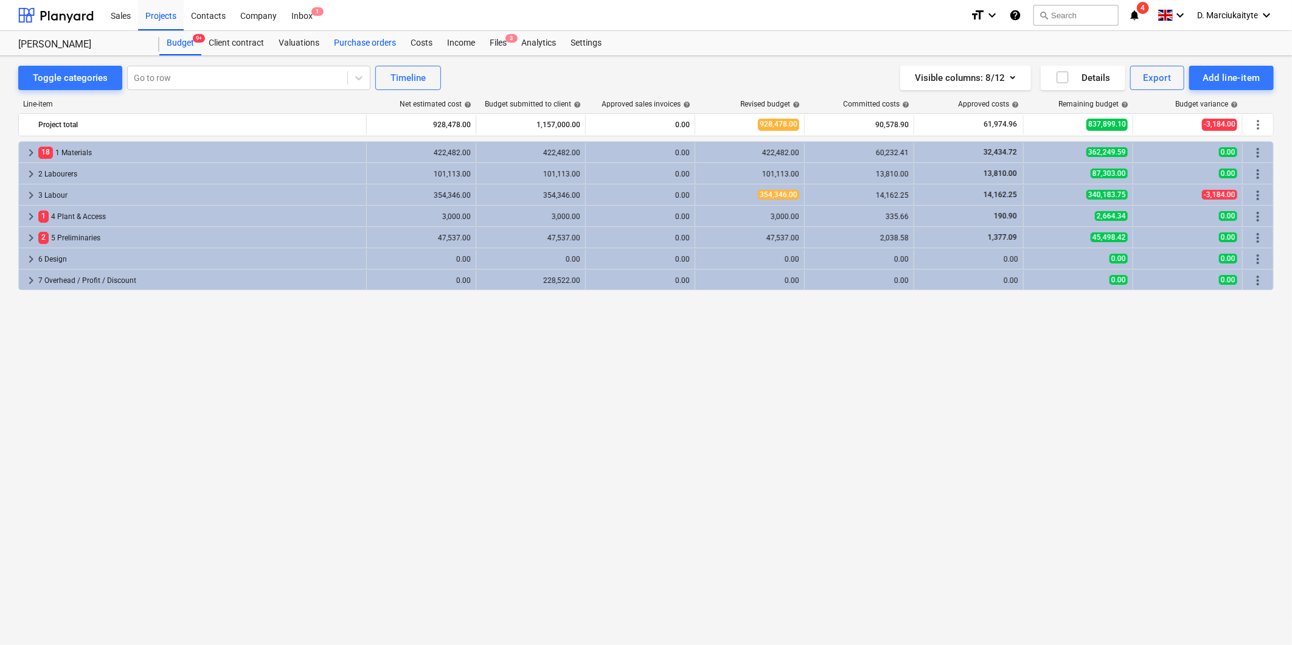
click at [388, 47] on div "Purchase orders" at bounding box center [365, 43] width 77 height 24
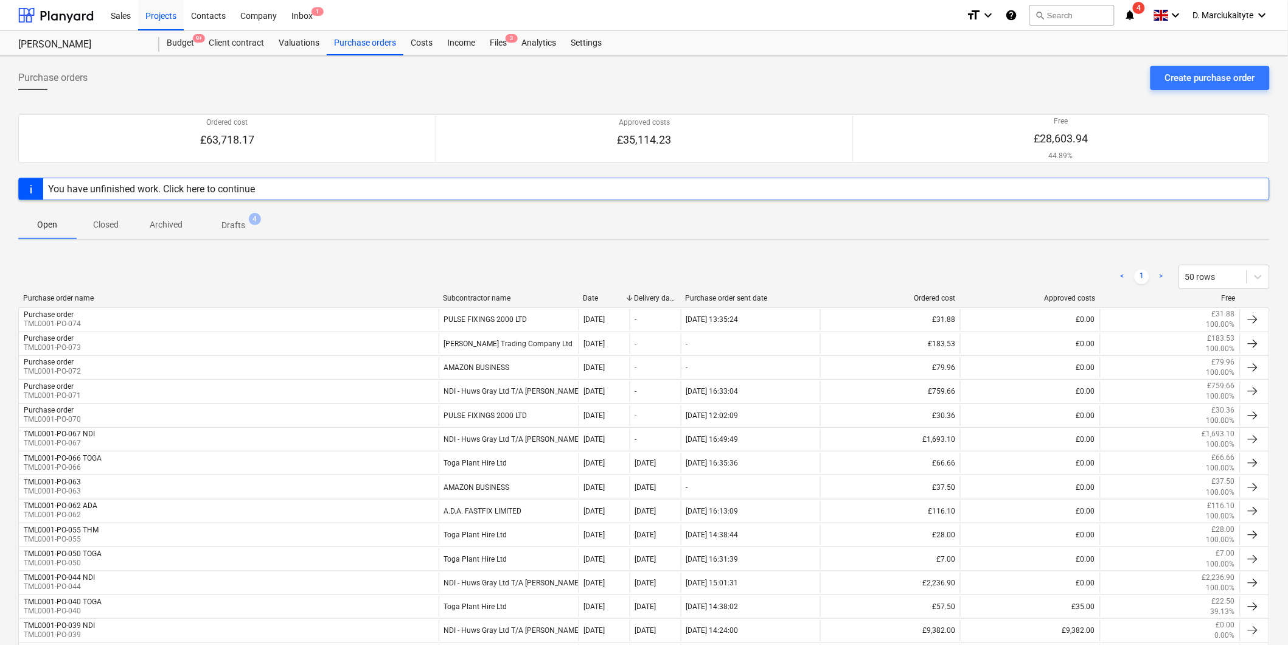
click at [113, 226] on p "Closed" at bounding box center [105, 224] width 29 height 13
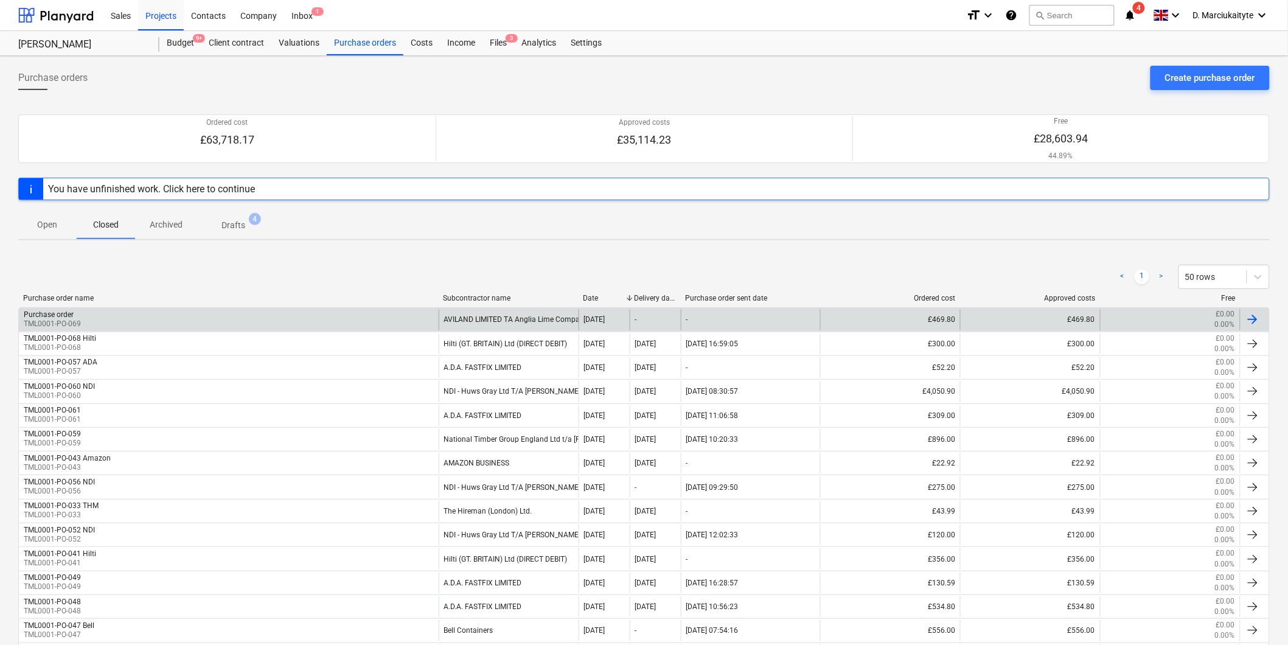
click at [490, 319] on div "AVILAND LIMITED TA Anglia Lime Company" at bounding box center [509, 319] width 140 height 21
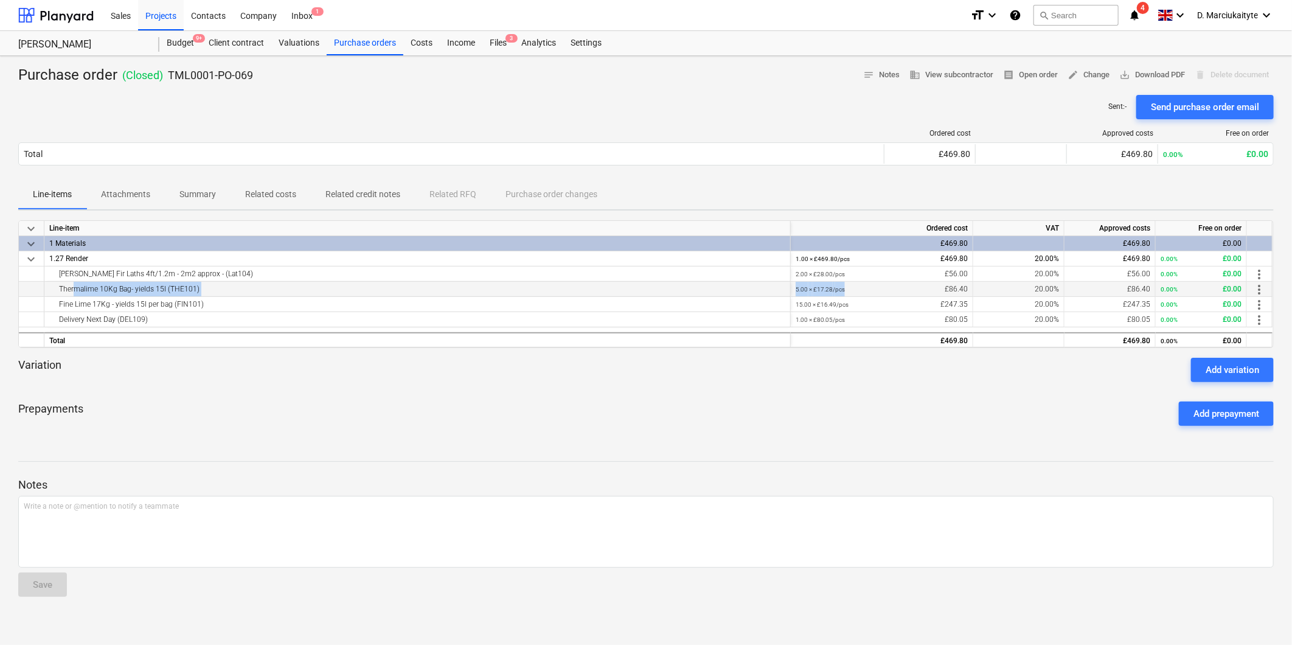
drag, startPoint x: 69, startPoint y: 287, endPoint x: 885, endPoint y: 285, distance: 816.5
click at [0, 0] on div "Thermalime 10Kg Bag- yields 15l (THE101) 5.00 × £17.28 / pcs £86.40 20.00% £86.…" at bounding box center [0, 0] width 0 height 0
click at [207, 196] on p "Summary" at bounding box center [197, 194] width 37 height 13
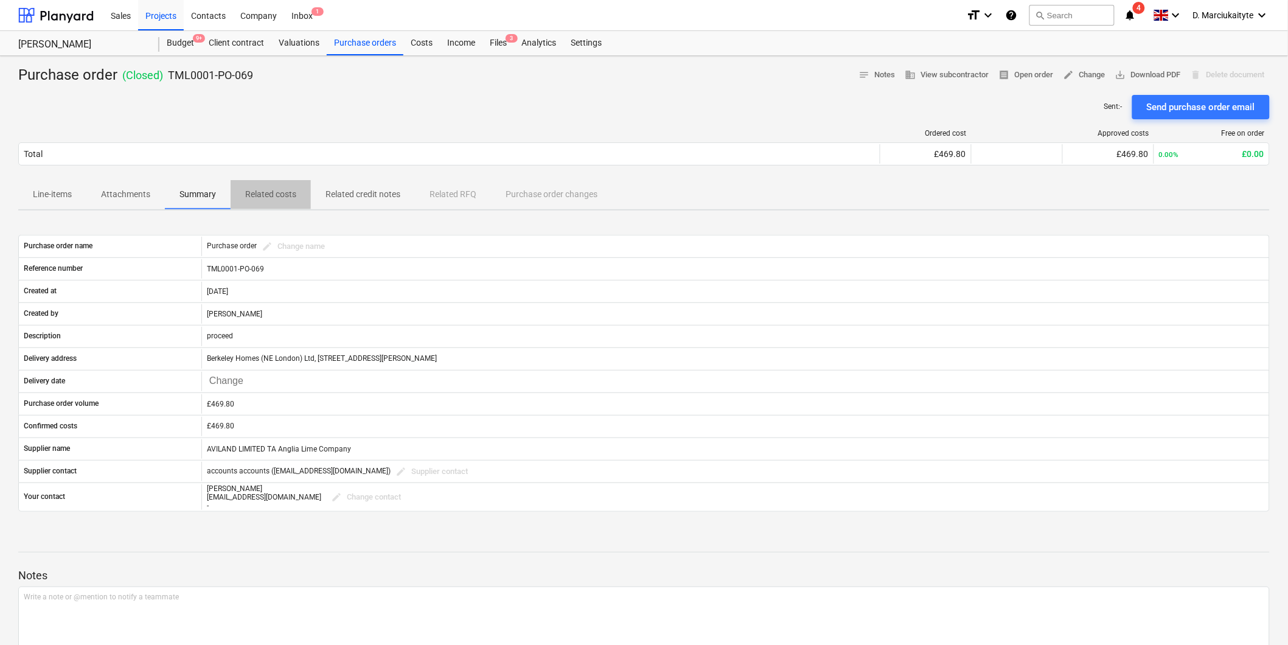
click at [259, 195] on p "Related costs" at bounding box center [270, 194] width 51 height 13
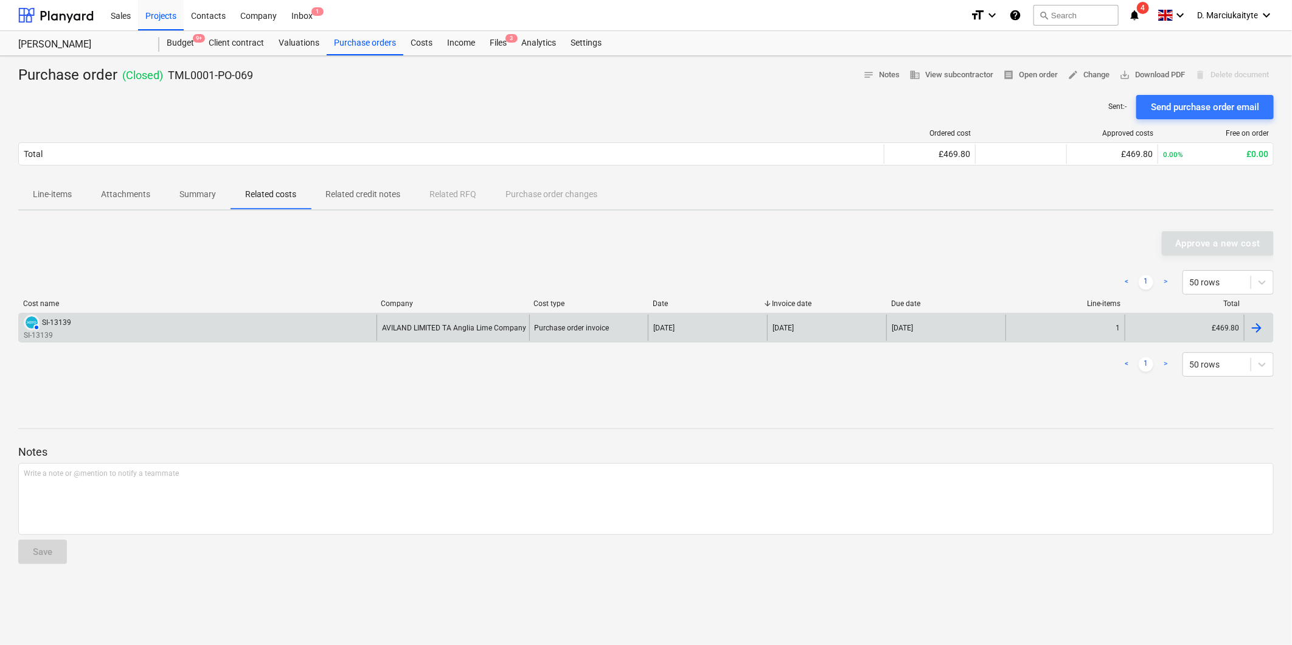
click at [283, 336] on div "AUTHORISED SI-13139 SI-13139" at bounding box center [198, 328] width 358 height 26
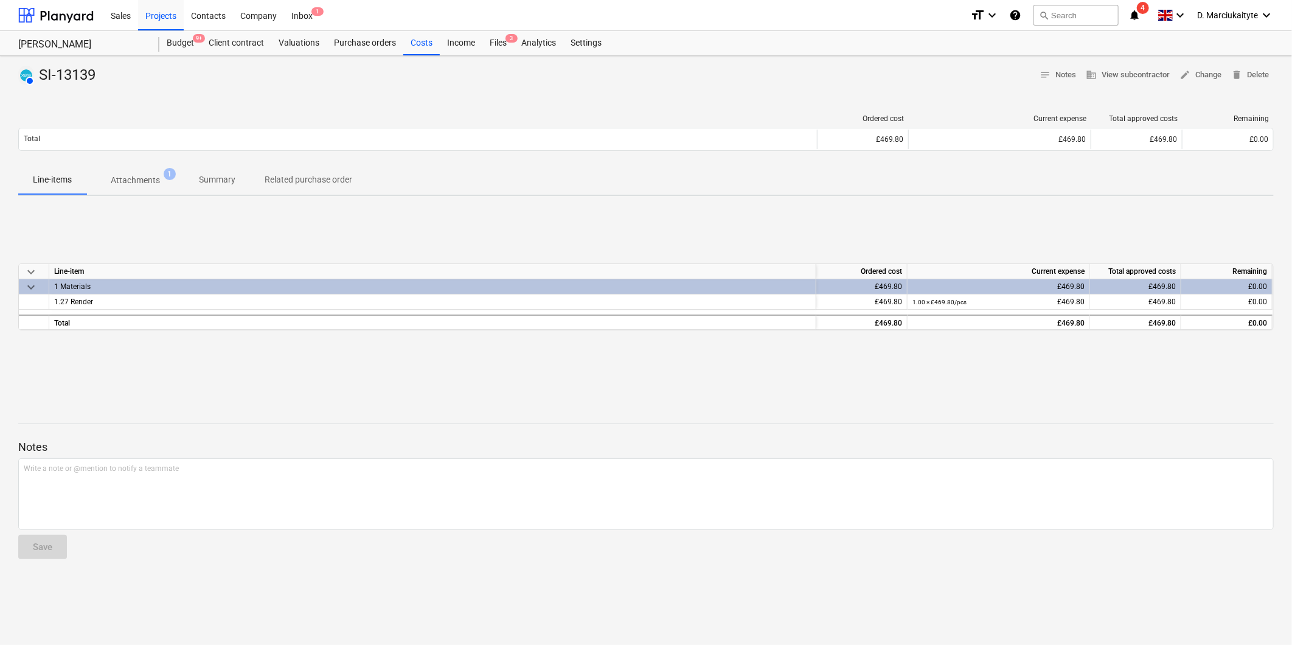
click at [148, 183] on p "Attachments" at bounding box center [135, 180] width 49 height 13
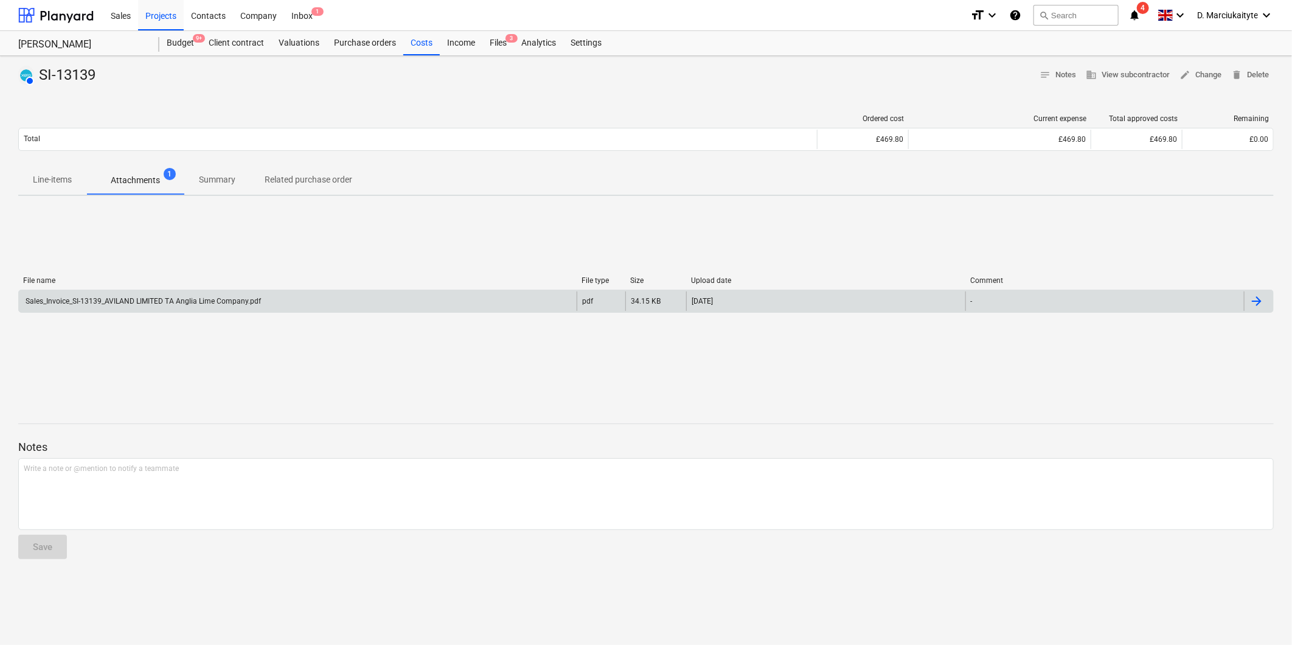
click at [557, 298] on div "Sales_Invoice_SI-13139_AVILAND LIMITED TA Anglia Lime Company.pdf" at bounding box center [298, 300] width 558 height 19
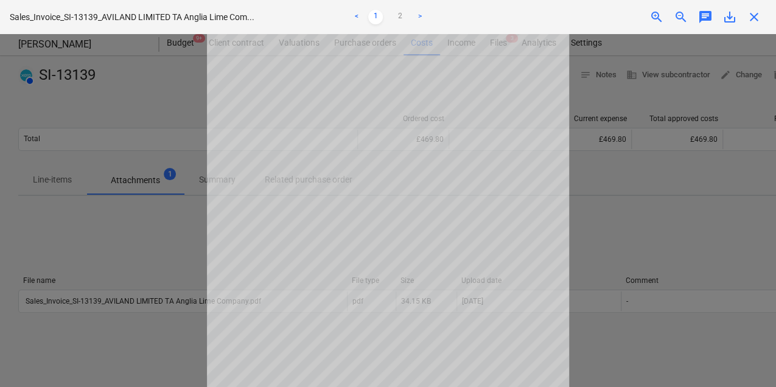
click at [757, 19] on span "close" at bounding box center [753, 17] width 15 height 15
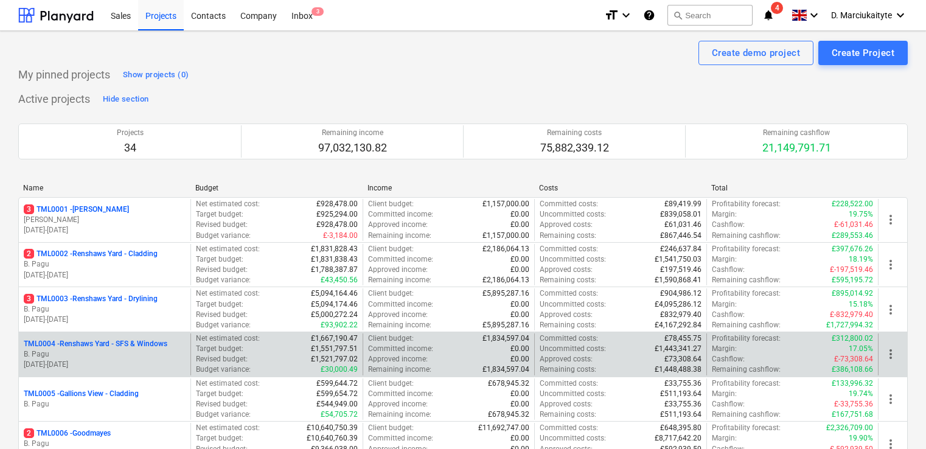
scroll to position [122, 0]
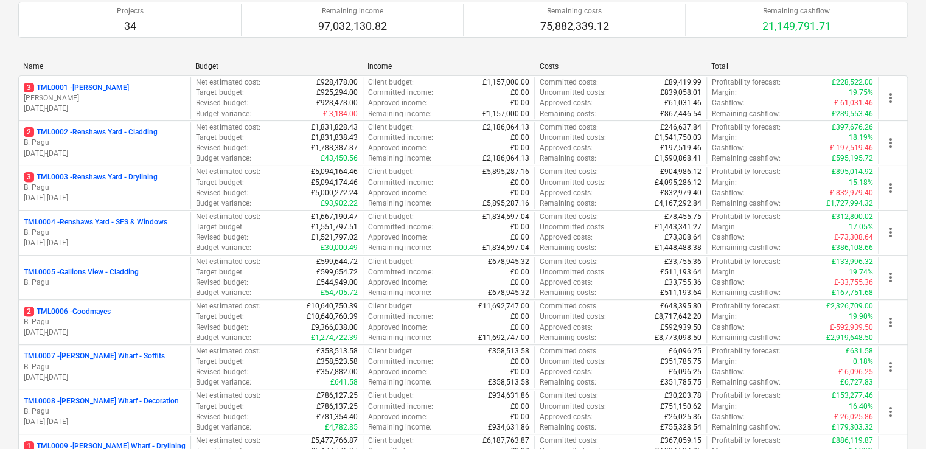
click at [137, 133] on p "2 TML0002 - Renshaws Yard - Cladding" at bounding box center [91, 132] width 134 height 10
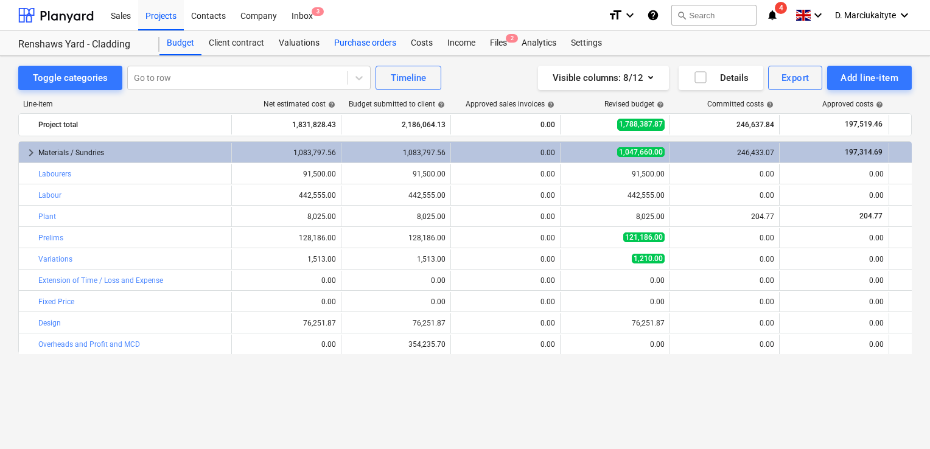
click at [360, 38] on div "Purchase orders" at bounding box center [365, 43] width 77 height 24
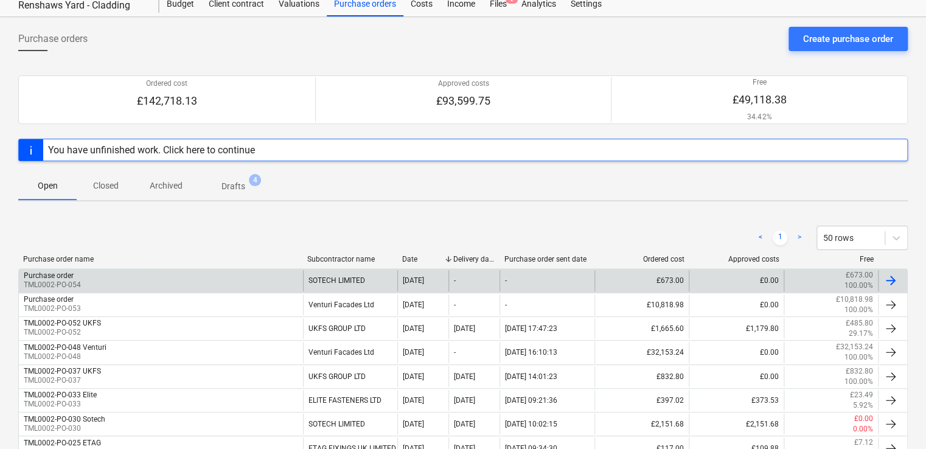
scroll to position [61, 0]
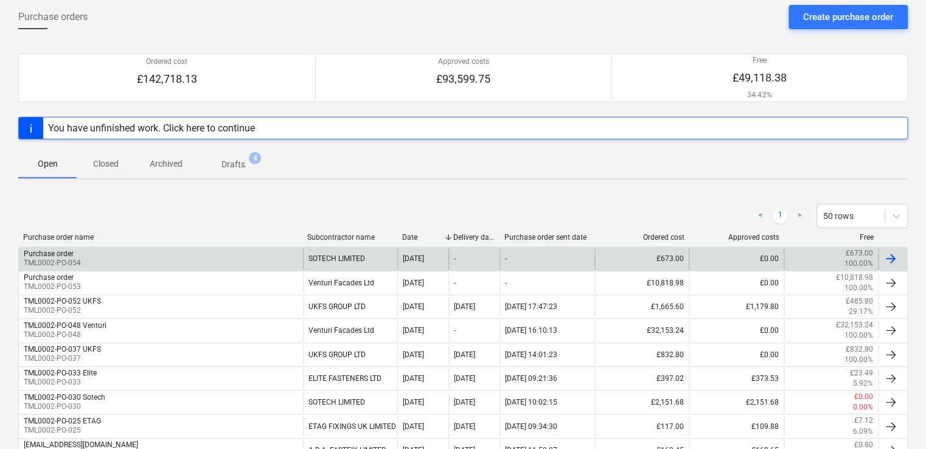
click at [161, 256] on div "Purchase order TML0002-PO-054" at bounding box center [161, 258] width 284 height 21
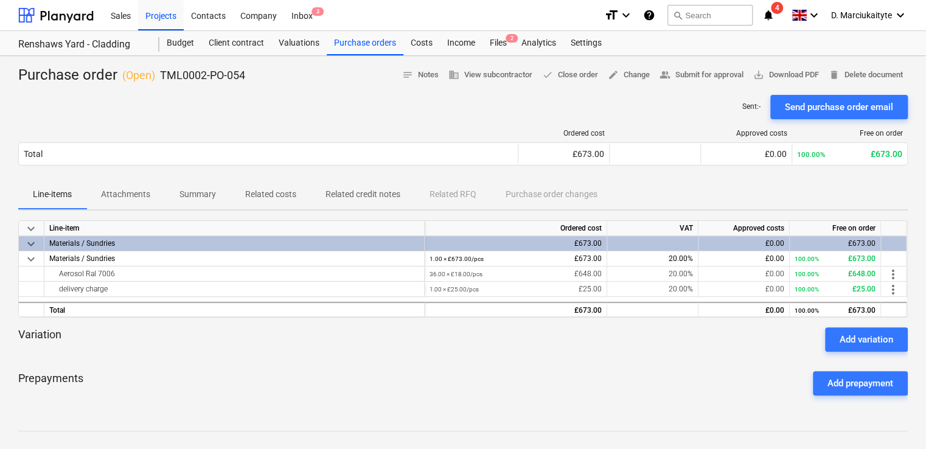
click at [221, 193] on span "Summary" at bounding box center [198, 194] width 66 height 20
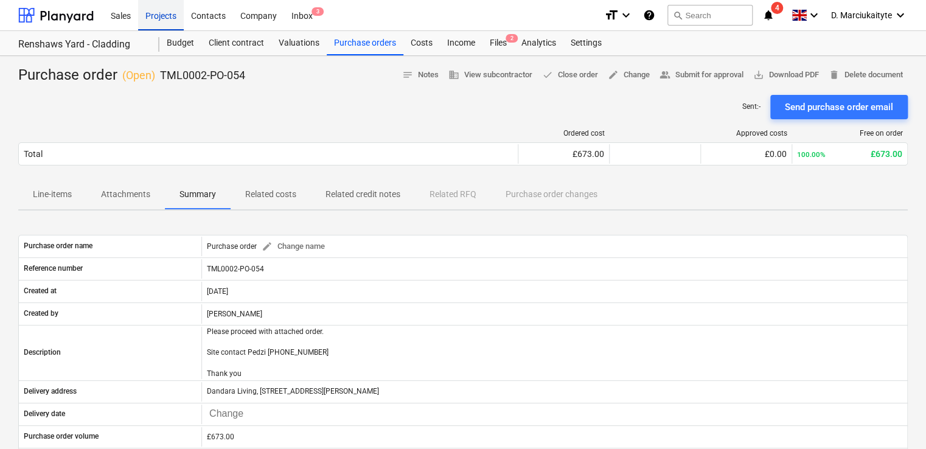
click at [159, 20] on div "Projects" at bounding box center [161, 14] width 46 height 31
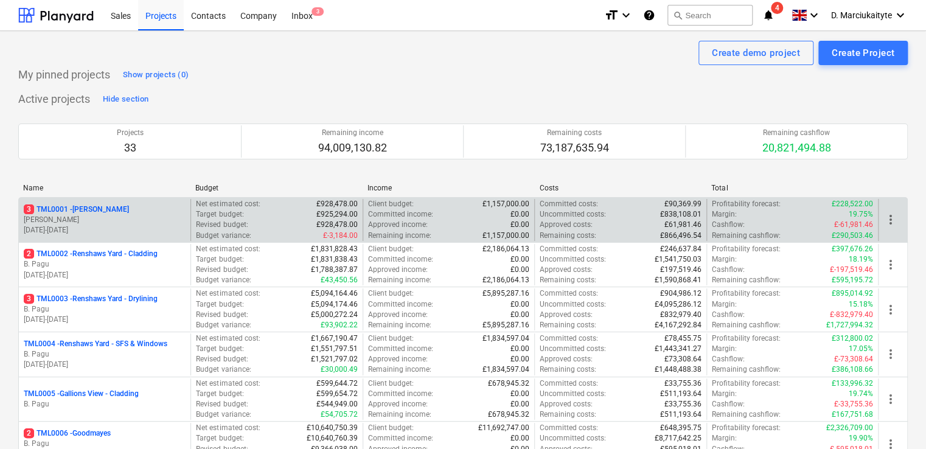
click at [131, 217] on p "[PERSON_NAME]" at bounding box center [105, 220] width 162 height 10
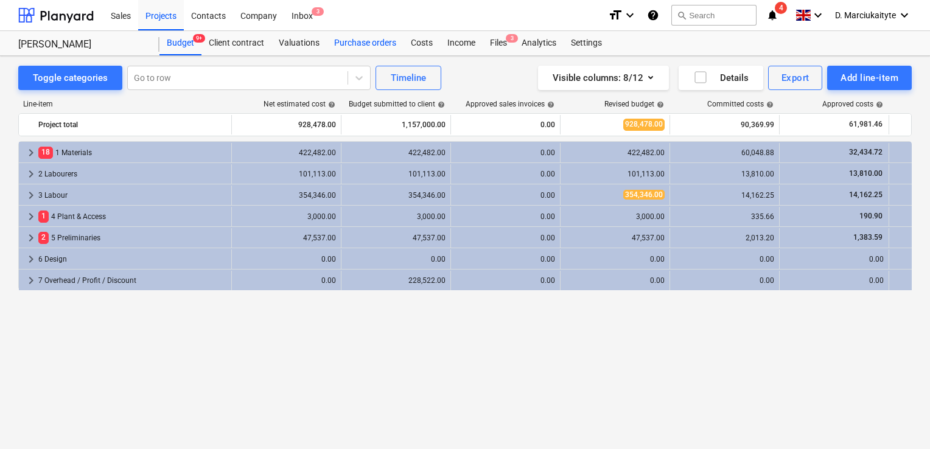
click at [369, 40] on div "Purchase orders" at bounding box center [365, 43] width 77 height 24
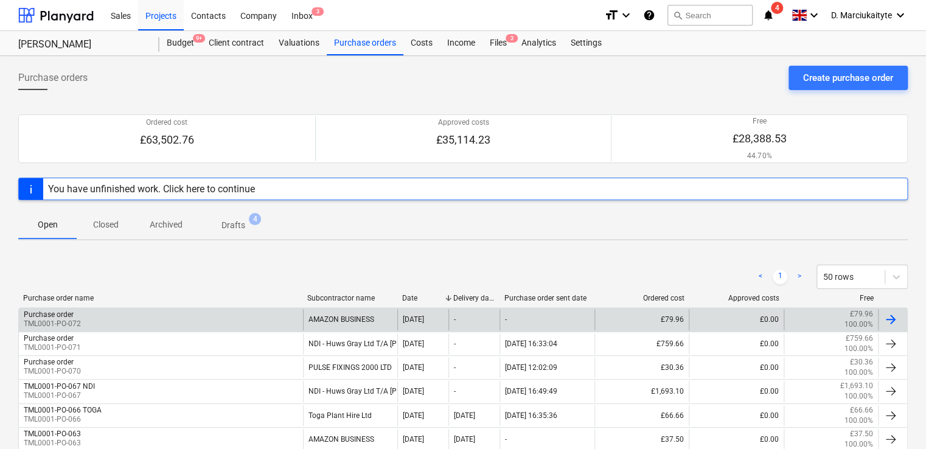
click at [388, 318] on div "AMAZON BUSINESS" at bounding box center [350, 319] width 95 height 21
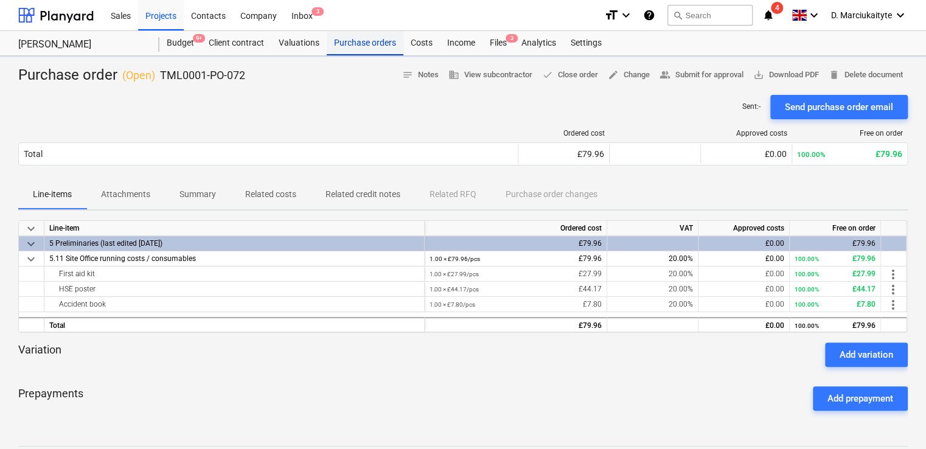
click at [356, 33] on div "Purchase orders" at bounding box center [365, 43] width 77 height 24
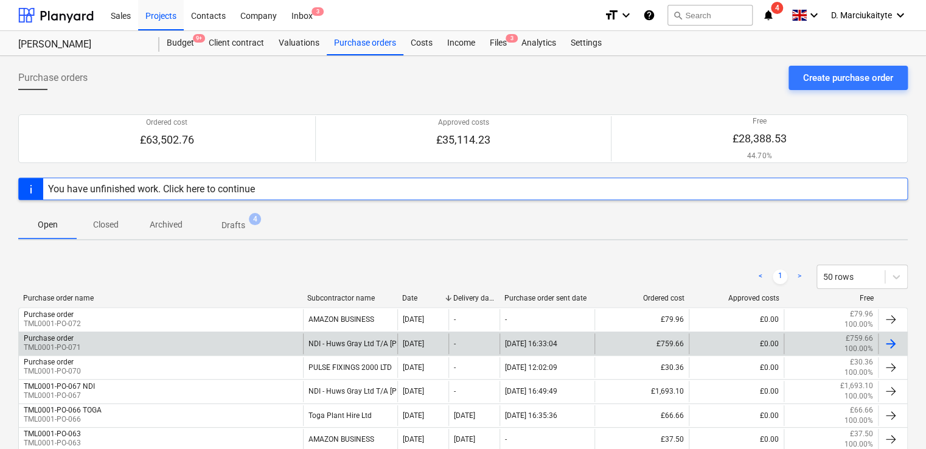
click at [330, 341] on div "NDI - Huws Gray Ltd T/A [PERSON_NAME]" at bounding box center [350, 343] width 95 height 21
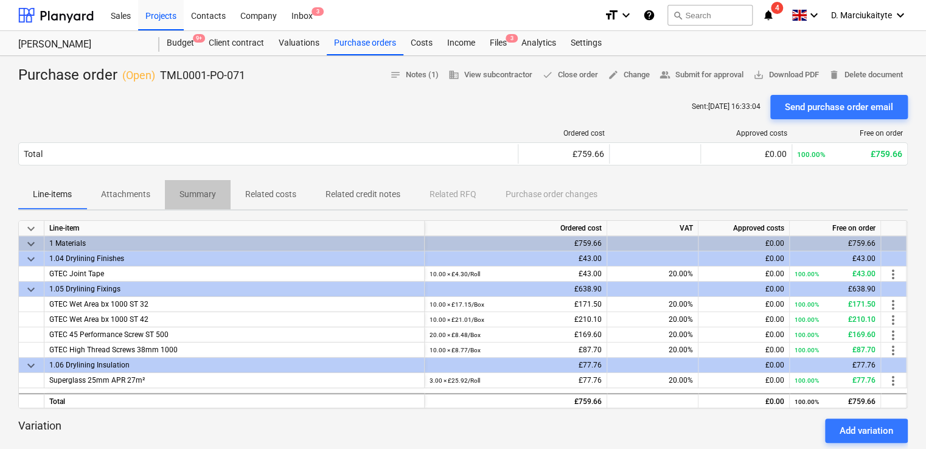
click at [187, 193] on p "Summary" at bounding box center [197, 194] width 37 height 13
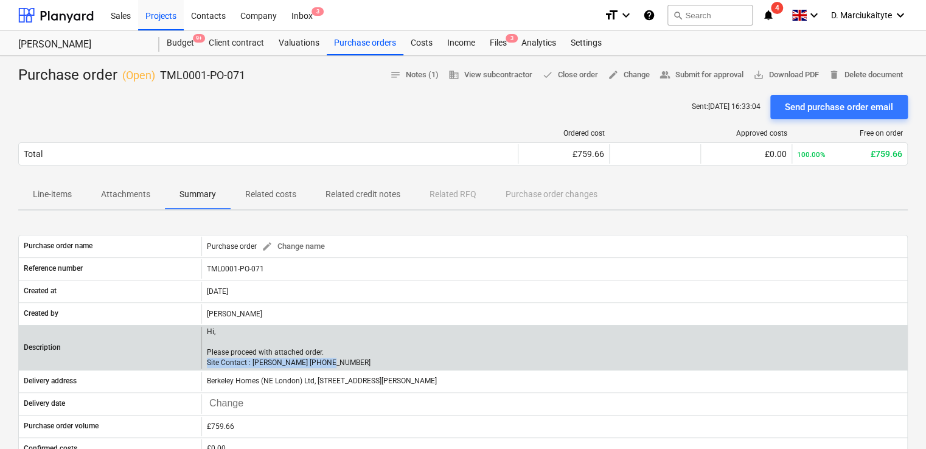
drag, startPoint x: 354, startPoint y: 366, endPoint x: 206, endPoint y: 367, distance: 147.8
click at [206, 367] on div "Hi, Please proceed with attached order. Site Contact : [PERSON_NAME] [PHONE_NUM…" at bounding box center [554, 348] width 706 height 42
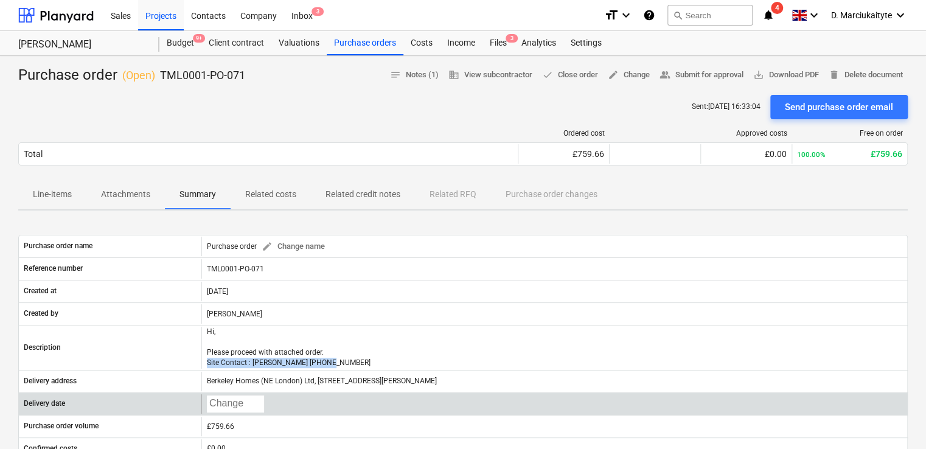
copy p "Site Contact : [PERSON_NAME] [PHONE_NUMBER]"
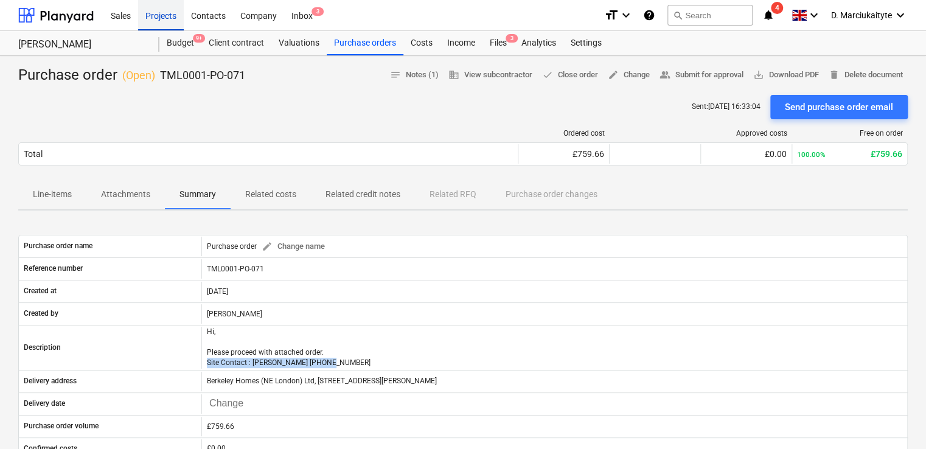
click at [169, 13] on div "Projects" at bounding box center [161, 14] width 46 height 31
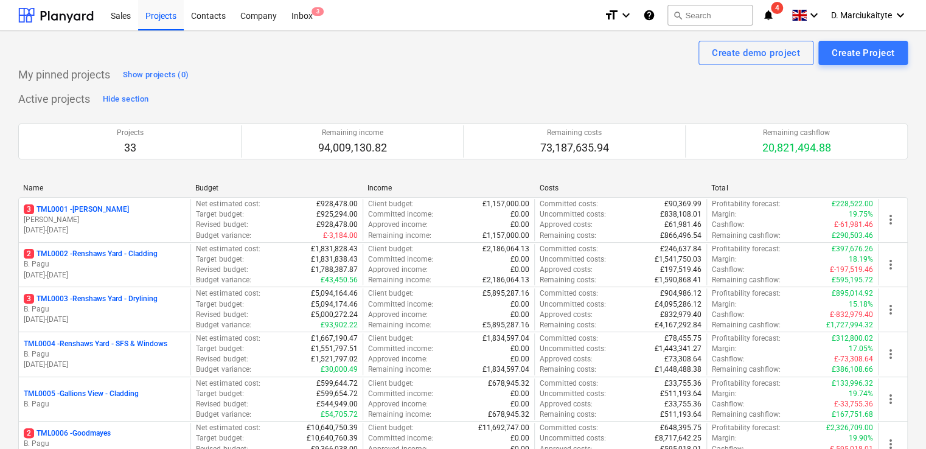
click at [78, 305] on p "B. Pagu" at bounding box center [105, 309] width 162 height 10
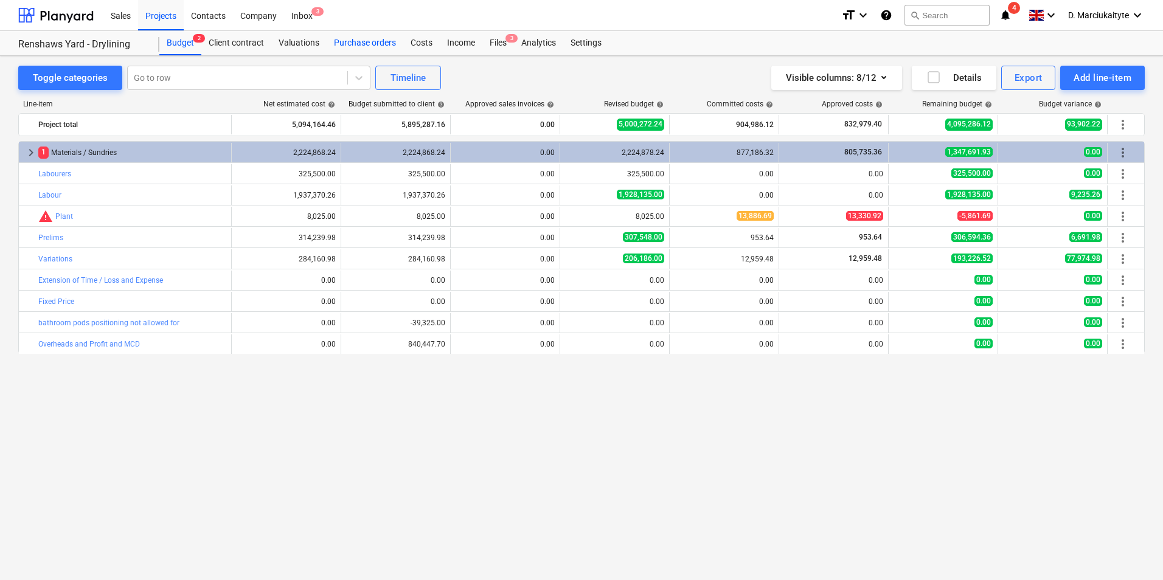
click at [380, 45] on div "Purchase orders" at bounding box center [365, 43] width 77 height 24
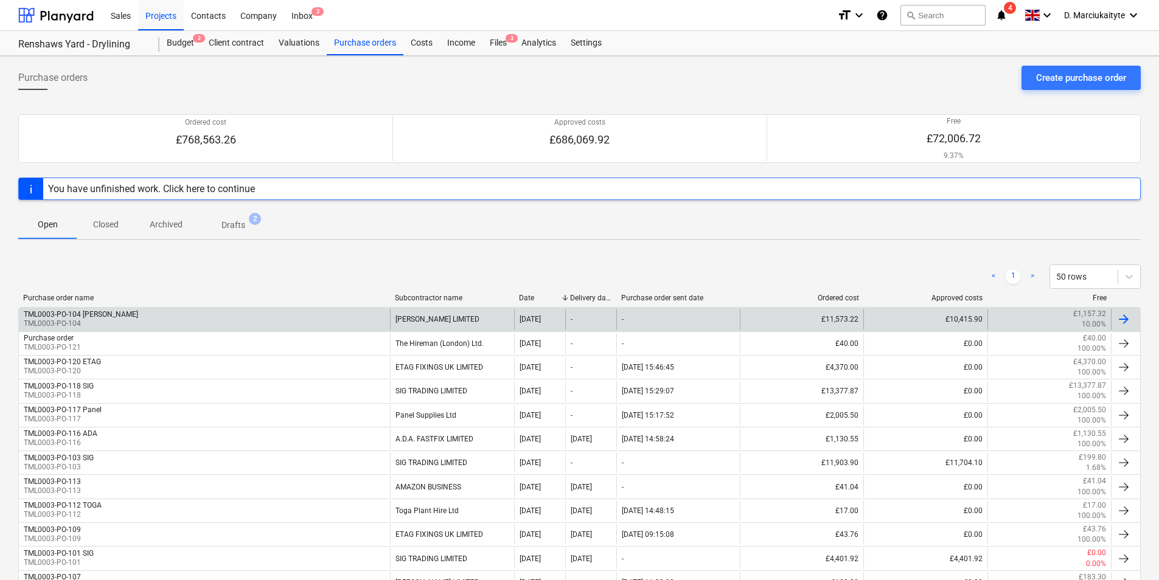
click at [224, 316] on div "TML0003-PO-104 Marko TML0003-PO-104" at bounding box center [204, 319] width 371 height 21
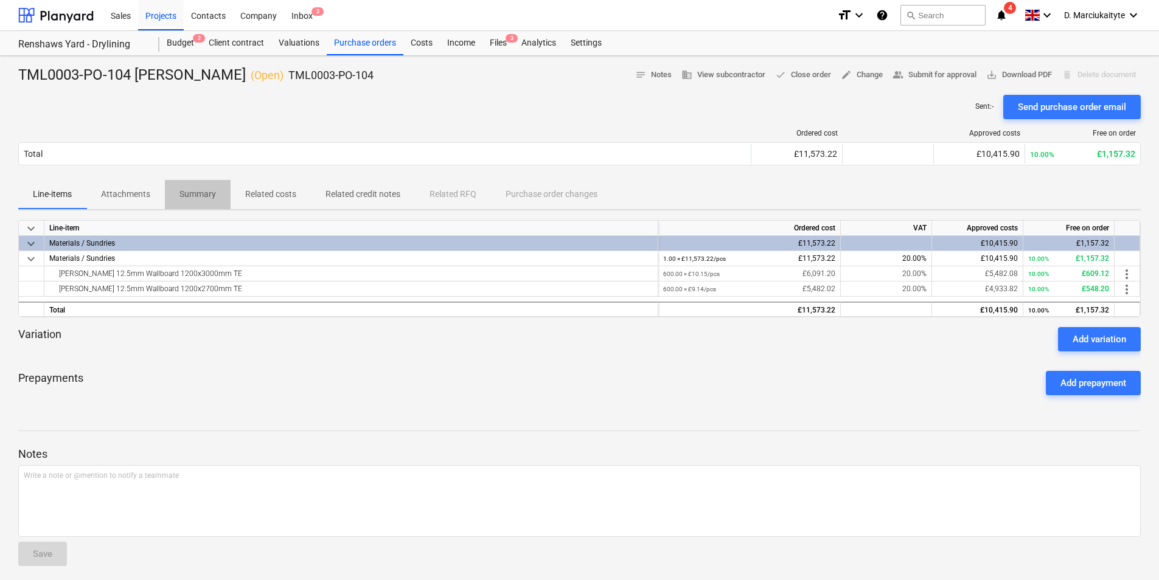
drag, startPoint x: 181, startPoint y: 200, endPoint x: 193, endPoint y: 214, distance: 18.5
click at [182, 200] on p "Summary" at bounding box center [197, 194] width 37 height 13
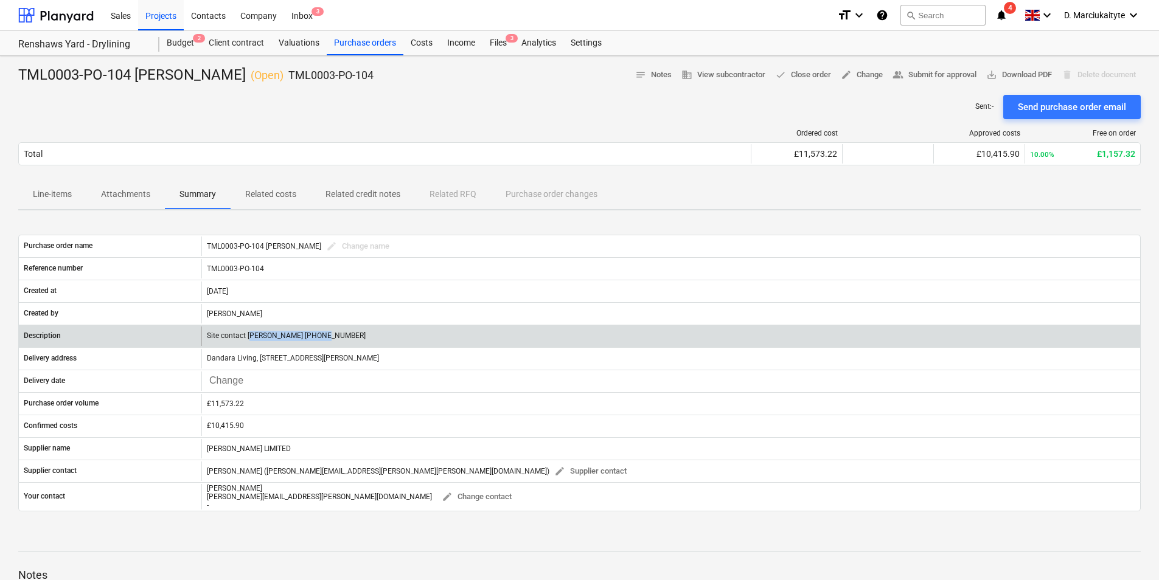
drag, startPoint x: 341, startPoint y: 335, endPoint x: 249, endPoint y: 340, distance: 92.0
click at [249, 340] on div "Site contact [PERSON_NAME] [PHONE_NUMBER]" at bounding box center [670, 336] width 939 height 19
click at [302, 338] on p "Site contact [PERSON_NAME] [PHONE_NUMBER]" at bounding box center [286, 336] width 159 height 10
drag, startPoint x: 279, startPoint y: 336, endPoint x: 171, endPoint y: 338, distance: 107.7
click at [171, 338] on div "Description Site contact Joseph 07375 054805" at bounding box center [579, 336] width 1121 height 19
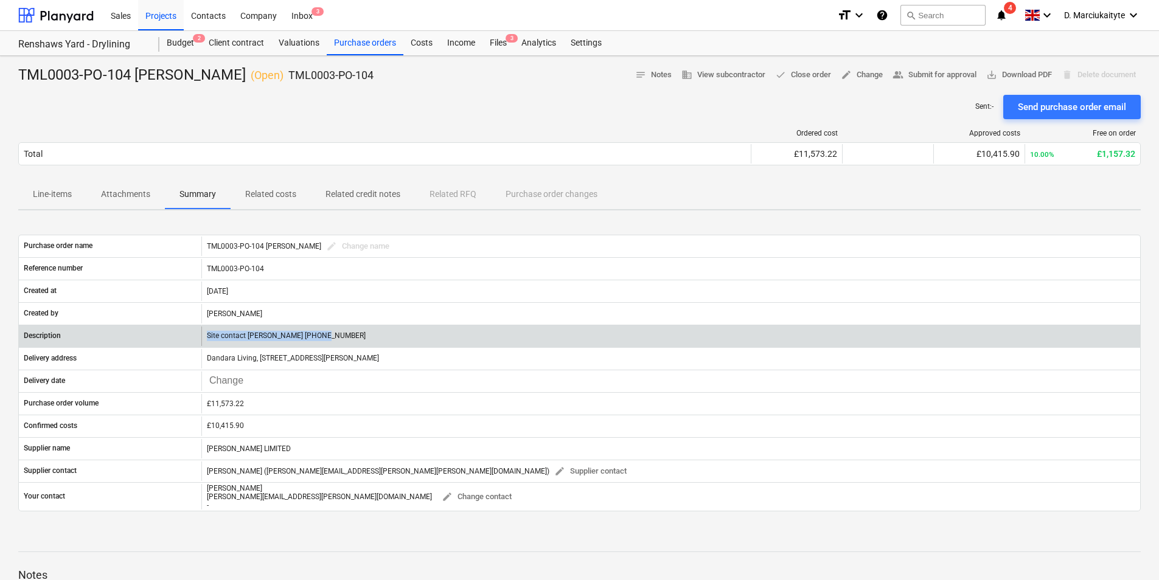
copy div "Site contact [PERSON_NAME] [PHONE_NUMBER]"
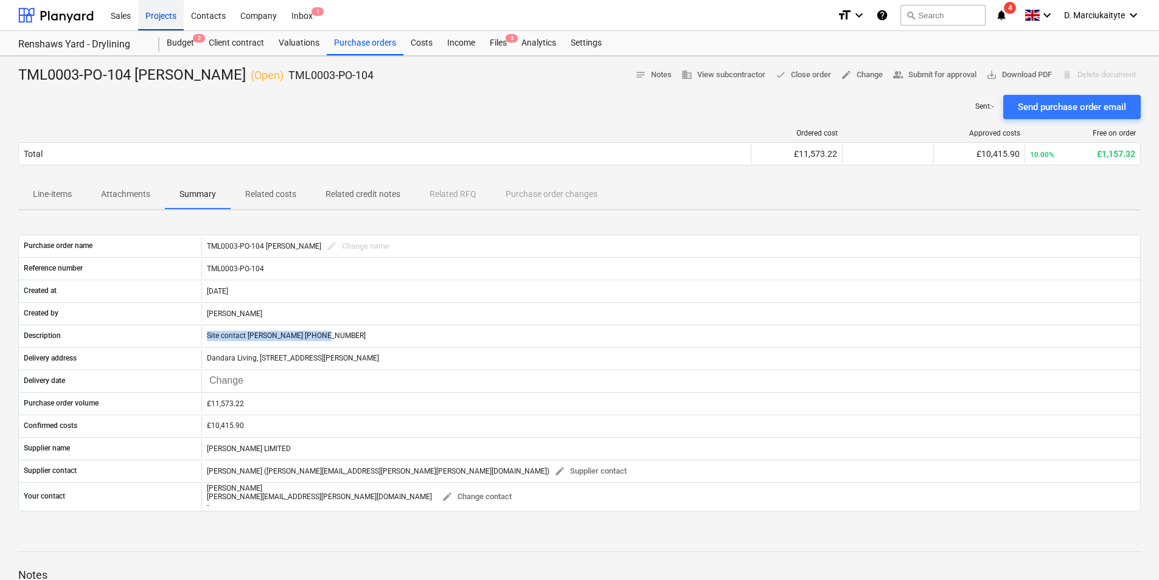
click at [159, 23] on div "Projects" at bounding box center [161, 14] width 46 height 31
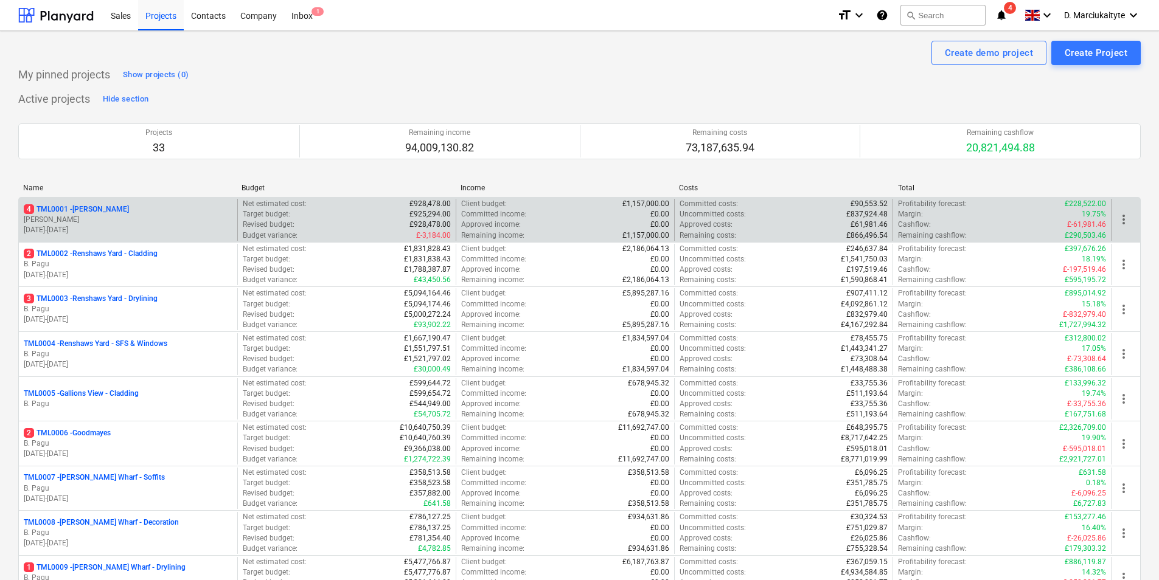
click at [105, 216] on p "[PERSON_NAME]" at bounding box center [128, 220] width 209 height 10
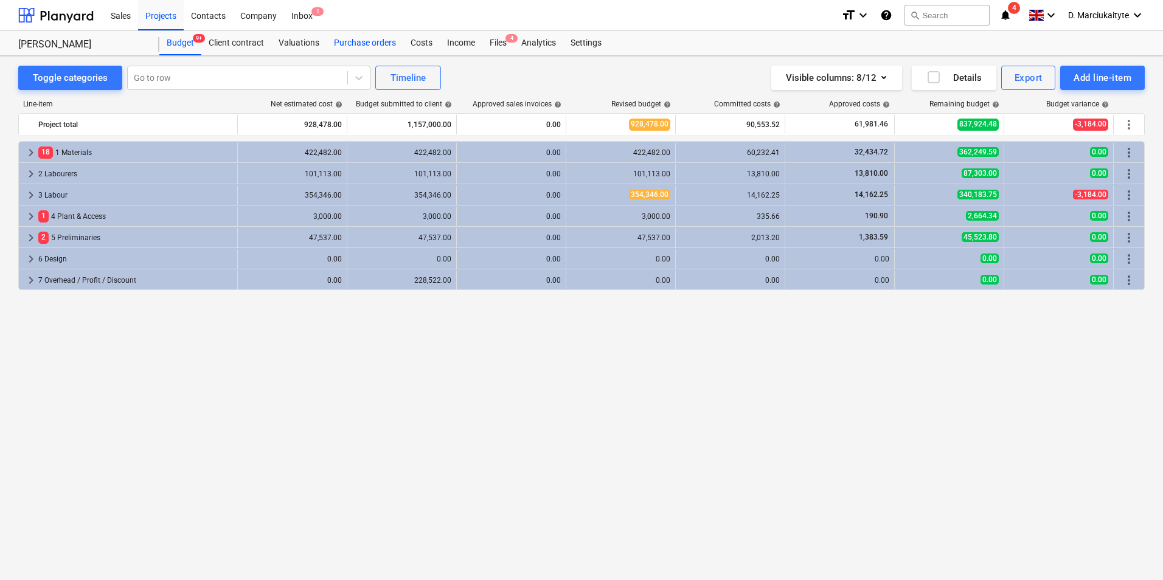
click at [369, 40] on div "Purchase orders" at bounding box center [365, 43] width 77 height 24
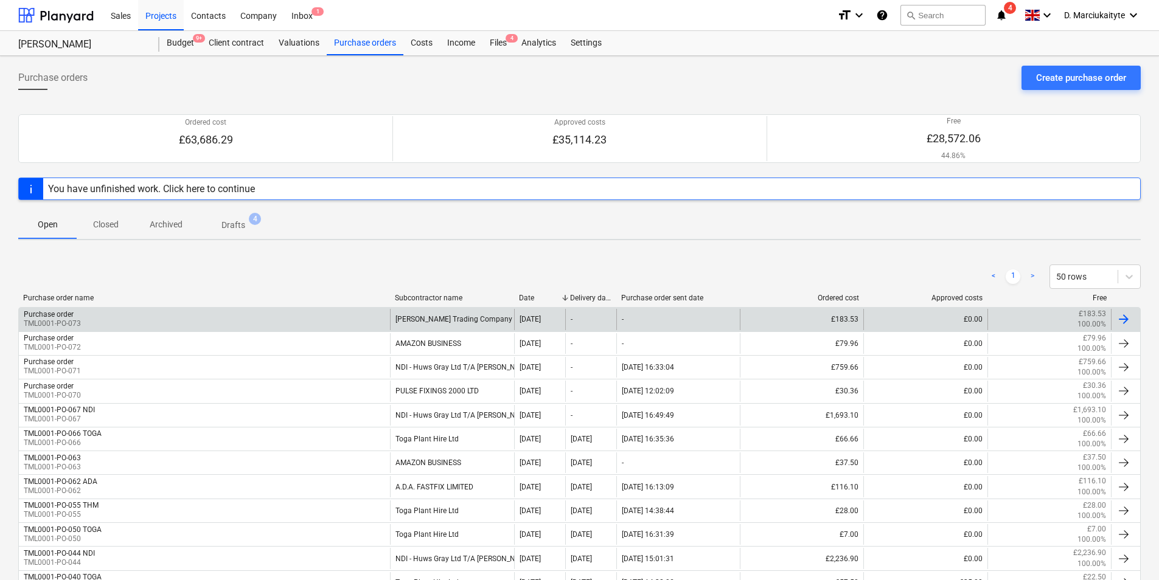
click at [279, 311] on div "Purchase order TML0001-PO-073" at bounding box center [204, 319] width 371 height 21
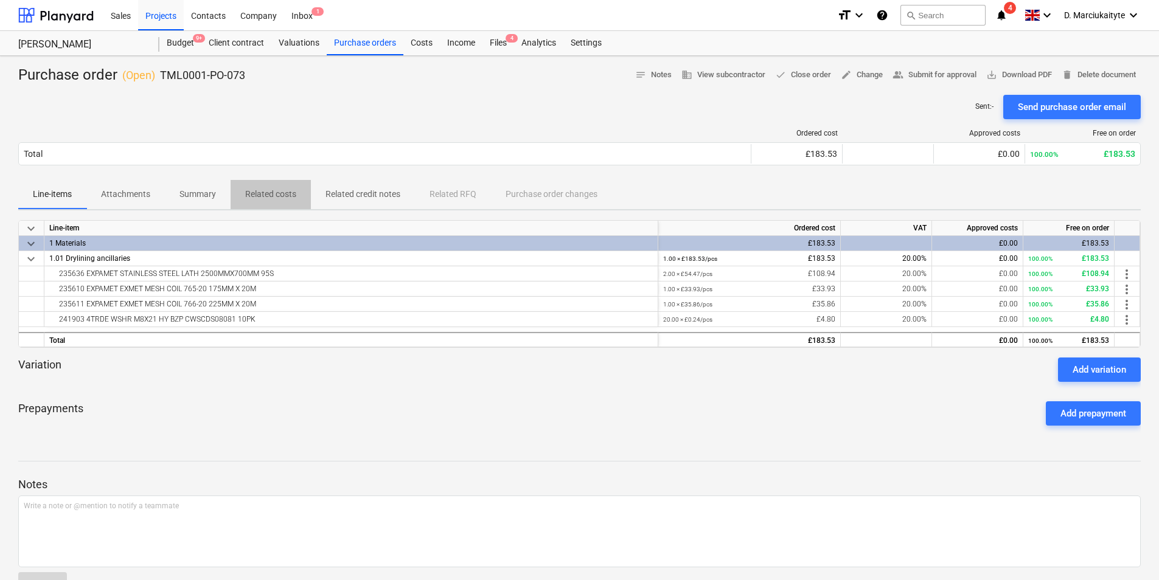
click at [274, 186] on button "Related costs" at bounding box center [271, 194] width 80 height 29
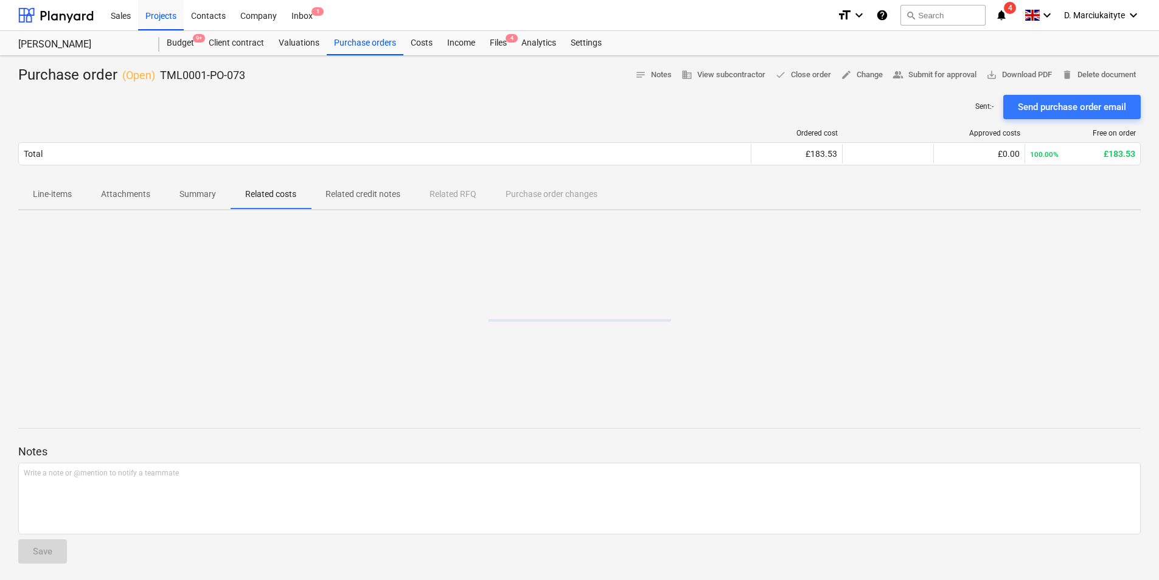
click at [211, 200] on p "Summary" at bounding box center [197, 194] width 37 height 13
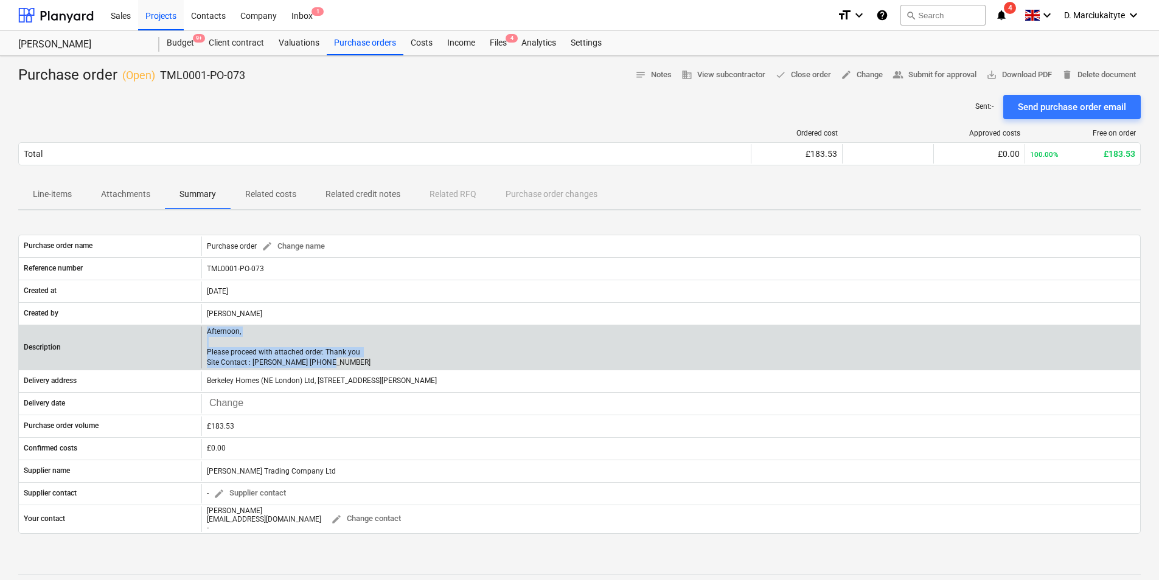
drag, startPoint x: 346, startPoint y: 364, endPoint x: 190, endPoint y: 325, distance: 161.3
click at [190, 325] on div "Description Afternoon, Please proceed with attached order. Thank you Site Conta…" at bounding box center [579, 347] width 1122 height 45
copy div "Afternoon, Please proceed with attached order. Thank you Site Contact : Malcolm…"
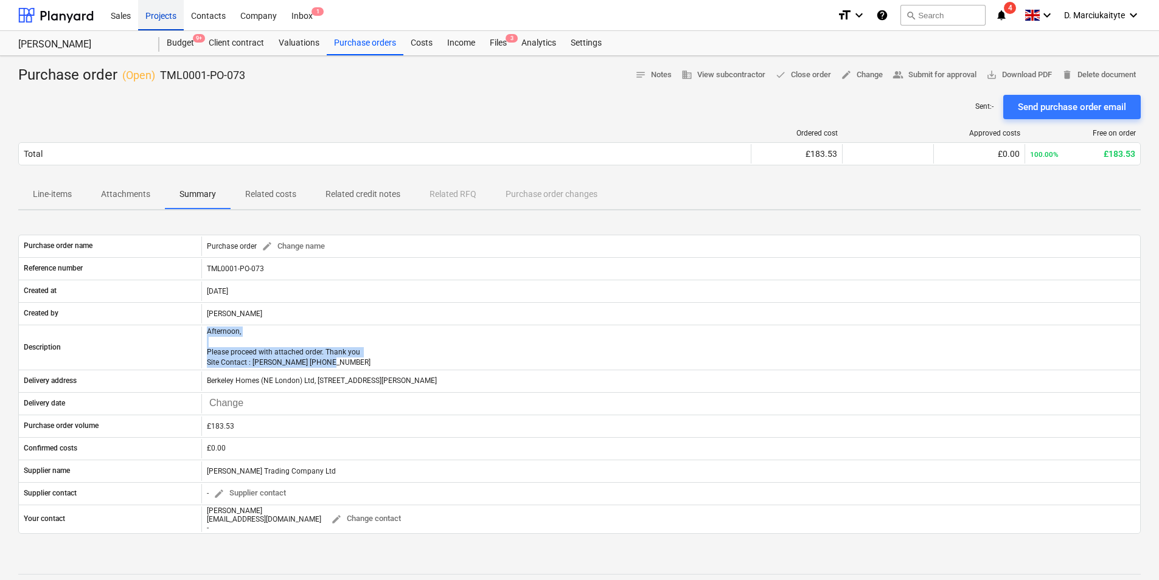
click at [156, 8] on div "Projects" at bounding box center [161, 14] width 46 height 31
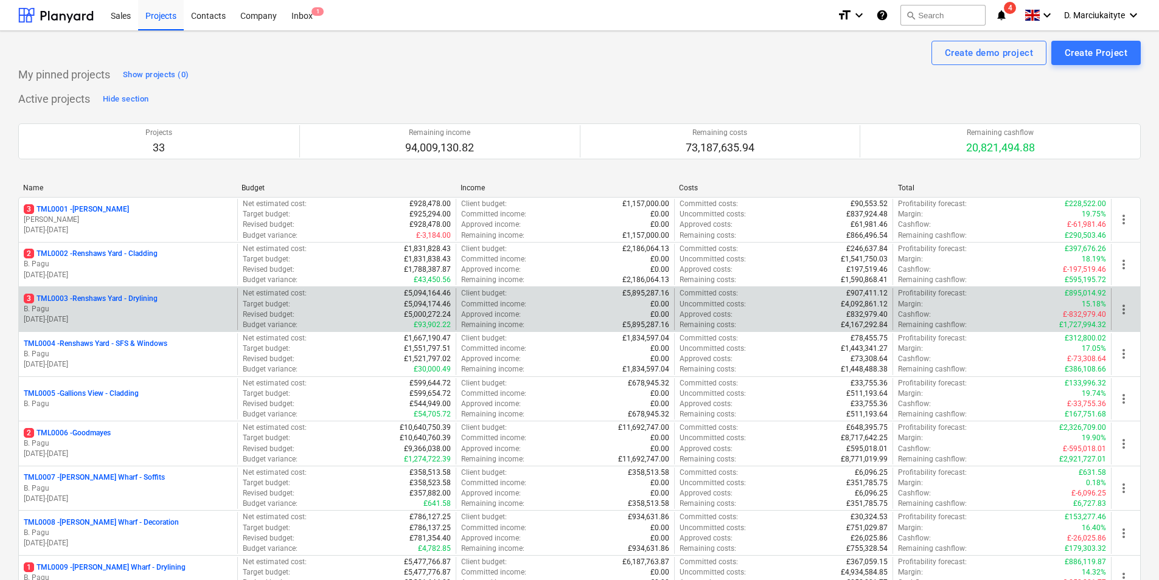
click at [97, 302] on p "3 TML0003 - Renshaws Yard - Drylining" at bounding box center [91, 299] width 134 height 10
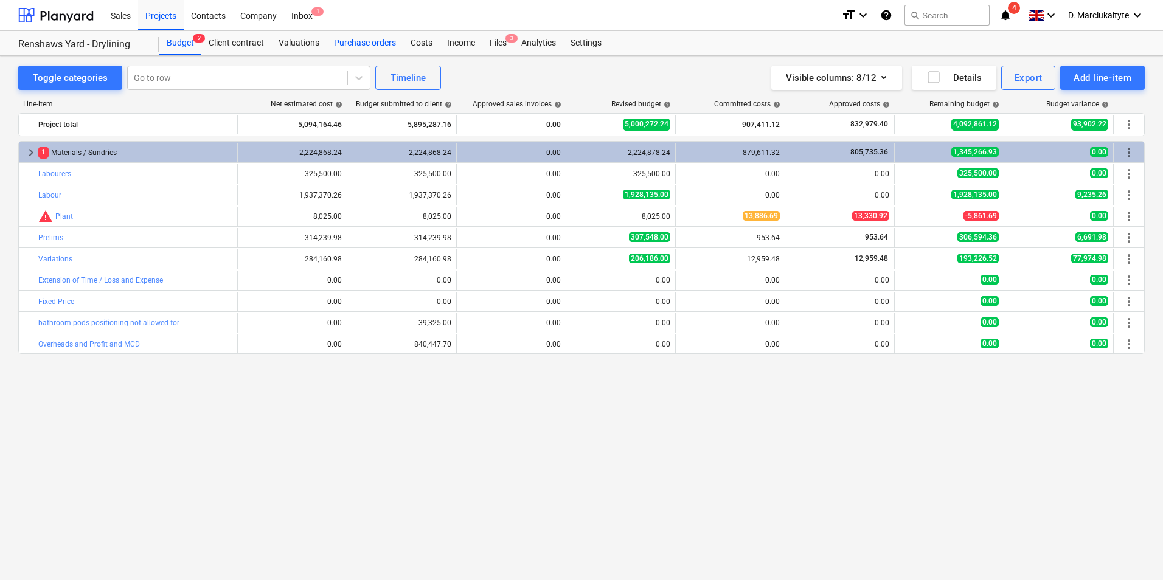
click at [345, 40] on div "Purchase orders" at bounding box center [365, 43] width 77 height 24
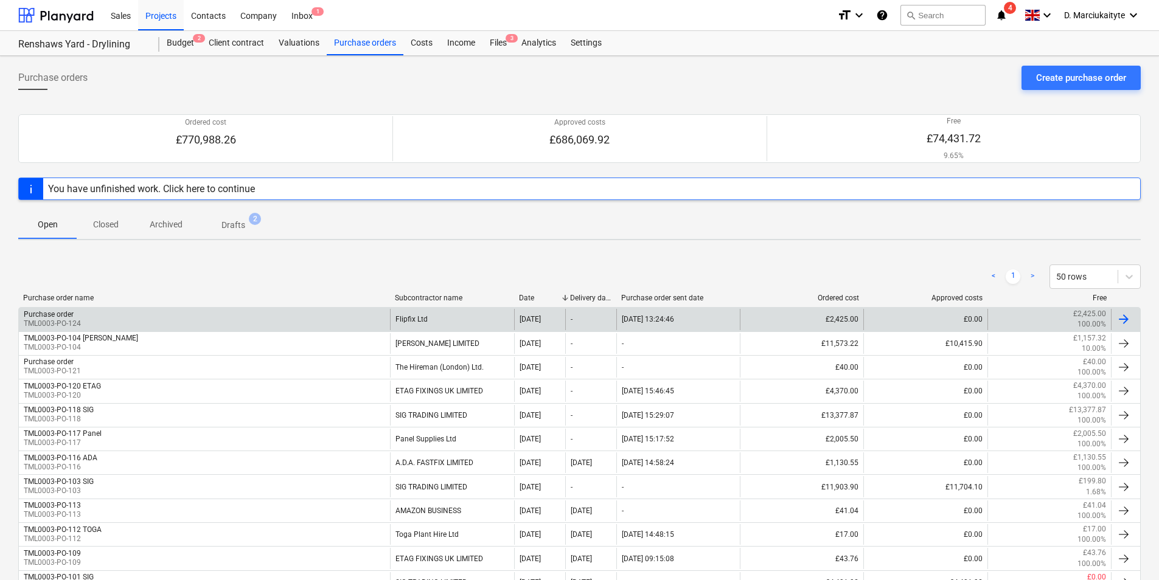
click at [245, 309] on div "Purchase order TML0003-PO-124" at bounding box center [204, 319] width 371 height 21
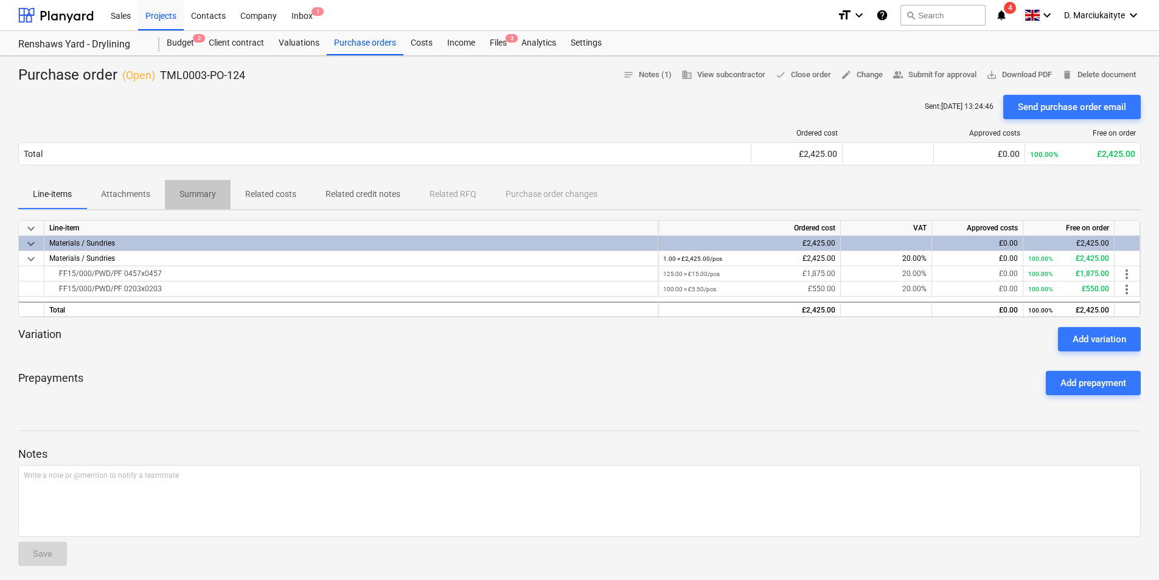
click at [175, 195] on span "Summary" at bounding box center [198, 194] width 66 height 20
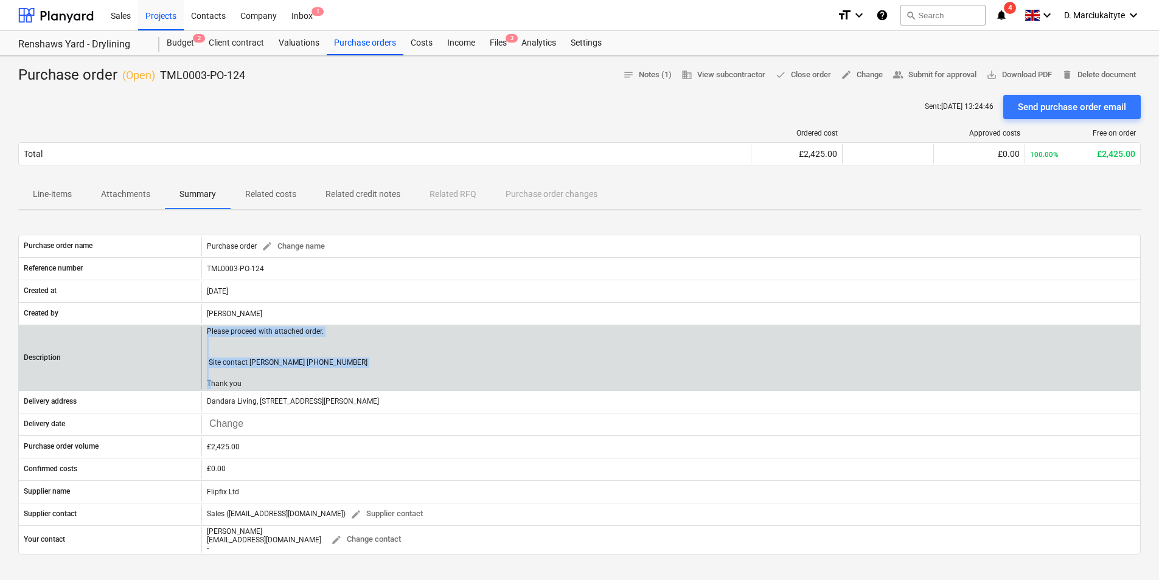
drag, startPoint x: 254, startPoint y: 386, endPoint x: 207, endPoint y: 333, distance: 71.1
click at [207, 333] on p "Please proceed with attached order. Site contact Joseph 07375 054805 Thank you" at bounding box center [287, 358] width 161 height 63
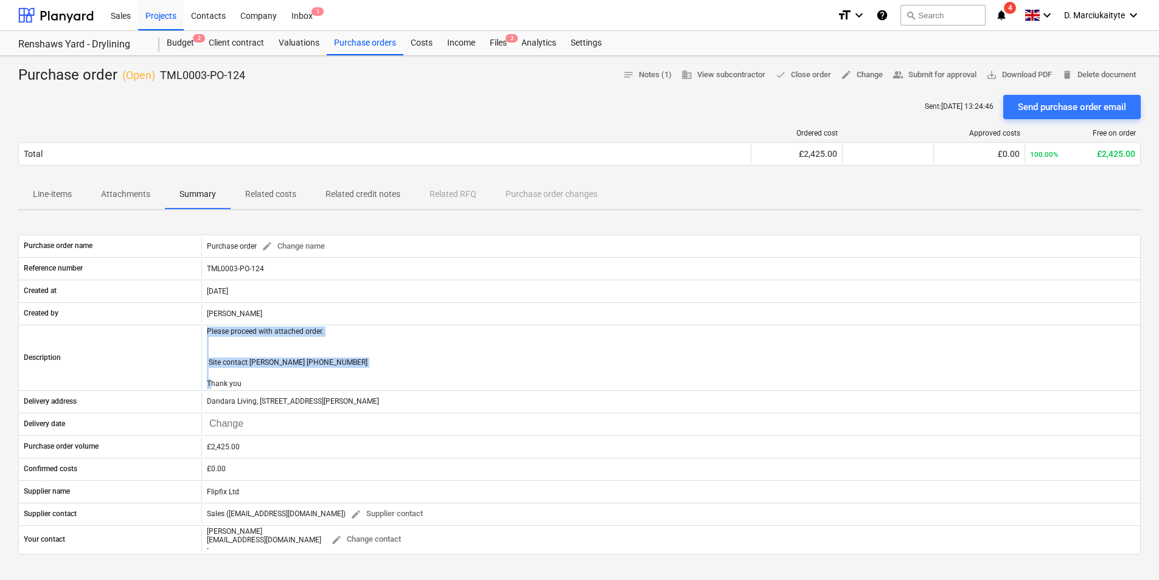
copy p "Please proceed with attached order. Site contact Joseph 07375 054805 Thank you"
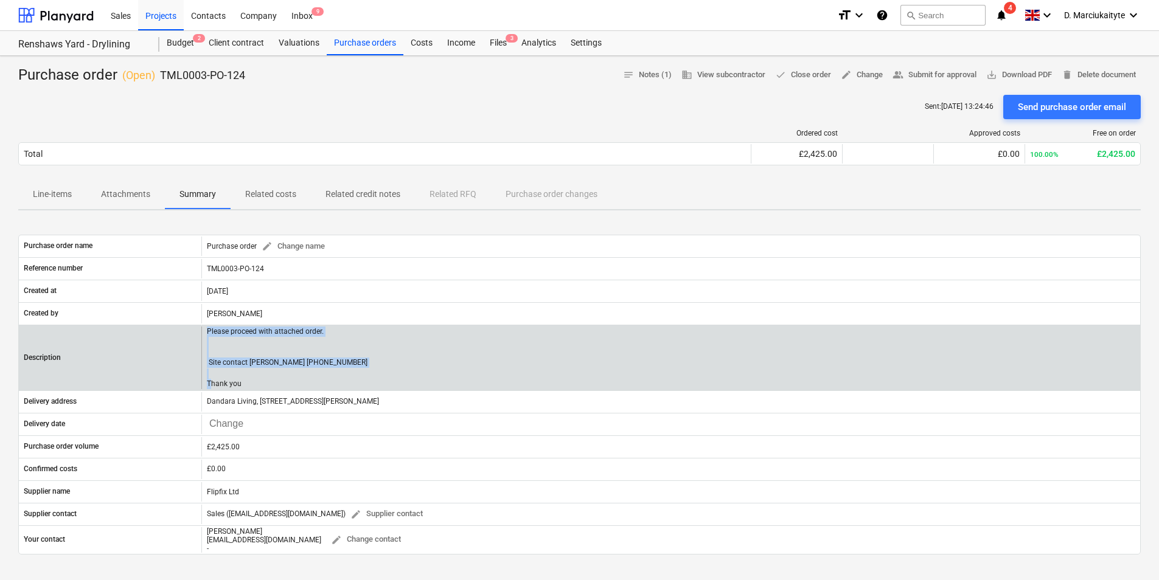
click at [341, 362] on div "Please proceed with attached order. Site contact [PERSON_NAME] [PHONE_NUMBER] T…" at bounding box center [670, 358] width 939 height 63
drag, startPoint x: 247, startPoint y: 387, endPoint x: 193, endPoint y: 327, distance: 80.6
click at [193, 327] on div "Description Please proceed with attached order. Site contact Joseph 07375 05480…" at bounding box center [579, 358] width 1121 height 63
copy div "Please proceed with attached order. Site contact Joseph 07375 054805 Thank you"
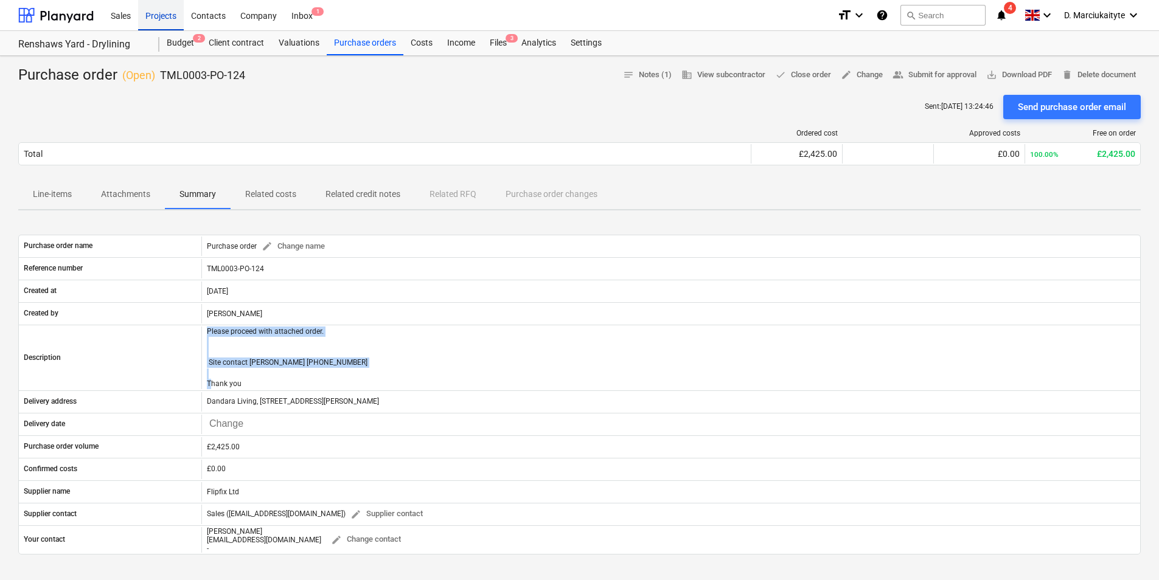
click at [165, 21] on div "Projects" at bounding box center [161, 14] width 46 height 31
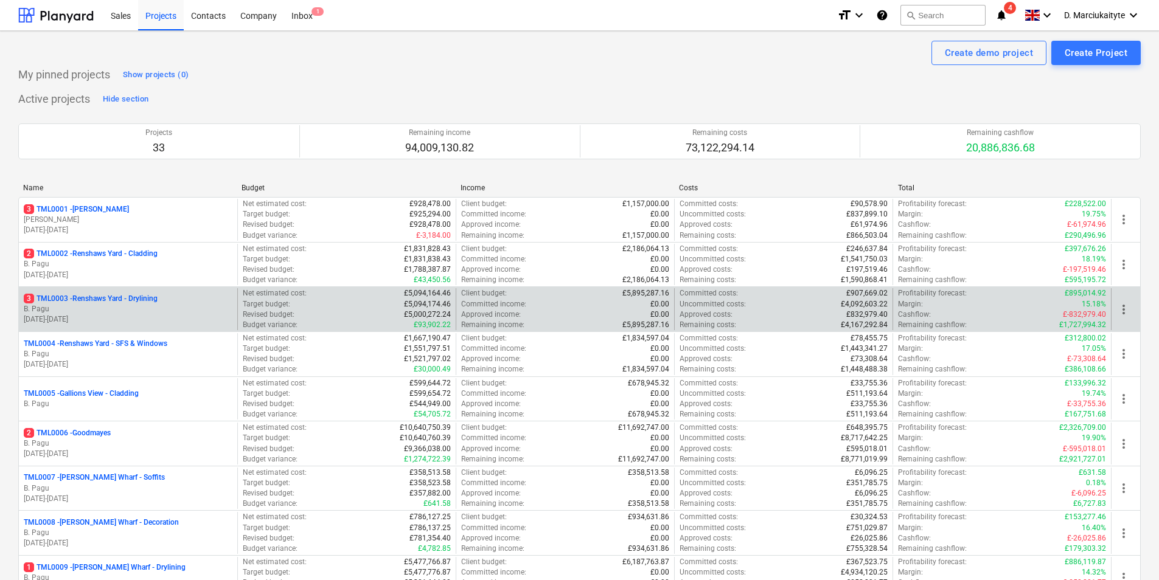
click at [119, 313] on p "B. Pagu" at bounding box center [128, 309] width 209 height 10
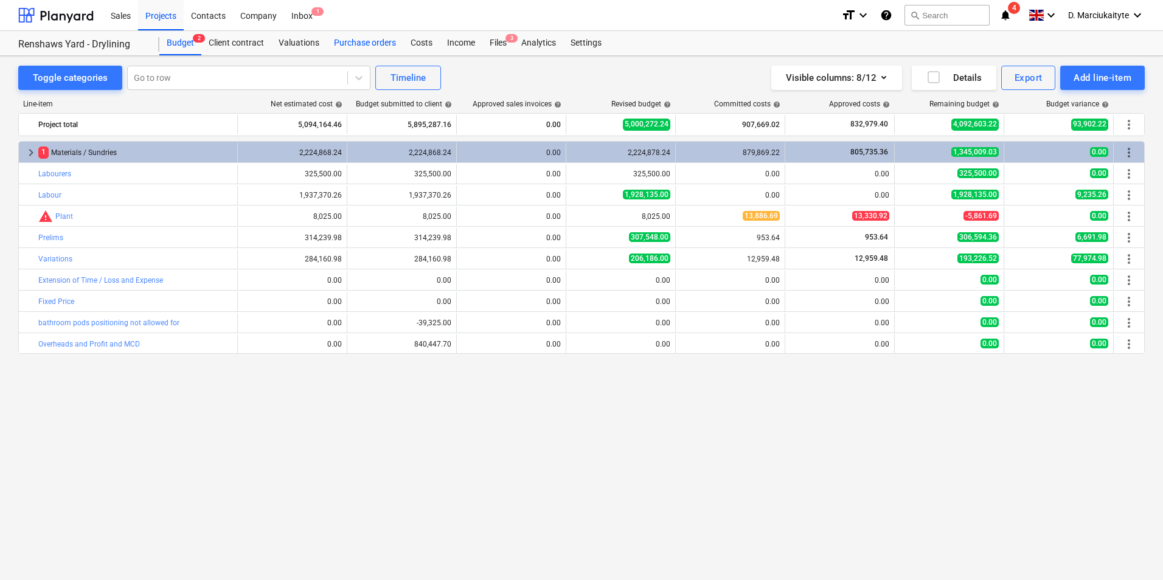
click at [367, 38] on div "Purchase orders" at bounding box center [365, 43] width 77 height 24
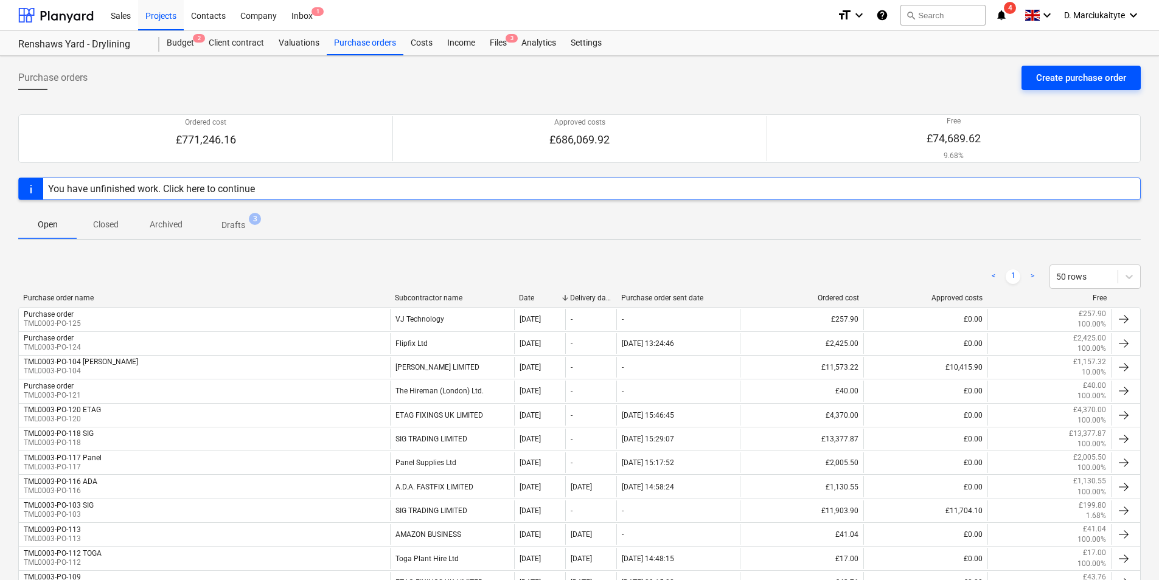
click at [1090, 73] on div "Create purchase order" at bounding box center [1081, 78] width 90 height 16
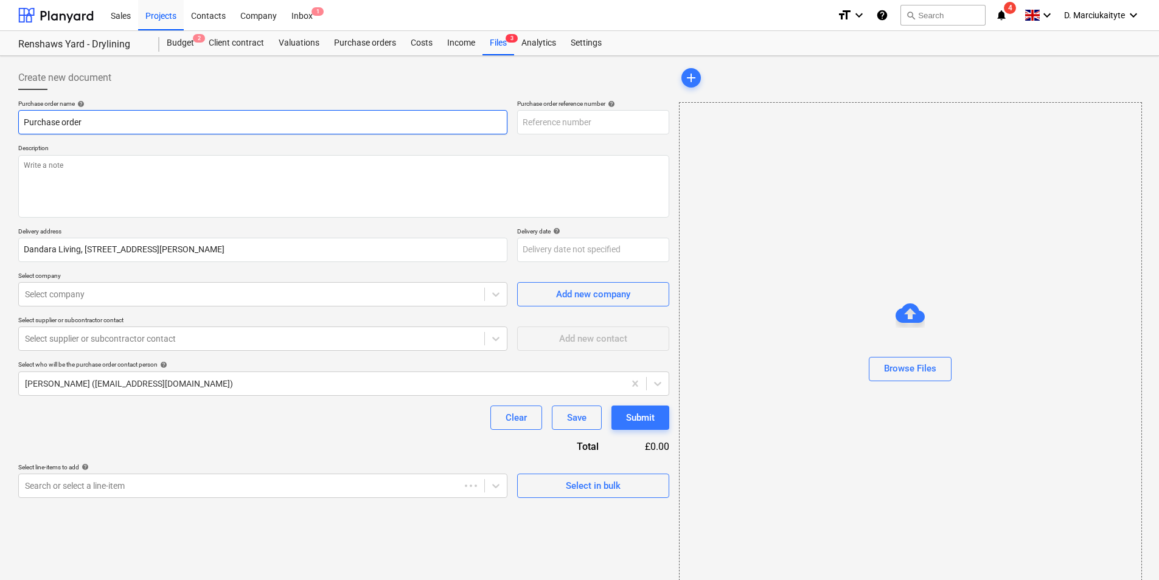
type textarea "x"
type input "TML0003-PO-127"
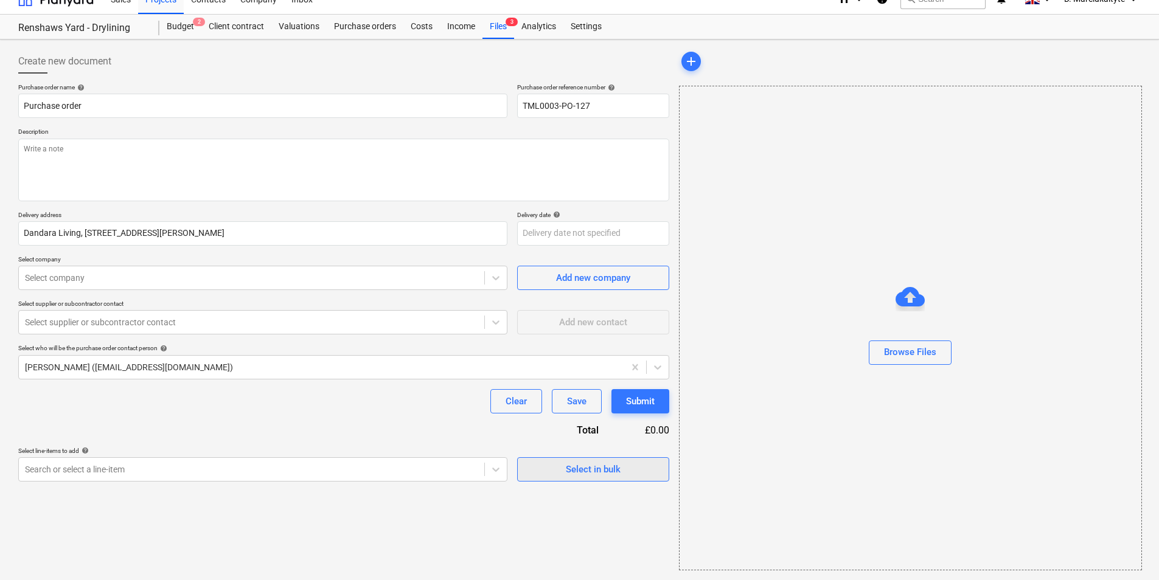
click at [597, 468] on div "Select in bulk" at bounding box center [593, 470] width 55 height 16
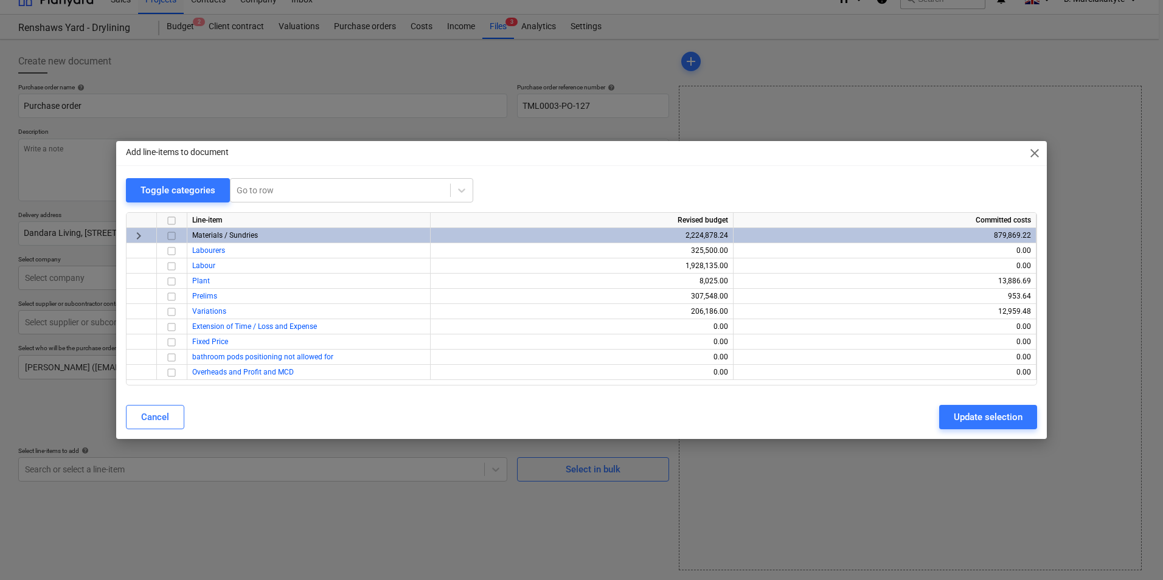
drag, startPoint x: 173, startPoint y: 236, endPoint x: 180, endPoint y: 241, distance: 8.8
click at [173, 235] on input "checkbox" at bounding box center [171, 236] width 15 height 15
click at [962, 418] on div "Update selection" at bounding box center [988, 417] width 69 height 16
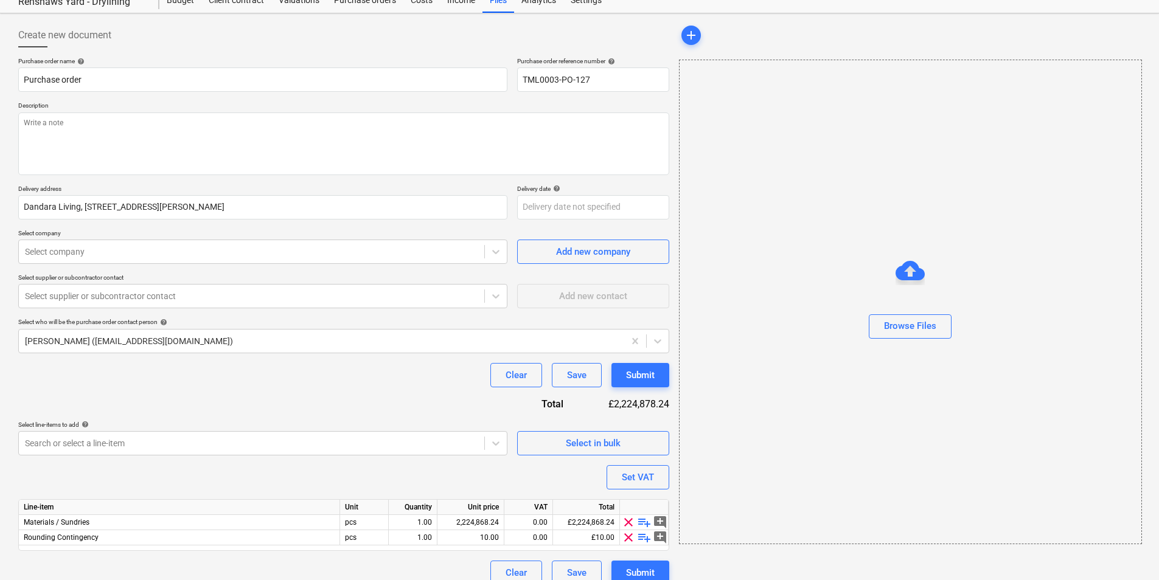
scroll to position [57, 0]
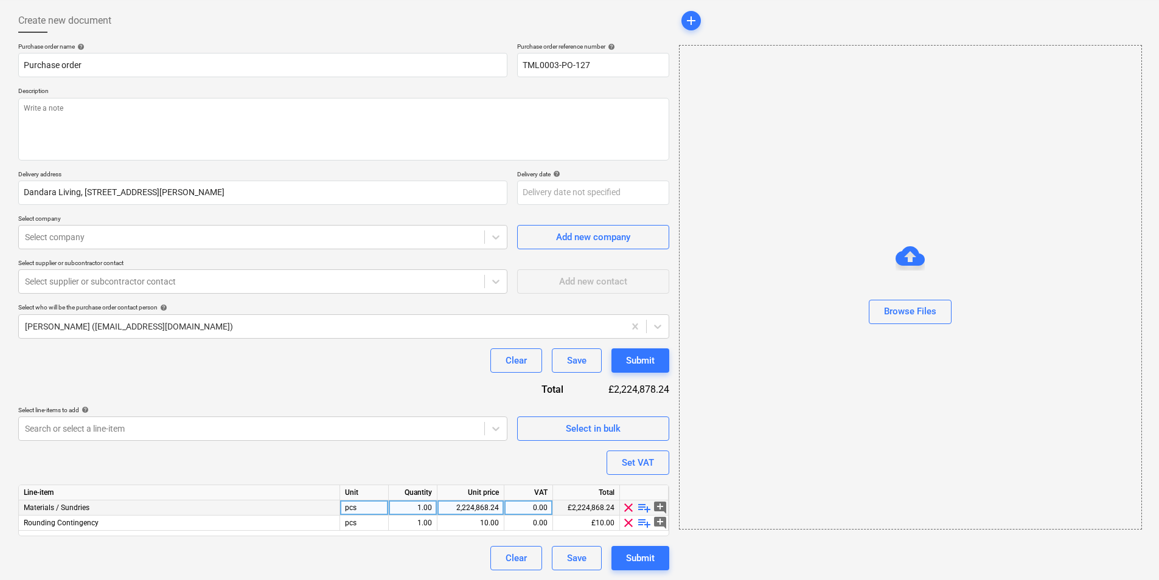
click at [644, 506] on span "playlist_add" at bounding box center [644, 508] width 15 height 15
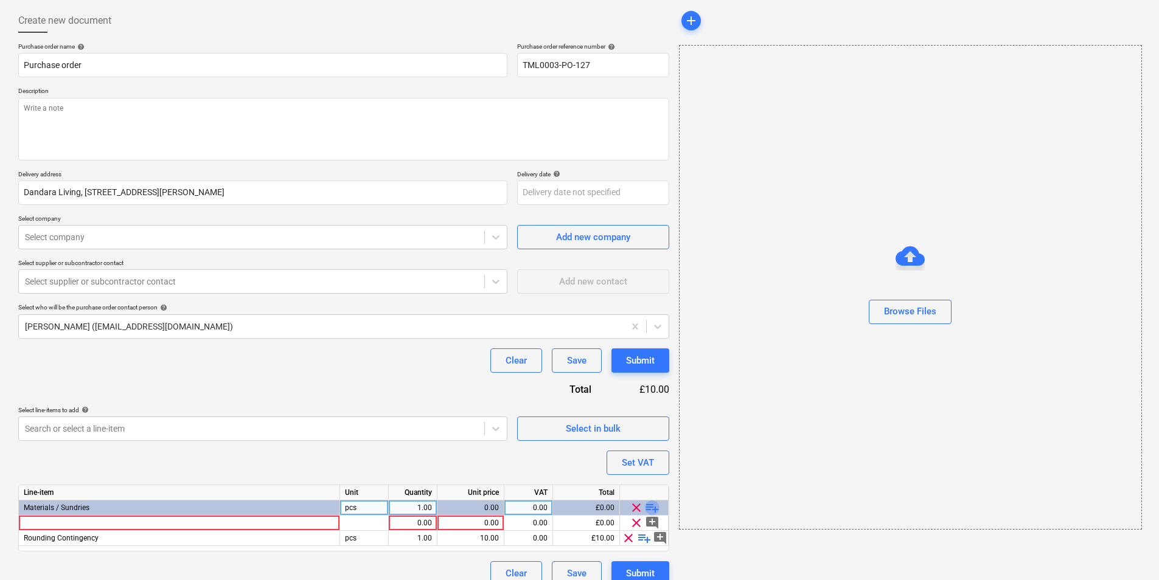
click at [649, 503] on span "playlist_add" at bounding box center [652, 508] width 15 height 15
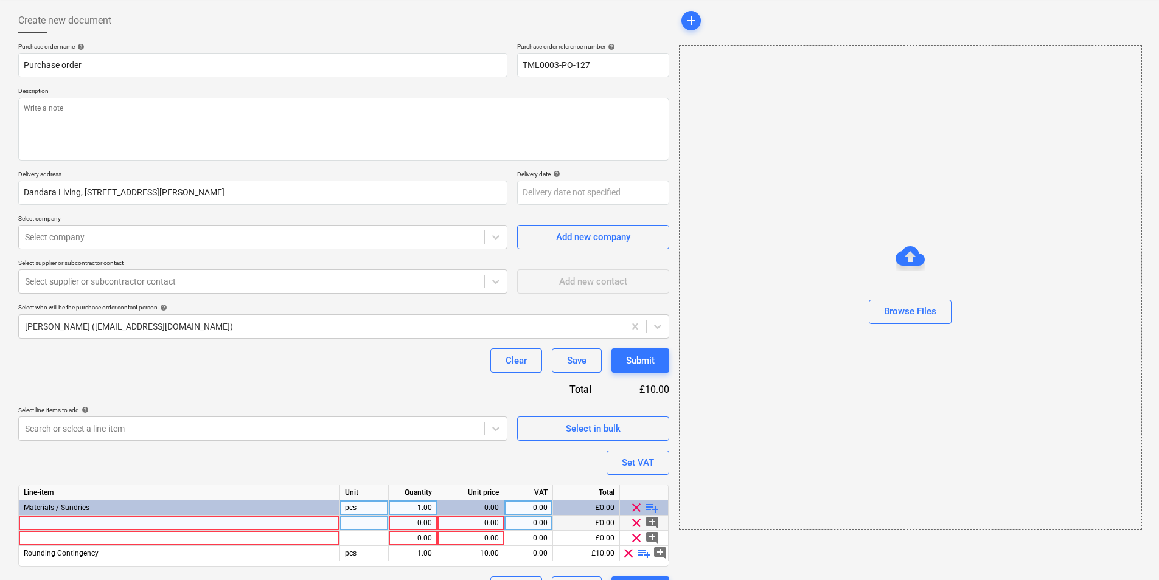
click at [275, 524] on div at bounding box center [179, 523] width 321 height 15
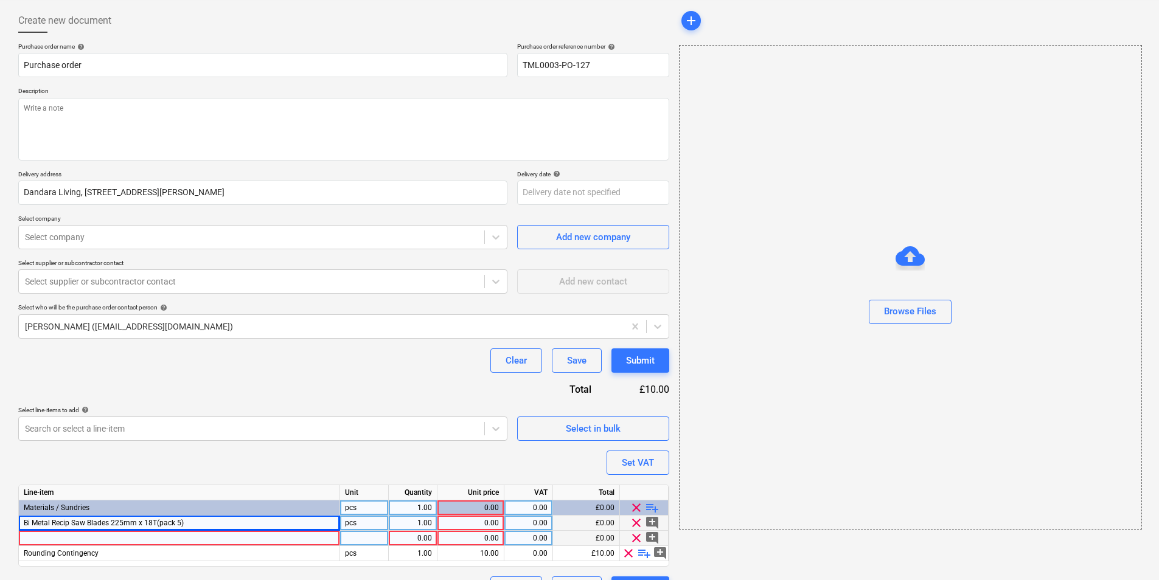
type textarea "x"
click at [201, 541] on div at bounding box center [179, 538] width 321 height 15
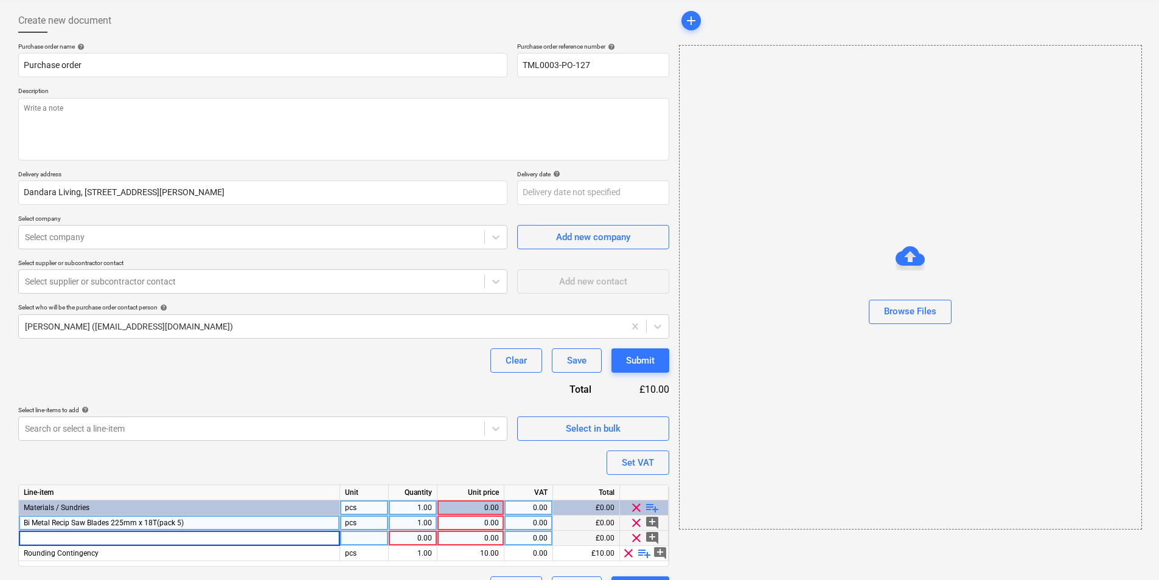
type input "Gyproc EasiFill 60"
type textarea "x"
click at [364, 542] on div at bounding box center [364, 538] width 49 height 15
click at [413, 527] on div "1.00" at bounding box center [413, 523] width 38 height 15
click at [353, 523] on div "pcs" at bounding box center [364, 523] width 49 height 15
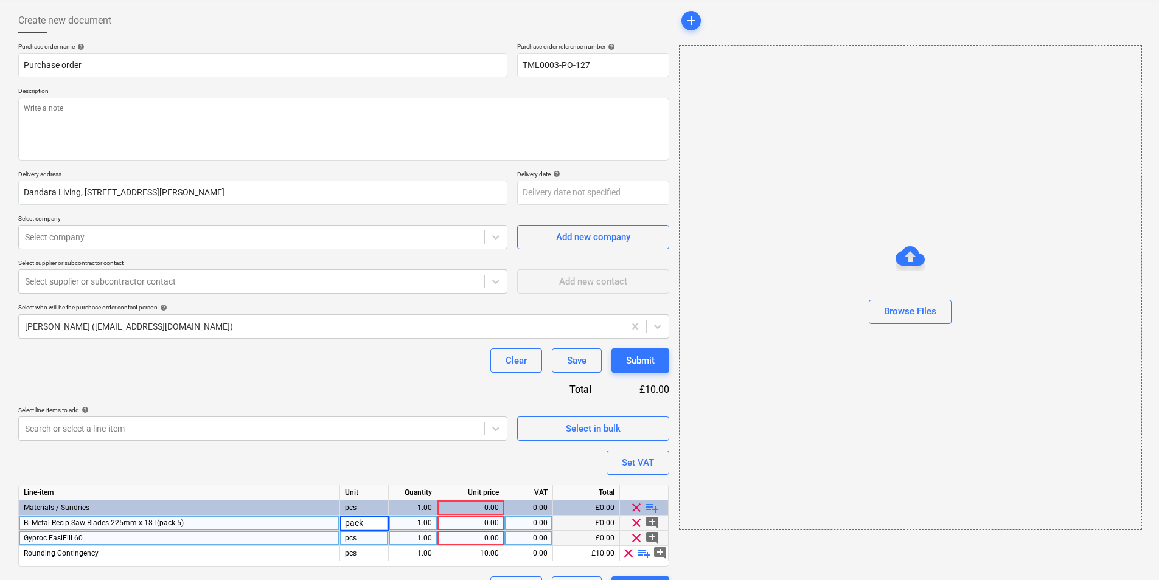
type input "packs"
type textarea "x"
type input "bags"
type textarea "x"
type input "25"
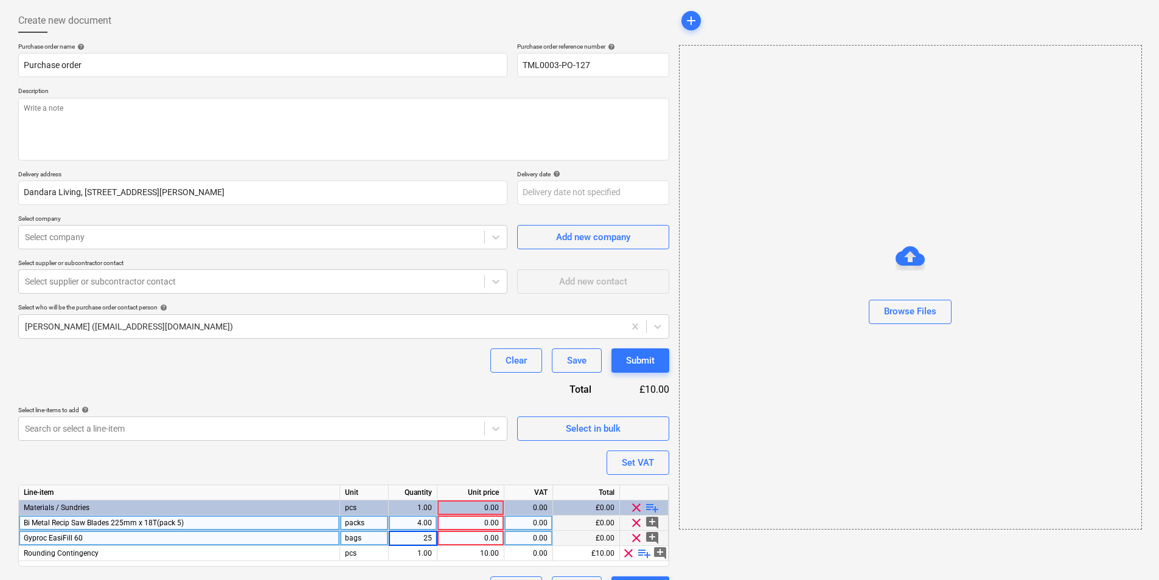
type textarea "x"
type input "10.40"
type textarea "x"
type input "16.52"
type textarea "x"
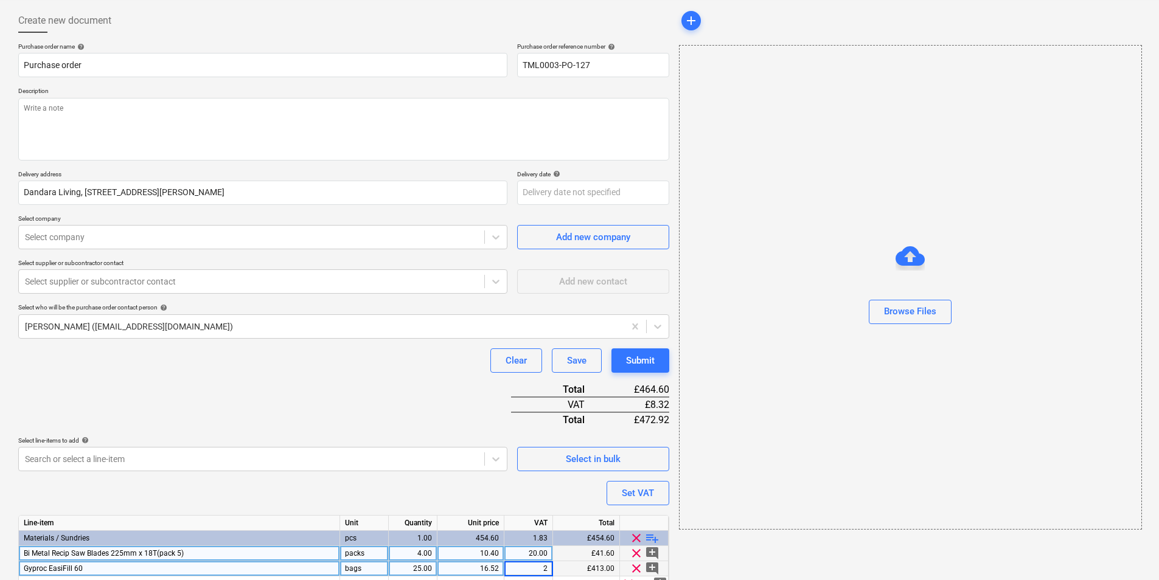
type input "20"
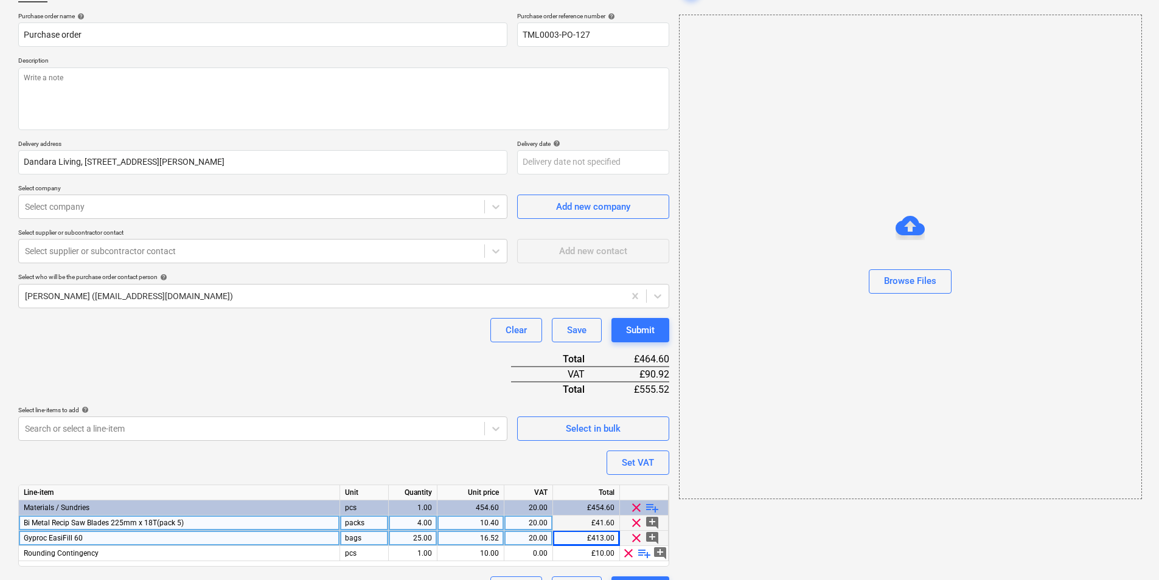
scroll to position [118, 0]
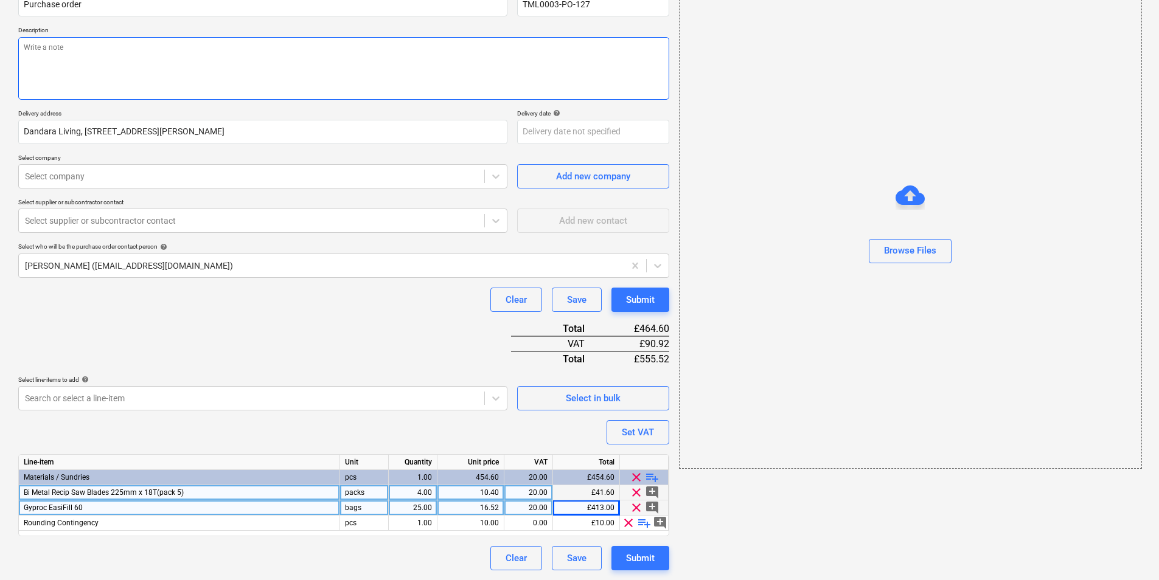
click at [101, 60] on textarea at bounding box center [343, 68] width 651 height 63
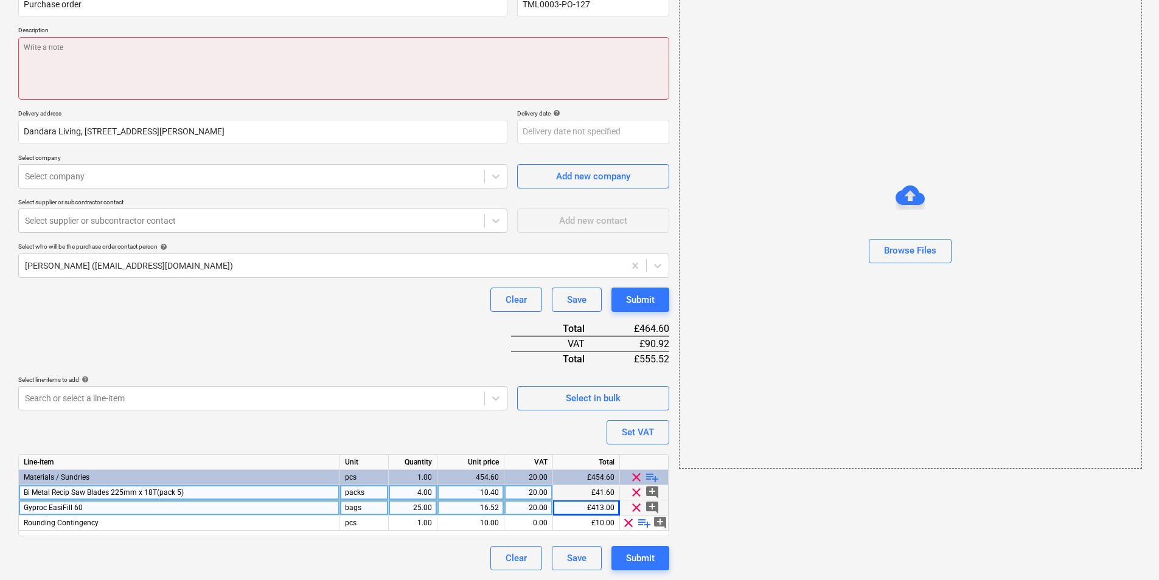
drag, startPoint x: 189, startPoint y: 66, endPoint x: 187, endPoint y: 60, distance: 6.4
click at [189, 65] on textarea at bounding box center [343, 68] width 651 height 63
paste textarea "Please proceed with attached order. Site contact Joseph 07375 054805 Thank you"
type textarea "x"
type textarea "Please proceed with attached order. Site contact Joseph 07375 054805 Thank you"
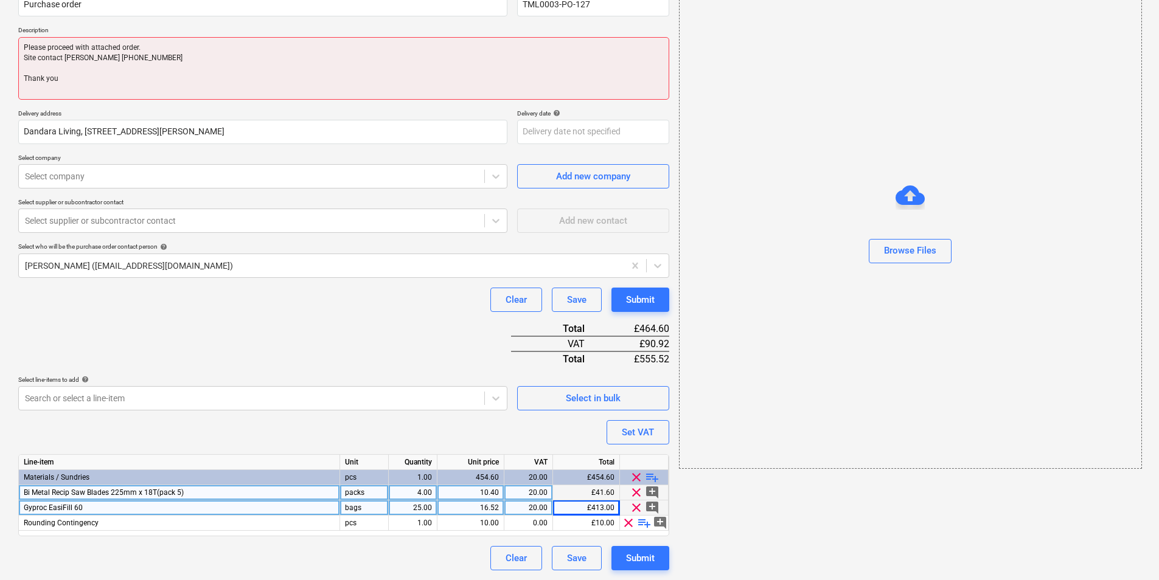
type textarea "x"
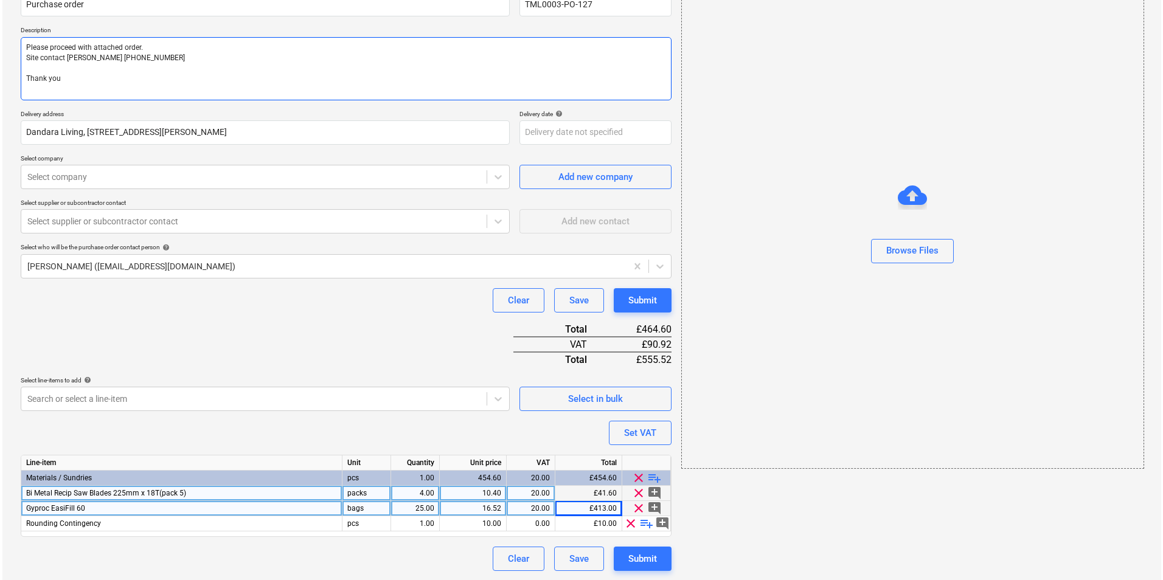
scroll to position [119, 0]
type textarea "Please proceed with attached order. Site contact Joseph 07375 054805 Thank you"
type textarea "x"
click at [249, 175] on div at bounding box center [251, 176] width 453 height 12
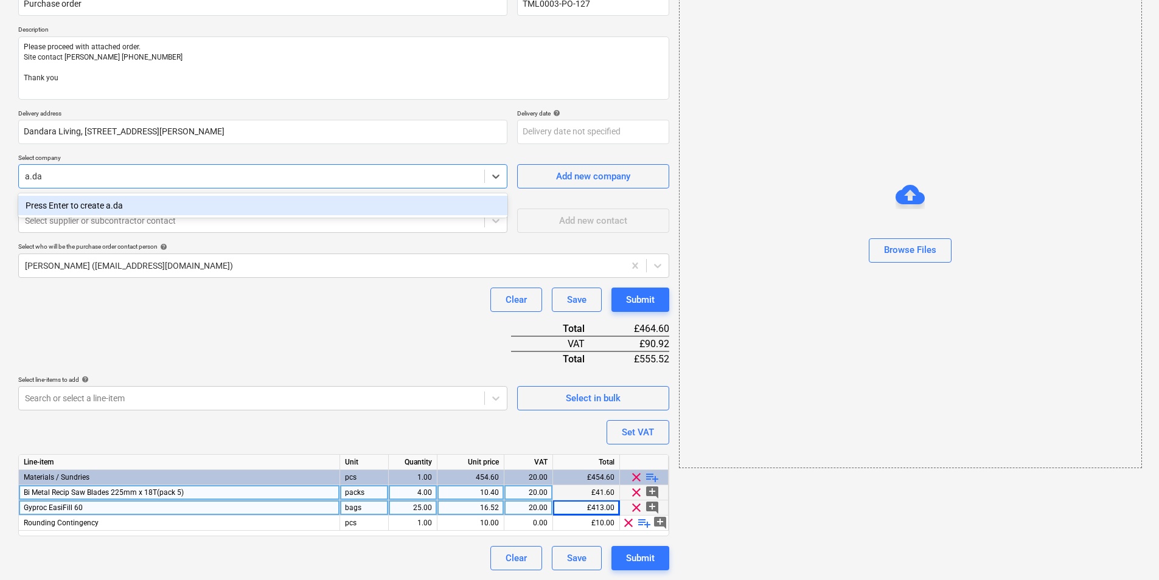
type input "a.d"
click at [159, 209] on div "A.D.A. FASTFIX LIMITED" at bounding box center [262, 205] width 489 height 19
type textarea "x"
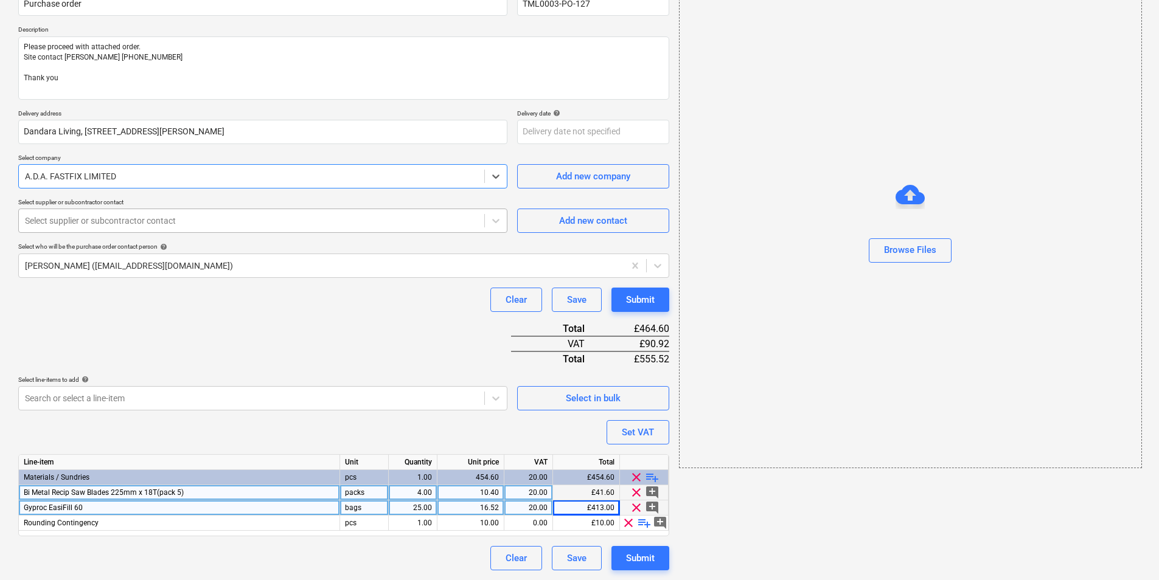
type textarea "x"
click at [176, 217] on div at bounding box center [251, 221] width 453 height 12
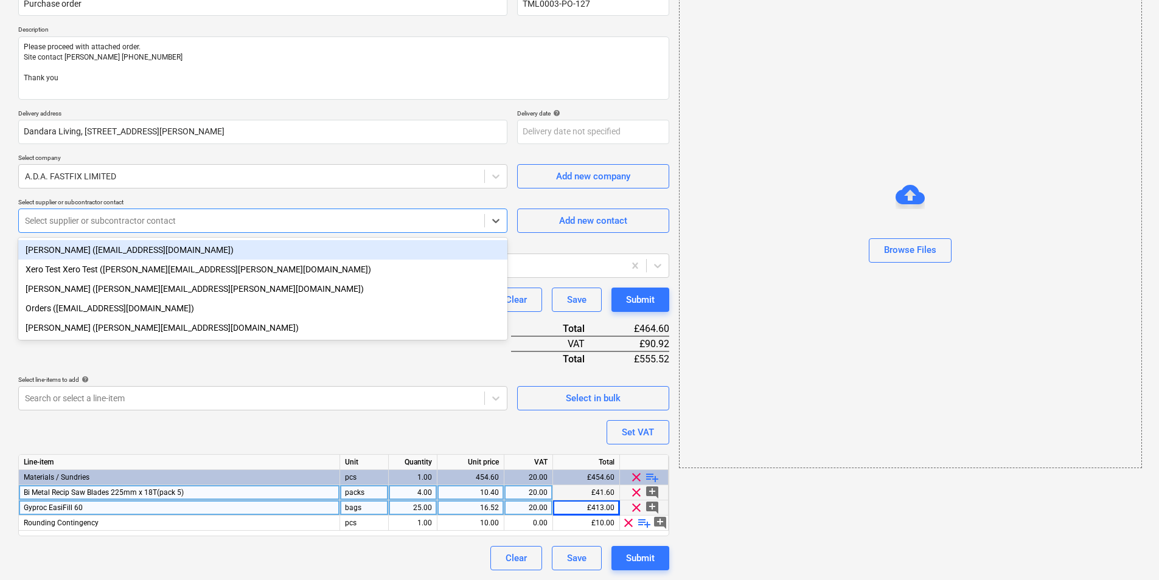
type input "a"
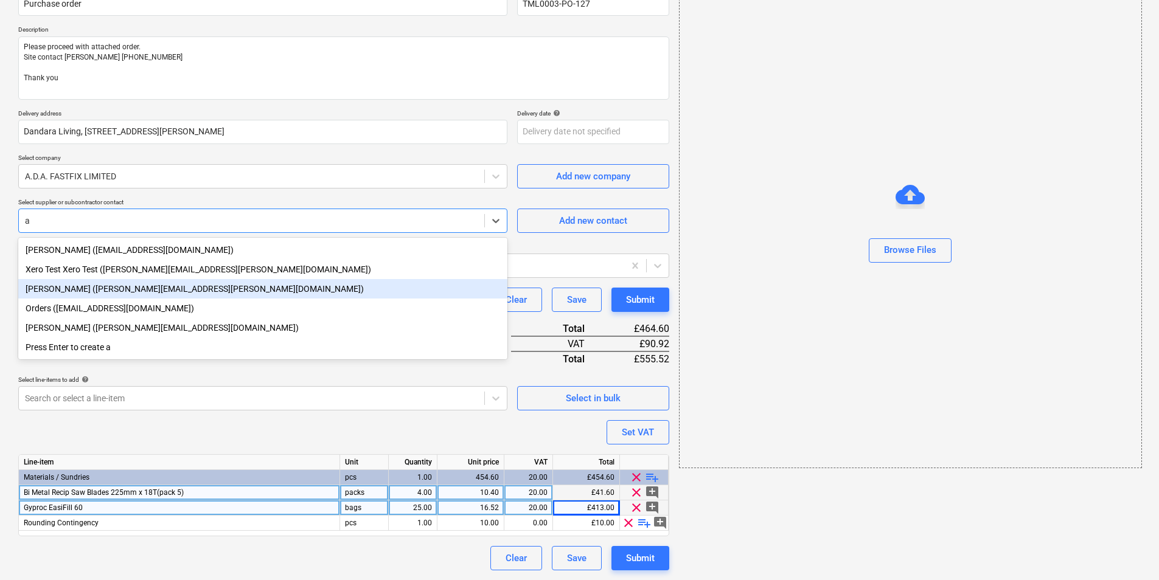
click at [93, 291] on div "Alison Alford (alison.alford@adafastfix.co.uk)" at bounding box center [262, 288] width 489 height 19
type textarea "x"
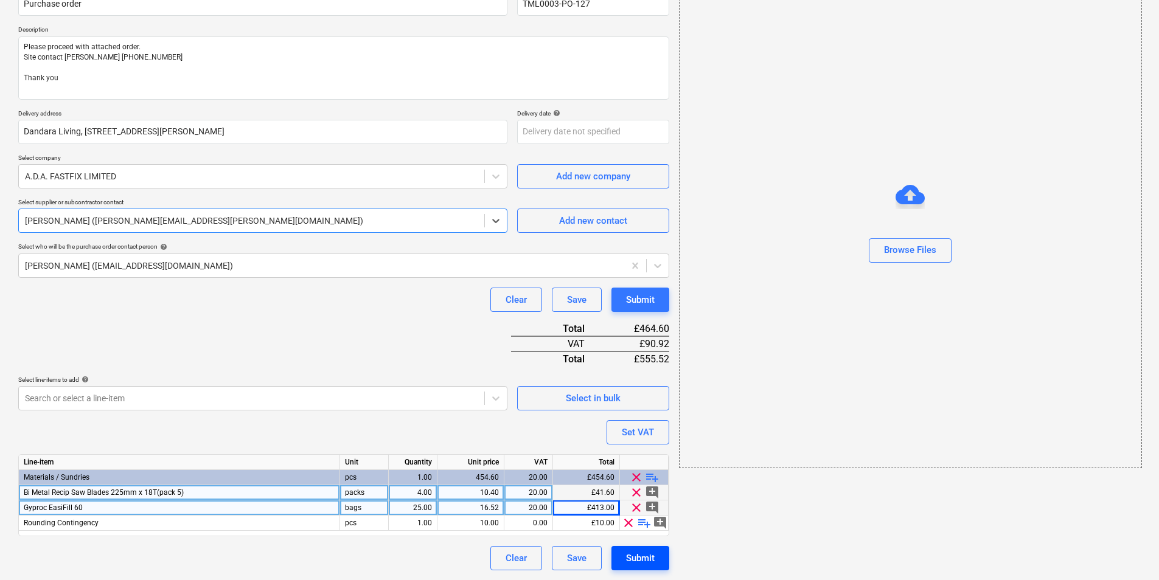
click at [634, 557] on div "Submit" at bounding box center [640, 559] width 29 height 16
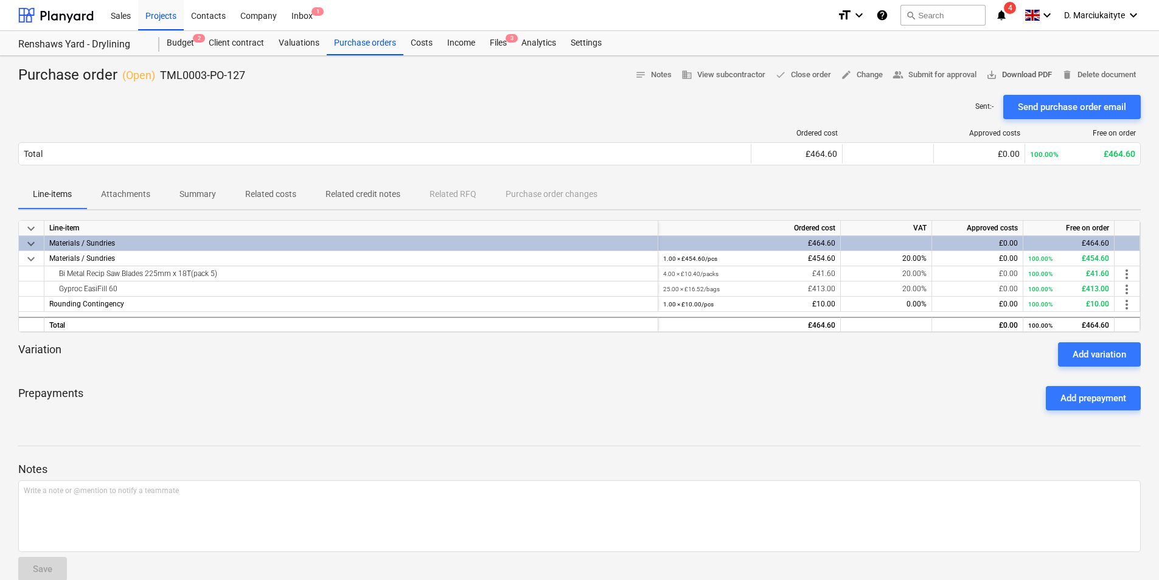
click at [995, 69] on span "save_alt Download PDF" at bounding box center [1019, 75] width 66 height 14
click at [160, 13] on div "Projects" at bounding box center [161, 14] width 46 height 31
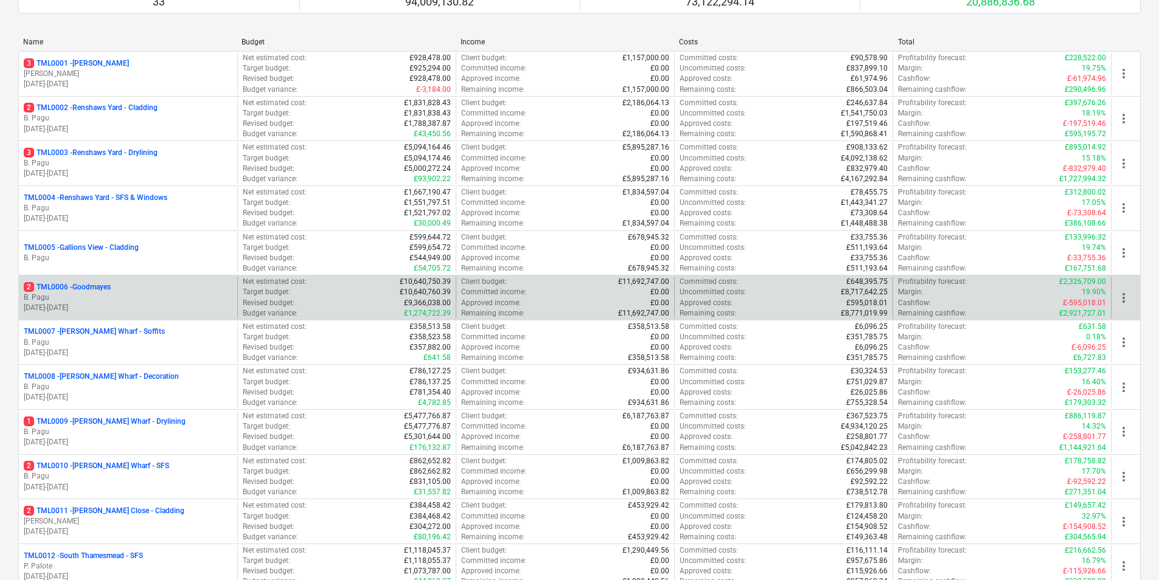
scroll to position [426, 0]
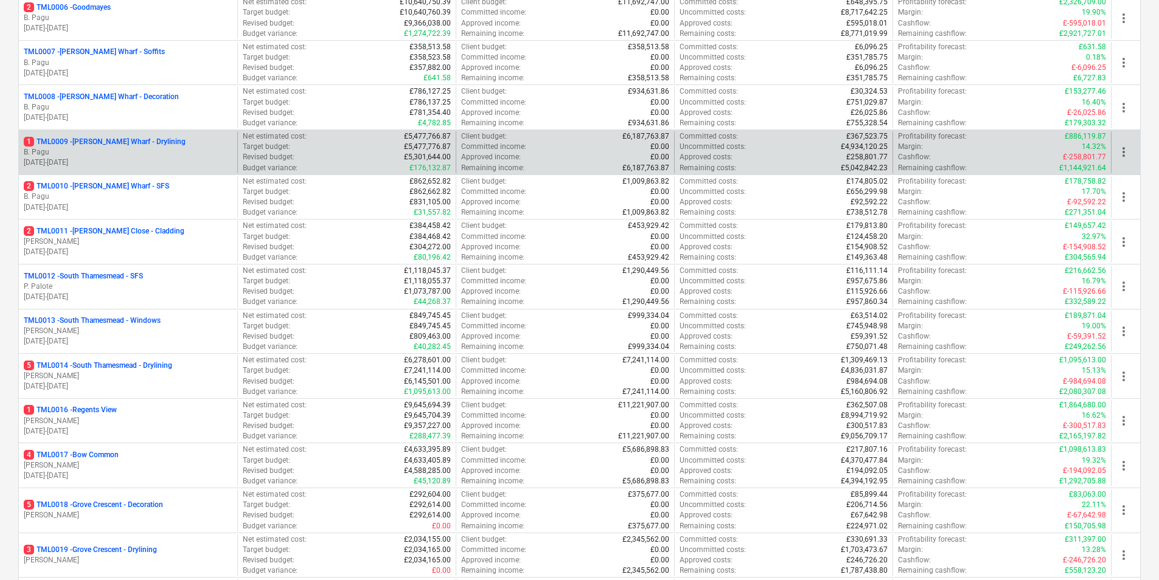
click at [130, 150] on p "B. Pagu" at bounding box center [128, 152] width 209 height 10
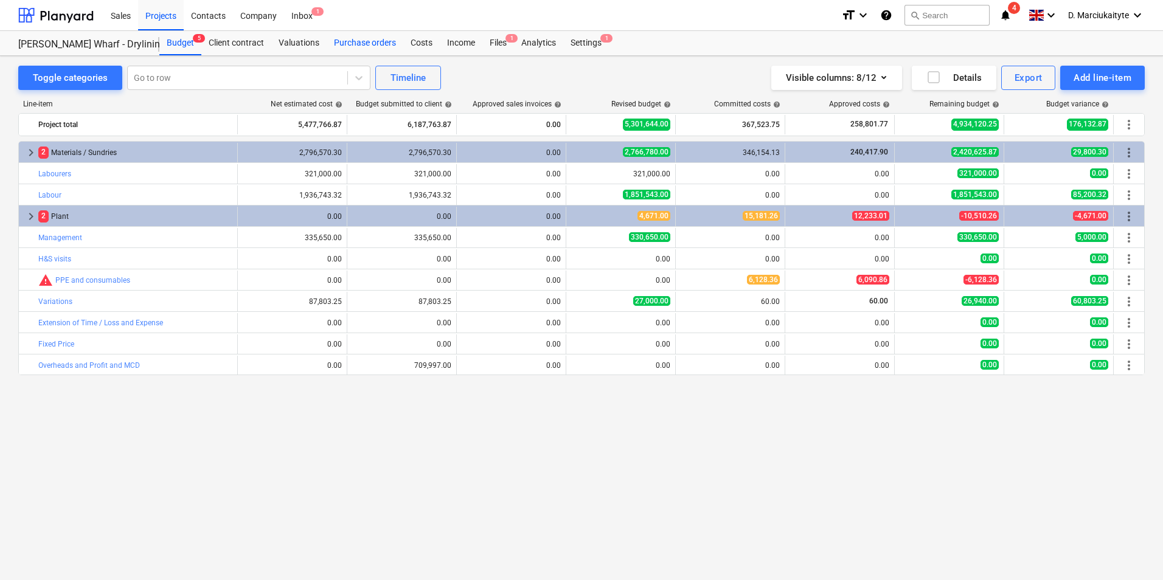
click at [364, 49] on div "Purchase orders" at bounding box center [365, 43] width 77 height 24
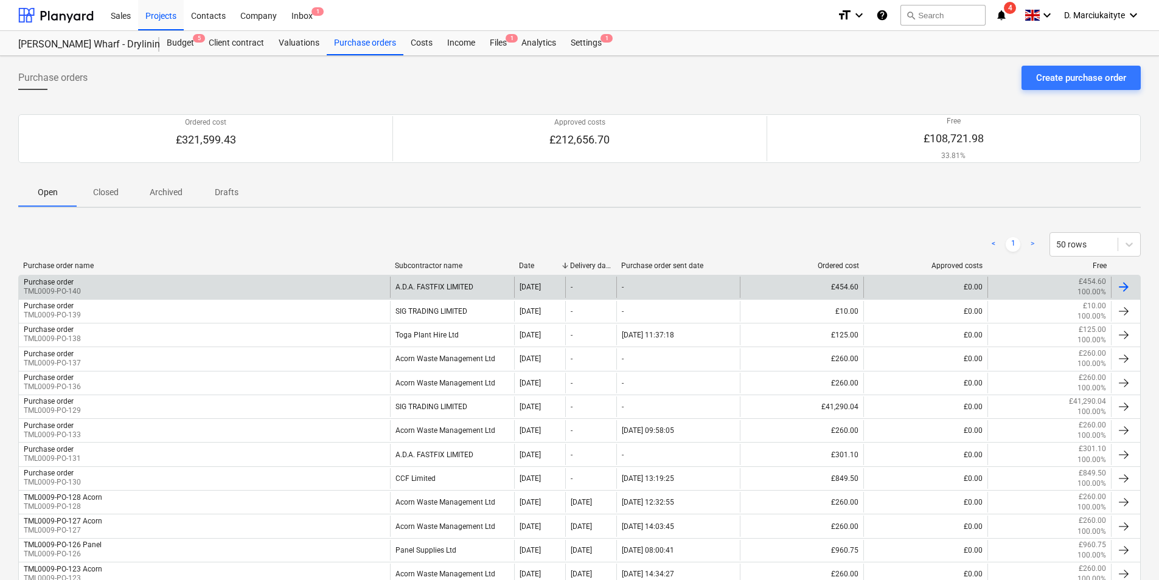
click at [249, 287] on div "Purchase order TML0009-PO-140" at bounding box center [204, 287] width 371 height 21
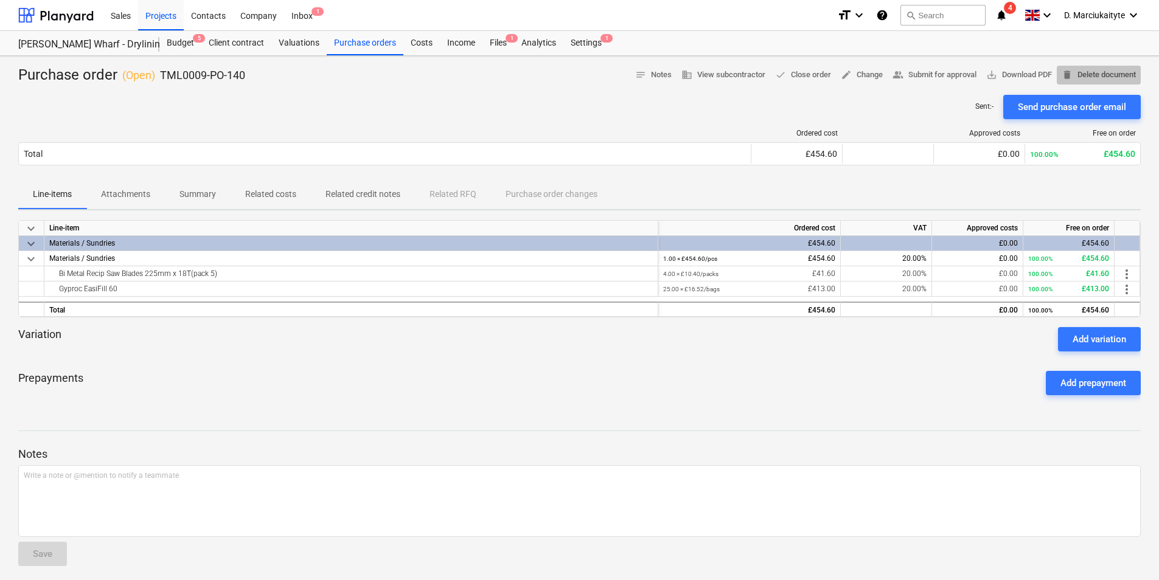
click at [1095, 74] on span "delete Delete document" at bounding box center [1099, 75] width 74 height 14
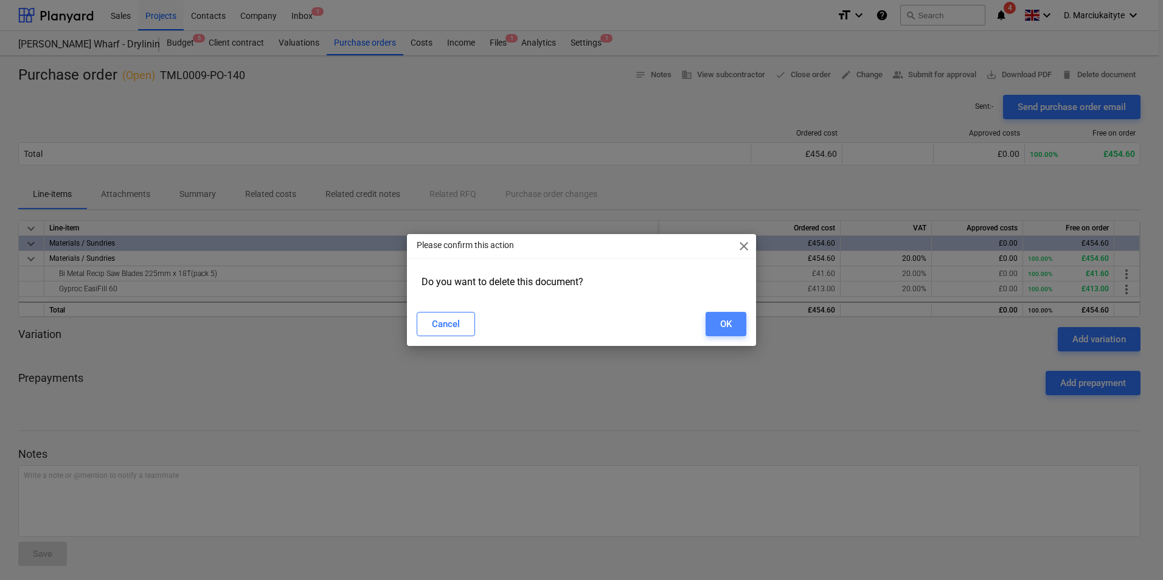
click at [718, 328] on button "OK" at bounding box center [726, 324] width 41 height 24
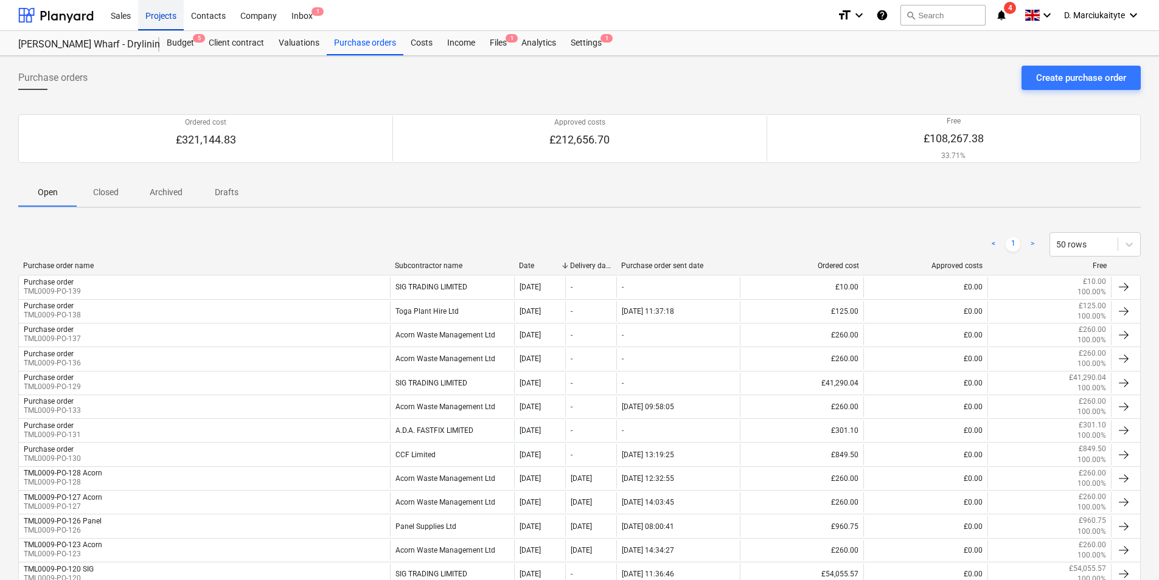
click at [165, 16] on div "Projects" at bounding box center [161, 14] width 46 height 31
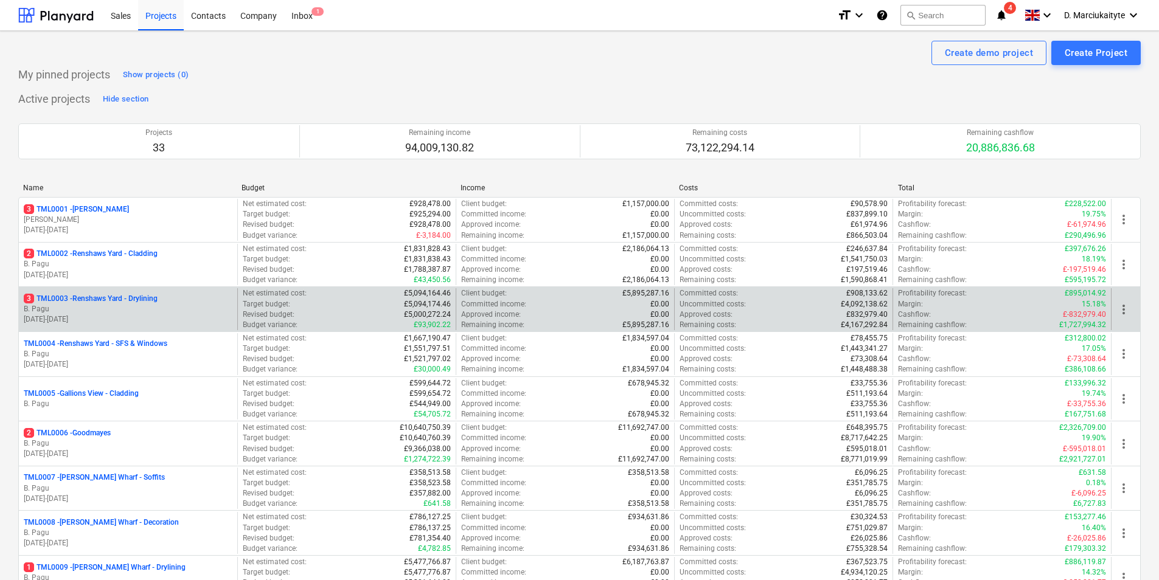
click at [107, 316] on p "30.09.2024 - 27.04.2026" at bounding box center [128, 320] width 209 height 10
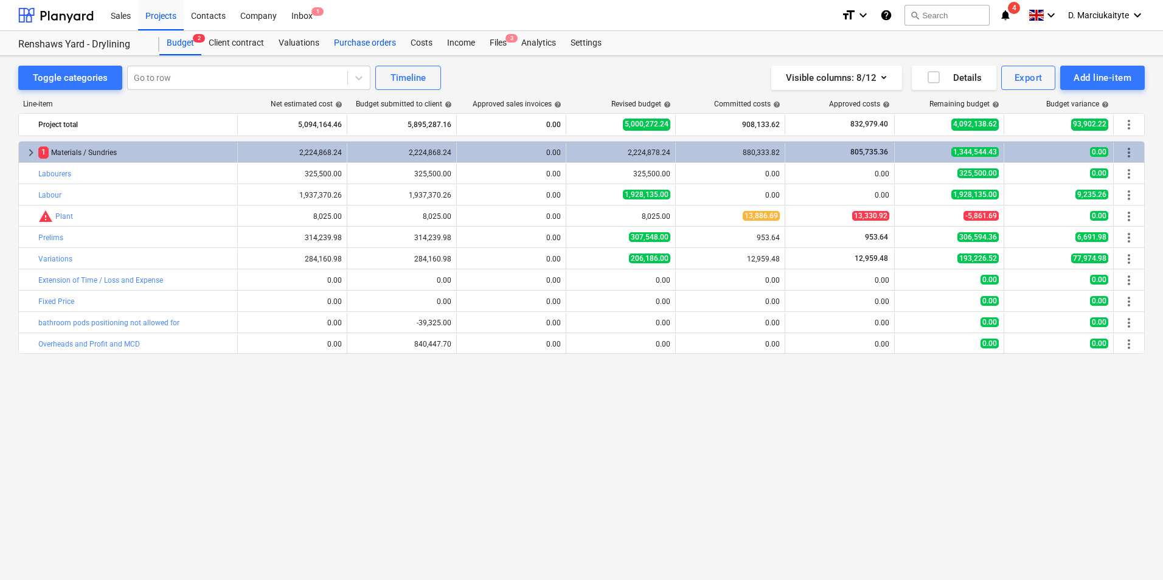
click at [352, 37] on div "Purchase orders" at bounding box center [365, 43] width 77 height 24
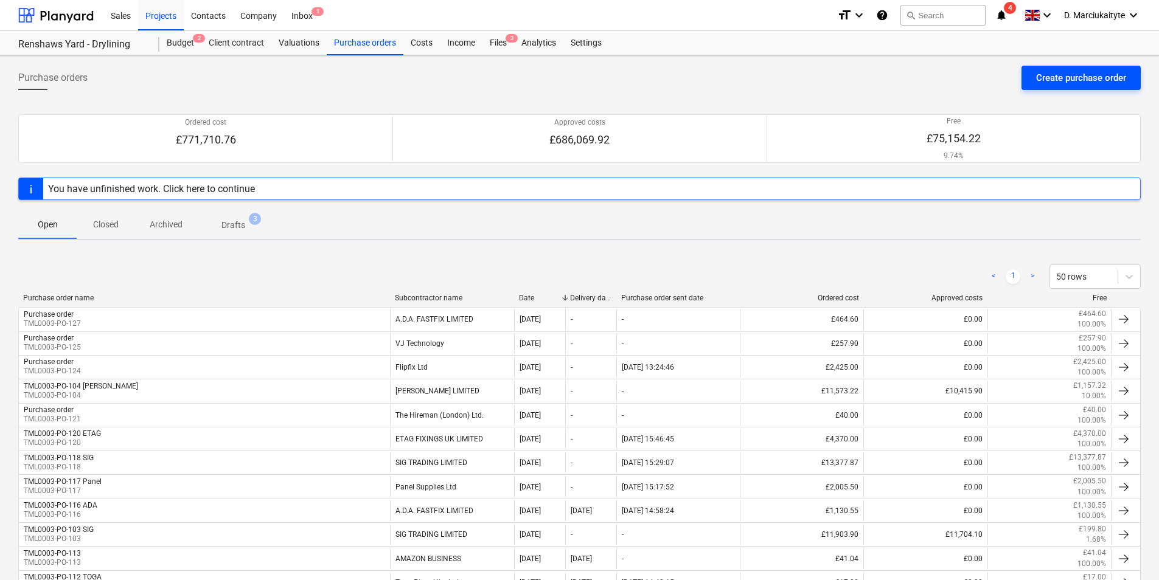
click at [1046, 82] on div "Create purchase order" at bounding box center [1081, 78] width 90 height 16
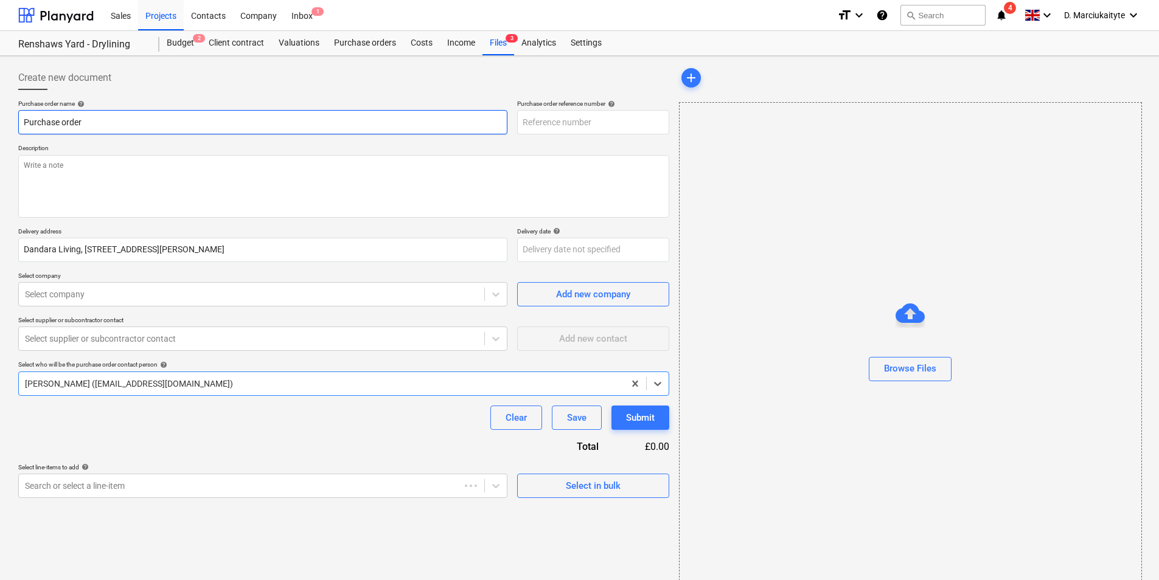
type textarea "x"
type input "TML0003-PO-128"
click at [67, 172] on textarea at bounding box center [343, 186] width 651 height 63
paste textarea "hi, Please proceed with attached."
type textarea "x"
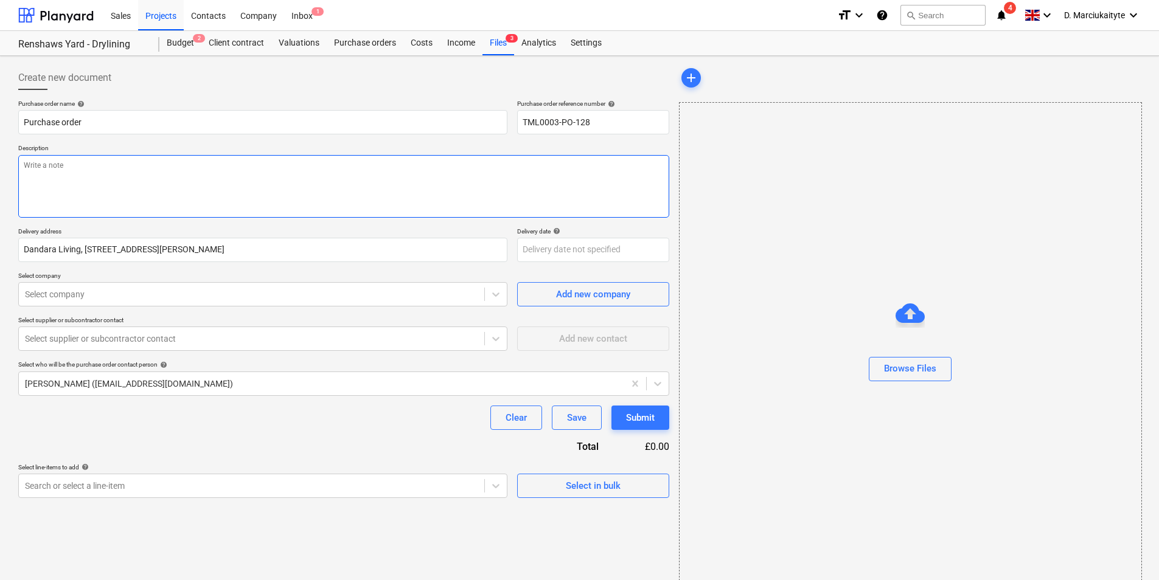
type textarea "hi, Please proceed with attached."
type textarea "x"
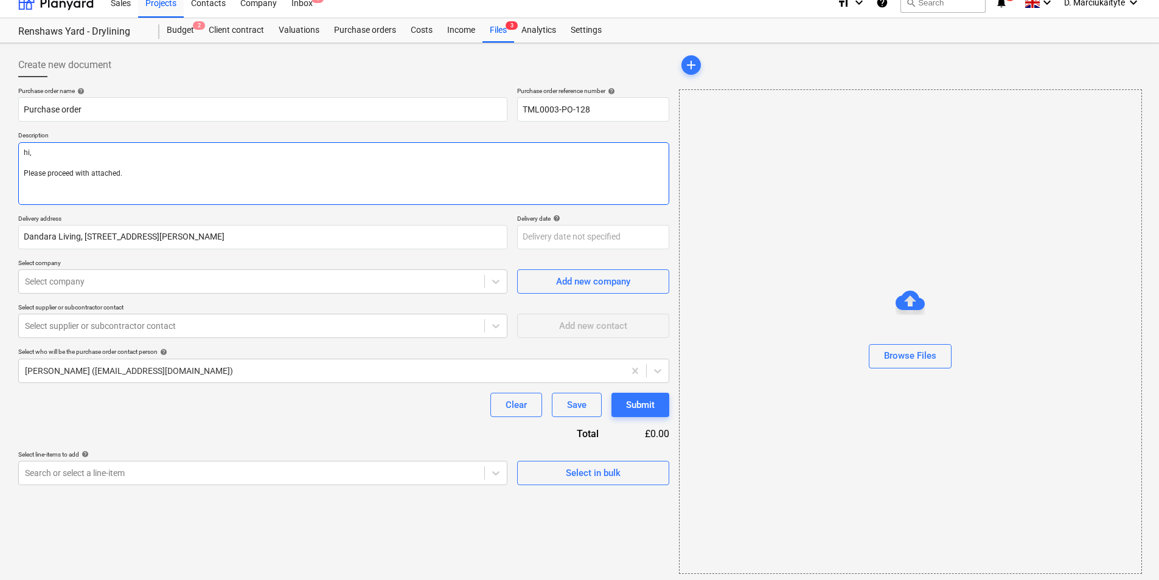
scroll to position [16, 0]
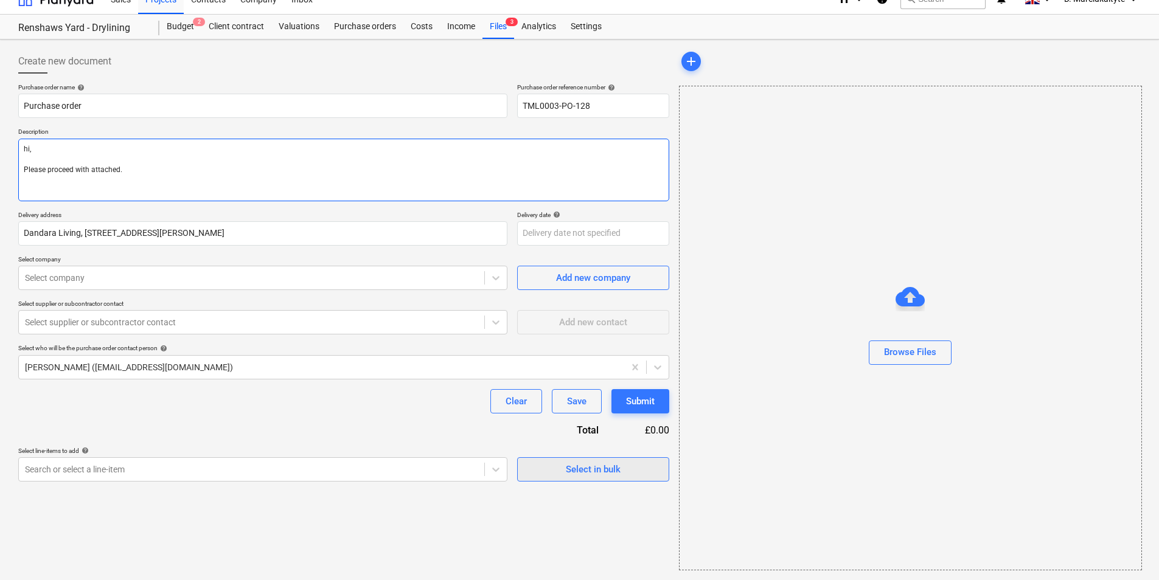
type textarea "hi, Please proceed with attached."
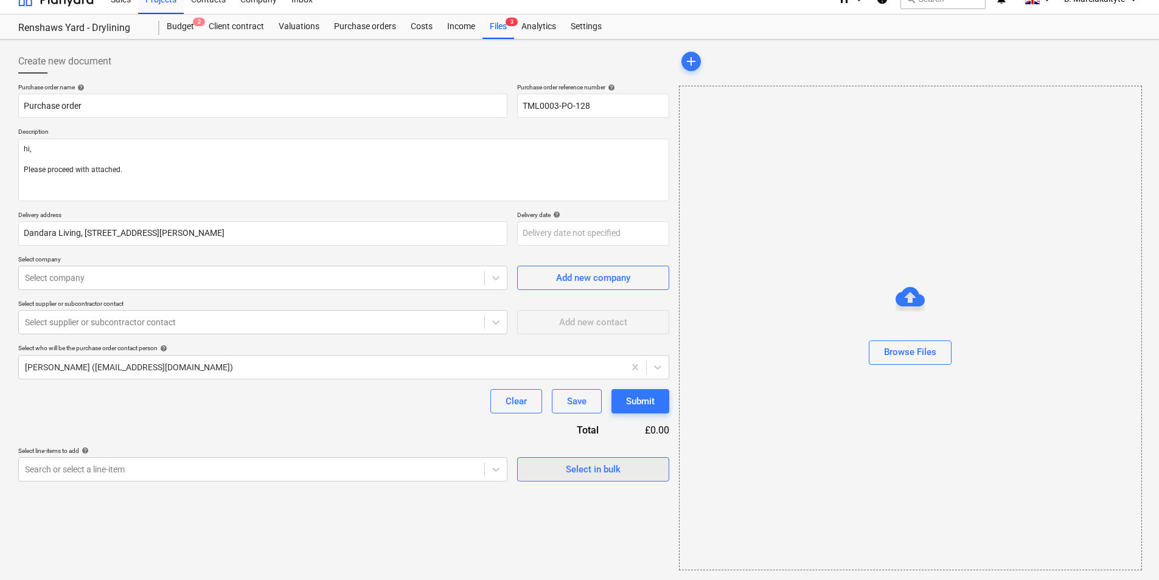
click at [584, 472] on div "Select in bulk" at bounding box center [593, 470] width 55 height 16
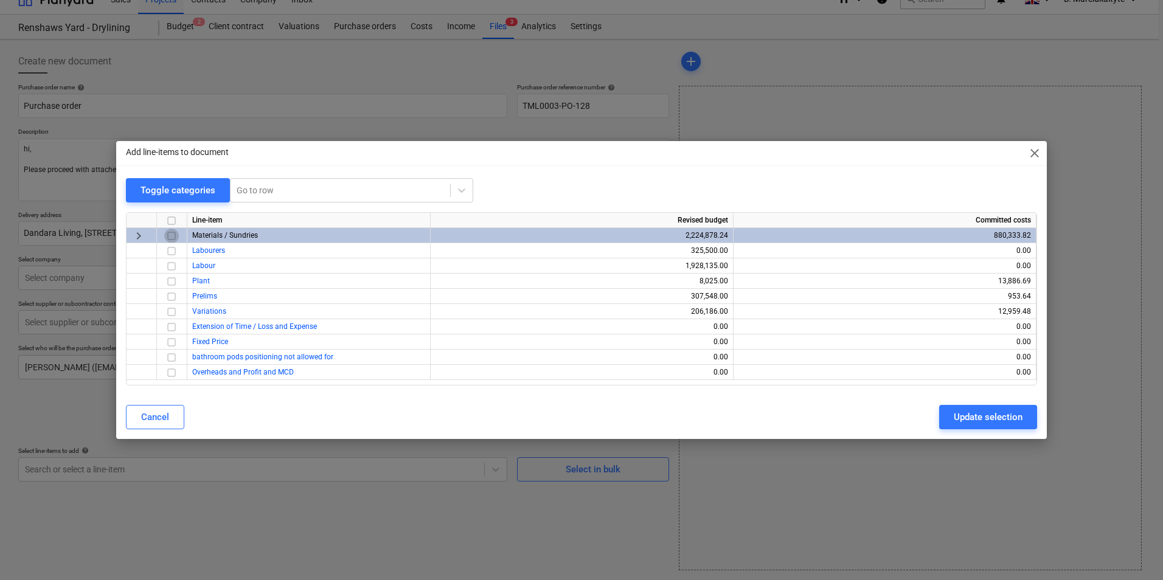
click at [173, 242] on input "checkbox" at bounding box center [171, 236] width 15 height 15
click at [982, 421] on div "Update selection" at bounding box center [988, 417] width 69 height 16
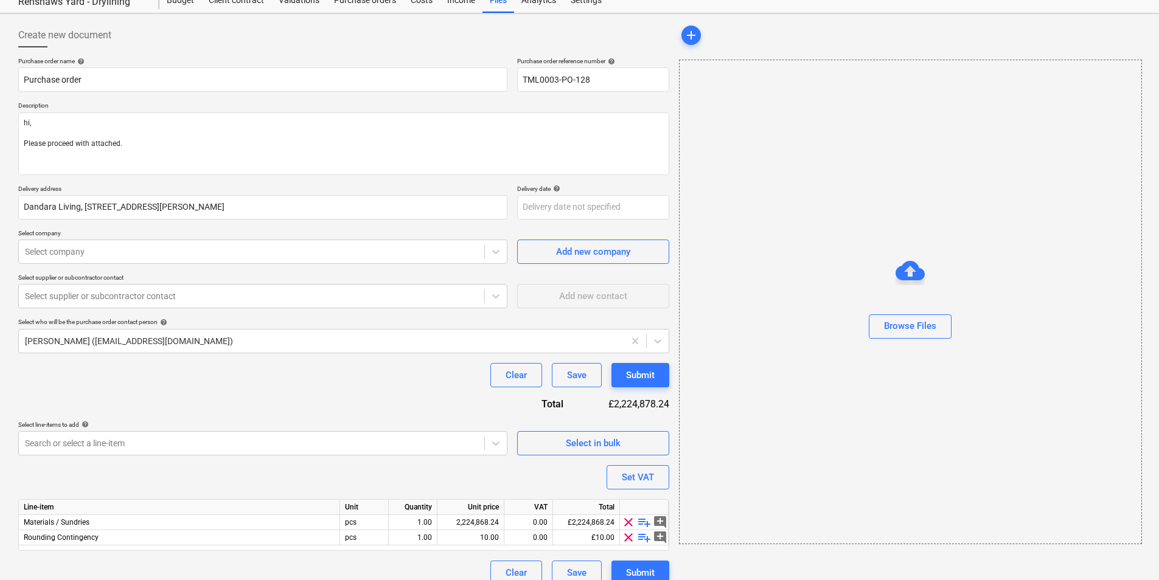
scroll to position [57, 0]
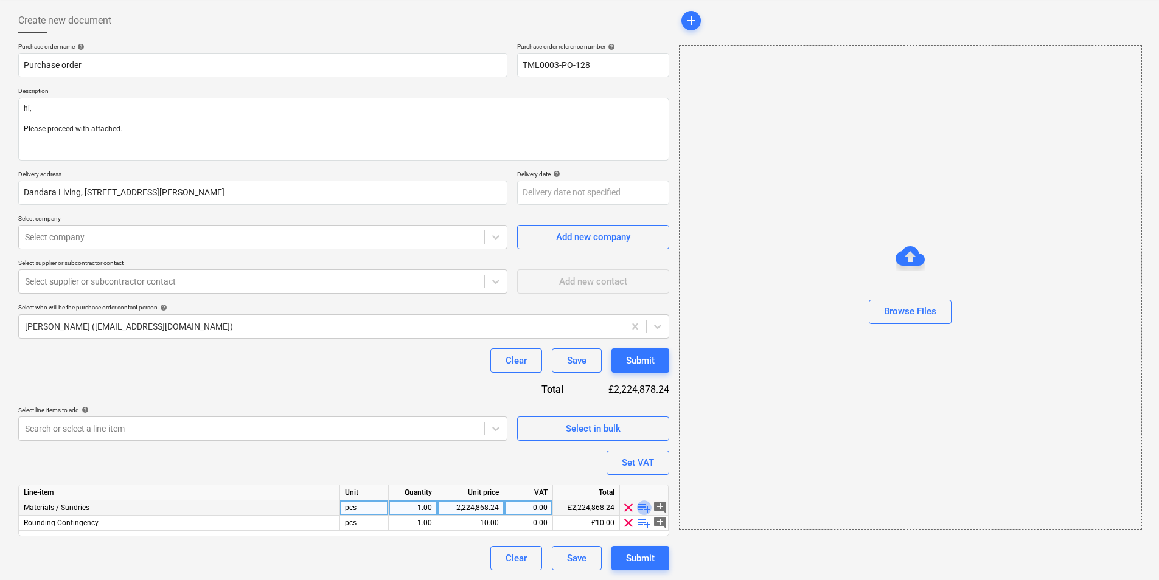
click at [646, 507] on span "playlist_add" at bounding box center [644, 508] width 15 height 15
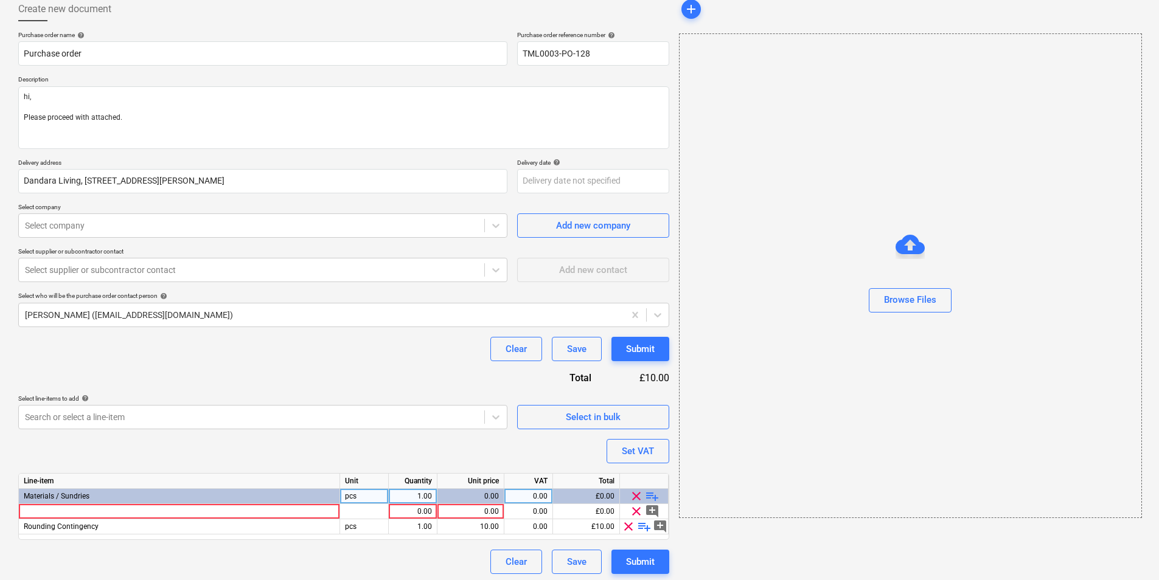
scroll to position [72, 0]
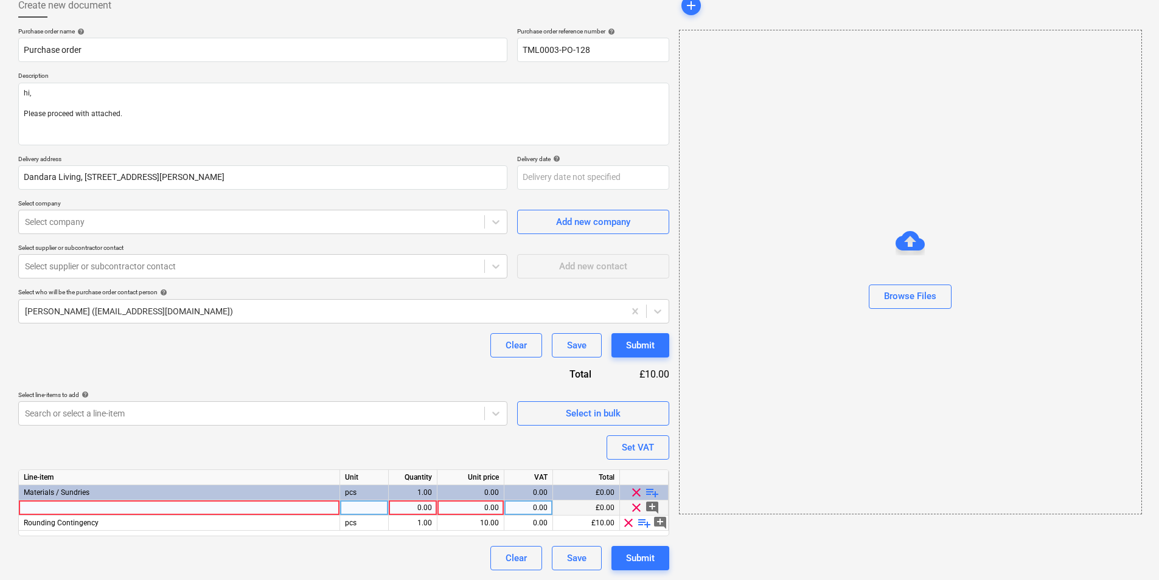
click at [184, 503] on div at bounding box center [179, 508] width 321 height 15
type textarea "x"
type input "Geocel The Works Pro Superior Construction Sealant & Adhesive White 290ml"
type textarea "x"
click at [370, 509] on div at bounding box center [364, 508] width 49 height 15
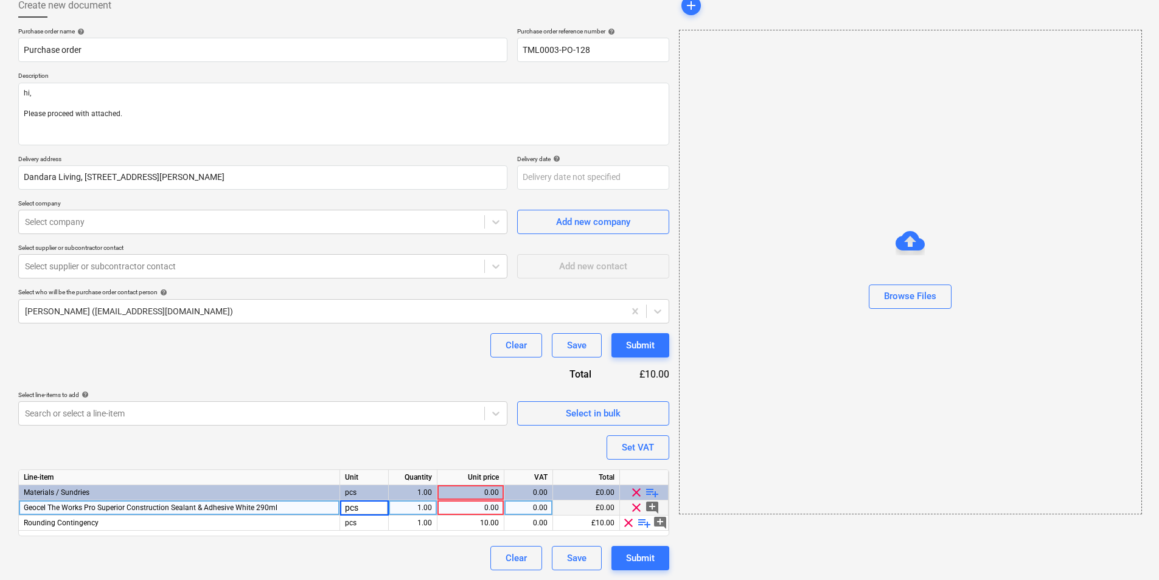
click at [436, 515] on div "1.00" at bounding box center [413, 508] width 49 height 15
type input "25"
type textarea "x"
type input "5.33"
type textarea "x"
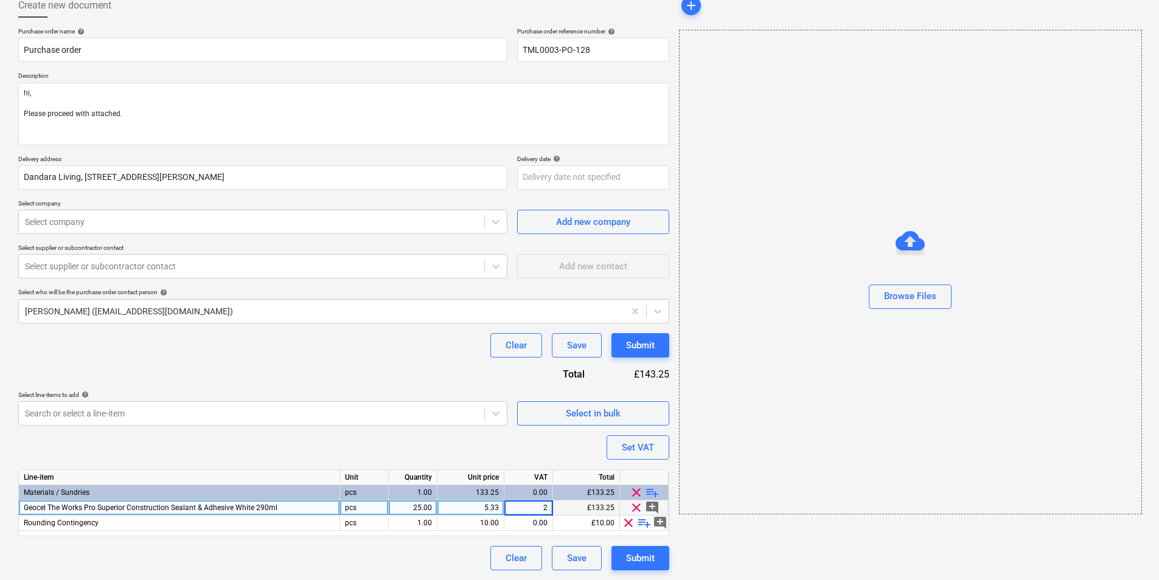
type input "20"
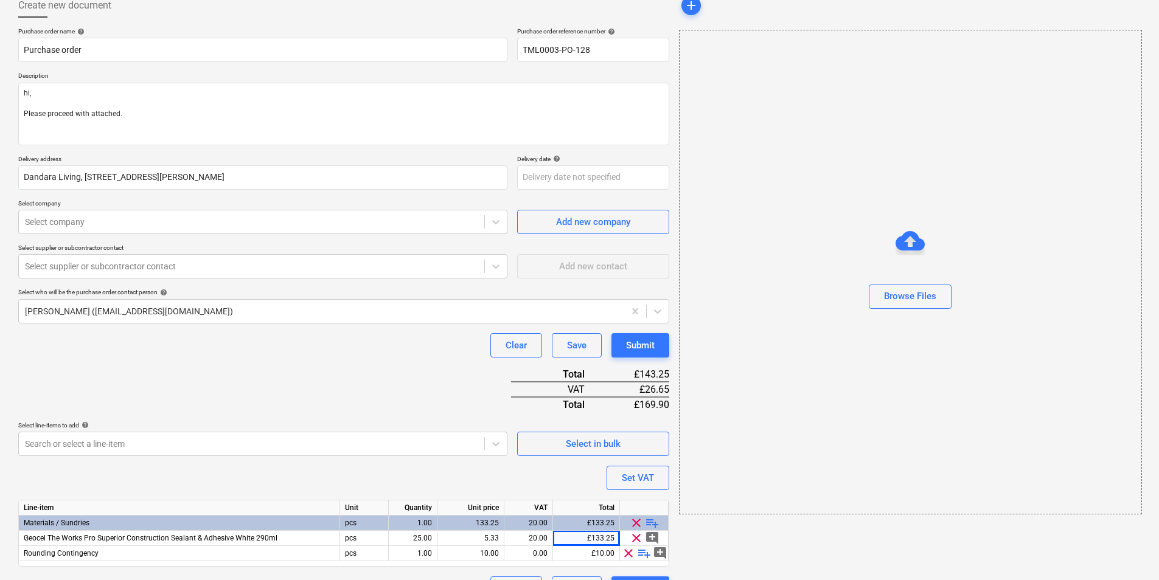
click at [628, 553] on span "clear" at bounding box center [628, 553] width 15 height 15
click at [228, 133] on textarea "hi, Please proceed with attached." at bounding box center [343, 114] width 651 height 63
drag, startPoint x: 64, startPoint y: 94, endPoint x: -91, endPoint y: 88, distance: 155.2
click at [0, 88] on html "Sales Projects Contacts Company Inbox 1 format_size keyboard_arrow_down help se…" at bounding box center [579, 218] width 1159 height 580
type textarea "x"
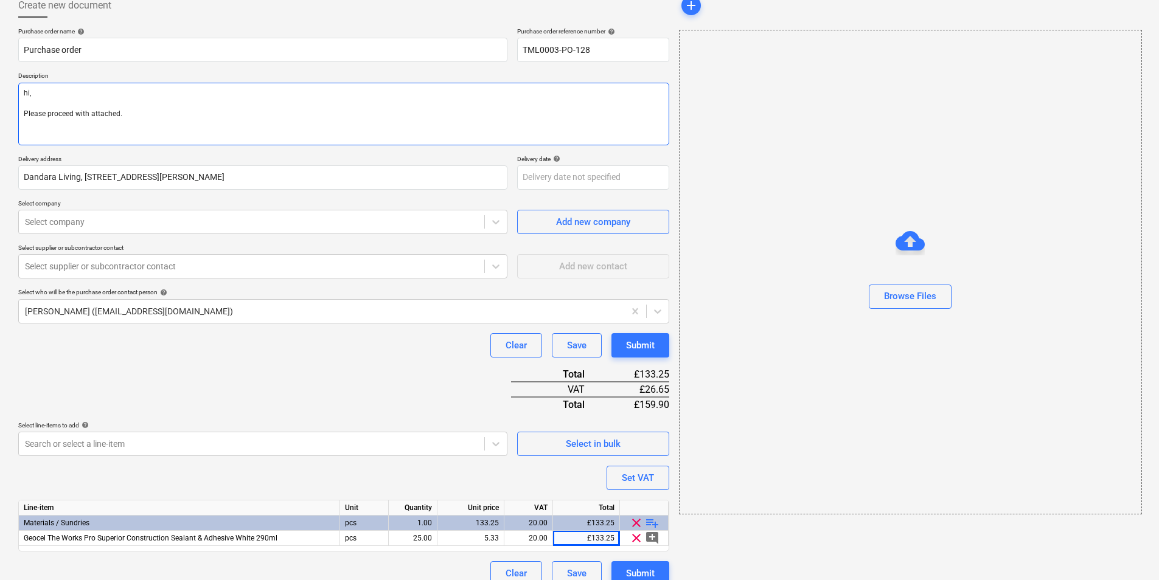
type textarea "H Please proceed with attached."
type textarea "x"
type textarea "Hi Please proceed with attached."
type textarea "x"
type textarea "Hi, Please proceed with attached."
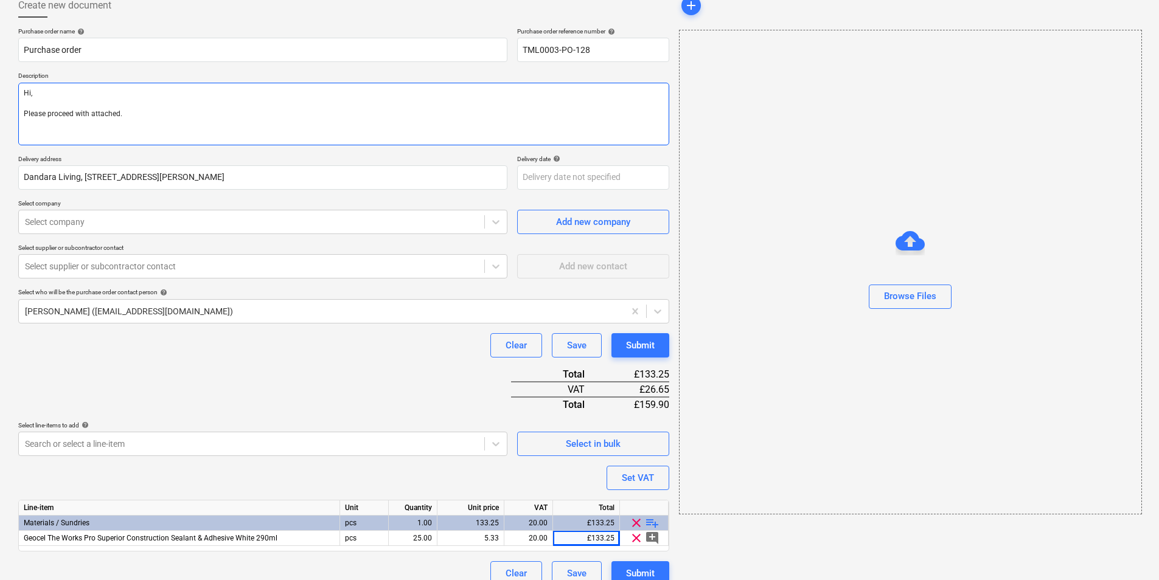
click at [143, 137] on textarea "Hi, Please proceed with attached." at bounding box center [343, 114] width 651 height 63
drag, startPoint x: 101, startPoint y: 130, endPoint x: 10, endPoint y: 119, distance: 91.4
click at [10, 119] on div "Create new document Purchase order name help Purchase order Purchase order refe…" at bounding box center [579, 290] width 1159 height 612
paste textarea "order. Site contact Joseph 07375 054805 Thank you"
type textarea "x"
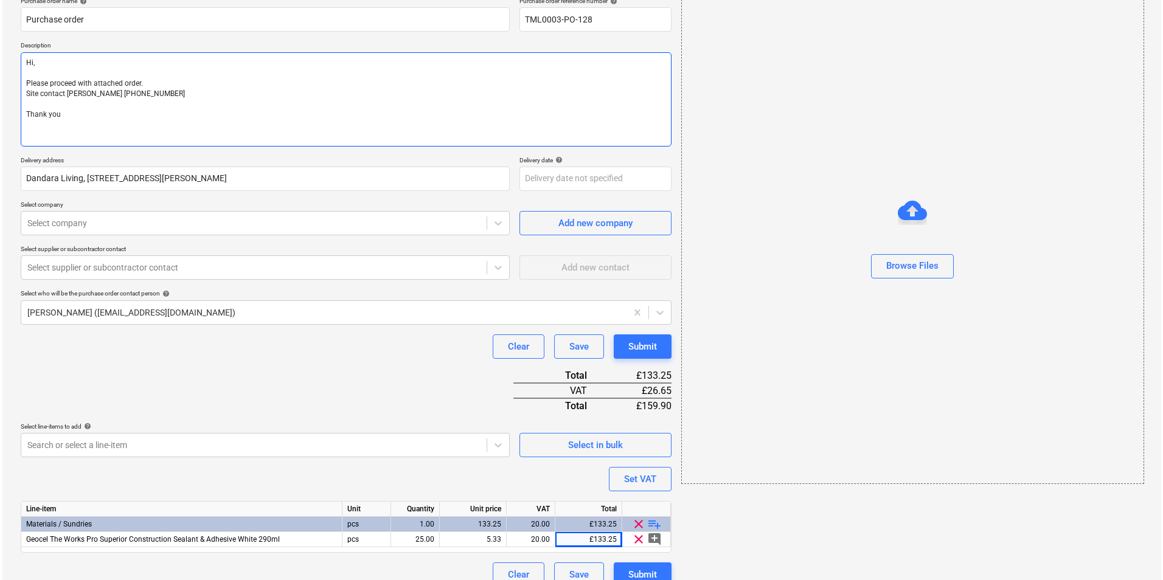
scroll to position [119, 0]
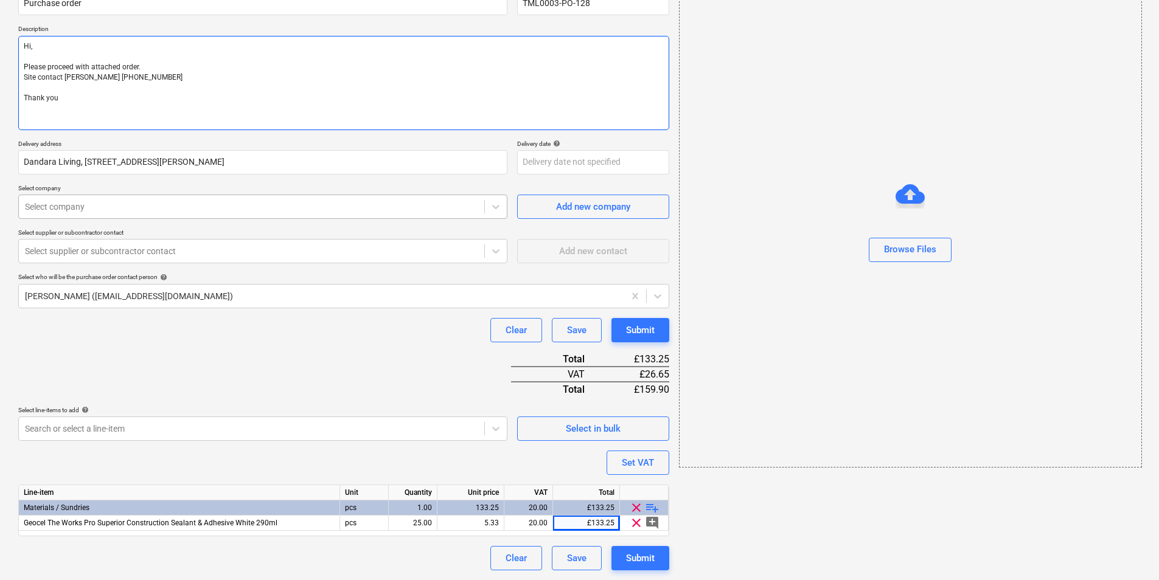
type textarea "Hi, Please proceed with attached order. Site contact Joseph 07375 054805 Thank …"
type textarea "x"
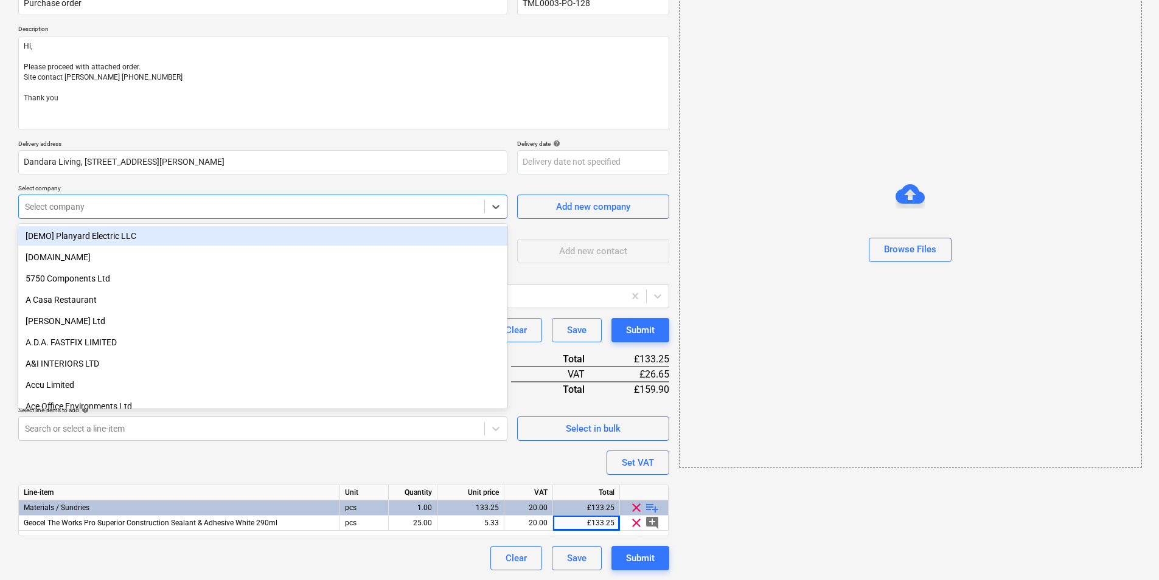
click at [184, 204] on div at bounding box center [251, 207] width 453 height 12
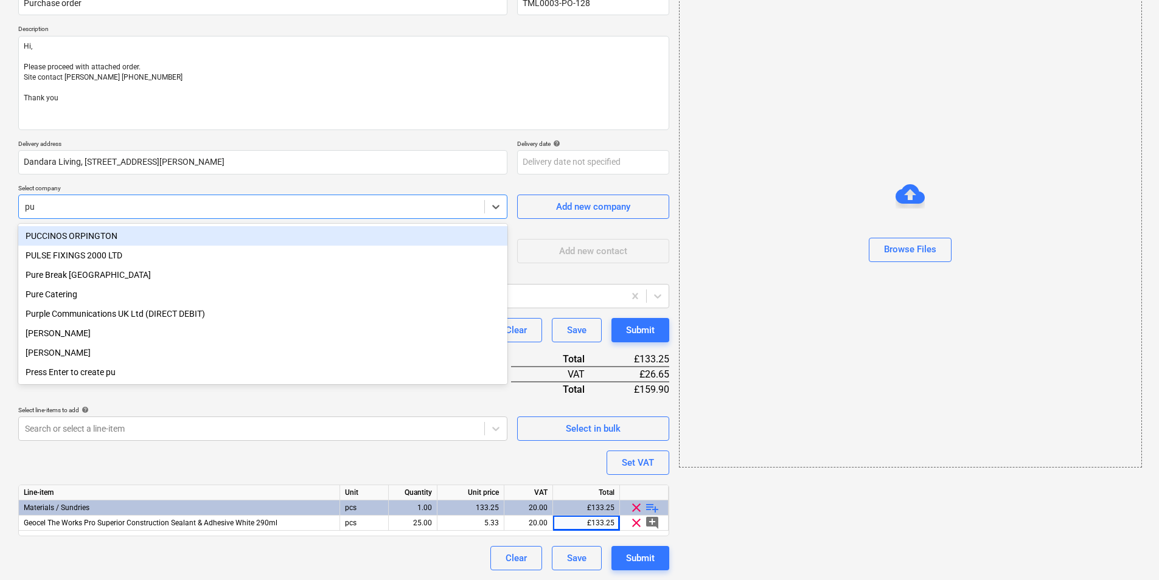
type input "pul"
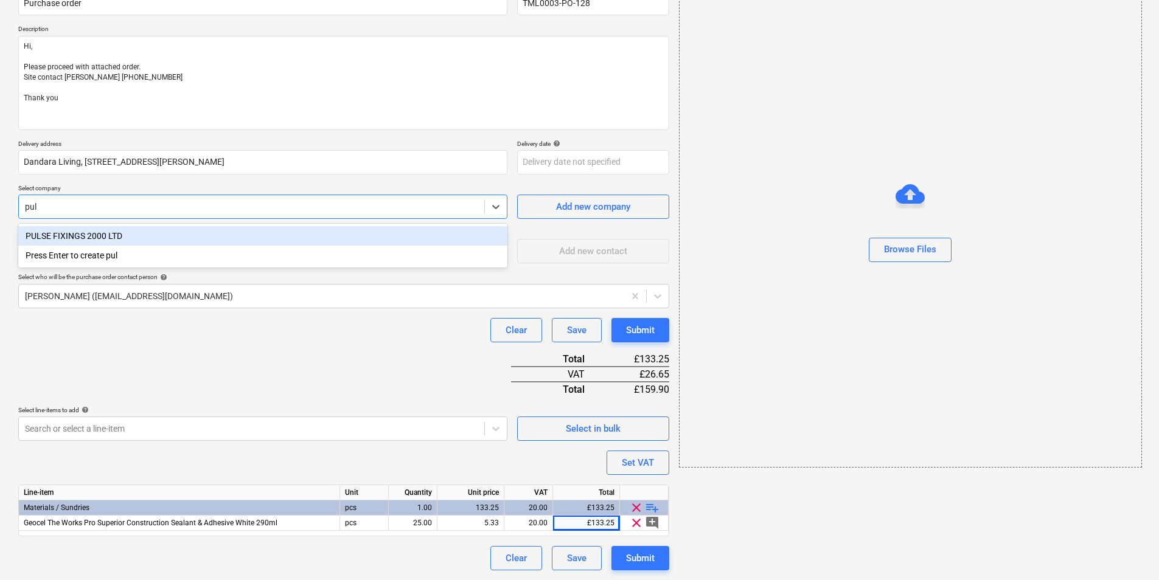
type textarea "x"
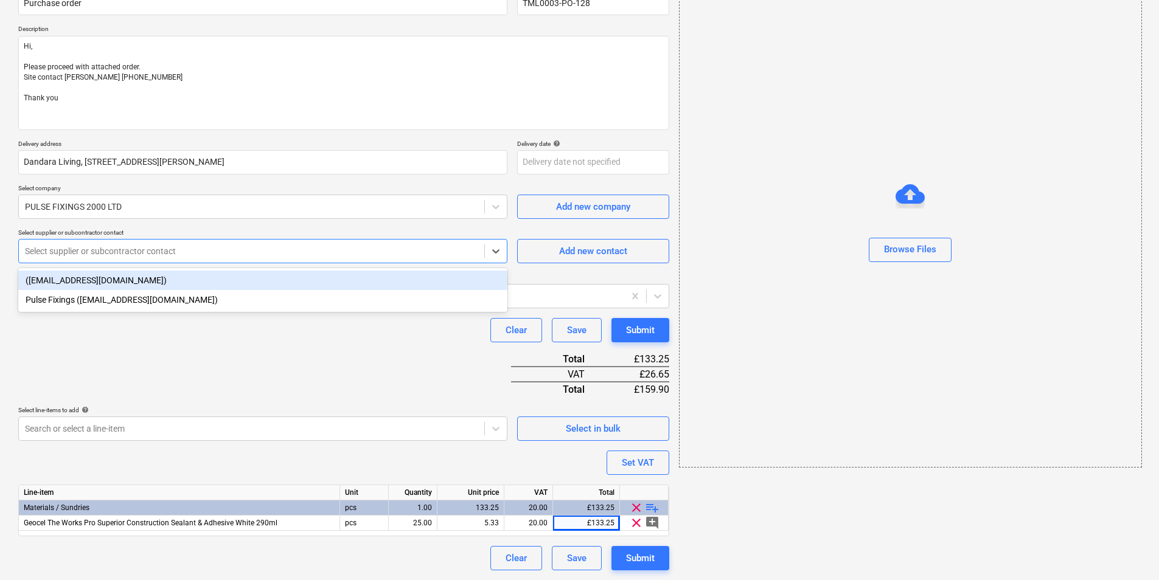
click at [167, 243] on div "Select supplier or subcontractor contact" at bounding box center [251, 251] width 465 height 17
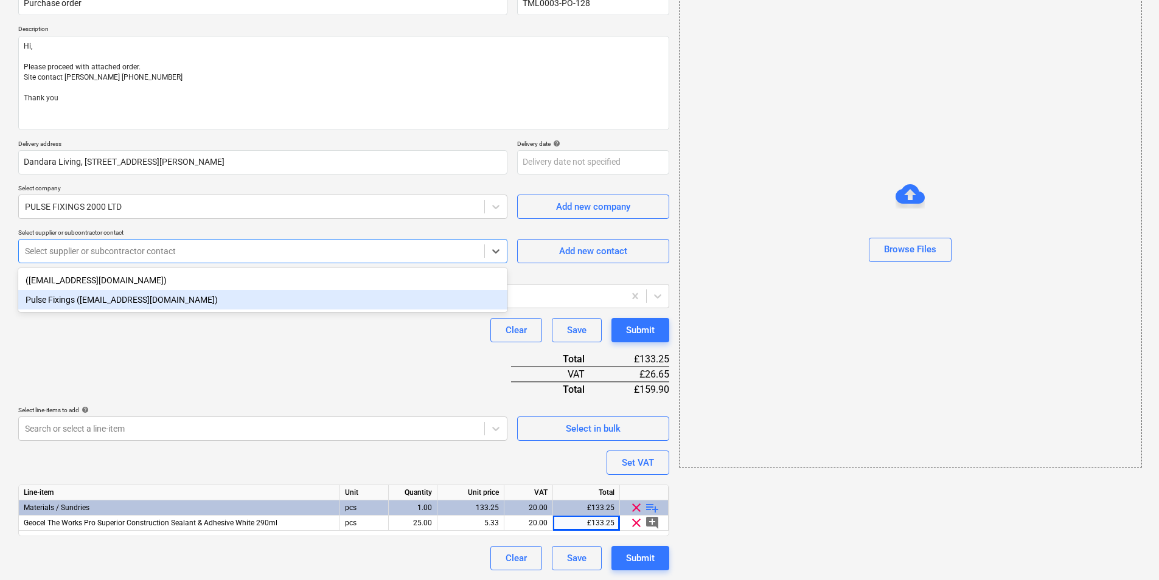
click at [148, 304] on div "Pulse Fixings (orders@pulsefixings.co.uk)" at bounding box center [262, 299] width 489 height 19
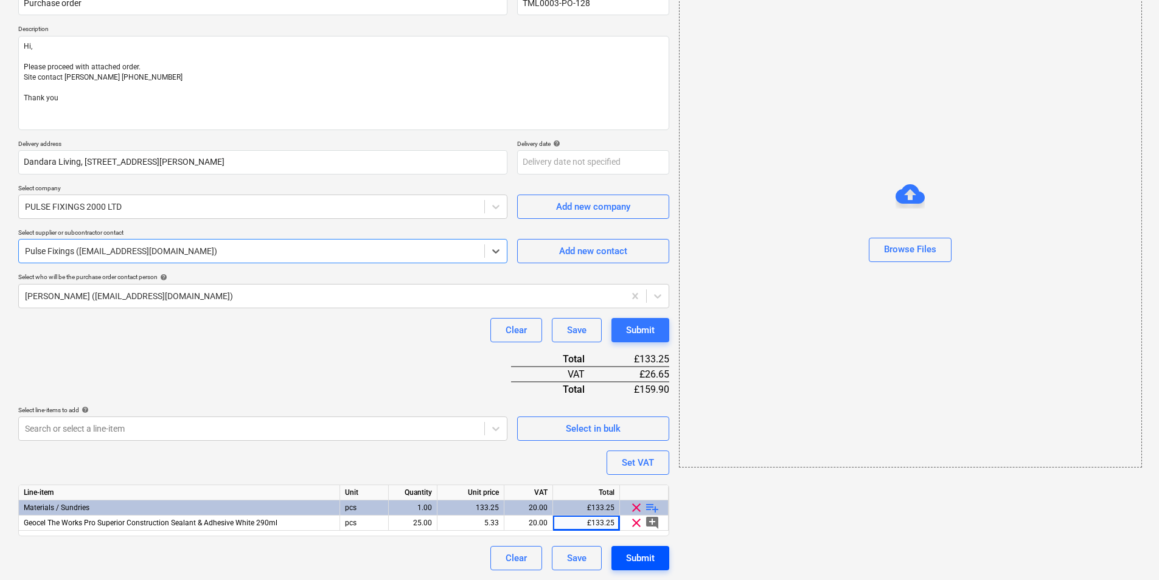
click at [632, 551] on div "Submit" at bounding box center [640, 559] width 29 height 16
type textarea "x"
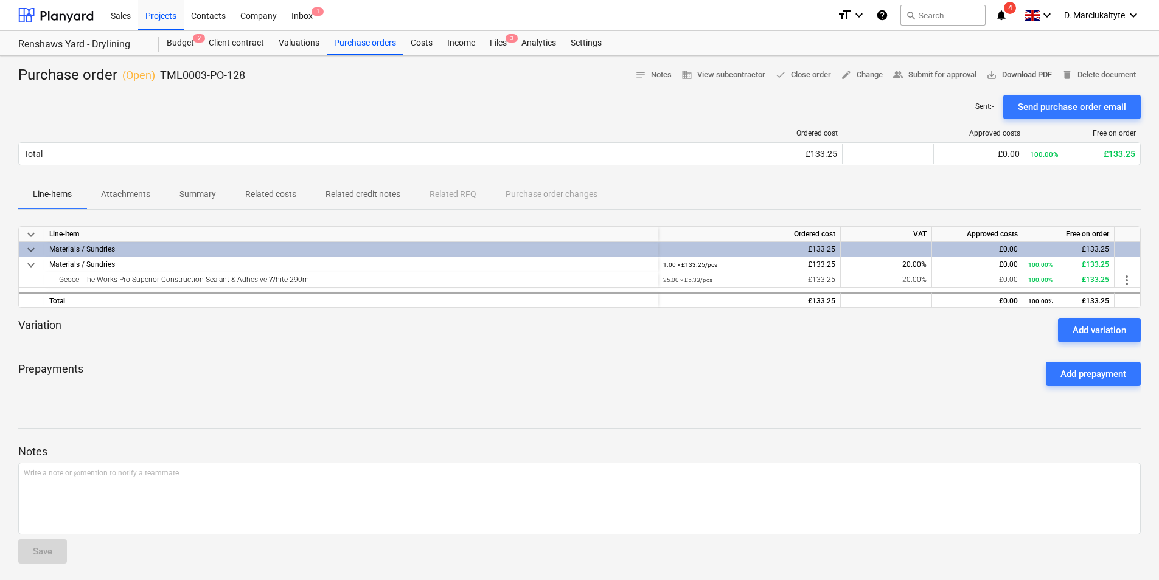
click at [1017, 71] on span "save_alt Download PDF" at bounding box center [1019, 75] width 66 height 14
click at [311, 119] on div "Ordered cost Approved costs Free on order Total £133.25 £0.00 100.00% £133.25 P…" at bounding box center [579, 149] width 1122 height 61
click at [337, 280] on div "Geocel The Works Pro Superior Construction Sealant & Adhesive White 290ml" at bounding box center [351, 280] width 604 height 15
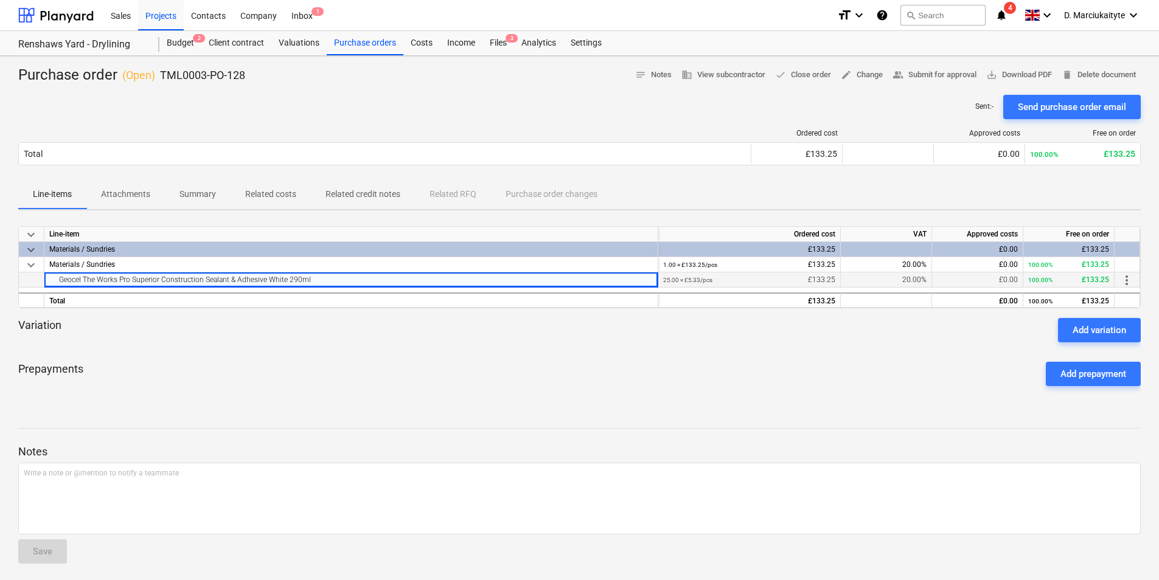
drag, startPoint x: 353, startPoint y: 280, endPoint x: 43, endPoint y: 281, distance: 310.9
click at [0, 0] on div "Geocel The Works Pro Superior Construction Sealant & Adhesive White 290ml 25.00…" at bounding box center [0, 0] width 0 height 0
copy div "Geocel The Works Pro Superior Construction Sealant & Adhesive White 290ml"
drag, startPoint x: 258, startPoint y: 68, endPoint x: 155, endPoint y: 69, distance: 103.4
click at [155, 69] on div "Purchase order ( Open ) TML0003-PO-128 notes Notes business View subcontractor …" at bounding box center [579, 75] width 1122 height 19
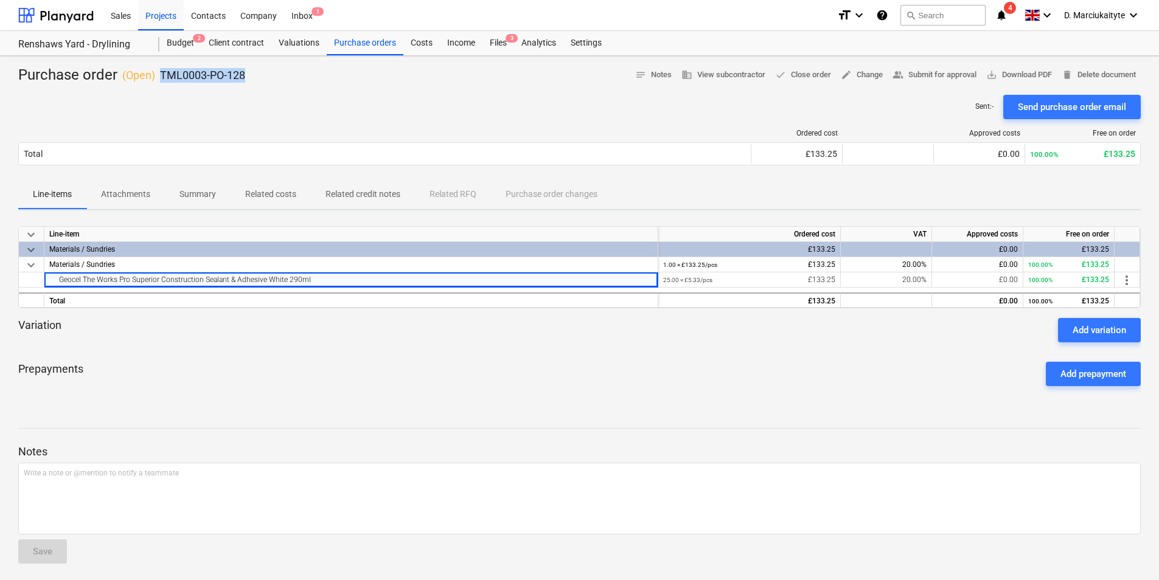
copy div "TML0003-PO-128"
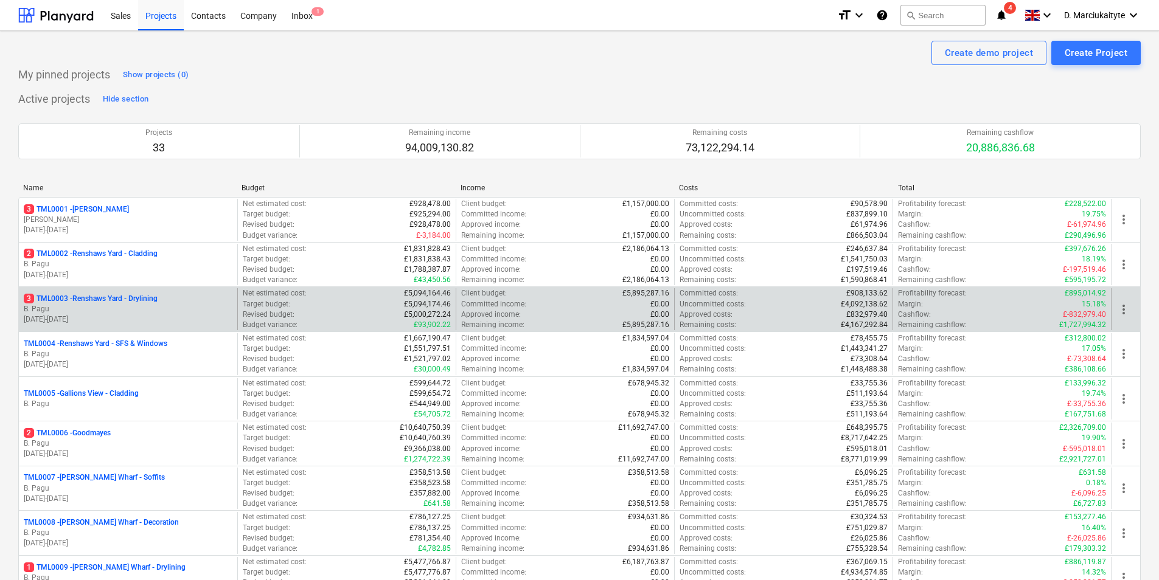
click at [106, 300] on p "3 TML0003 - Renshaws Yard - Drylining" at bounding box center [91, 299] width 134 height 10
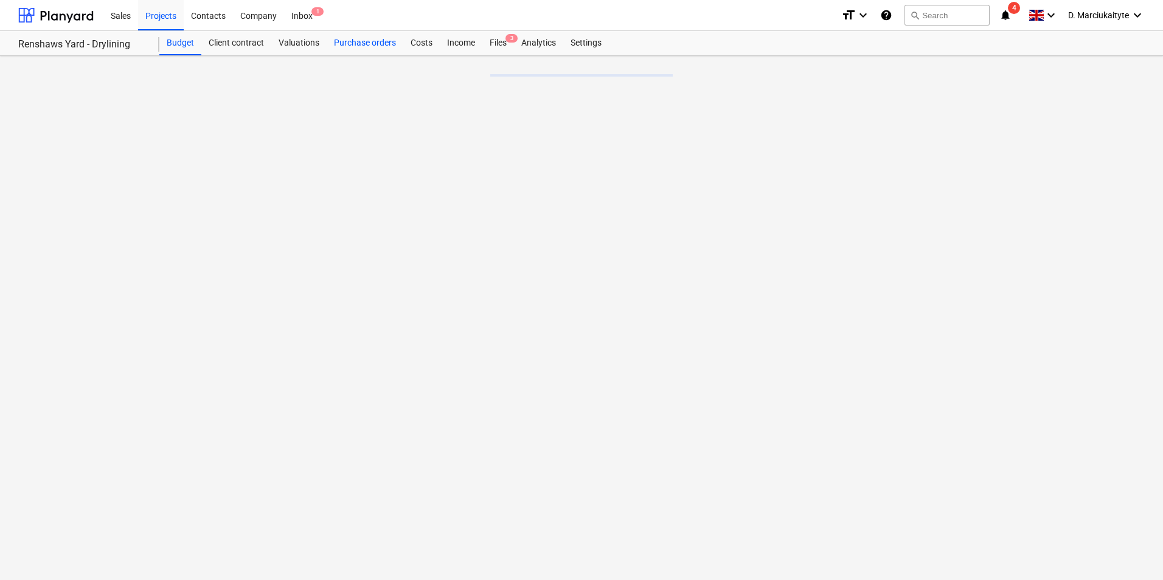
click at [377, 44] on div "Purchase orders" at bounding box center [365, 43] width 77 height 24
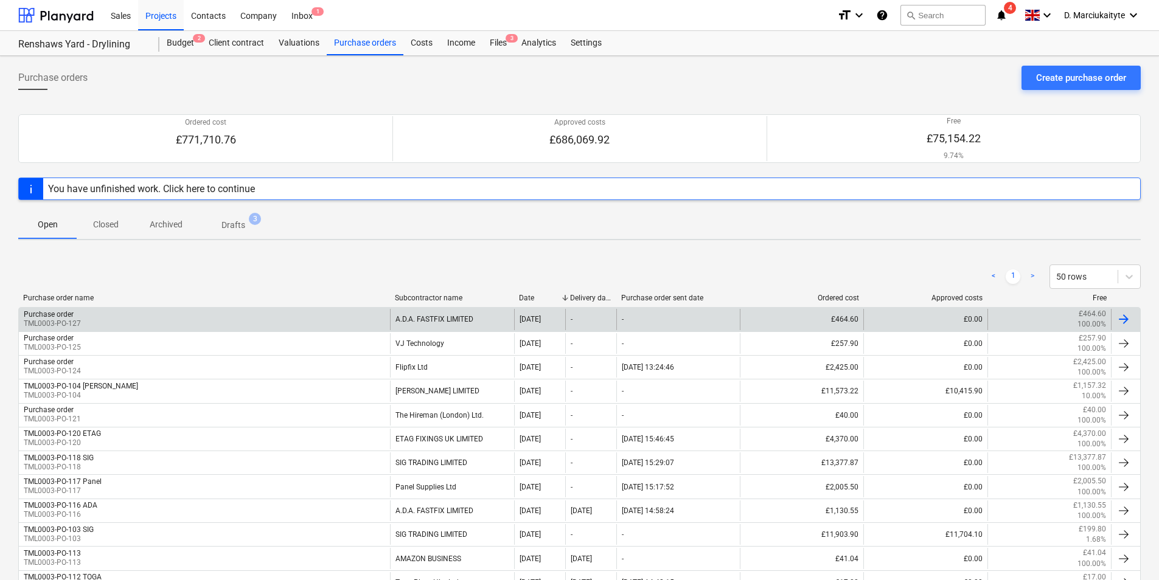
click at [124, 313] on div "Purchase order TML0003-PO-127" at bounding box center [204, 319] width 371 height 21
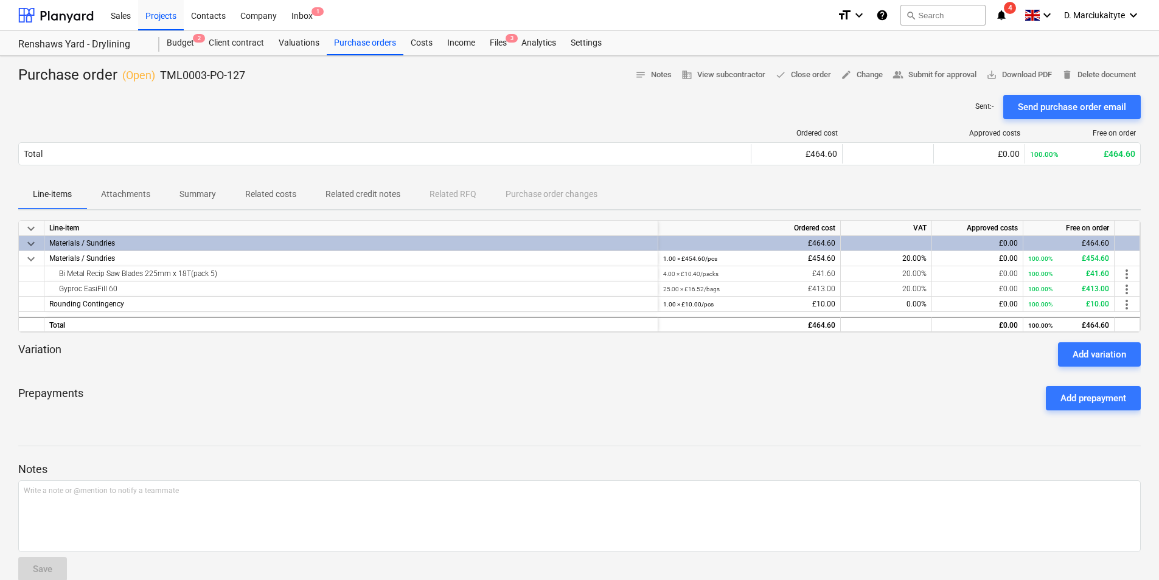
click at [199, 193] on p "Summary" at bounding box center [197, 194] width 37 height 13
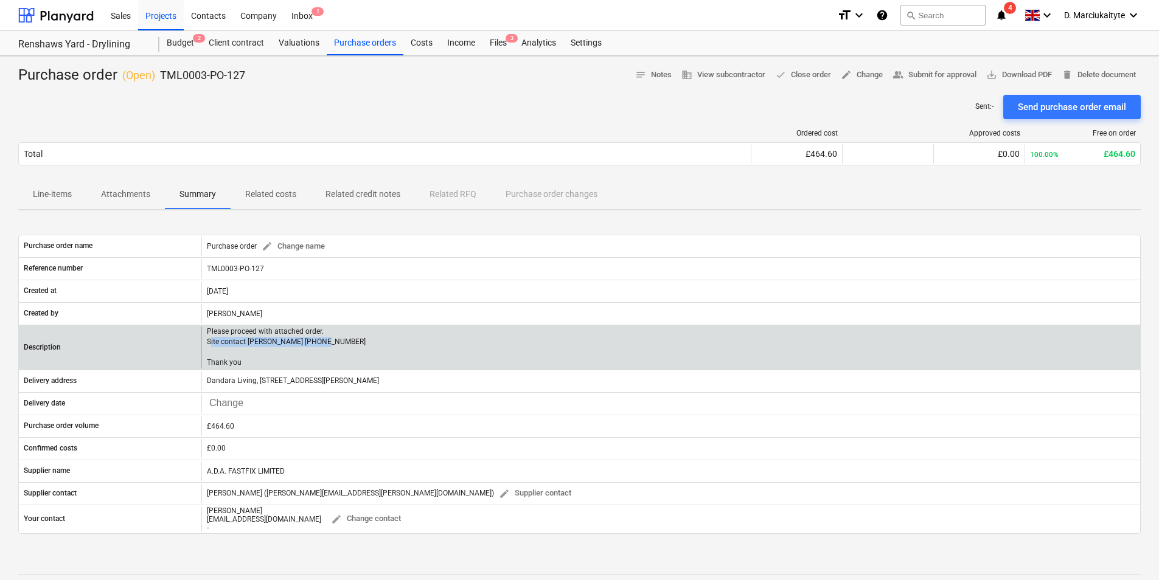
drag, startPoint x: 329, startPoint y: 358, endPoint x: 208, endPoint y: 354, distance: 121.1
click at [208, 354] on div "Please proceed with attached order. Site contact [PERSON_NAME] [PHONE_NUMBER] T…" at bounding box center [670, 348] width 939 height 42
drag, startPoint x: 208, startPoint y: 354, endPoint x: 250, endPoint y: 375, distance: 46.8
click at [250, 369] on p "Please proceed with attached order. Site contact [PERSON_NAME] [PHONE_NUMBER] T…" at bounding box center [286, 348] width 159 height 42
drag, startPoint x: 250, startPoint y: 374, endPoint x: 201, endPoint y: 340, distance: 59.4
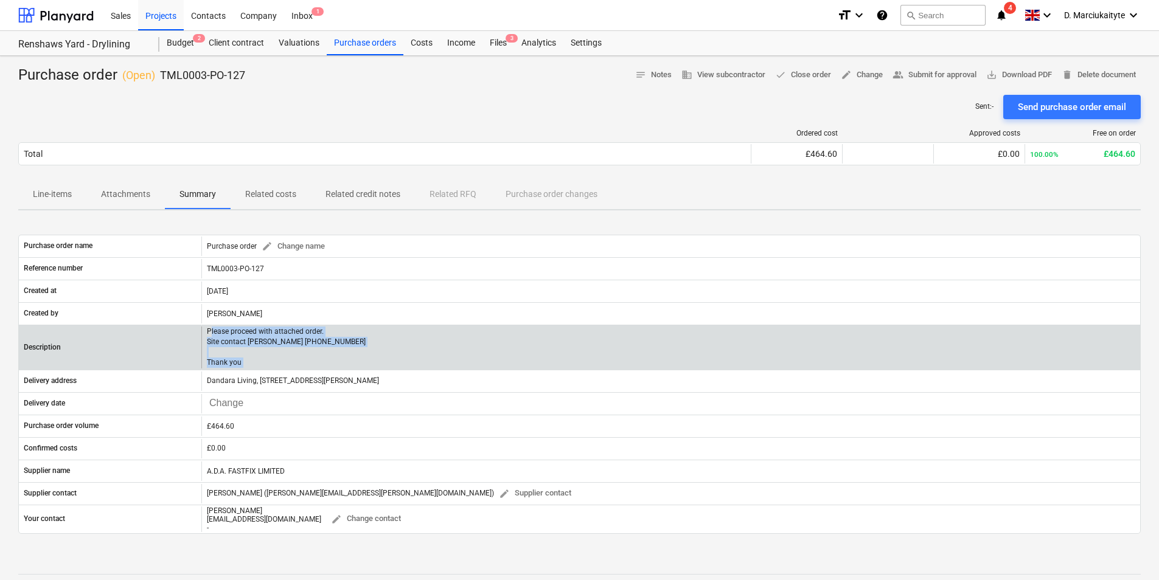
click at [201, 340] on div "Please proceed with attached order. Site contact [PERSON_NAME] [PHONE_NUMBER] T…" at bounding box center [670, 348] width 939 height 42
copy p "Please proceed with attached order. Site contact Joseph 07375 054805 Thank you"
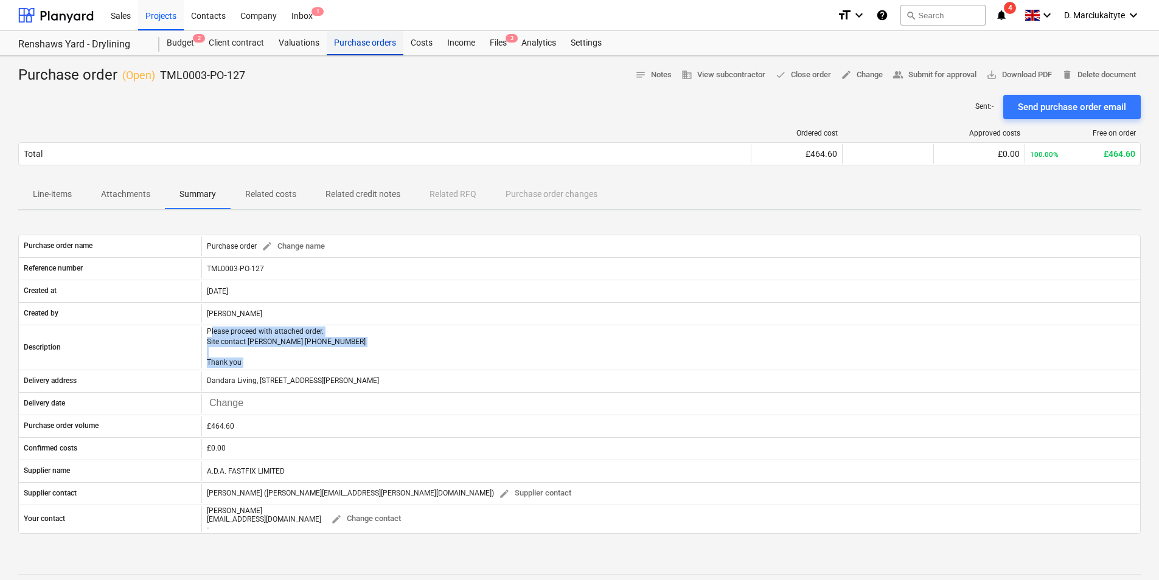
drag, startPoint x: 371, startPoint y: 40, endPoint x: 378, endPoint y: 48, distance: 10.4
click at [371, 40] on div "Purchase orders" at bounding box center [365, 43] width 77 height 24
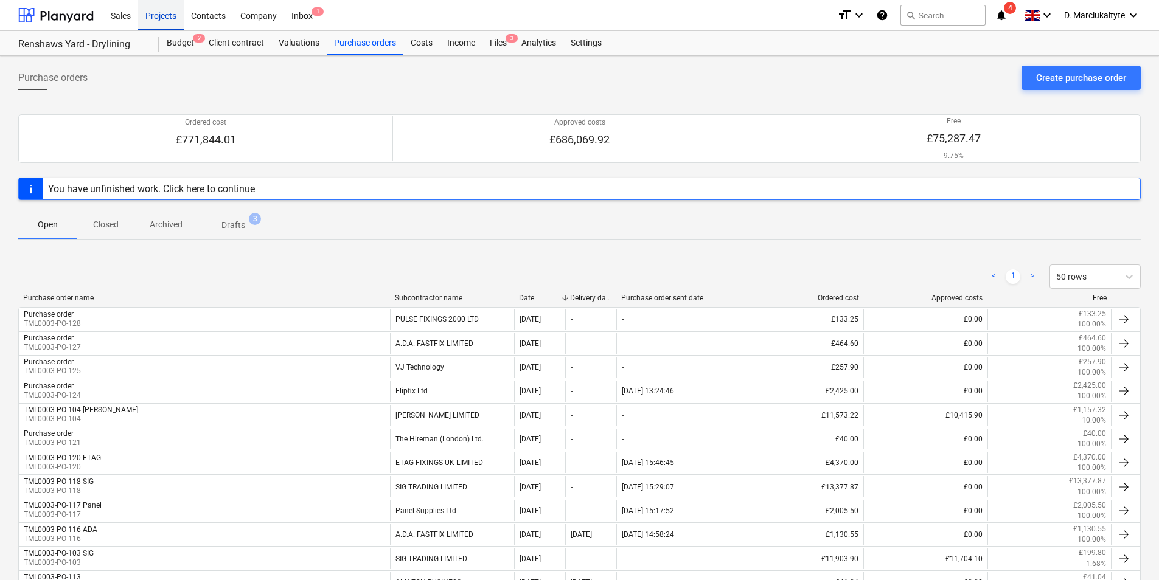
click at [161, 12] on div "Projects" at bounding box center [161, 14] width 46 height 31
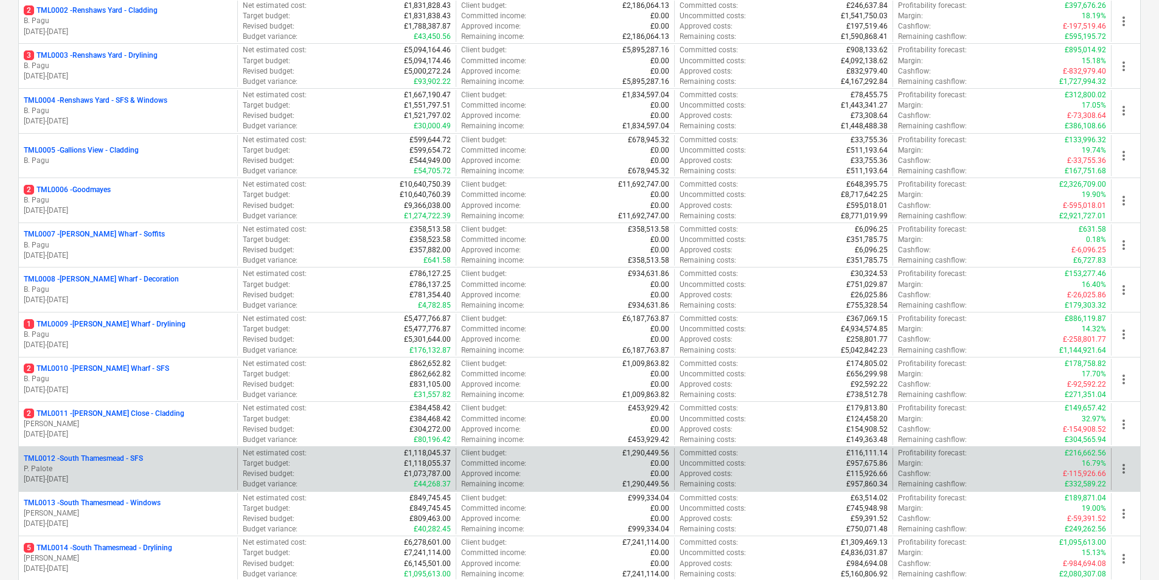
scroll to position [426, 0]
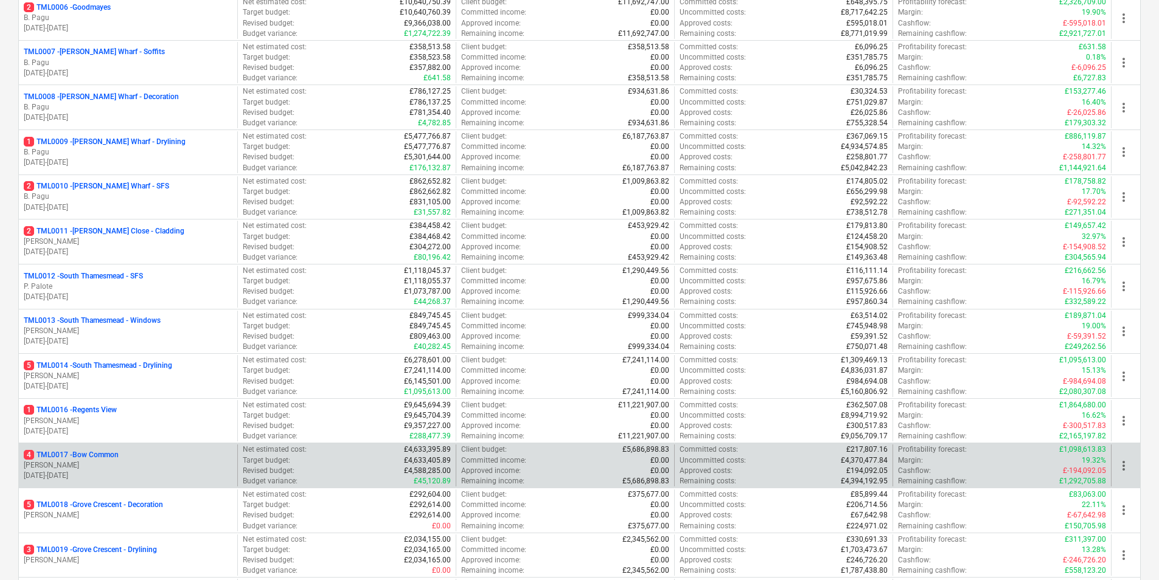
click at [105, 463] on p "[PERSON_NAME]" at bounding box center [128, 466] width 209 height 10
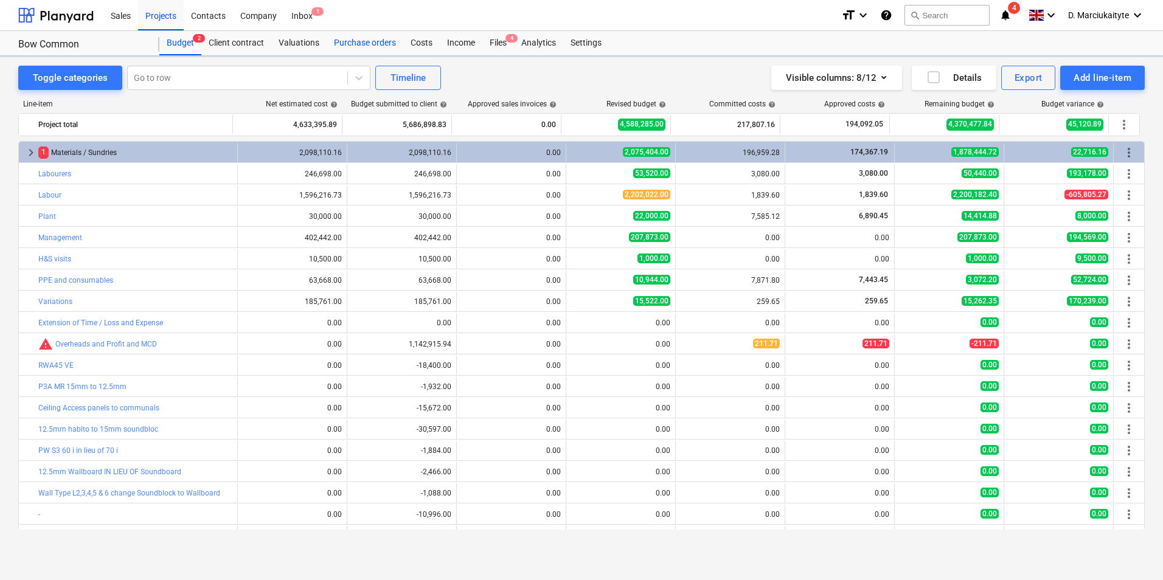
click at [360, 43] on div "Purchase orders" at bounding box center [365, 43] width 77 height 24
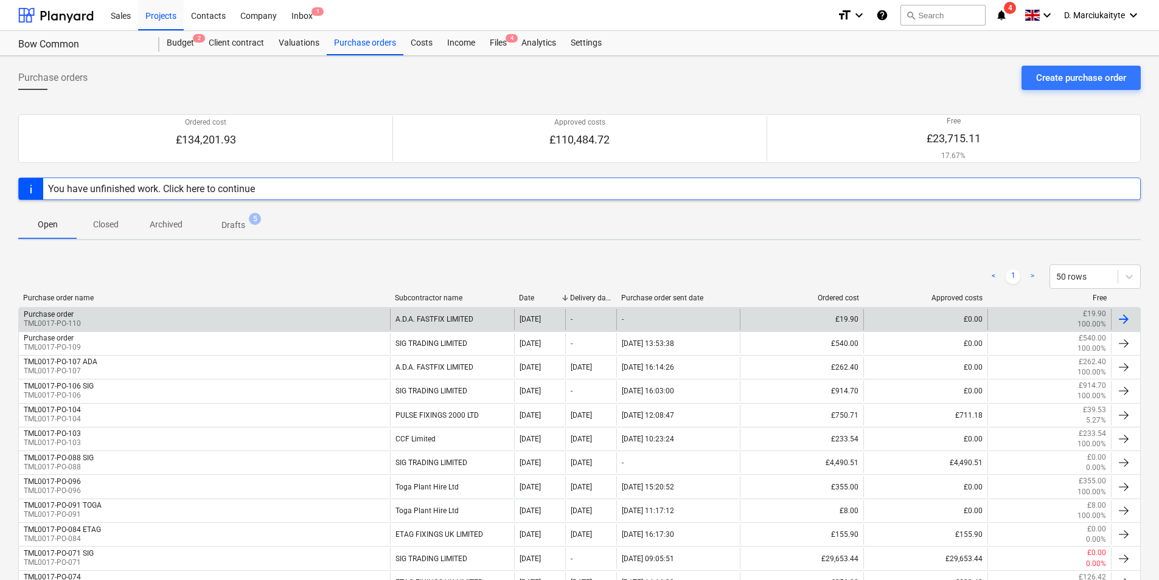
click at [273, 328] on div "Purchase order TML0017-PO-110" at bounding box center [204, 319] width 371 height 21
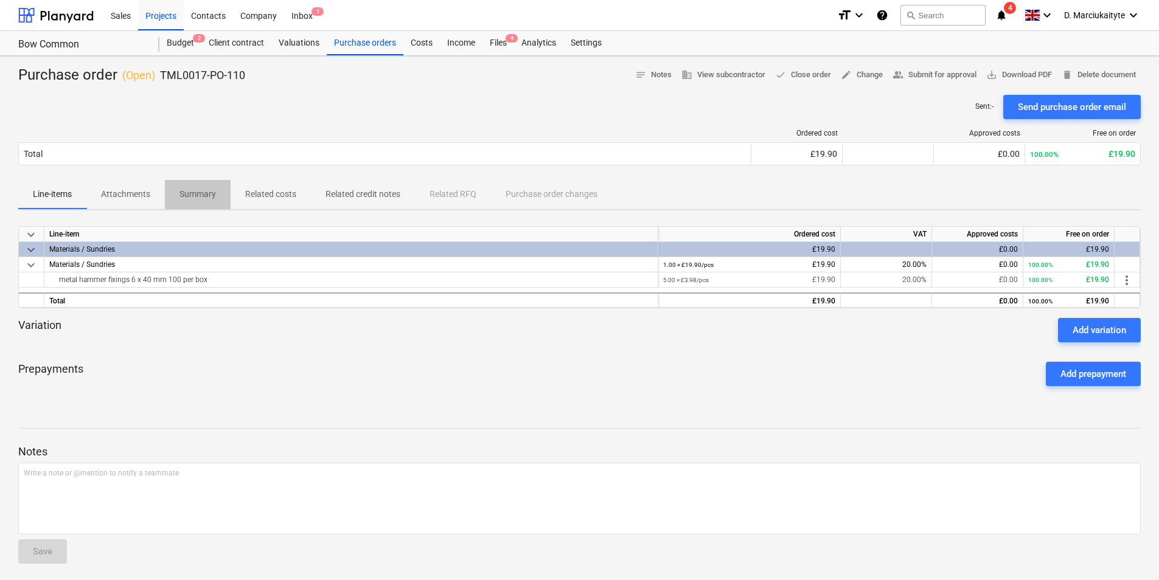
click at [195, 197] on p "Summary" at bounding box center [197, 194] width 37 height 13
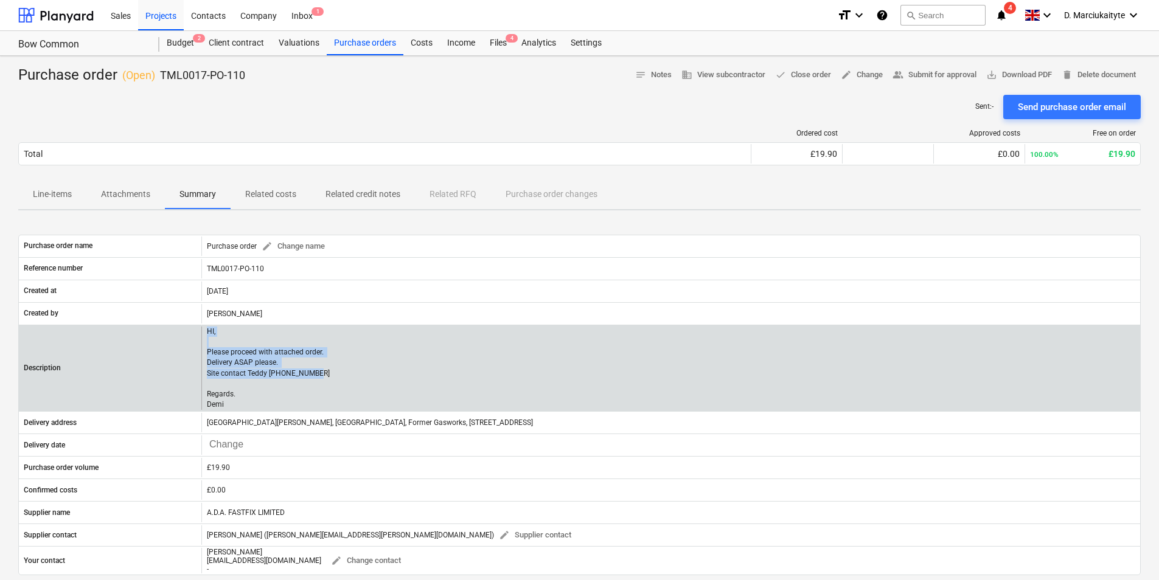
drag, startPoint x: 330, startPoint y: 375, endPoint x: 197, endPoint y: 372, distance: 133.3
click at [197, 372] on div "Description HI, Please proceed with attached order. Delivery ASAP please. Site …" at bounding box center [579, 368] width 1121 height 83
click at [246, 395] on p "HI, Please proceed with attached order. Delivery ASAP please. Site contact Tedd…" at bounding box center [268, 368] width 123 height 83
drag, startPoint x: 234, startPoint y: 408, endPoint x: 206, endPoint y: 374, distance: 44.1
click at [206, 374] on div "HI, Please proceed with attached order. Delivery ASAP please. Site contact Tedd…" at bounding box center [670, 368] width 939 height 83
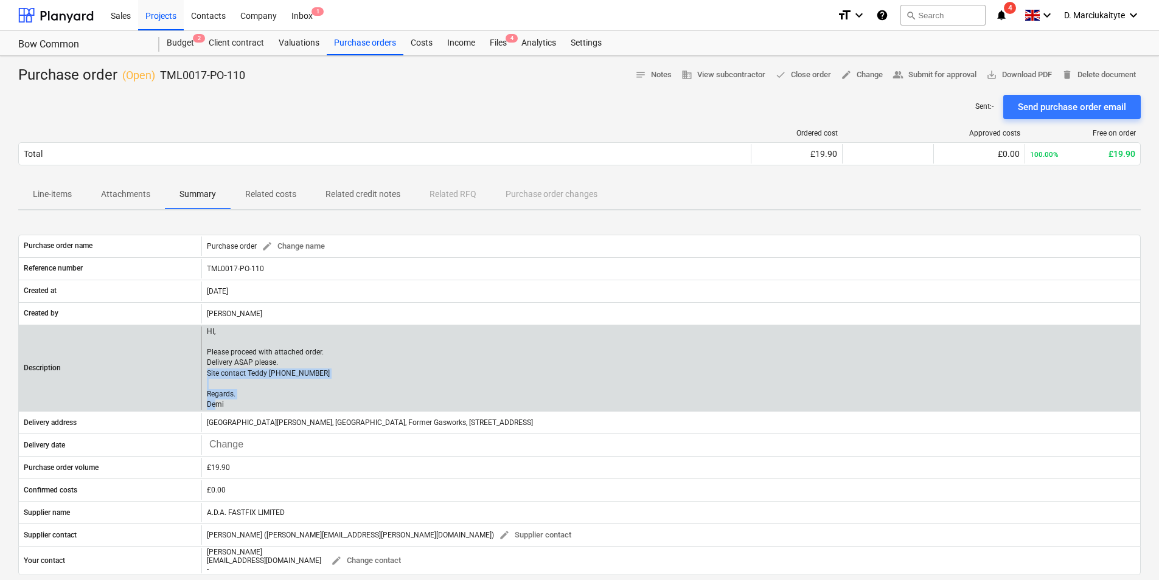
copy p "Site contact Teddy 07359 993035 Regards. Demi"
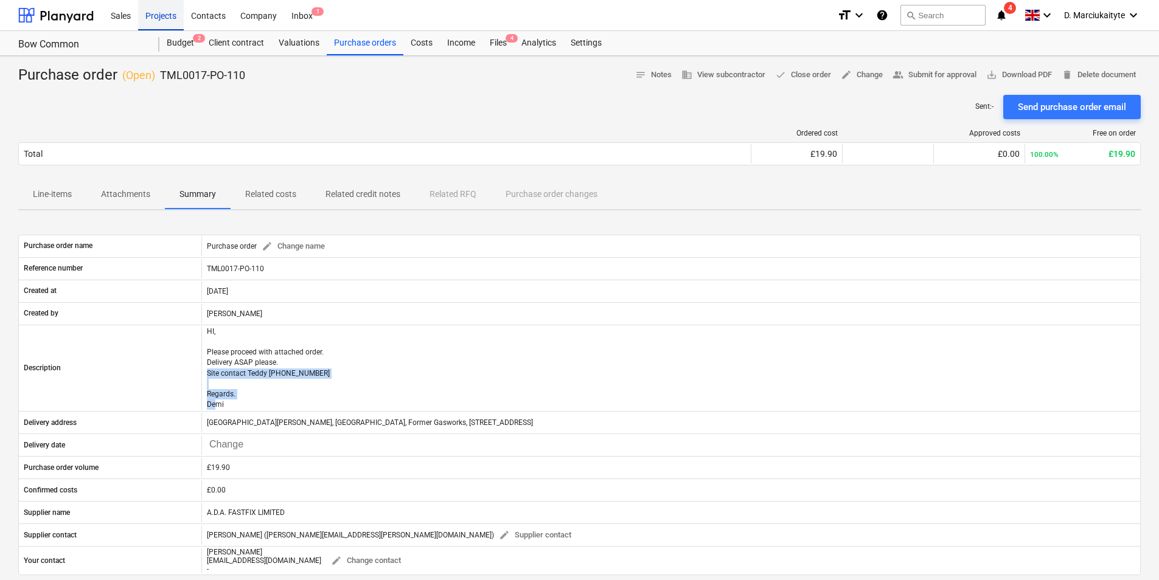
click at [151, 16] on div "Projects" at bounding box center [161, 14] width 46 height 31
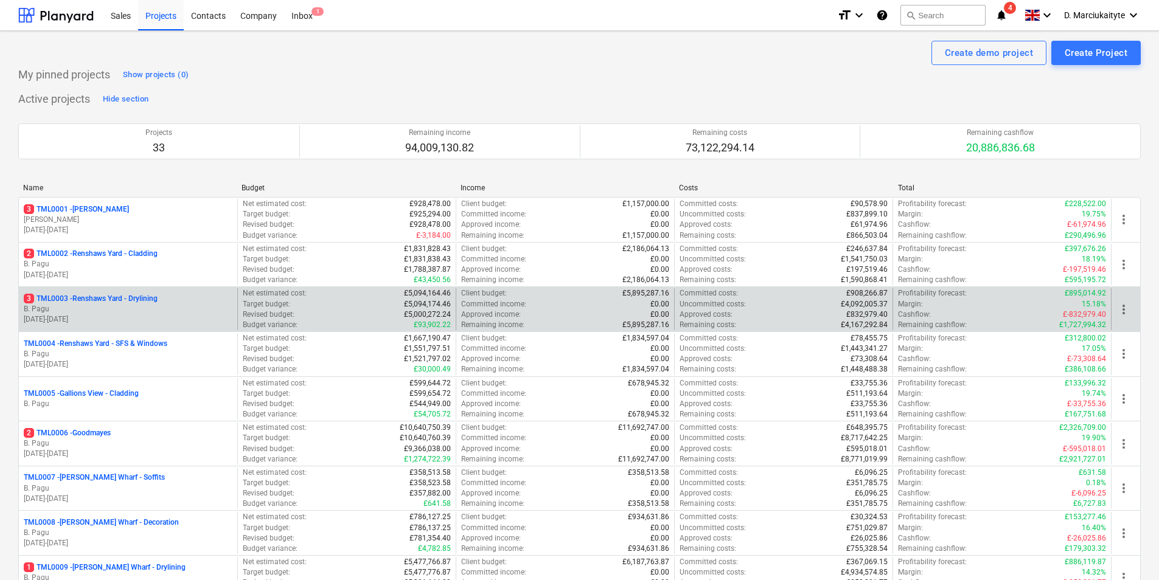
click at [119, 310] on p "B. Pagu" at bounding box center [128, 309] width 209 height 10
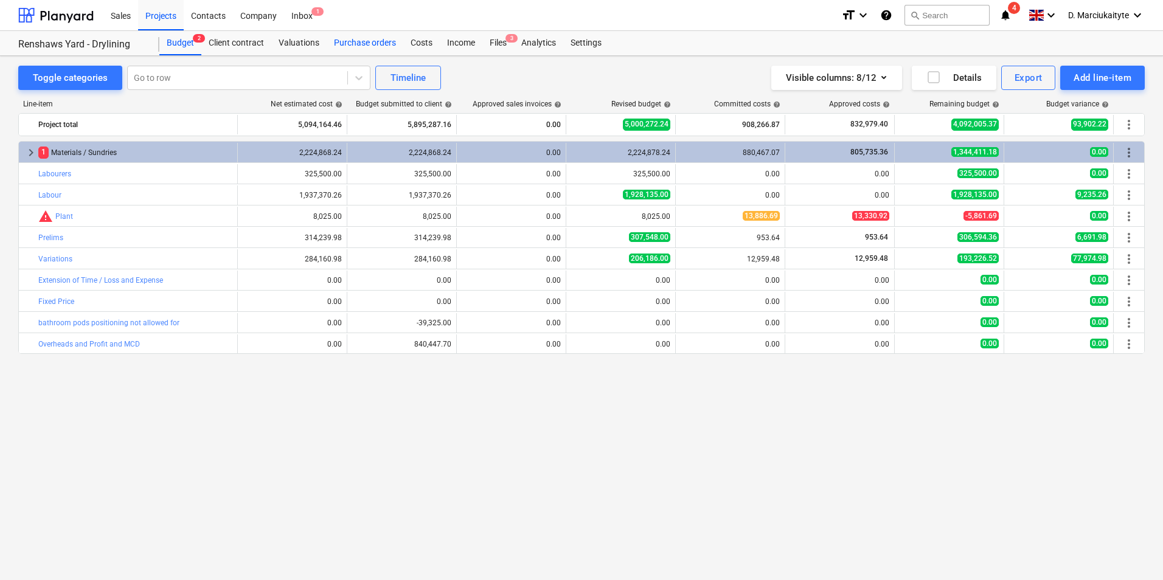
click at [347, 41] on div "Purchase orders" at bounding box center [365, 43] width 77 height 24
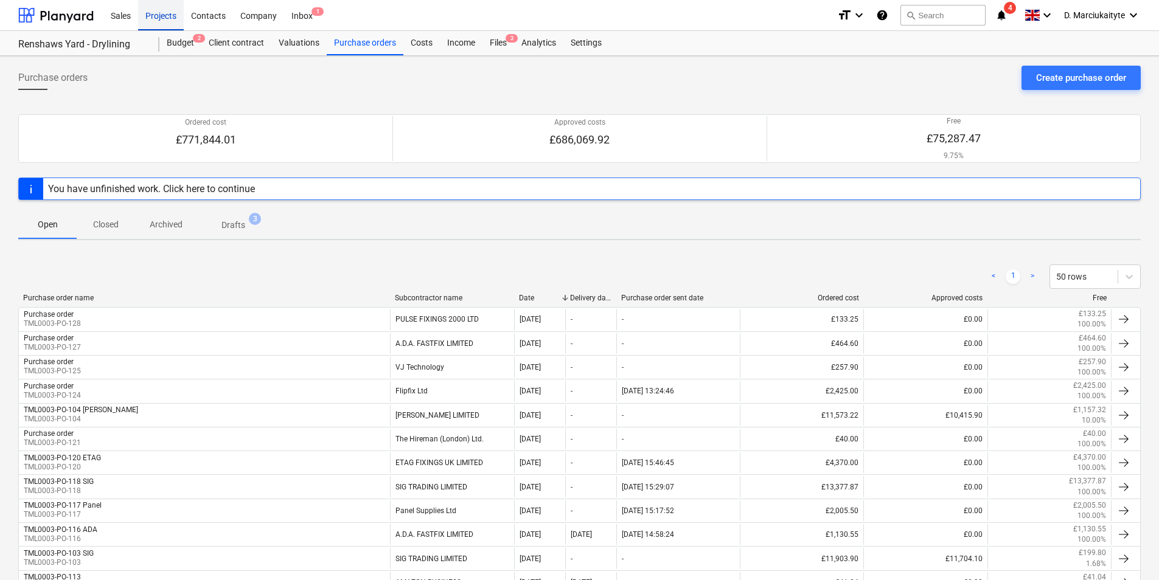
click at [162, 16] on div "Projects" at bounding box center [161, 14] width 46 height 31
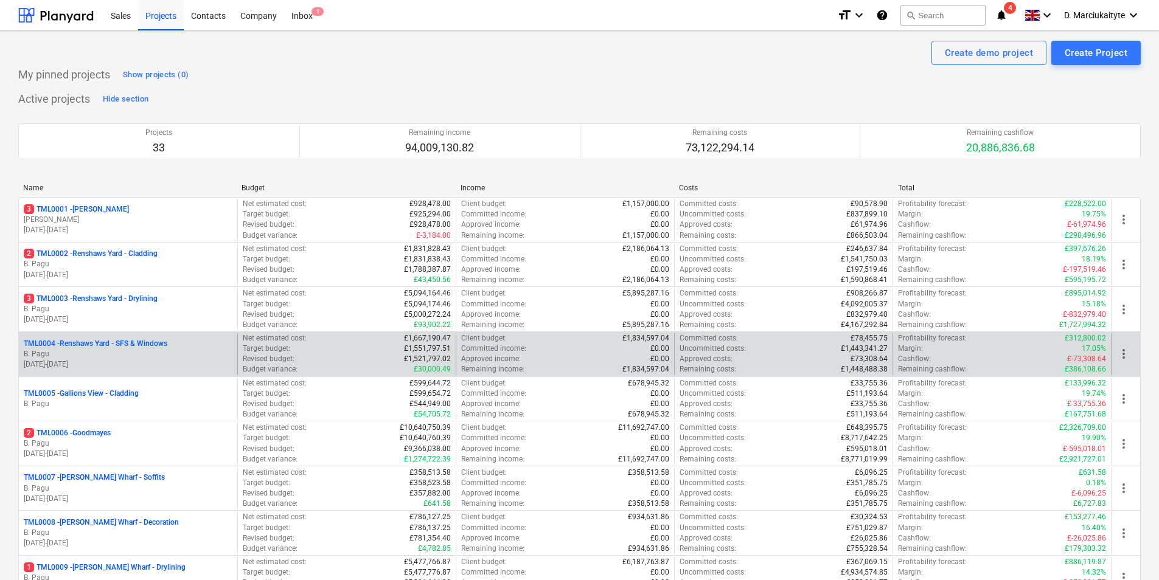
click at [144, 362] on p "30.09.2024 - 22.12.2025" at bounding box center [128, 365] width 209 height 10
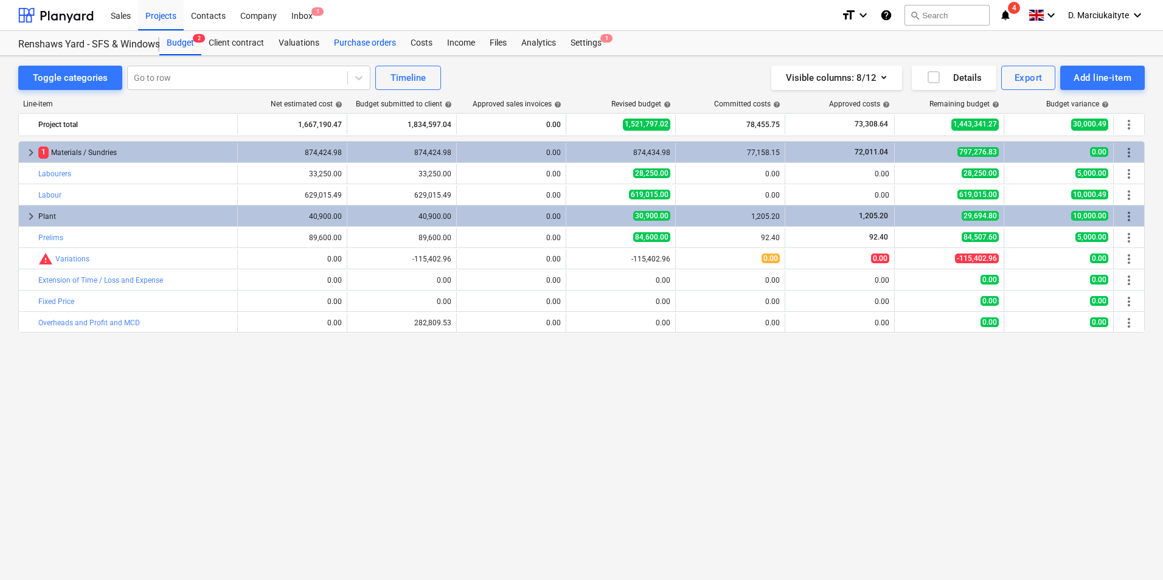
click at [353, 44] on div "Purchase orders" at bounding box center [365, 43] width 77 height 24
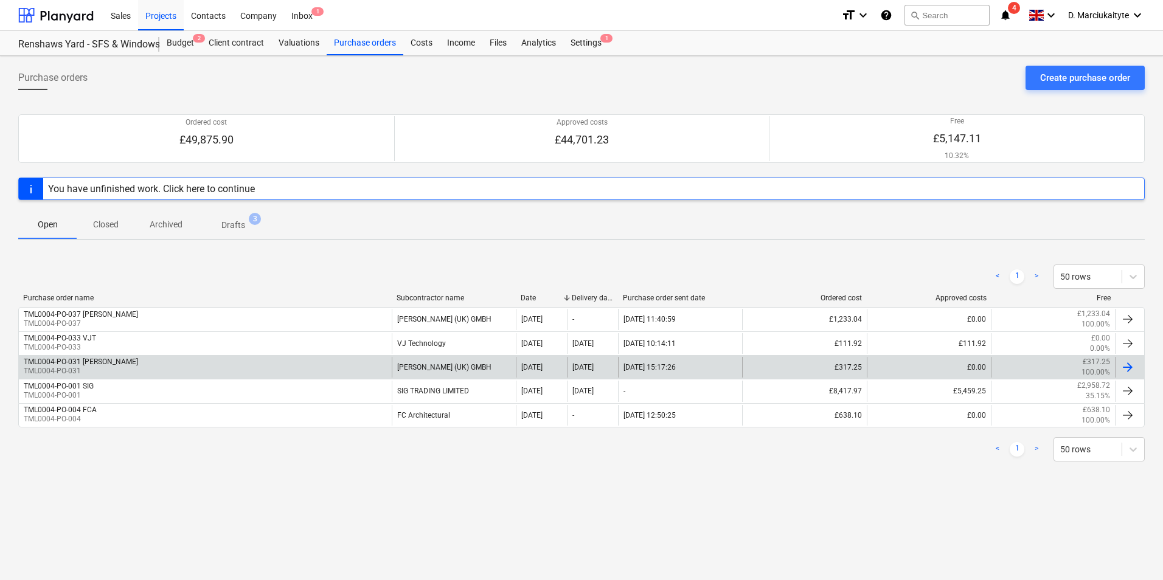
click at [276, 371] on div "TML0004-PO-031 [PERSON_NAME] TML0004-PO-031" at bounding box center [205, 367] width 373 height 21
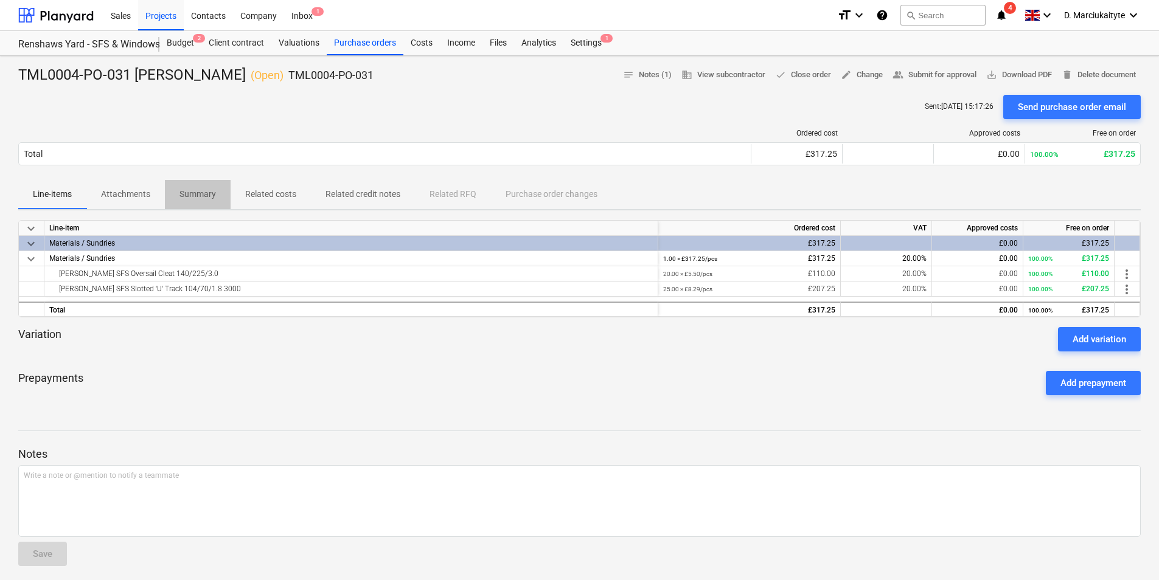
click at [214, 200] on p "Summary" at bounding box center [197, 194] width 37 height 13
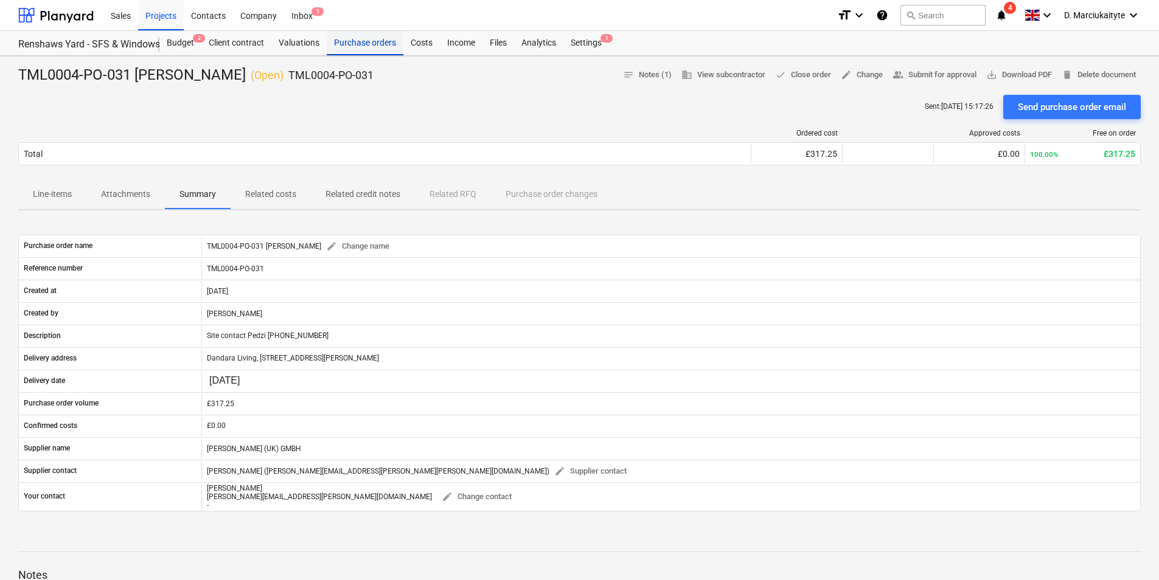
click at [364, 49] on div "Purchase orders" at bounding box center [365, 43] width 77 height 24
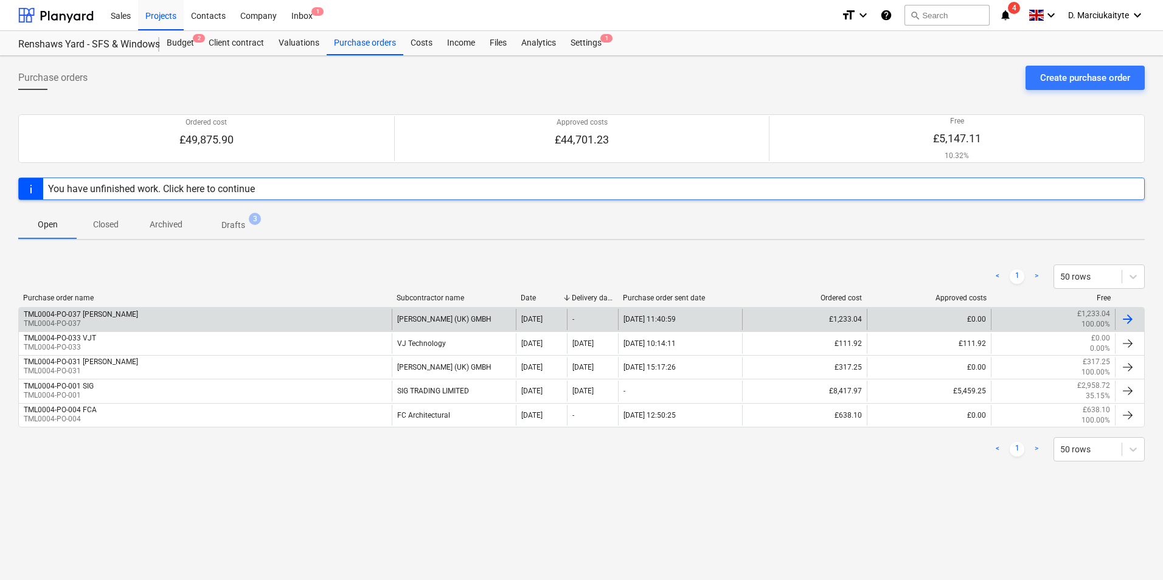
click at [198, 319] on div "TML0004-PO-037 [PERSON_NAME] TML0004-PO-037" at bounding box center [205, 319] width 373 height 21
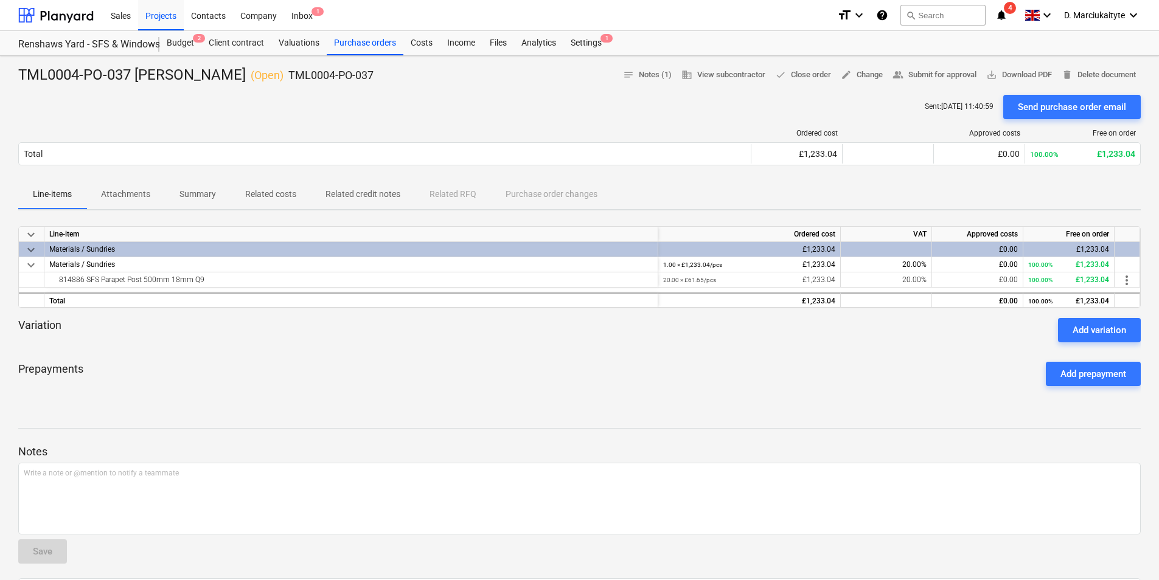
click at [265, 197] on p "Related costs" at bounding box center [270, 194] width 51 height 13
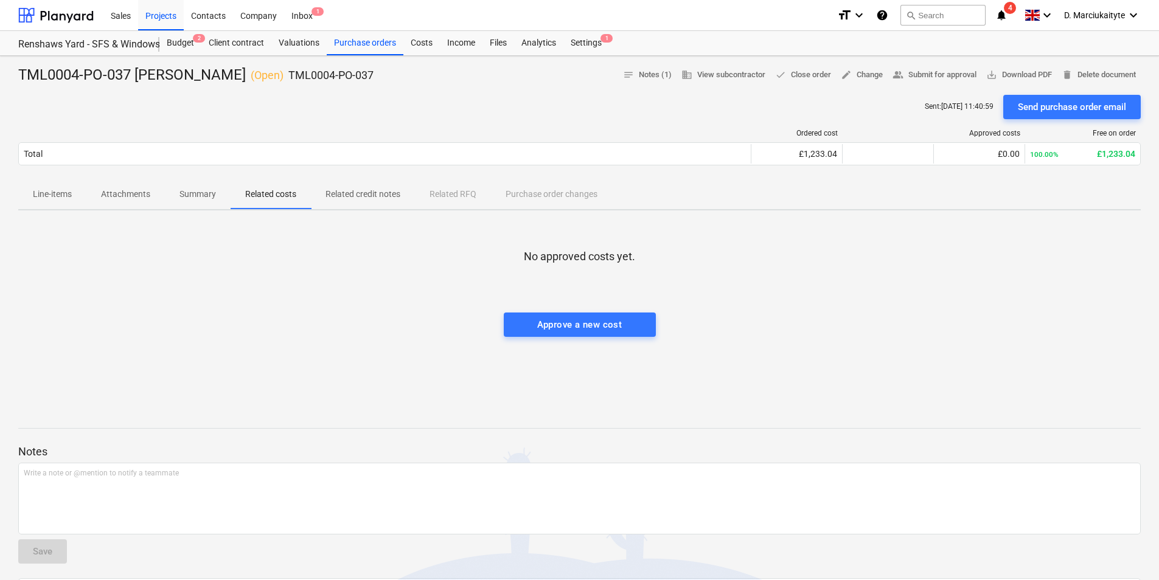
click at [216, 190] on span "Summary" at bounding box center [198, 194] width 66 height 20
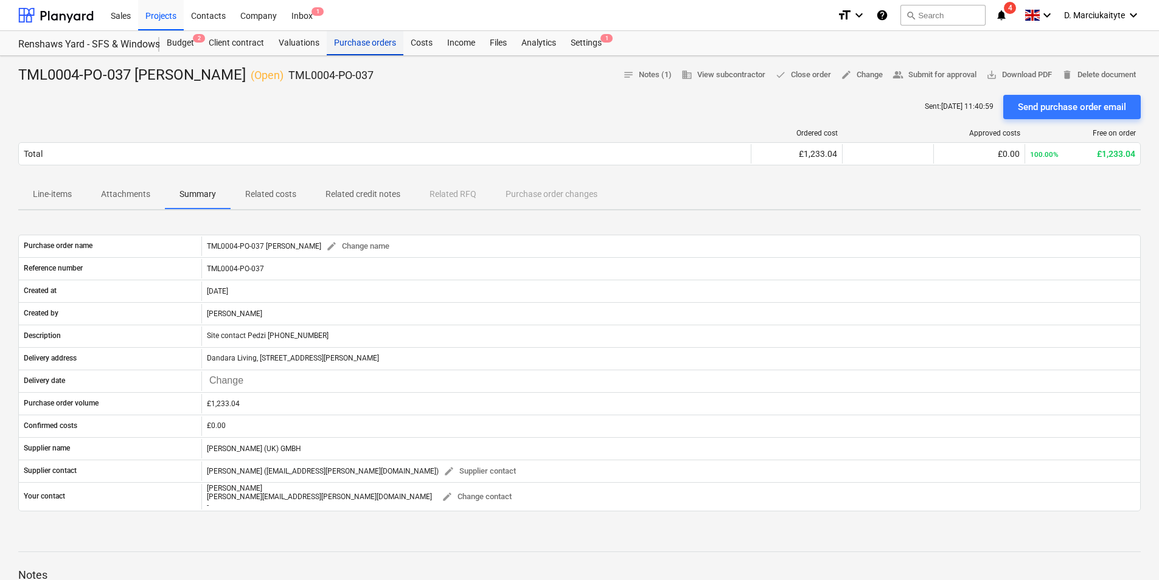
click at [355, 52] on div "Purchase orders" at bounding box center [365, 43] width 77 height 24
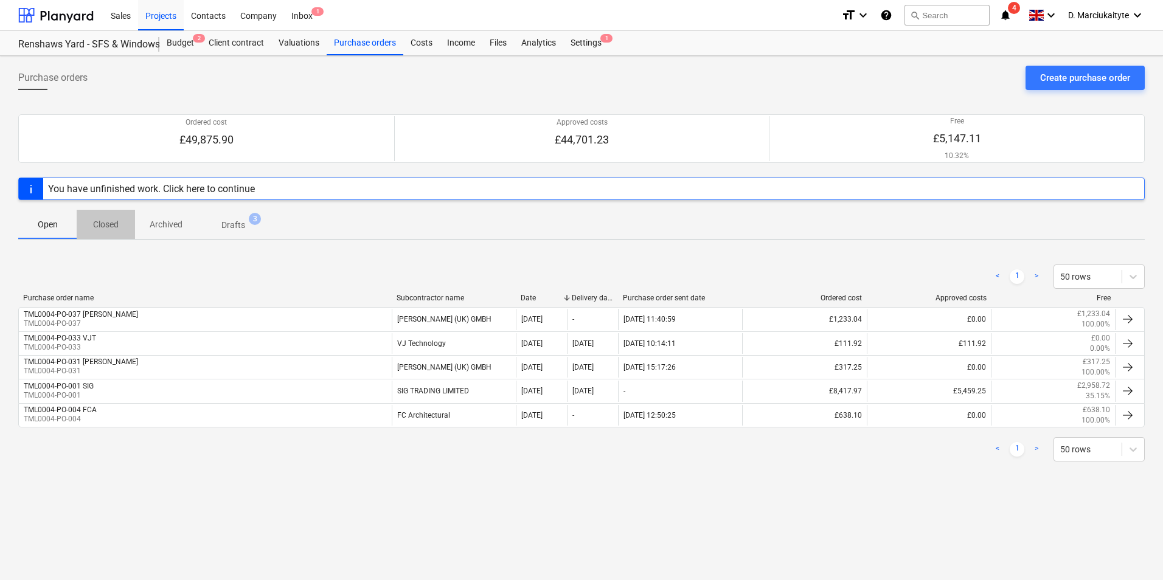
click at [116, 221] on p "Closed" at bounding box center [105, 224] width 29 height 13
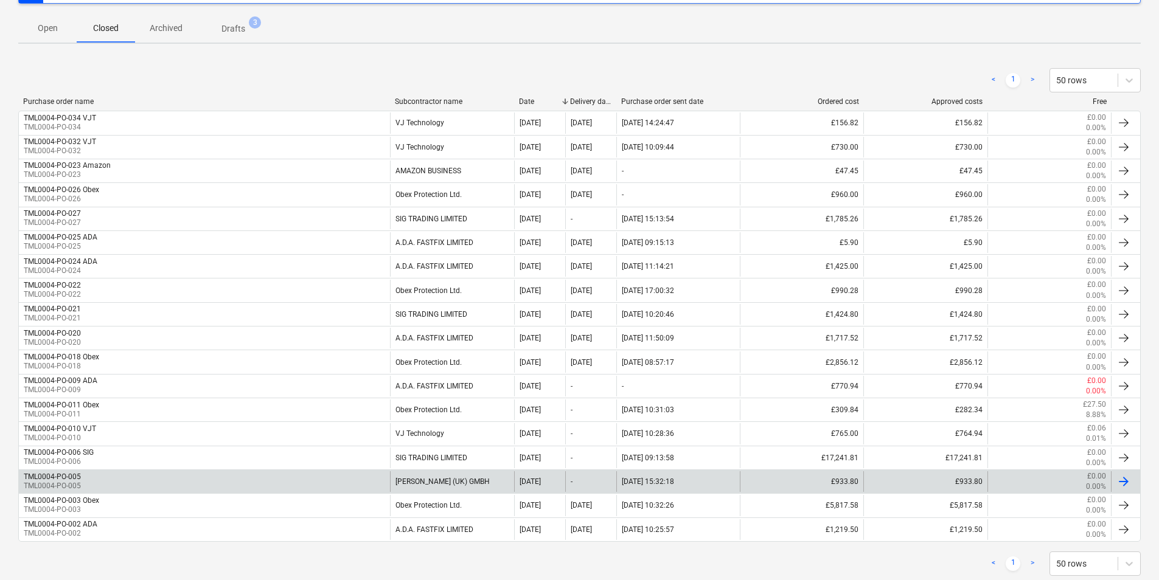
scroll to position [226, 0]
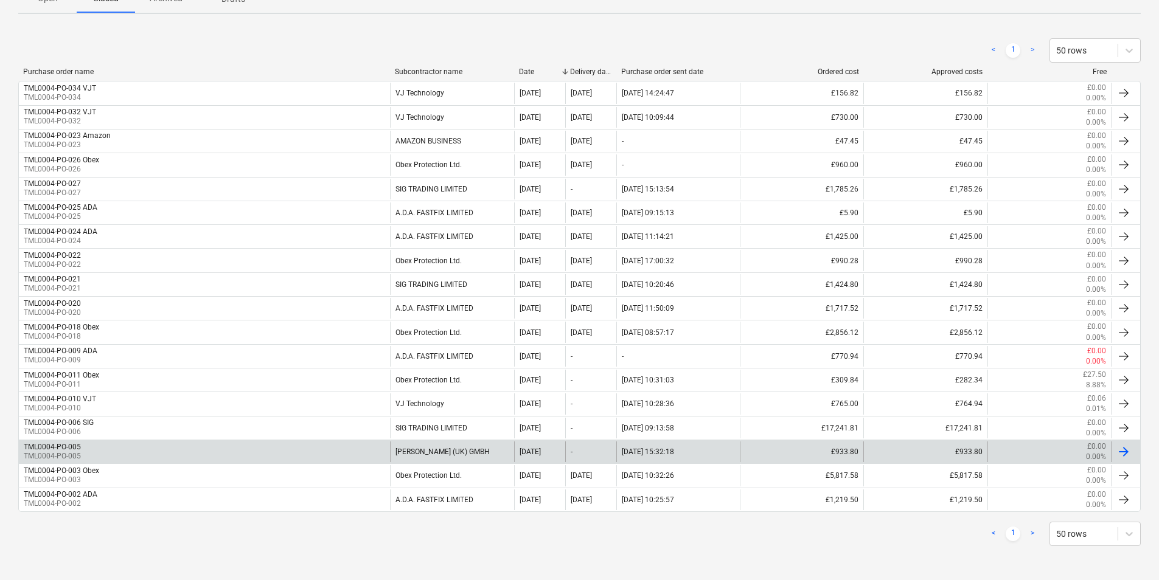
click at [376, 451] on div "TML0004-PO-005 TML0004-PO-005" at bounding box center [204, 452] width 371 height 21
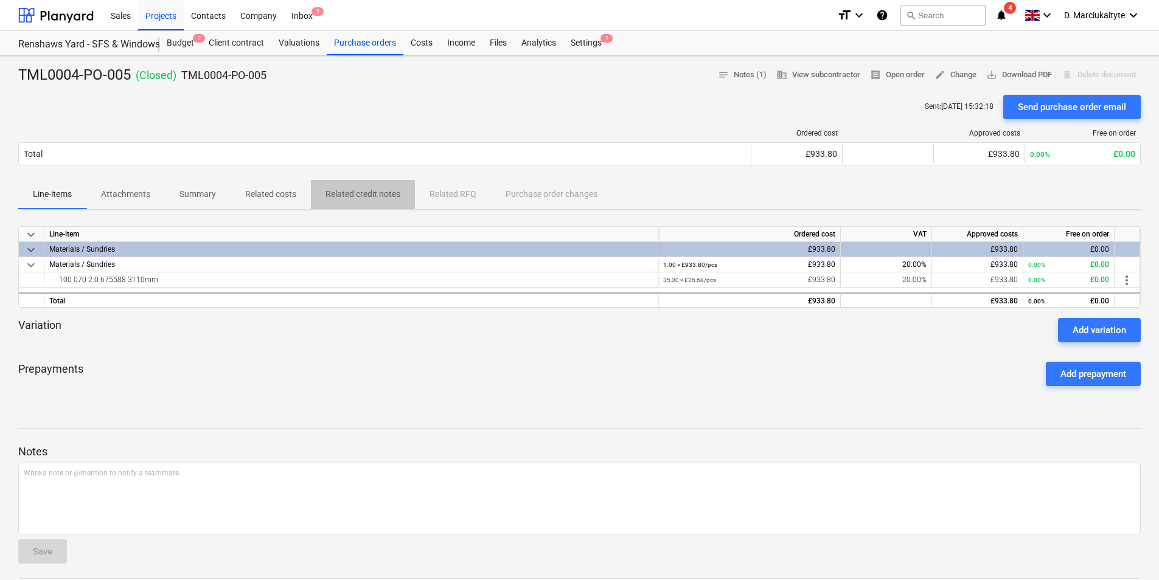
click at [371, 199] on p "Related credit notes" at bounding box center [362, 194] width 75 height 13
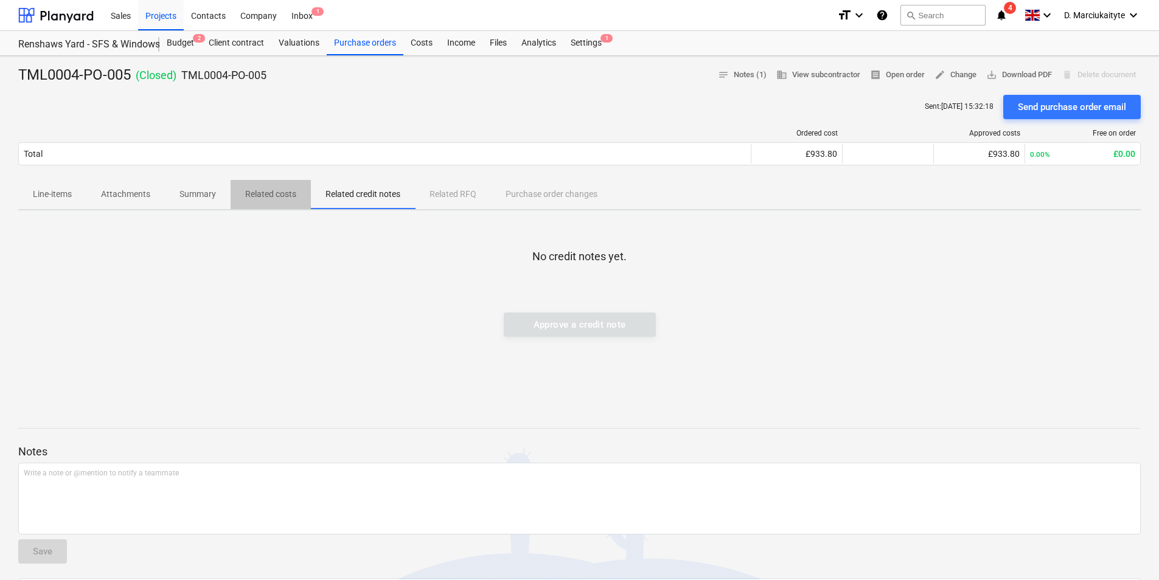
click at [274, 195] on p "Related costs" at bounding box center [270, 194] width 51 height 13
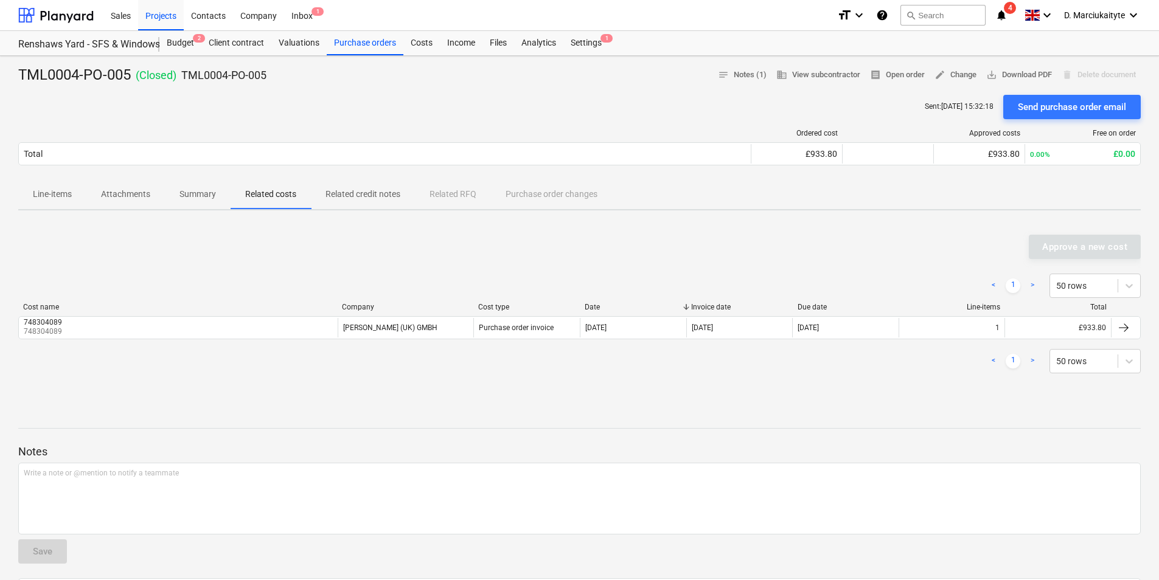
click at [203, 193] on p "Summary" at bounding box center [197, 194] width 37 height 13
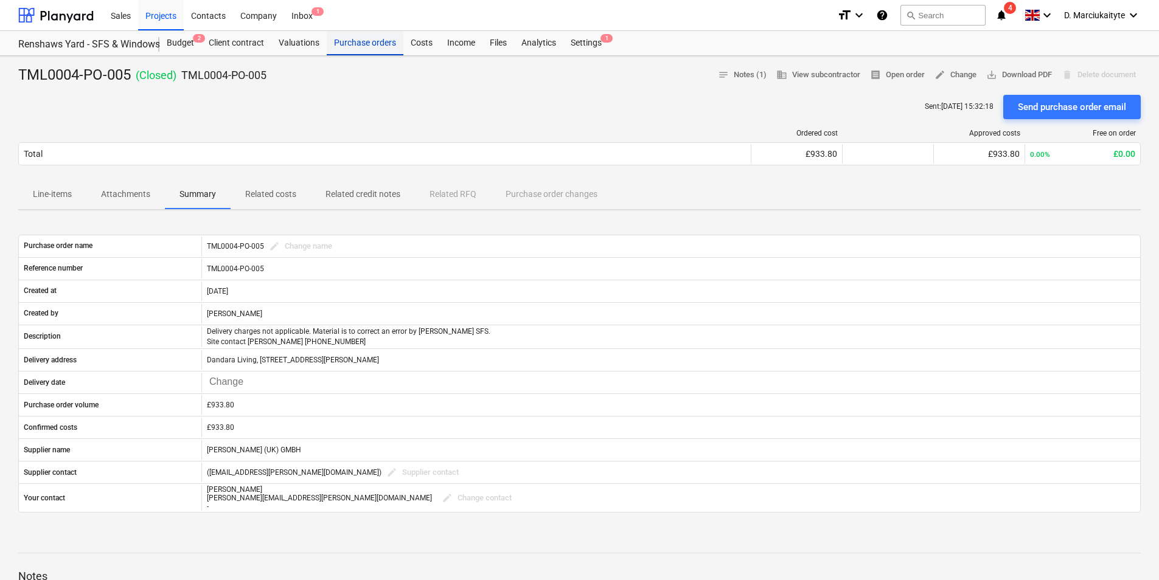
click at [359, 46] on div "Purchase orders" at bounding box center [365, 43] width 77 height 24
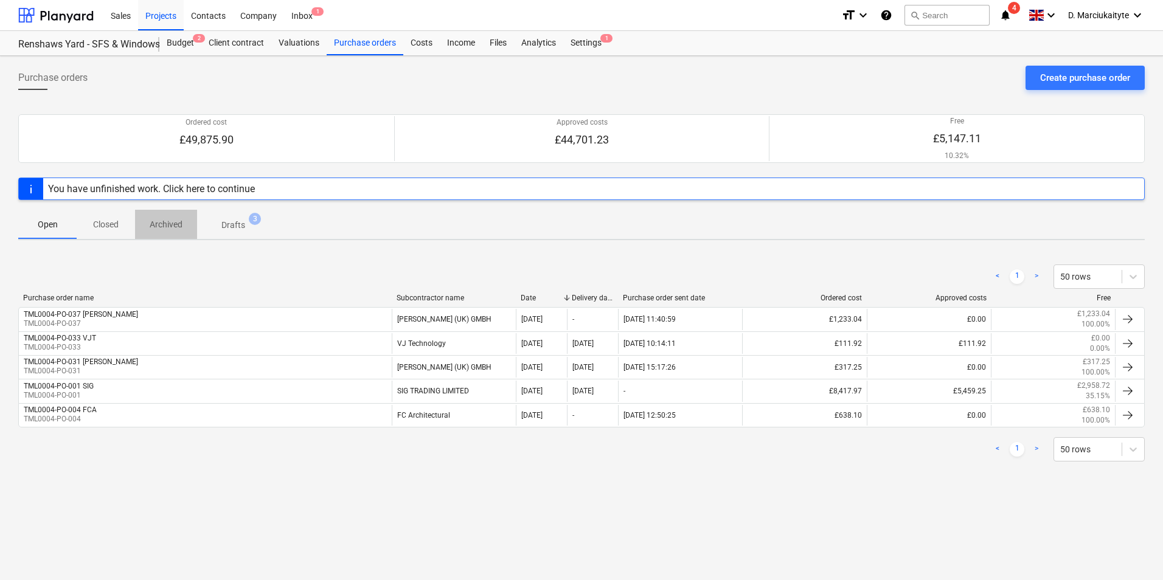
click at [153, 226] on p "Archived" at bounding box center [166, 224] width 33 height 13
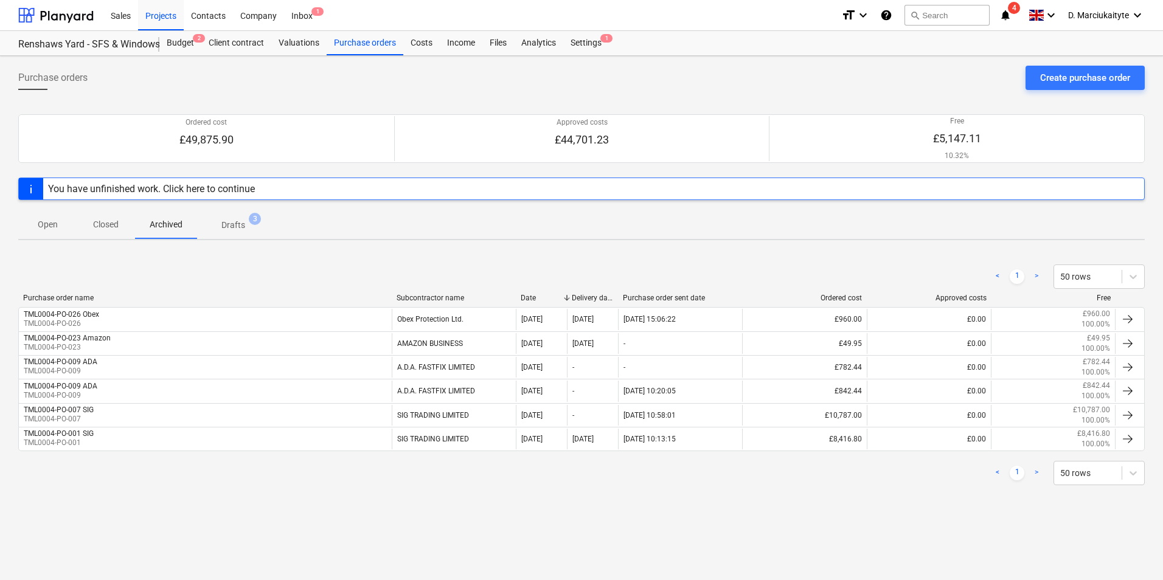
click at [111, 230] on p "Closed" at bounding box center [105, 224] width 29 height 13
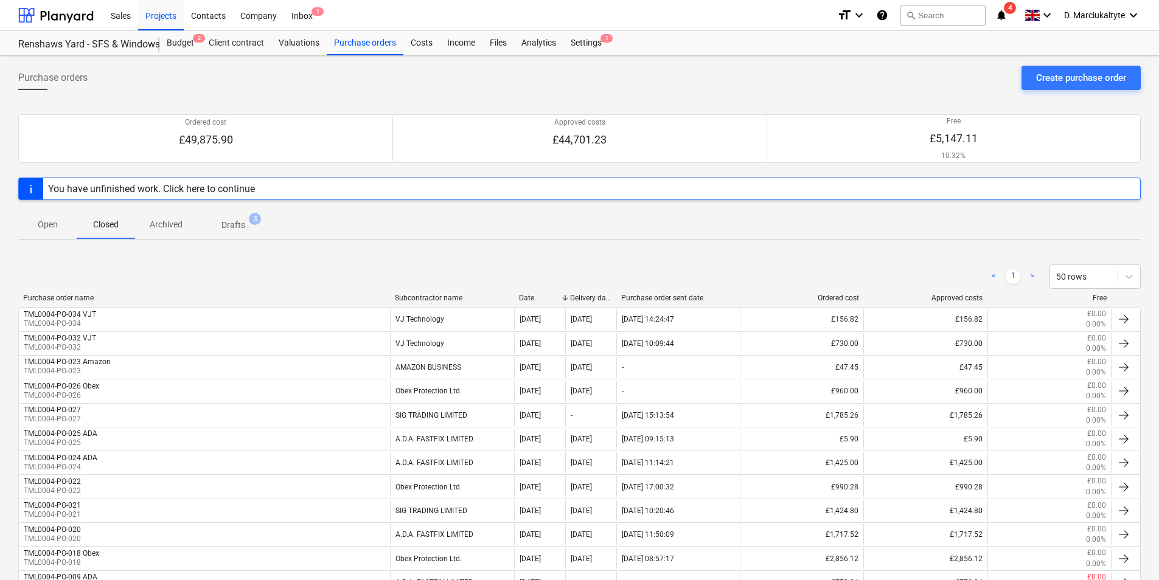
click at [49, 223] on p "Open" at bounding box center [47, 224] width 29 height 13
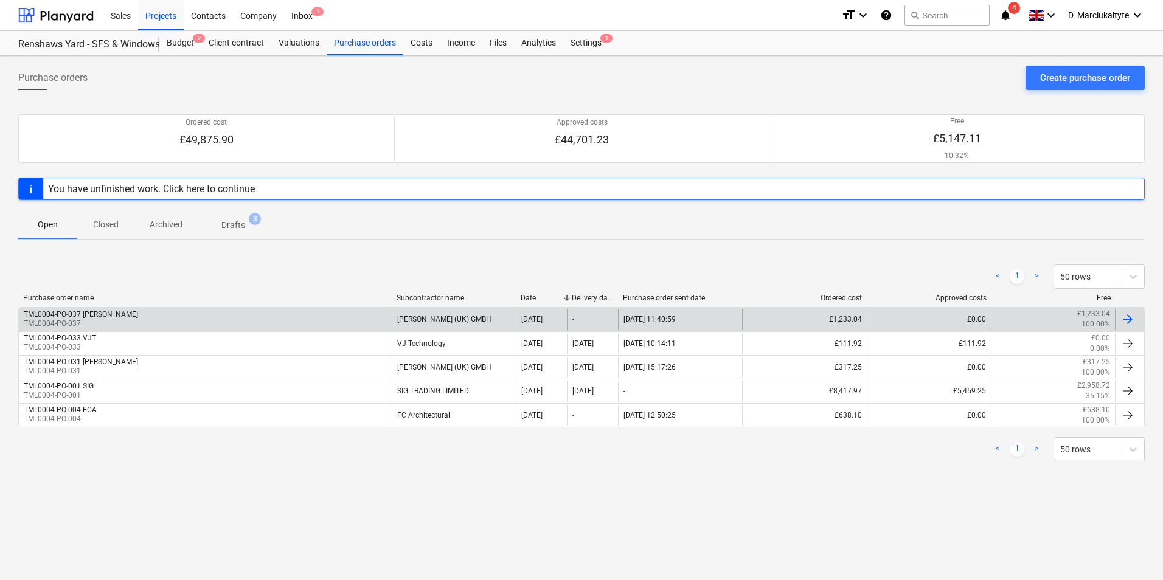
click at [410, 319] on div "[PERSON_NAME] (UK) GMBH" at bounding box center [454, 319] width 124 height 21
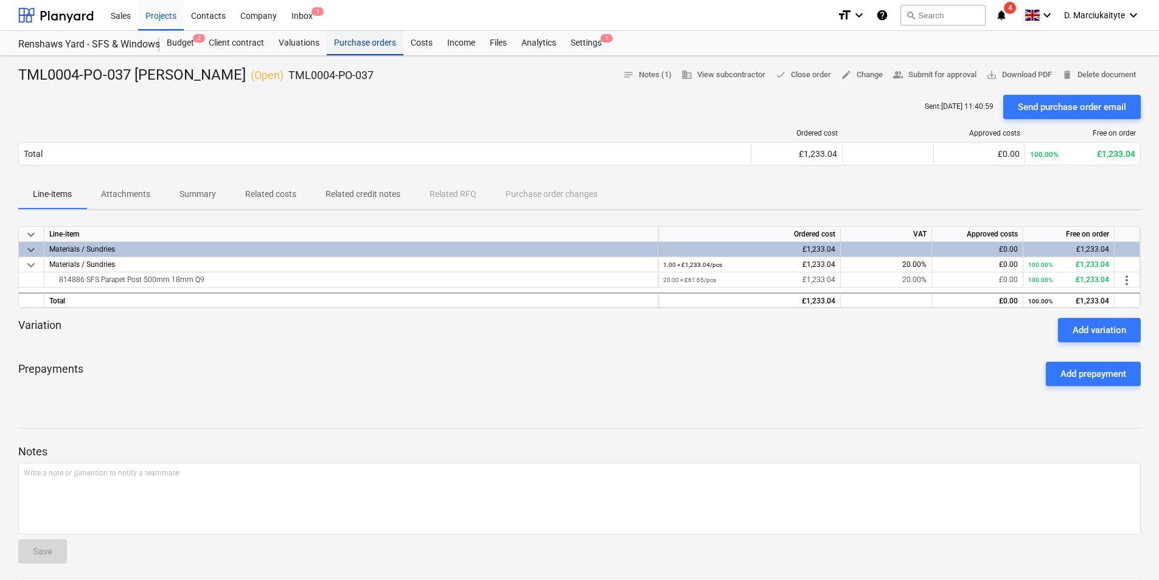
click at [377, 48] on div "Purchase orders" at bounding box center [365, 43] width 77 height 24
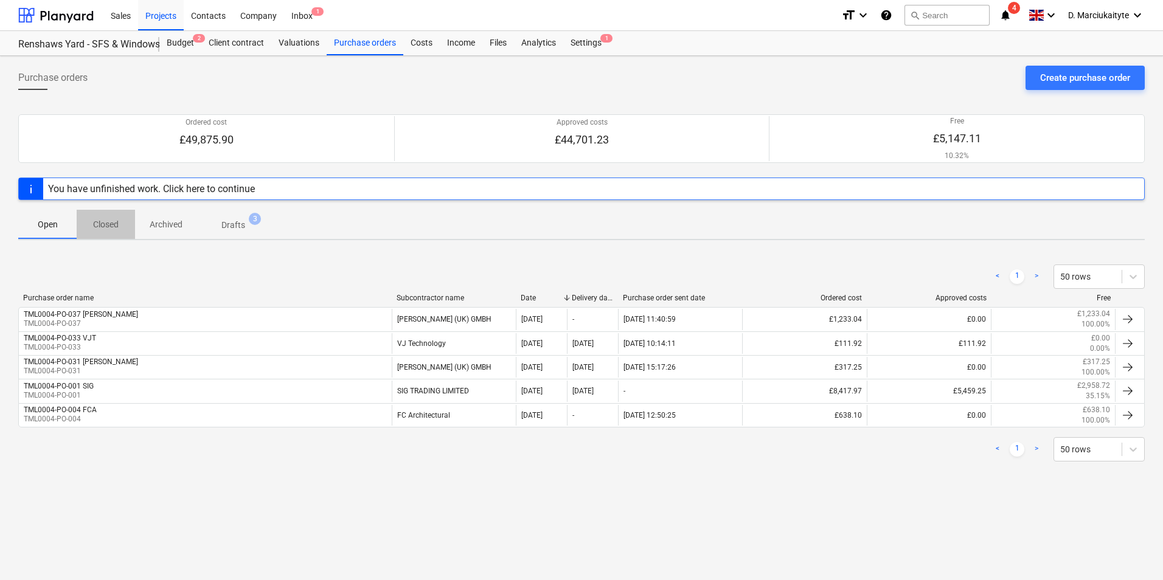
click at [122, 226] on span "Closed" at bounding box center [106, 225] width 58 height 20
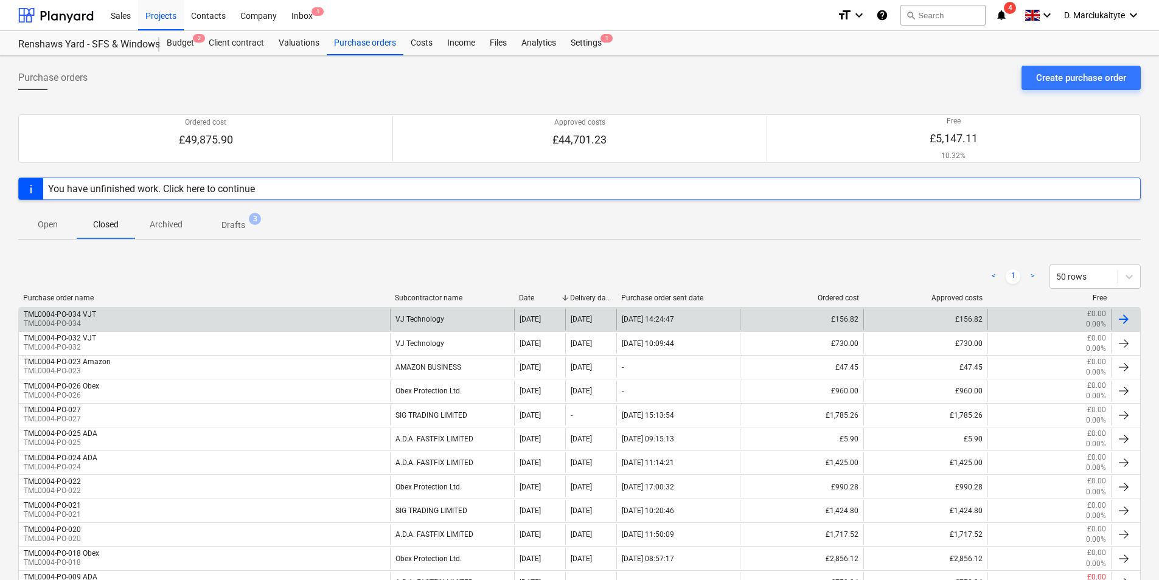
click at [168, 320] on div "TML0004-PO-034 VJT TML0004-PO-034" at bounding box center [204, 319] width 371 height 21
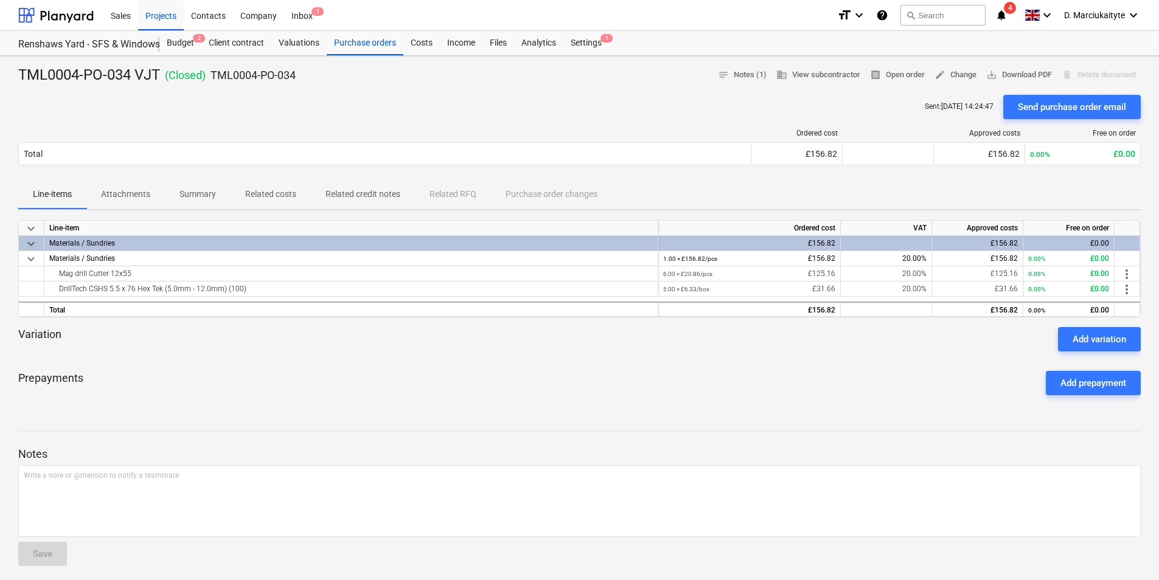
click at [204, 198] on p "Summary" at bounding box center [197, 194] width 37 height 13
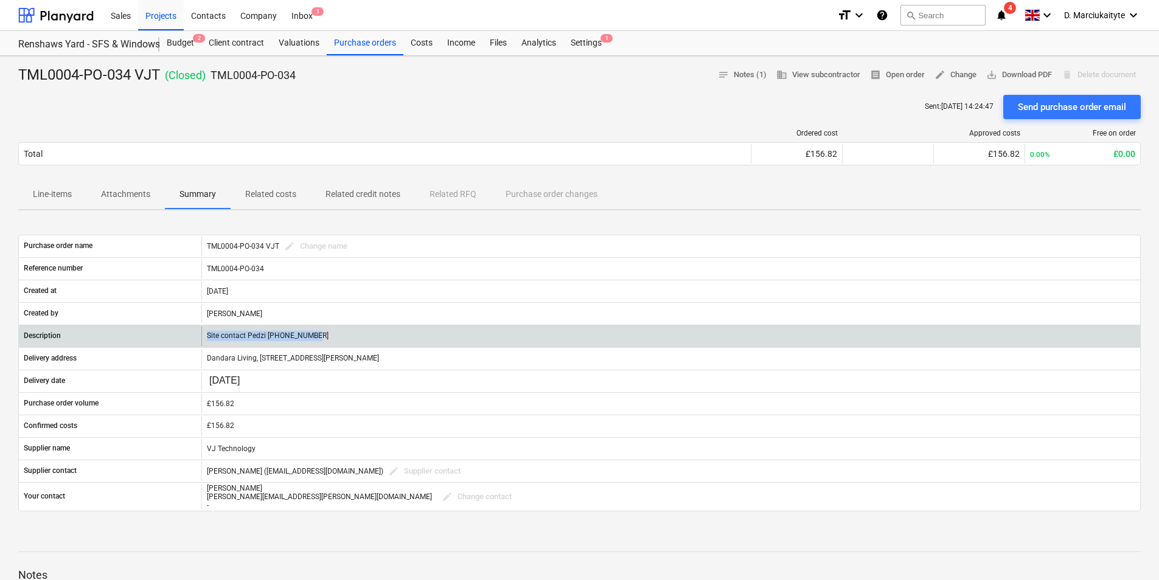
drag, startPoint x: 246, startPoint y: 335, endPoint x: 167, endPoint y: 333, distance: 78.5
click at [167, 333] on div "Description Site contact Pedzi 07547 691710" at bounding box center [579, 336] width 1121 height 19
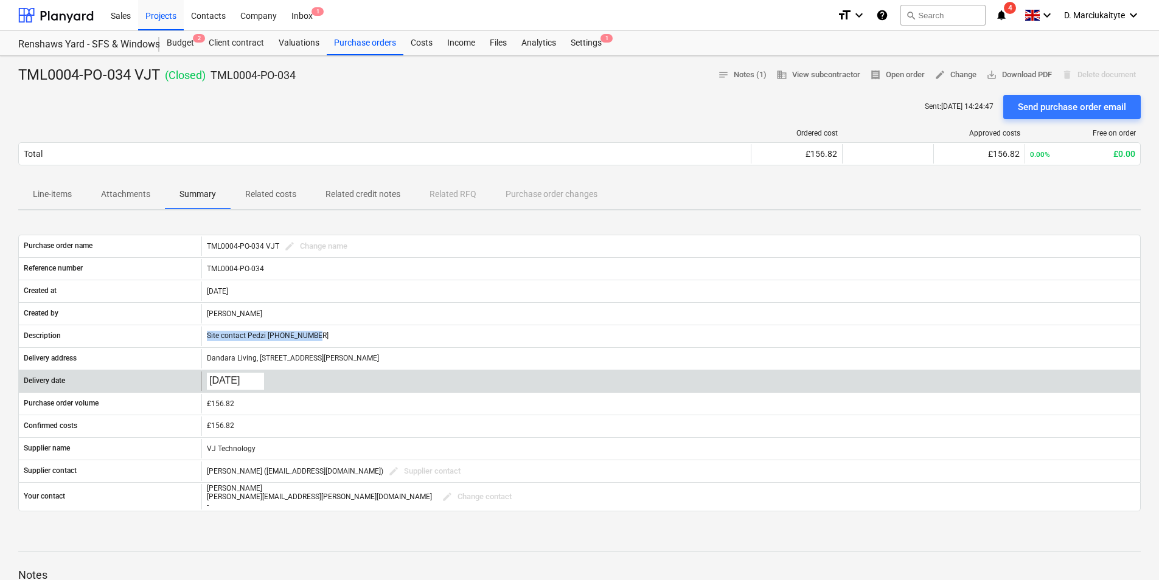
copy div "Site contact Pedzi [PHONE_NUMBER]"
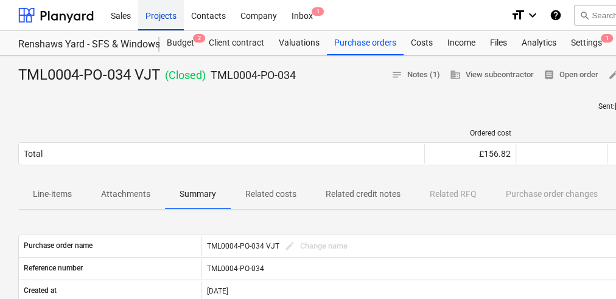
click at [148, 19] on div "Projects" at bounding box center [161, 14] width 46 height 31
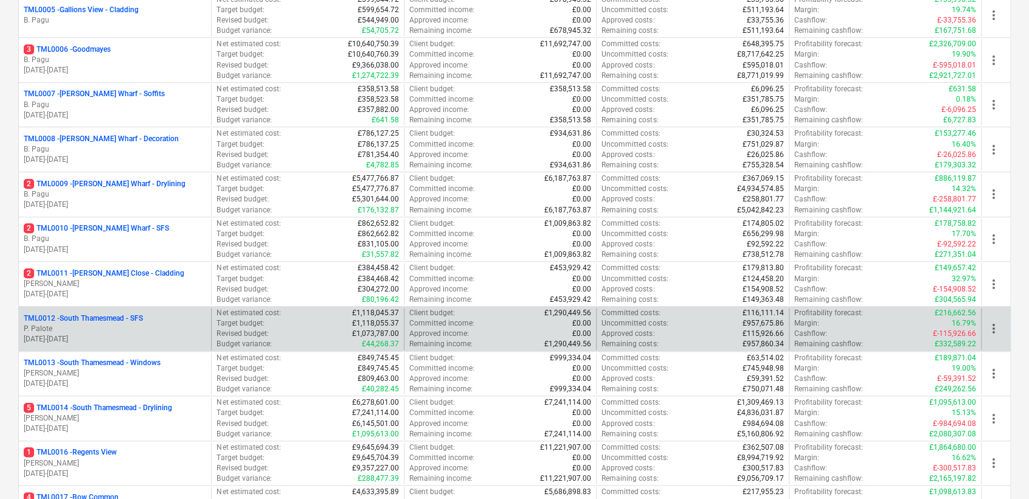
scroll to position [540, 0]
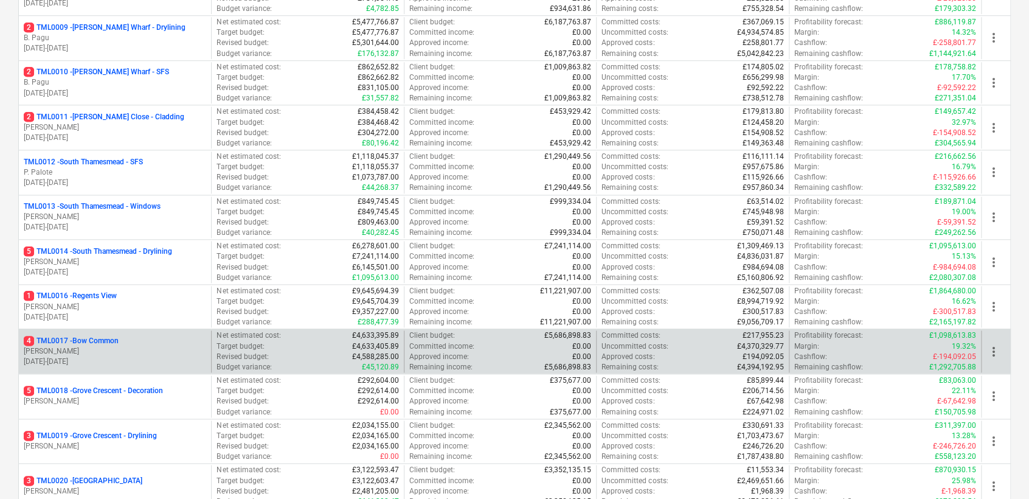
click at [115, 299] on p "[PERSON_NAME]" at bounding box center [115, 351] width 183 height 10
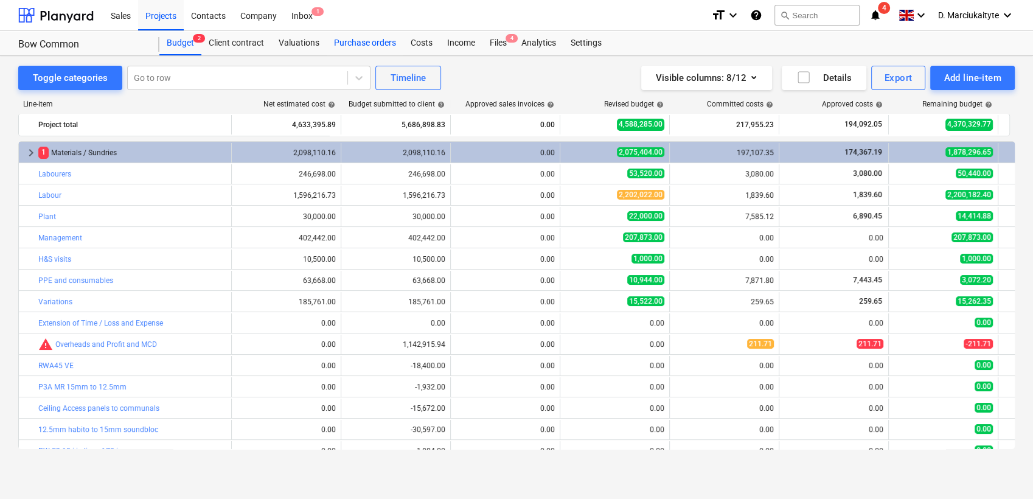
click at [389, 43] on div "Purchase orders" at bounding box center [365, 43] width 77 height 24
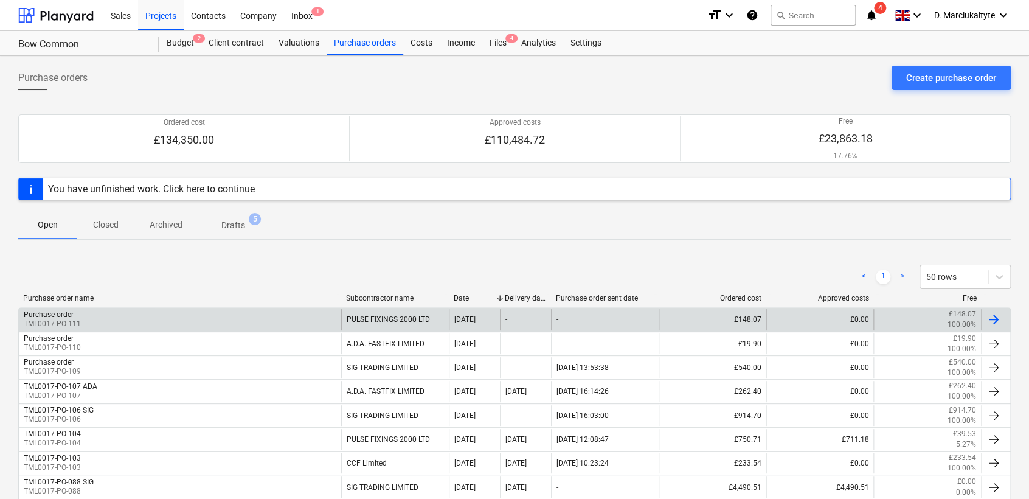
click at [231, 299] on div "Purchase order TML0017-PO-111" at bounding box center [180, 319] width 322 height 21
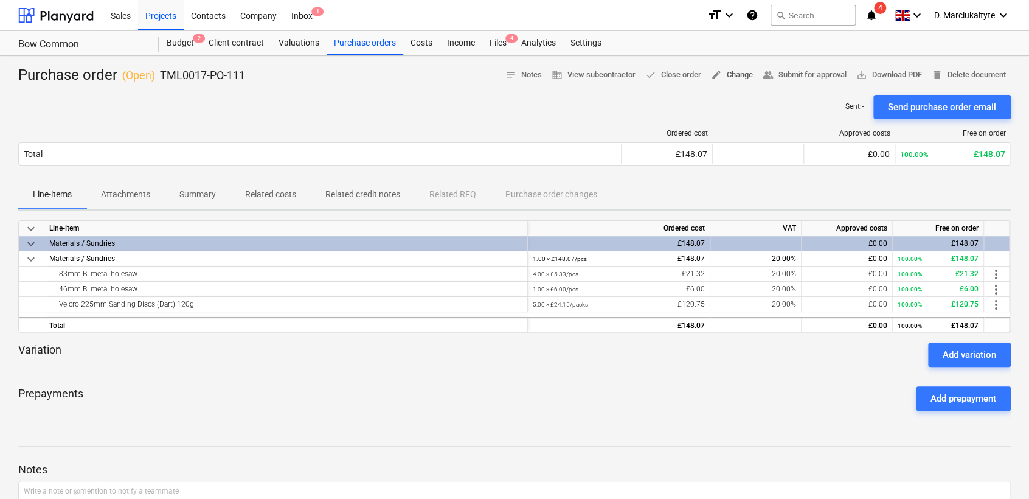
click at [615, 71] on span "edit Change" at bounding box center [732, 75] width 42 height 14
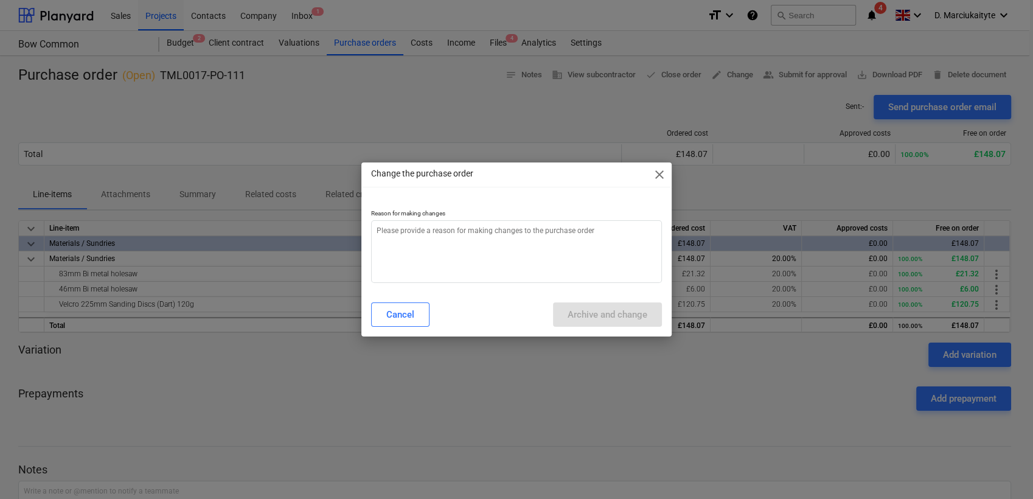
type textarea "x"
click at [414, 258] on textarea at bounding box center [516, 251] width 290 height 63
type textarea "e"
type textarea "x"
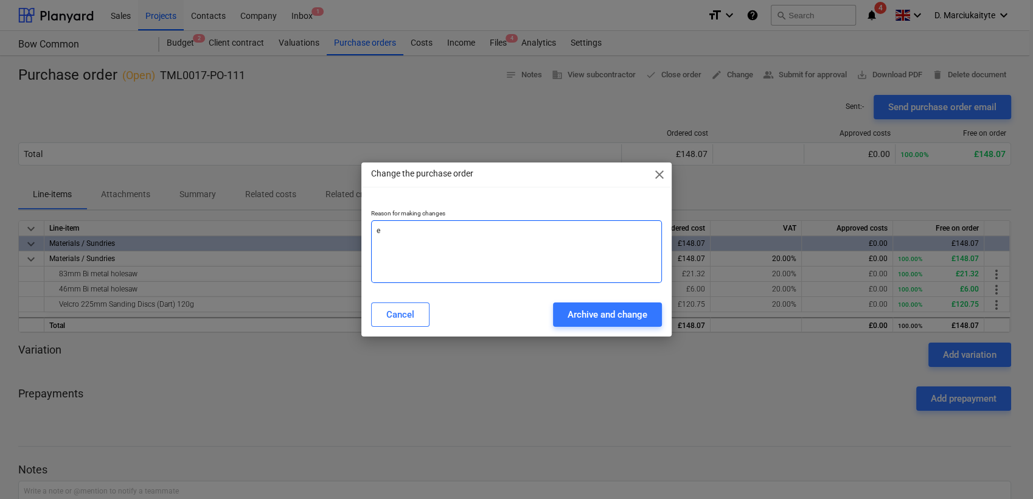
type textarea "er"
type textarea "x"
type textarea "err"
type textarea "x"
type textarea "erro"
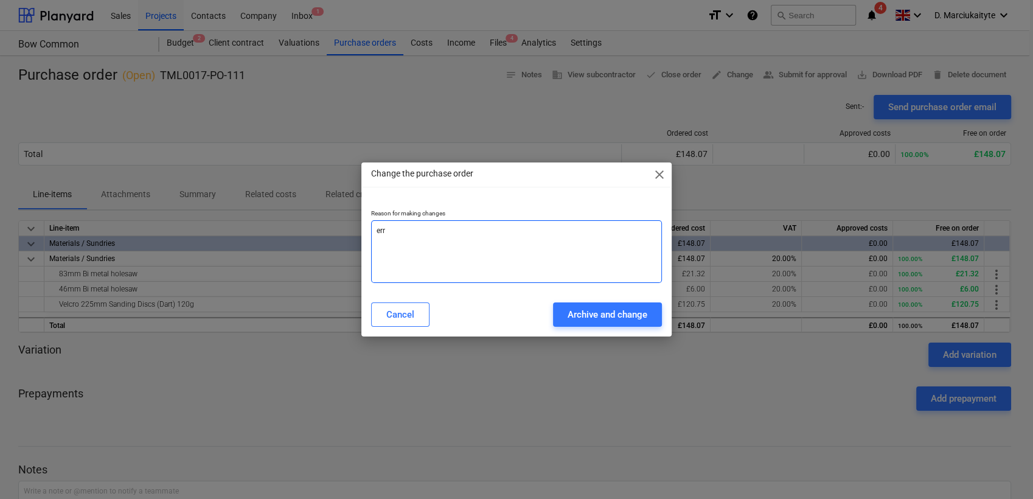
type textarea "x"
type textarea "error"
type textarea "x"
type textarea "error"
type textarea "x"
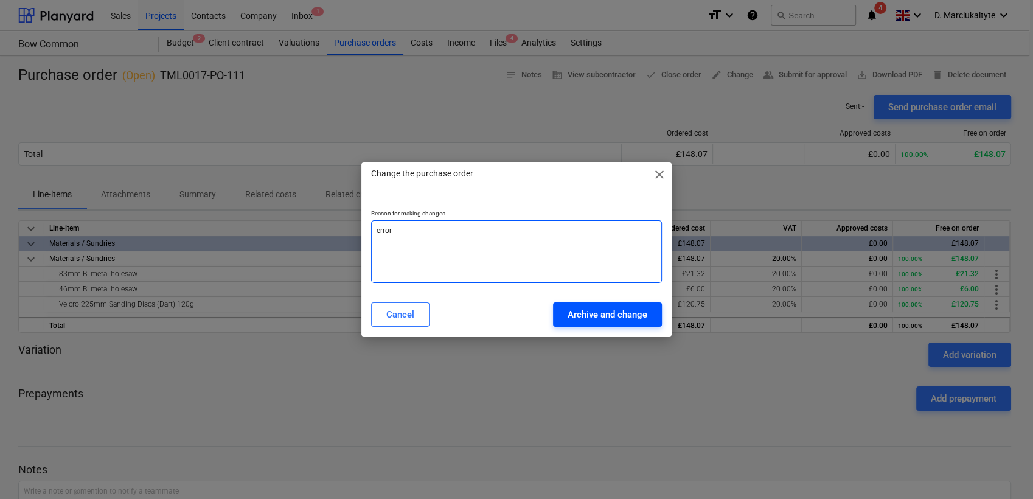
type textarea "error"
drag, startPoint x: 652, startPoint y: 319, endPoint x: 645, endPoint y: 319, distance: 7.3
click at [615, 299] on button "Archive and change" at bounding box center [607, 314] width 109 height 24
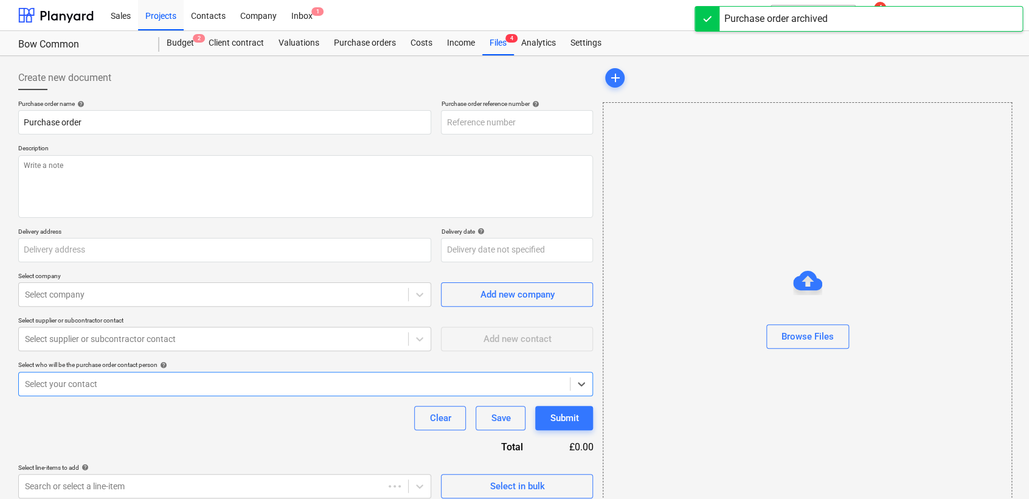
type textarea "x"
type input "TML0017-PO-111"
type textarea "Hi, Please proceed with attached. Site contact Teddy [PHONE_NUMBER] Regards. De…"
type input "[GEOGRAPHIC_DATA][PERSON_NAME], [GEOGRAPHIC_DATA], Former Gasworks, [STREET_ADD…"
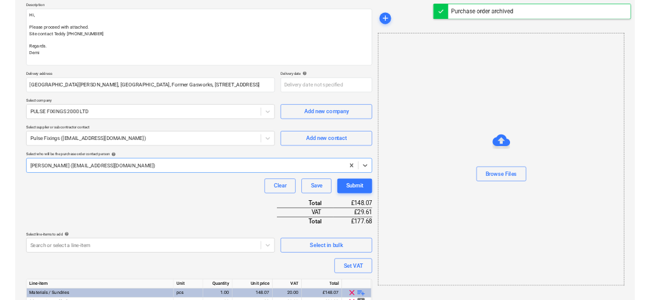
scroll to position [231, 0]
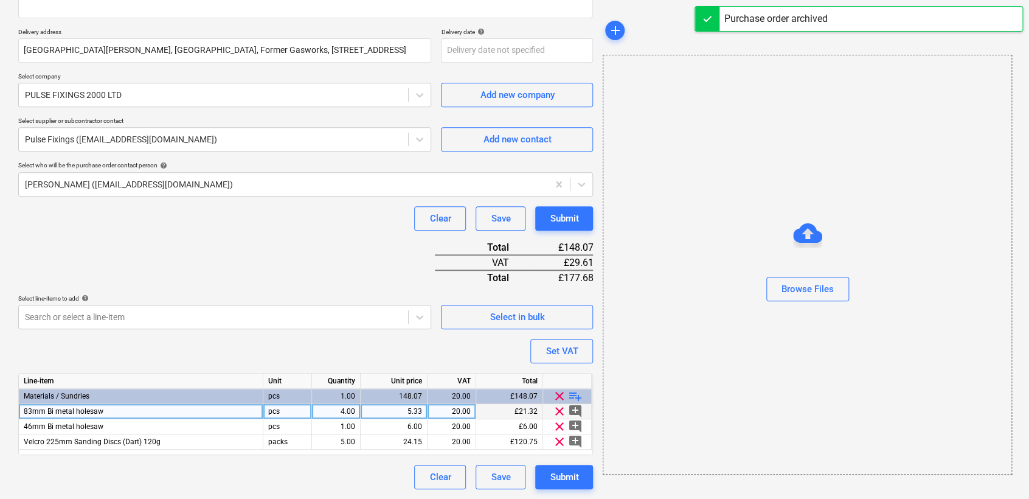
click at [397, 299] on div "5.33" at bounding box center [394, 411] width 57 height 15
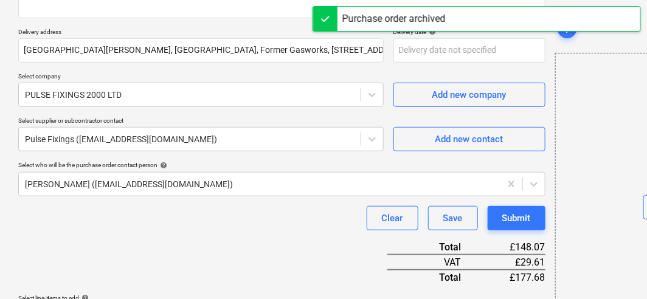
type textarea "x"
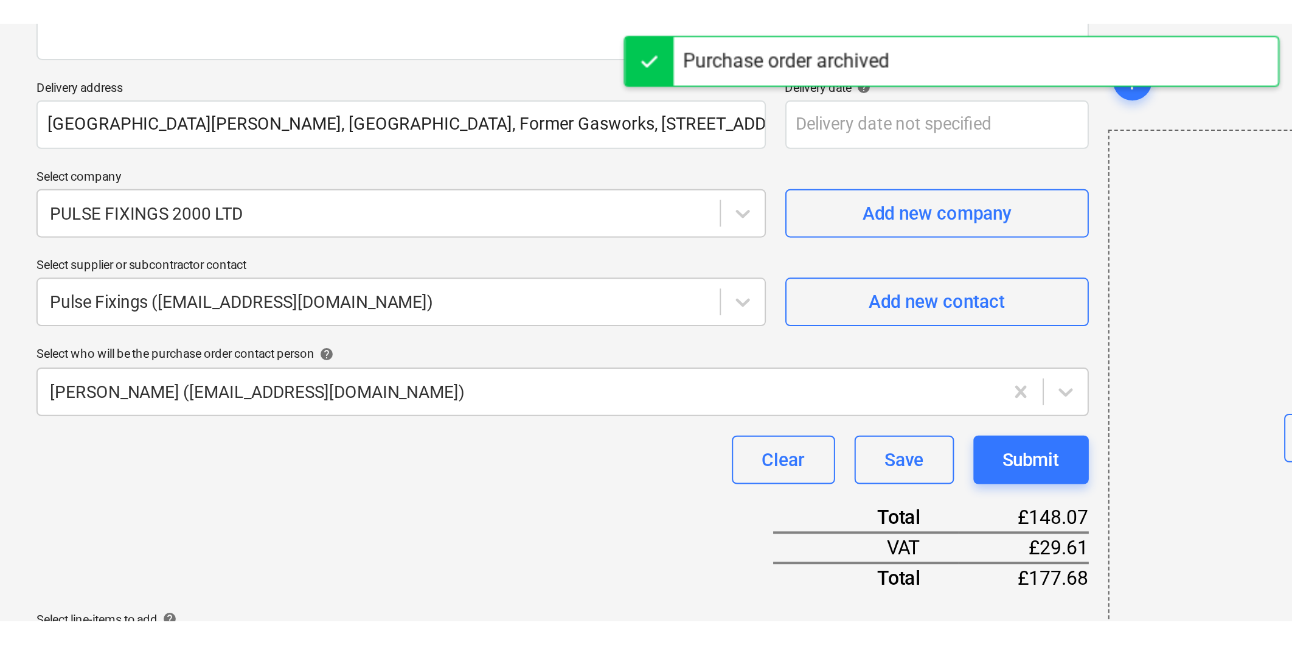
scroll to position [86, 0]
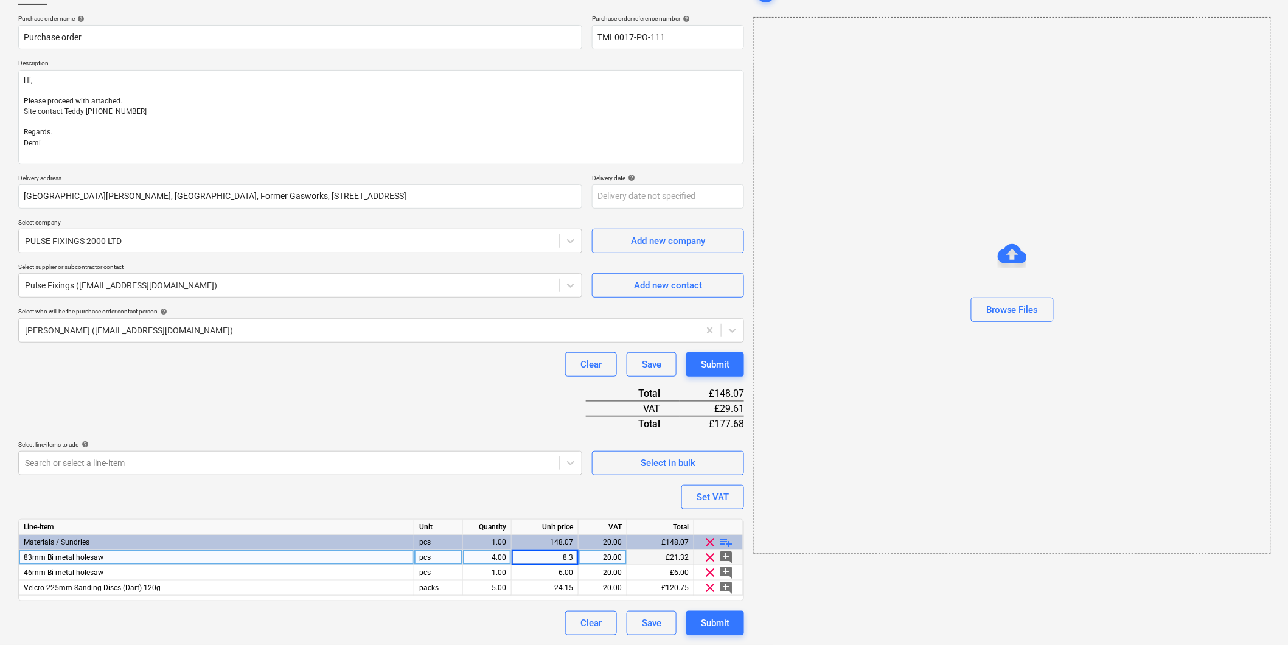
type input "8.36"
click at [615, 299] on div "Submit" at bounding box center [715, 623] width 29 height 16
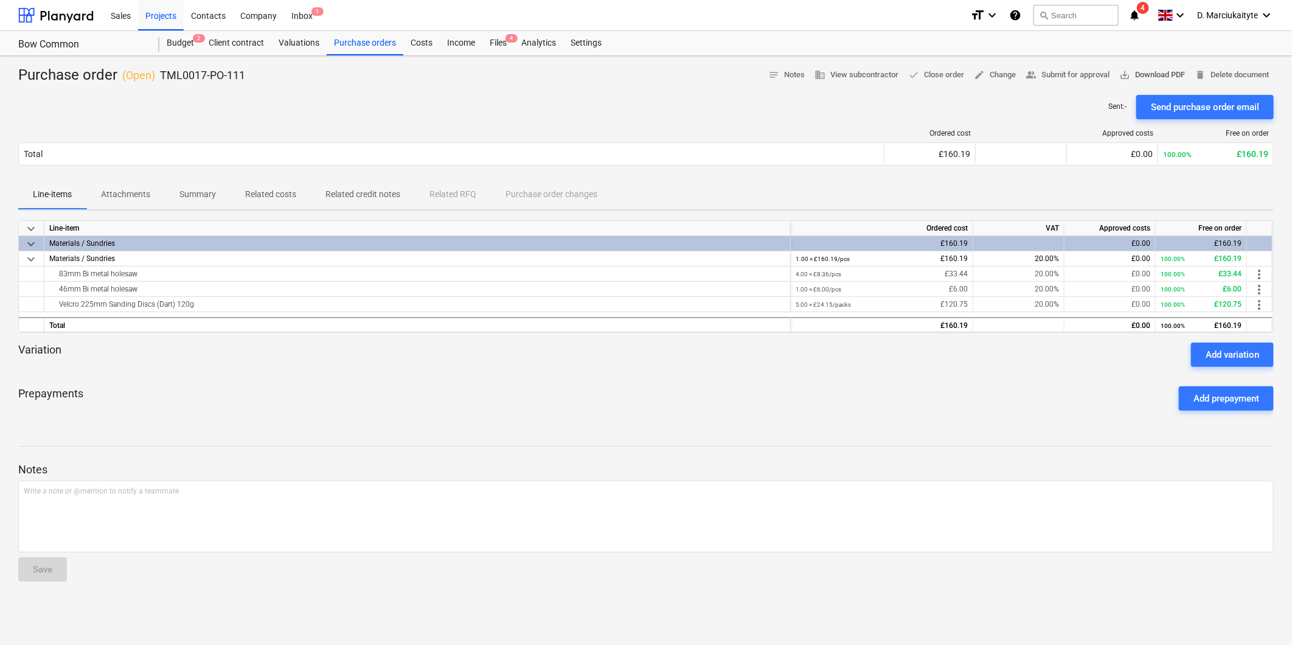
click at [615, 68] on span "save_alt Download PDF" at bounding box center [1152, 75] width 66 height 14
click at [165, 14] on div "Projects" at bounding box center [161, 14] width 46 height 31
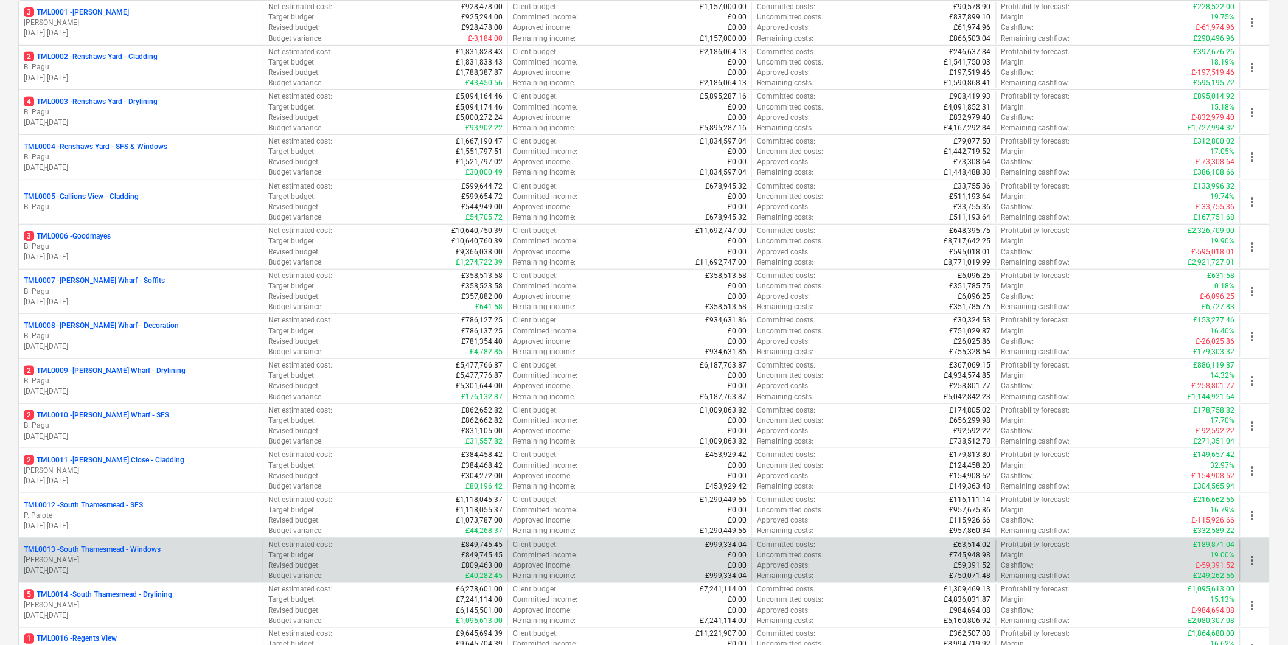
scroll to position [338, 0]
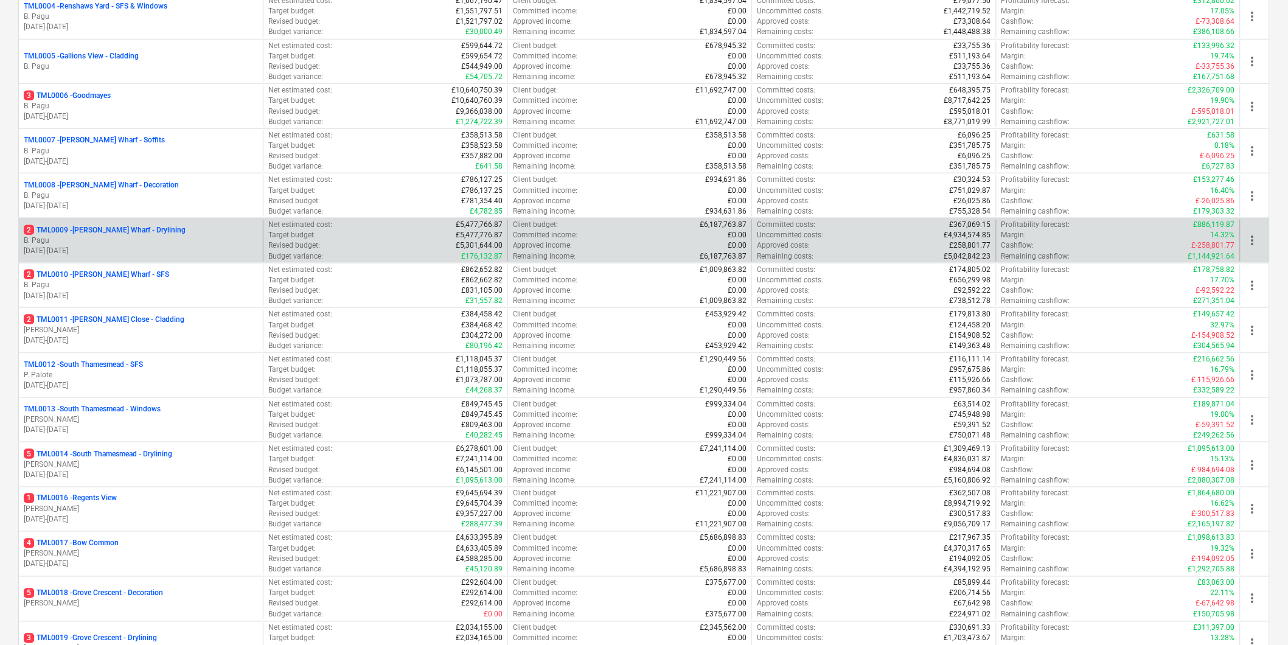
click at [185, 240] on p "B. Pagu" at bounding box center [141, 240] width 234 height 10
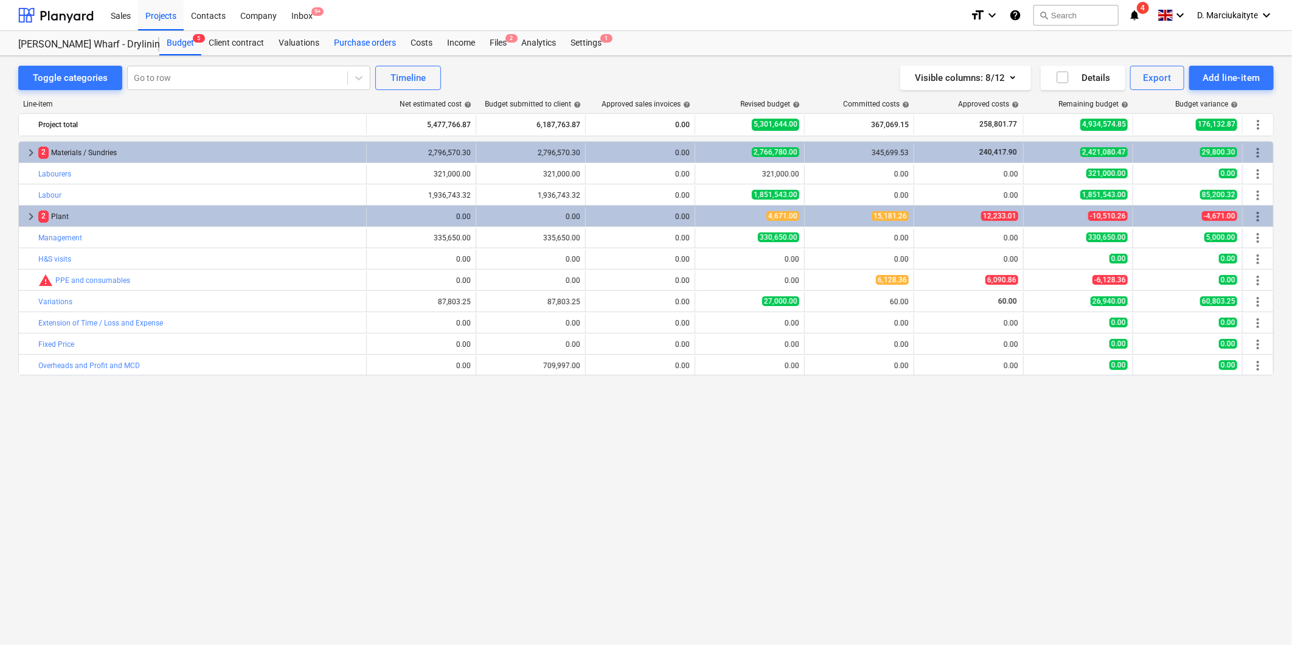
click at [356, 37] on div "Purchase orders" at bounding box center [365, 43] width 77 height 24
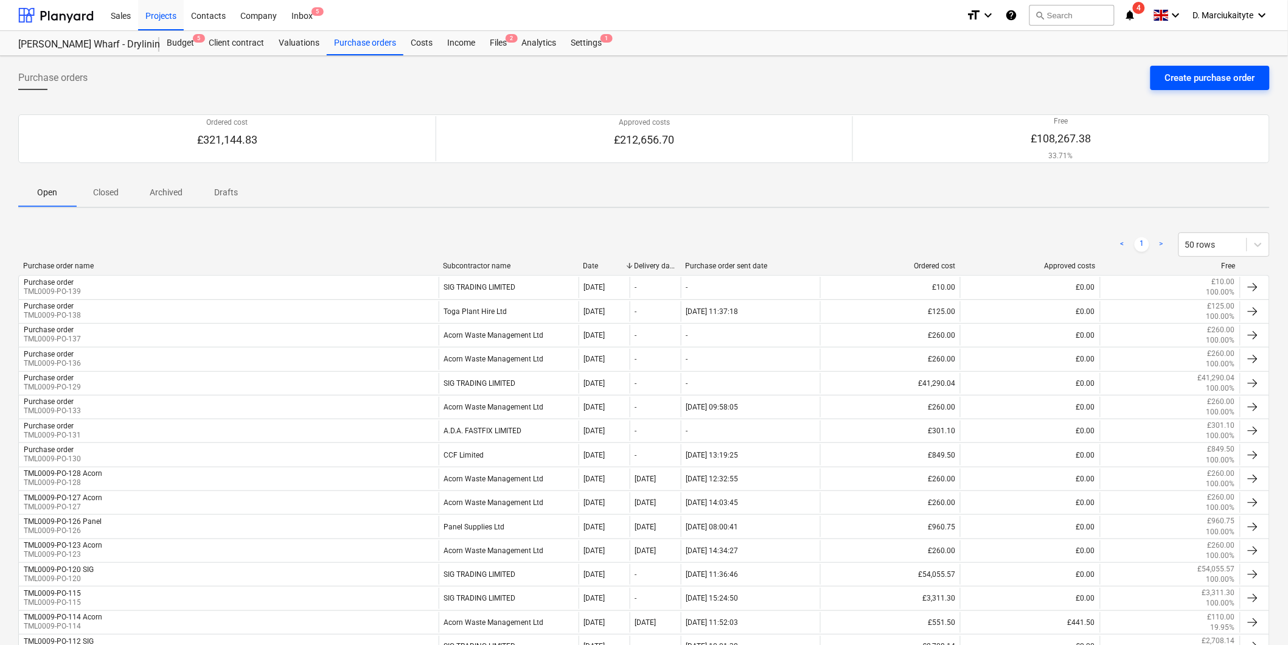
click at [615, 83] on div "Create purchase order" at bounding box center [1210, 78] width 90 height 16
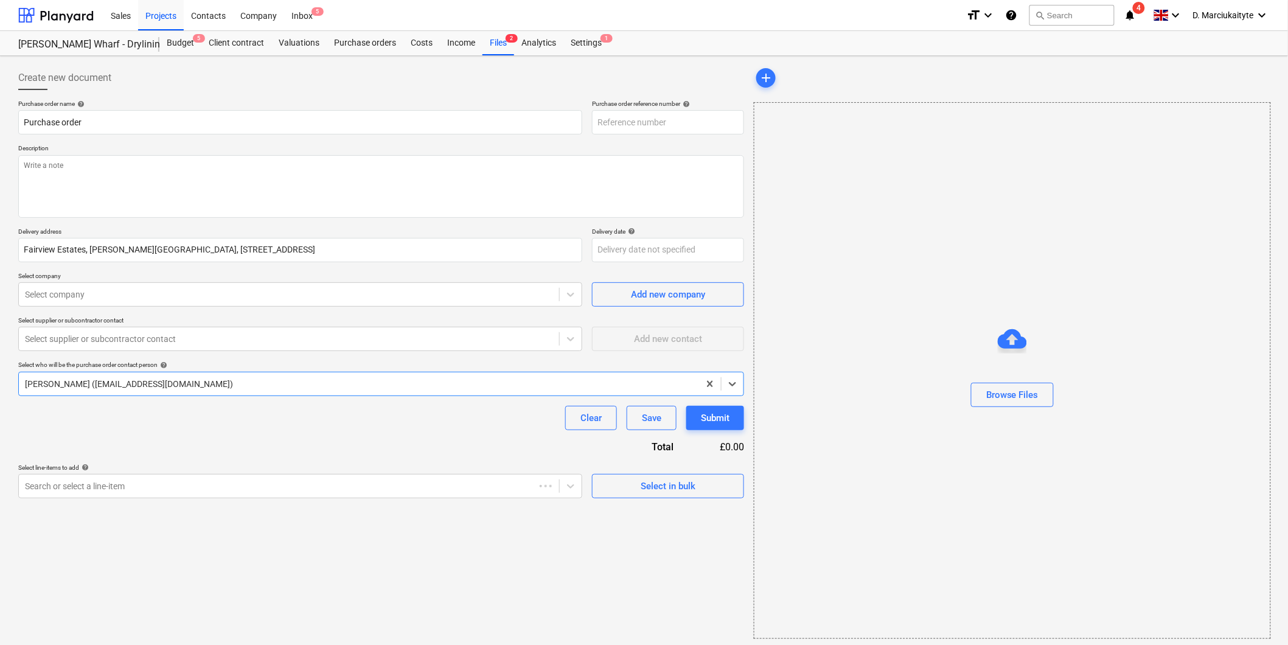
type textarea "x"
type input "TML0009-PO-141"
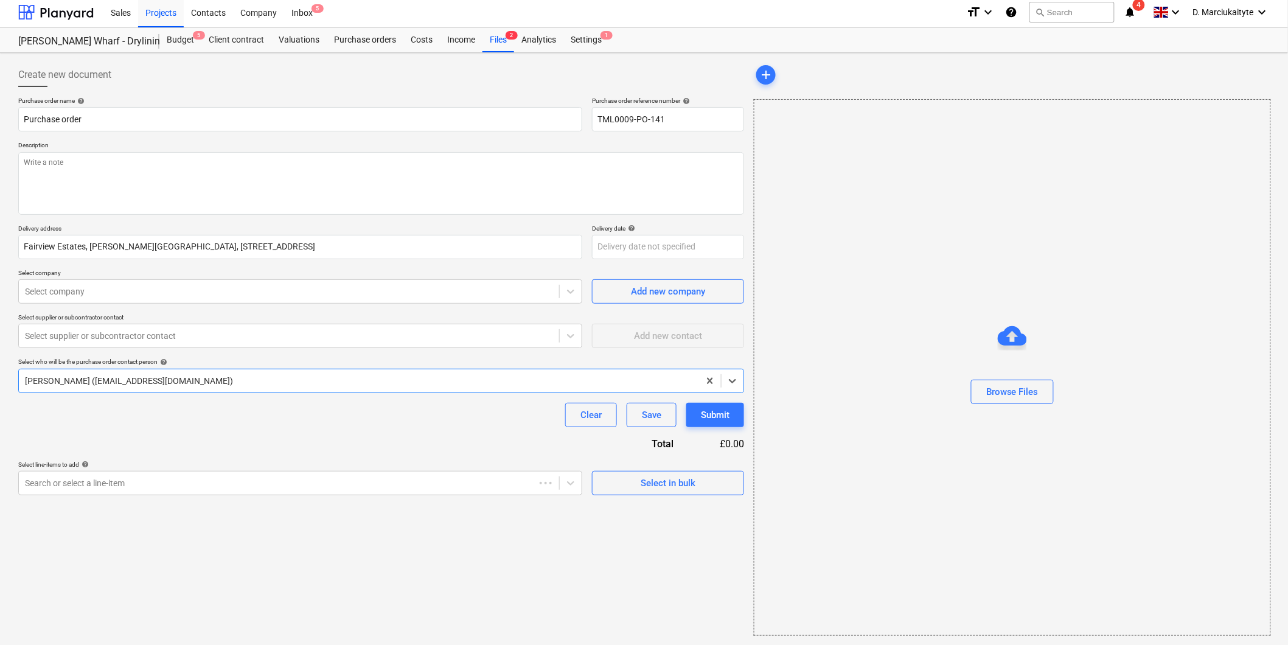
scroll to position [4, 0]
click at [615, 299] on div "Select in bulk" at bounding box center [668, 483] width 55 height 16
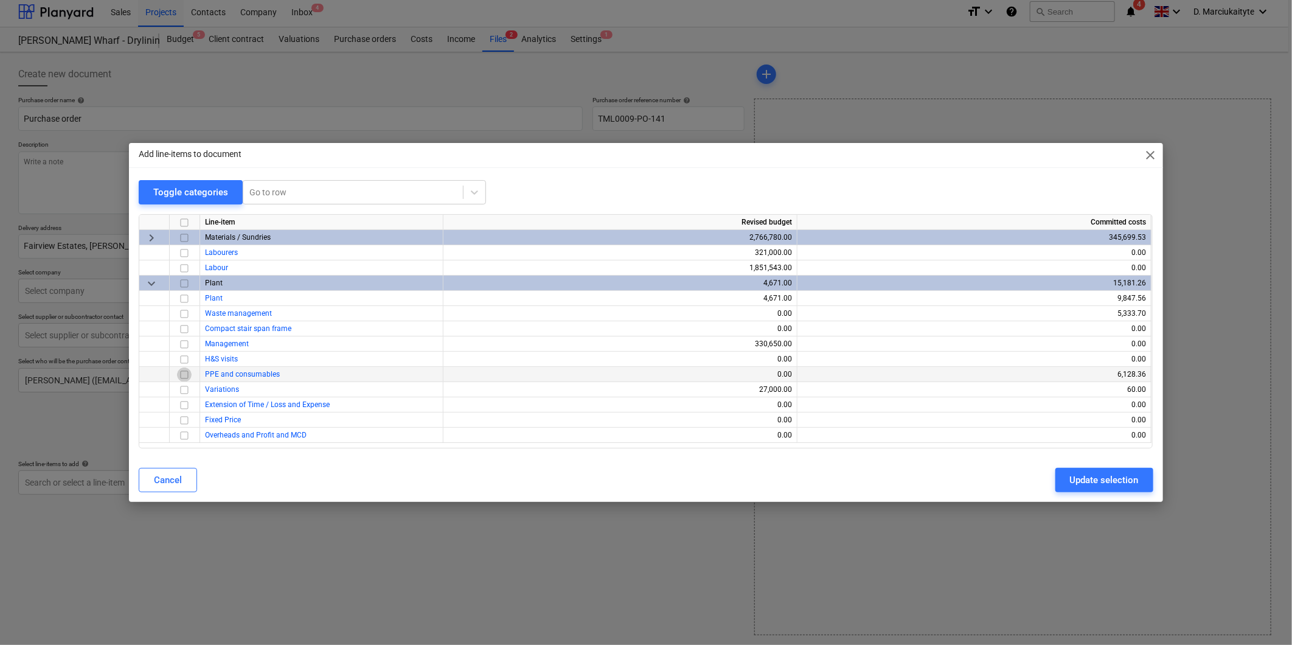
click at [190, 299] on input "checkbox" at bounding box center [184, 374] width 15 height 15
click at [615, 299] on div "Update selection" at bounding box center [1104, 480] width 69 height 16
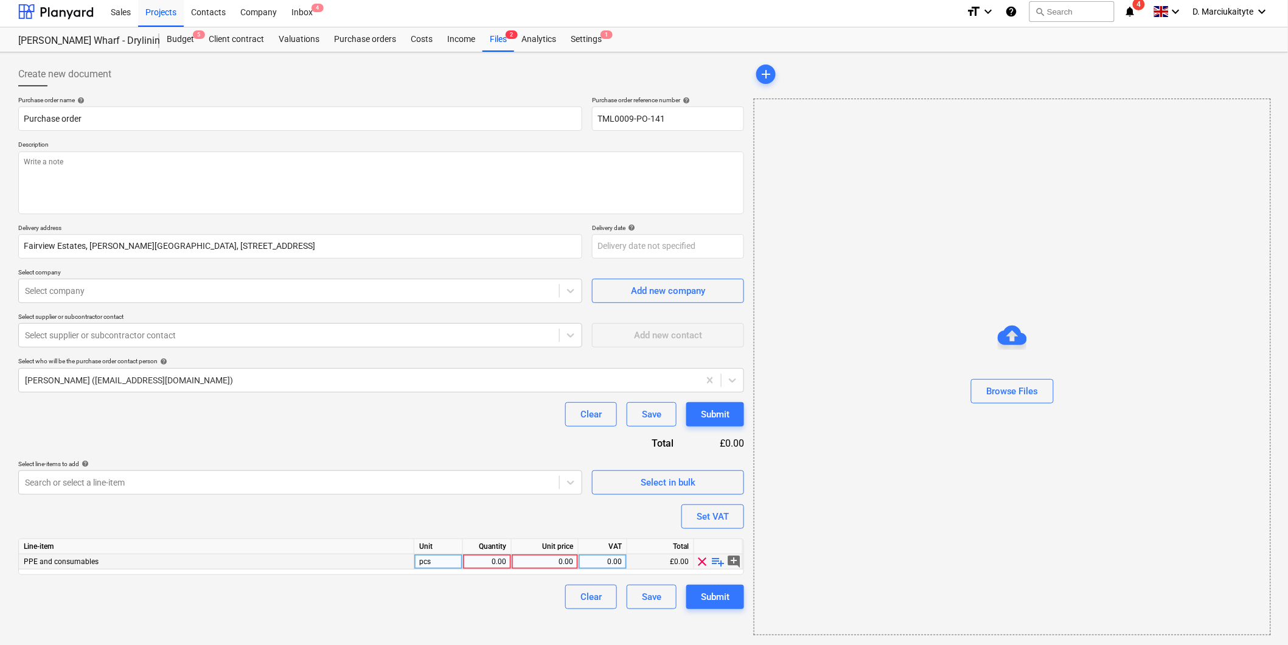
click at [615, 299] on span "playlist_add" at bounding box center [718, 561] width 15 height 15
type textarea "x"
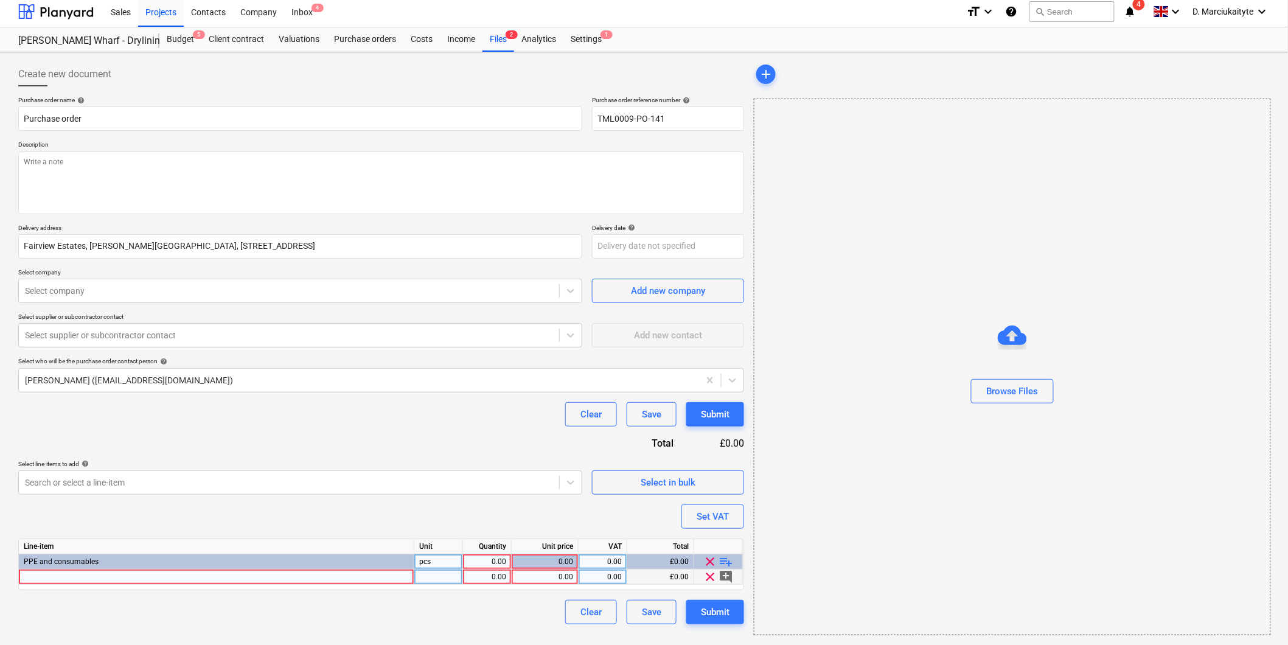
click at [183, 299] on div at bounding box center [216, 576] width 395 height 15
click at [91, 299] on input "Tudor May White Evo3 Helmet" at bounding box center [216, 576] width 395 height 15
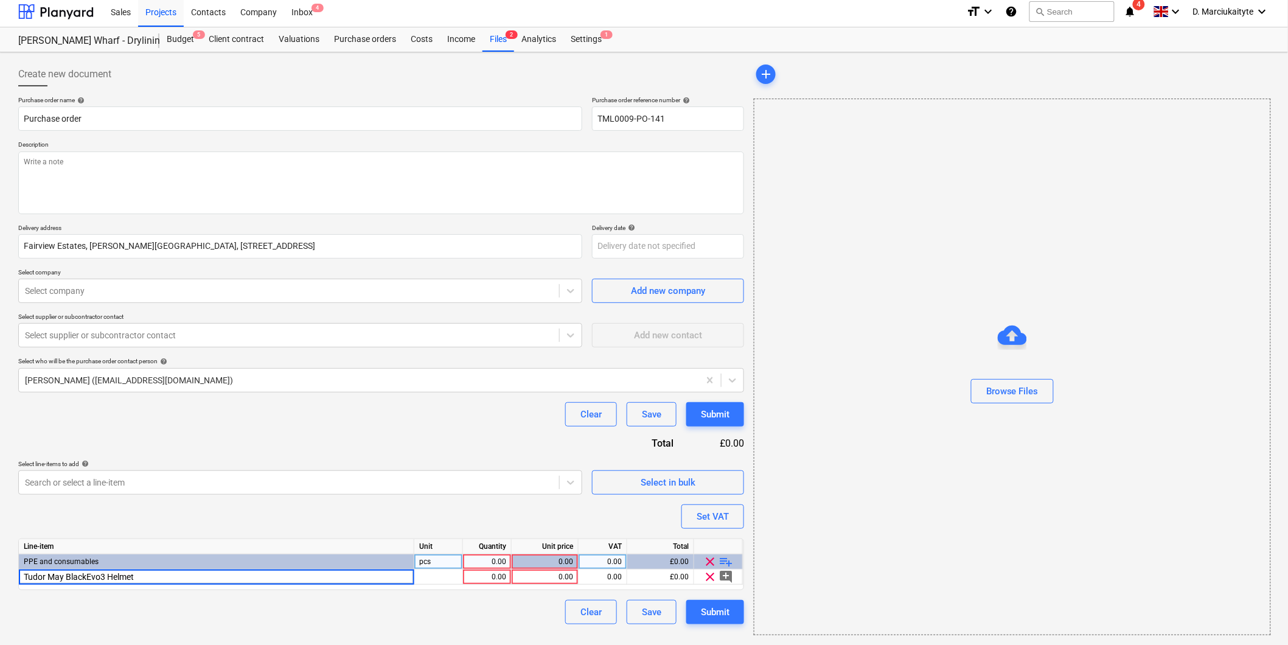
type input "Tudor May Black Evo3 Helmet"
type textarea "x"
click at [453, 299] on div at bounding box center [438, 576] width 49 height 15
click at [499, 299] on div "1.00" at bounding box center [487, 576] width 38 height 15
type input "3"
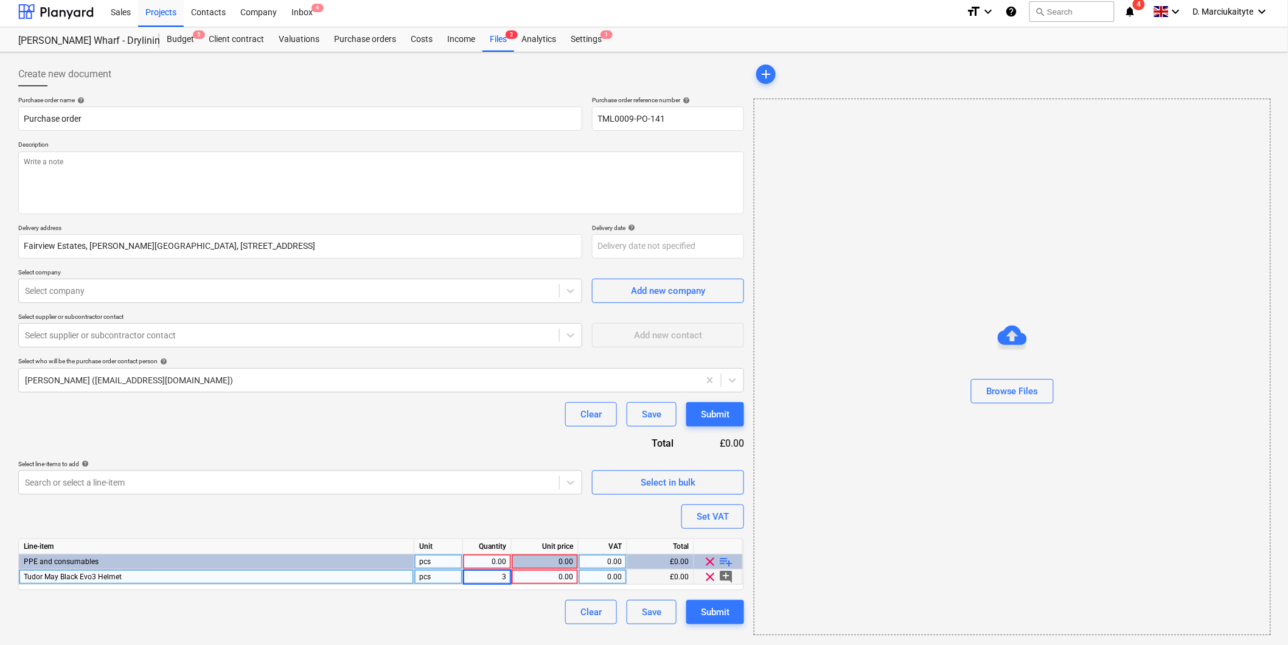
type textarea "x"
type input "10.44"
type textarea "x"
type input "20"
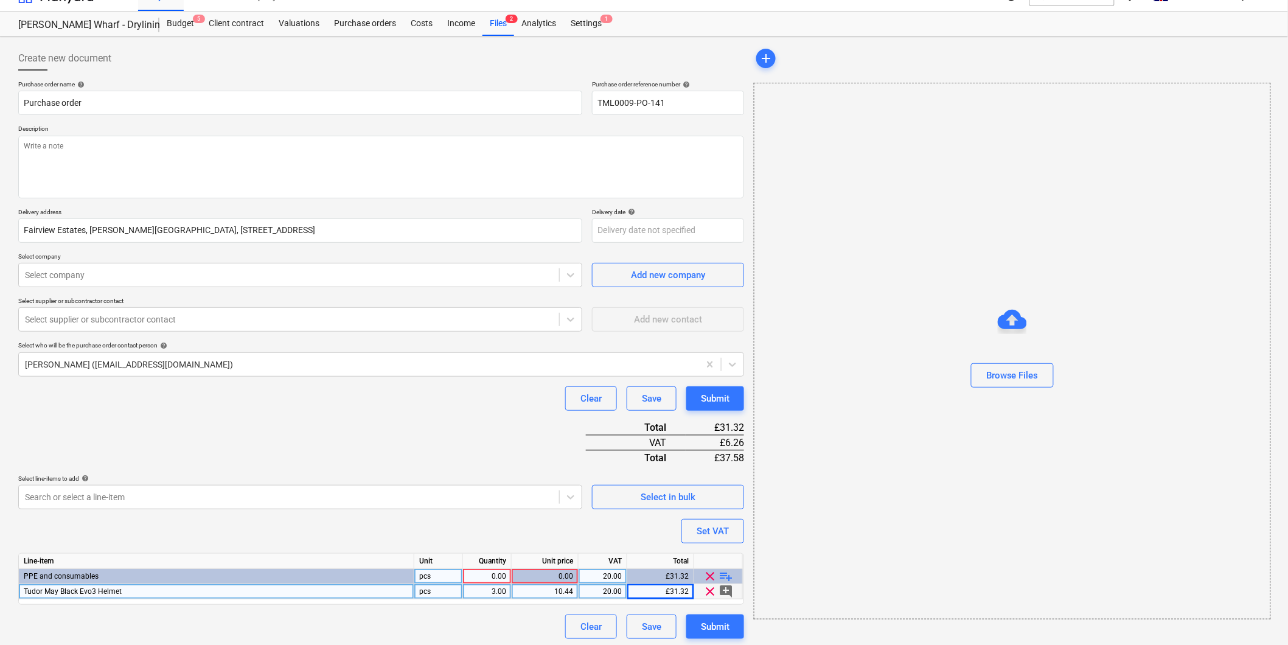
scroll to position [24, 0]
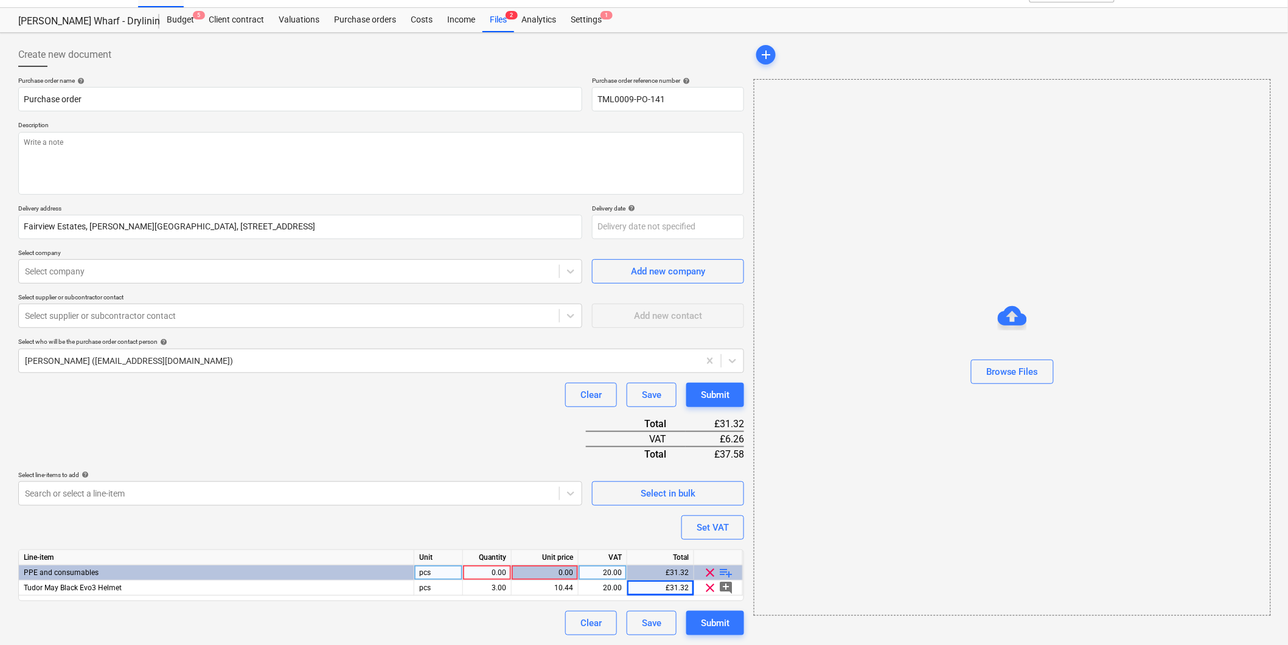
click at [615, 299] on span "playlist_add" at bounding box center [726, 572] width 15 height 15
type textarea "x"
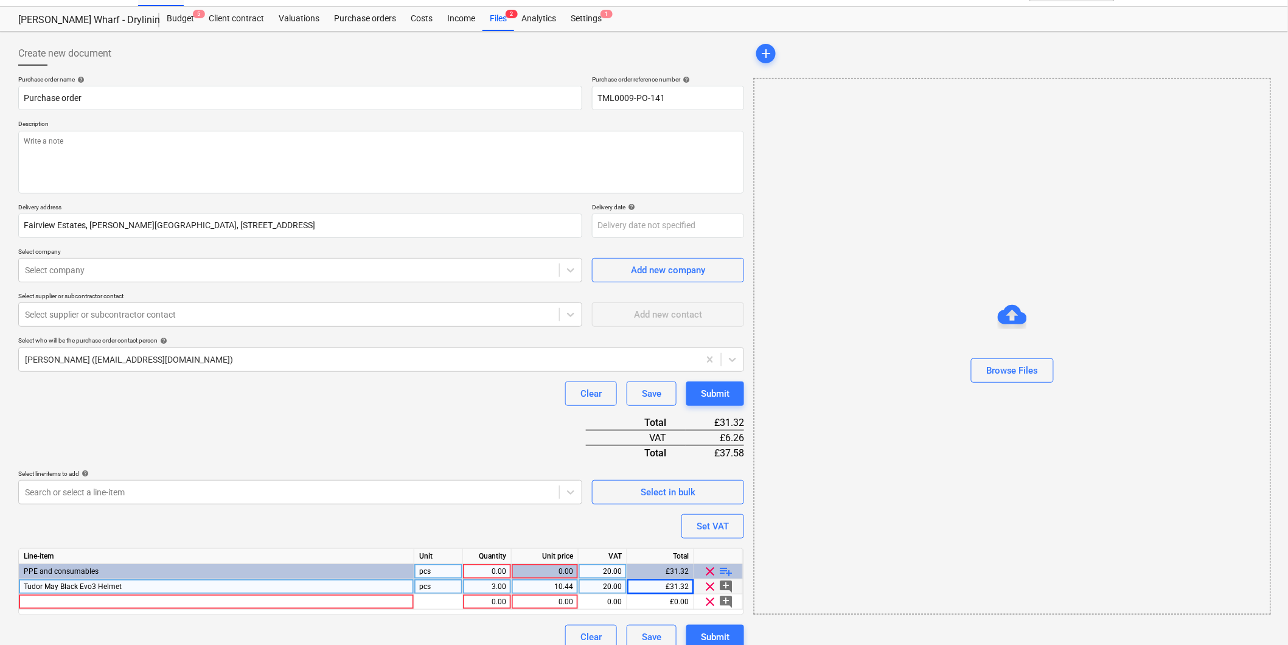
click at [178, 299] on div "Tudor May Black Evo3 Helmet" at bounding box center [216, 586] width 395 height 15
click at [178, 299] on div at bounding box center [216, 601] width 395 height 15
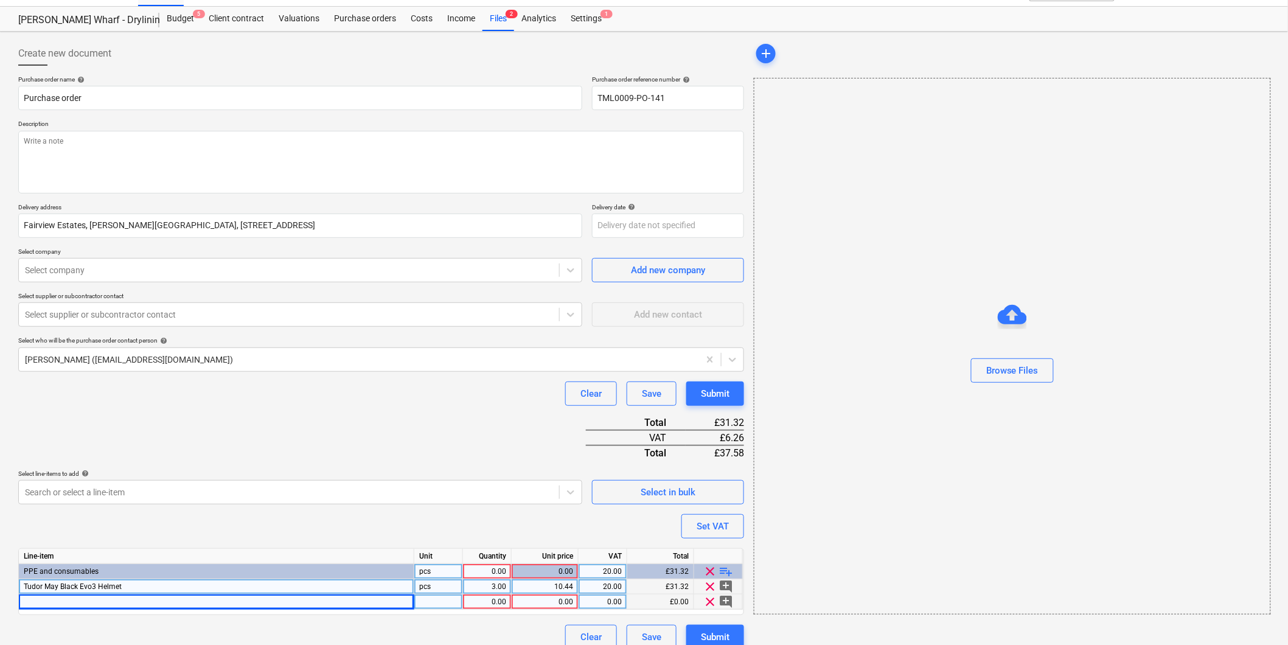
click at [60, 299] on span "Tudor May Black Evo3 Helmet" at bounding box center [73, 586] width 98 height 9
drag, startPoint x: 58, startPoint y: 587, endPoint x: 75, endPoint y: 586, distance: 17.1
click at [60, 299] on input "Tudor May Black Evo3 Helmet" at bounding box center [216, 586] width 395 height 15
click at [63, 299] on input "Tudor May Black Evo3 Helmet" at bounding box center [216, 586] width 395 height 15
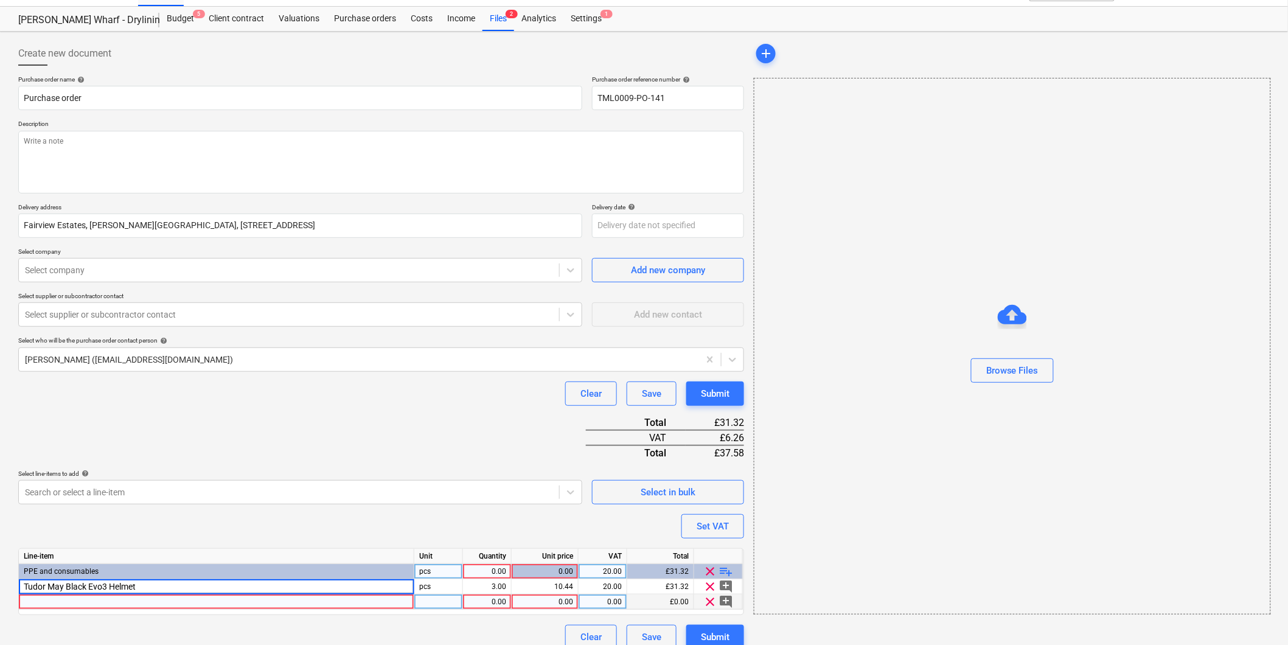
drag, startPoint x: 64, startPoint y: 586, endPoint x: 16, endPoint y: 586, distance: 47.5
click at [16, 299] on div "Create new document Purchase order name help Purchase order Purchase order refe…" at bounding box center [381, 346] width 736 height 618
click at [152, 299] on div at bounding box center [216, 601] width 395 height 15
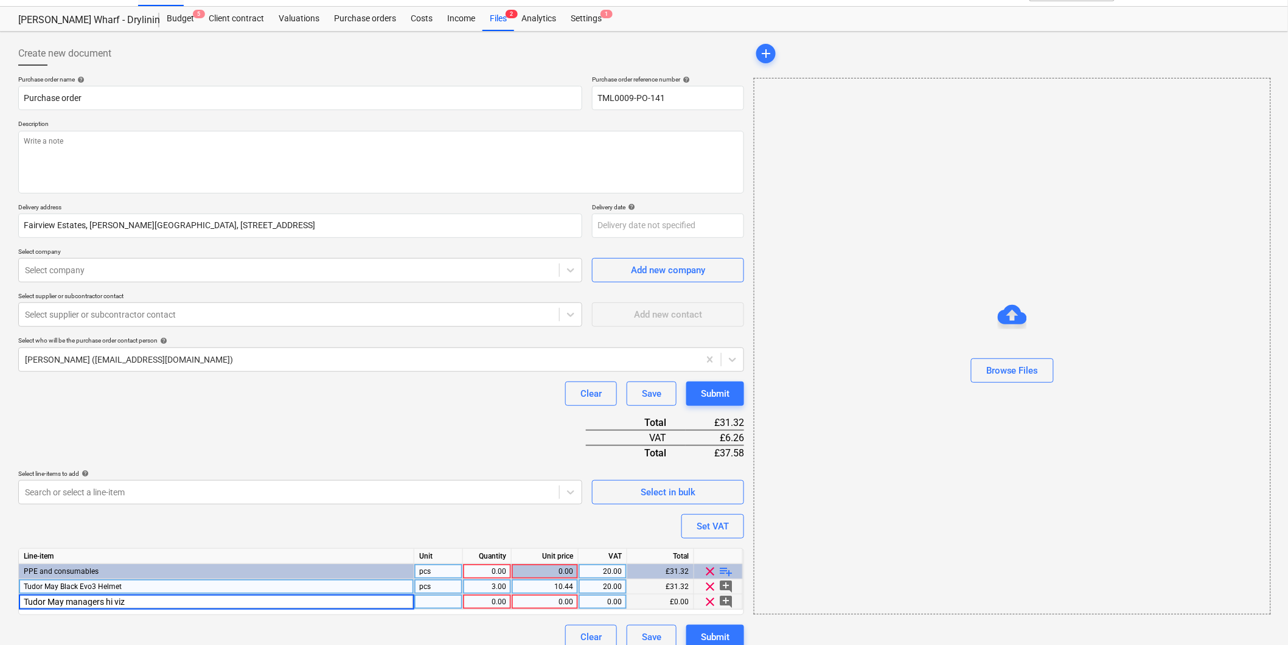
type input "Tudor May managers hi viz"
type textarea "x"
type input "10.22"
type textarea "x"
type input "20"
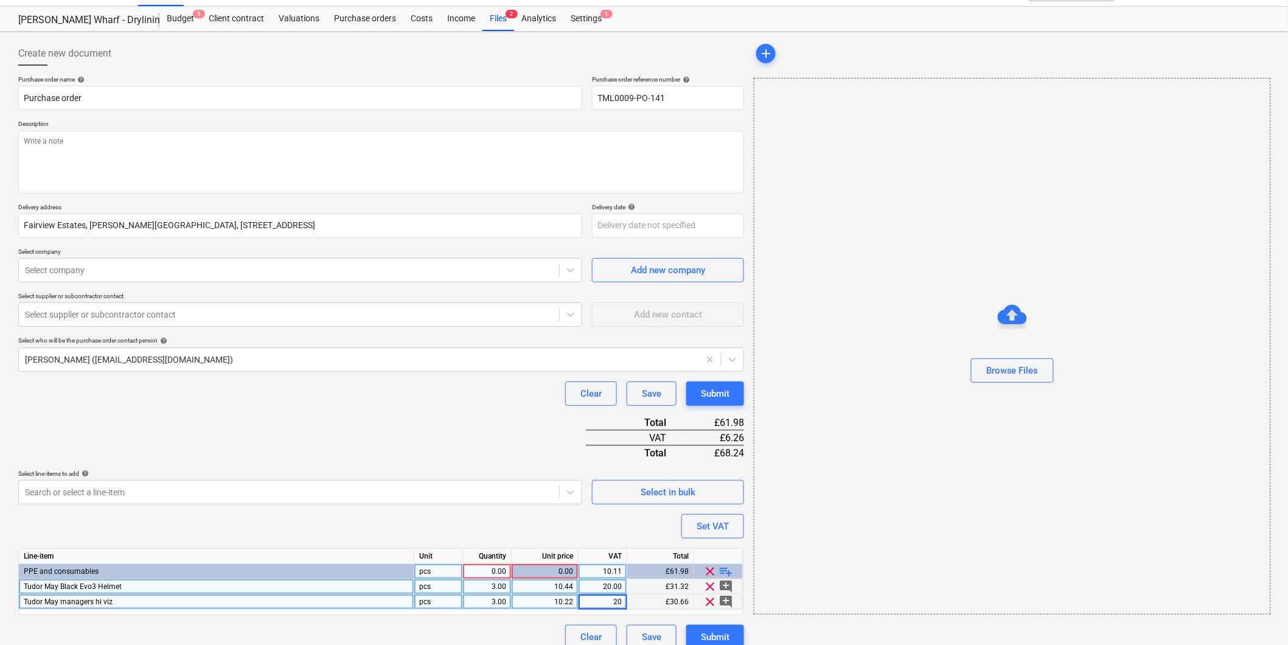
type textarea "x"
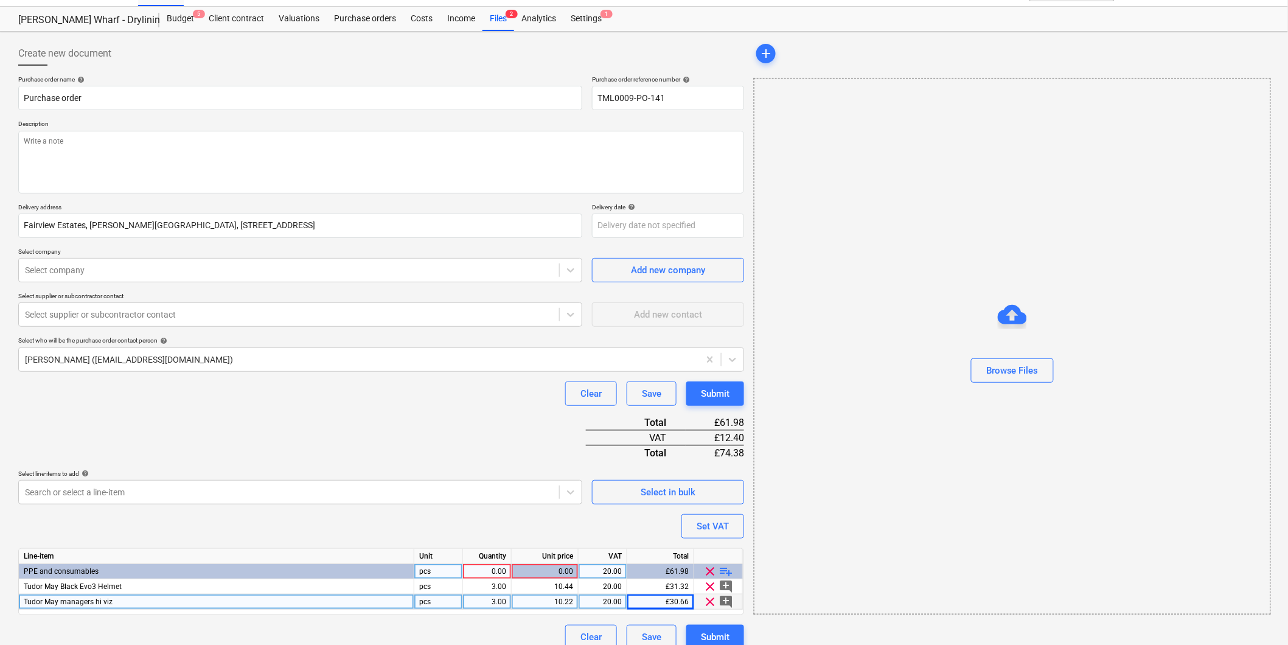
click at [557, 299] on div "10.22" at bounding box center [545, 601] width 57 height 15
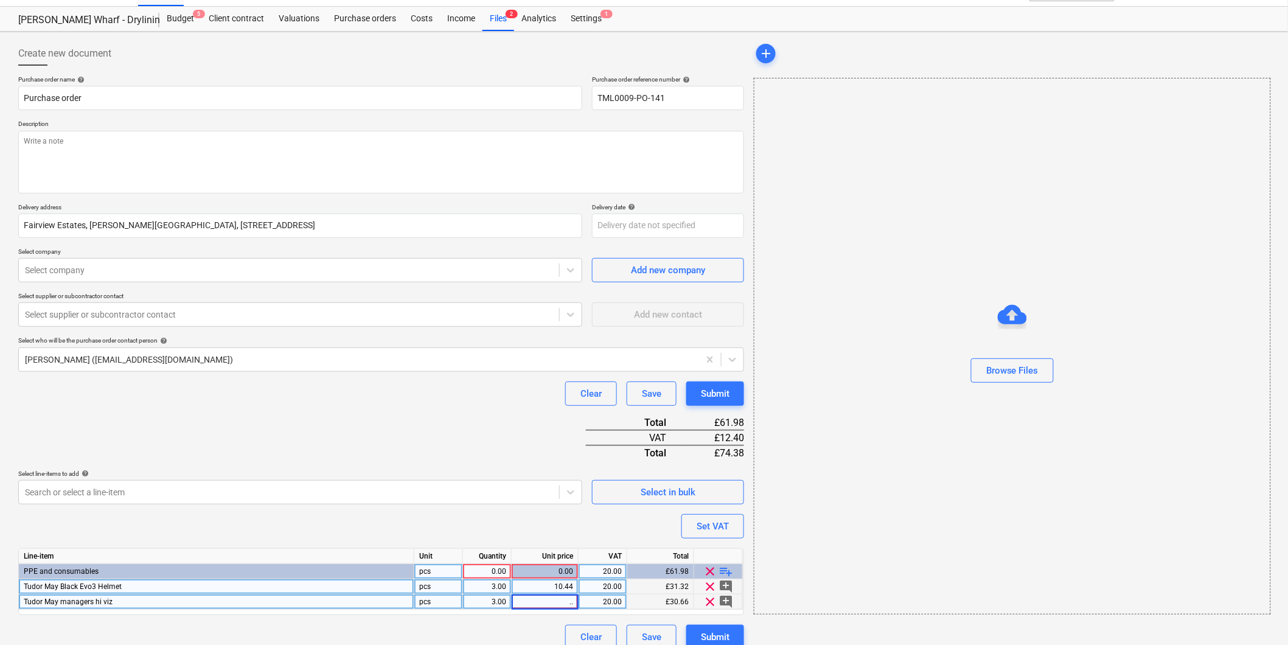
type input "."
type input "00"
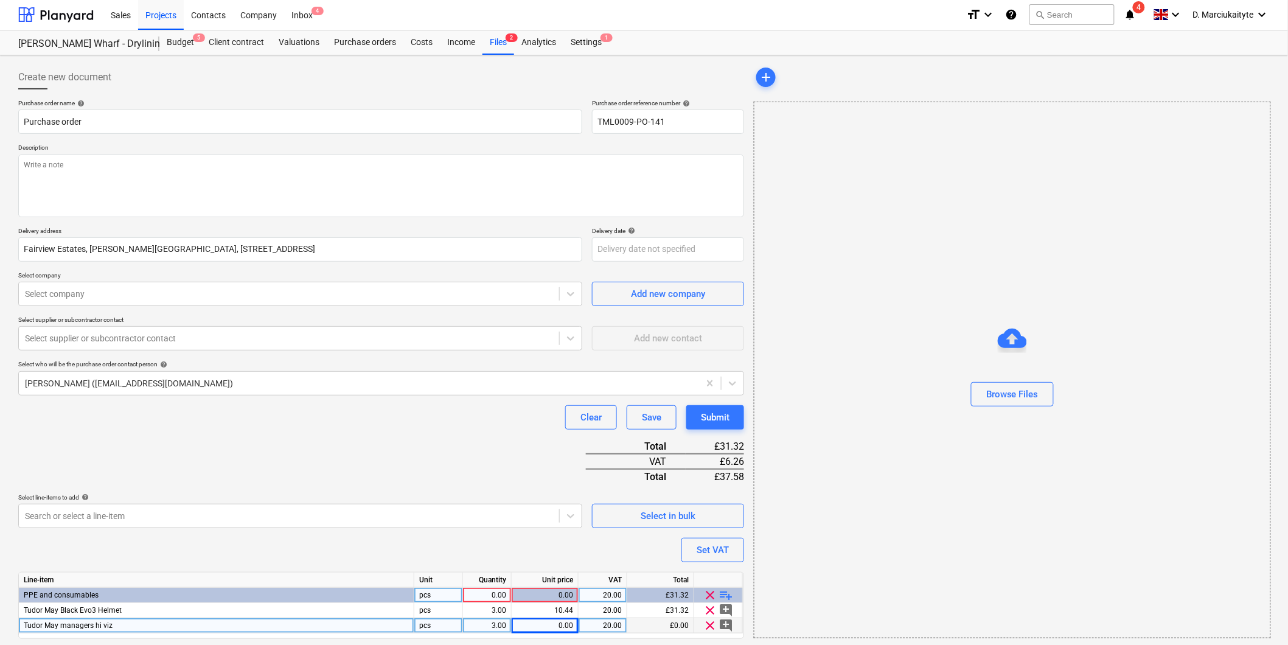
scroll to position [0, 0]
click at [274, 167] on textarea at bounding box center [381, 186] width 726 height 63
type textarea "x"
type textarea "P"
type textarea "x"
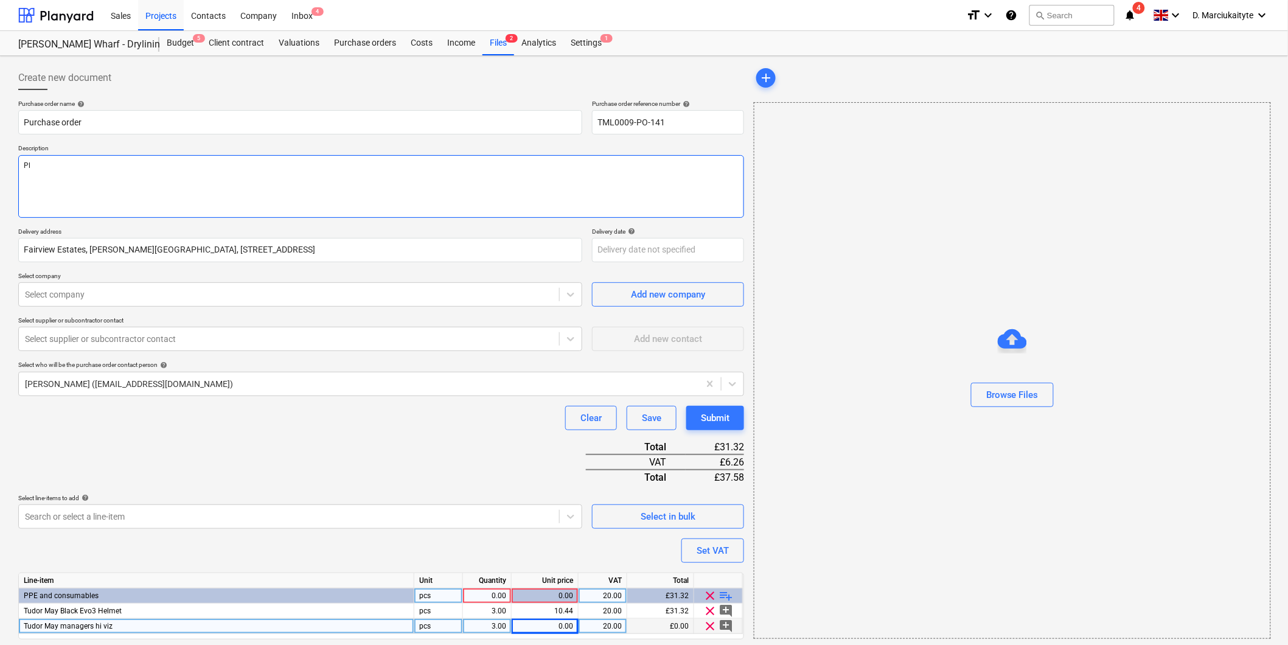
type textarea "Ple"
type textarea "x"
type textarea "Plea"
type textarea "x"
type textarea "Pleas"
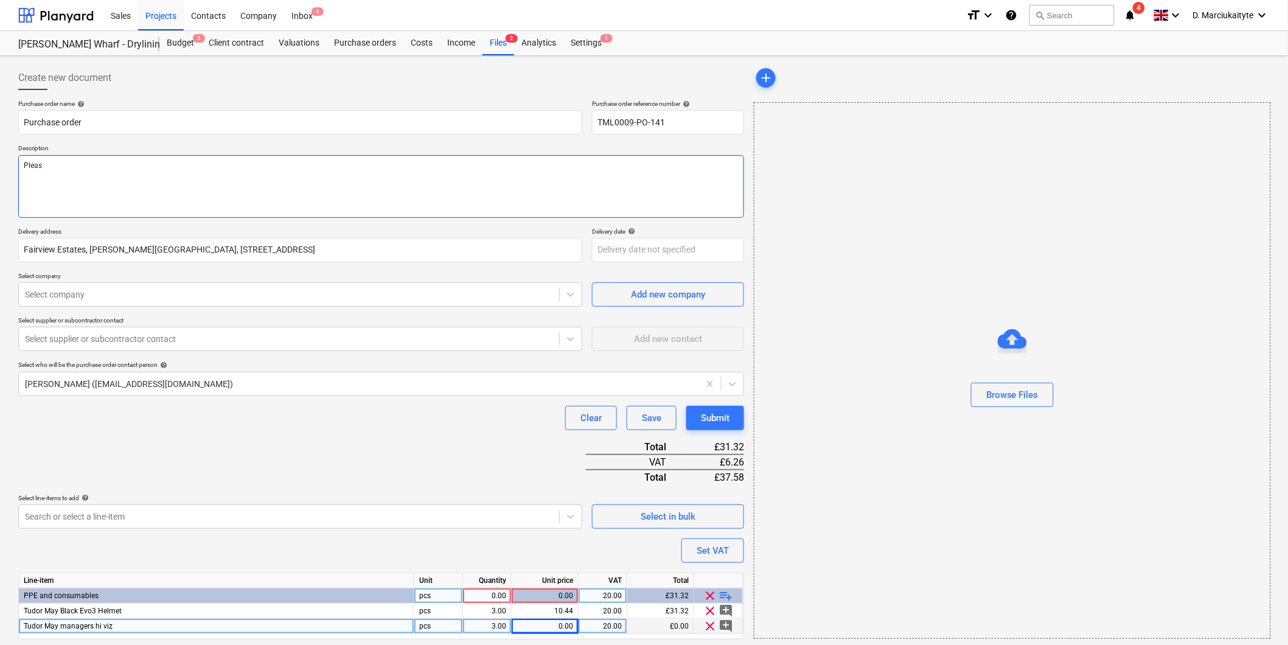
type textarea "x"
type textarea "Please"
type textarea "x"
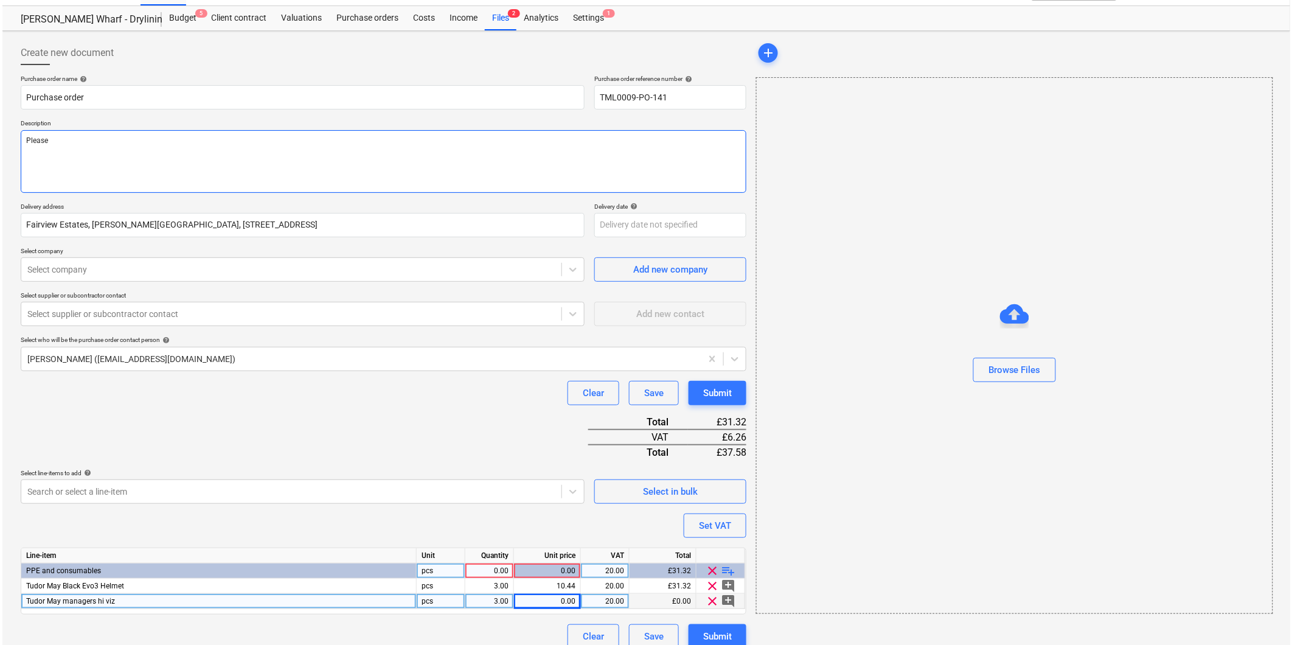
scroll to position [39, 0]
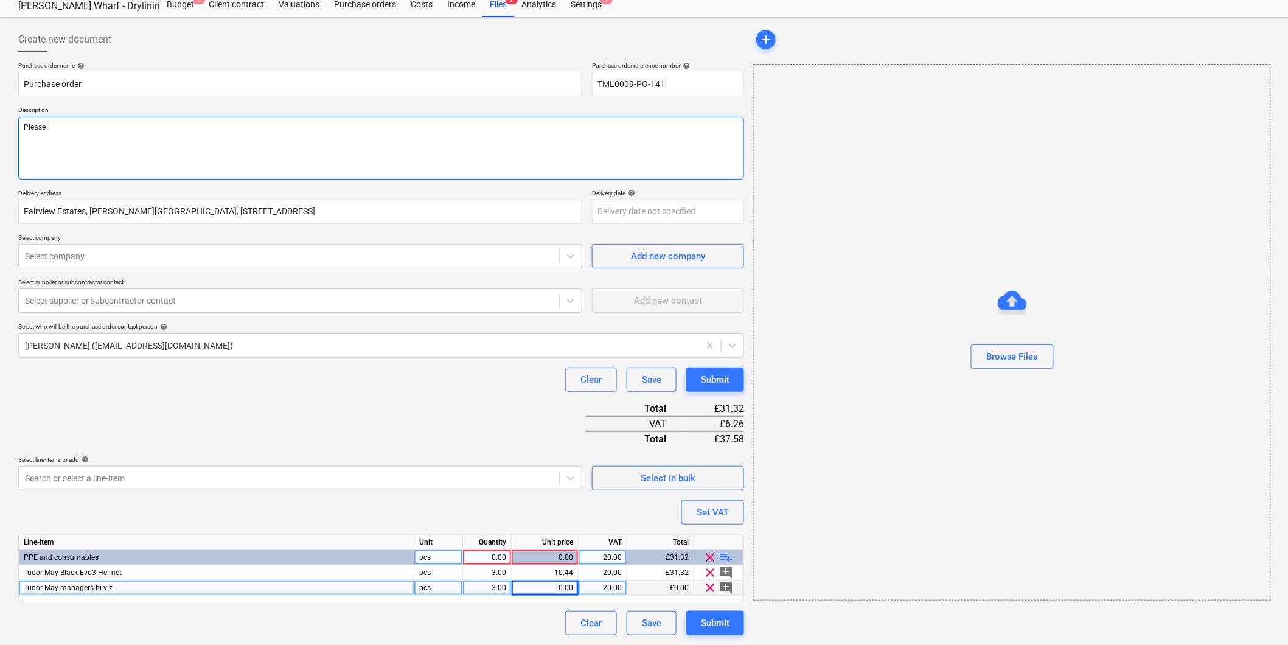
type textarea "Please"
type textarea "x"
click at [216, 299] on div "Tudor May managers hi viz" at bounding box center [216, 587] width 395 height 15
type input "Tudor May managers hi viz (L)"
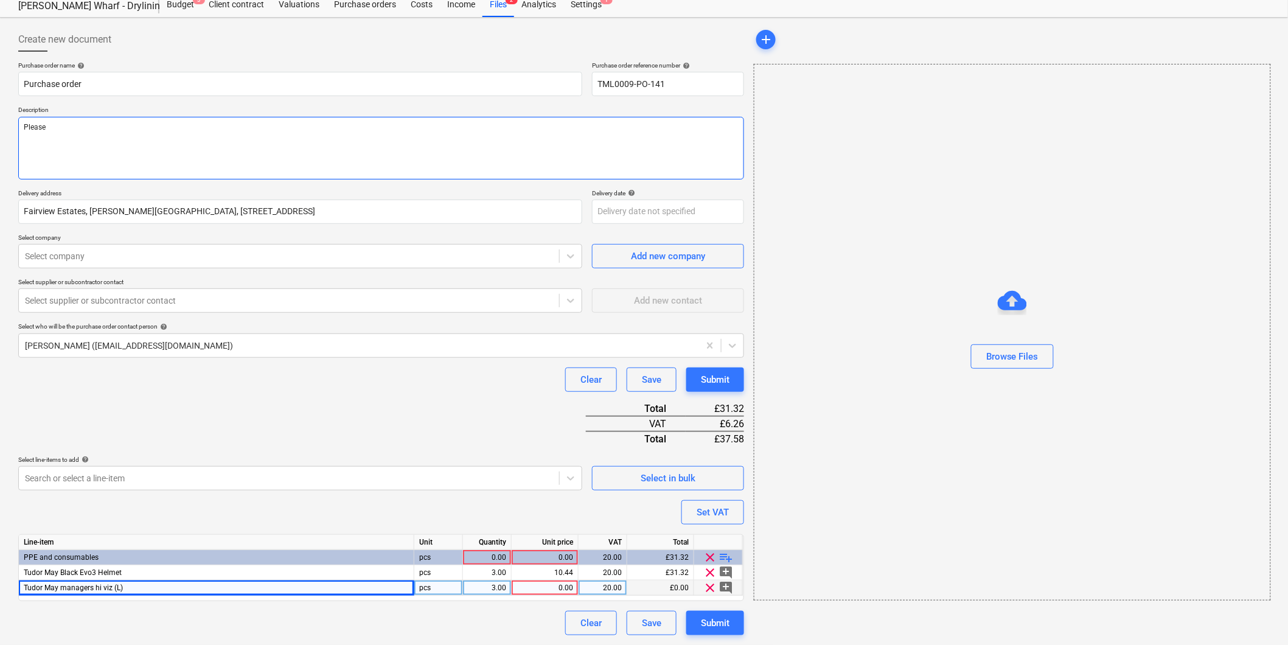
click at [254, 141] on textarea "Please" at bounding box center [381, 148] width 726 height 63
drag, startPoint x: 266, startPoint y: 120, endPoint x: 260, endPoint y: 112, distance: 10.0
click at [266, 119] on textarea "Please" at bounding box center [381, 148] width 726 height 63
type textarea "x"
type textarea "Please p"
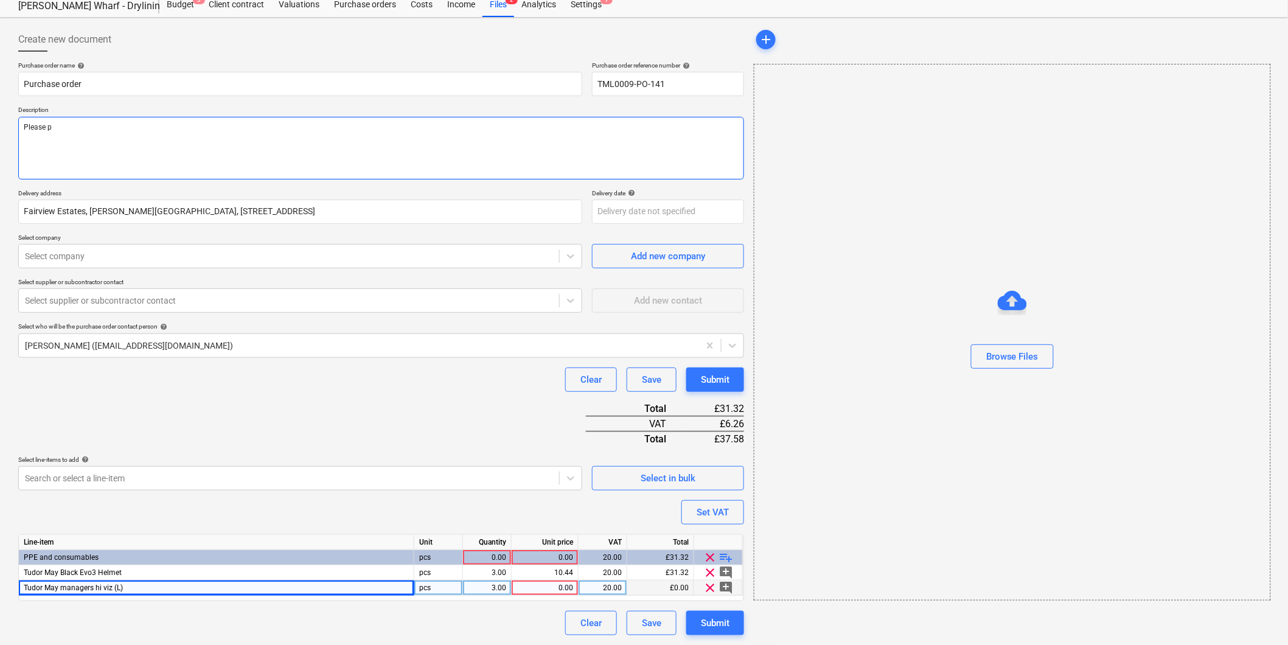
type textarea "x"
type textarea "Please pr"
type textarea "x"
type textarea "Please pro"
type textarea "x"
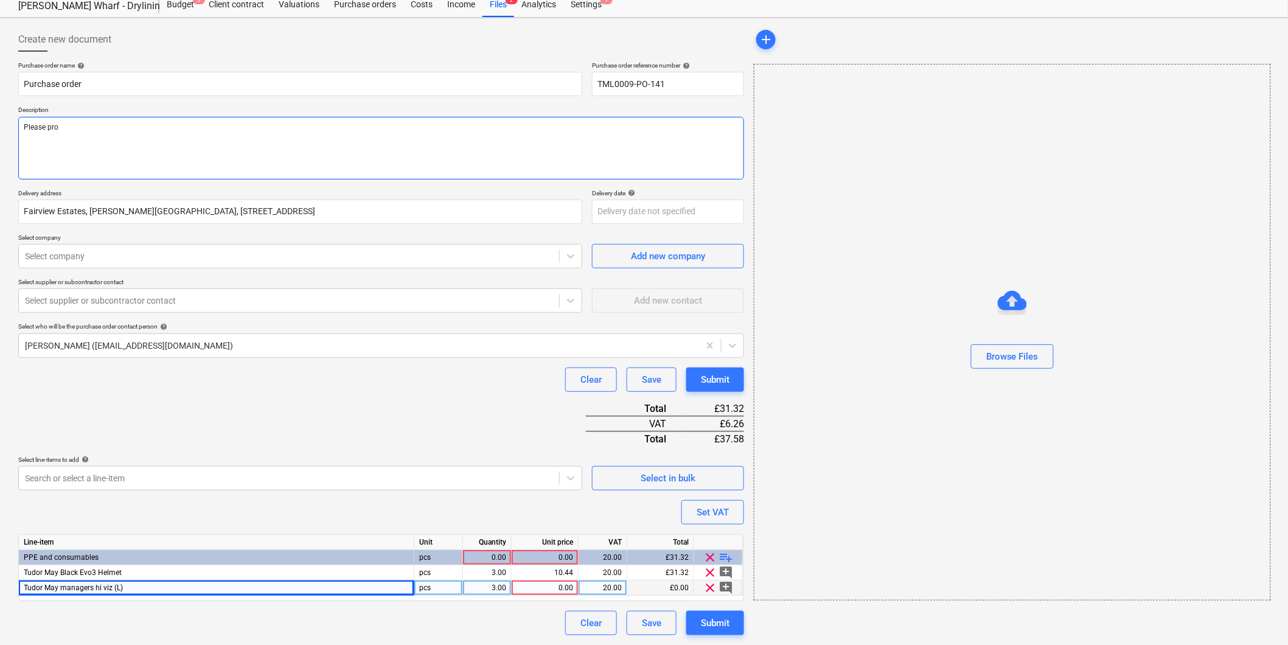
type textarea "Please proc"
type textarea "x"
type textarea "Please procc"
type textarea "x"
type textarea "Please proc"
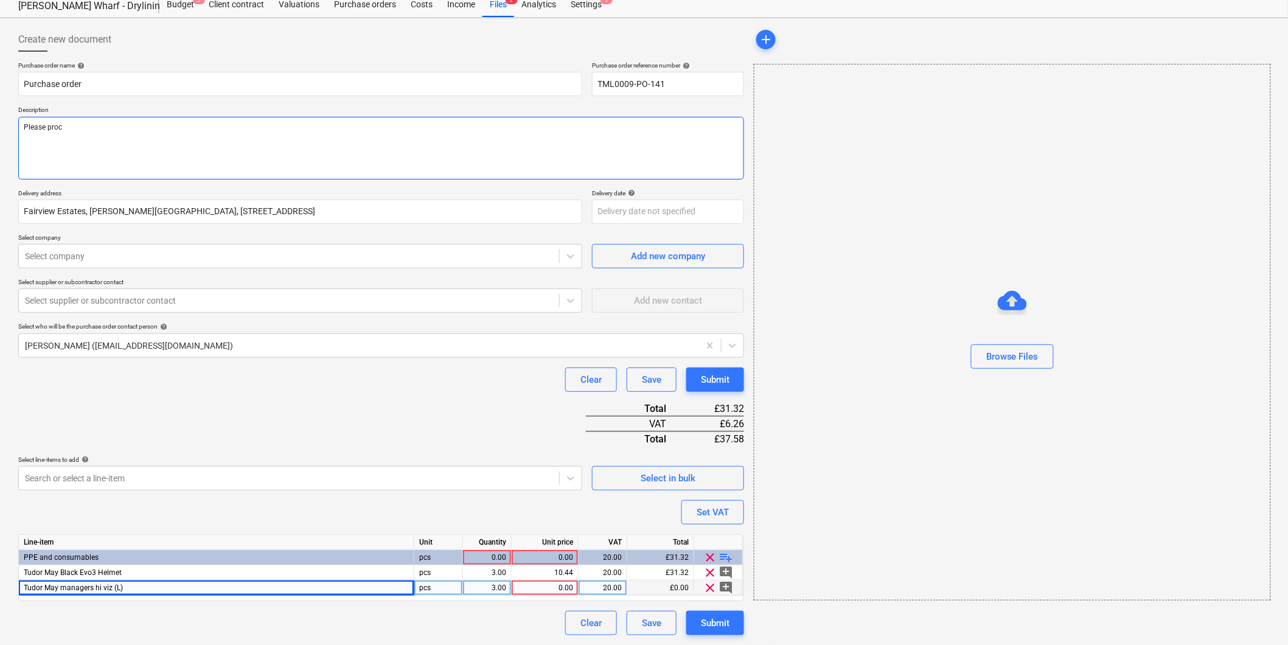
type textarea "x"
type textarea "Please proce"
type textarea "x"
type textarea "Please procee"
type textarea "x"
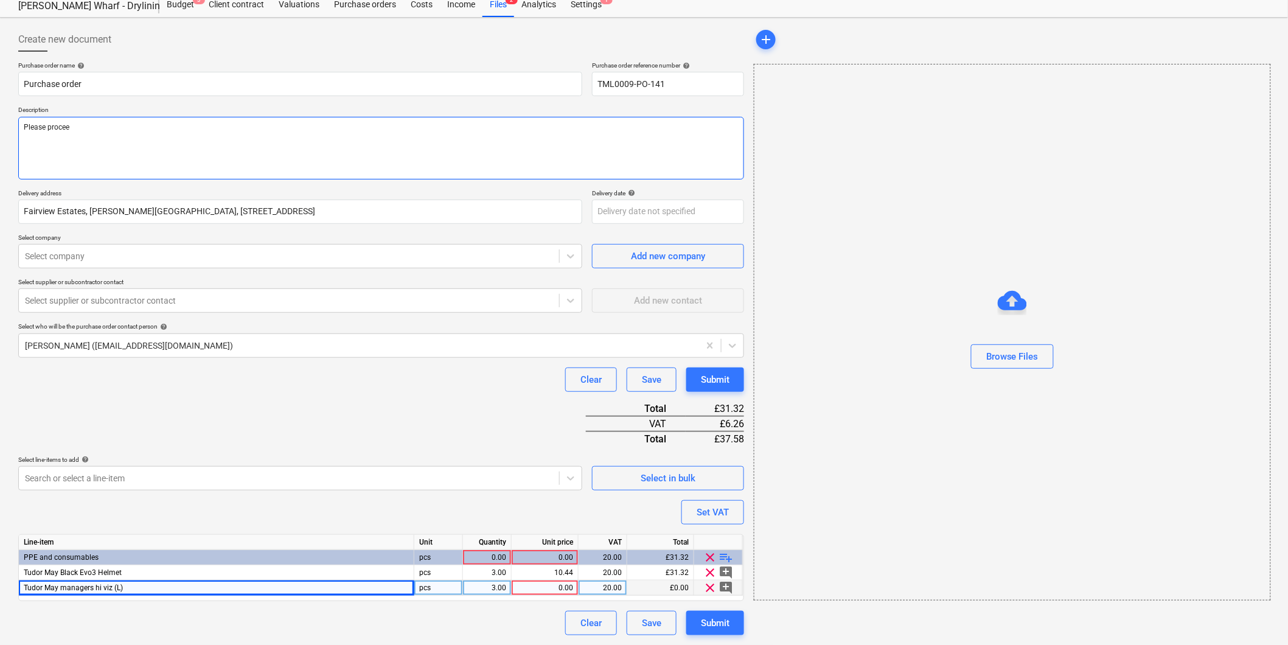
type textarea "Please proceed"
type textarea "x"
type textarea "Please proceed"
type textarea "x"
type textarea "Please proceed w"
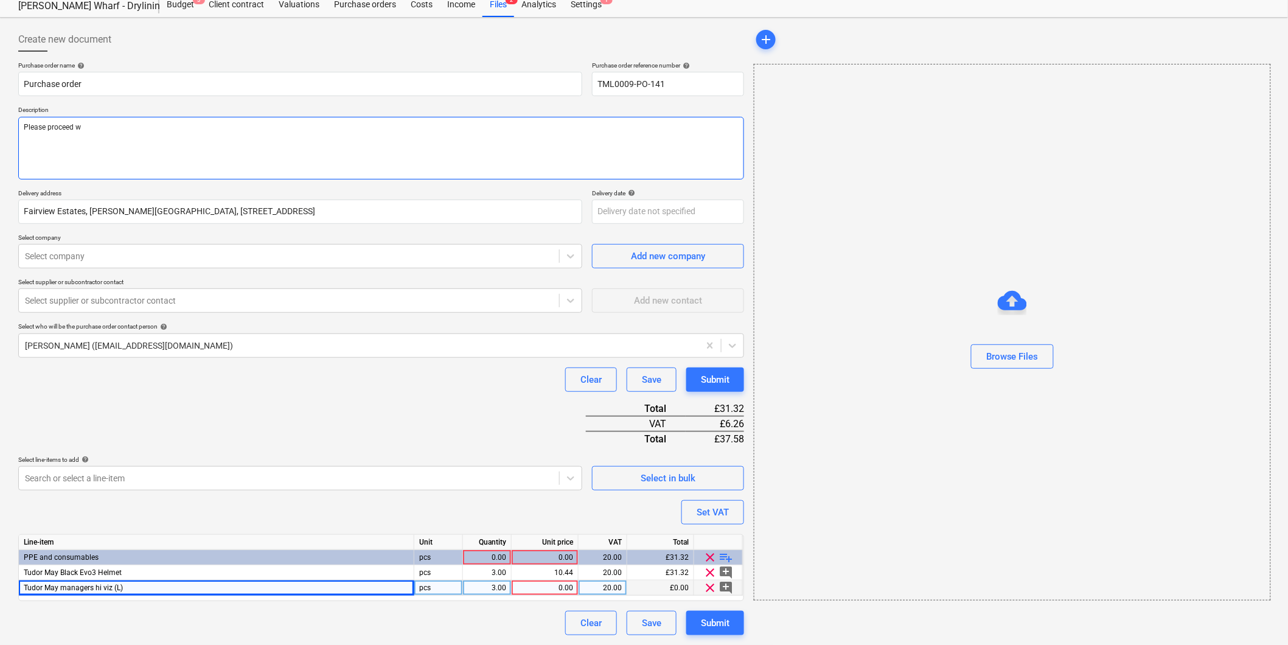
type textarea "x"
type textarea "Please proceed wi"
type textarea "x"
type textarea "Please proceed wit"
type textarea "x"
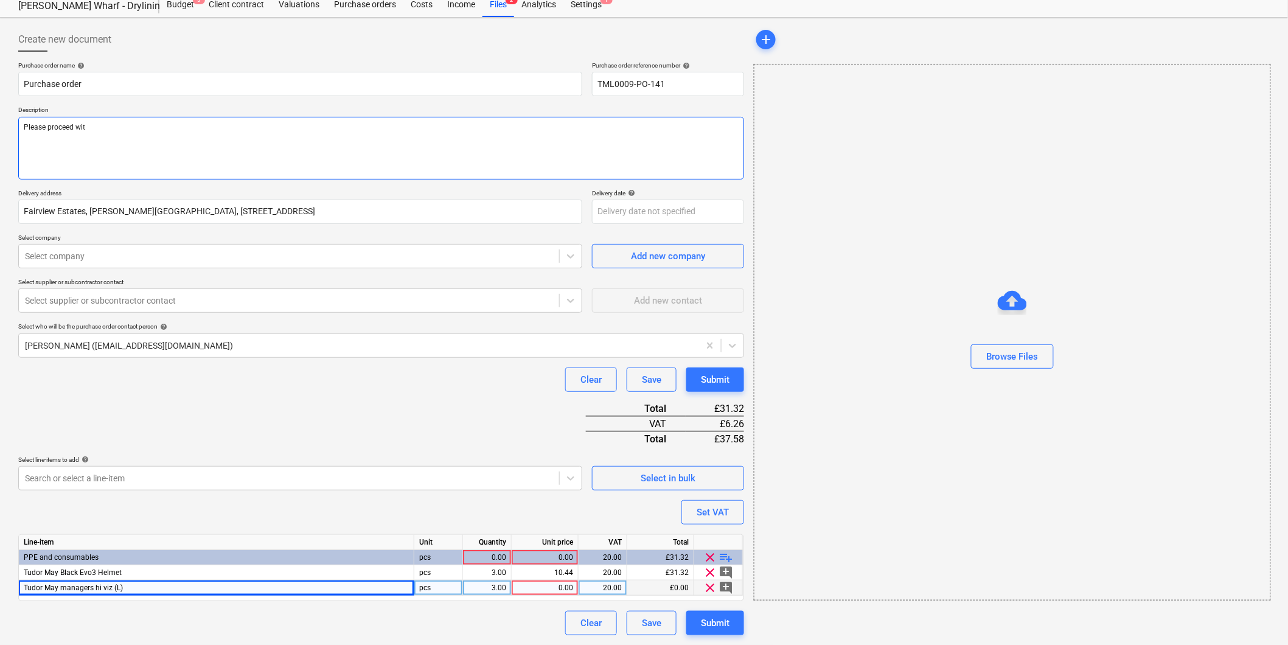
type textarea "Please proceed with"
type textarea "x"
type textarea "Please proceed with"
type textarea "x"
type textarea "Please proceed with a"
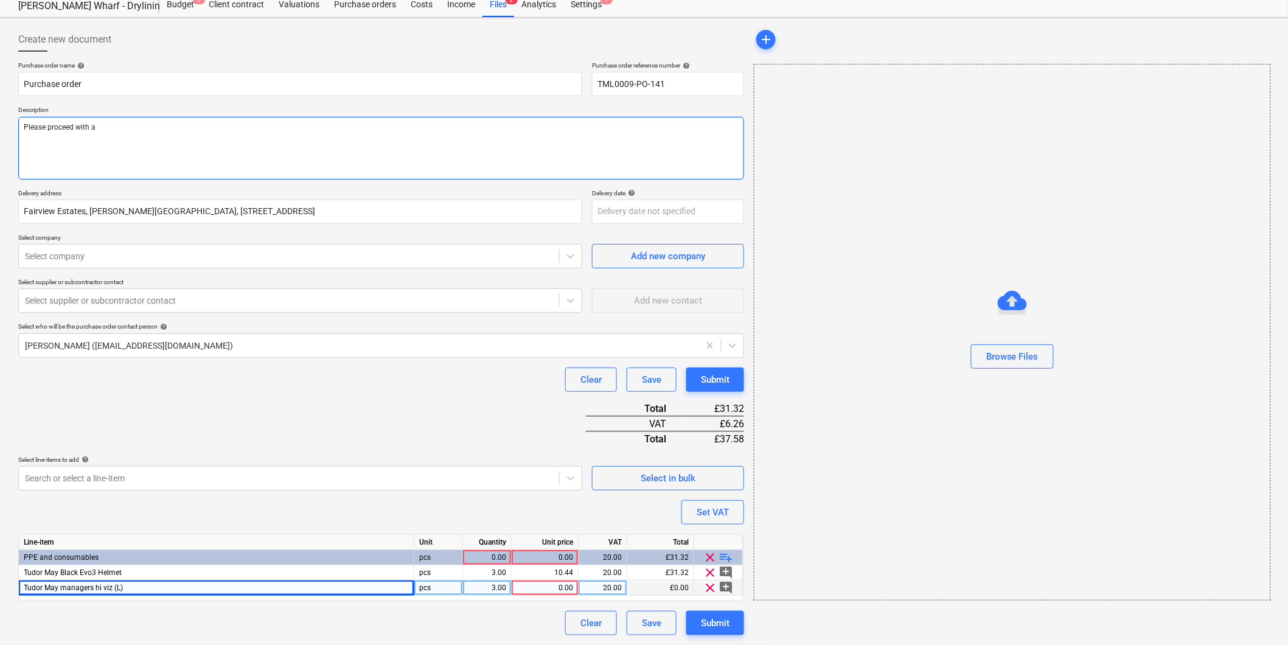
type textarea "x"
type textarea "Please proceed with at"
type textarea "x"
type textarea "Please proceed with att"
type textarea "x"
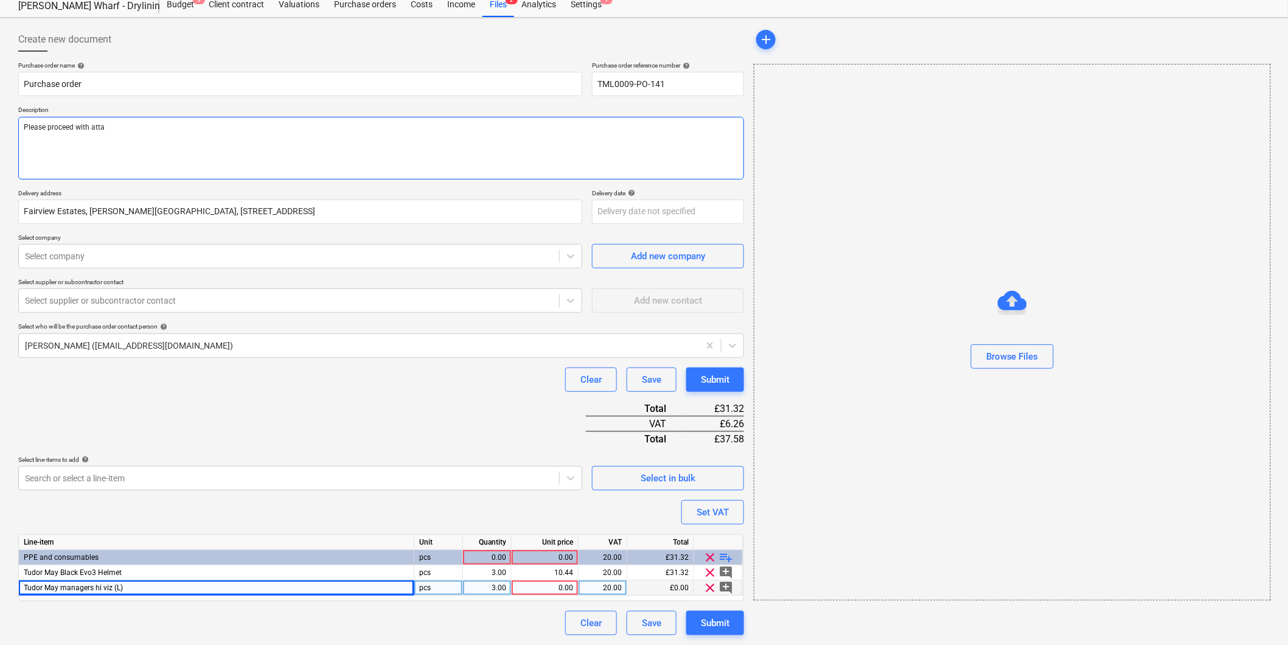
type textarea "Please proceed with attac"
type textarea "x"
type textarea "Please proceed with attace"
type textarea "x"
type textarea "Please proceed with attaceh"
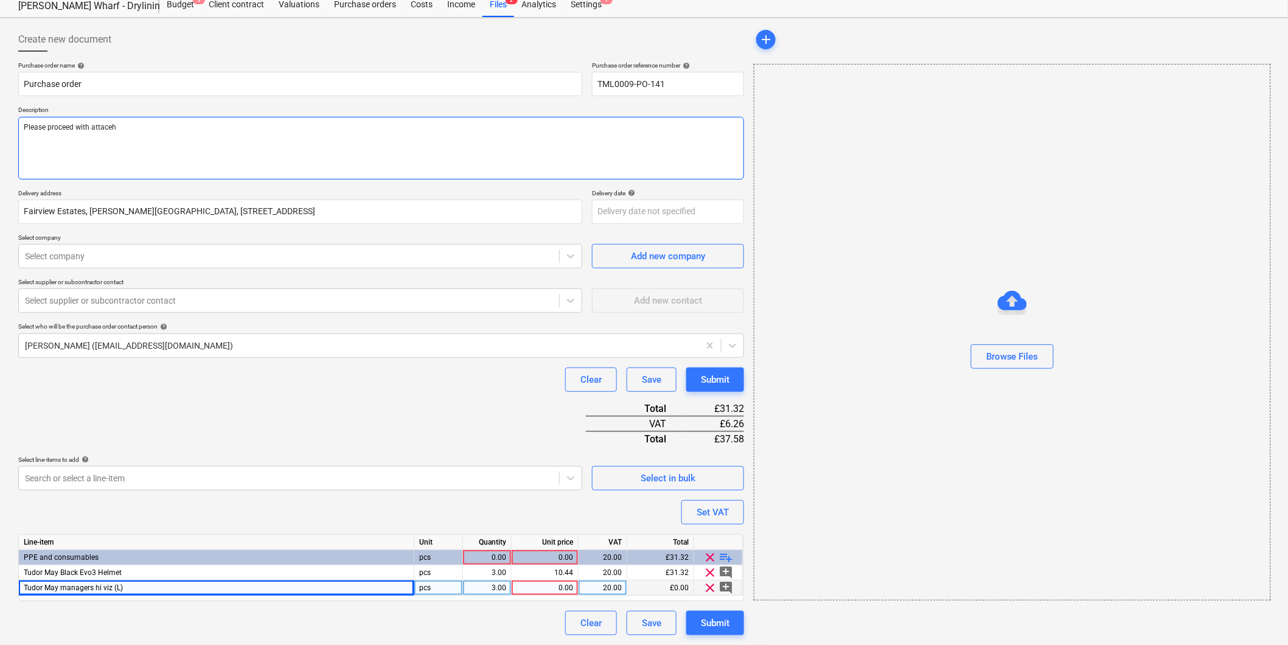
type textarea "x"
type textarea "Please proceed with attacehd"
type textarea "x"
type textarea "Please proceed with attacehd"
type textarea "x"
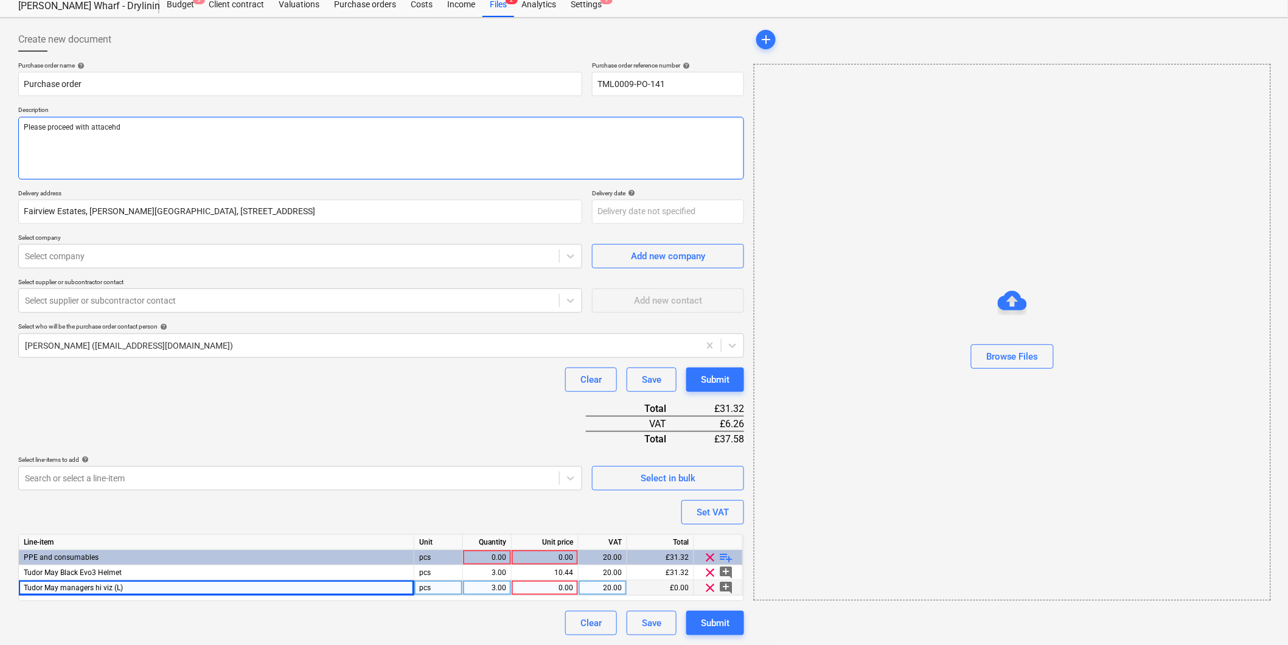
type textarea "Please proceed with attacehd"
type textarea "x"
type textarea "Please proceed with attaceh"
type textarea "x"
type textarea "Please proceed with attace"
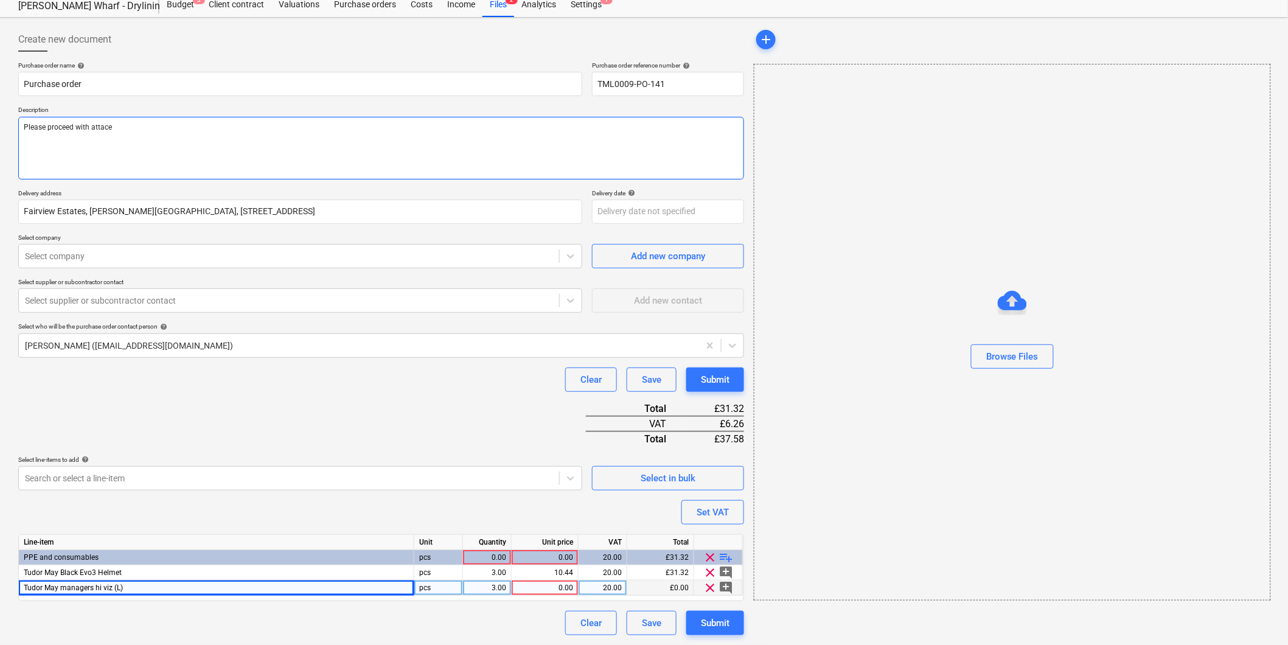
type textarea "x"
type textarea "Please proceed with attaced"
type textarea "x"
type textarea "Please proceed with attaced"
type textarea "x"
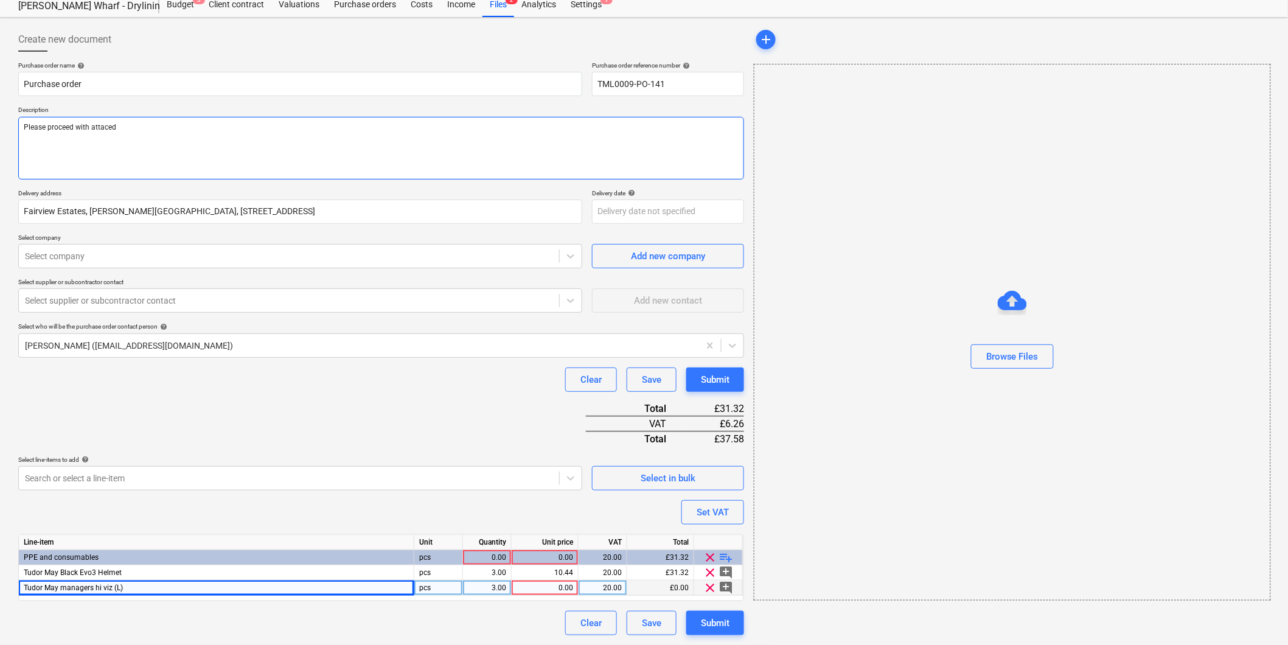
type textarea "Please proceed with attaced"
type textarea "x"
type textarea "Please proceed with attace"
type textarea "x"
type textarea "Please proceed with attac"
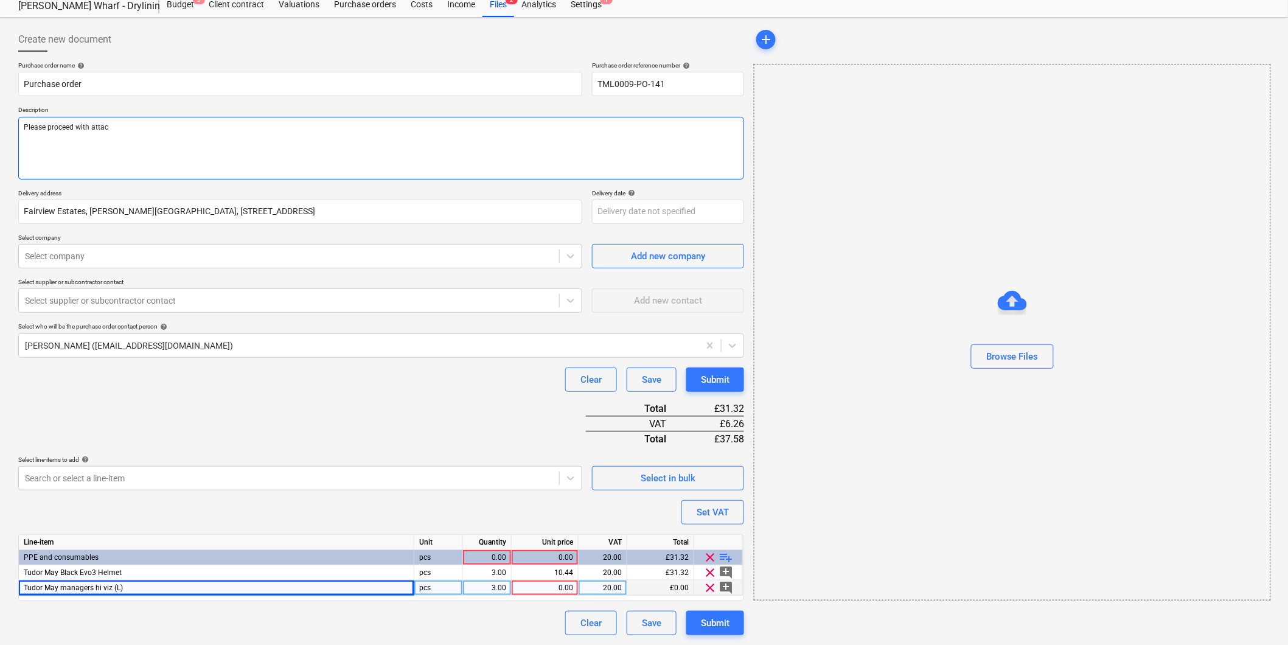
type textarea "x"
type textarea "Please proceed with attach"
type textarea "x"
type textarea "Please proceed with attache"
type textarea "x"
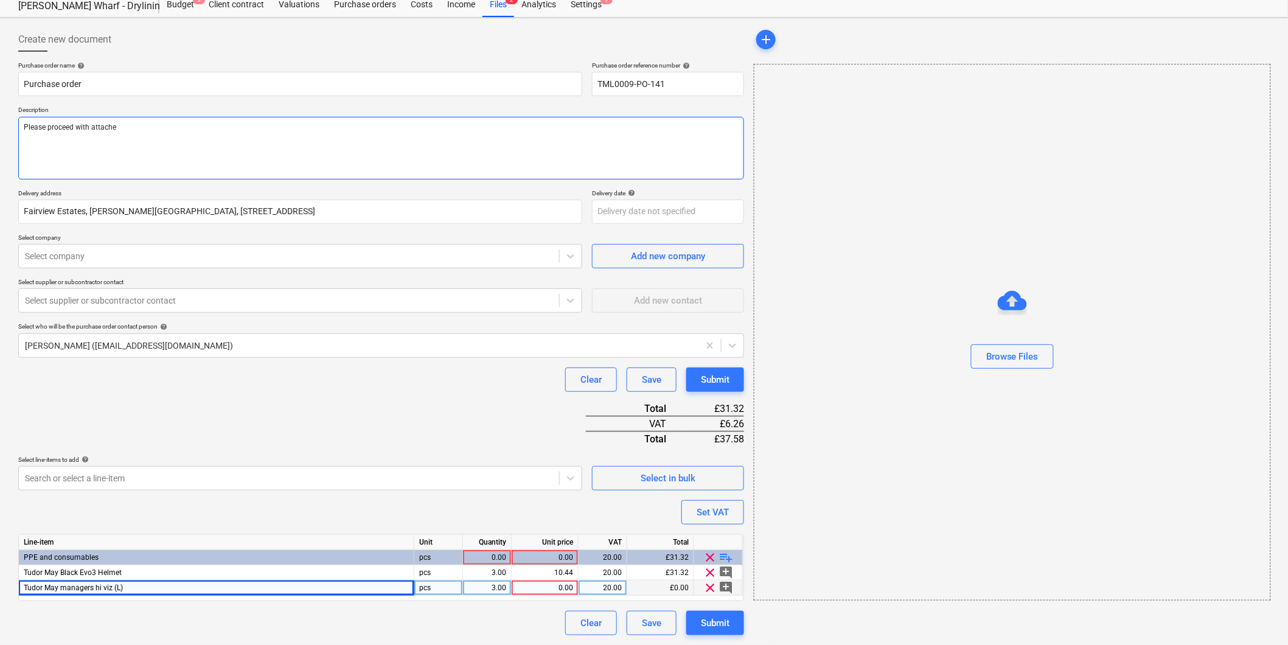
type textarea "Please proceed with attached"
type textarea "x"
type textarea "Please proceed with attached"
type textarea "x"
type textarea "Please proceed with attached S"
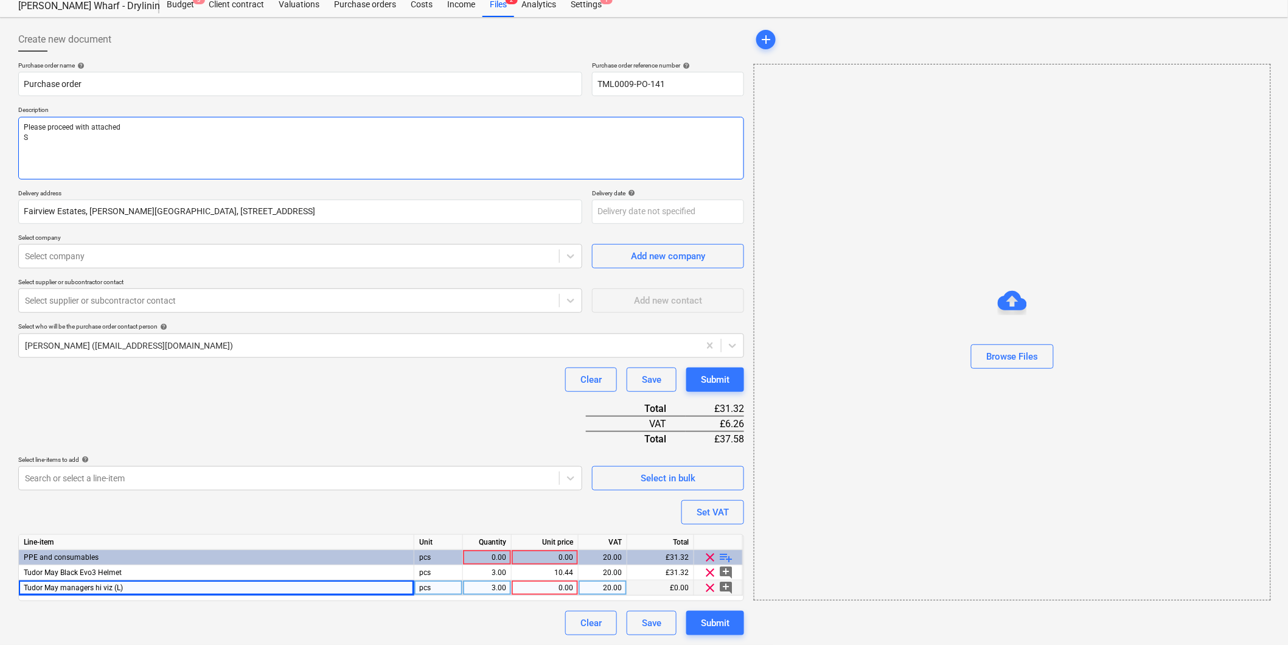
type textarea "x"
type textarea "Please proceed with attached Si"
type textarea "x"
type textarea "Please proceed with attached Sit"
type textarea "x"
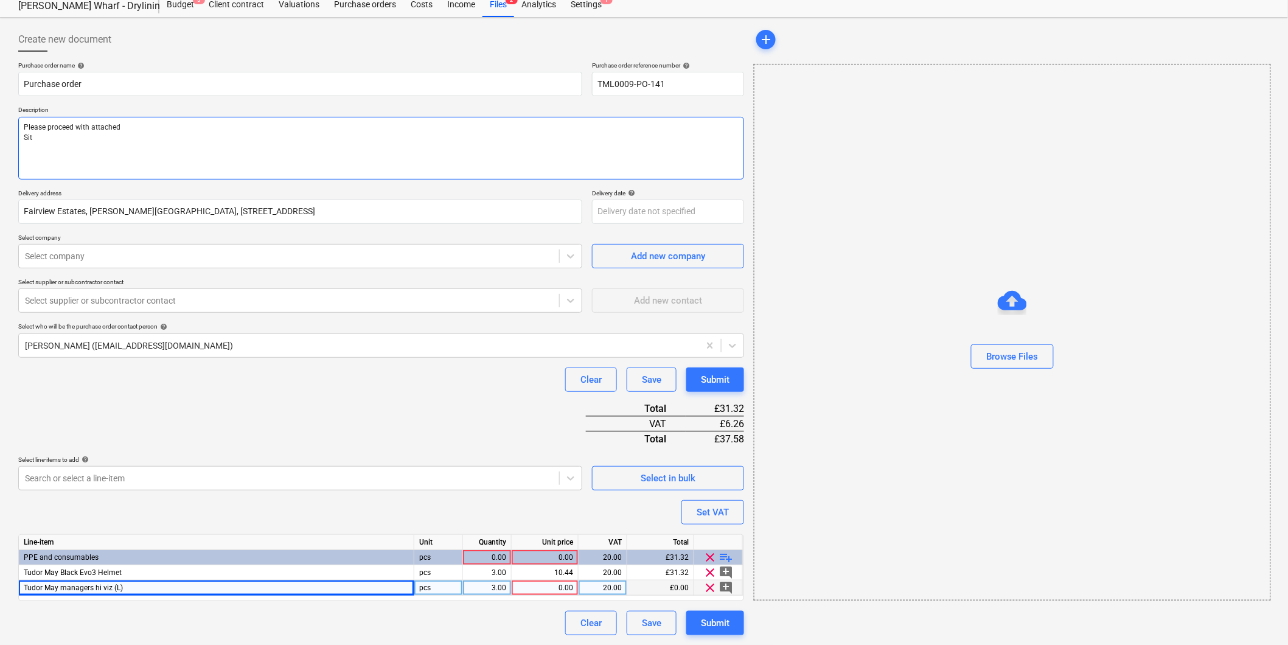
type textarea "Please proceed with attached Site"
type textarea "x"
type textarea "Please proceed with attached Site"
type textarea "x"
type textarea "Please proceed with attached Site c"
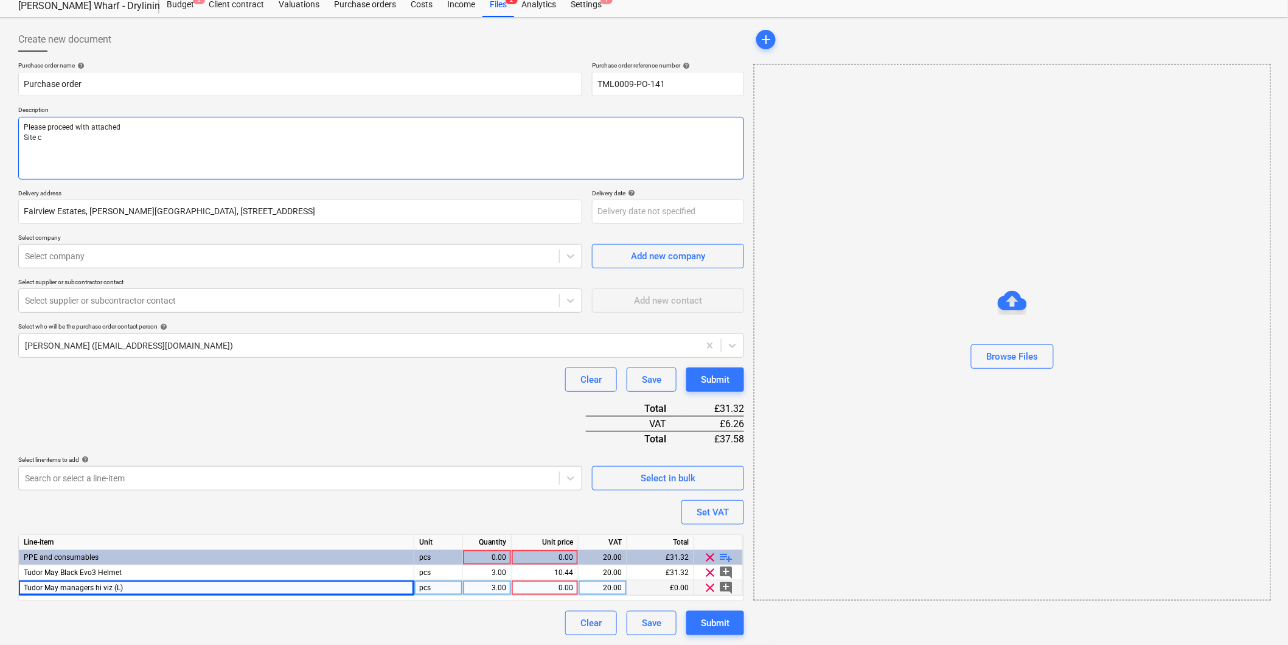
type textarea "x"
type textarea "Please proceed with attached Site co"
type textarea "x"
type textarea "Please proceed with attached Site con"
type textarea "x"
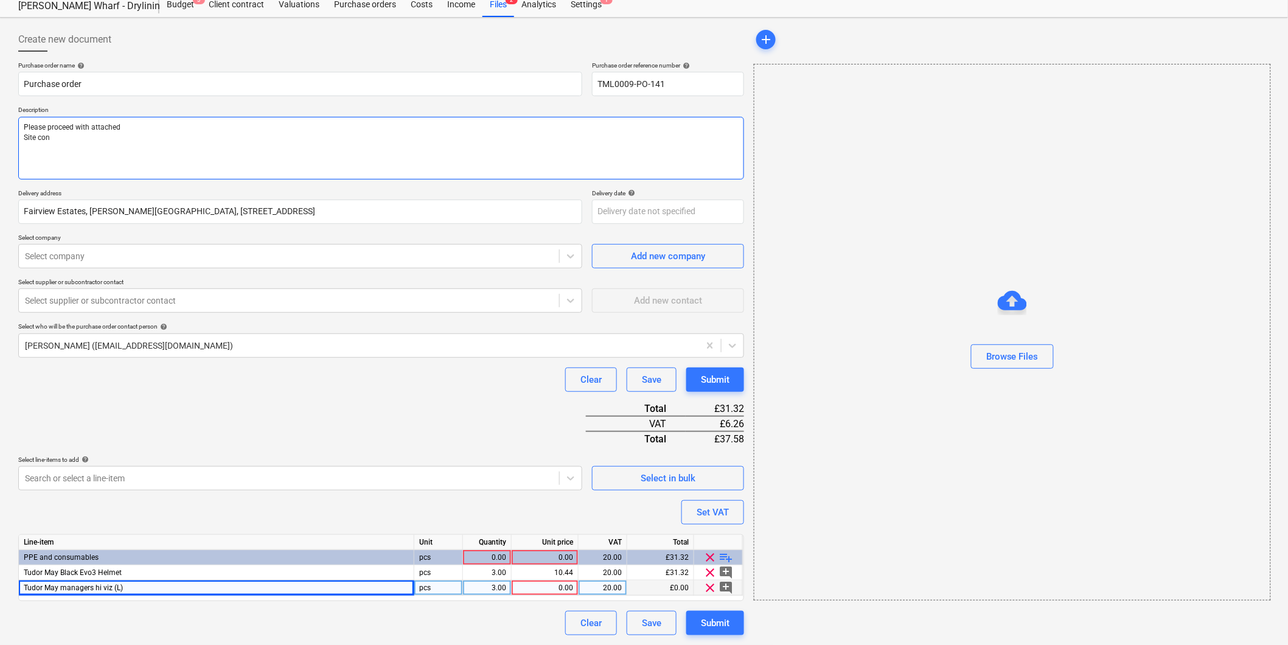
type textarea "Please proceed with attached Site cont"
type textarea "x"
type textarea "Please proceed with attached Site conta"
type textarea "x"
type textarea "Please proceed with attached Site contact"
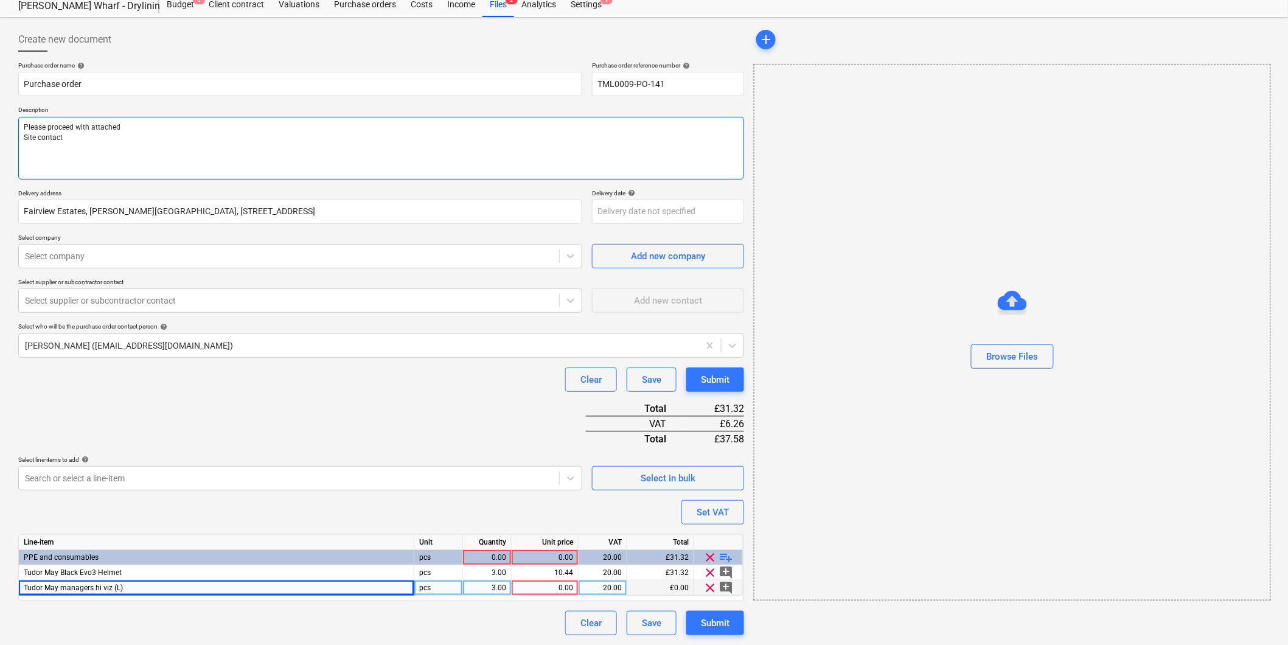
type textarea "x"
type textarea "Please proceed with attached Site contact"
type textarea "x"
type textarea "Please proceed with attached Site contact :"
type textarea "x"
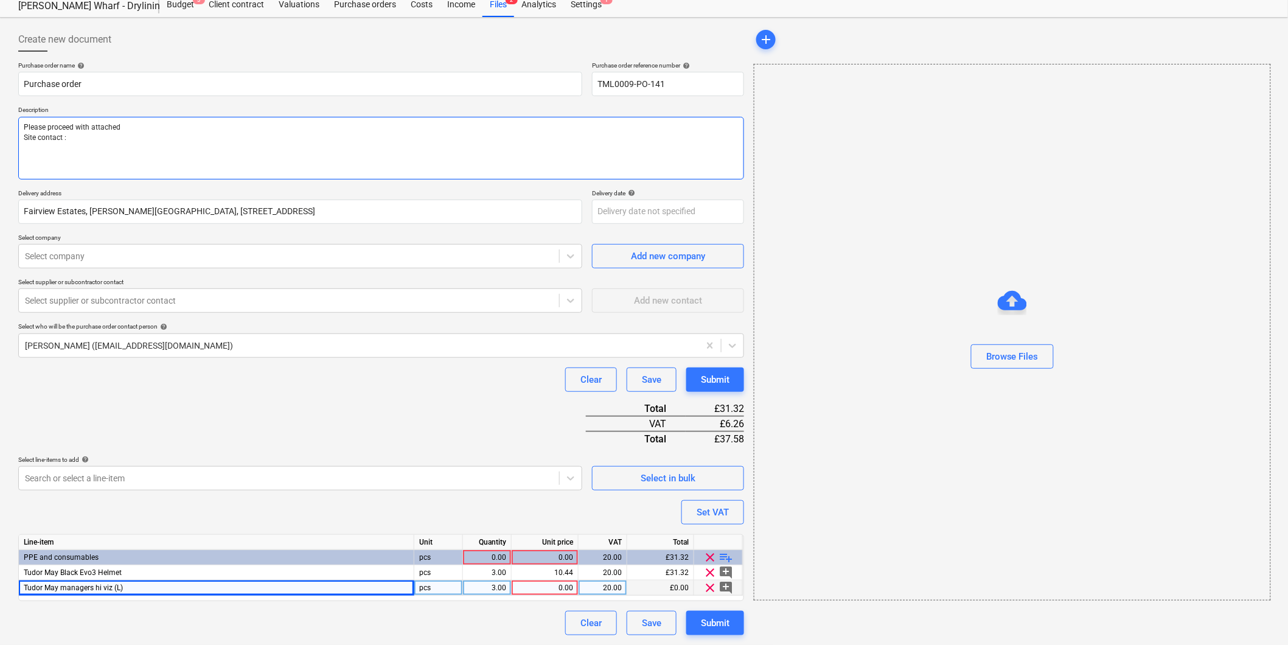
type textarea "Please proceed with attached Site contact :"
type textarea "x"
type textarea "Please proceed with attached Site contact : A"
type textarea "x"
type textarea "Please proceed with attached Site contact : Am"
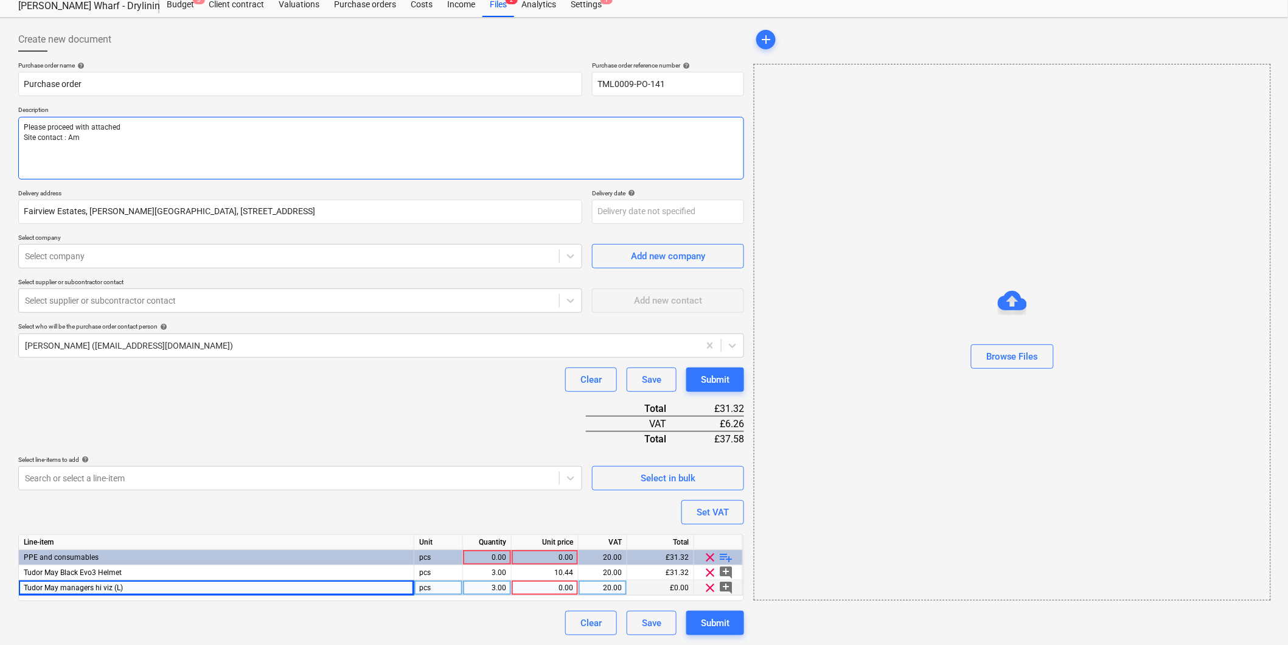
type textarea "x"
type textarea "Please proceed with attached Site contact : A"
type textarea "x"
type textarea "Please proceed with attached Site contact : AN"
type textarea "x"
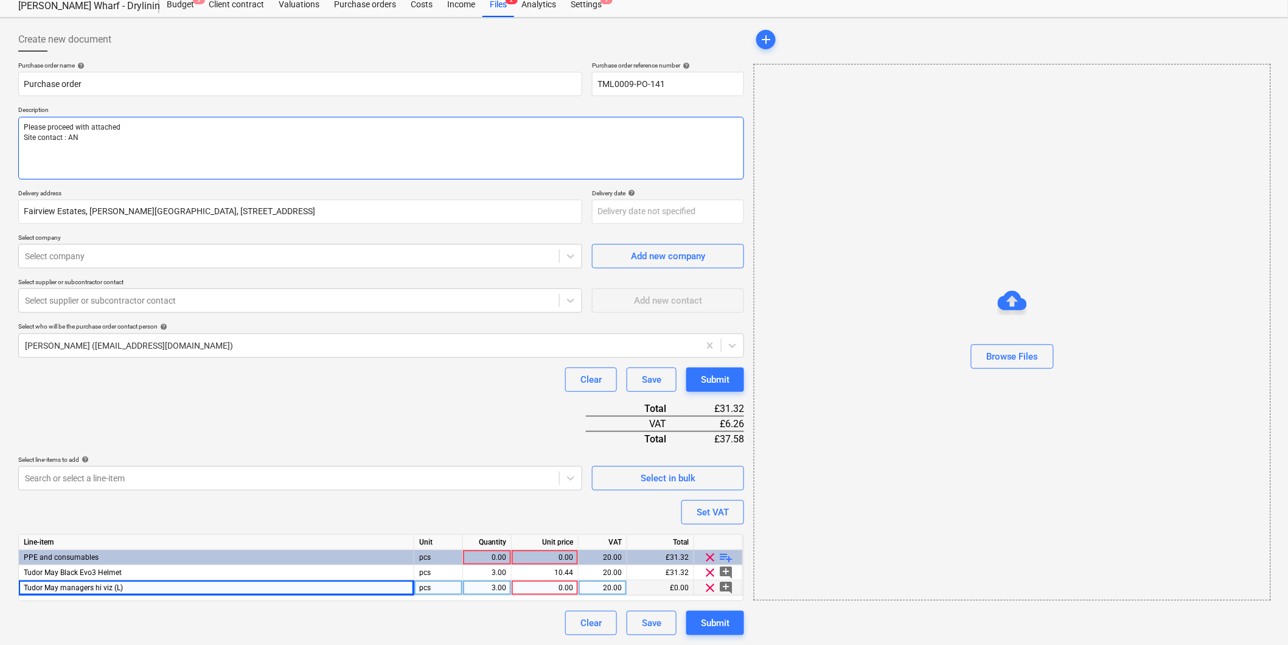
type textarea "Please proceed with attached Site contact : ANd"
type textarea "x"
type textarea "Please proceed with attached Site contact : ANdr"
type textarea "x"
type textarea "Please proceed with attached Site contact : ANdre"
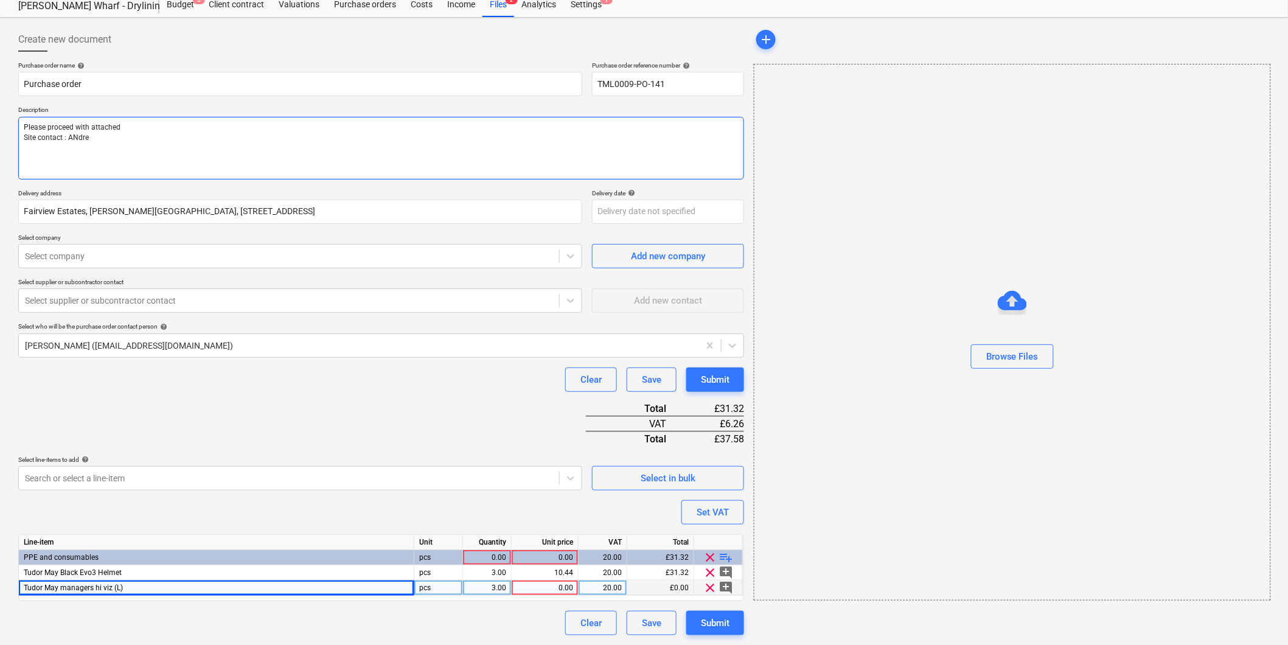
type textarea "x"
type textarea "Please proceed with attached Site contact : ANdrei"
type textarea "x"
type textarea "Please proceed with attached Site contact : ANdrei"
click at [89, 136] on textarea "Please proceed with attached Site contact : ANdrei" at bounding box center [381, 148] width 726 height 63
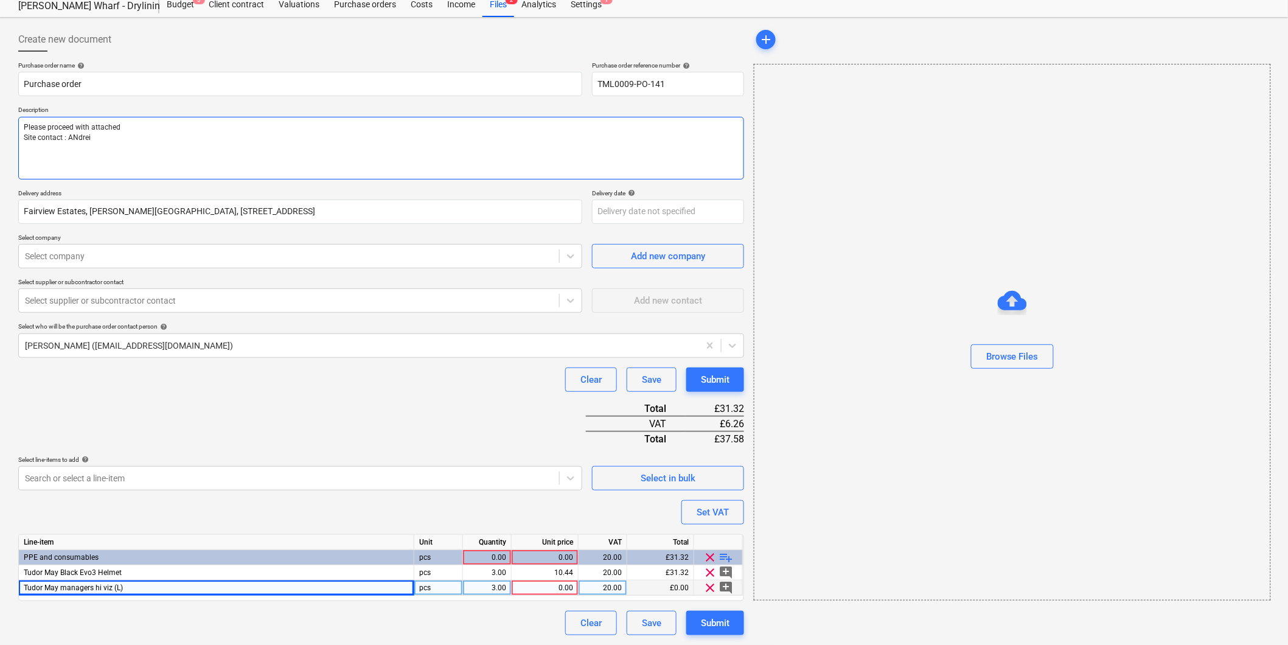
type textarea "x"
type textarea "Please proceed with attached Site contact : ANdrei"
type textarea "x"
type textarea "Please proceed with attached Site contact : ANdre"
type textarea "x"
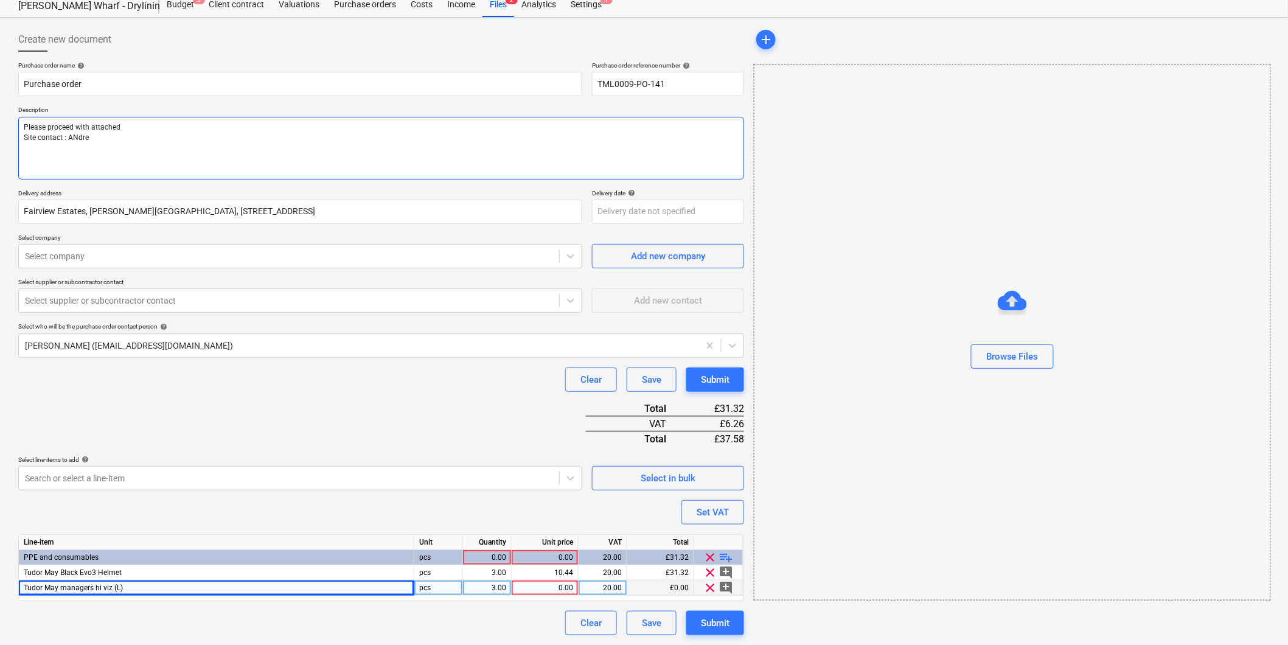
type textarea "Please proceed with attached Site contact : ANdr"
type textarea "x"
type textarea "Please proceed with attached Site contact : ANd"
type textarea "x"
type textarea "Please proceed with attached Site contact : AN"
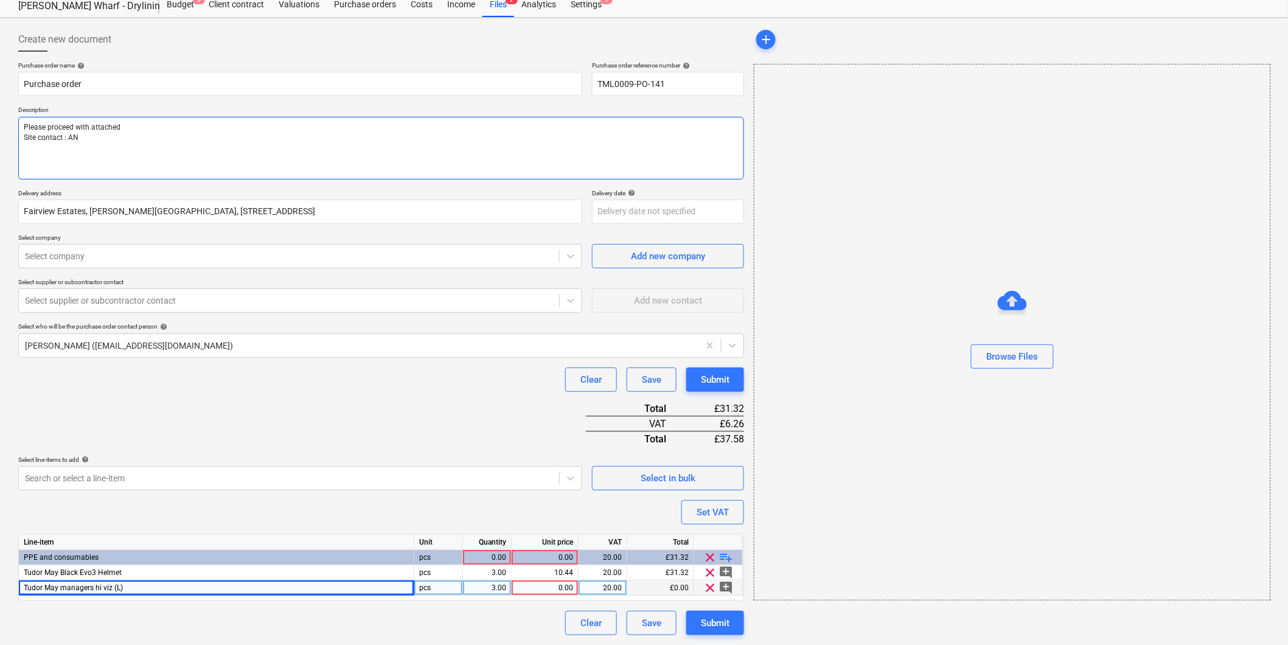
type textarea "x"
type textarea "Please proceed with attached Site contact : A"
type textarea "x"
type textarea "Please proceed with attached Site contact : Aa"
type textarea "x"
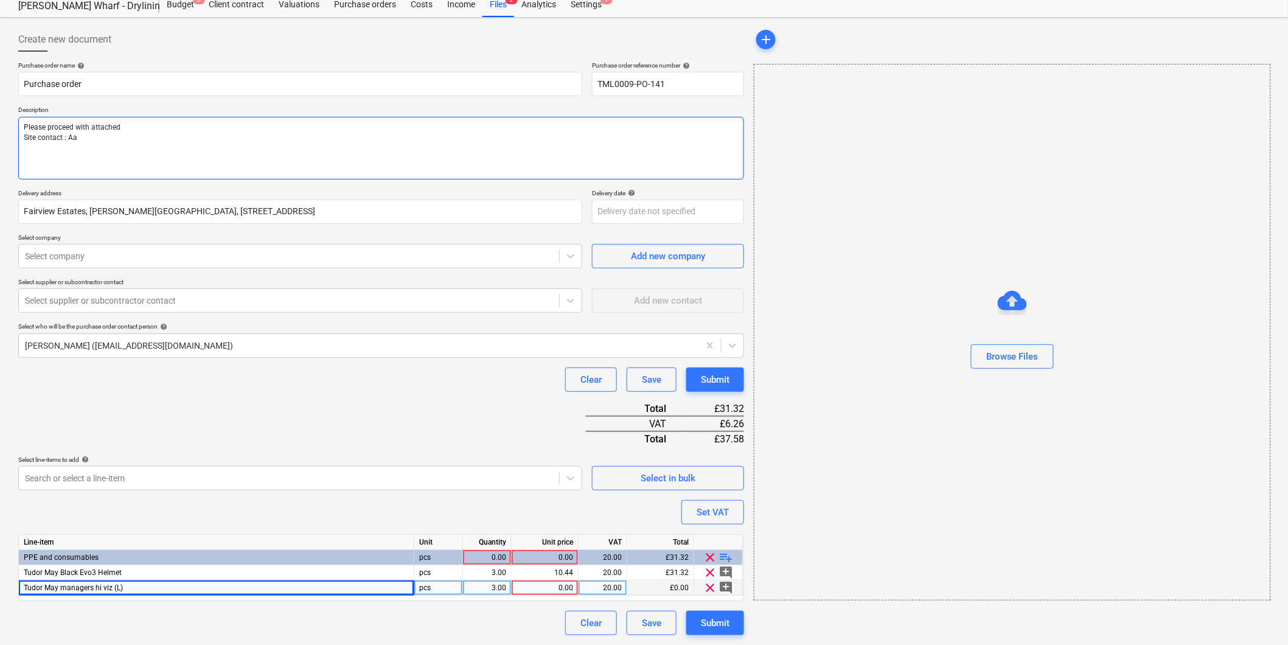
type textarea "Please proceed with attached Site contact : A"
type textarea "x"
type textarea "Please proceed with attached Site contact : An"
type textarea "x"
type textarea "Please proceed with attached Site contact : And"
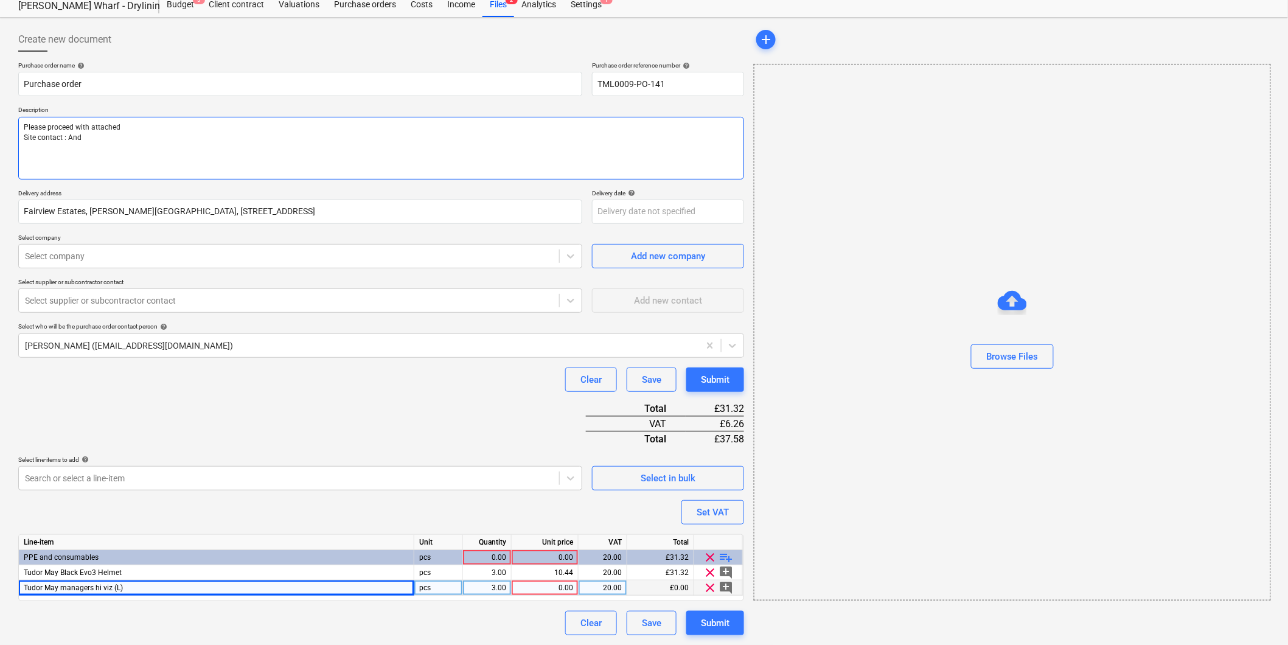
type textarea "x"
type textarea "Please proceed with attached Site contact : Andr"
type textarea "x"
type textarea "Please proceed with attached Site contact : Andre"
type textarea "x"
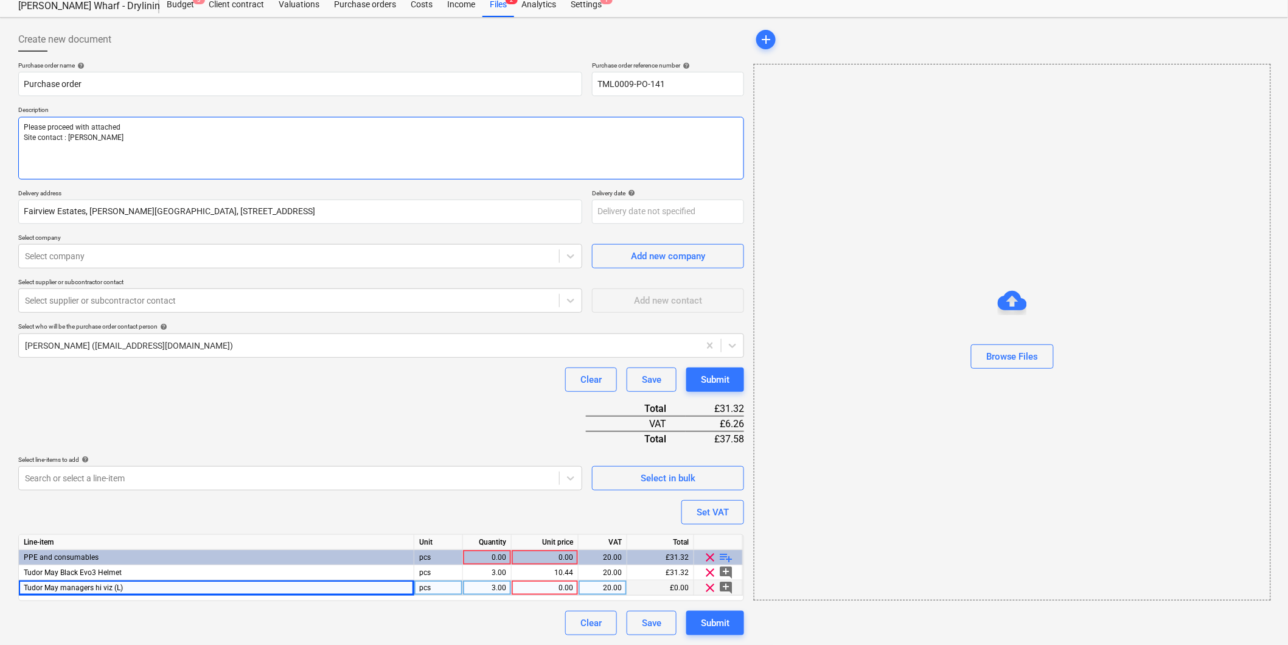
type textarea "Please proceed with attached Site contact : Andrei"
type textarea "x"
type textarea "Please proceed with attached Site contact : Andrei"
click at [136, 131] on textarea "Please proceed with attached Site contact : Andrei" at bounding box center [381, 148] width 726 height 63
paste textarea "07502288908"
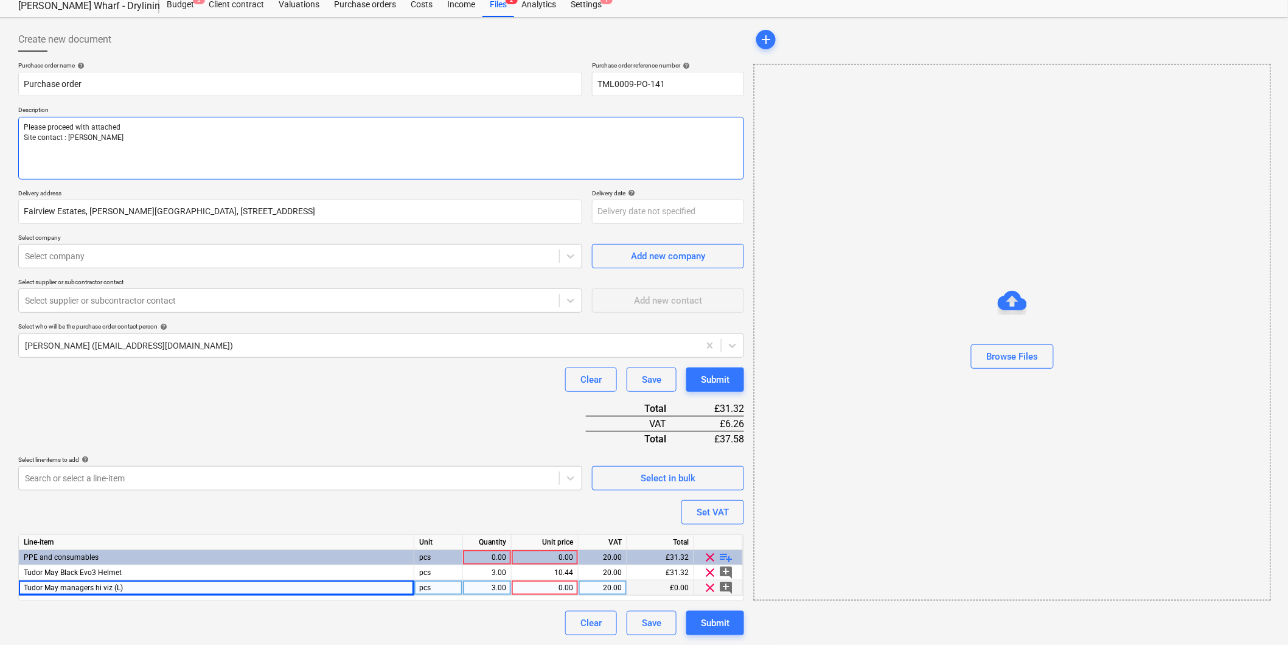
type textarea "x"
type textarea "Please proceed with attached Site contact : Andrei 07502288908"
type textarea "x"
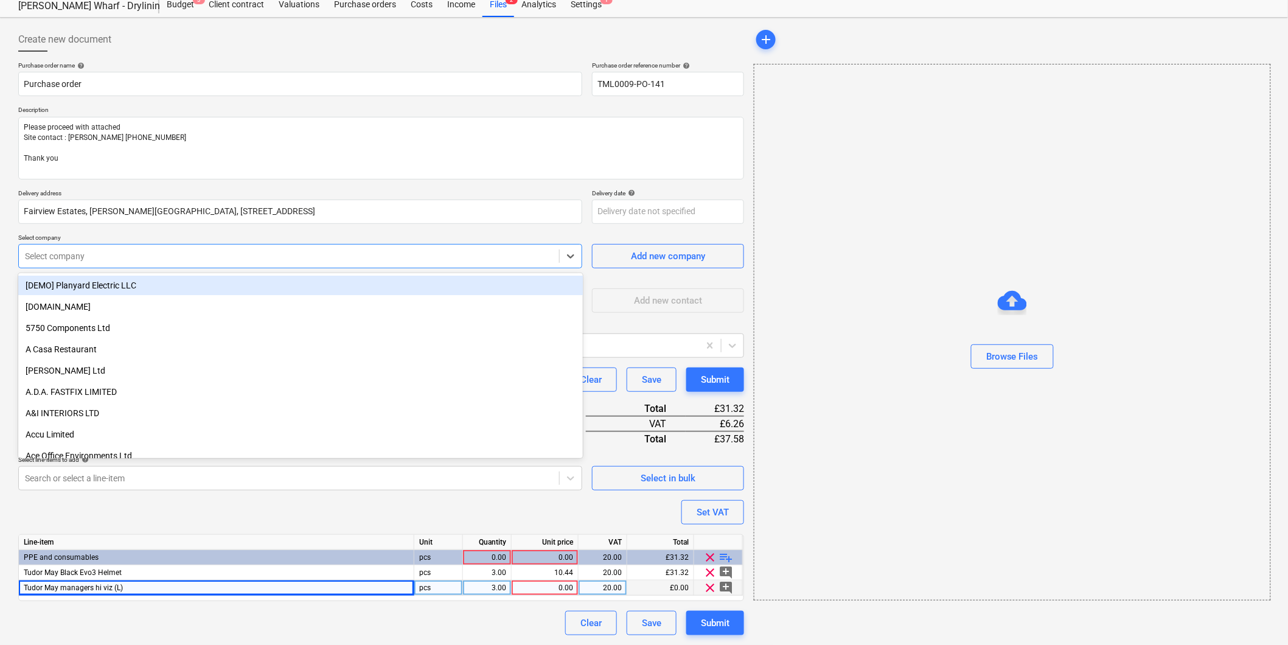
click at [278, 245] on div "Select company" at bounding box center [300, 256] width 564 height 24
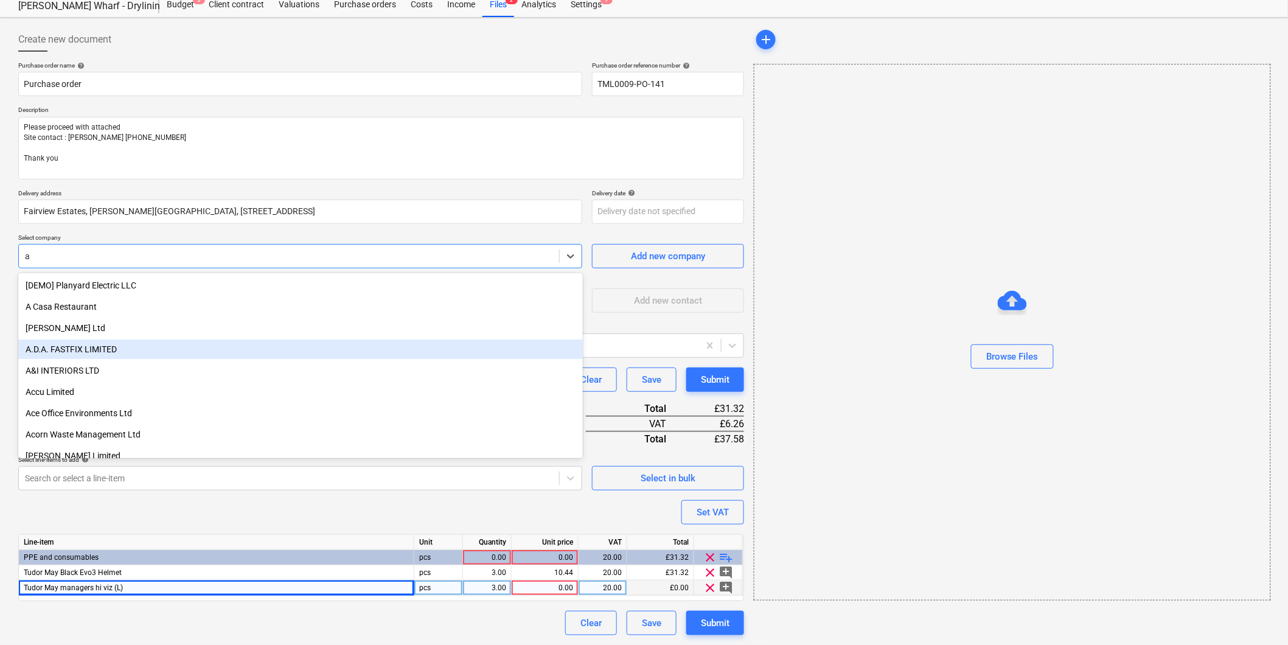
click at [116, 299] on div "A.D.A. FASTFIX LIMITED" at bounding box center [300, 348] width 565 height 19
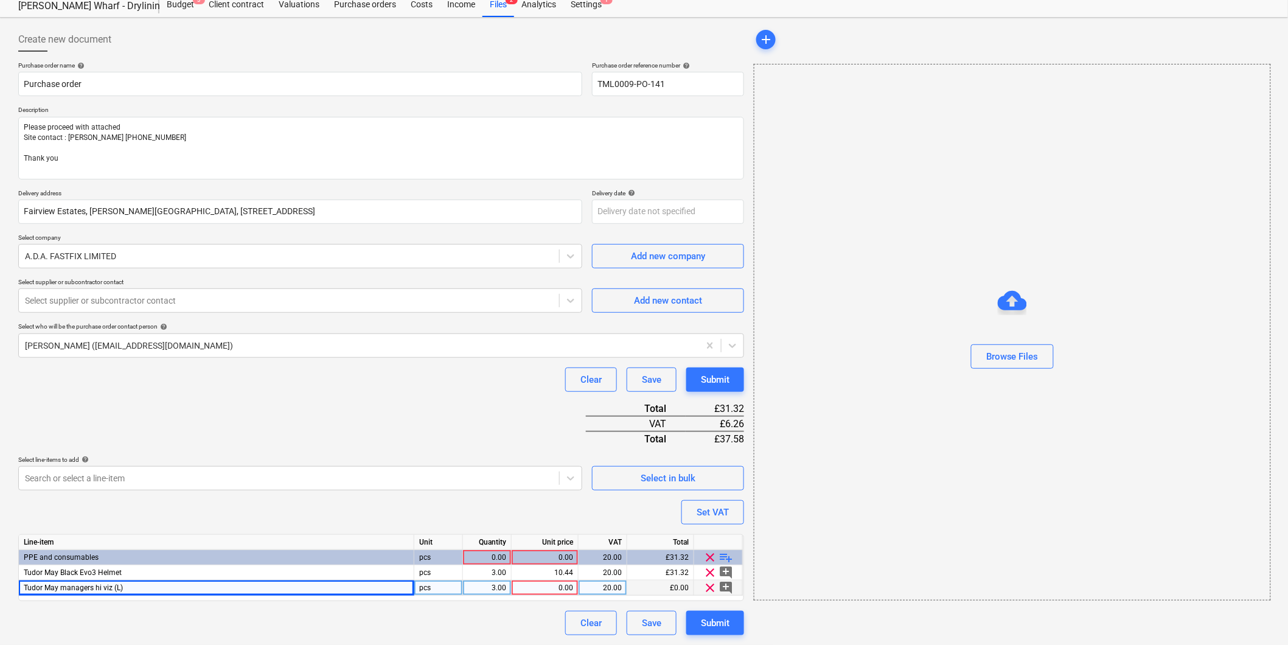
click at [124, 299] on div "Purchase order name help Purchase order Purchase order reference number help TM…" at bounding box center [381, 348] width 726 height 574
click at [129, 299] on div at bounding box center [289, 300] width 528 height 12
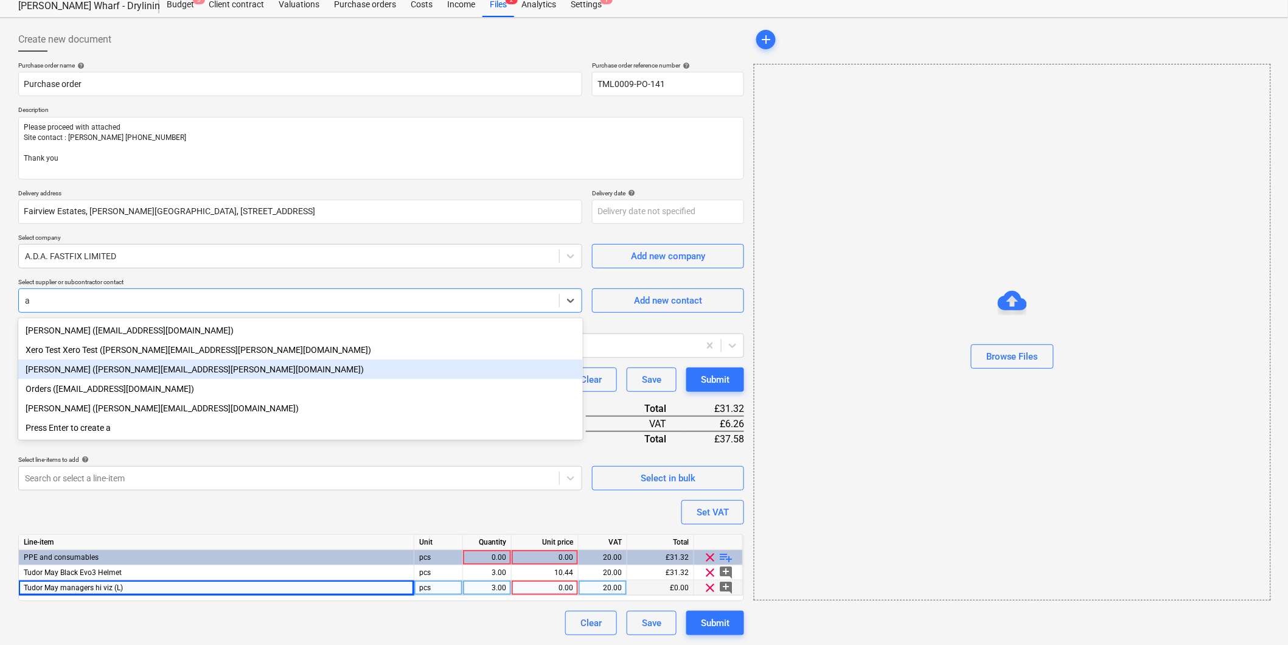
click at [91, 299] on div "Alison Alford (alison.alford@adafastfix.co.uk)" at bounding box center [300, 369] width 565 height 19
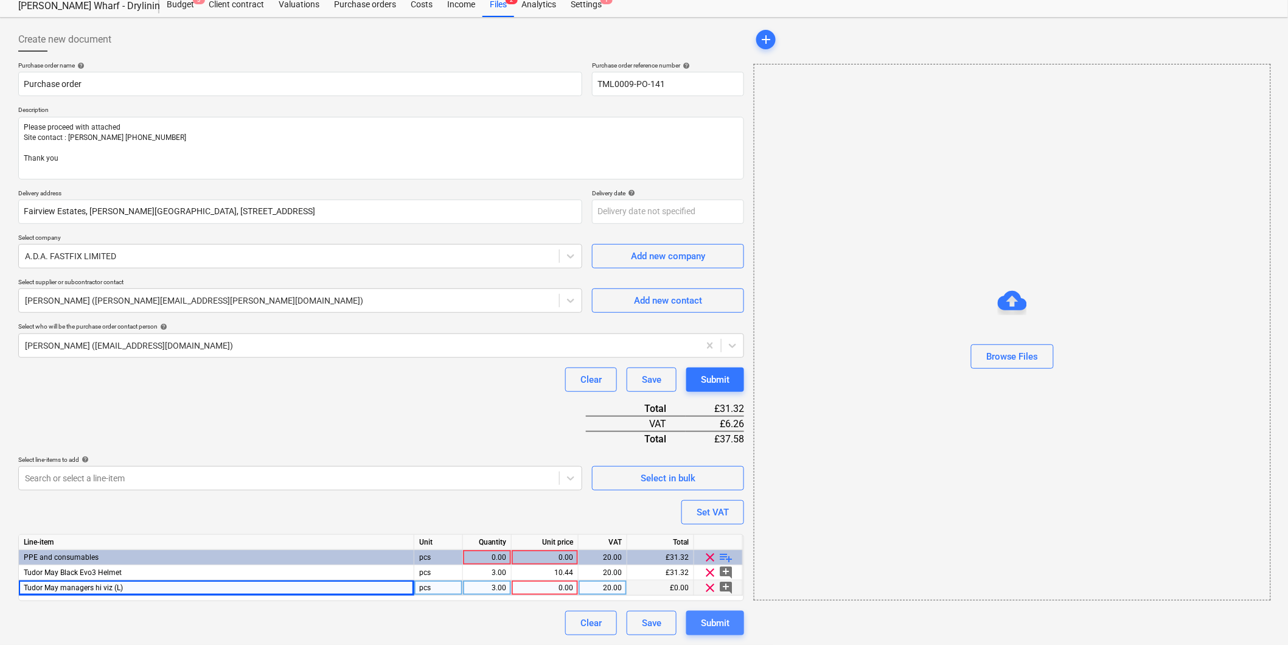
click at [615, 299] on div "Submit" at bounding box center [715, 623] width 29 height 16
click at [493, 299] on div "Quantity" at bounding box center [487, 542] width 49 height 15
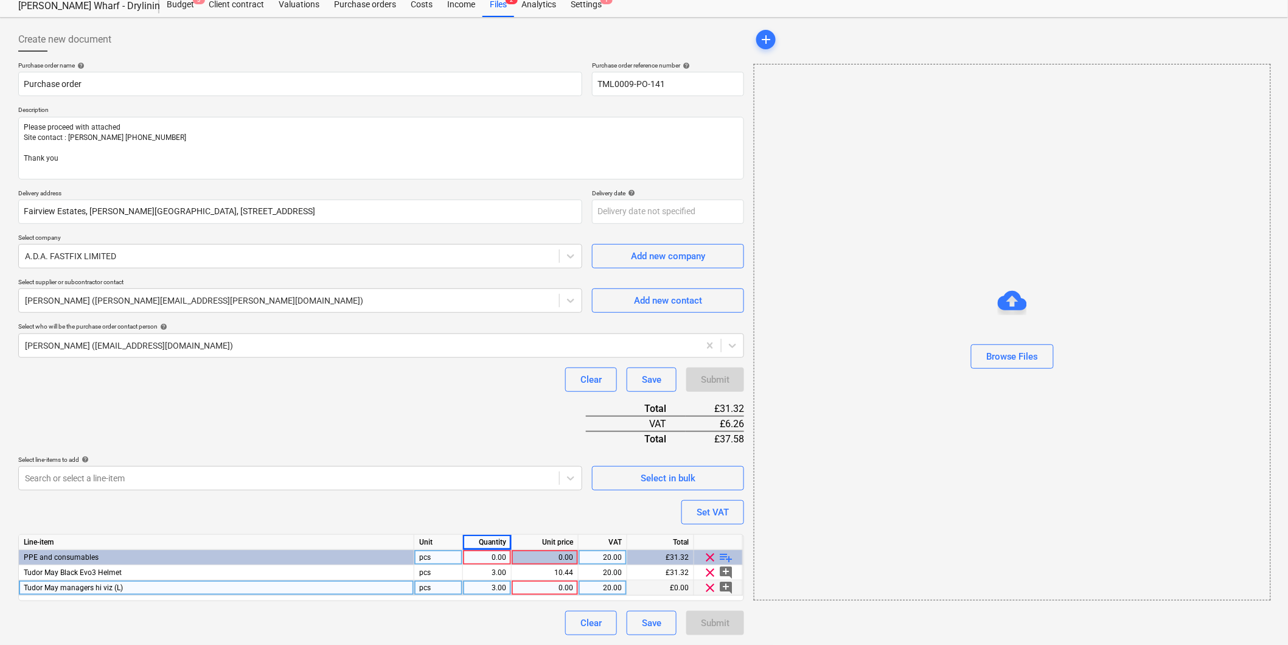
click at [494, 299] on div "0.00" at bounding box center [487, 557] width 38 height 15
click at [615, 299] on div "Submit" at bounding box center [715, 623] width 29 height 16
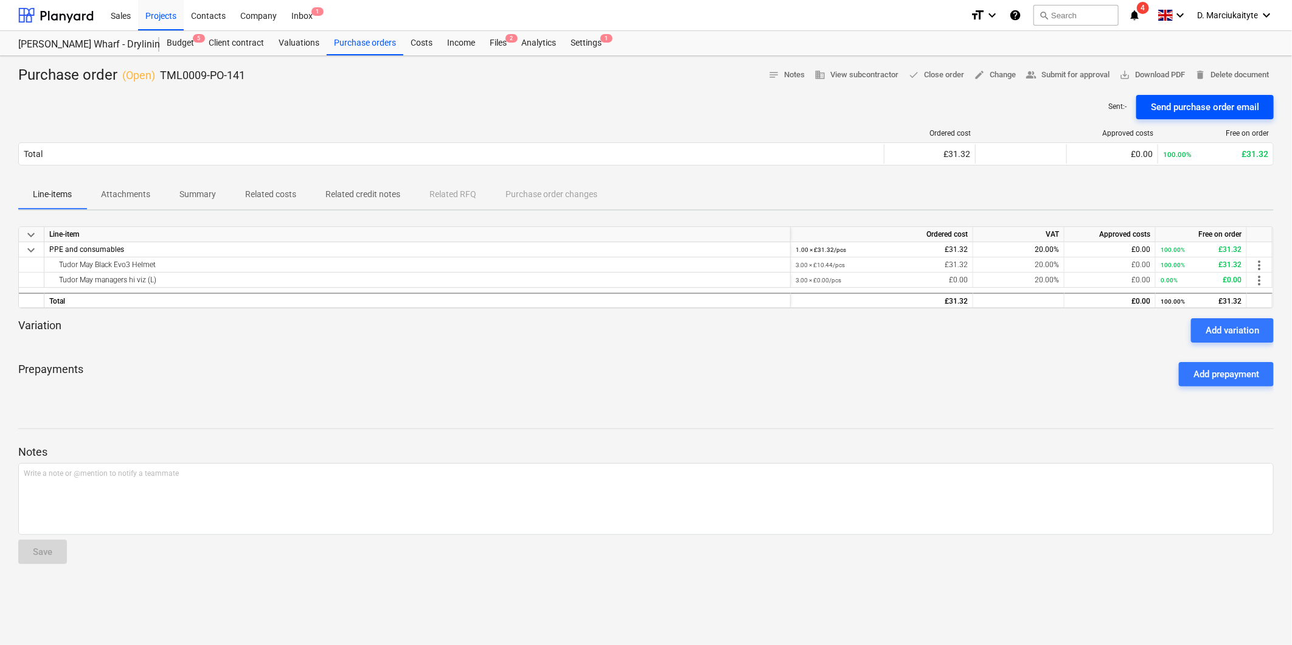
click at [615, 110] on div "Send purchase order email" at bounding box center [1205, 107] width 108 height 16
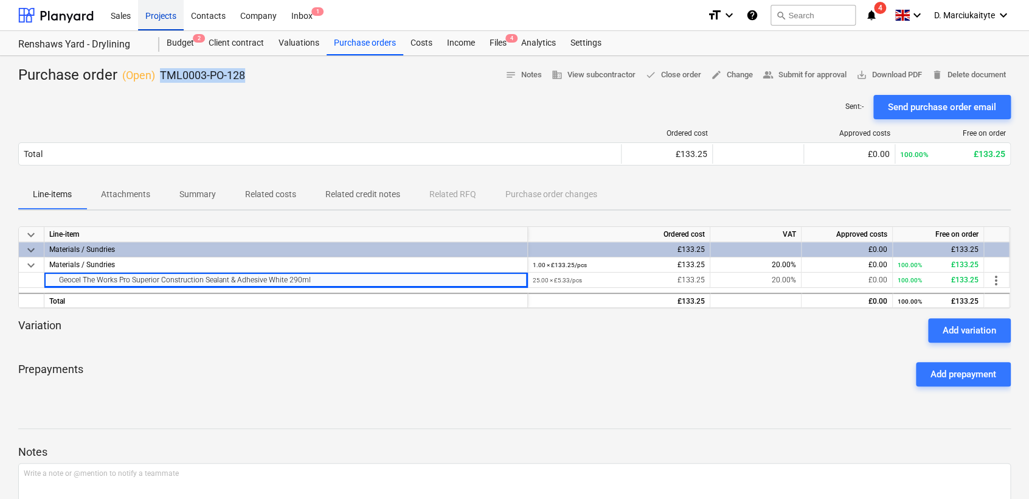
click at [155, 19] on div "Projects" at bounding box center [161, 14] width 46 height 31
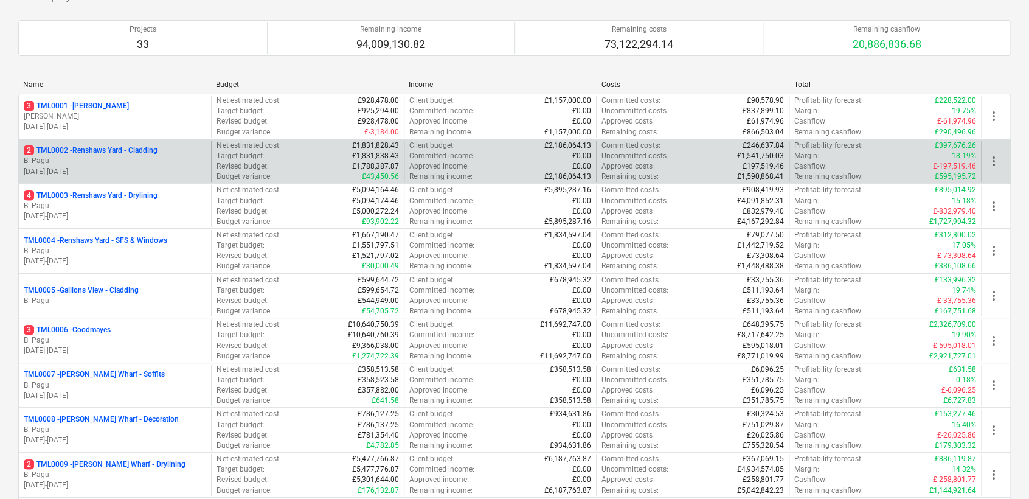
scroll to position [405, 0]
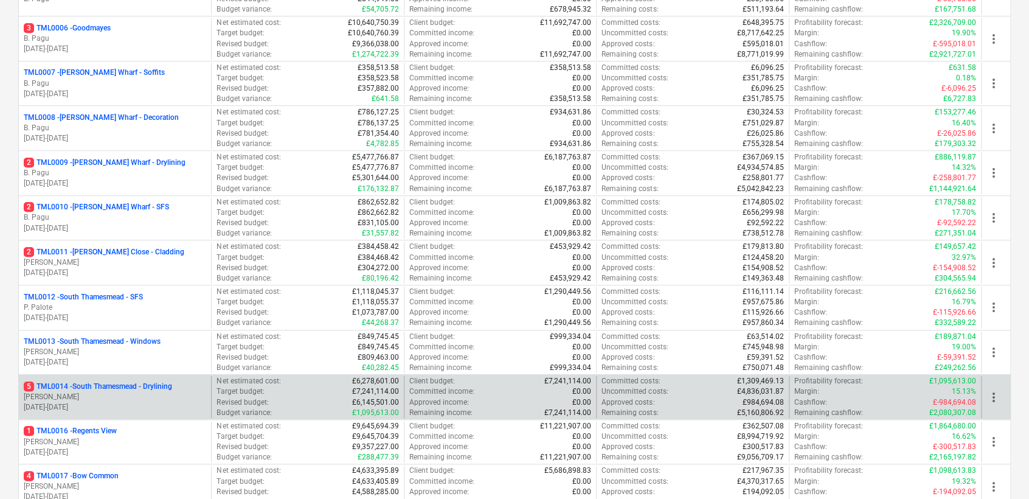
click at [119, 382] on p "5 TML0014 - [GEOGRAPHIC_DATA] - Drylining" at bounding box center [98, 386] width 148 height 10
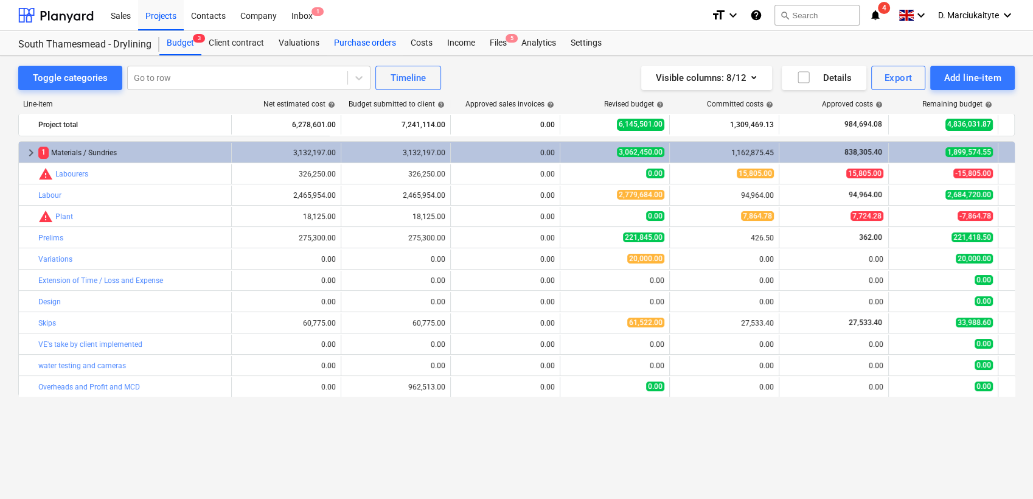
click at [364, 46] on div "Purchase orders" at bounding box center [365, 43] width 77 height 24
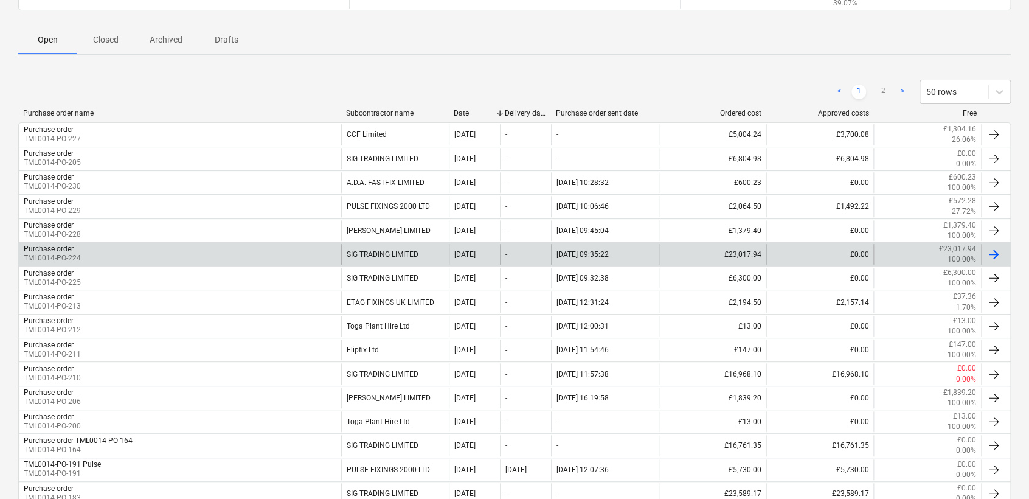
scroll to position [203, 0]
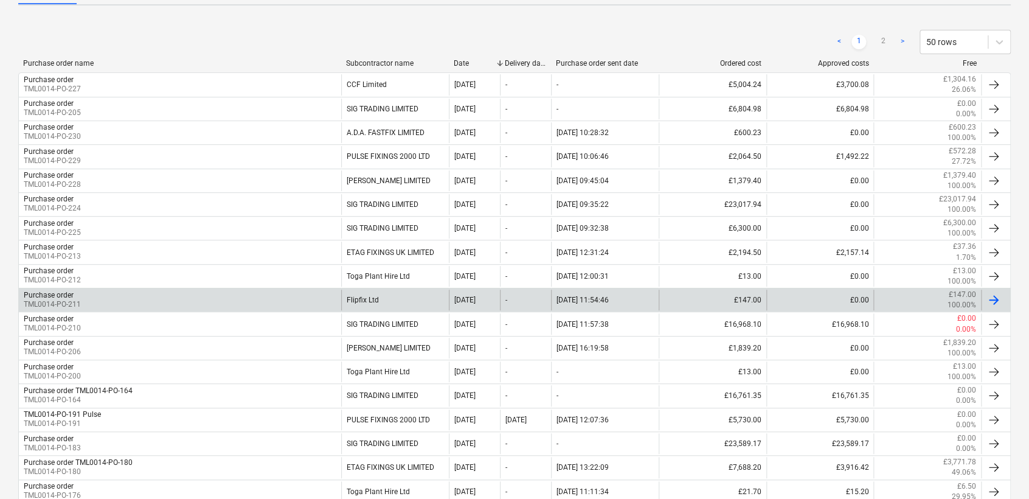
click at [420, 300] on div "Flipfix Ltd" at bounding box center [395, 300] width 108 height 21
